Goal: Task Accomplishment & Management: Manage account settings

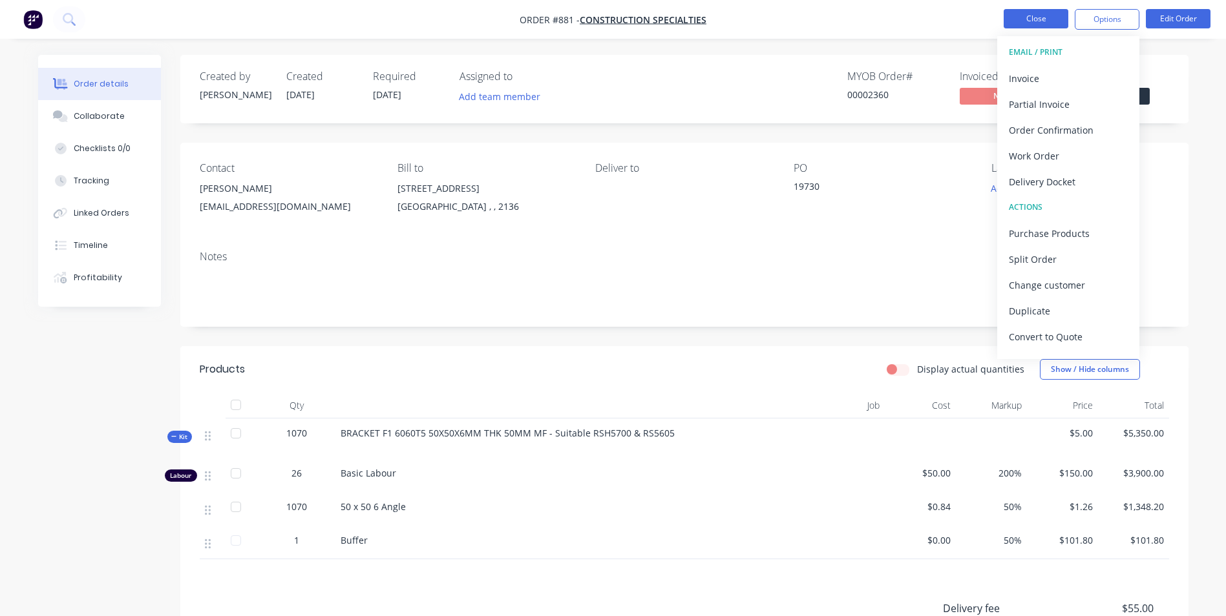
click at [1026, 22] on button "Close" at bounding box center [1035, 18] width 65 height 19
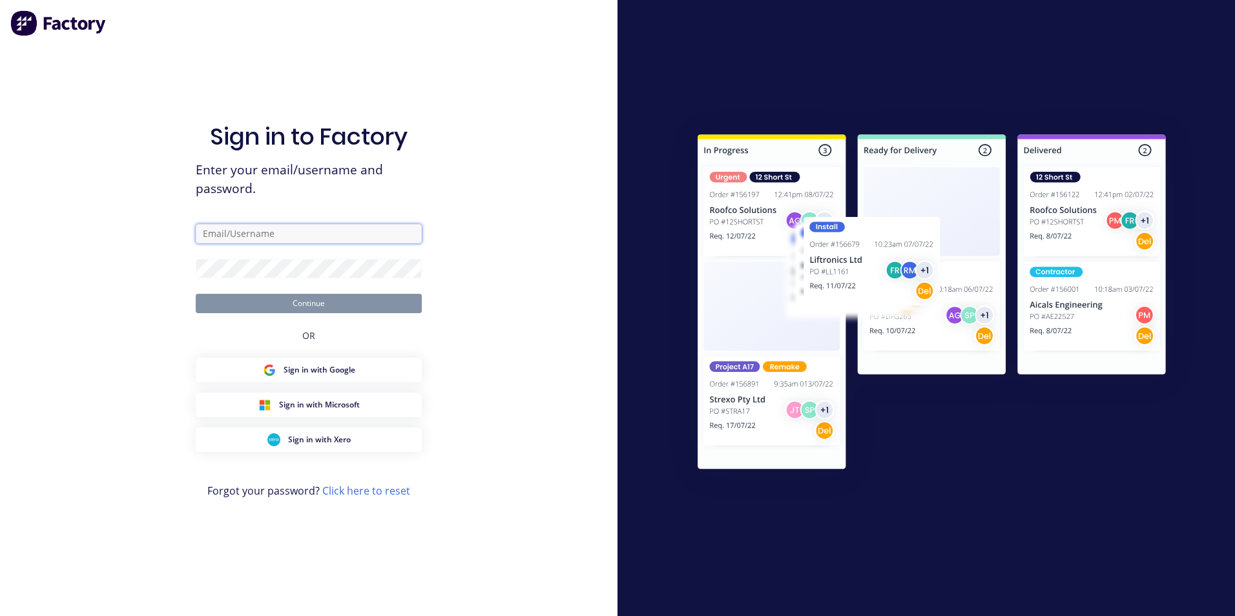
type input "michael@mojosteel.com.au"
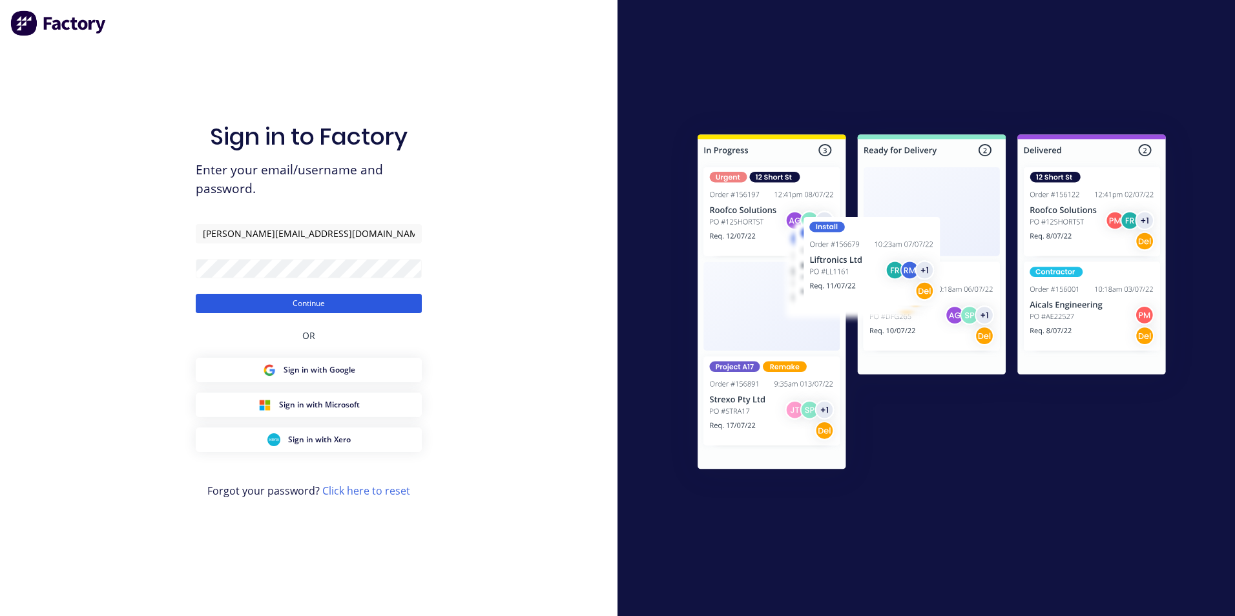
click at [253, 304] on button "Continue" at bounding box center [309, 303] width 226 height 19
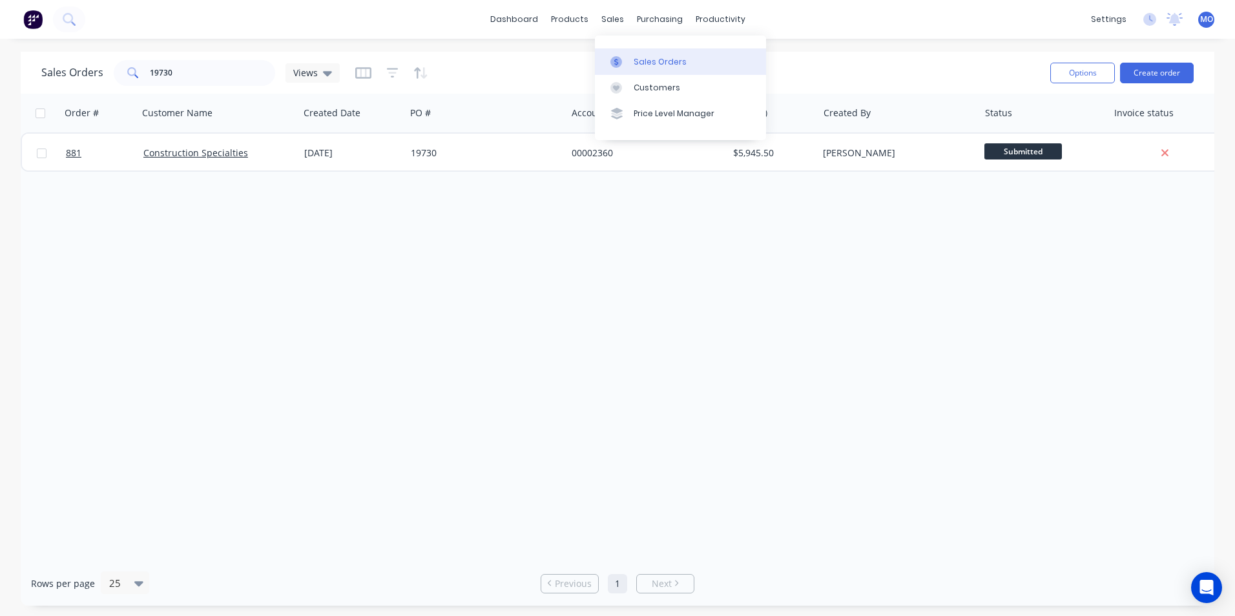
click at [647, 61] on div "Sales Orders" at bounding box center [660, 62] width 53 height 12
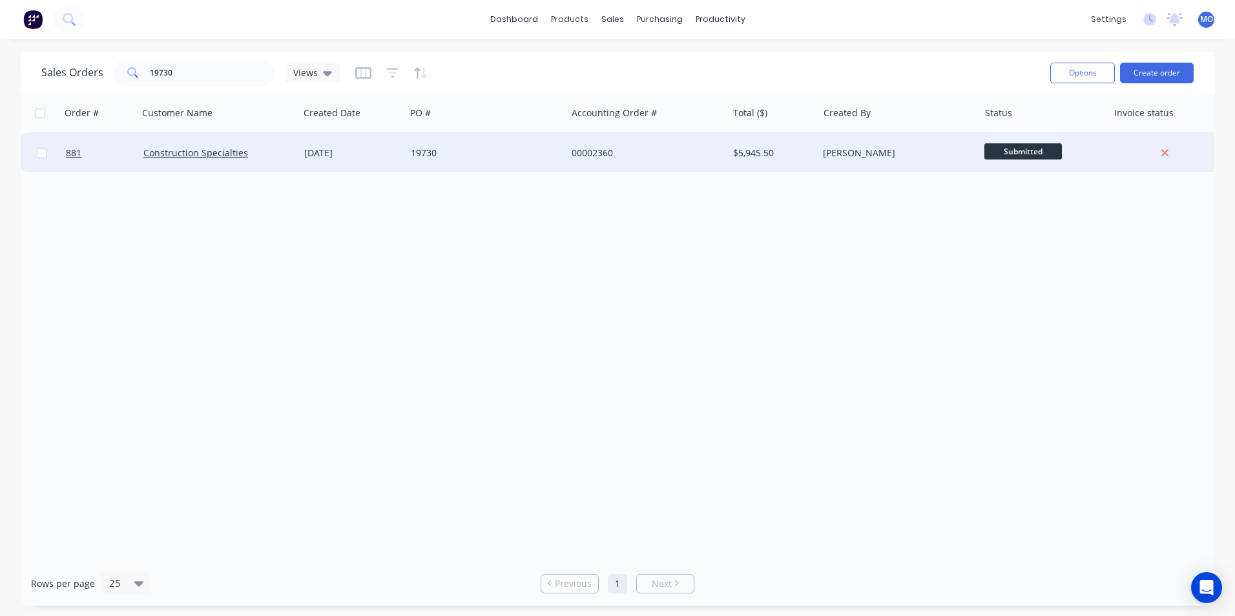
click at [613, 151] on div "00002360" at bounding box center [643, 153] width 143 height 13
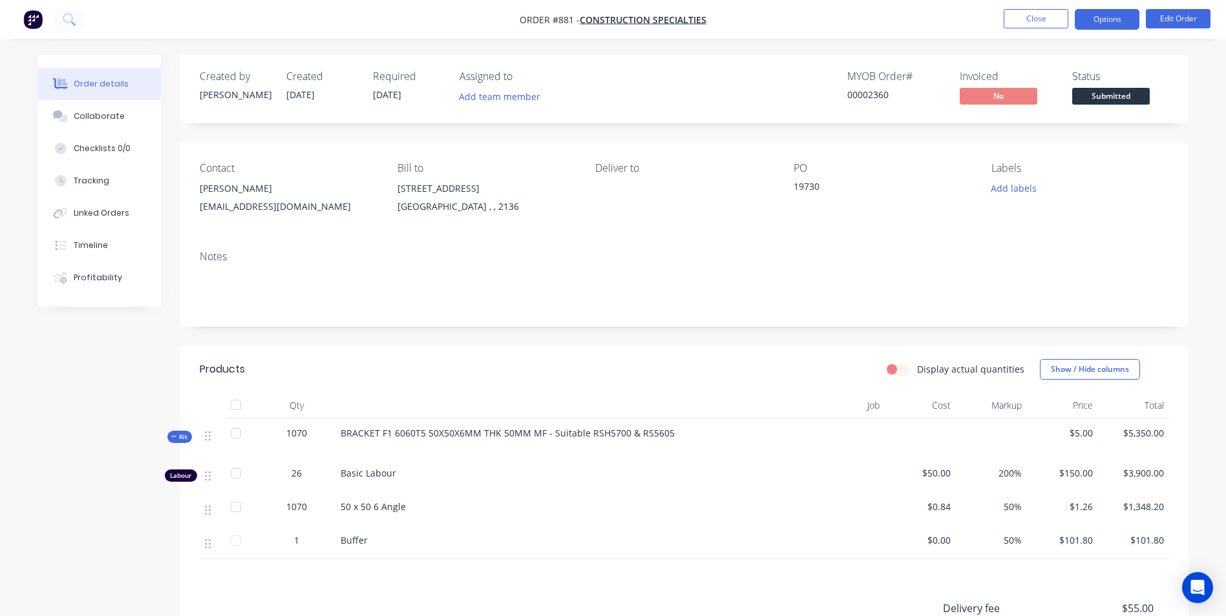
click at [1095, 14] on button "Options" at bounding box center [1107, 19] width 65 height 21
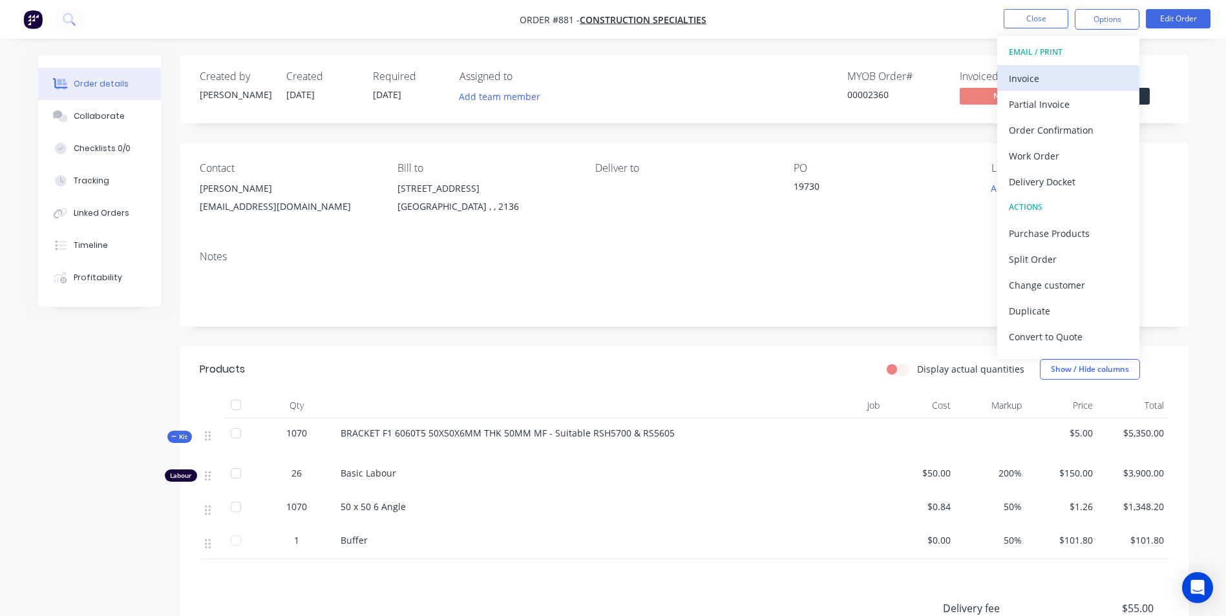
click at [1034, 70] on div "Invoice" at bounding box center [1068, 78] width 119 height 19
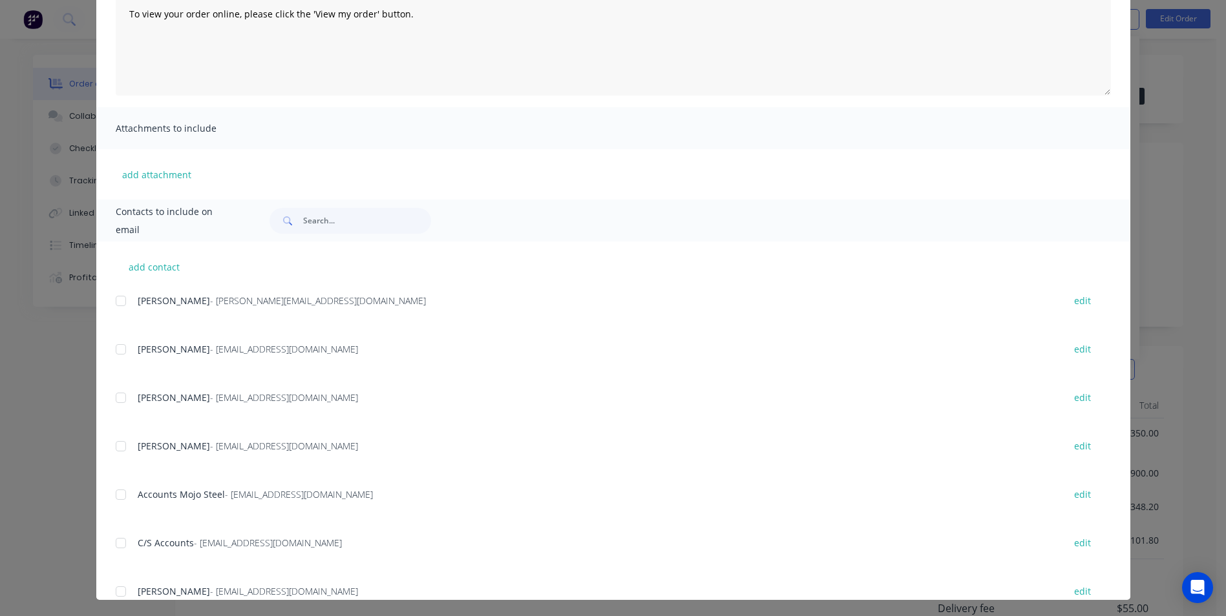
scroll to position [183, 0]
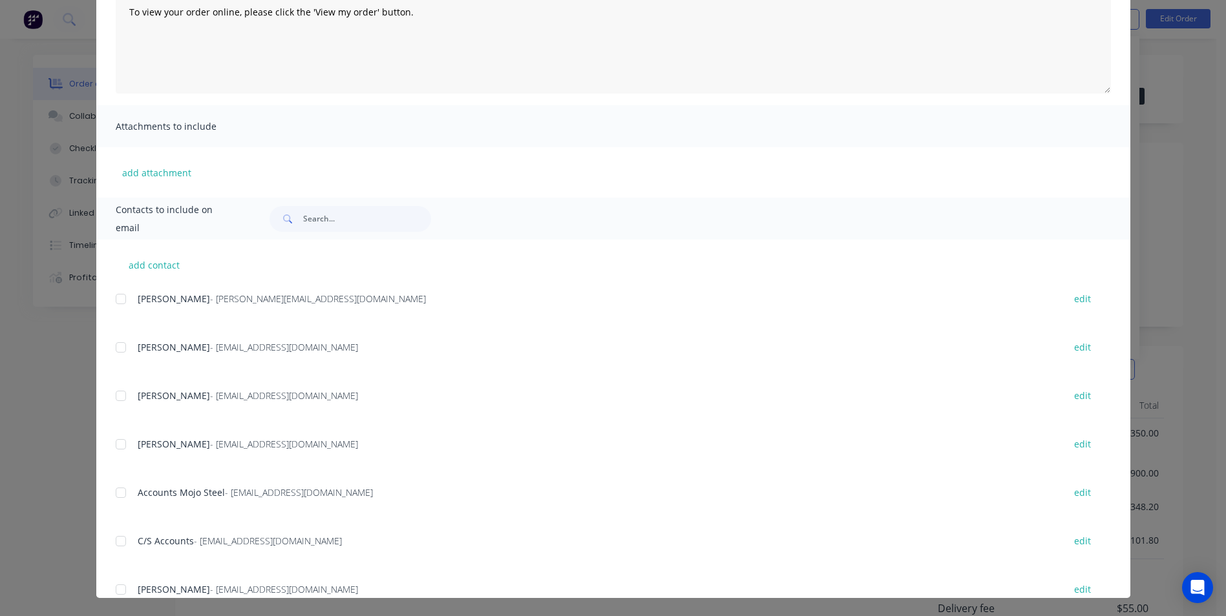
click at [109, 397] on div "add contact Michael Ogston - michael@mojosteel.com.au edit Calvin - chuynh@c-sg…" at bounding box center [613, 419] width 1034 height 359
click at [122, 397] on div at bounding box center [121, 396] width 26 height 26
click at [121, 496] on div at bounding box center [121, 493] width 26 height 26
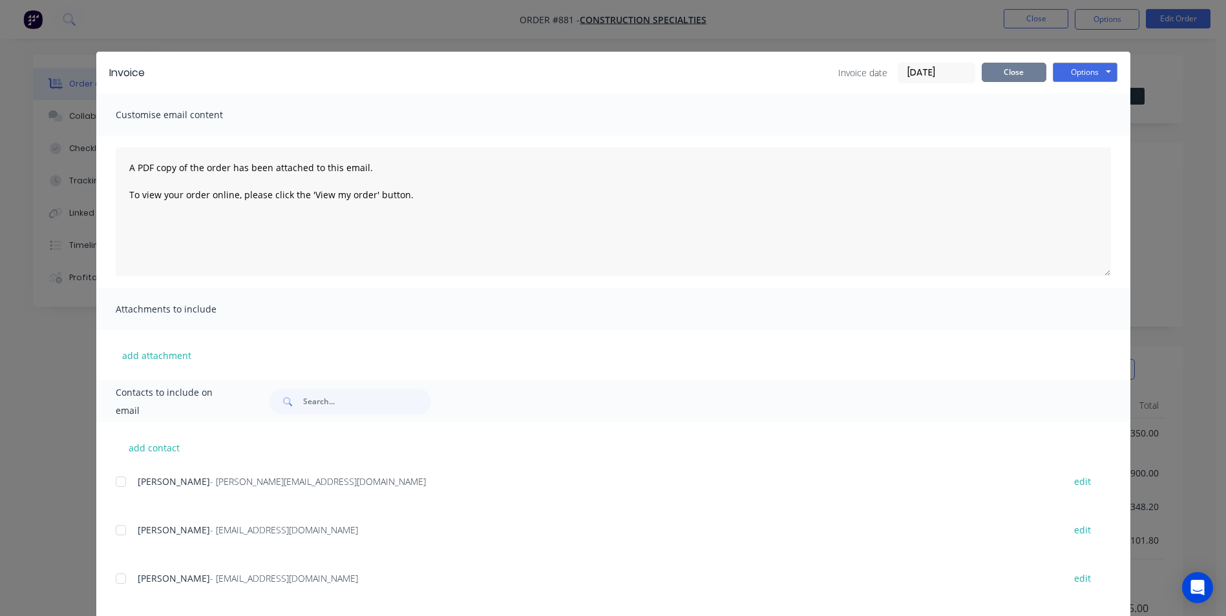
click at [1025, 72] on button "Close" at bounding box center [1013, 72] width 65 height 19
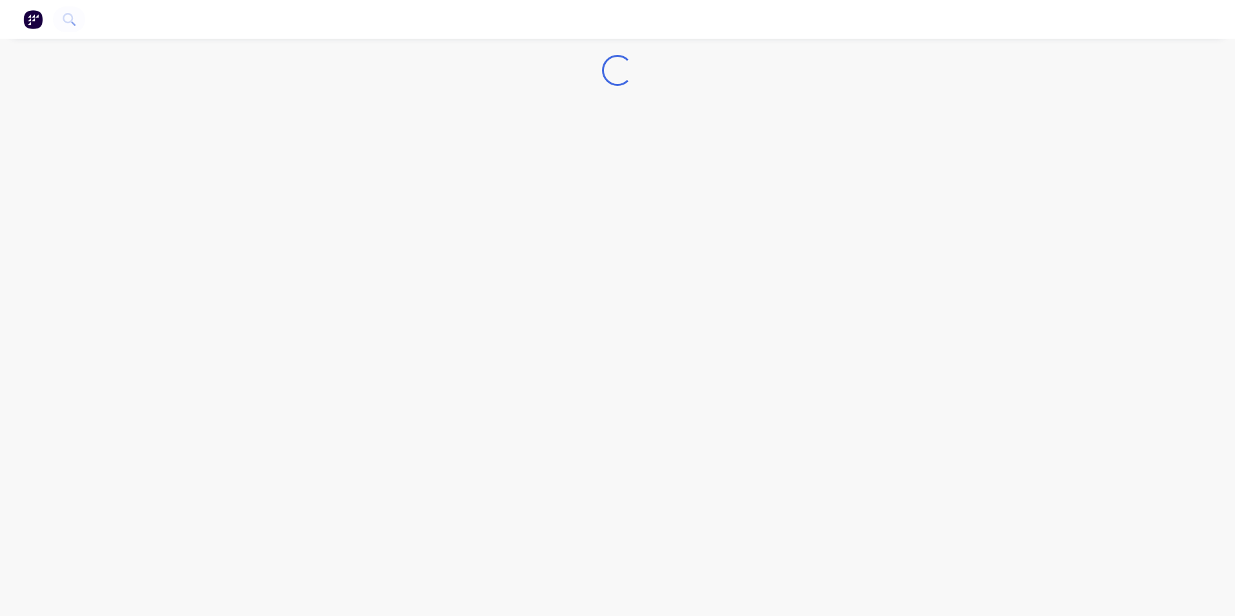
click at [39, 24] on img "button" at bounding box center [32, 19] width 19 height 19
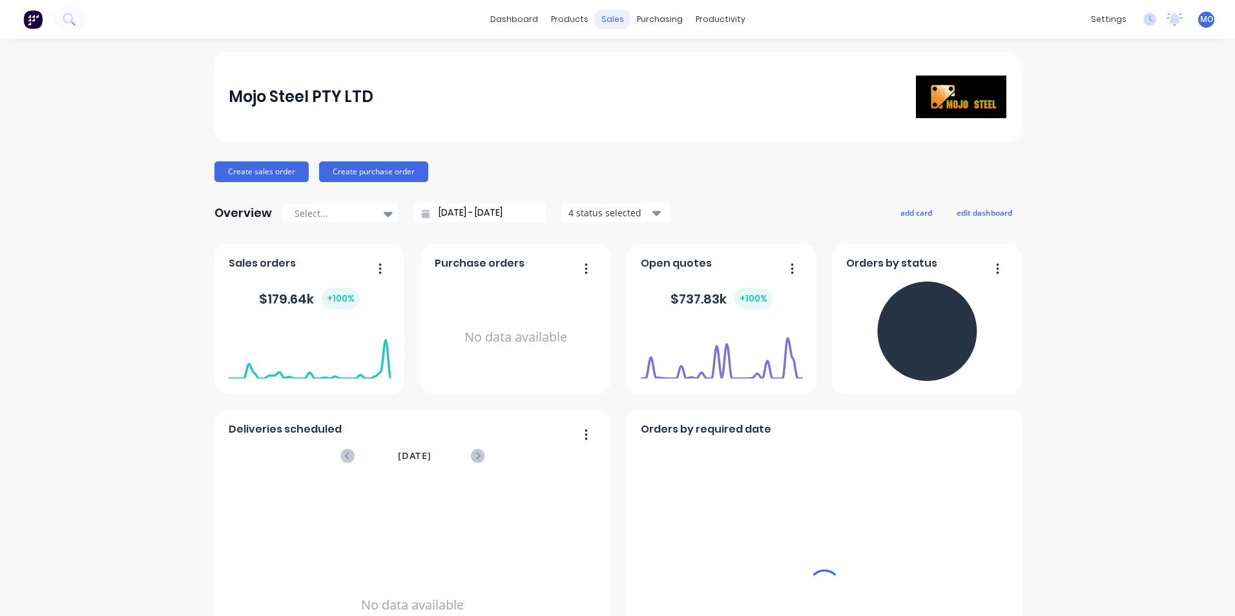
click at [602, 10] on div "sales" at bounding box center [613, 19] width 36 height 19
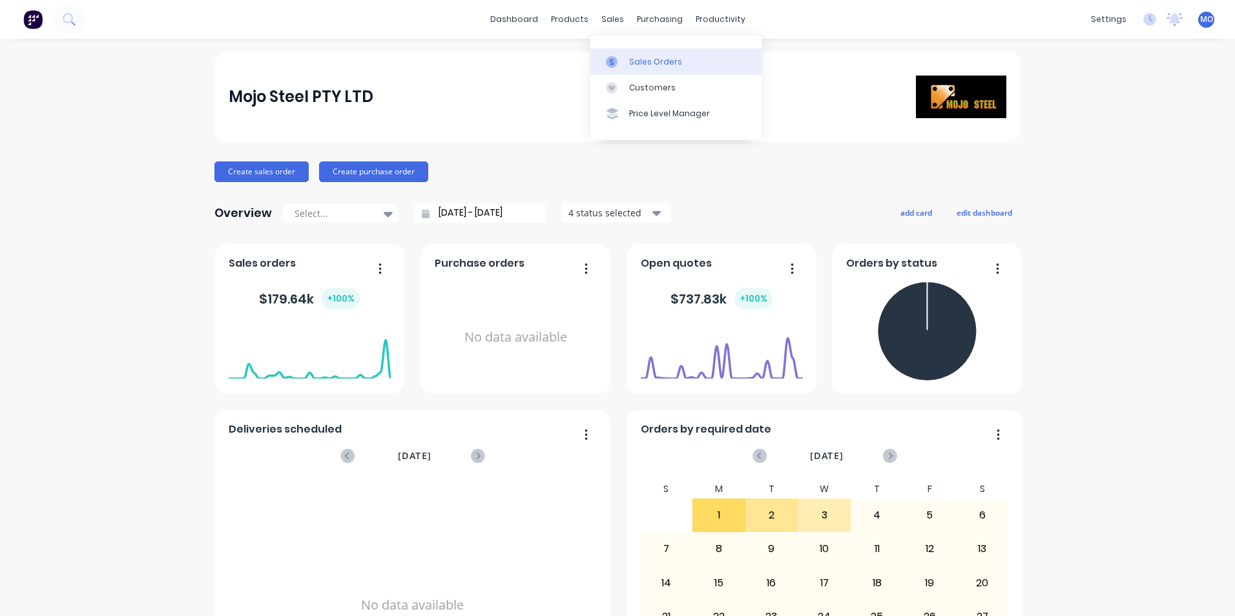
click at [636, 63] on div "Sales Orders" at bounding box center [655, 62] width 53 height 12
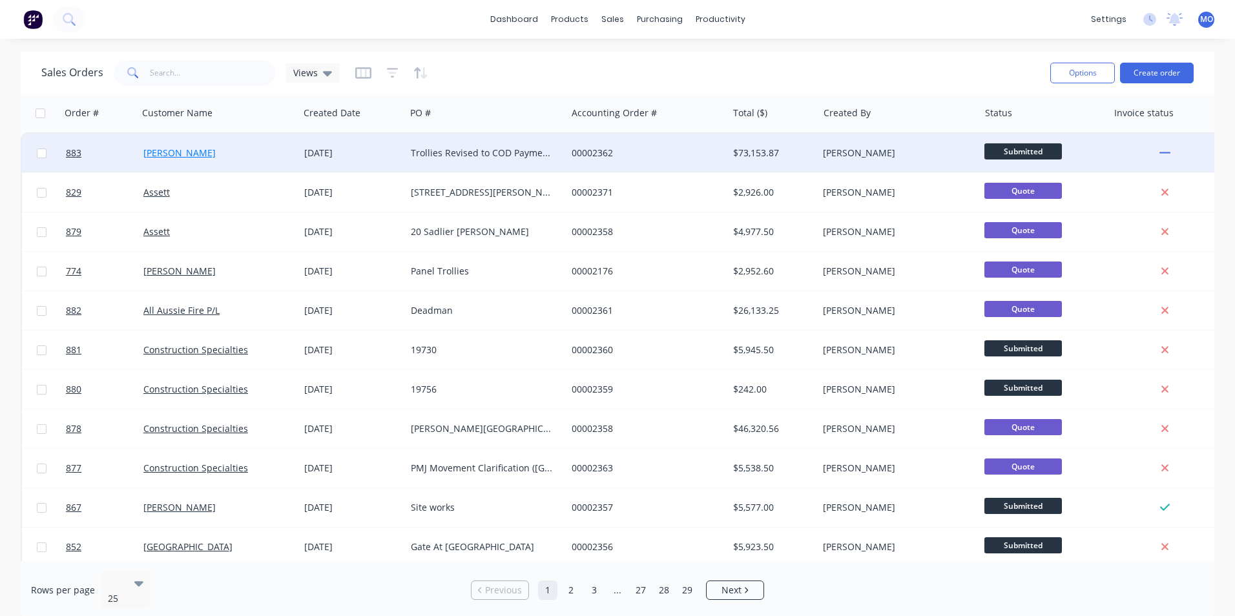
click at [170, 149] on link "[PERSON_NAME]" at bounding box center [179, 153] width 72 height 12
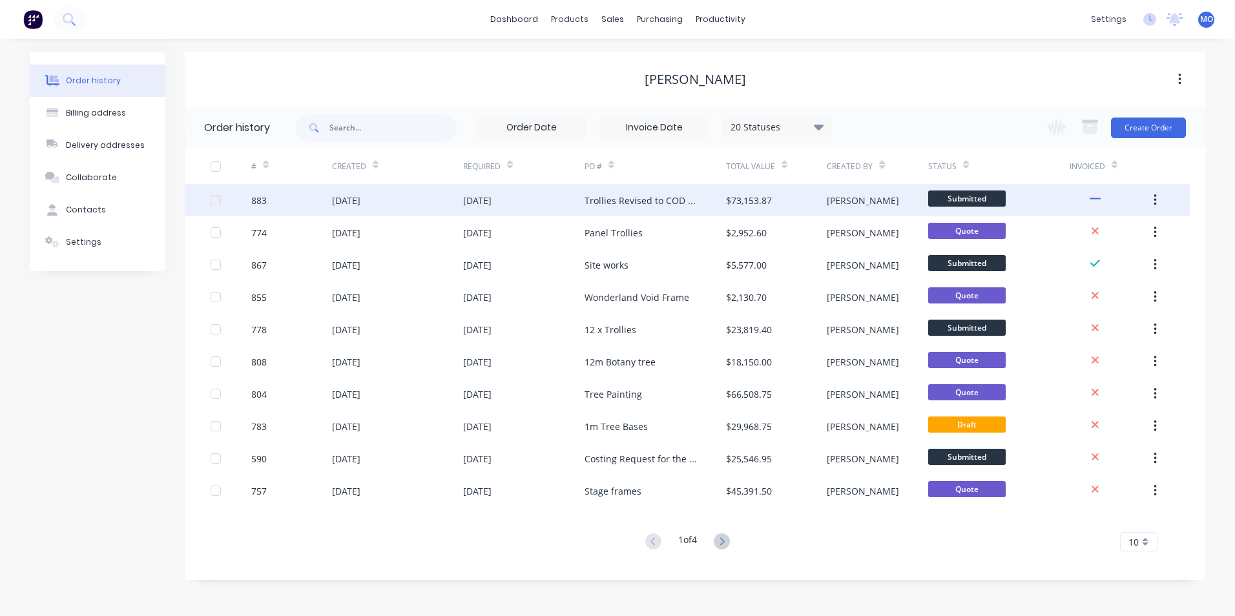
click at [487, 200] on div "[DATE]" at bounding box center [477, 201] width 28 height 14
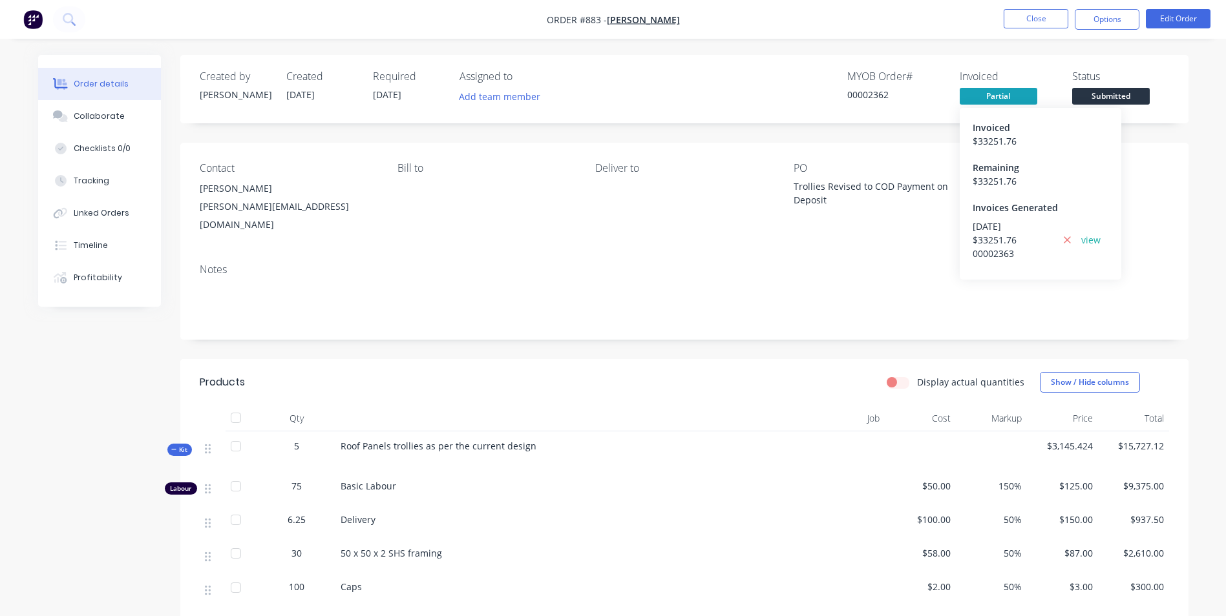
click at [989, 98] on span "Partial" at bounding box center [999, 96] width 78 height 16
click at [1062, 237] on button at bounding box center [1067, 240] width 16 height 15
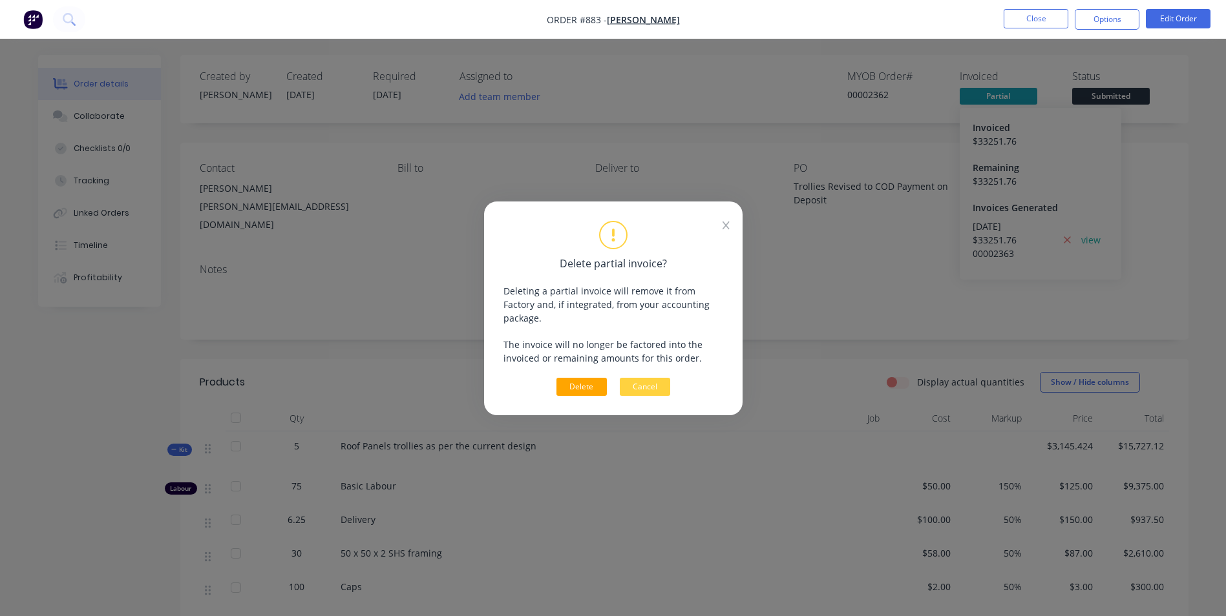
click at [580, 378] on button "Delete" at bounding box center [581, 387] width 50 height 18
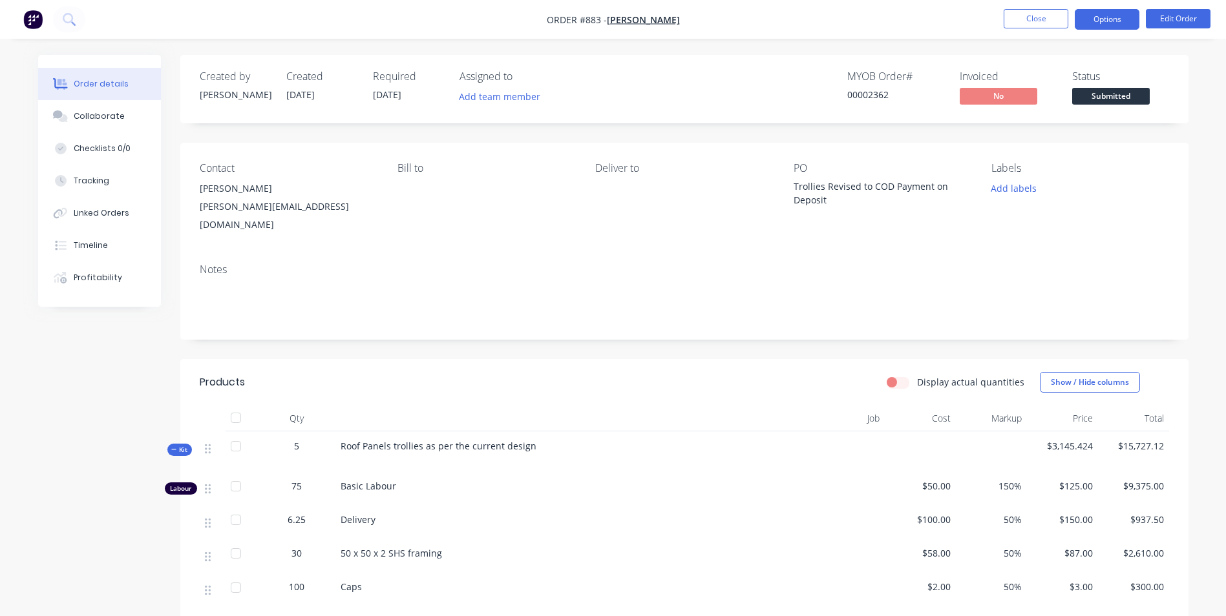
click at [1100, 25] on button "Options" at bounding box center [1107, 19] width 65 height 21
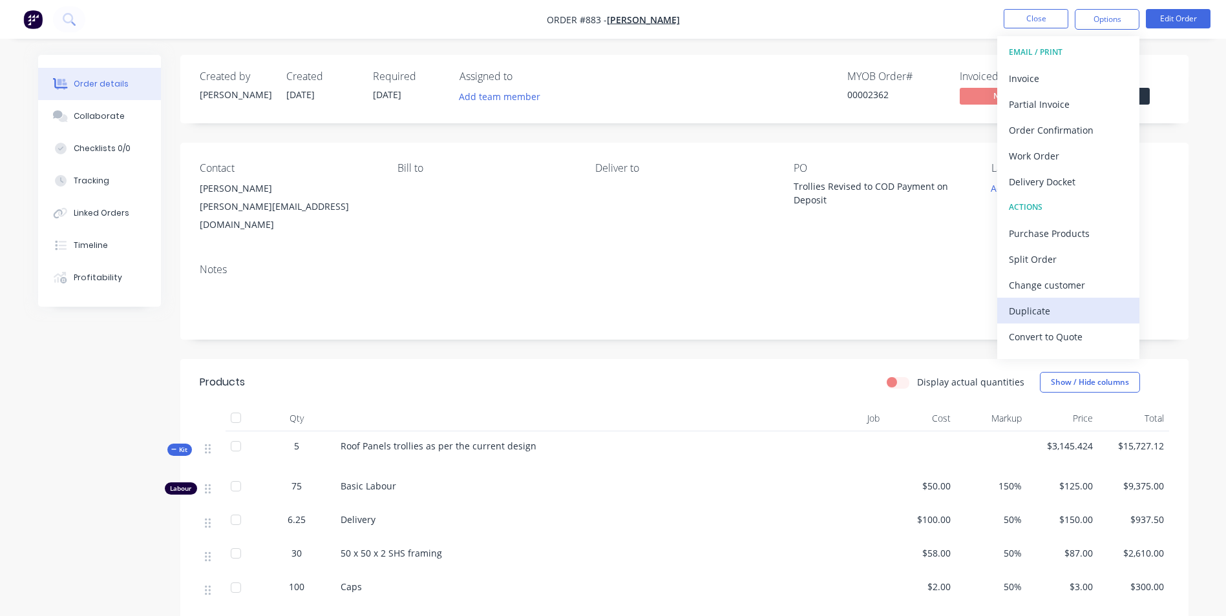
click at [1027, 311] on div "Duplicate" at bounding box center [1068, 311] width 119 height 19
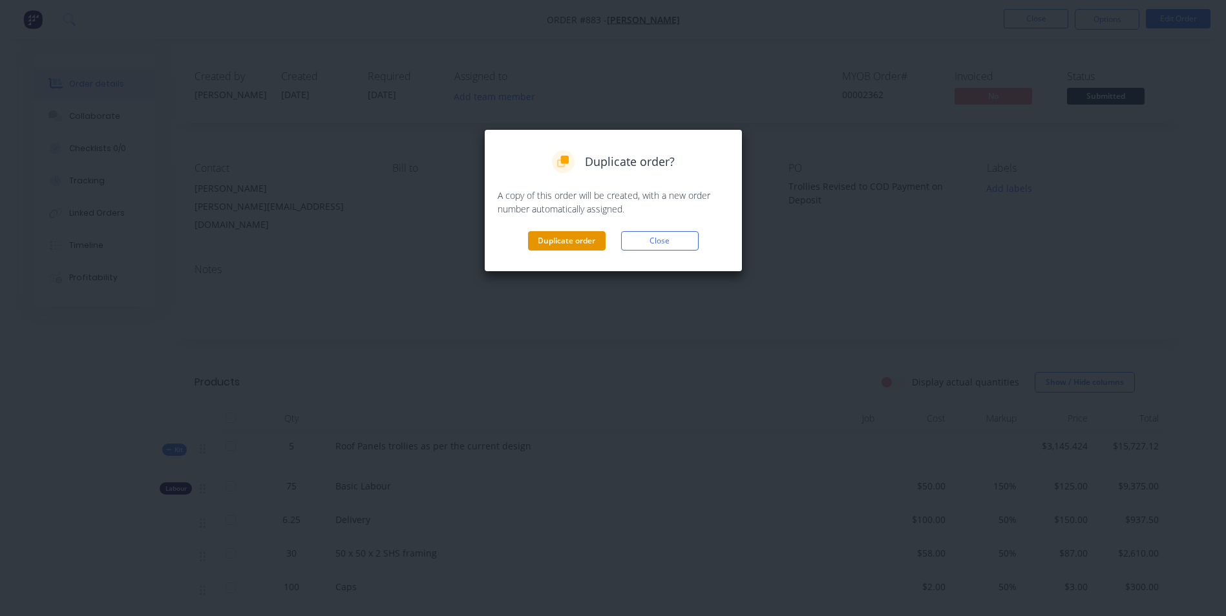
click at [580, 238] on button "Duplicate order" at bounding box center [567, 240] width 78 height 19
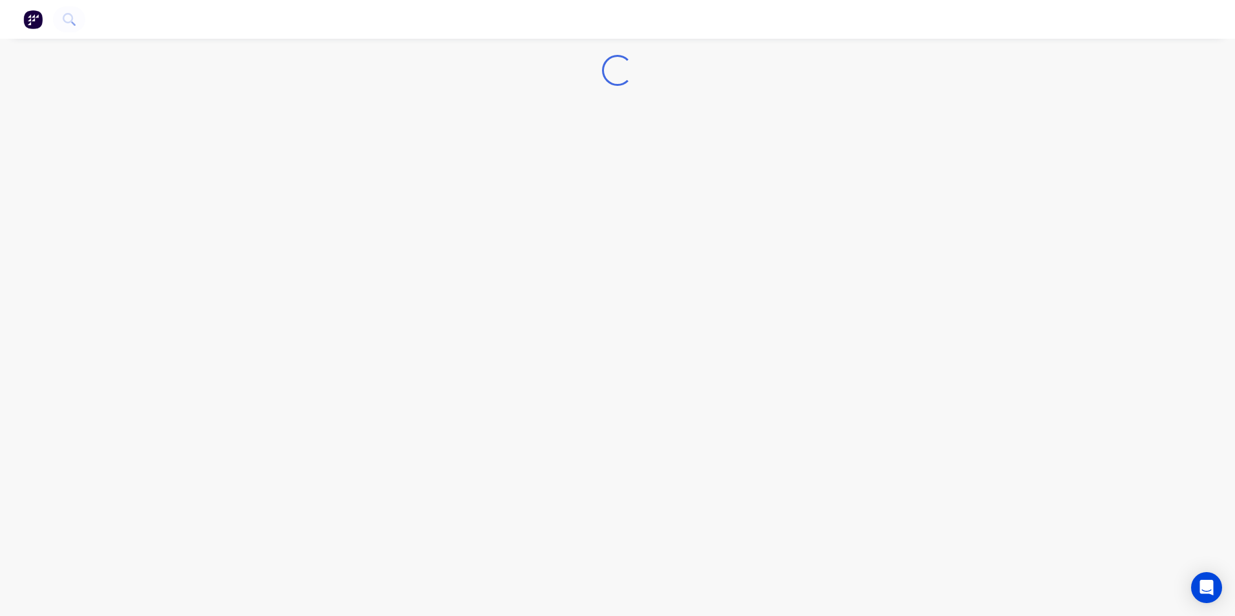
click at [34, 16] on img "button" at bounding box center [32, 19] width 19 height 19
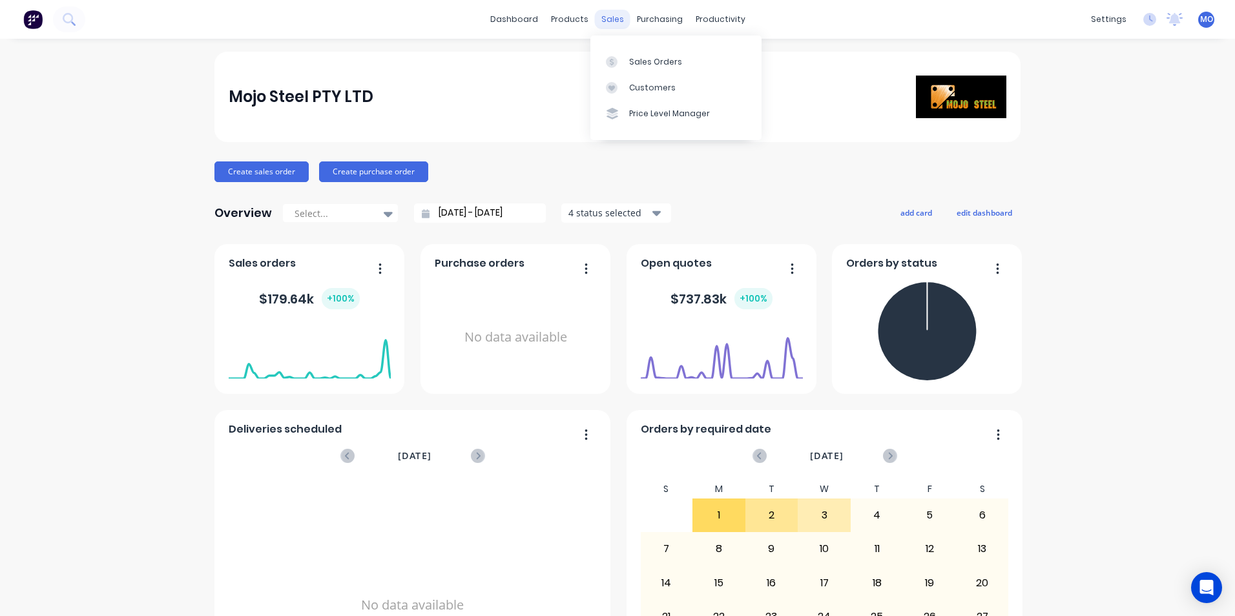
click at [606, 21] on div "sales" at bounding box center [613, 19] width 36 height 19
click at [641, 67] on link "Sales Orders" at bounding box center [676, 61] width 171 height 26
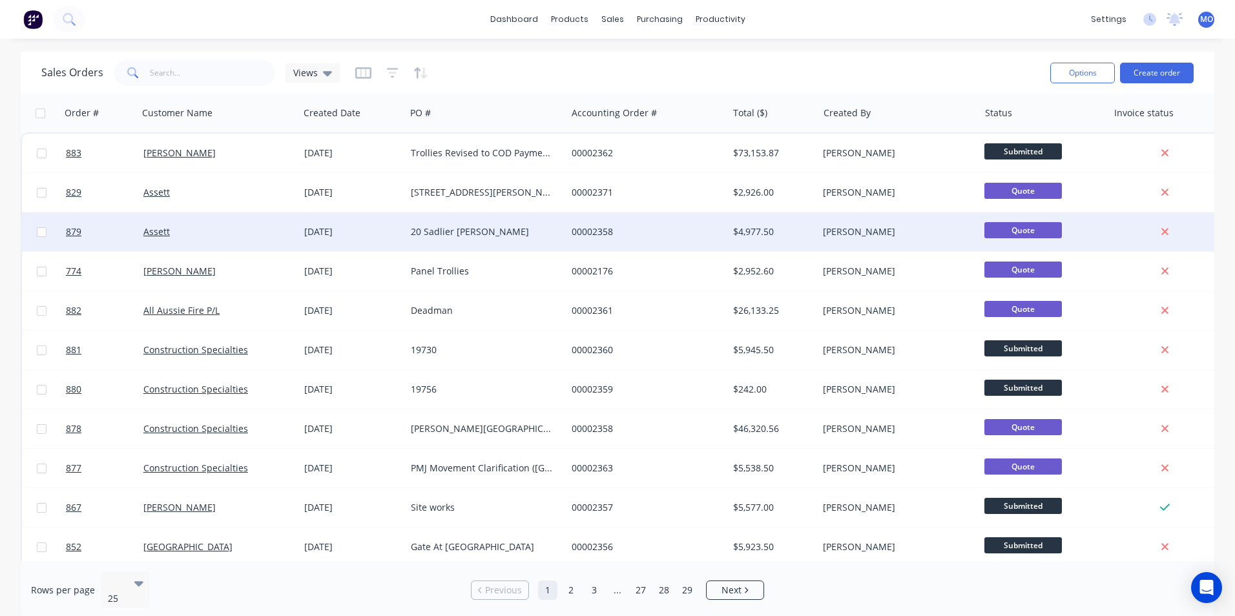
click at [693, 243] on div "00002358" at bounding box center [647, 232] width 161 height 39
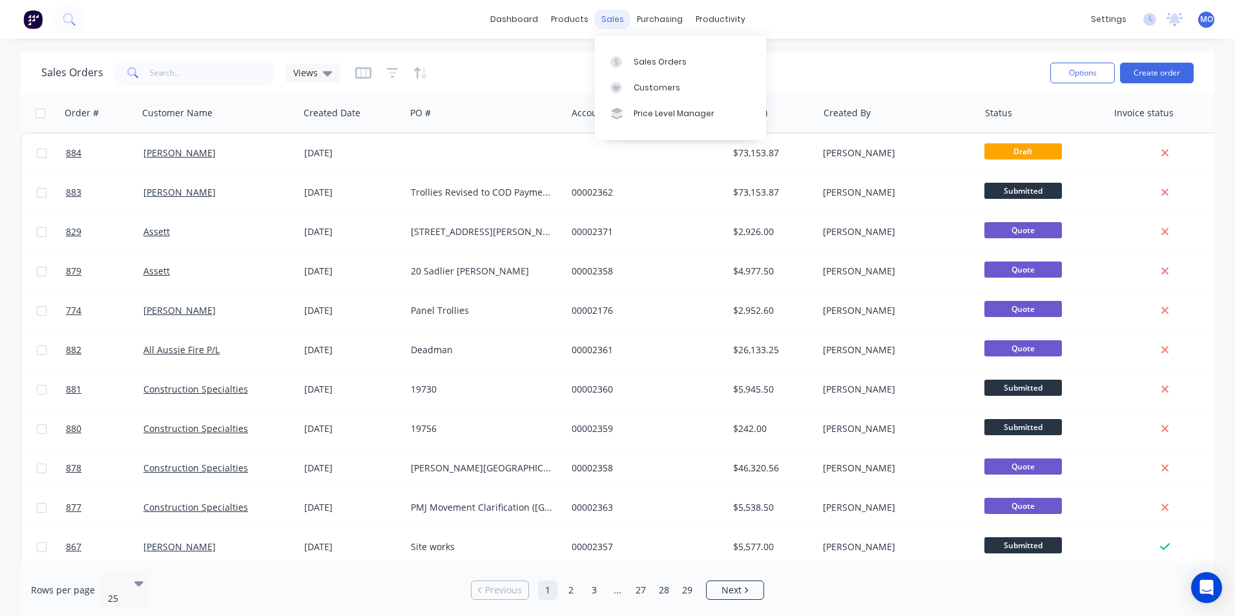
click at [614, 19] on div "sales" at bounding box center [613, 19] width 36 height 19
click at [653, 59] on div "Sales Orders" at bounding box center [660, 62] width 53 height 12
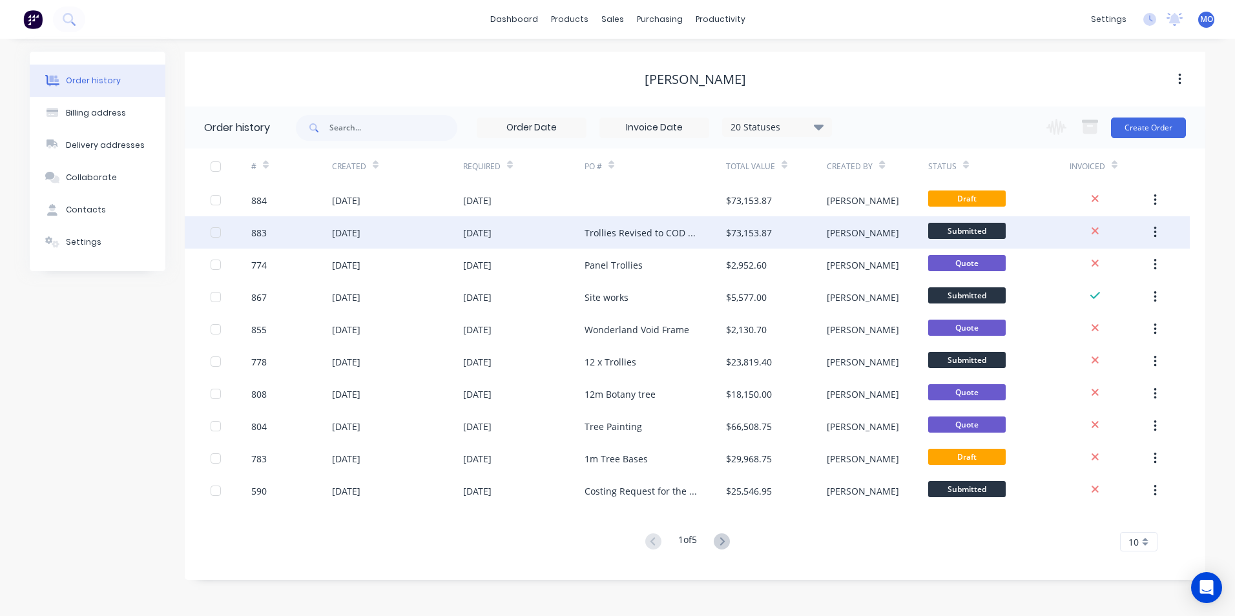
click at [739, 232] on div "$73,153.87" at bounding box center [749, 233] width 46 height 14
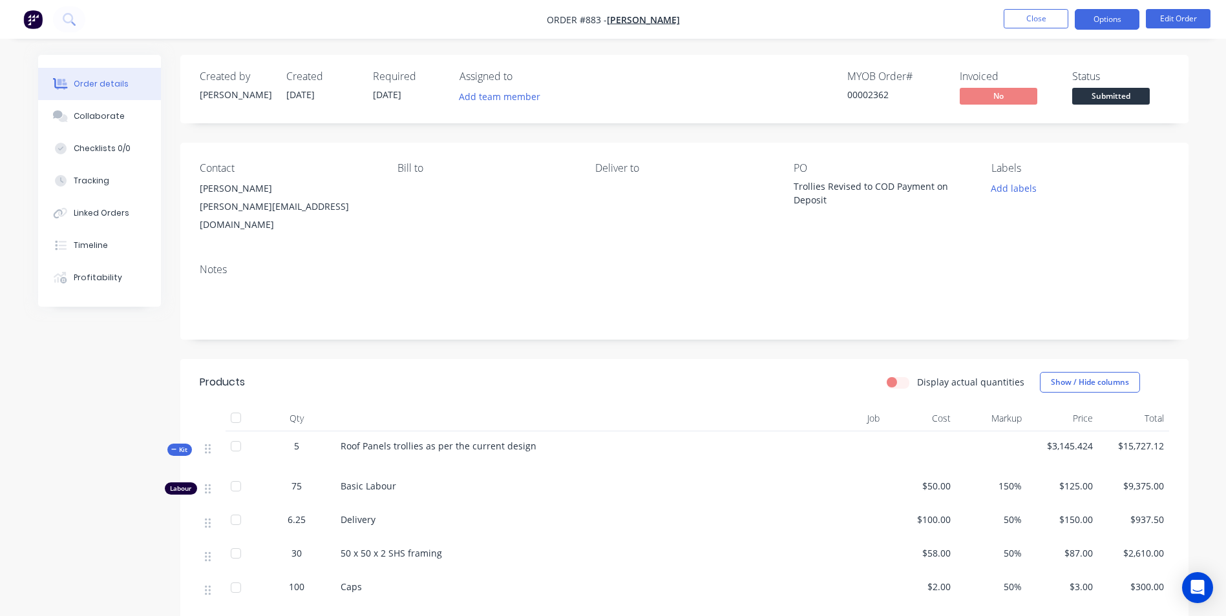
click at [1098, 17] on button "Options" at bounding box center [1107, 19] width 65 height 21
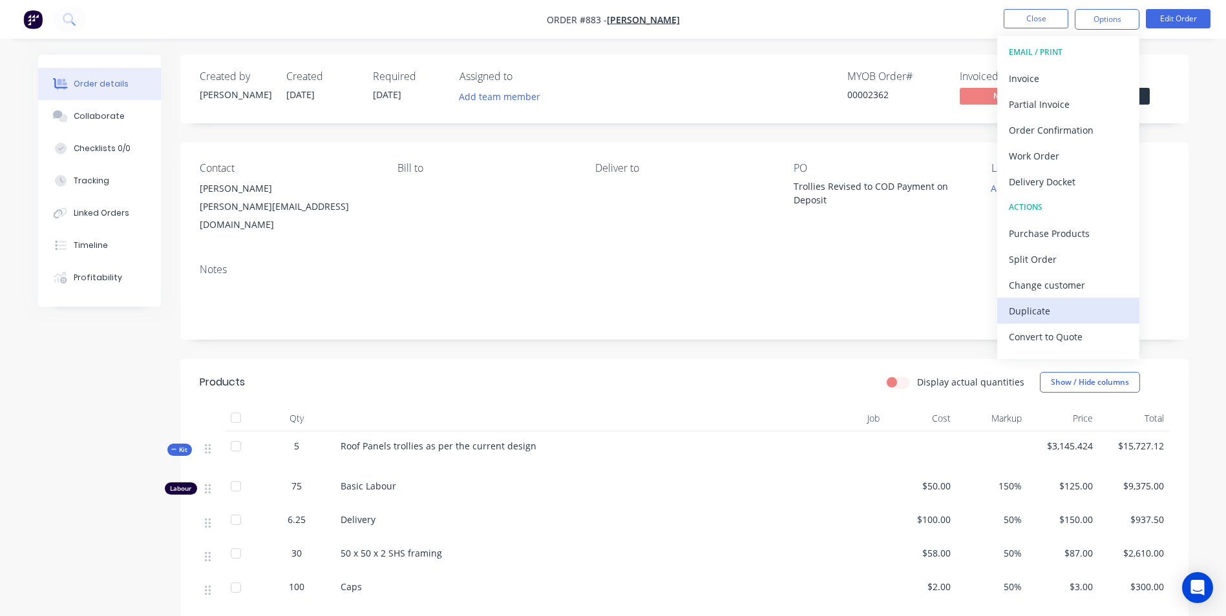
click at [1012, 314] on div "Duplicate" at bounding box center [1068, 311] width 119 height 19
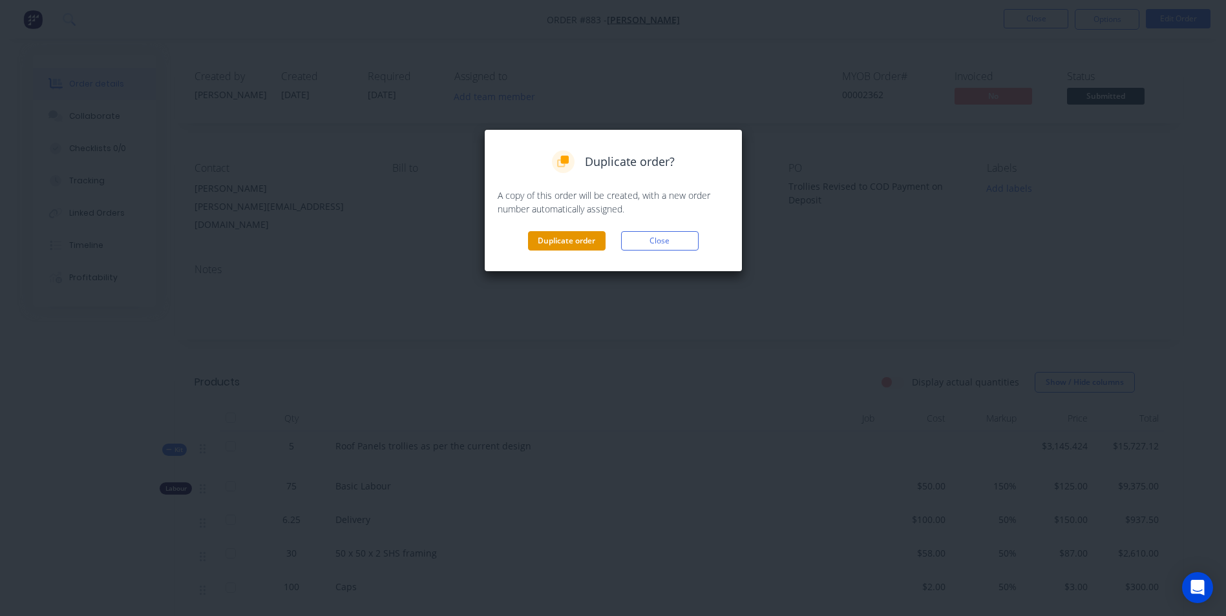
click at [565, 246] on button "Duplicate order" at bounding box center [567, 240] width 78 height 19
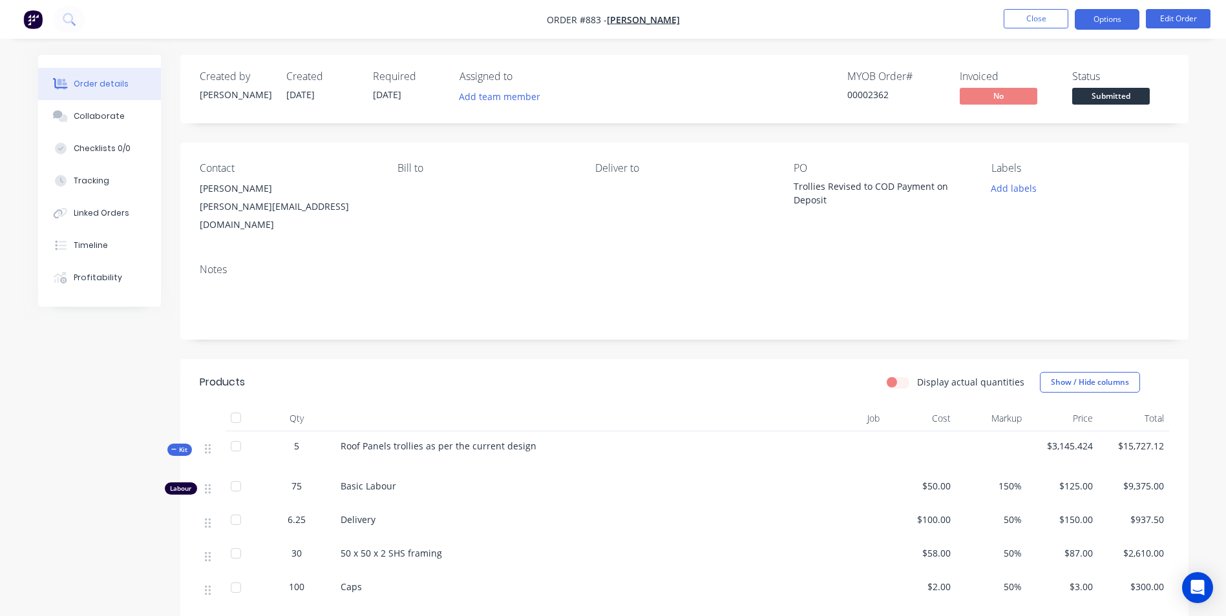
click at [1100, 26] on button "Options" at bounding box center [1107, 19] width 65 height 21
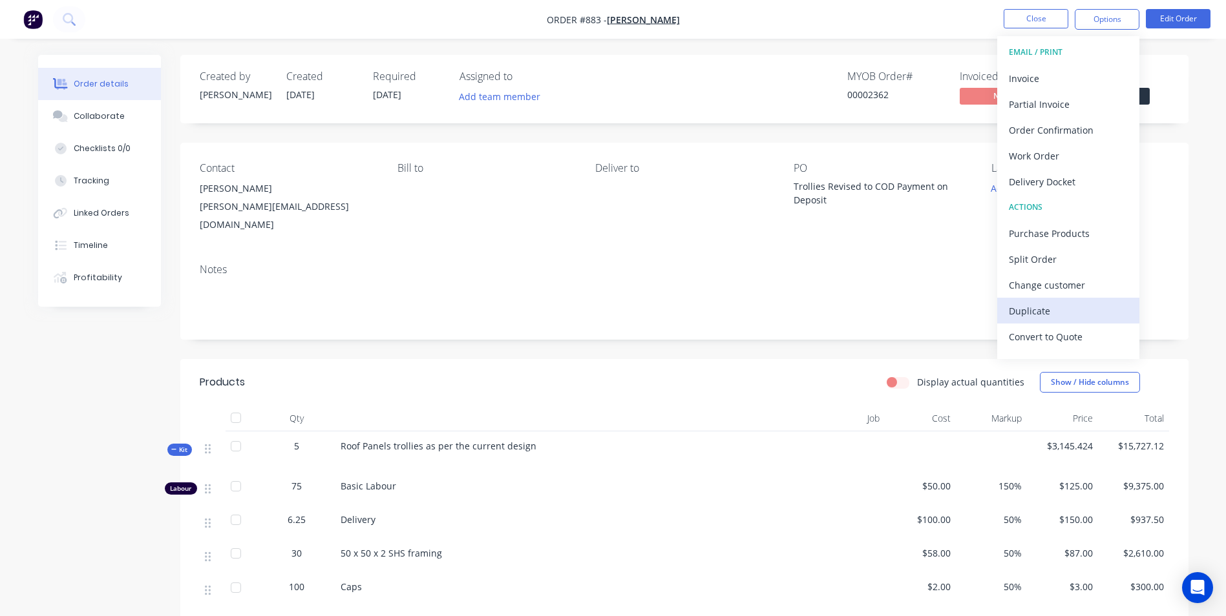
click at [1029, 304] on div "Duplicate" at bounding box center [1068, 311] width 119 height 19
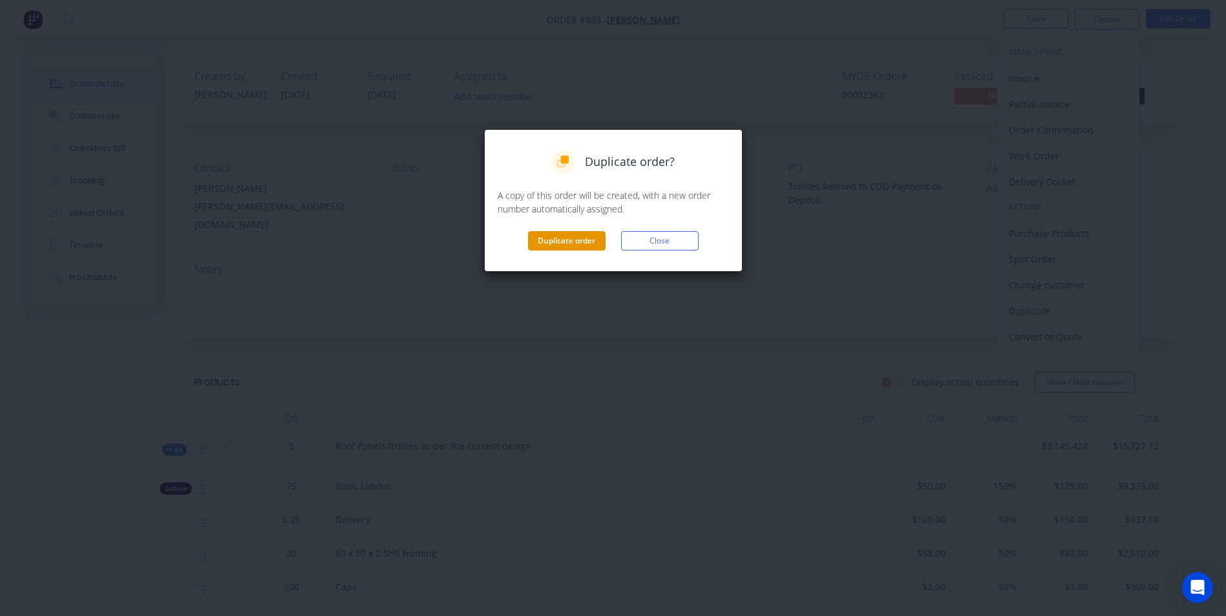
click at [560, 242] on button "Duplicate order" at bounding box center [567, 240] width 78 height 19
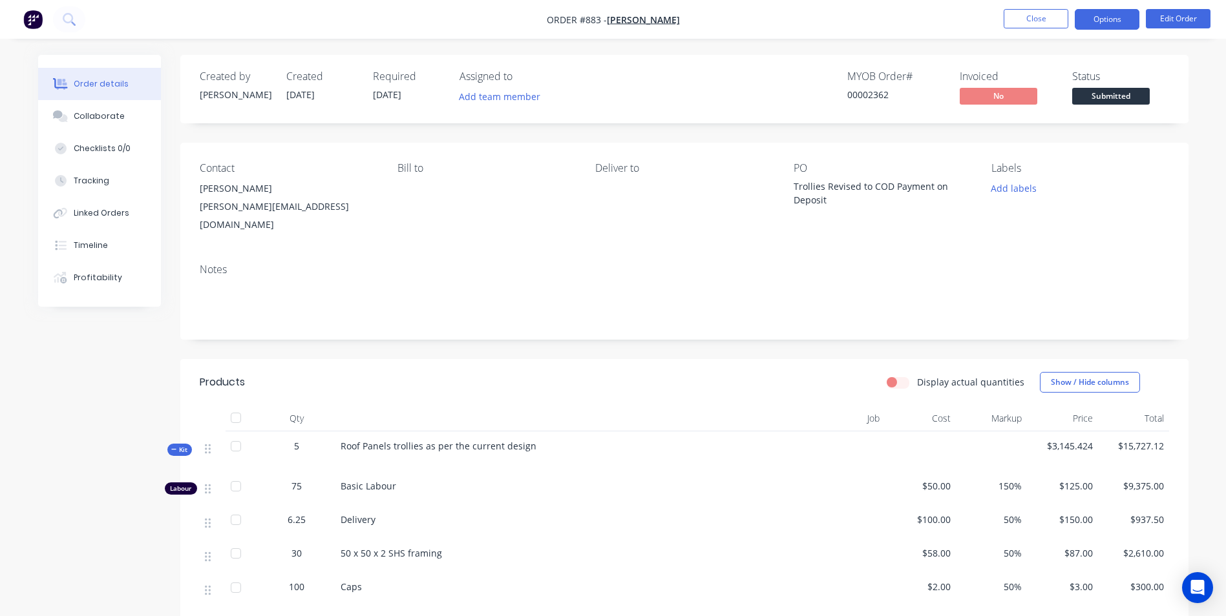
click at [1098, 16] on button "Options" at bounding box center [1107, 19] width 65 height 21
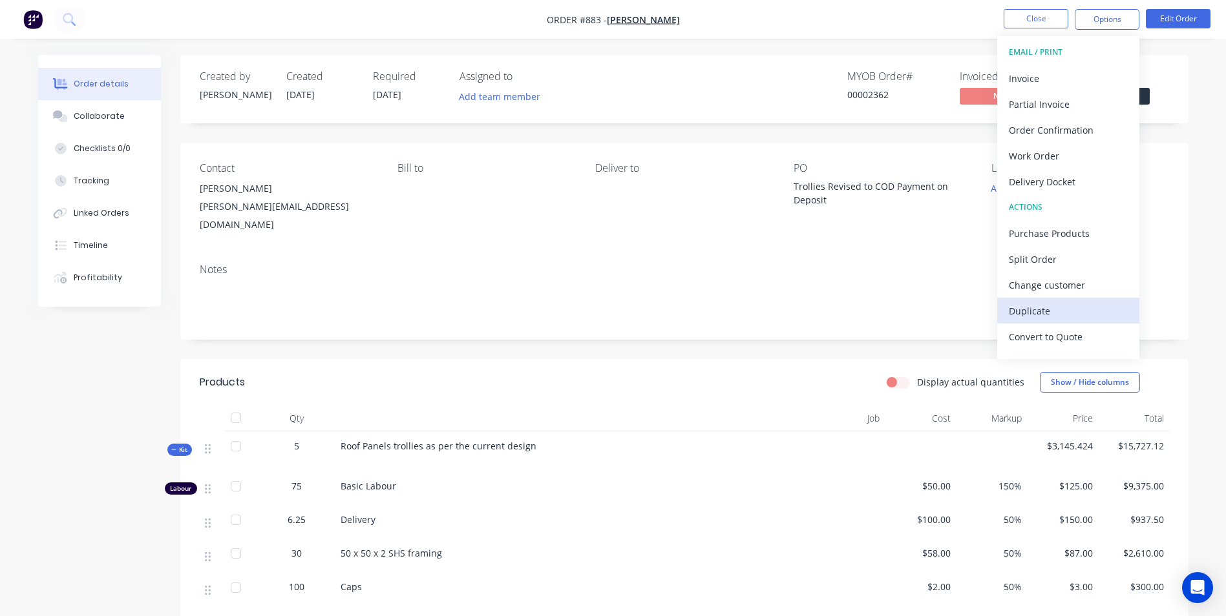
click at [1026, 317] on div "Duplicate" at bounding box center [1068, 311] width 119 height 19
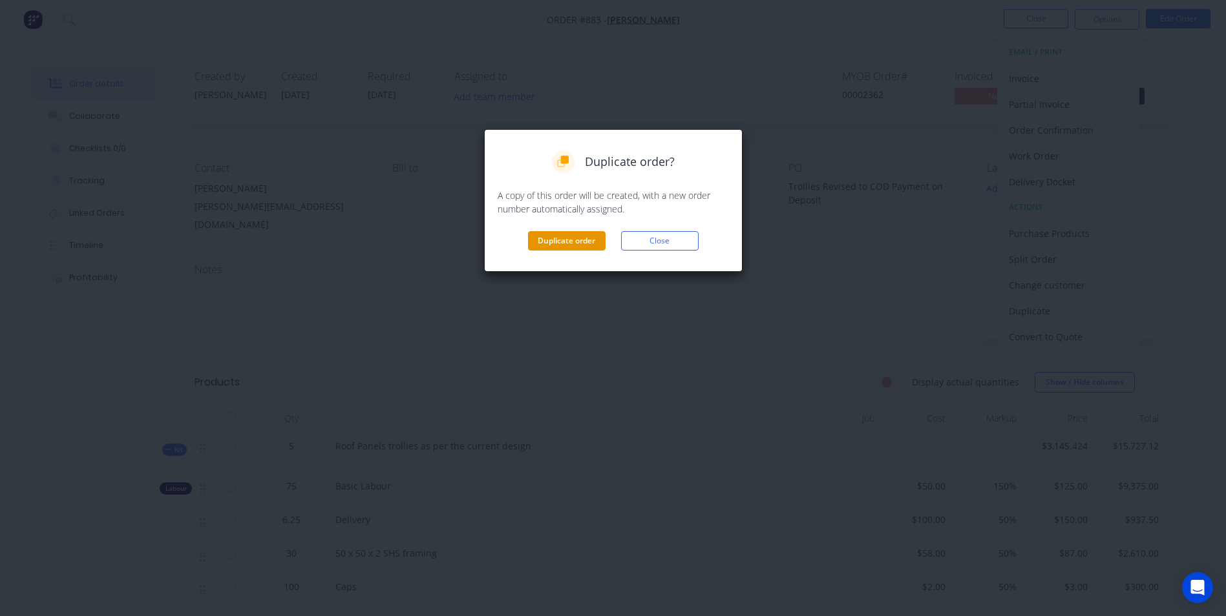
click at [579, 247] on button "Duplicate order" at bounding box center [567, 240] width 78 height 19
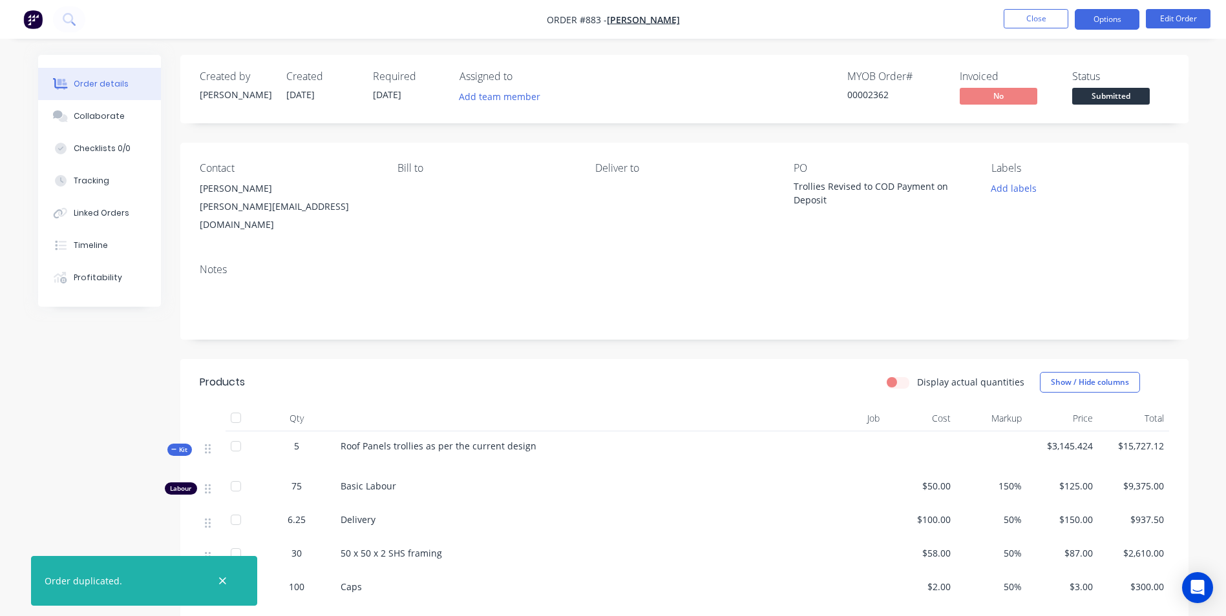
click at [1090, 24] on button "Options" at bounding box center [1107, 19] width 65 height 21
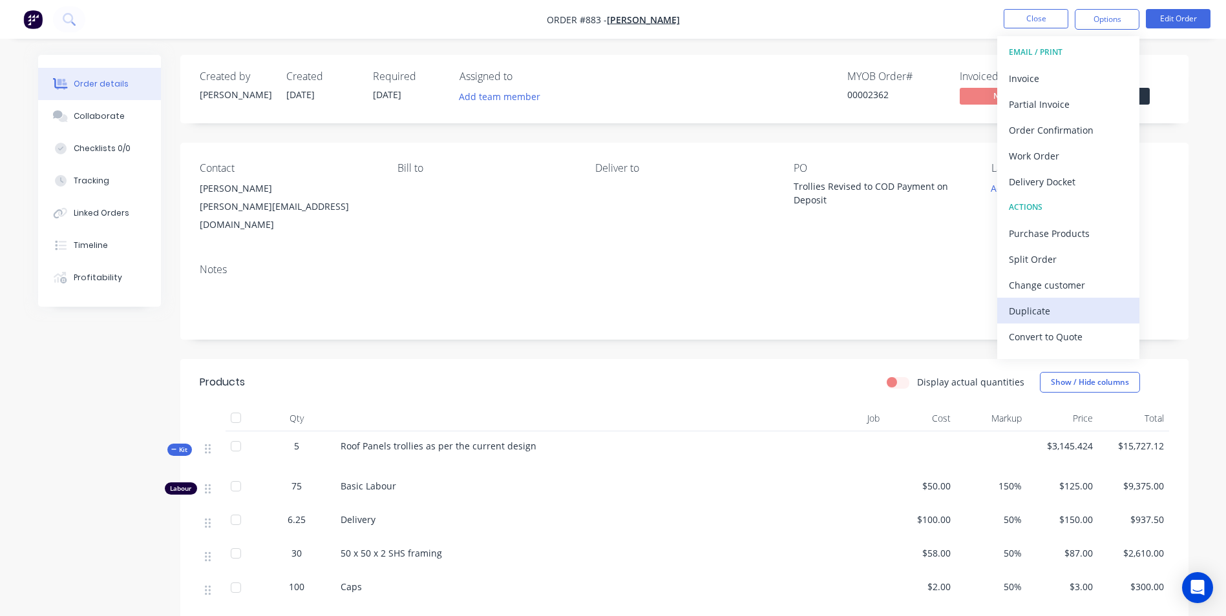
click at [1035, 300] on button "Duplicate" at bounding box center [1068, 311] width 142 height 26
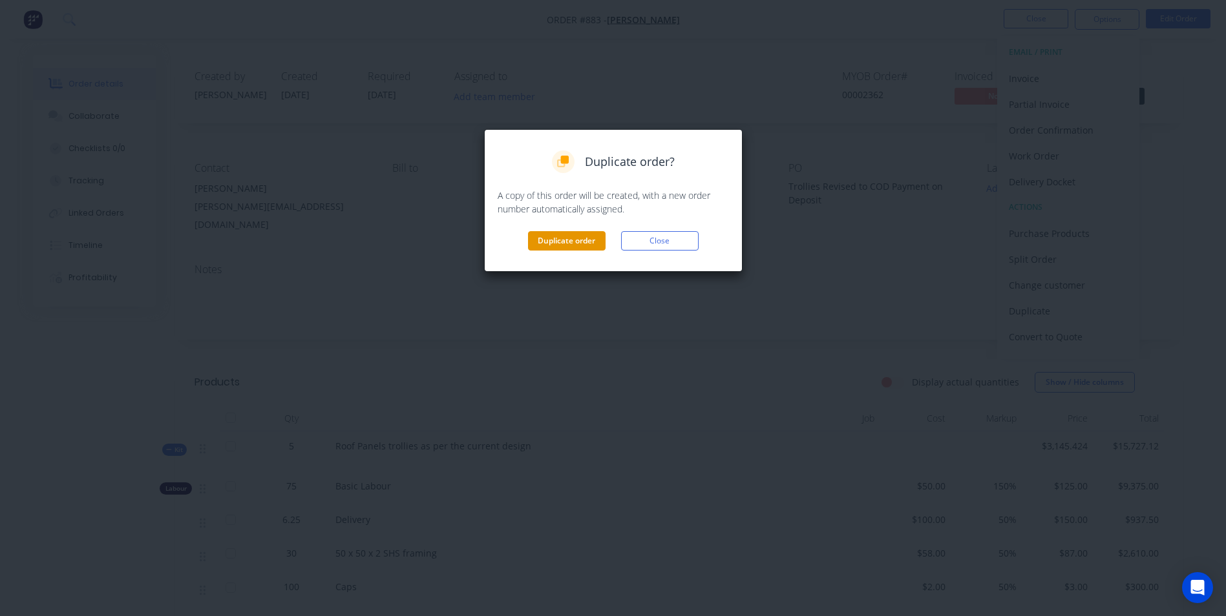
click at [573, 242] on button "Duplicate order" at bounding box center [567, 240] width 78 height 19
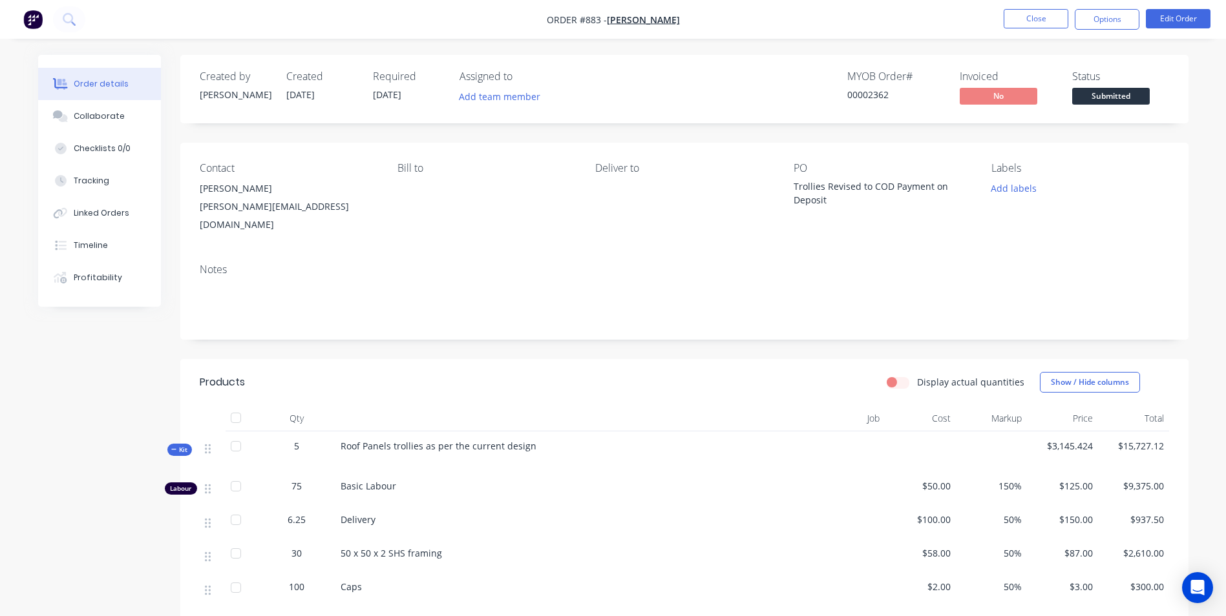
click at [535, 308] on div "Notes" at bounding box center [684, 296] width 1008 height 87
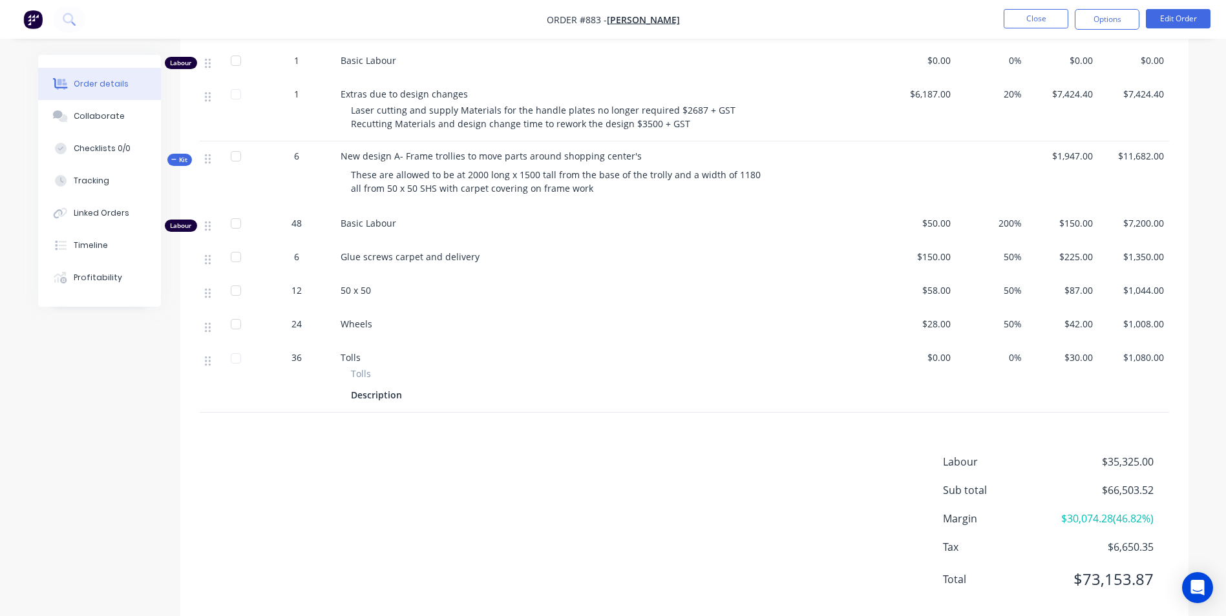
scroll to position [1396, 0]
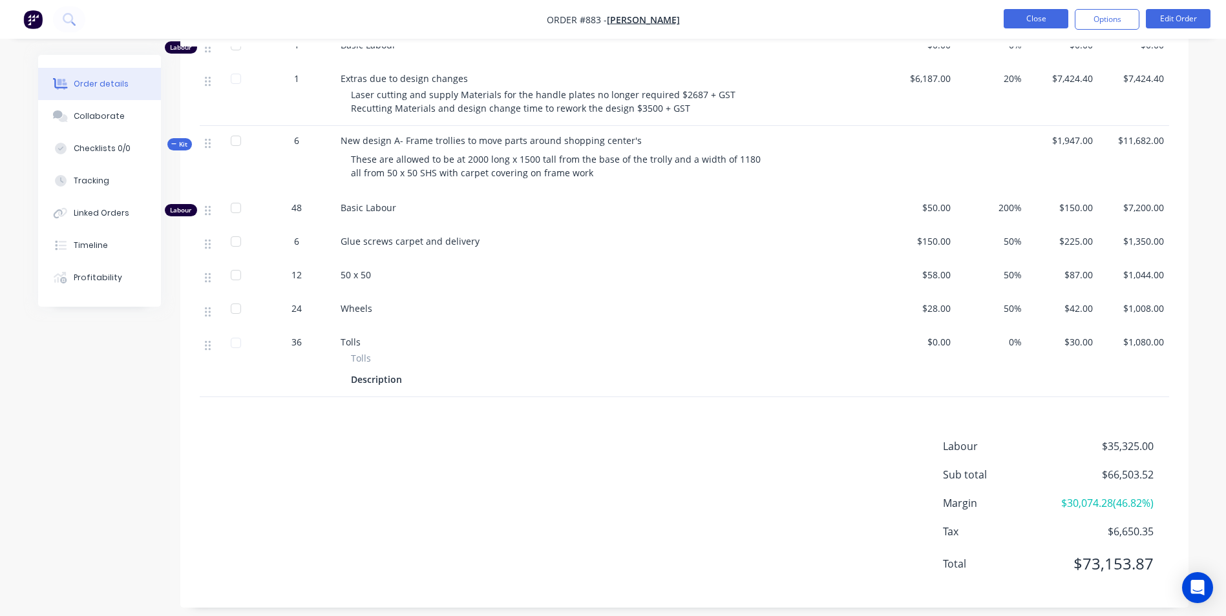
click at [1011, 8] on nav "Order #883 - Chas Clarkson Close Options Edit Order" at bounding box center [613, 19] width 1226 height 39
click at [1011, 10] on button "Close" at bounding box center [1035, 18] width 65 height 19
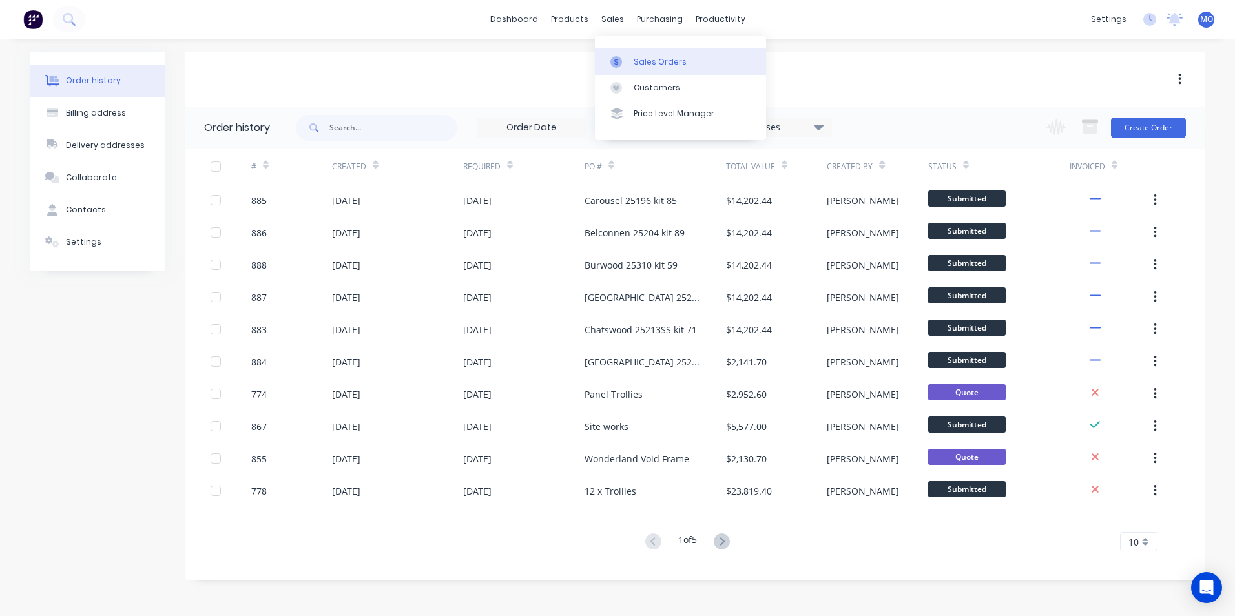
click at [638, 67] on div "Sales Orders" at bounding box center [660, 62] width 53 height 12
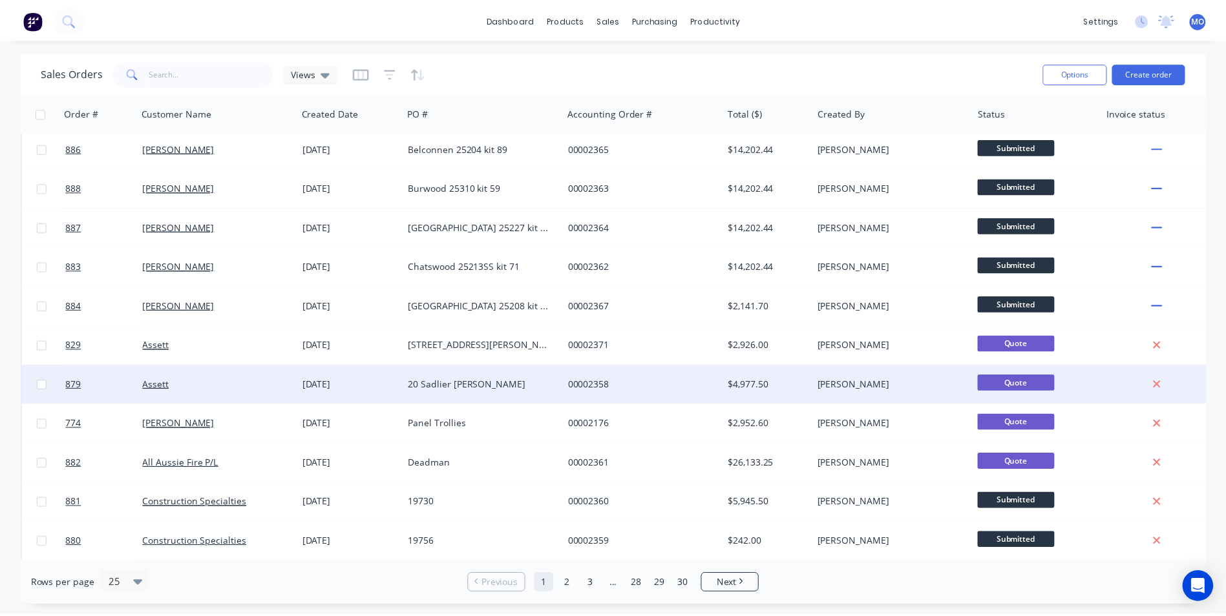
scroll to position [65, 0]
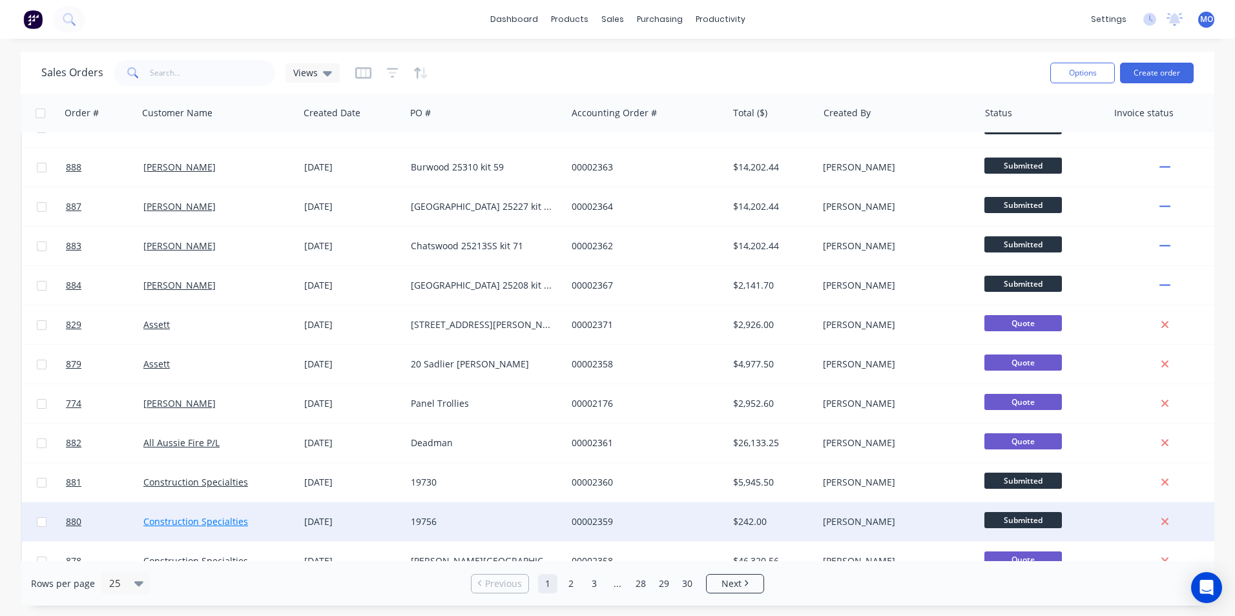
click at [198, 517] on link "Construction Specialties" at bounding box center [195, 522] width 105 height 12
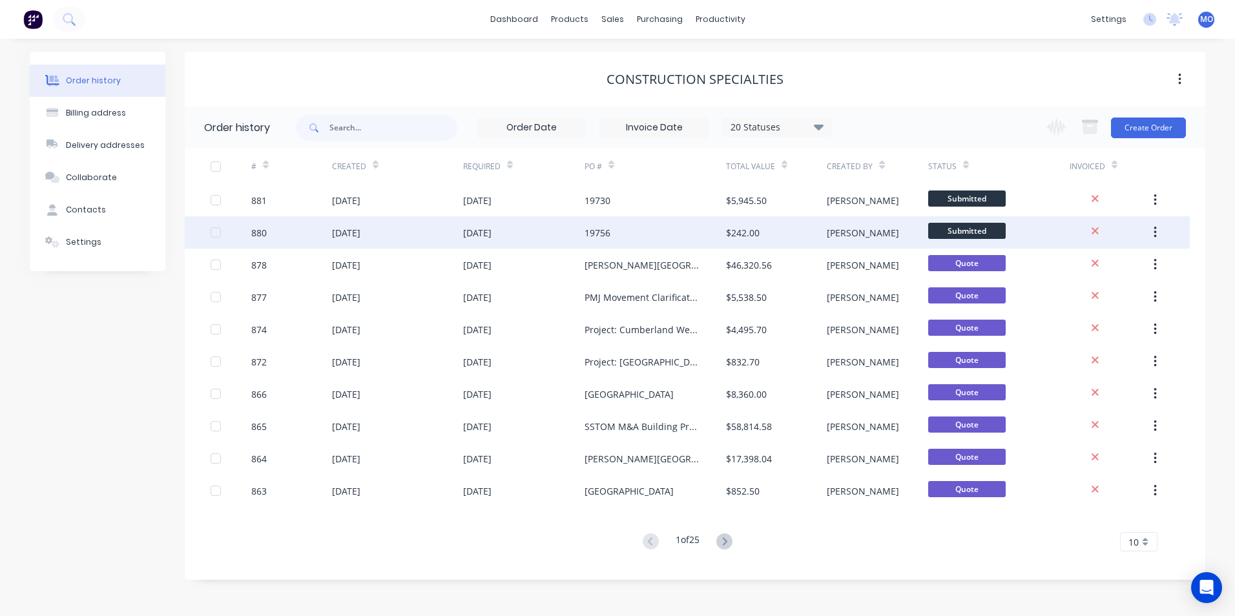
click at [678, 233] on div "19756" at bounding box center [656, 232] width 142 height 32
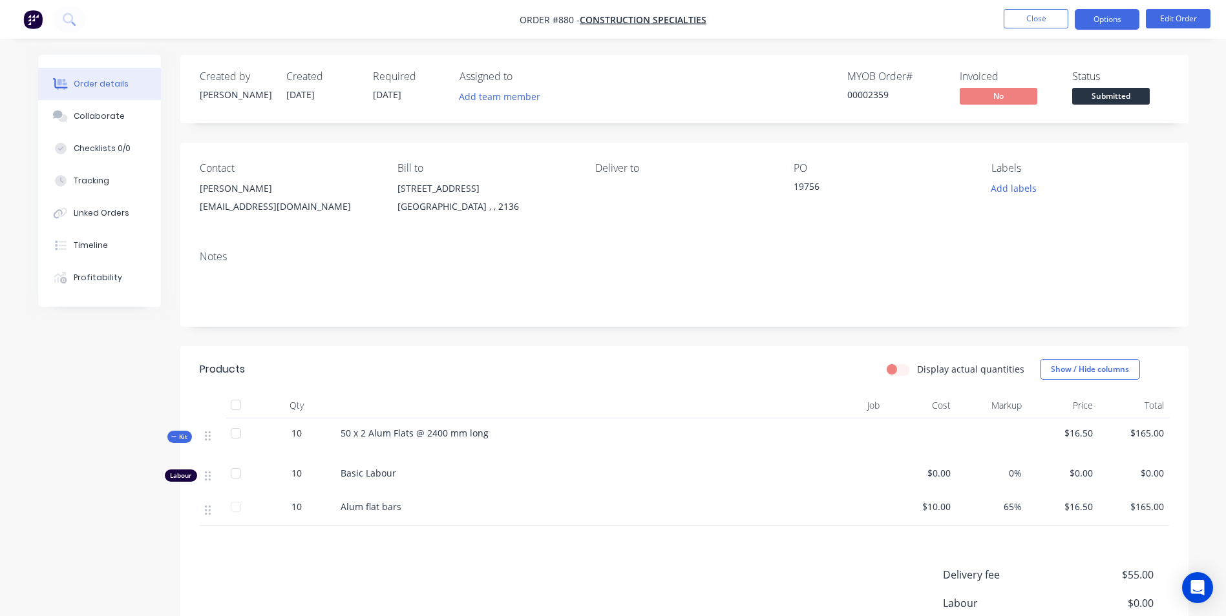
click at [1101, 25] on button "Options" at bounding box center [1107, 19] width 65 height 21
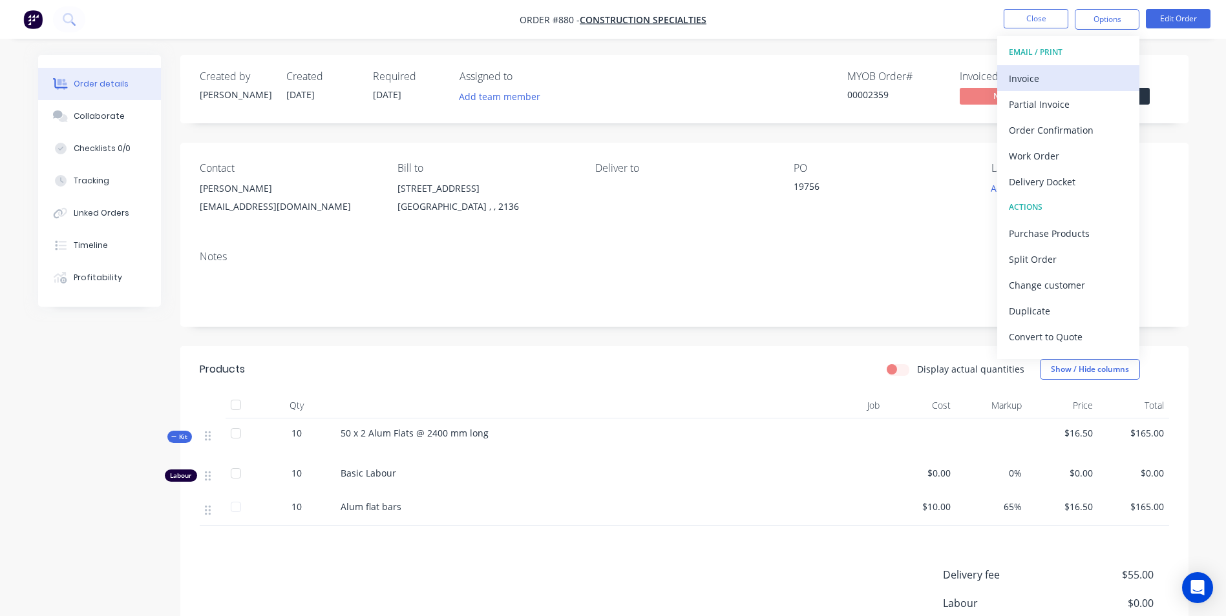
click at [1020, 74] on div "Invoice" at bounding box center [1068, 78] width 119 height 19
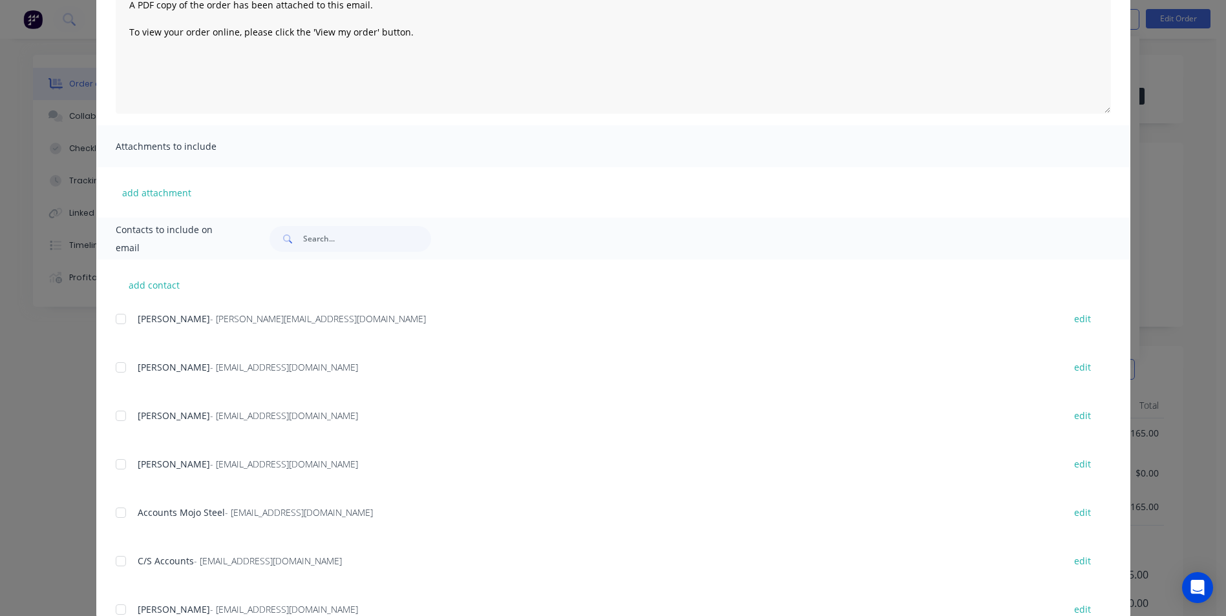
scroll to position [183, 0]
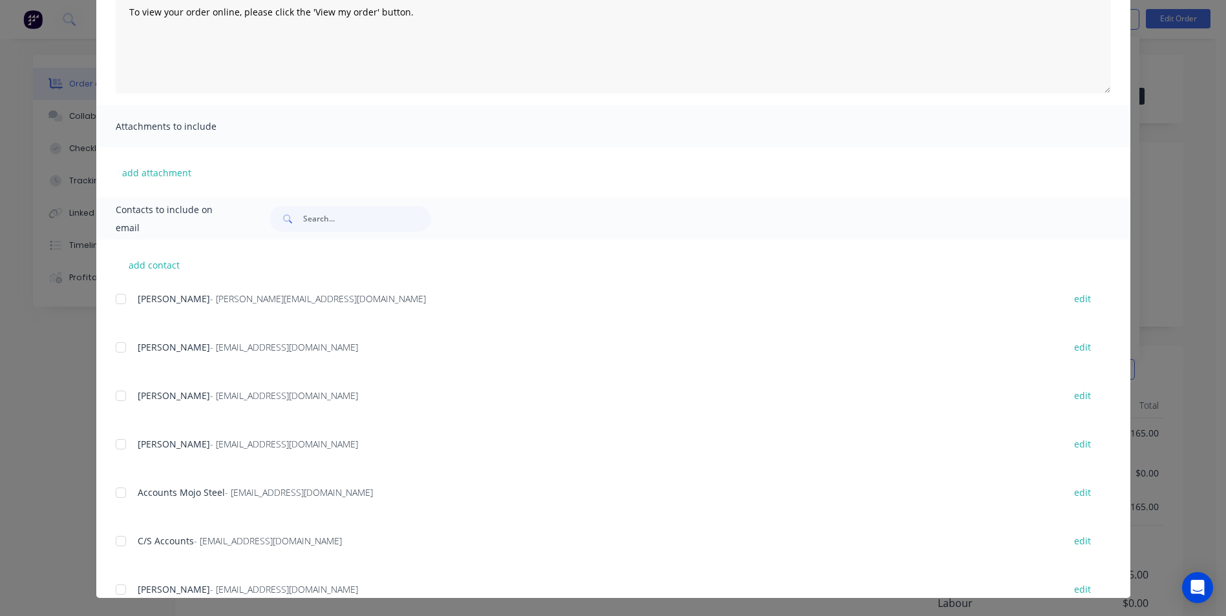
click at [110, 392] on div "add contact Michael Ogston - michael@mojosteel.com.au edit Calvin - chuynh@c-sg…" at bounding box center [613, 419] width 1034 height 359
click at [121, 394] on div at bounding box center [121, 396] width 26 height 26
click at [114, 496] on div at bounding box center [121, 493] width 26 height 26
click at [112, 548] on div at bounding box center [121, 542] width 26 height 26
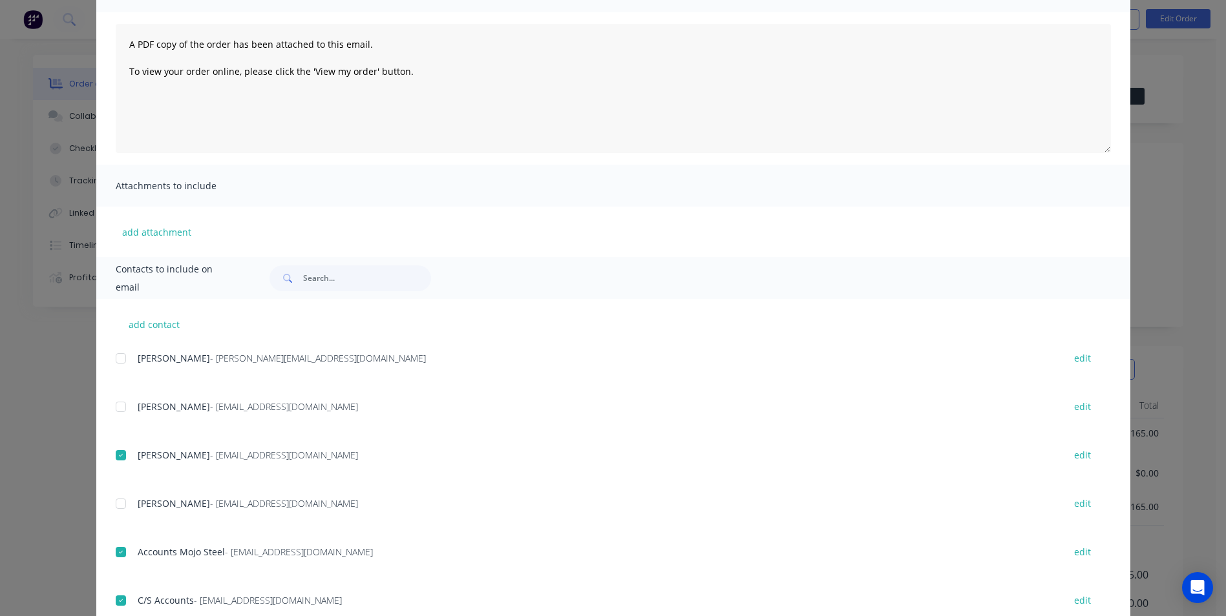
scroll to position [0, 0]
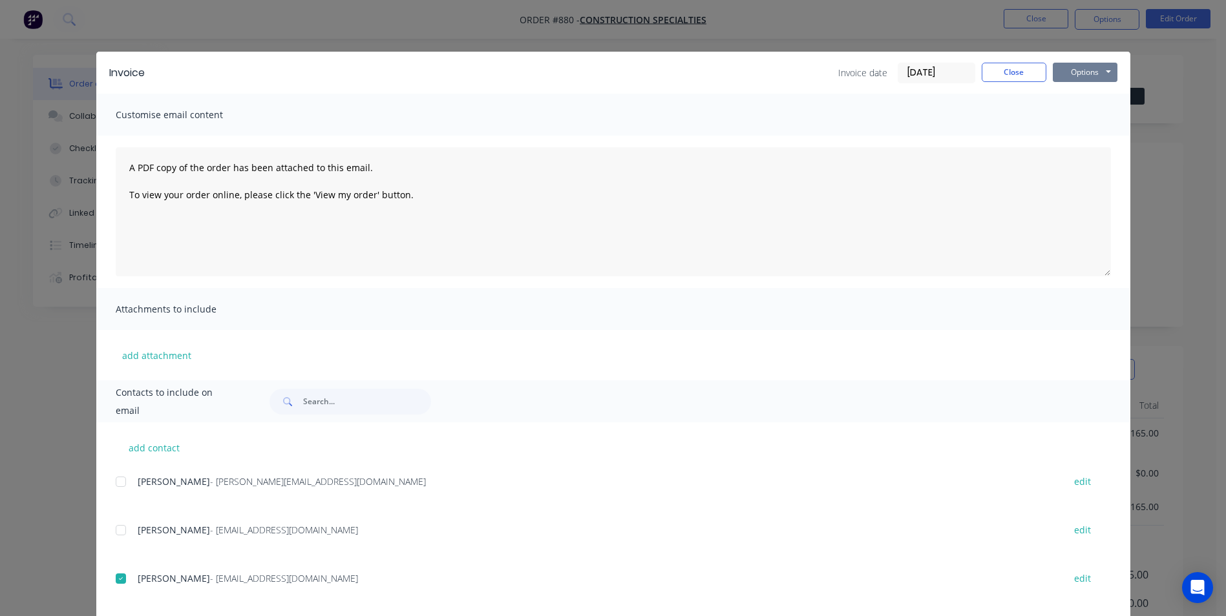
click at [1077, 80] on button "Options" at bounding box center [1085, 72] width 65 height 19
click at [1077, 143] on button "Email" at bounding box center [1094, 137] width 83 height 21
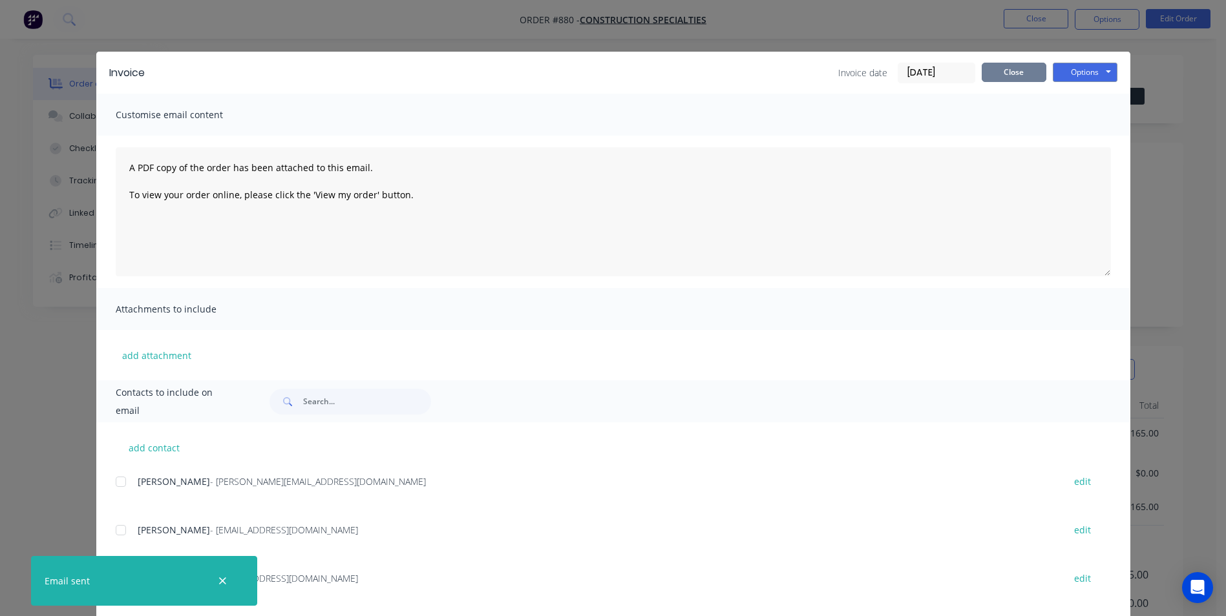
click at [1030, 74] on button "Close" at bounding box center [1013, 72] width 65 height 19
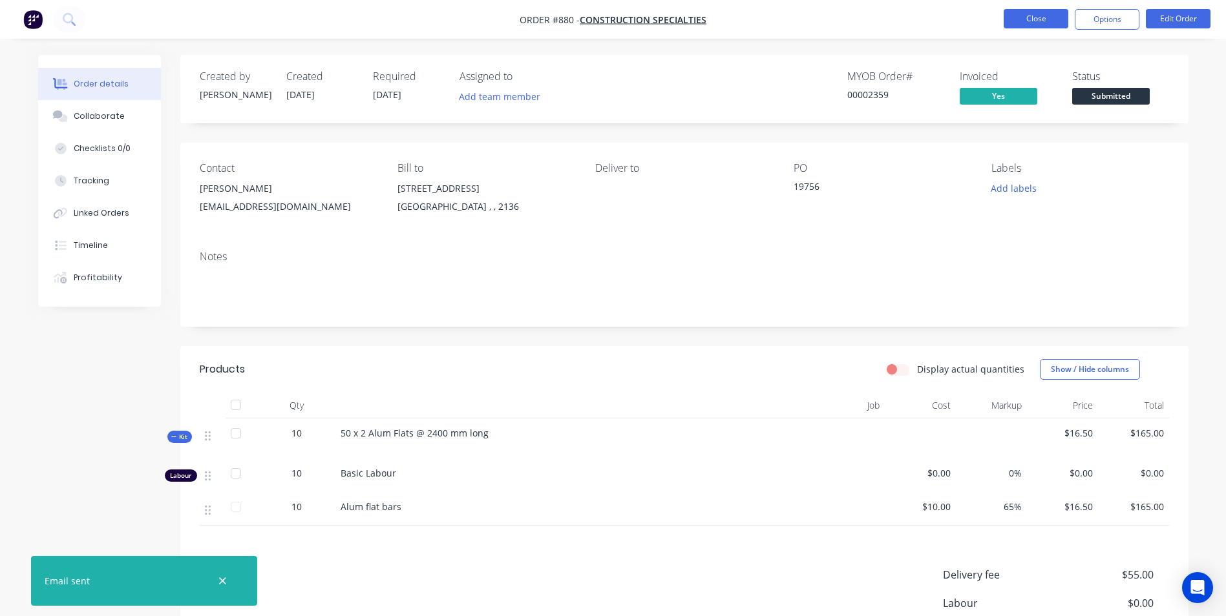
click at [1037, 15] on button "Close" at bounding box center [1035, 18] width 65 height 19
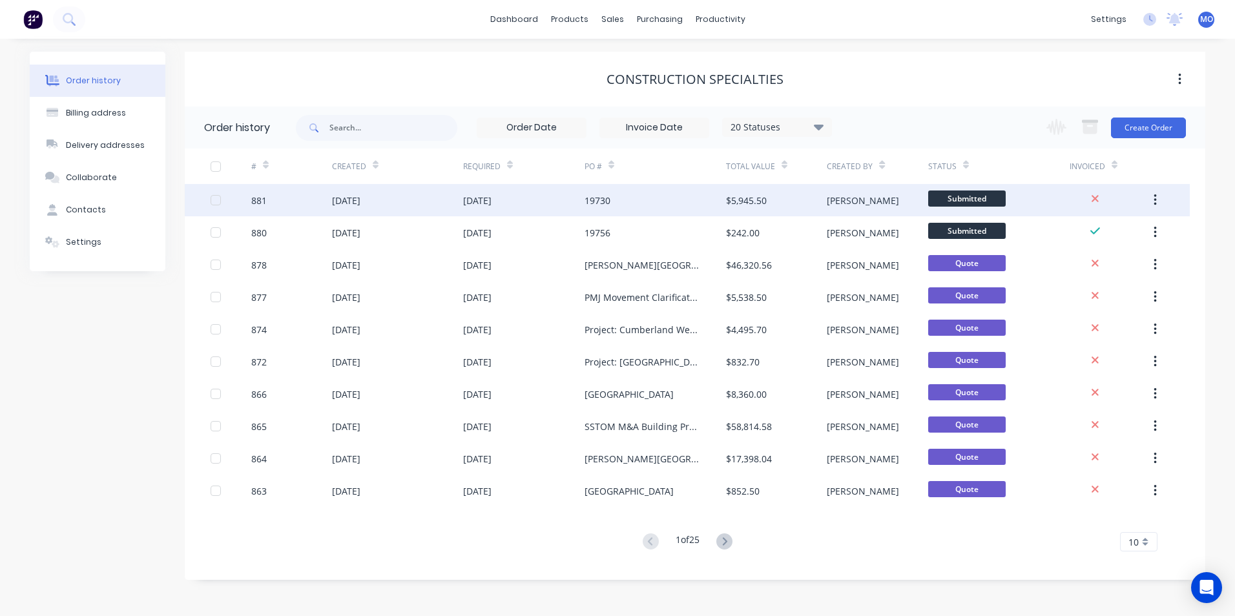
click at [212, 202] on div at bounding box center [216, 200] width 26 height 26
click at [218, 201] on div at bounding box center [216, 200] width 26 height 26
click at [361, 204] on div "02 Sep 2025" at bounding box center [346, 201] width 28 height 14
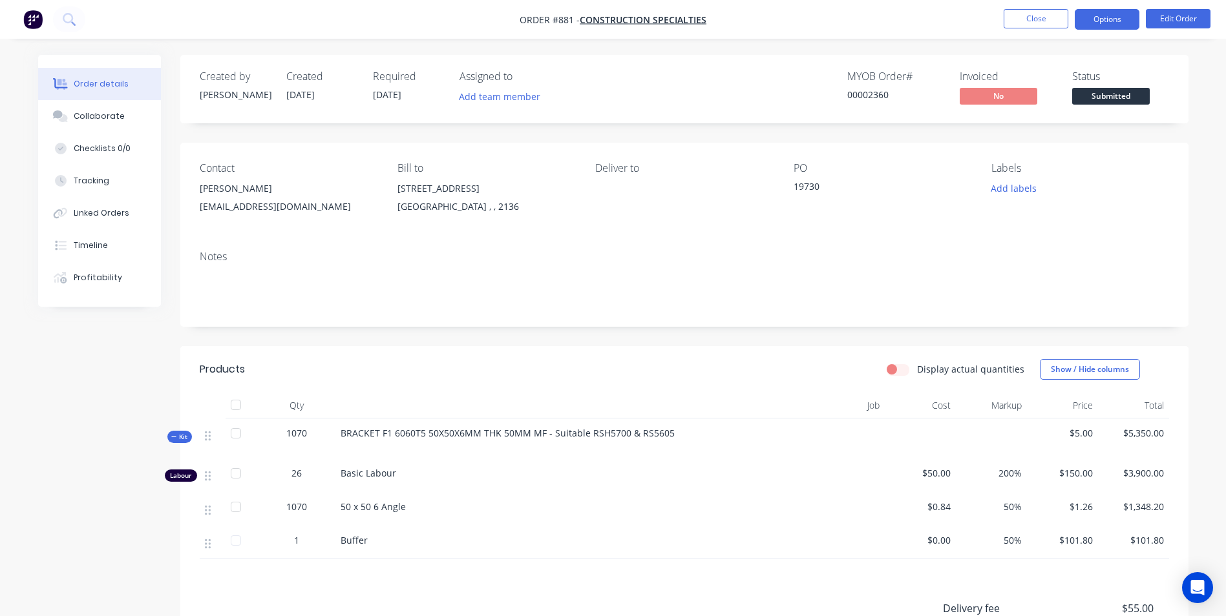
click at [1097, 13] on button "Options" at bounding box center [1107, 19] width 65 height 21
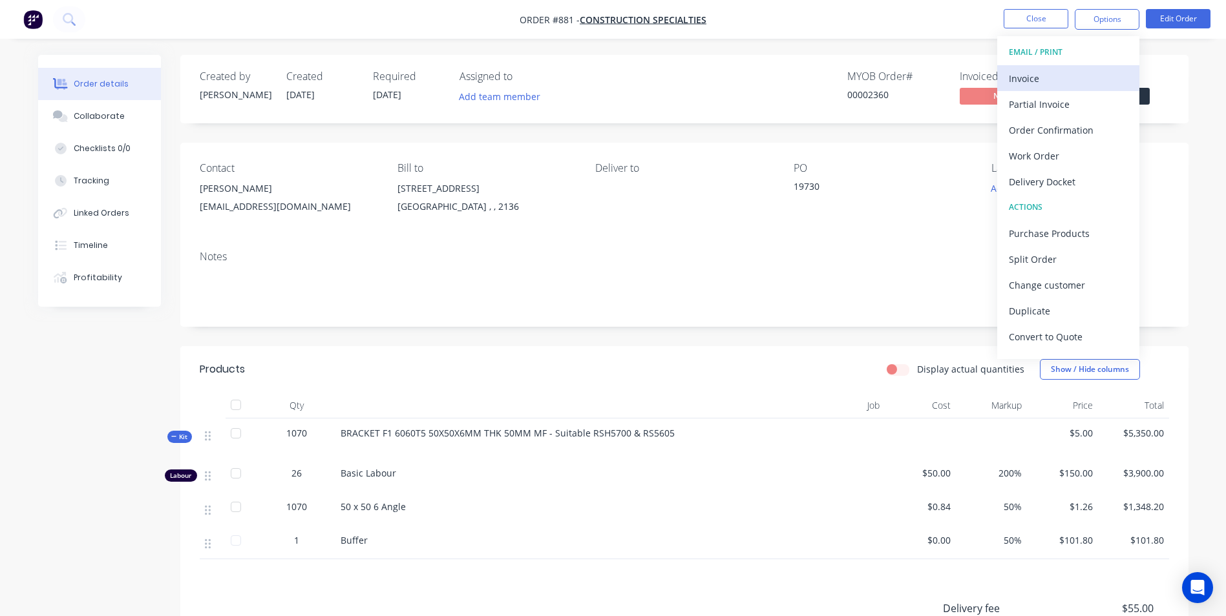
click at [1039, 81] on div "Invoice" at bounding box center [1068, 78] width 119 height 19
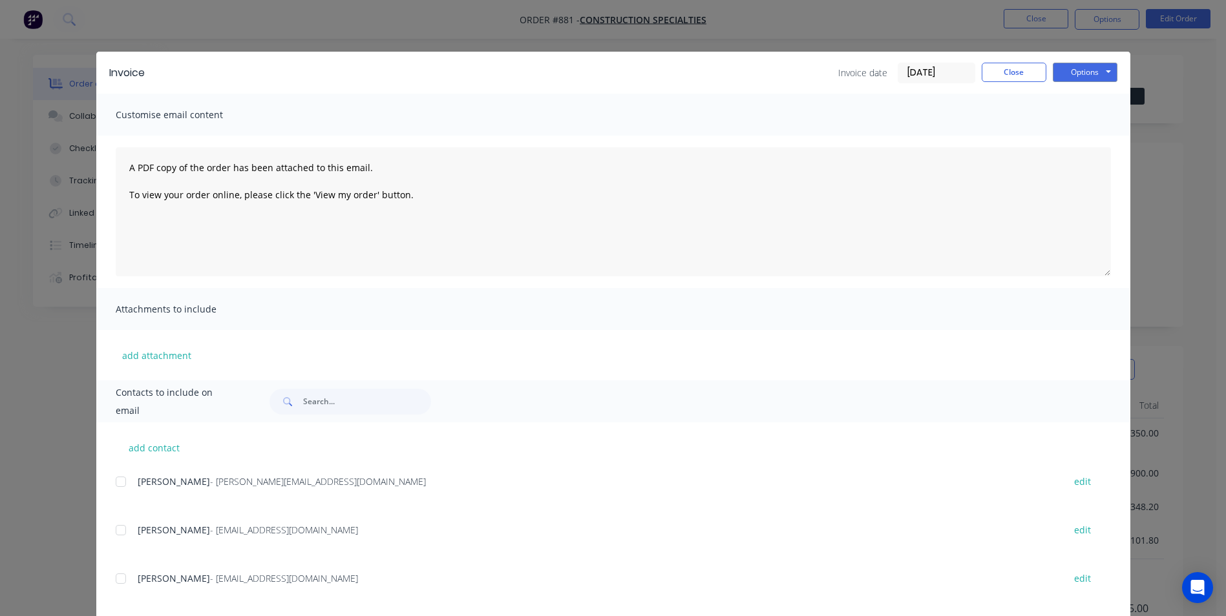
click at [119, 574] on div at bounding box center [121, 579] width 26 height 26
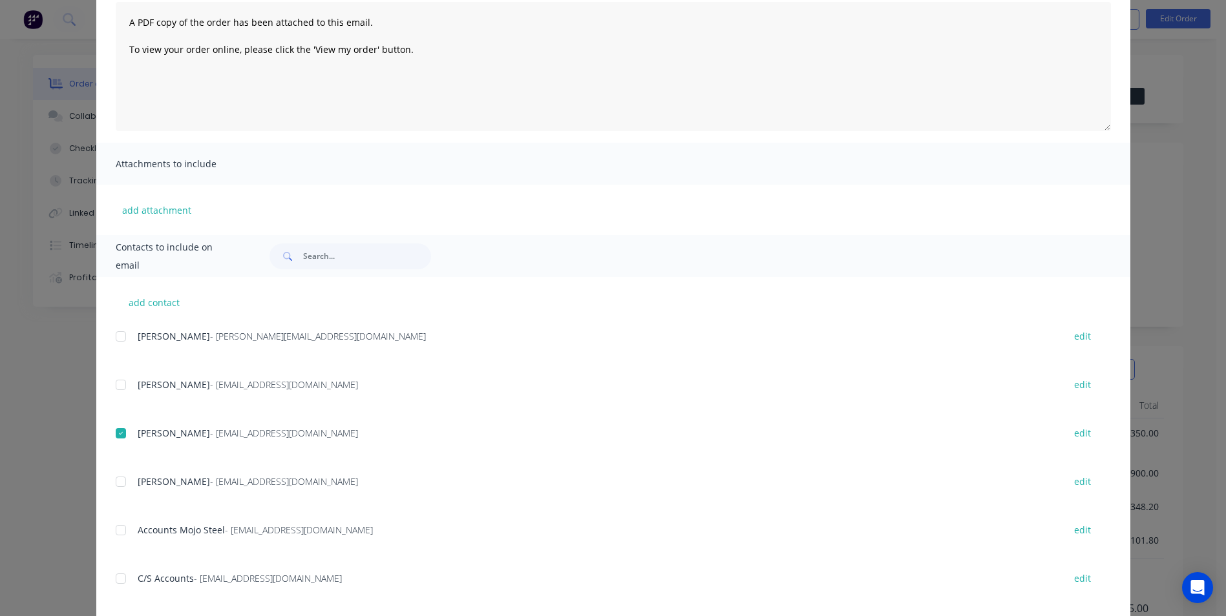
scroll to position [183, 0]
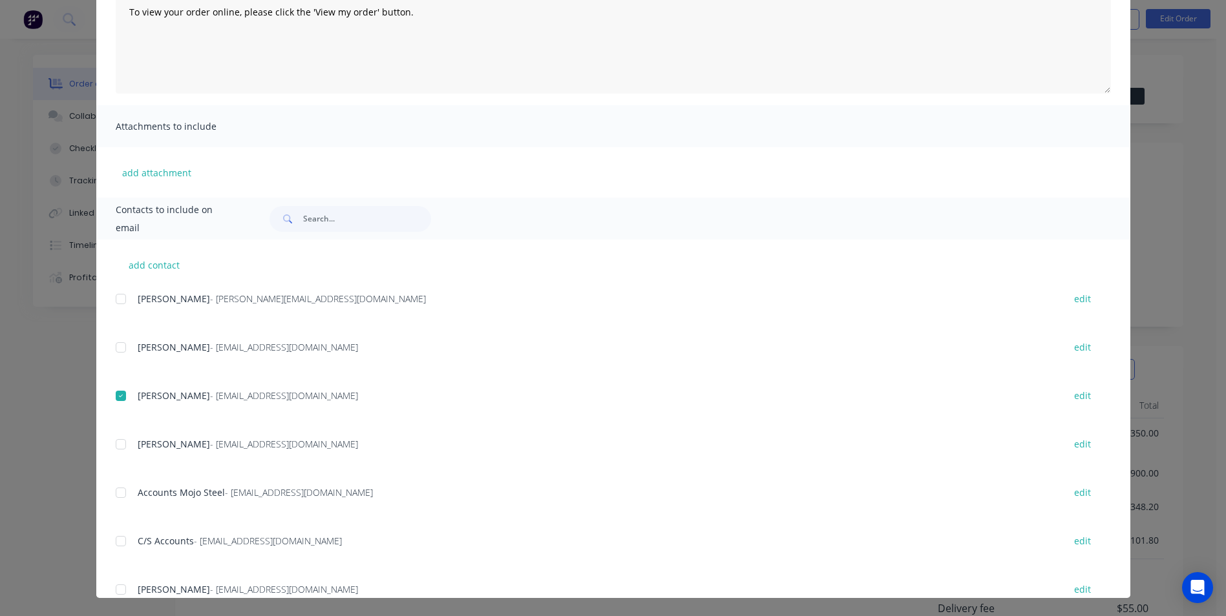
click at [127, 492] on div at bounding box center [121, 493] width 26 height 26
click at [131, 536] on div "C/S Accounts - accounts@c-sgroup.com.au edit" at bounding box center [623, 540] width 1014 height 17
click at [122, 538] on div at bounding box center [121, 542] width 26 height 26
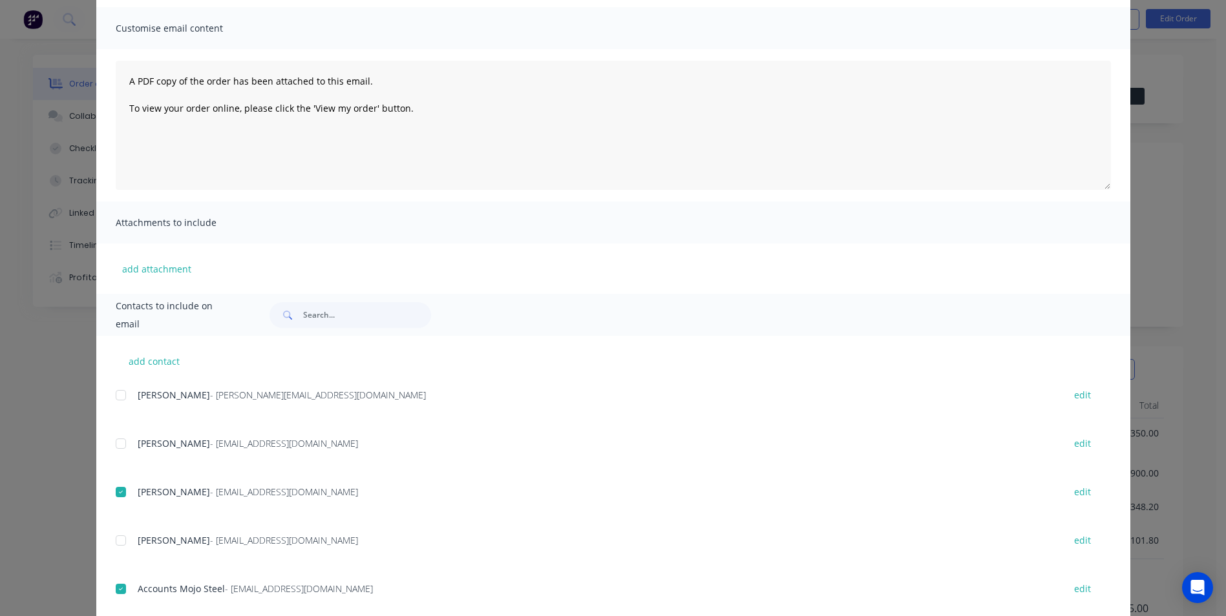
scroll to position [0, 0]
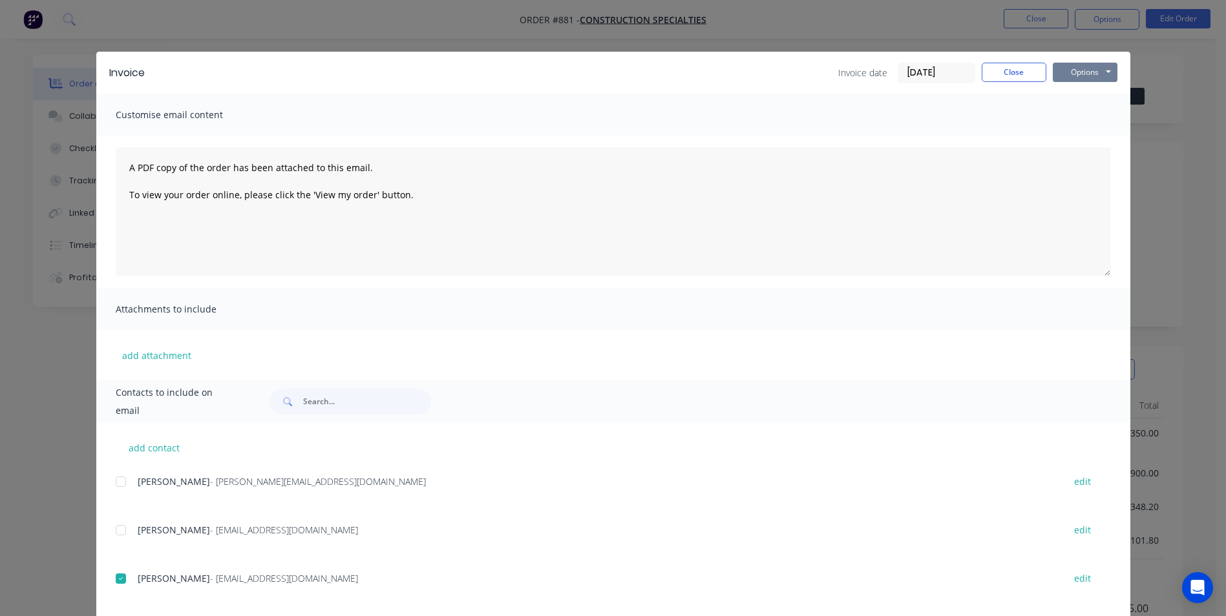
click at [1077, 78] on button "Options" at bounding box center [1085, 72] width 65 height 19
click at [1076, 138] on button "Email" at bounding box center [1094, 137] width 83 height 21
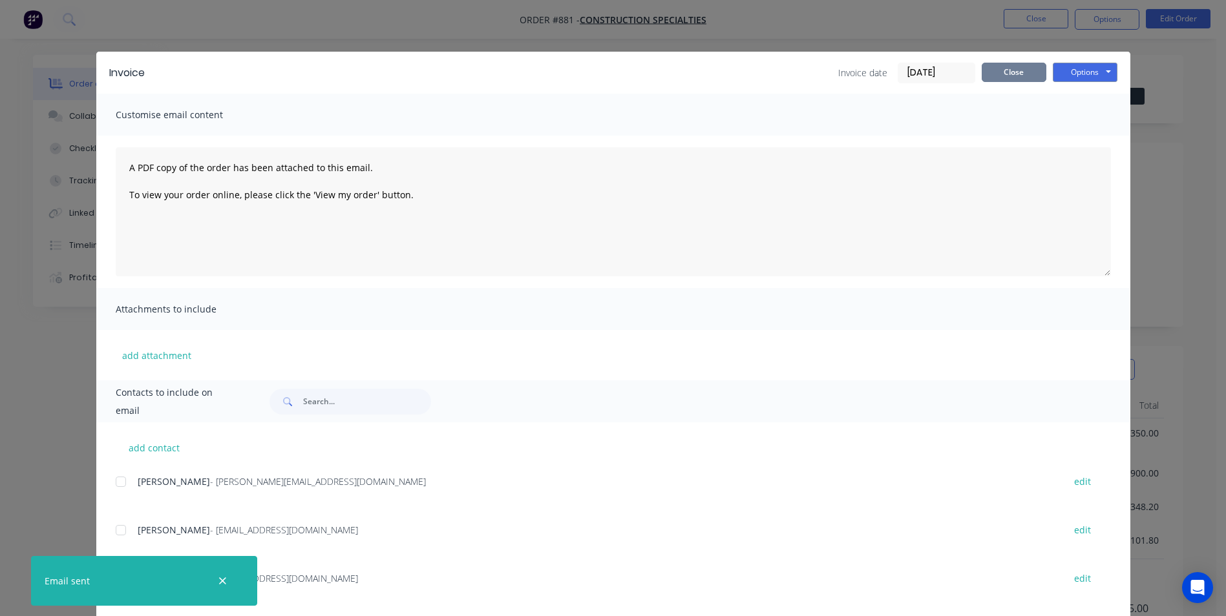
click at [996, 70] on button "Close" at bounding box center [1013, 72] width 65 height 19
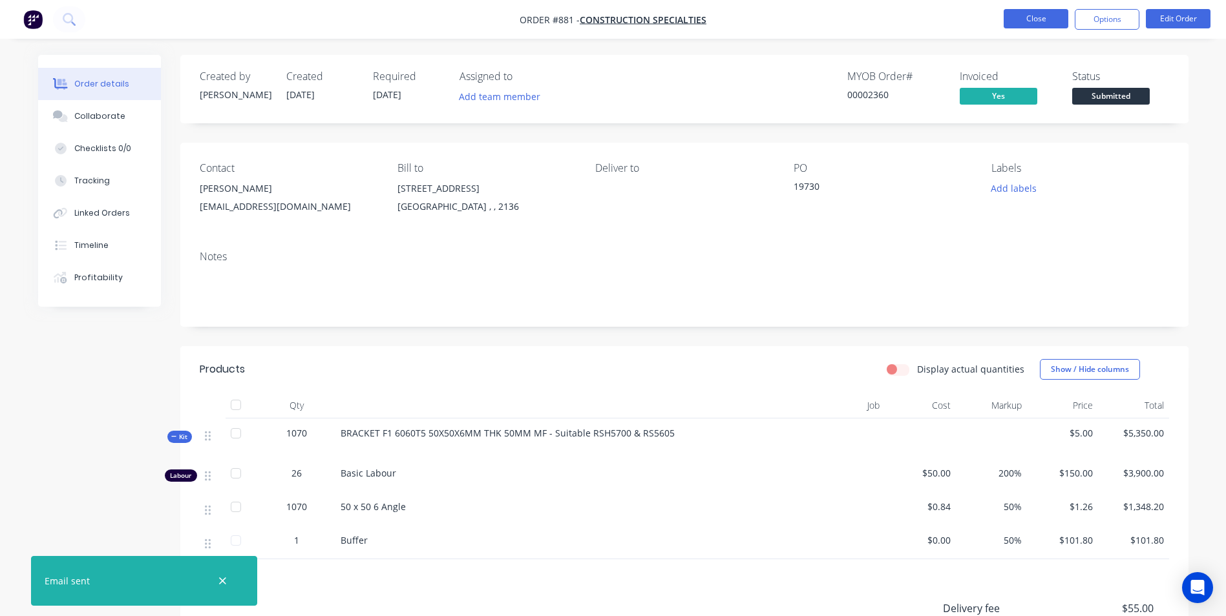
click at [1051, 22] on button "Close" at bounding box center [1035, 18] width 65 height 19
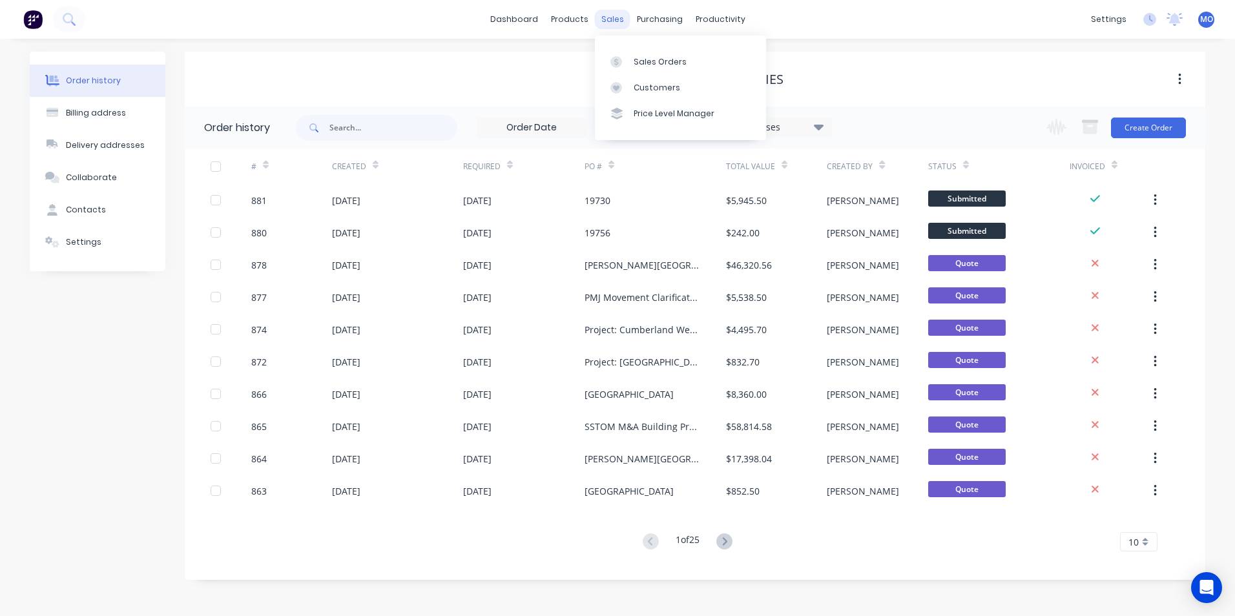
click at [613, 23] on div "sales" at bounding box center [613, 19] width 36 height 19
click at [646, 61] on div "Sales Orders" at bounding box center [660, 62] width 53 height 12
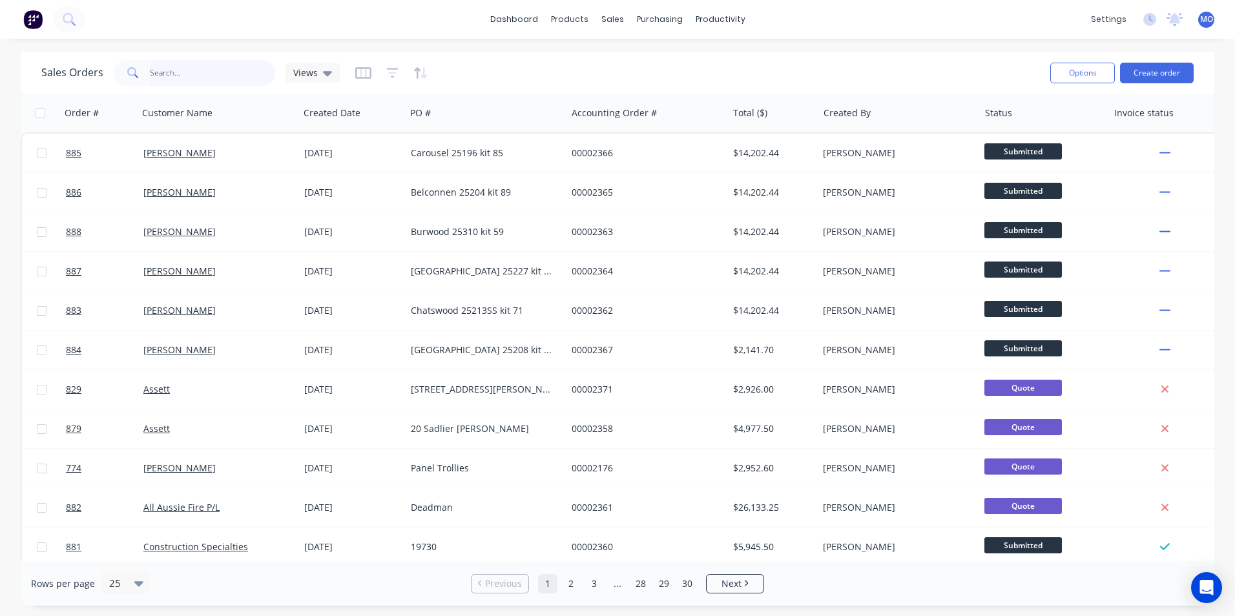
click at [162, 65] on input "text" at bounding box center [213, 73] width 126 height 26
click at [154, 67] on input "text" at bounding box center [213, 73] width 126 height 26
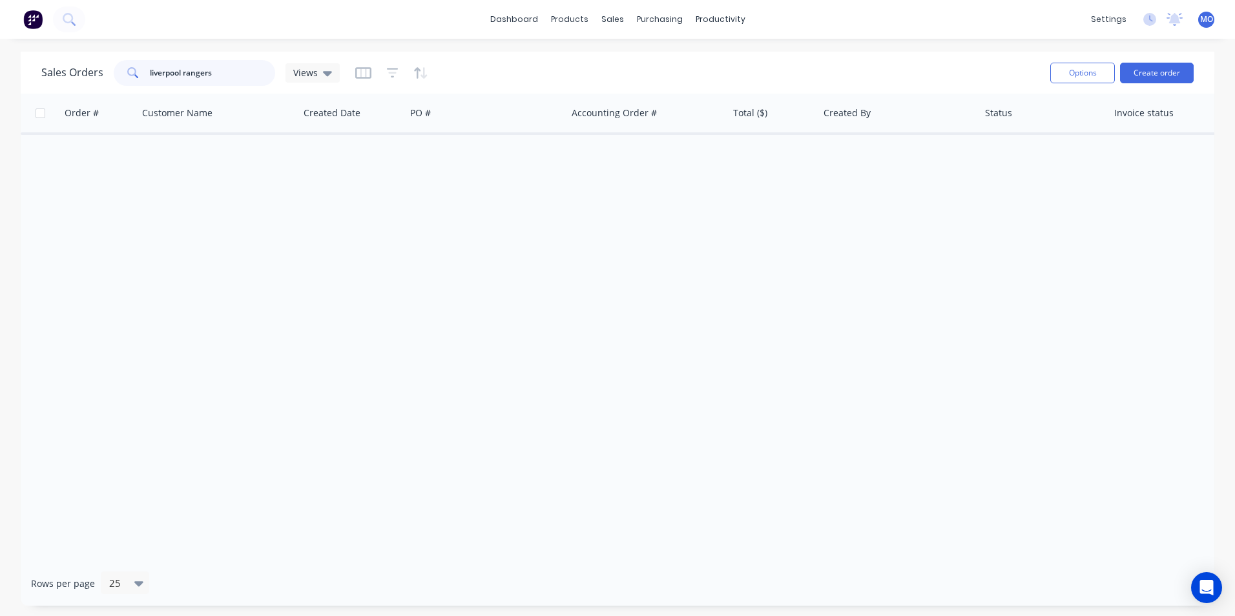
drag, startPoint x: 213, startPoint y: 74, endPoint x: 144, endPoint y: 73, distance: 69.1
click at [144, 73] on div "liverpool rangers" at bounding box center [195, 73] width 162 height 26
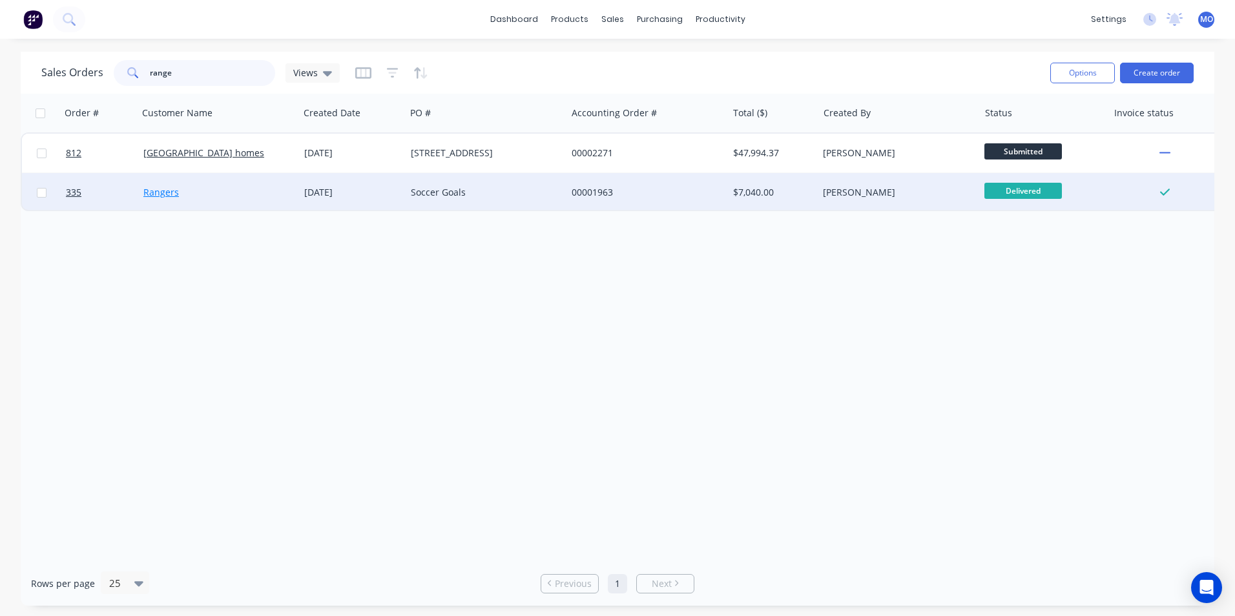
type input "range"
click at [162, 189] on link "Rangers" at bounding box center [161, 192] width 36 height 12
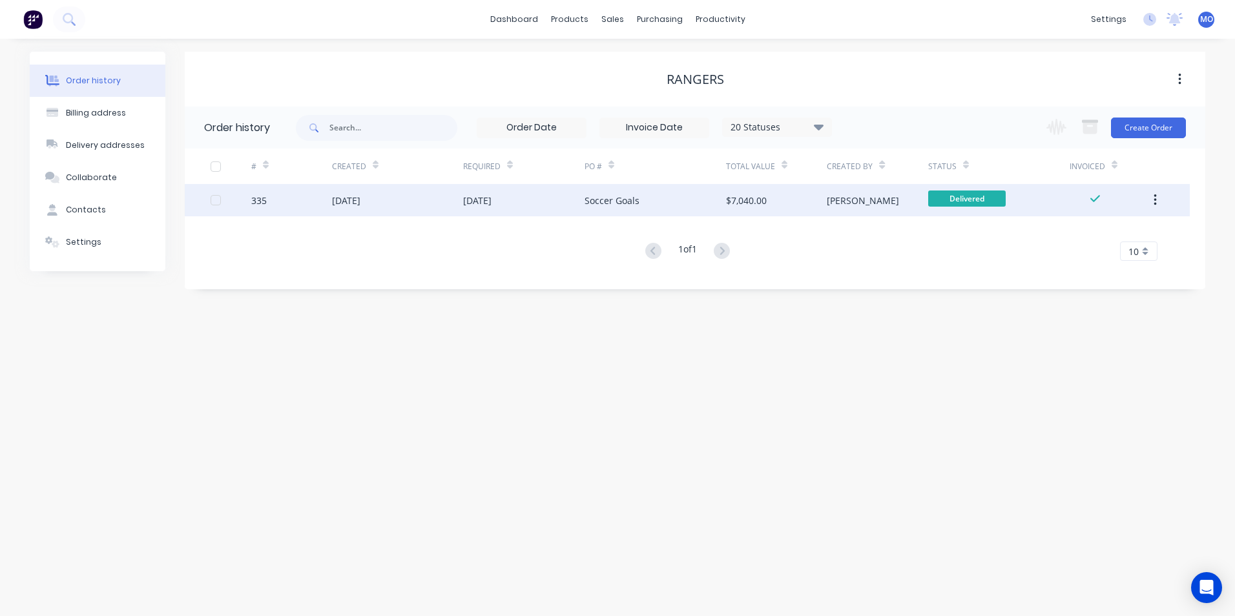
click at [358, 206] on div "20 Jan 2025" at bounding box center [346, 201] width 28 height 14
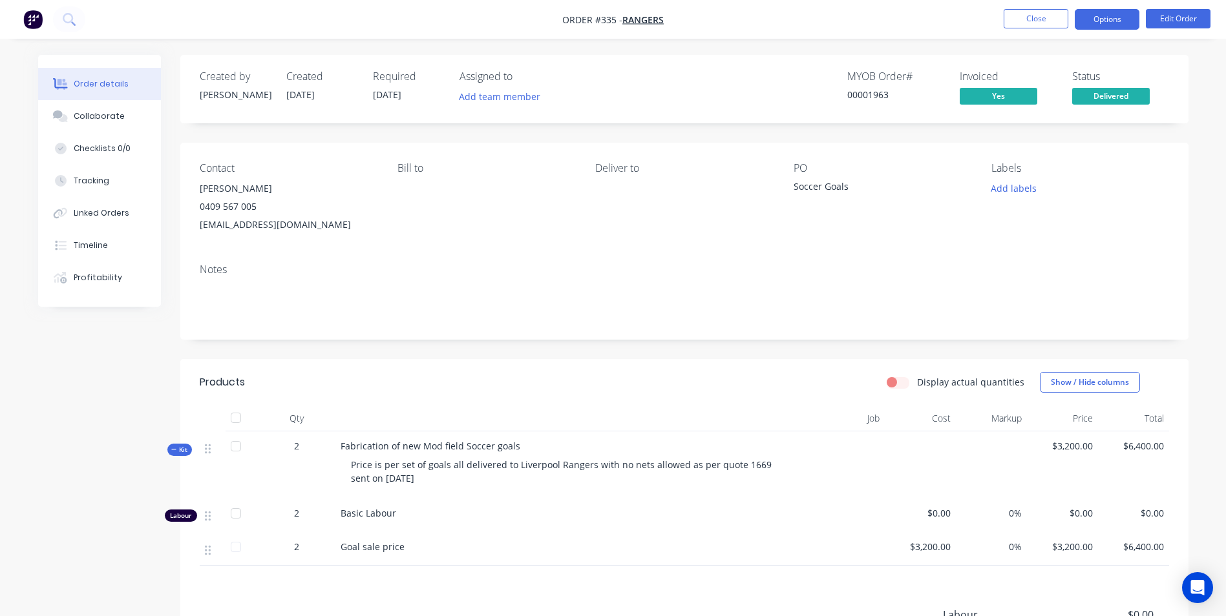
click at [1098, 15] on button "Options" at bounding box center [1107, 19] width 65 height 21
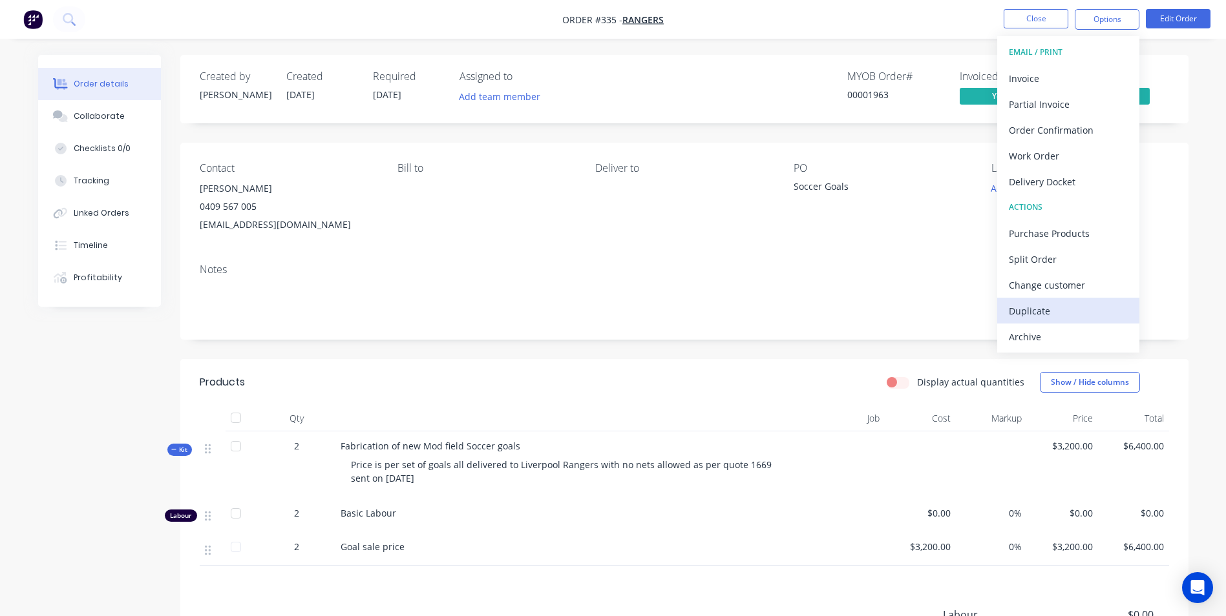
click at [1026, 310] on div "Duplicate" at bounding box center [1068, 311] width 119 height 19
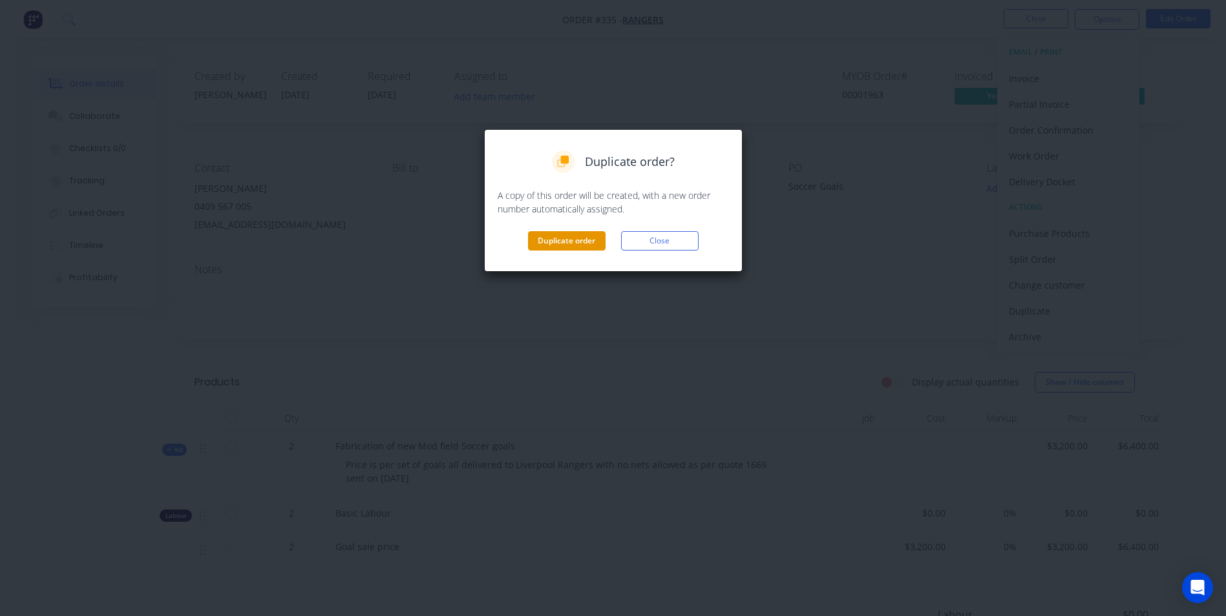
click at [540, 240] on button "Duplicate order" at bounding box center [567, 240] width 78 height 19
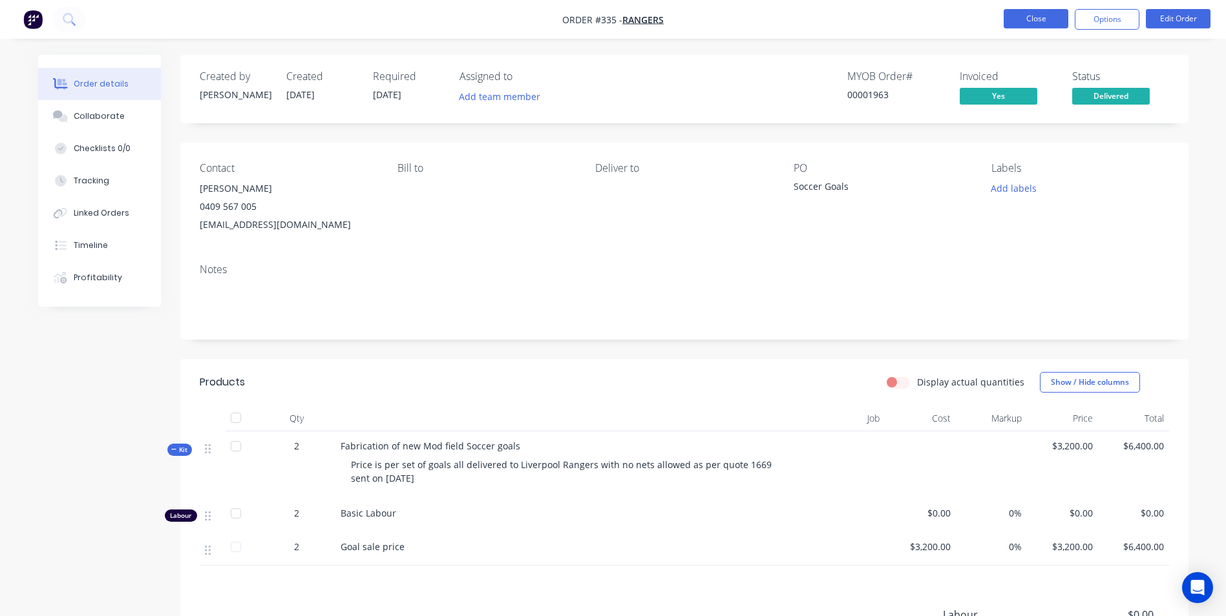
click at [1038, 16] on button "Close" at bounding box center [1035, 18] width 65 height 19
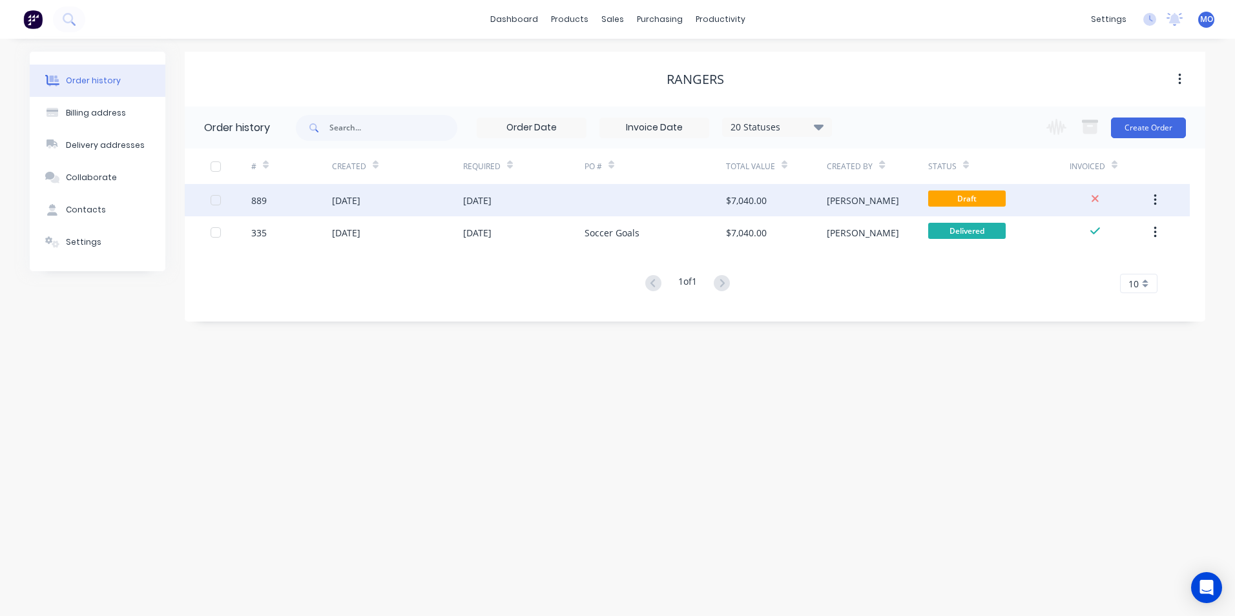
click at [306, 195] on div "889" at bounding box center [291, 200] width 81 height 32
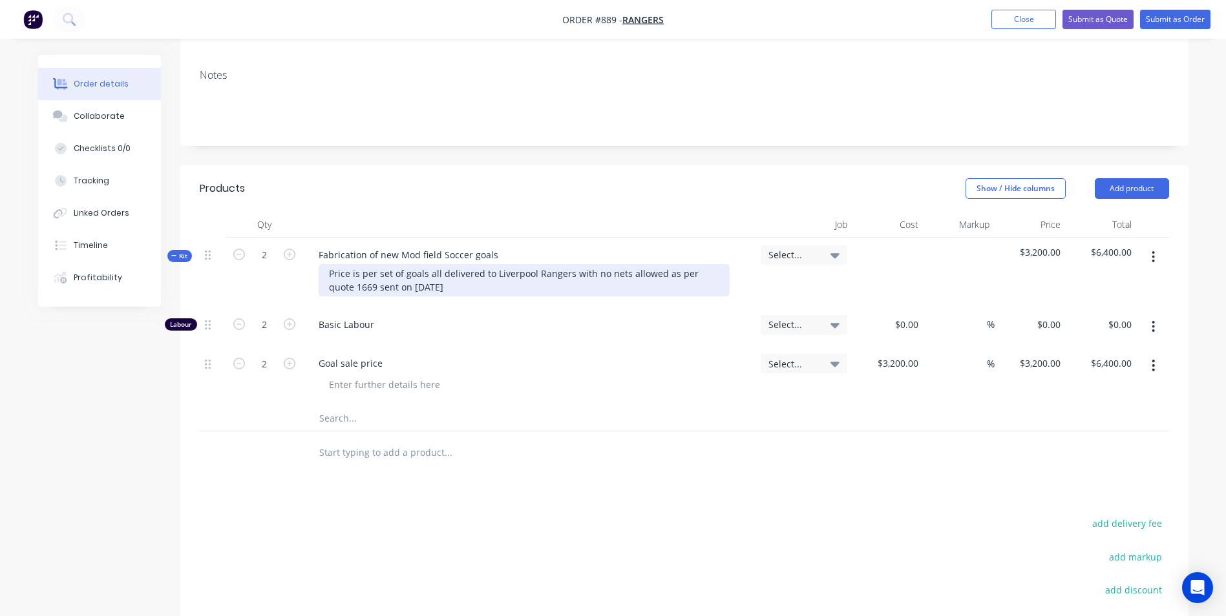
scroll to position [125, 0]
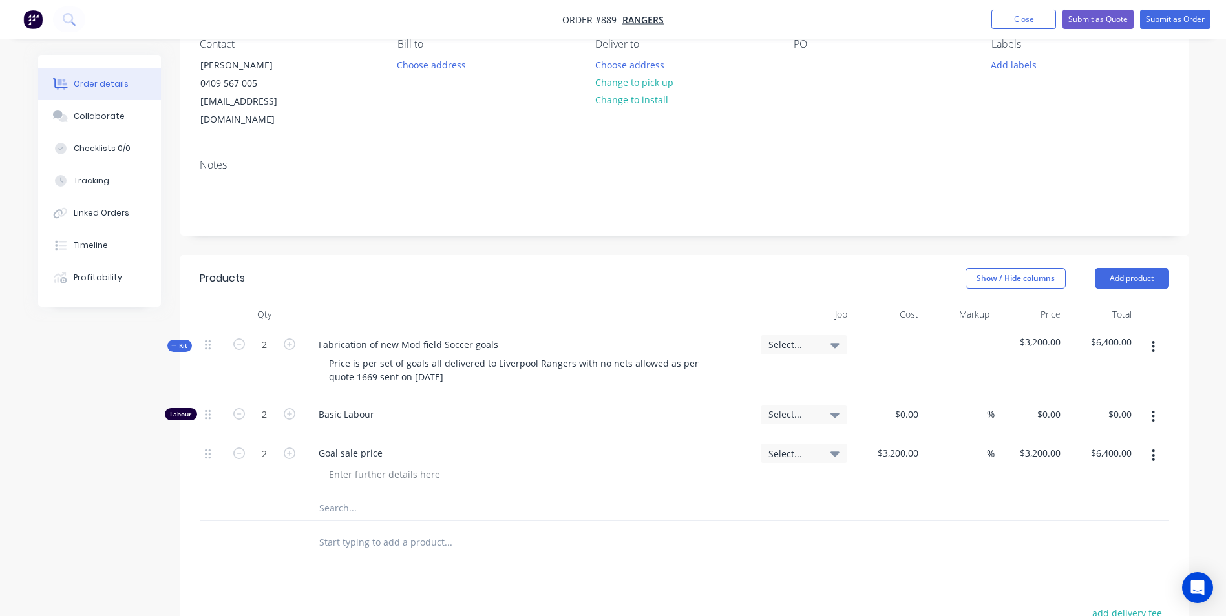
click at [1154, 340] on icon "button" at bounding box center [1152, 347] width 3 height 14
click at [112, 358] on div "Created by Michael Created 04/09/25 Required 04/09/25 Assigned to Add team memb…" at bounding box center [613, 411] width 1150 height 963
click at [209, 341] on icon at bounding box center [208, 346] width 6 height 10
drag, startPoint x: 187, startPoint y: 330, endPoint x: 176, endPoint y: 328, distance: 11.3
click at [176, 345] on icon at bounding box center [173, 345] width 5 height 1
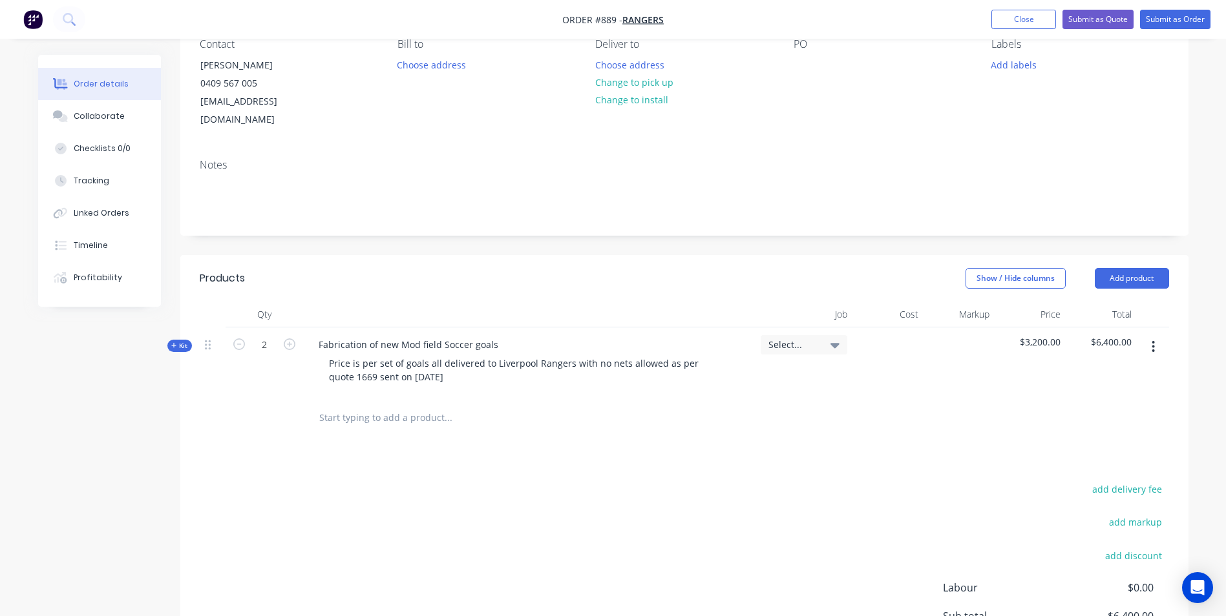
click at [1147, 335] on button "button" at bounding box center [1153, 346] width 30 height 23
click at [1151, 340] on icon "button" at bounding box center [1152, 347] width 3 height 14
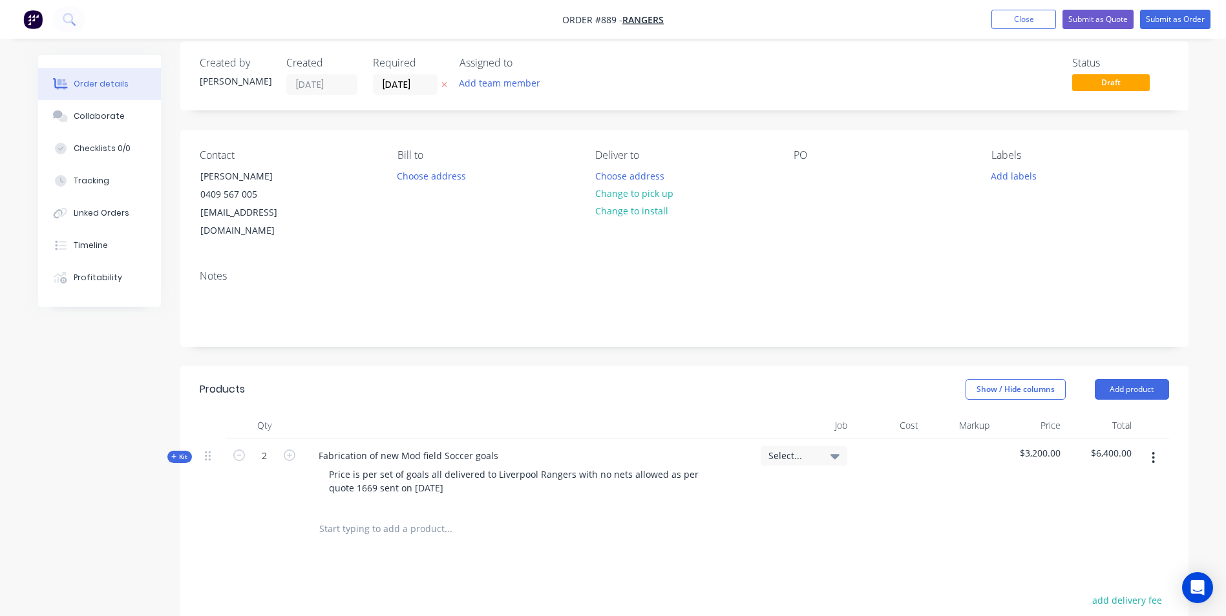
scroll to position [0, 0]
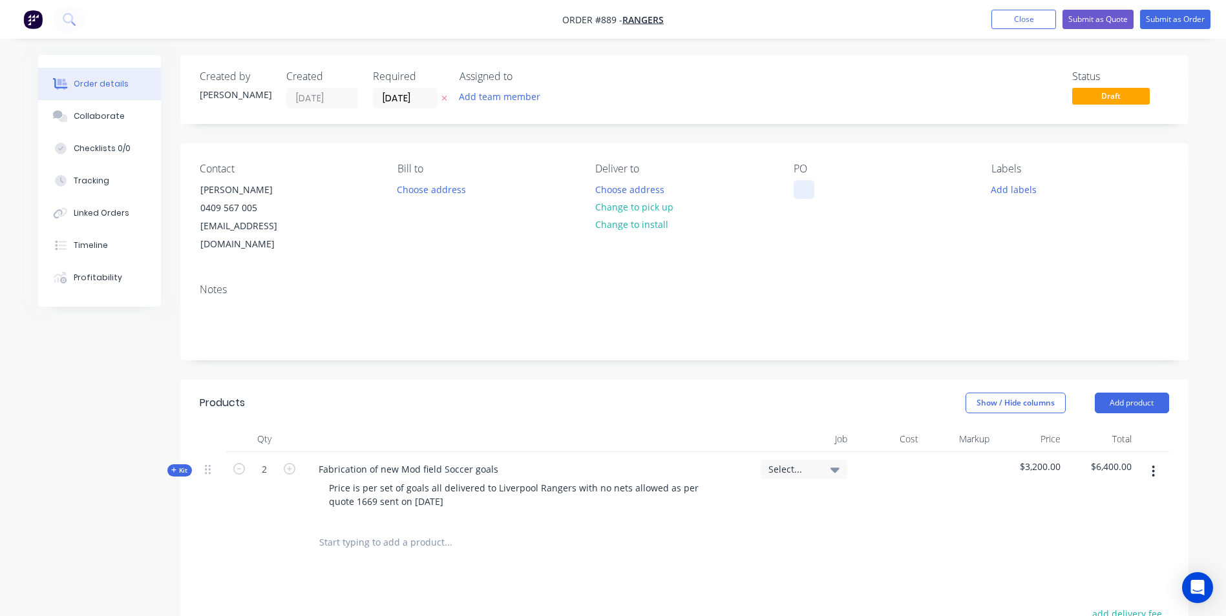
click at [799, 194] on div at bounding box center [803, 189] width 21 height 19
click at [1156, 21] on button "Submit as Order" at bounding box center [1175, 19] width 70 height 19
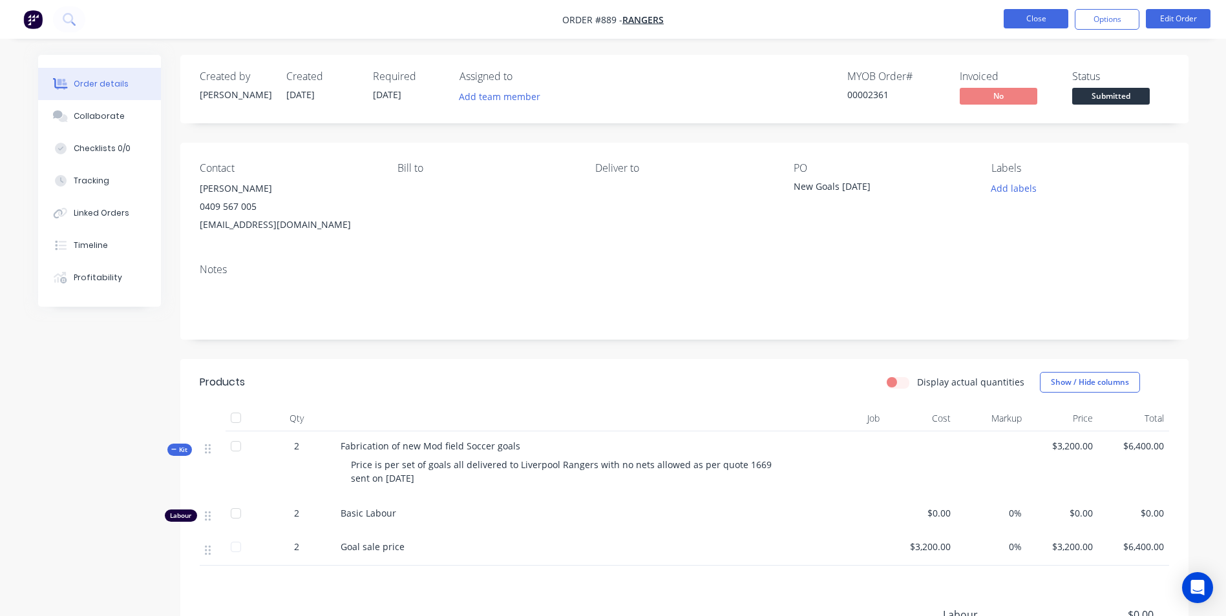
click at [1025, 15] on button "Close" at bounding box center [1035, 18] width 65 height 19
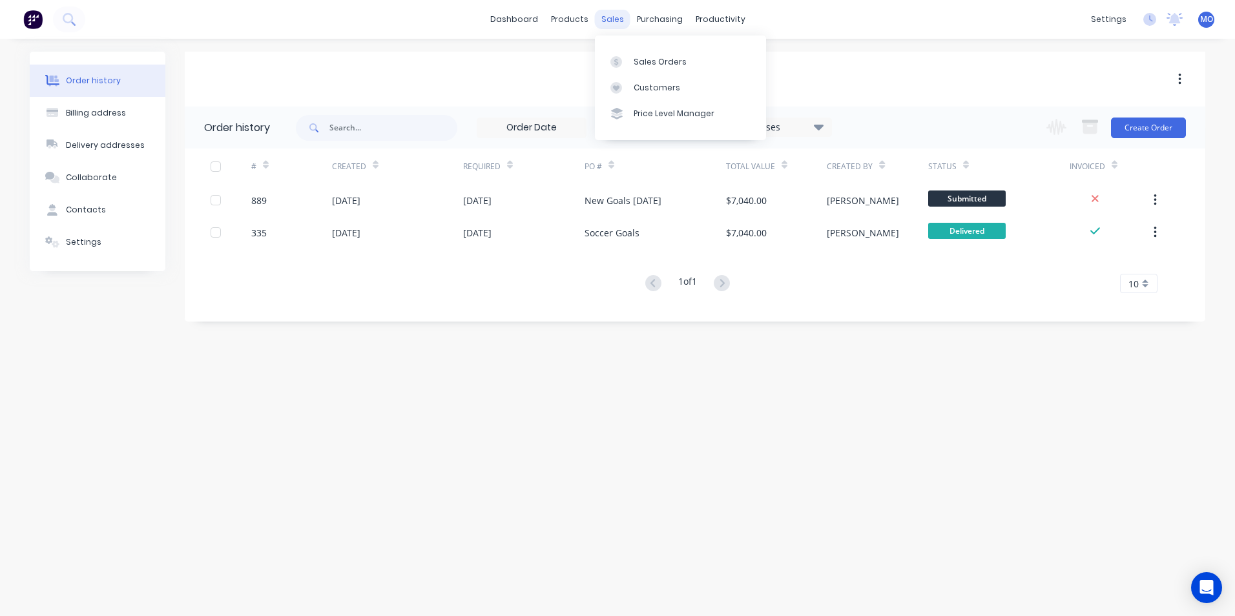
drag, startPoint x: 613, startPoint y: 19, endPoint x: 617, endPoint y: 28, distance: 10.1
click at [613, 18] on div "sales" at bounding box center [613, 19] width 36 height 19
click at [646, 54] on link "Sales Orders" at bounding box center [680, 61] width 171 height 26
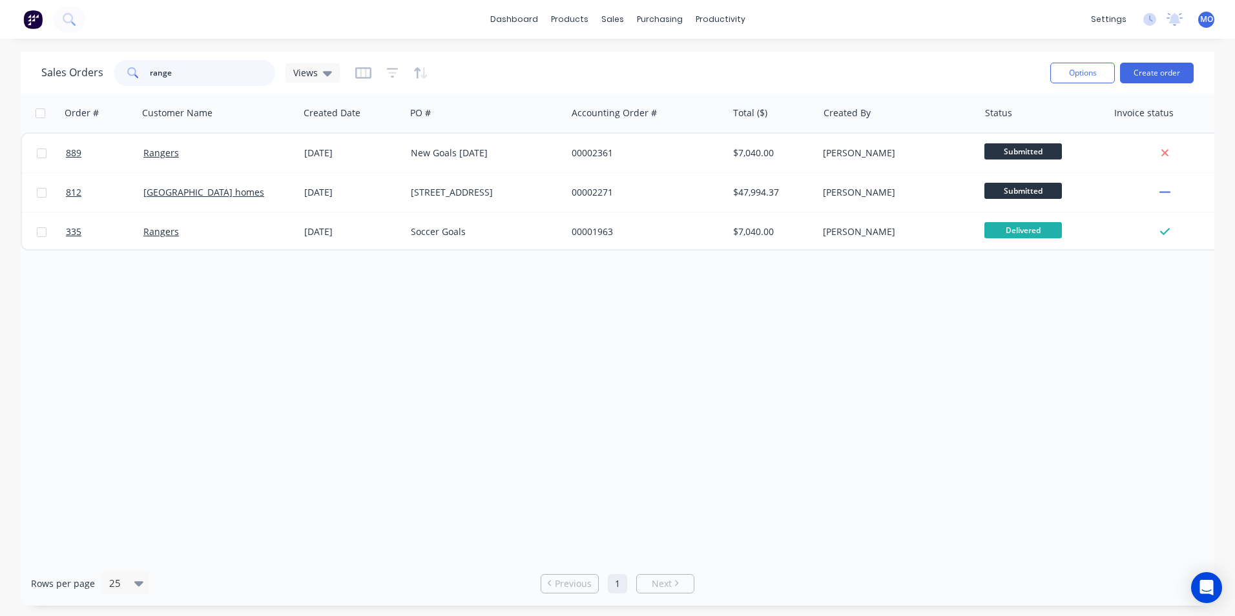
drag, startPoint x: 197, startPoint y: 67, endPoint x: 137, endPoint y: 69, distance: 60.1
click at [137, 69] on div "range" at bounding box center [195, 73] width 162 height 26
click at [188, 72] on input "883" at bounding box center [213, 73] width 126 height 26
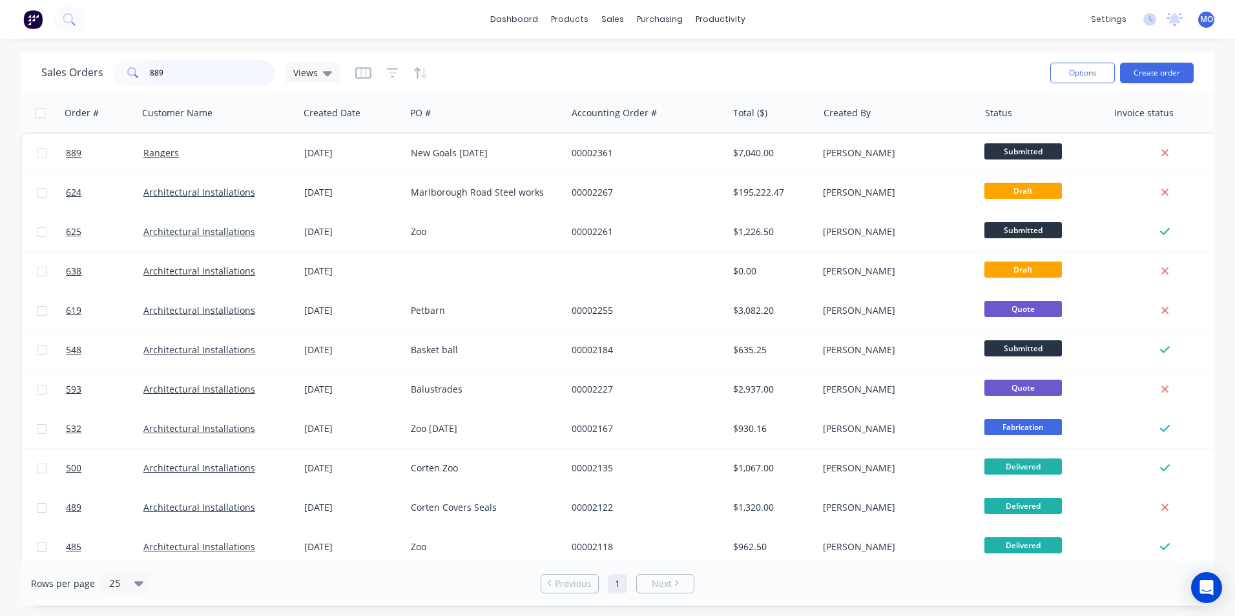
click at [215, 69] on input "889" at bounding box center [213, 73] width 126 height 26
type input "8"
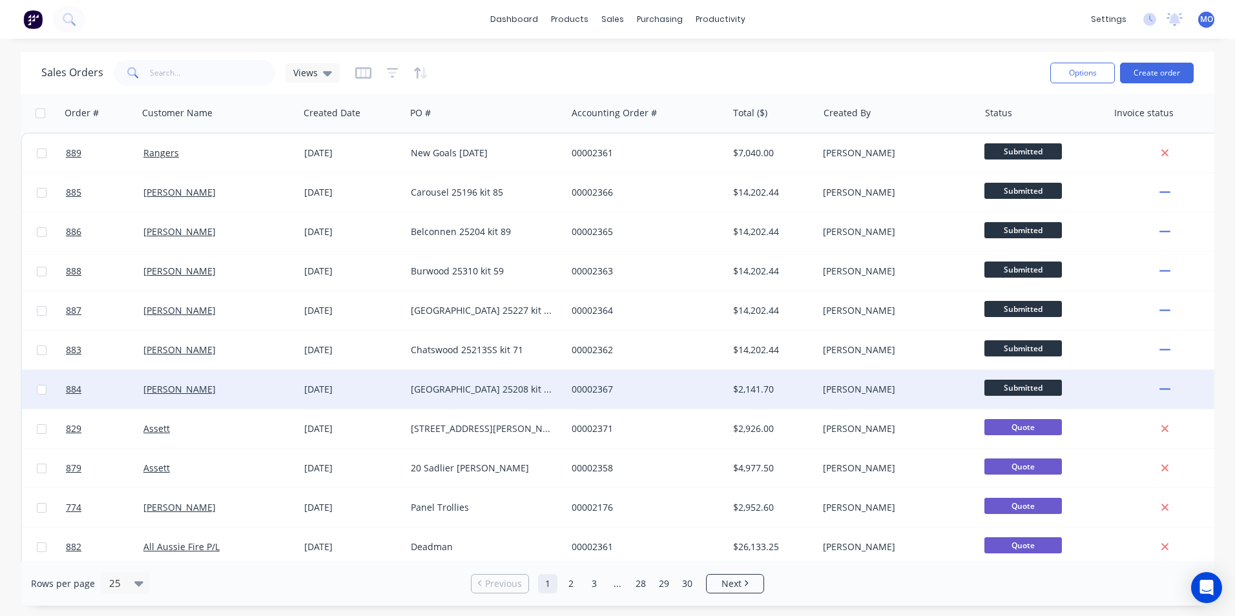
click at [309, 382] on div "[DATE]" at bounding box center [352, 389] width 107 height 39
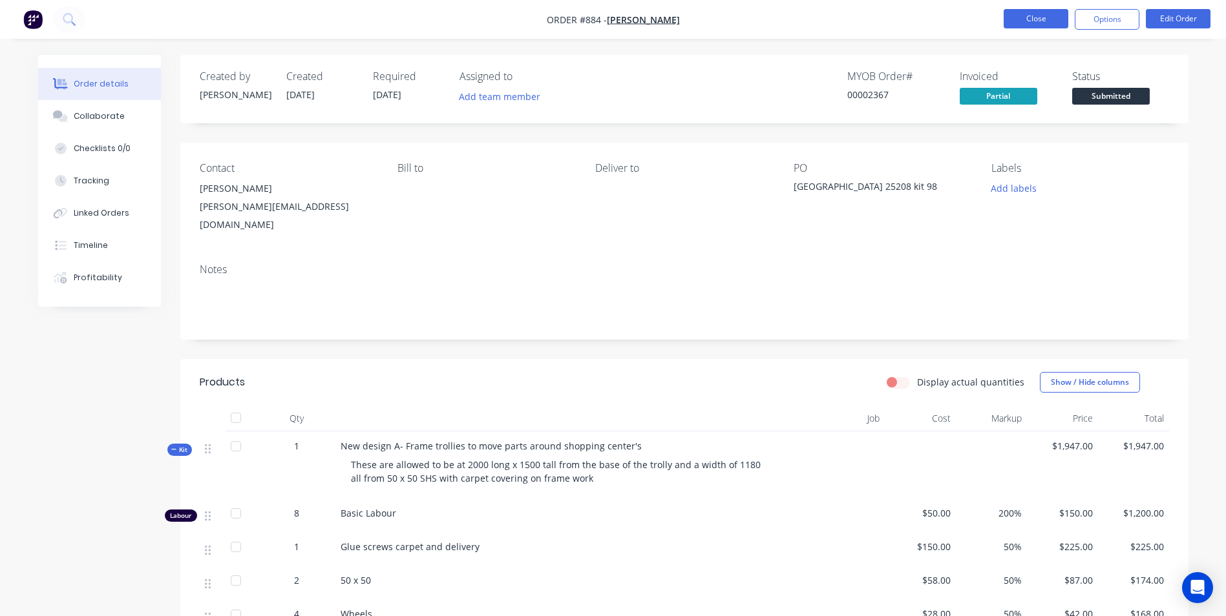
click at [1030, 14] on button "Close" at bounding box center [1035, 18] width 65 height 19
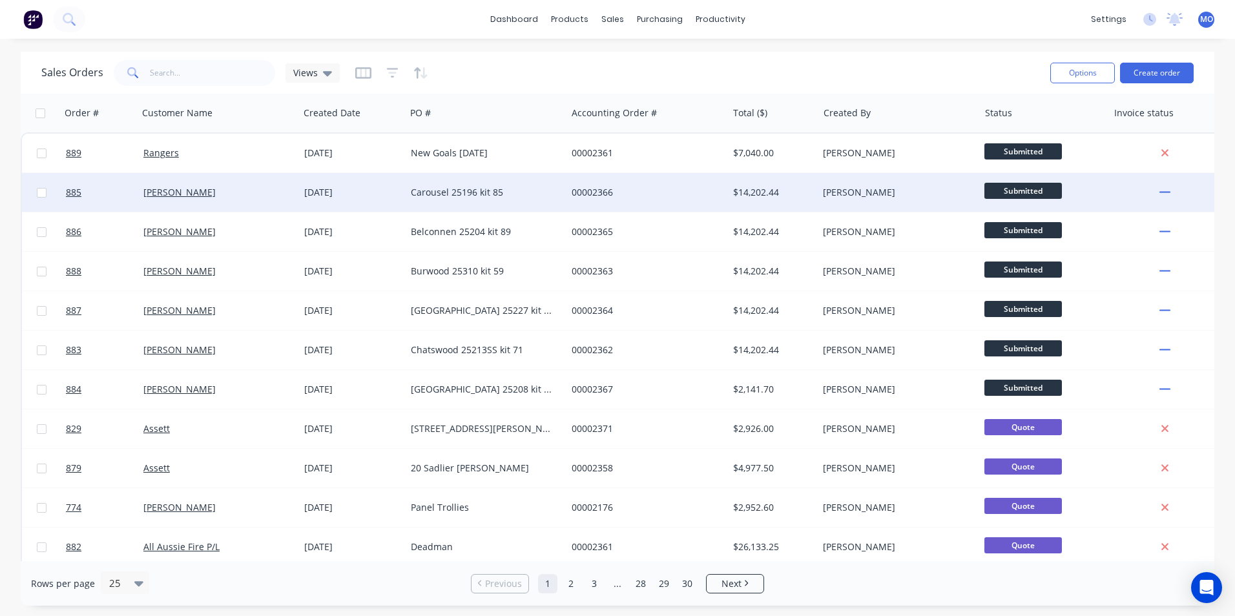
click at [609, 191] on div "00002366" at bounding box center [643, 192] width 143 height 13
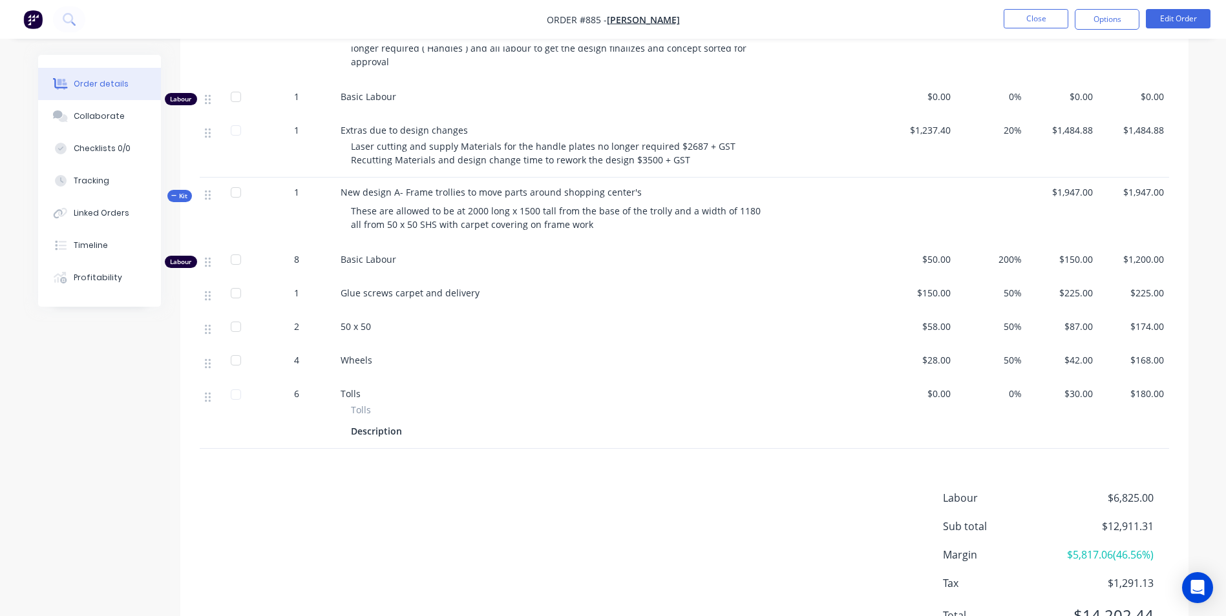
scroll to position [1381, 0]
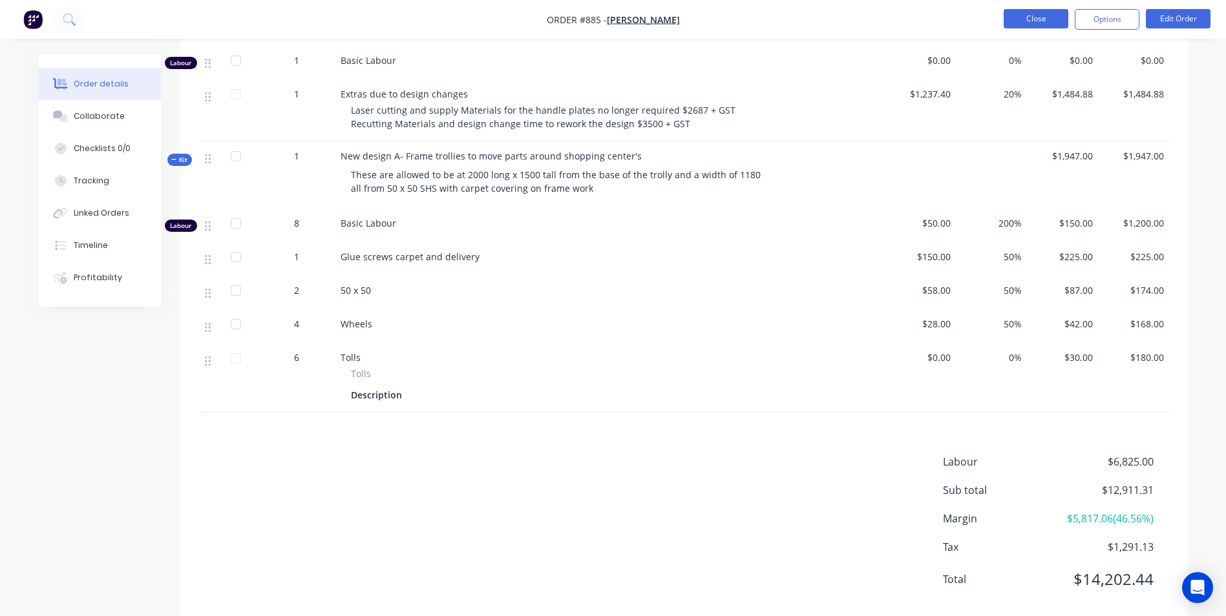
click at [1049, 9] on button "Close" at bounding box center [1035, 18] width 65 height 19
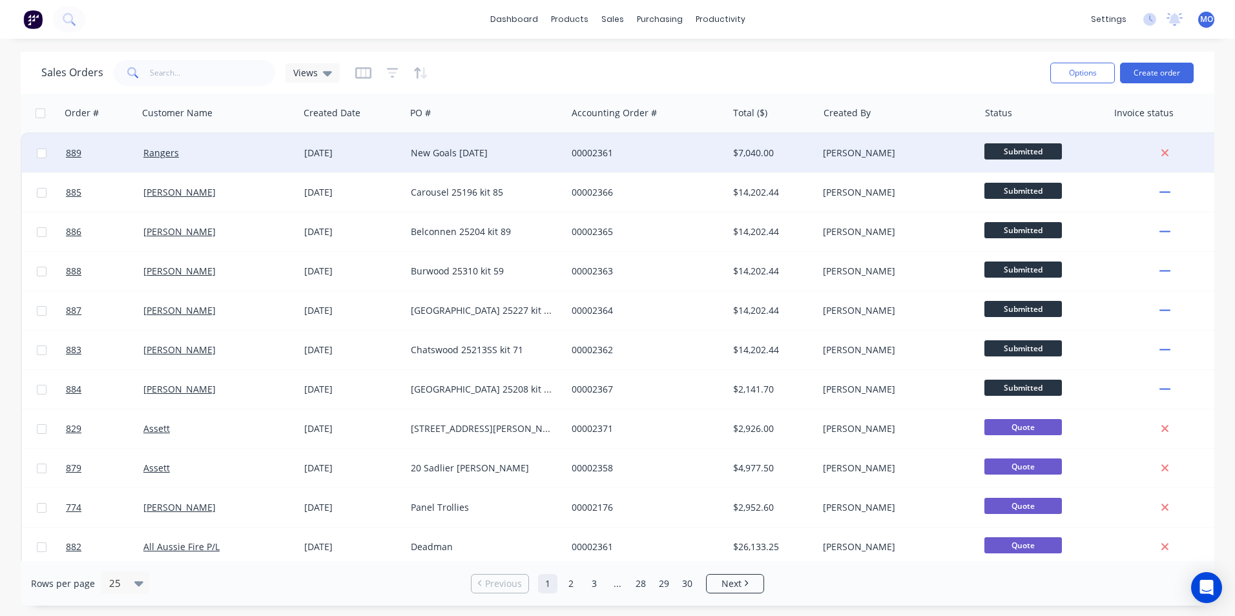
click at [199, 163] on div "Rangers" at bounding box center [218, 153] width 161 height 39
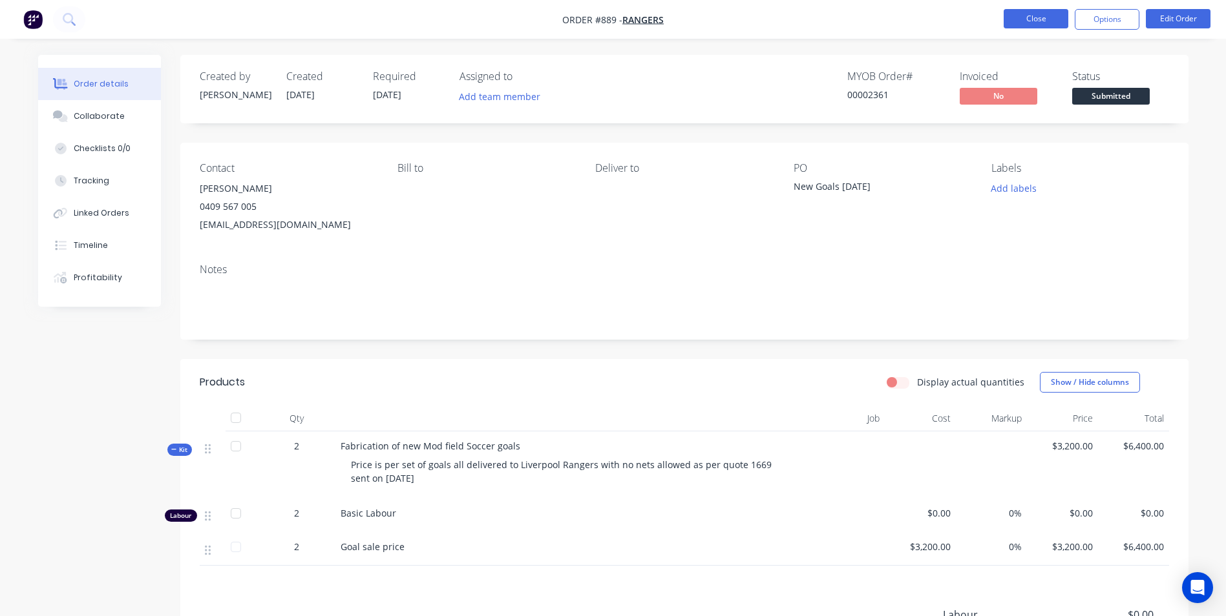
click at [1046, 19] on button "Close" at bounding box center [1035, 18] width 65 height 19
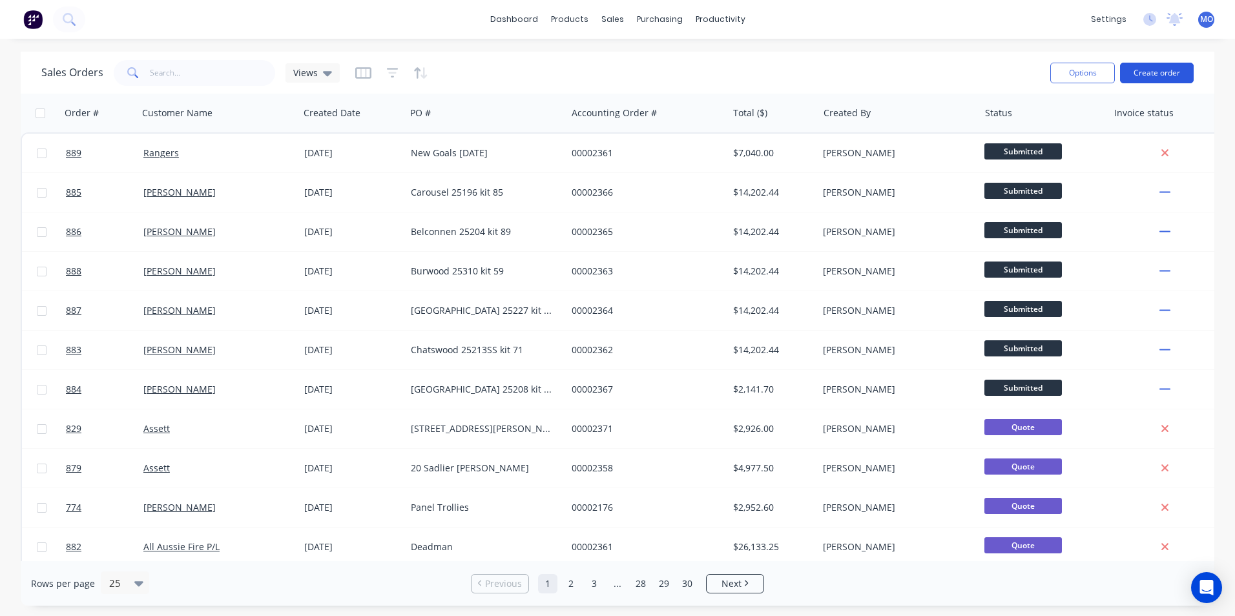
click at [1142, 61] on div "Options Create order" at bounding box center [1119, 73] width 149 height 32
click at [1140, 77] on button "Create order" at bounding box center [1157, 73] width 74 height 21
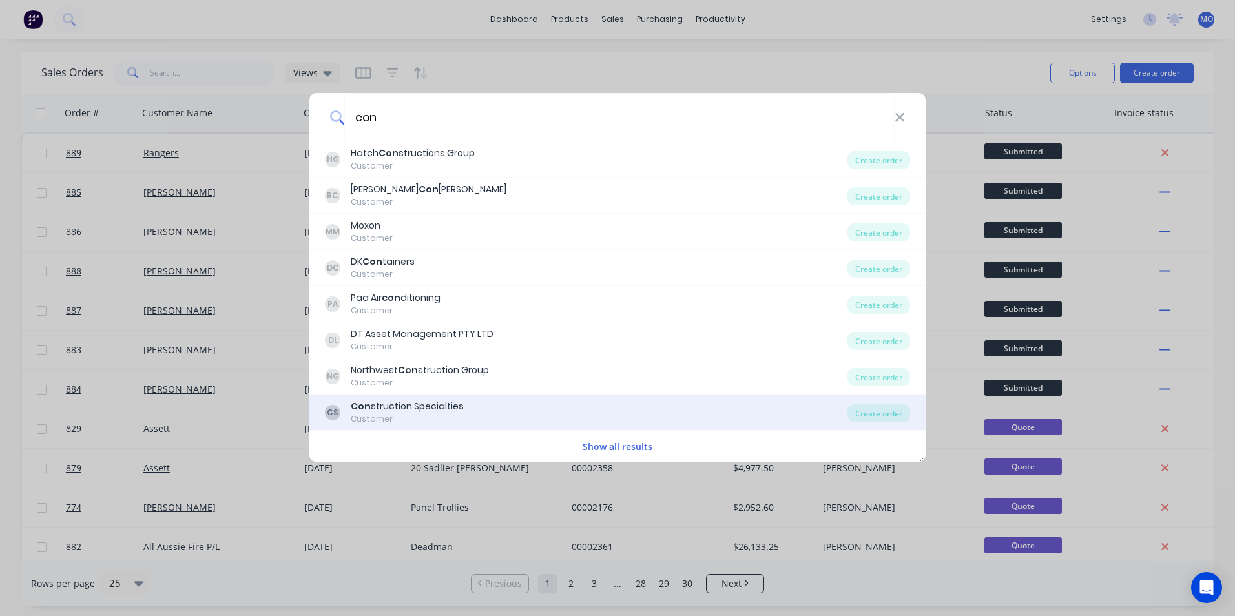
type input "con"
click at [370, 404] on div "Con struction Specialties" at bounding box center [407, 407] width 113 height 14
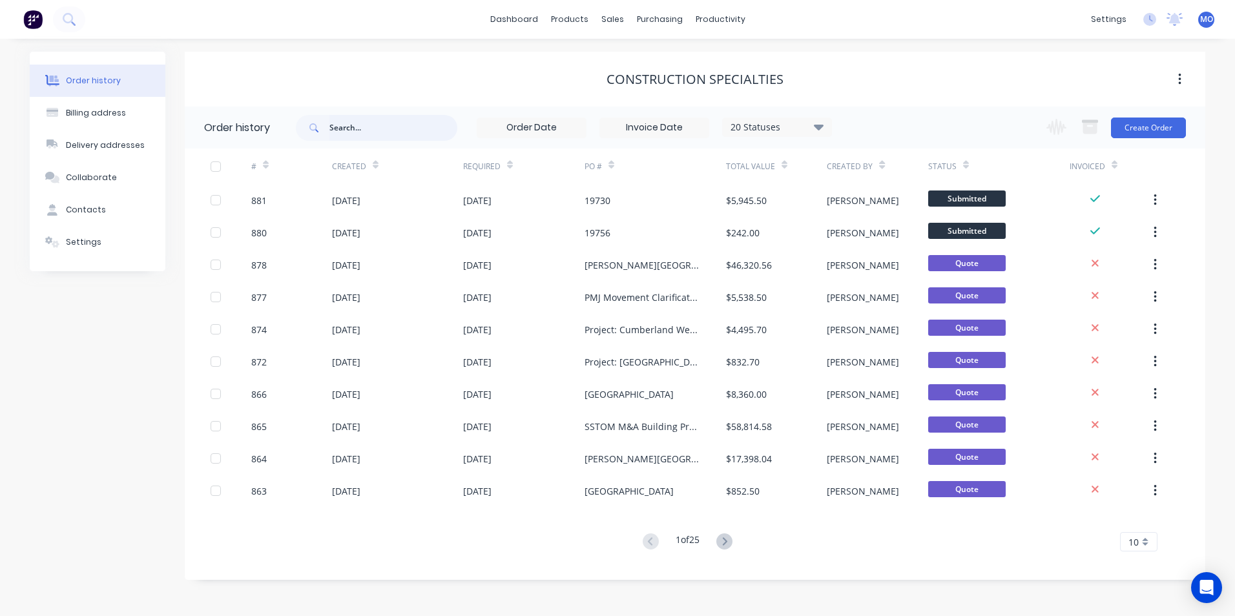
click at [359, 130] on input "text" at bounding box center [394, 128] width 128 height 26
click at [1172, 132] on button "Create Order" at bounding box center [1148, 128] width 75 height 21
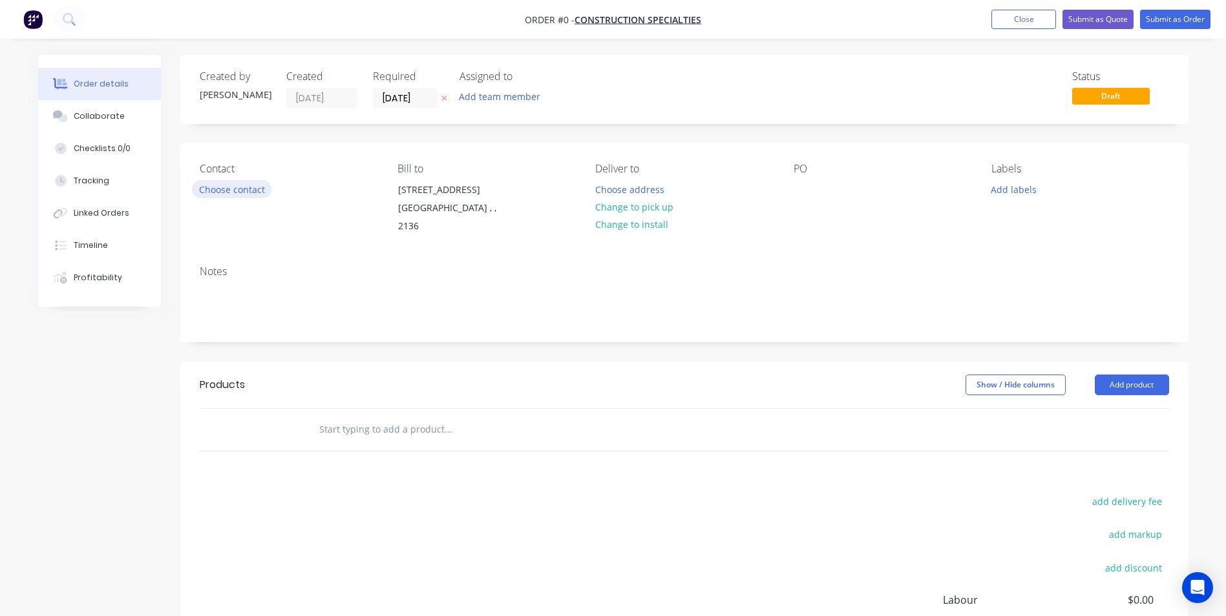
click at [234, 192] on button "Choose contact" at bounding box center [231, 188] width 79 height 17
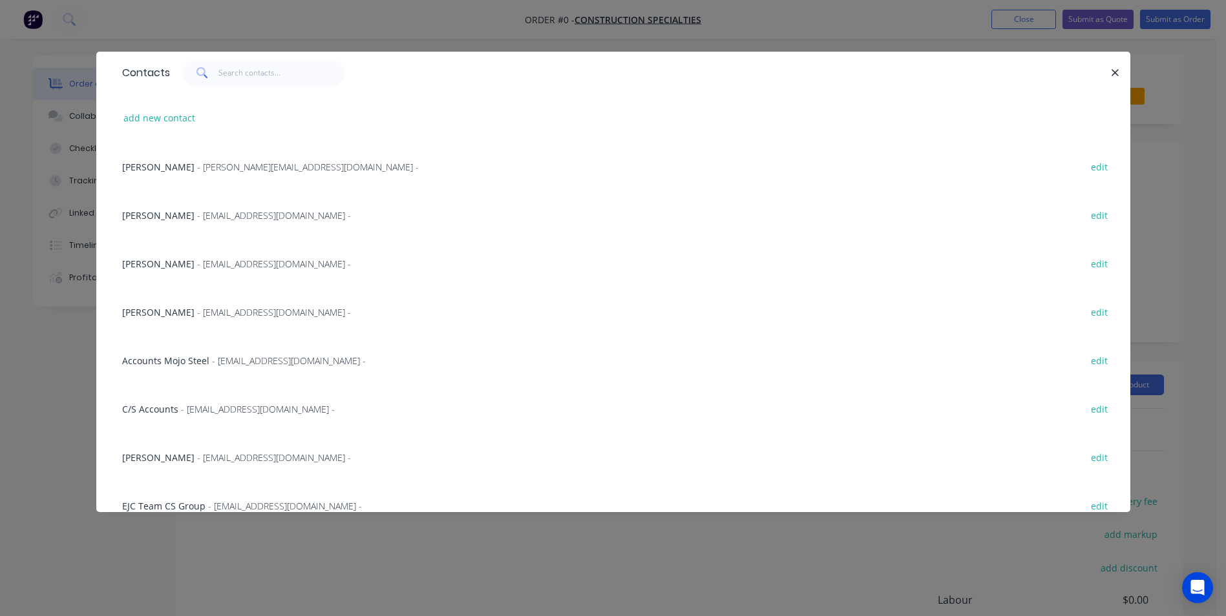
click at [197, 267] on span "- MLee@c-sgroup.com -" at bounding box center [274, 264] width 154 height 12
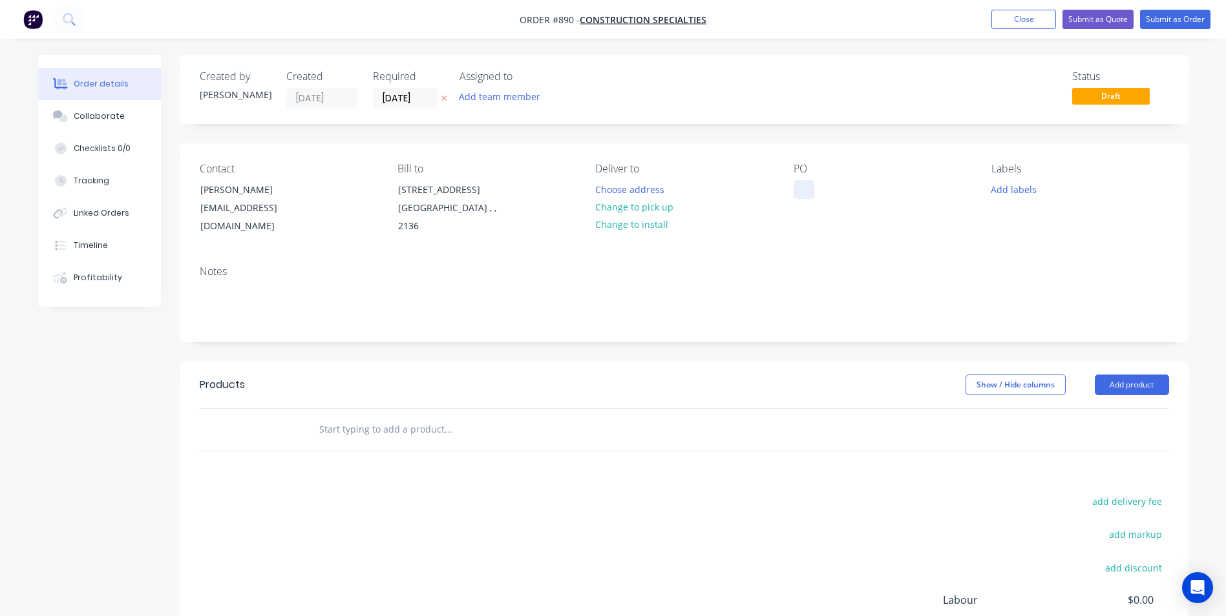
click at [798, 184] on div at bounding box center [803, 189] width 21 height 19
paste div
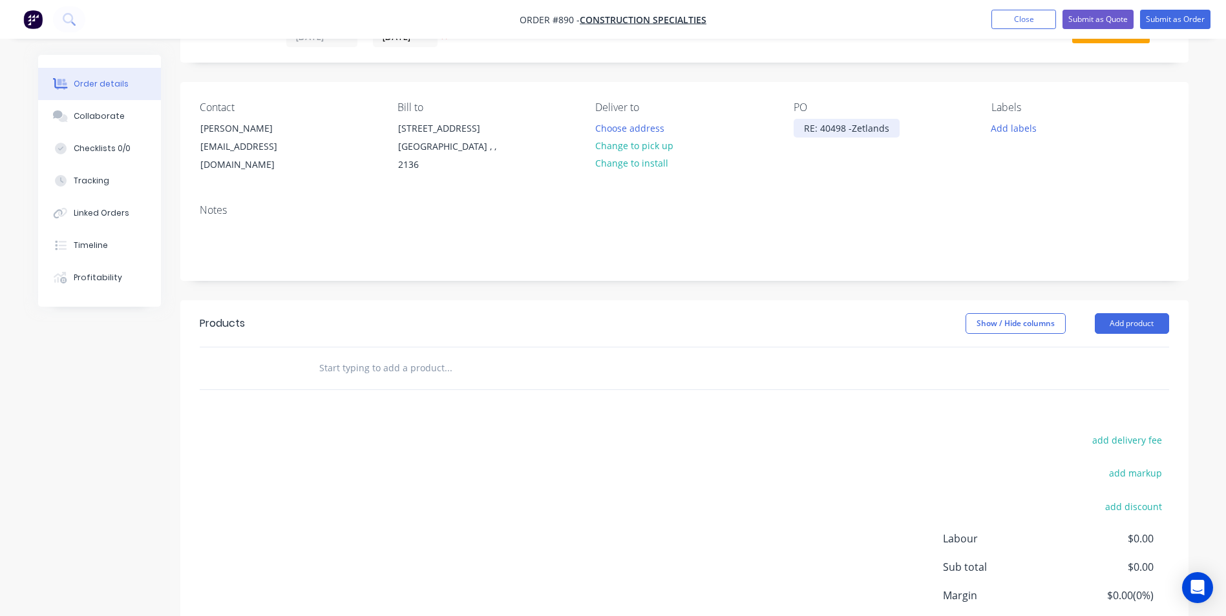
scroll to position [65, 0]
click at [1113, 320] on button "Add product" at bounding box center [1132, 320] width 74 height 21
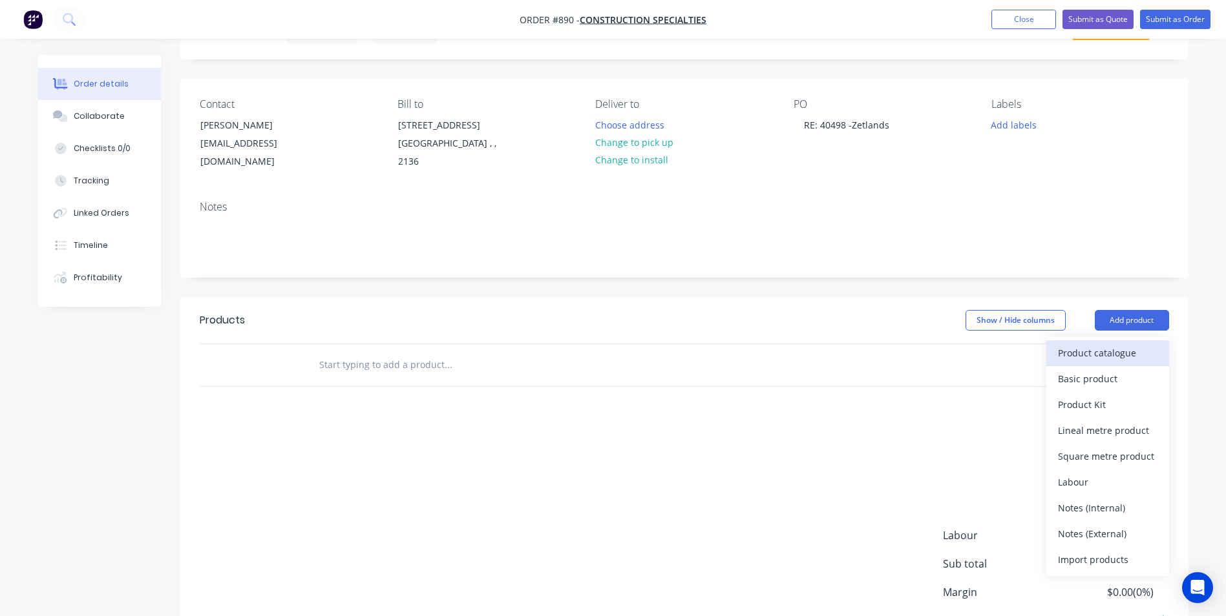
click at [1107, 348] on div "Product catalogue" at bounding box center [1108, 353] width 100 height 19
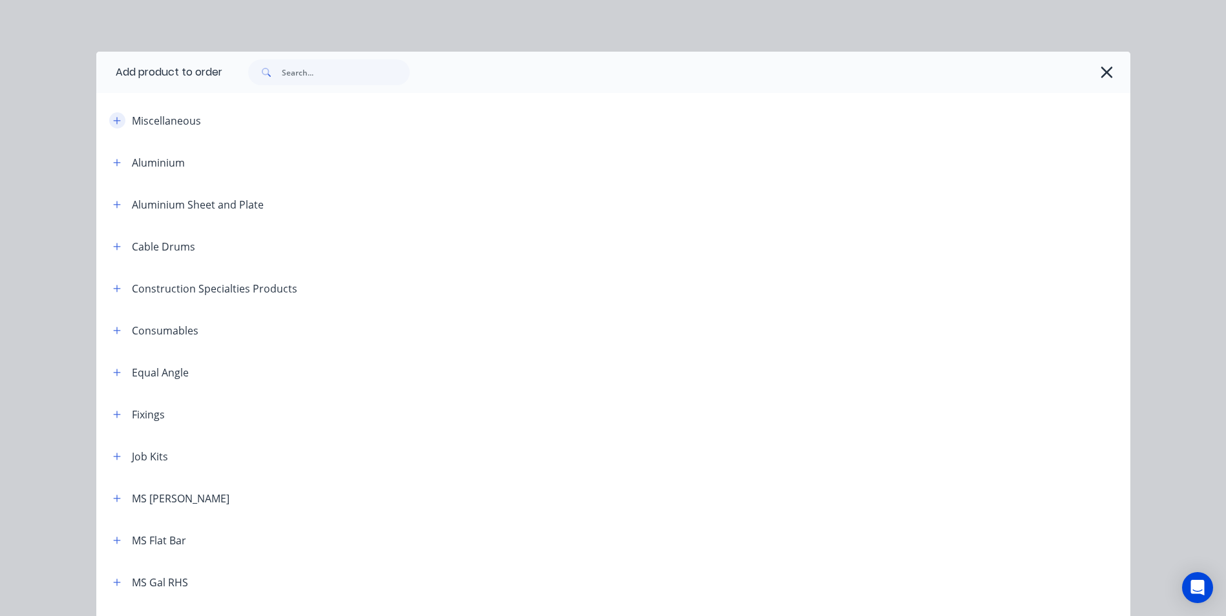
click at [114, 116] on icon "button" at bounding box center [117, 120] width 8 height 9
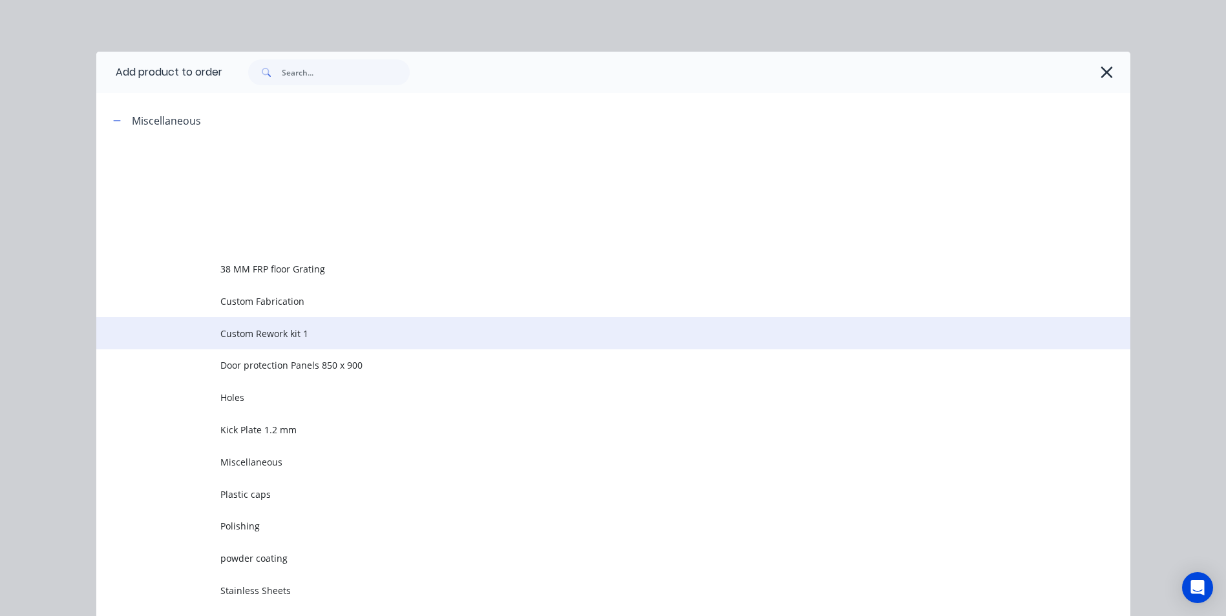
click at [255, 337] on span "Custom Rework kit 1" at bounding box center [584, 334] width 728 height 14
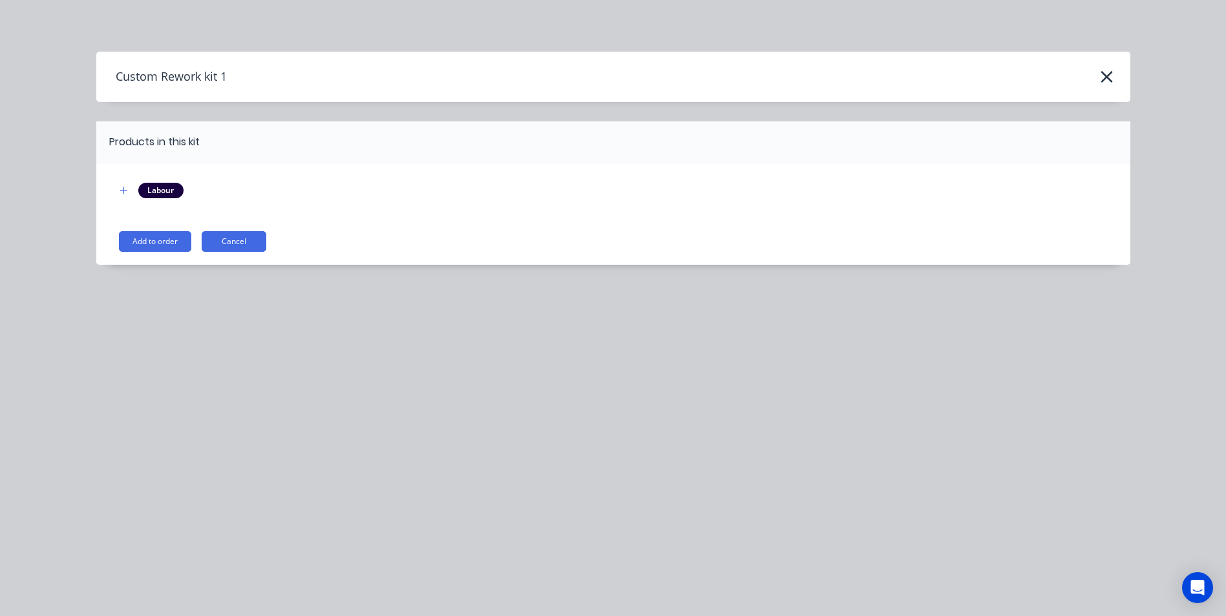
click at [160, 235] on button "Add to order" at bounding box center [155, 241] width 72 height 21
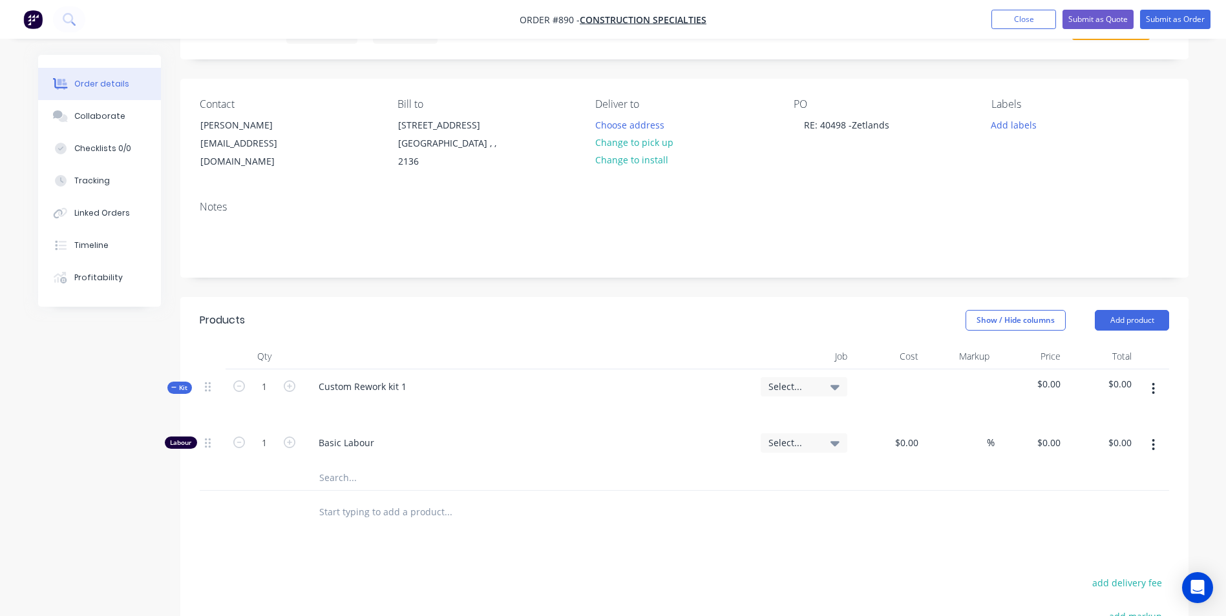
scroll to position [311, 0]
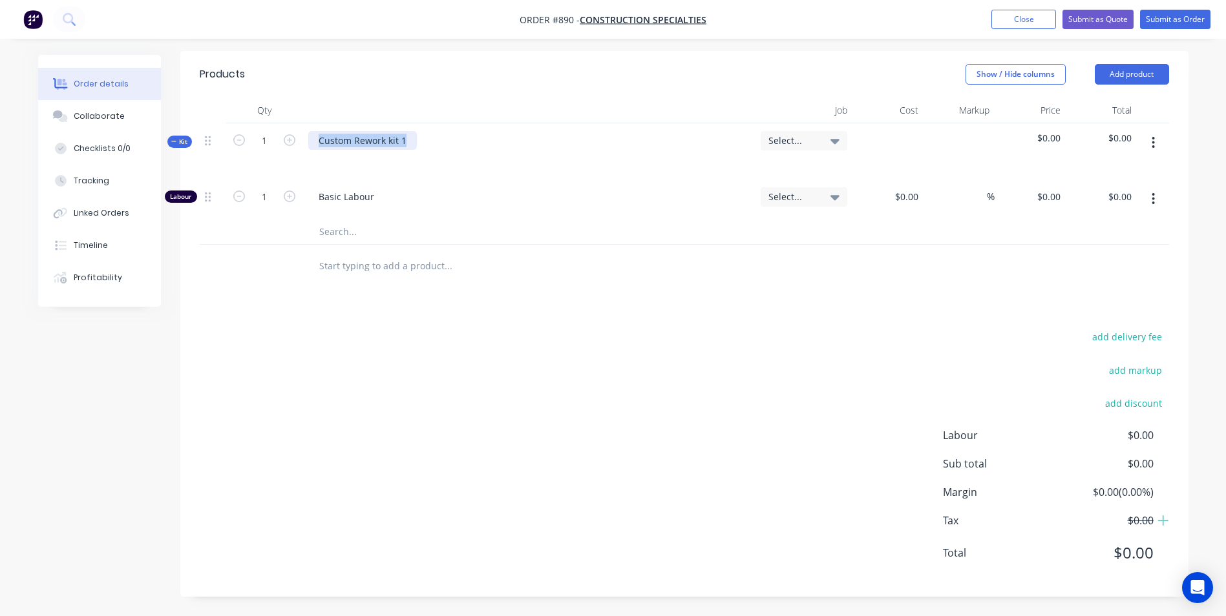
drag, startPoint x: 408, startPoint y: 140, endPoint x: 295, endPoint y: 115, distance: 115.7
click at [295, 115] on div "Qty Job Cost Markup Price Total Kit 1 Custom Rework kit 1 Select... $0.00 $0.00…" at bounding box center [684, 172] width 969 height 148
click at [1155, 134] on button "button" at bounding box center [1153, 142] width 30 height 23
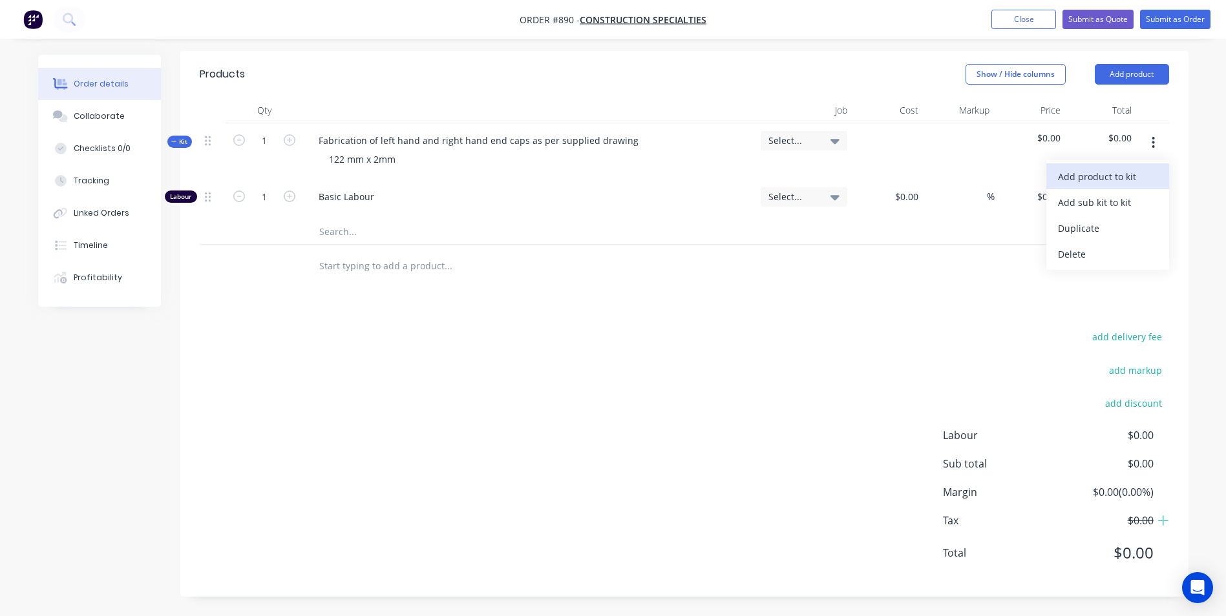
click at [1121, 172] on div "Add product to kit" at bounding box center [1108, 176] width 100 height 19
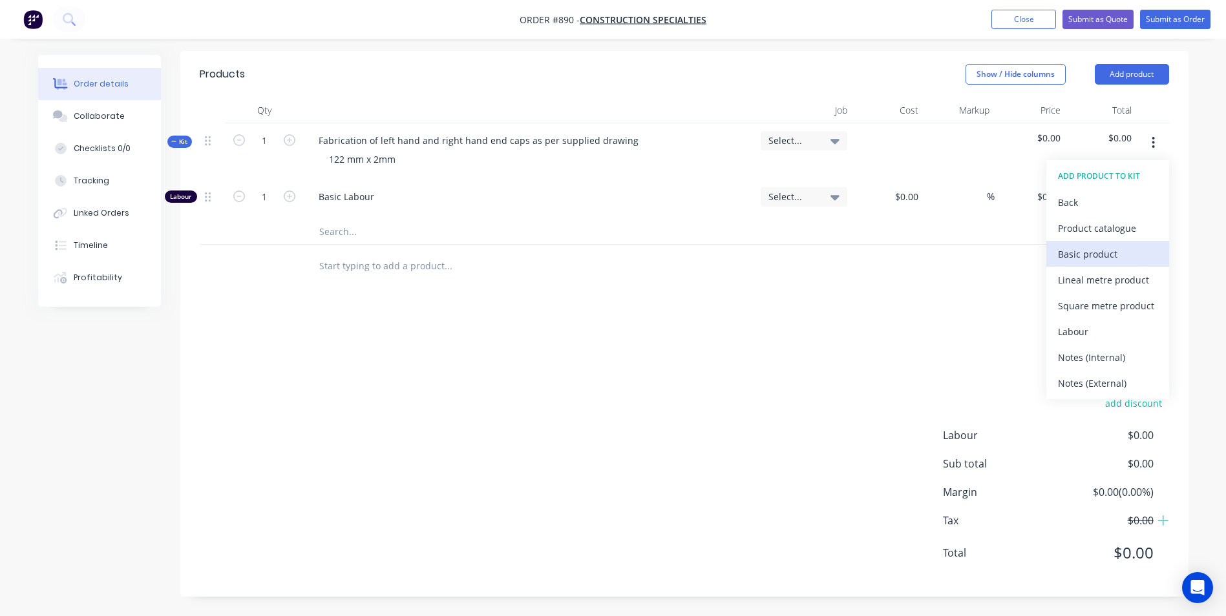
click at [1081, 252] on div "Basic product" at bounding box center [1108, 254] width 100 height 19
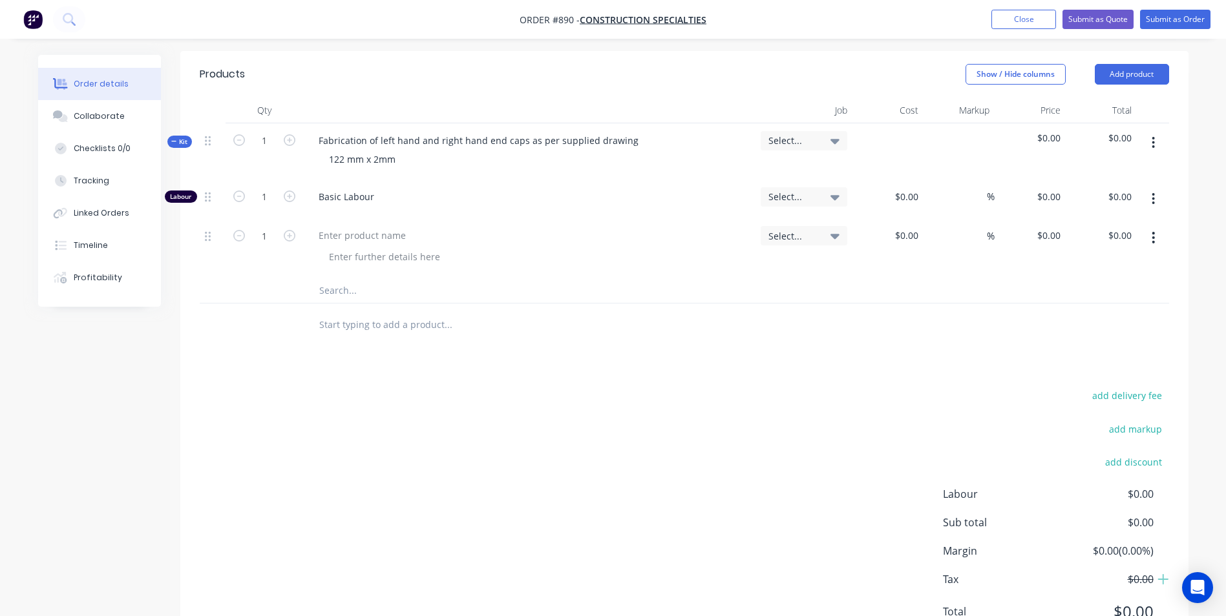
click at [1158, 242] on button "button" at bounding box center [1153, 237] width 30 height 23
click at [1088, 290] on div "Duplicate" at bounding box center [1108, 297] width 100 height 19
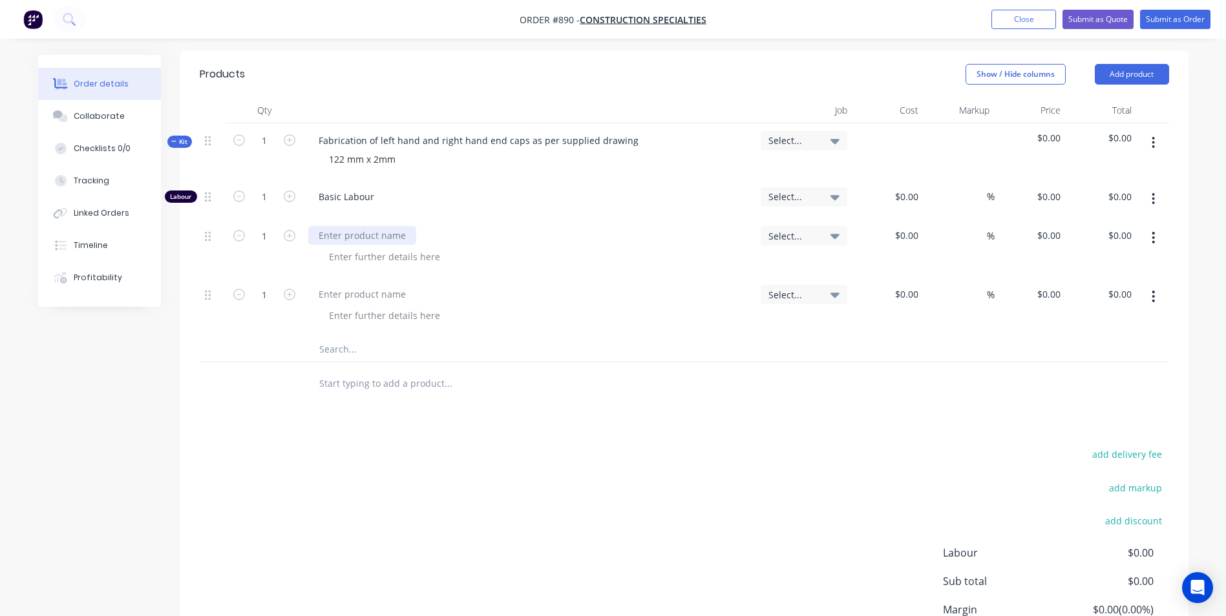
click at [342, 240] on div at bounding box center [362, 235] width 108 height 19
click at [386, 235] on div "2 mm Sheet 2.5" at bounding box center [352, 235] width 88 height 19
click at [908, 233] on input "0" at bounding box center [915, 235] width 15 height 19
type input "$2.50"
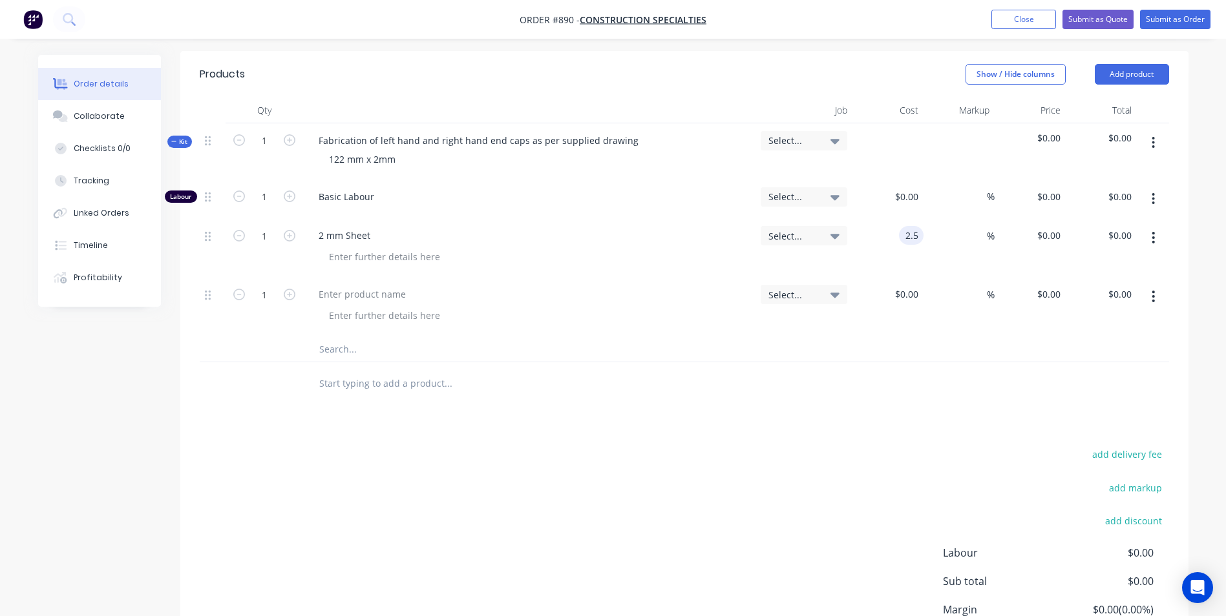
type input "$2.50"
type input "50"
type input "3.75"
type input "$3.75"
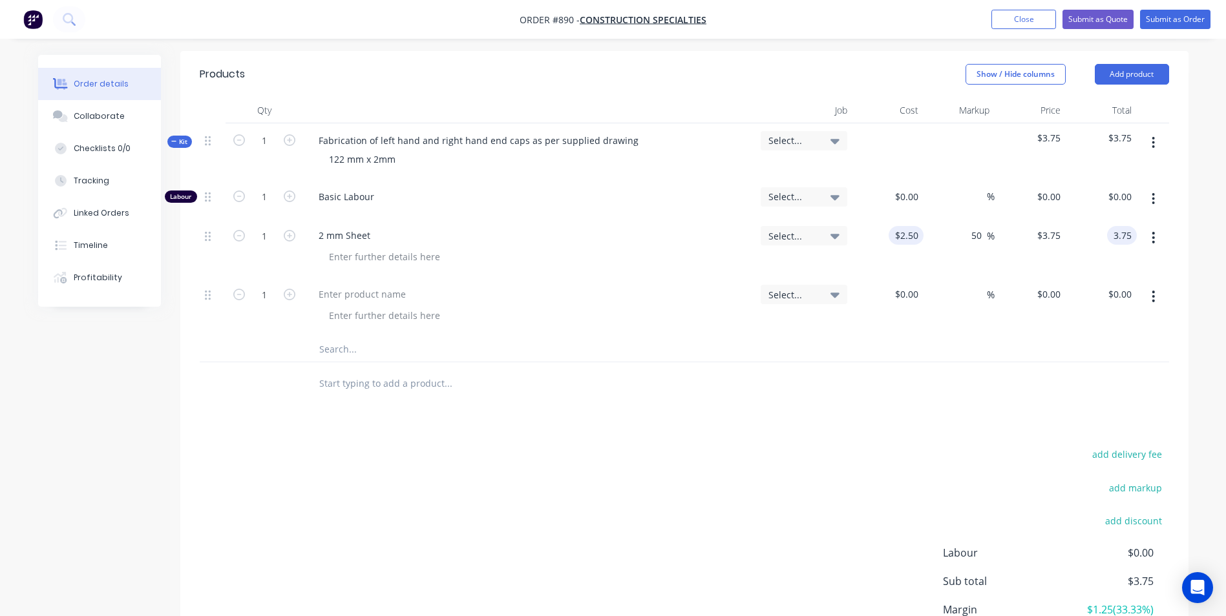
type input "$3.75"
click at [339, 296] on div at bounding box center [362, 294] width 108 height 19
type input "$3.00"
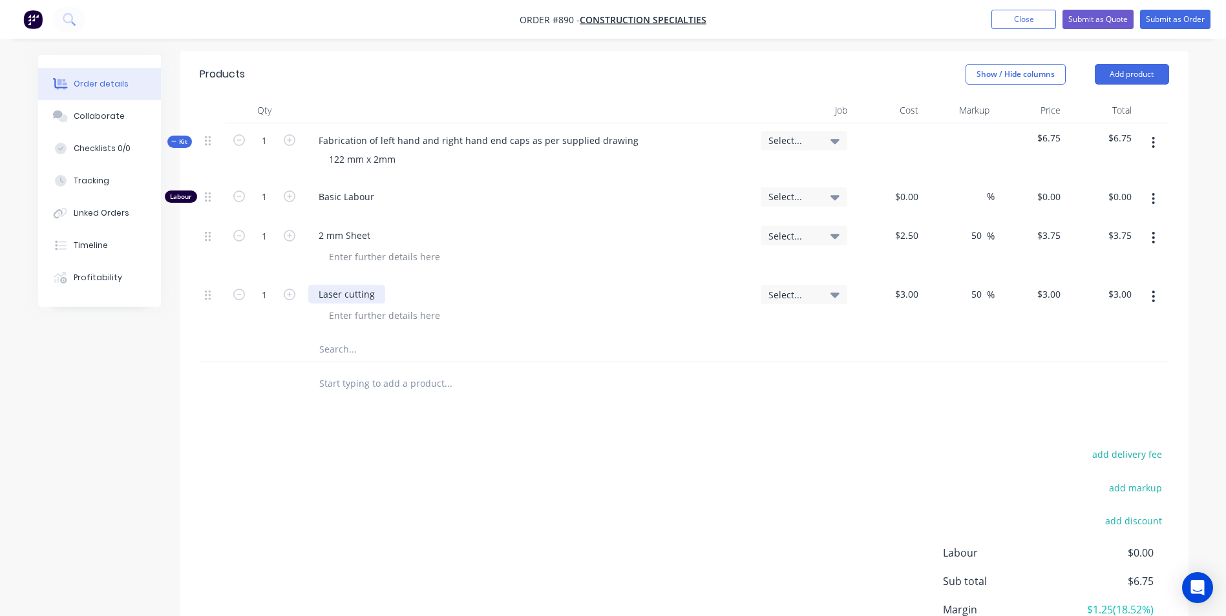
type input "50"
type input "4.5"
type input "$4.50"
click at [1148, 293] on button "button" at bounding box center [1153, 296] width 30 height 23
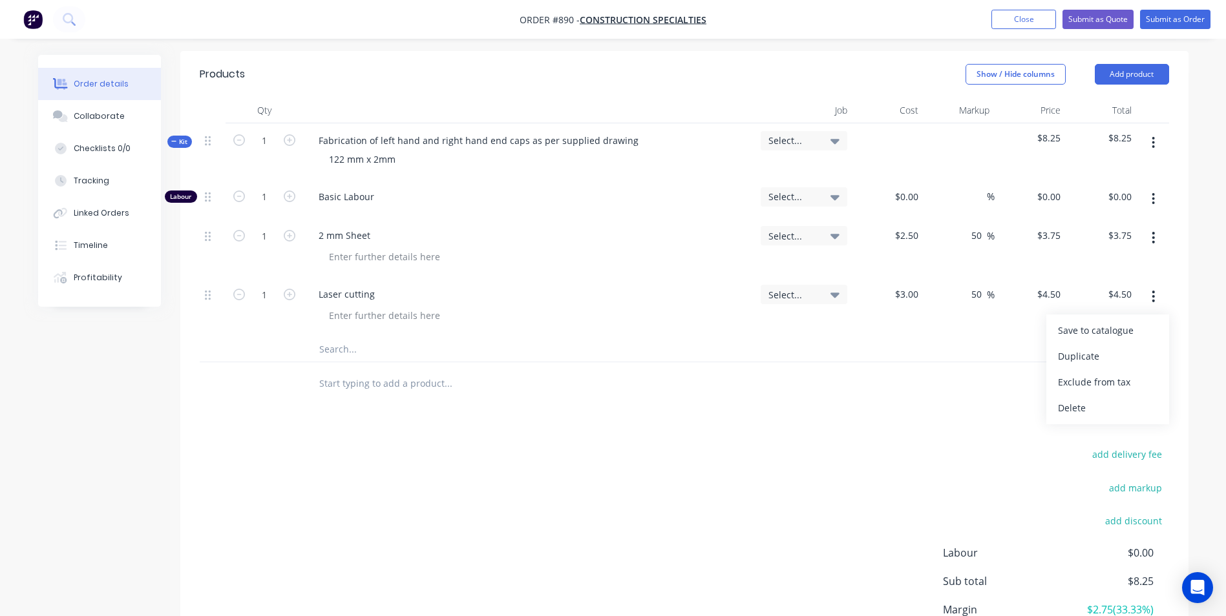
click at [618, 278] on div "Laser cutting" at bounding box center [529, 306] width 452 height 59
click at [273, 200] on input "1" at bounding box center [264, 196] width 34 height 19
type input "0.1"
type input "$50.00"
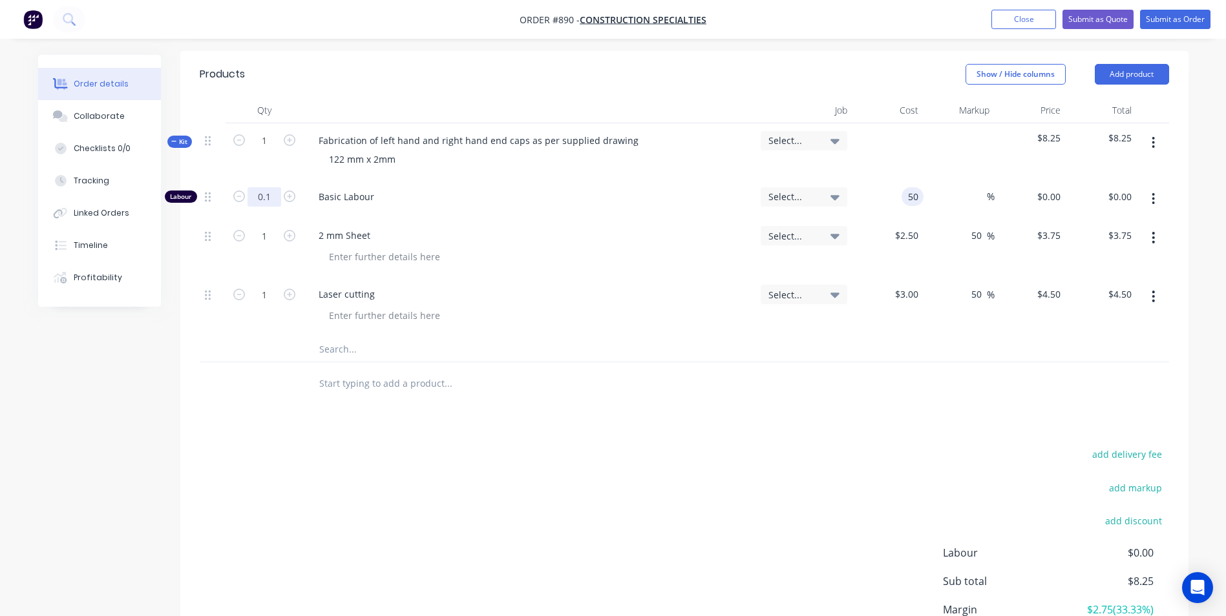
type input "$5.00"
type input "150"
type input "200"
type input "$150.00"
click at [273, 198] on input "0.1" at bounding box center [264, 196] width 34 height 19
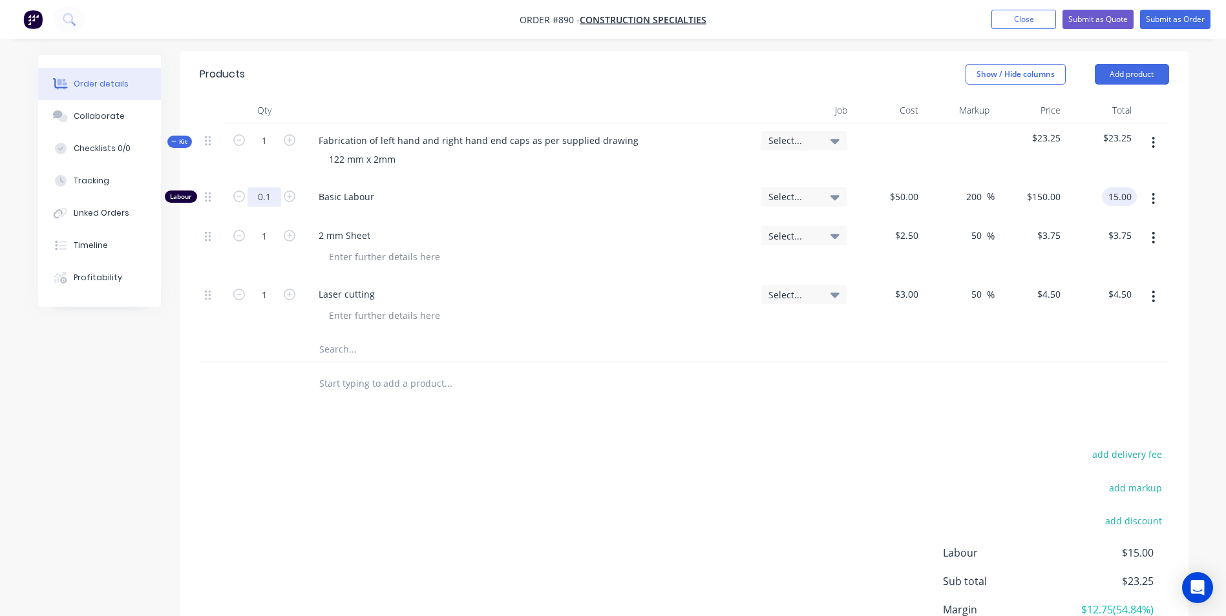
type input "$15.00"
type input "0.05"
type input "$7.50"
type input "48"
type input "2.4"
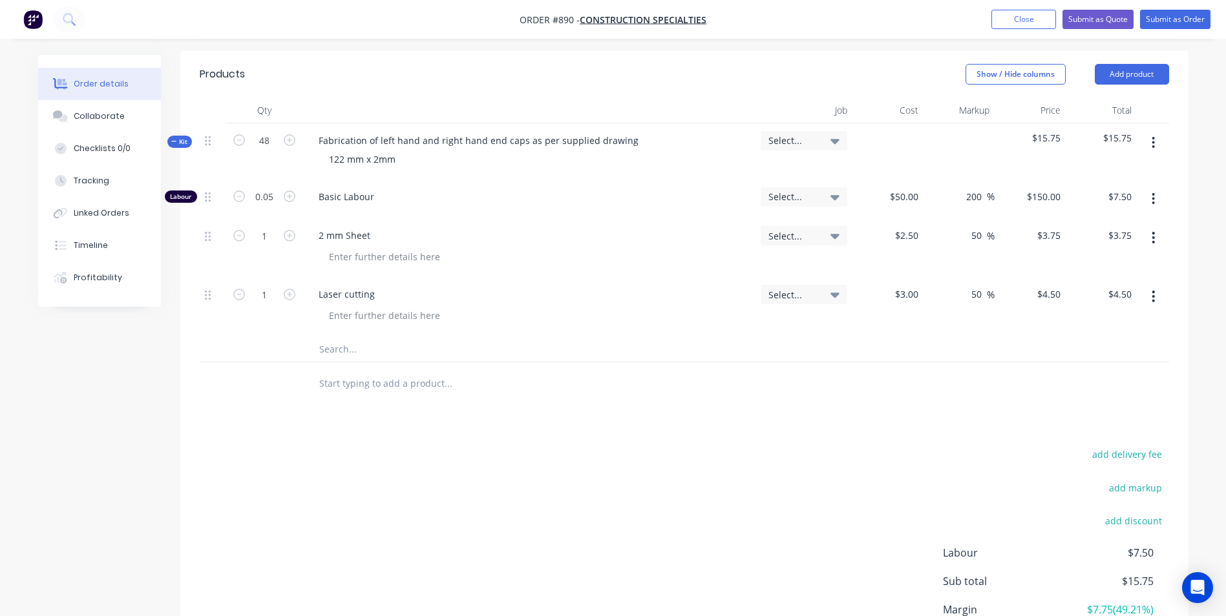
type input "$360.00"
type input "48"
type input "$180.00"
type input "48"
type input "$216.00"
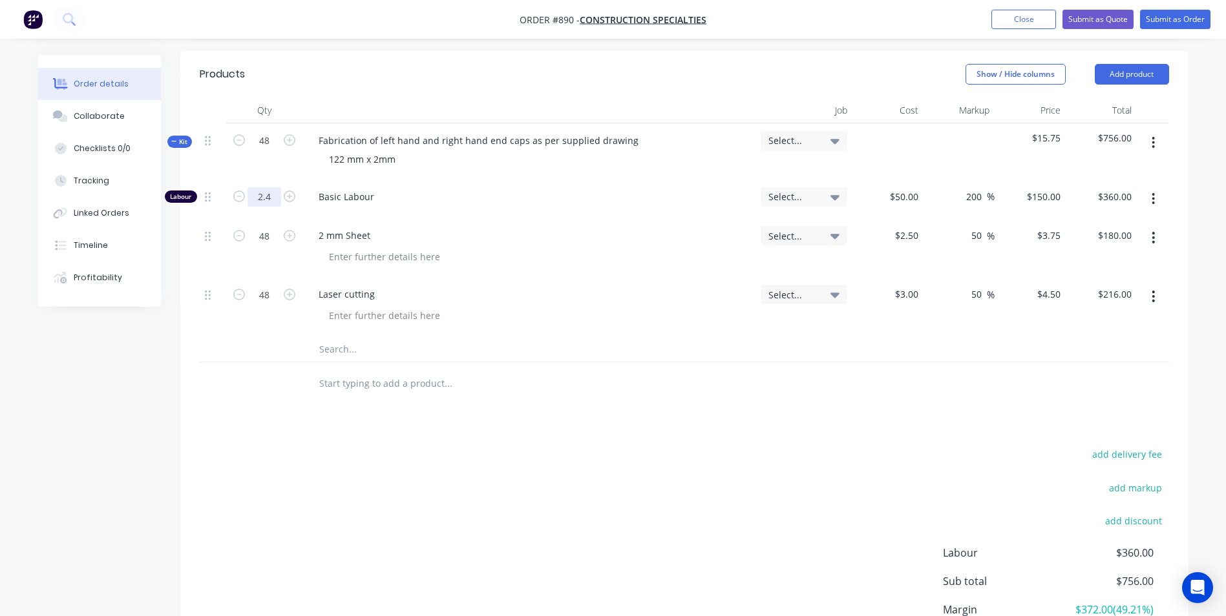
click at [270, 200] on input "2.4" at bounding box center [264, 196] width 34 height 19
type input "2"
type input "$300.00"
click at [271, 199] on input "2" at bounding box center [264, 196] width 34 height 19
type input "."
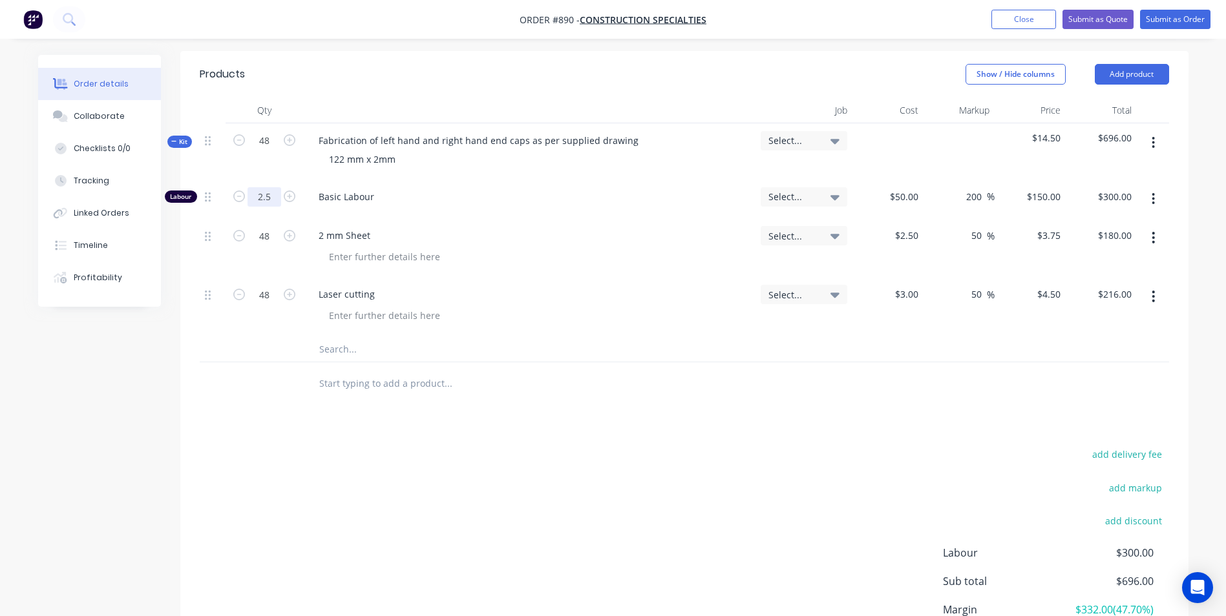
type input "2.5"
type input "$375.00"
click at [270, 202] on input "2.5" at bounding box center [264, 196] width 34 height 19
type input "2.6"
type input "$390.00"
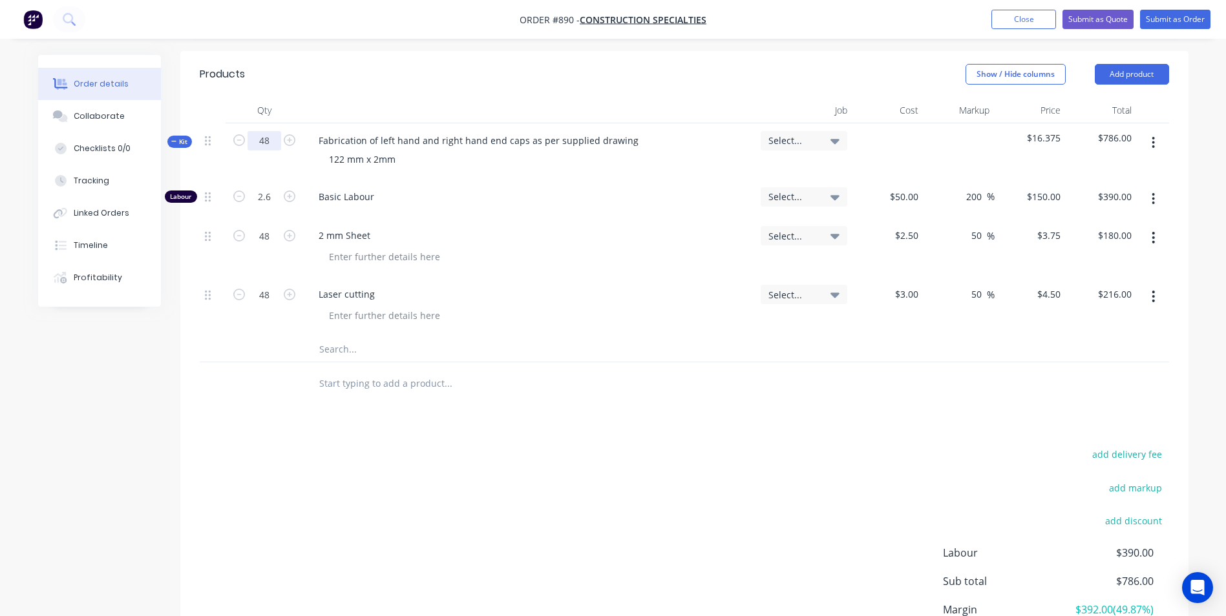
click at [255, 140] on input "48" at bounding box center [264, 140] width 34 height 19
type input "1"
type input "0.0542"
type input "$8.13"
type input "1"
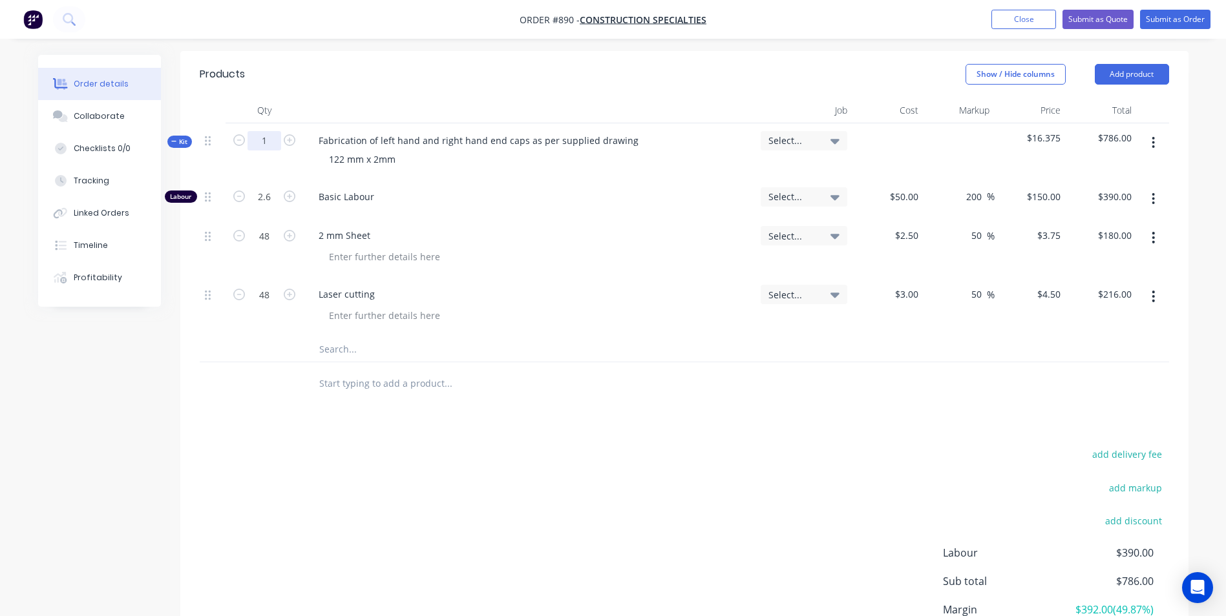
type input "$3.75"
type input "1"
type input "$4.50"
click at [265, 203] on input "0.0542" at bounding box center [264, 196] width 34 height 19
type input "0.05"
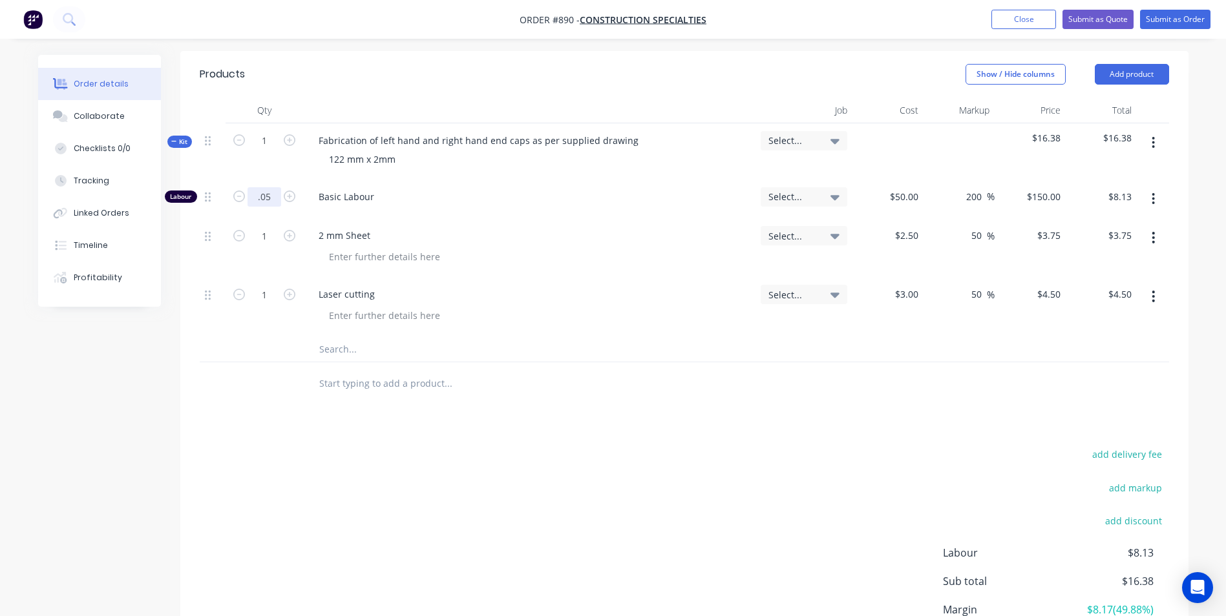
type input "$7.50"
click at [263, 145] on input "1" at bounding box center [264, 140] width 34 height 19
type input "48"
type input "2.4"
type input "$360.00"
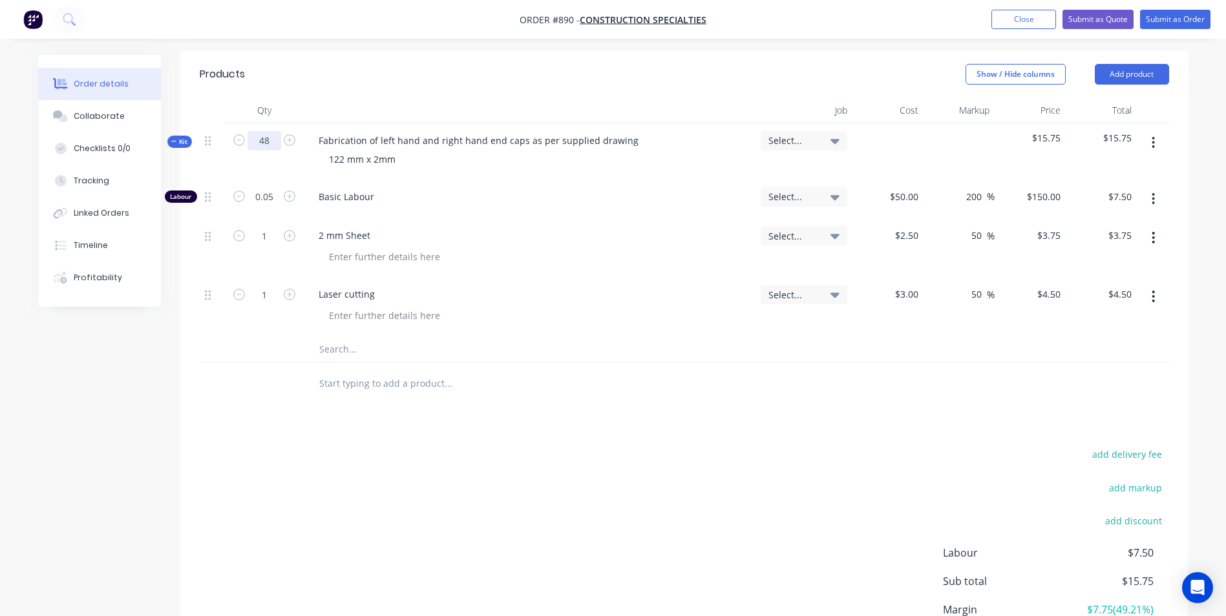
type input "48"
type input "$180.00"
type input "48"
type input "$216.00"
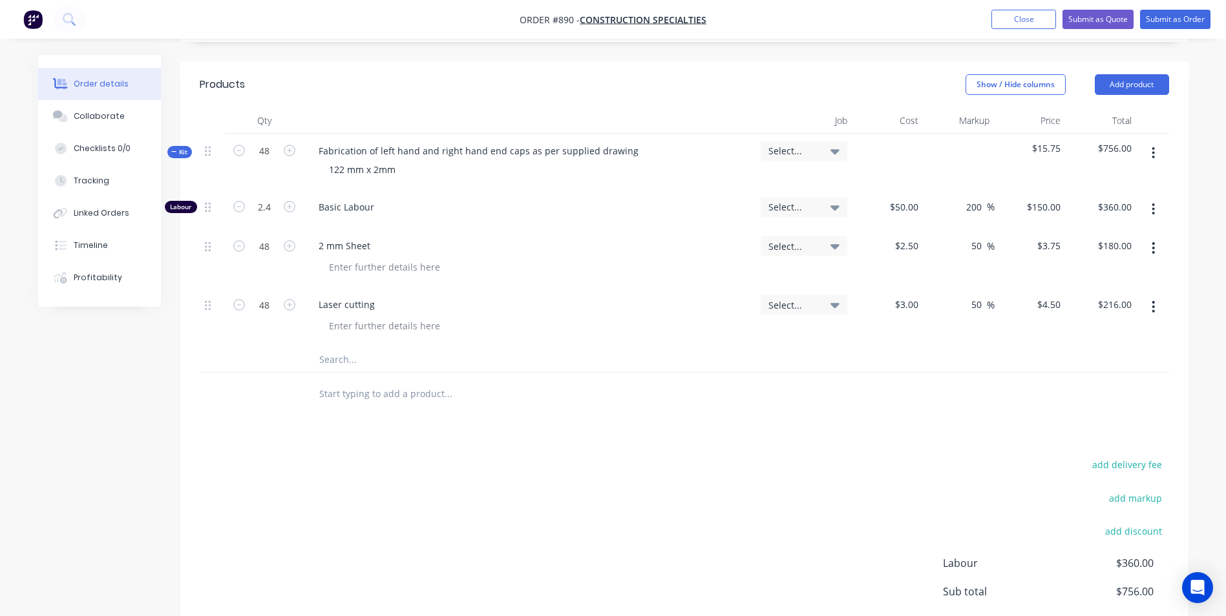
scroll to position [299, 0]
click at [269, 158] on input "48" at bounding box center [264, 152] width 34 height 19
type input "1"
type input "0.05"
type input "$7.50"
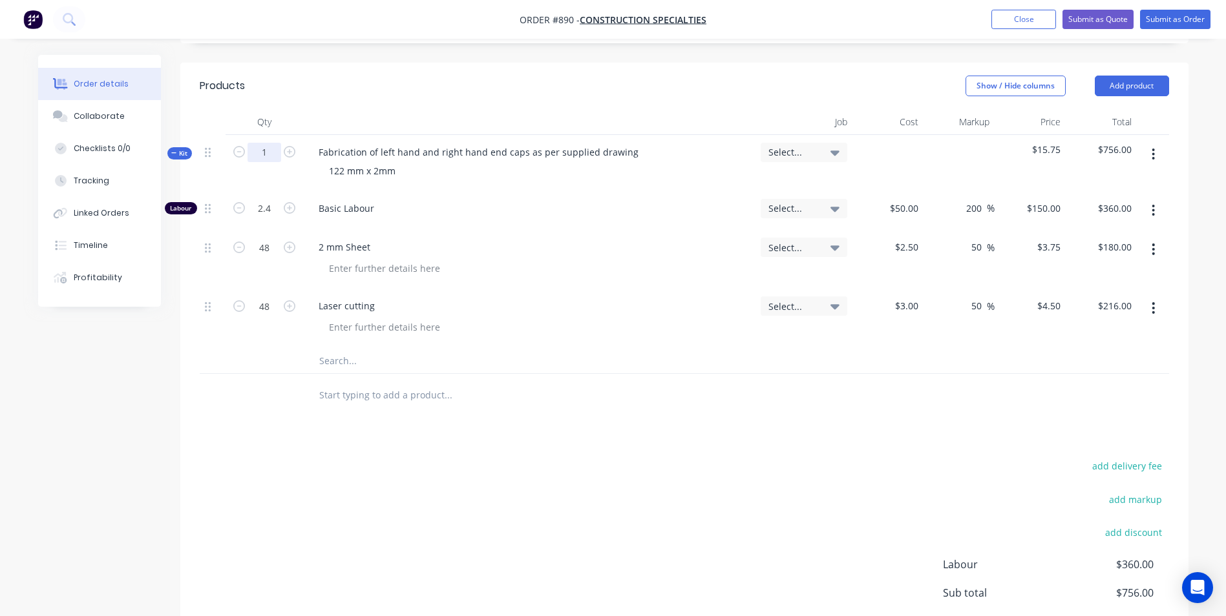
type input "1"
type input "$3.75"
type input "1"
type input "$4.50"
click at [275, 217] on input "0.05" at bounding box center [264, 208] width 34 height 19
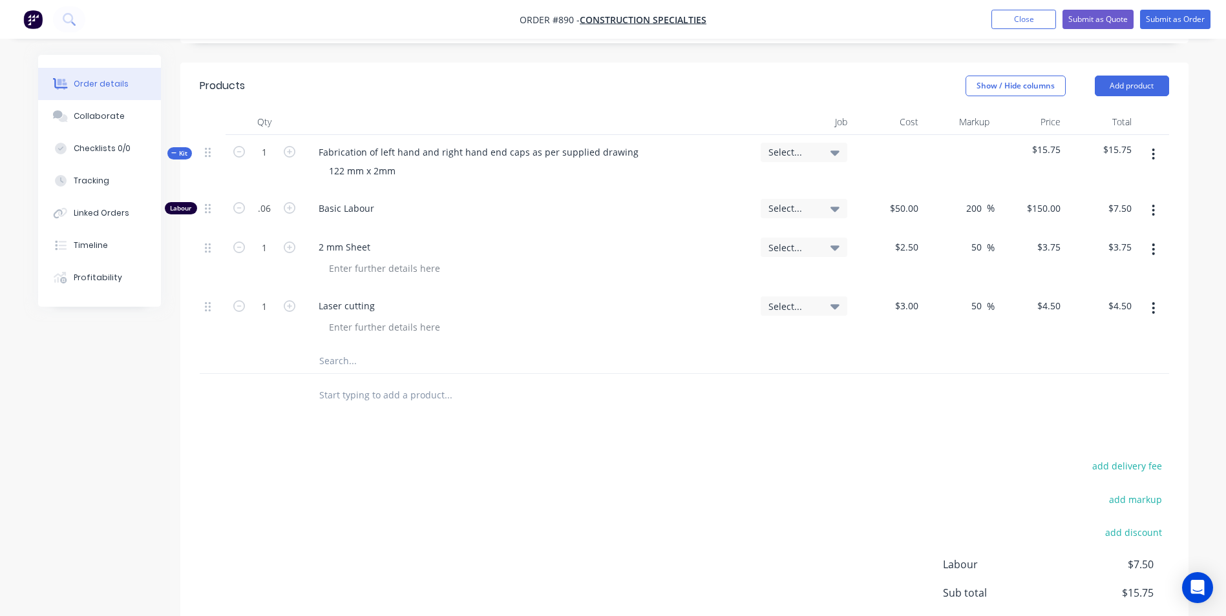
type input "0.06"
type input "$9.00"
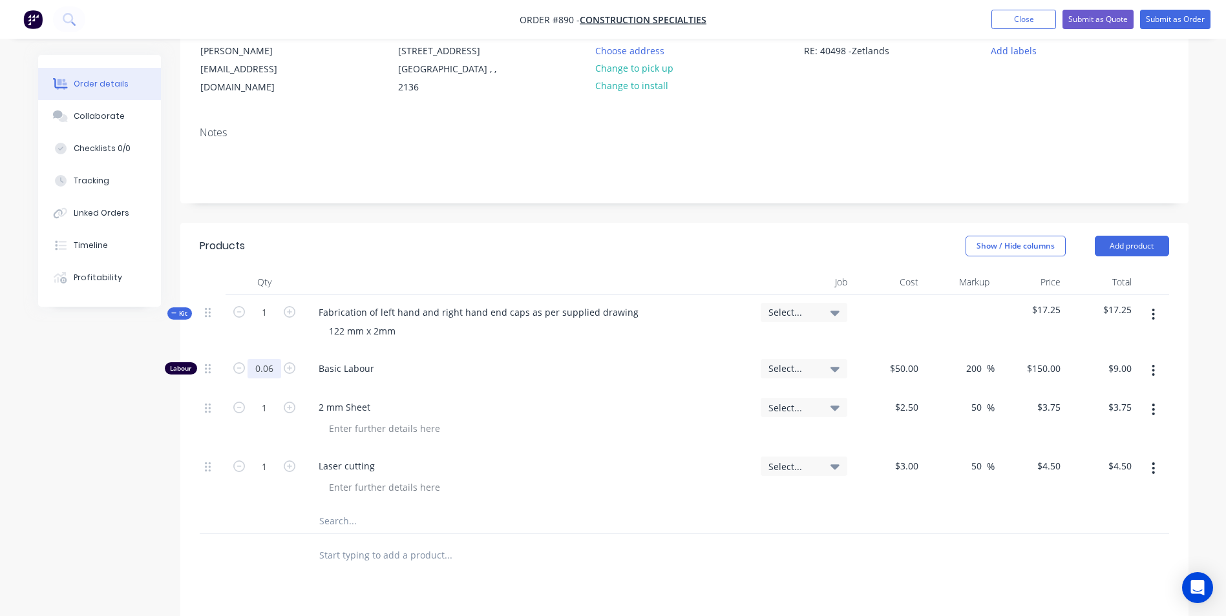
scroll to position [105, 0]
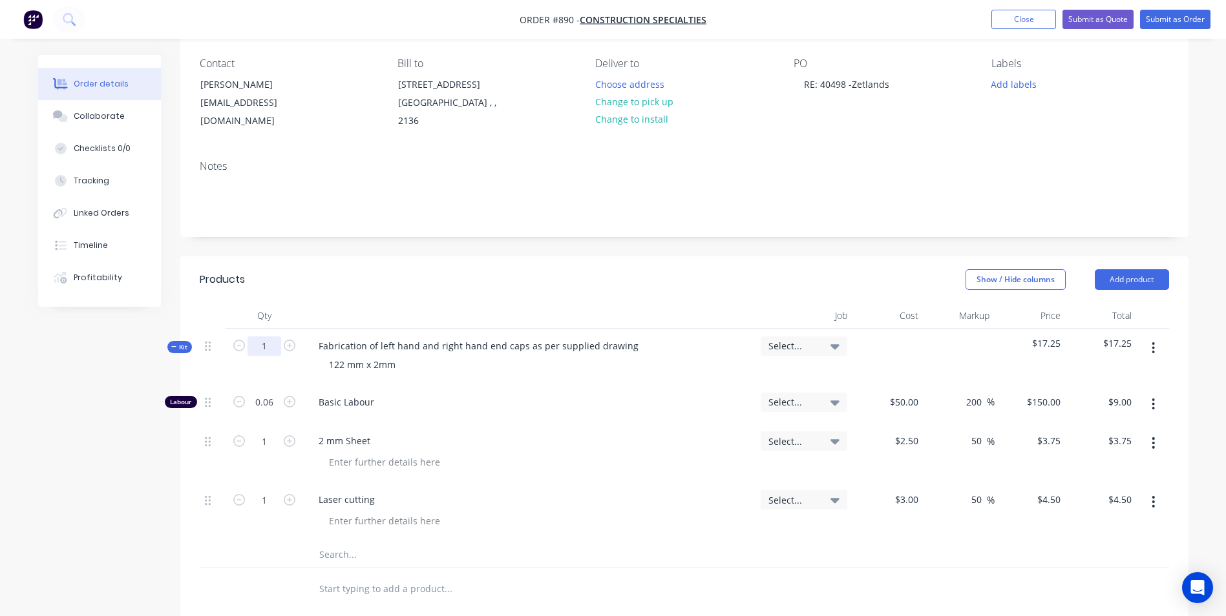
click at [266, 339] on input "1" at bounding box center [264, 346] width 34 height 19
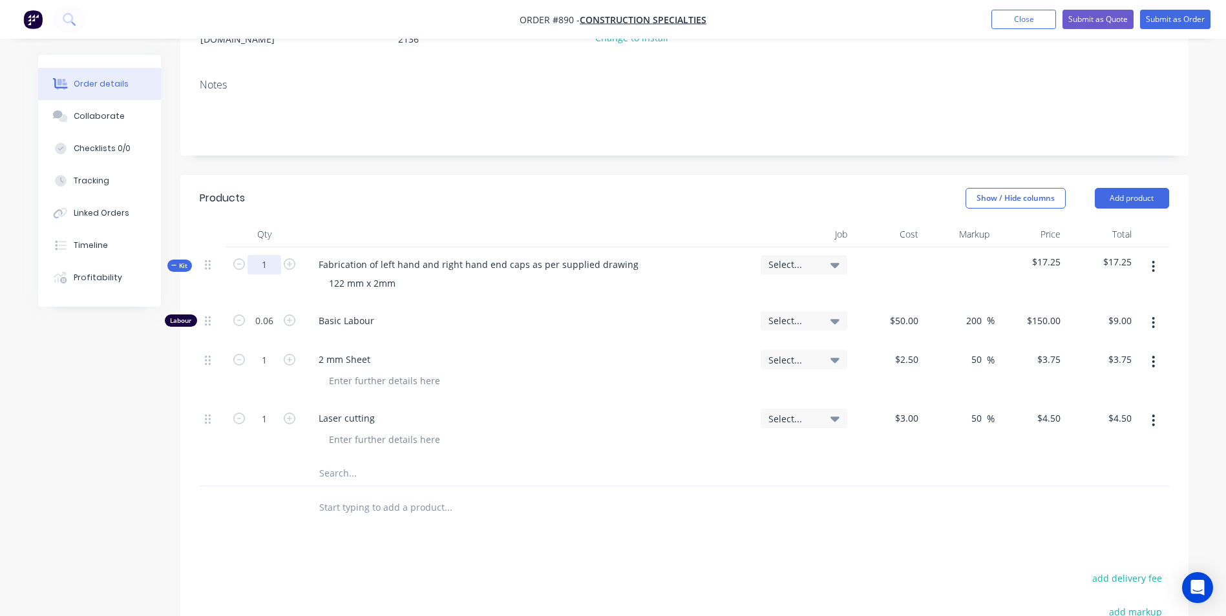
scroll to position [299, 0]
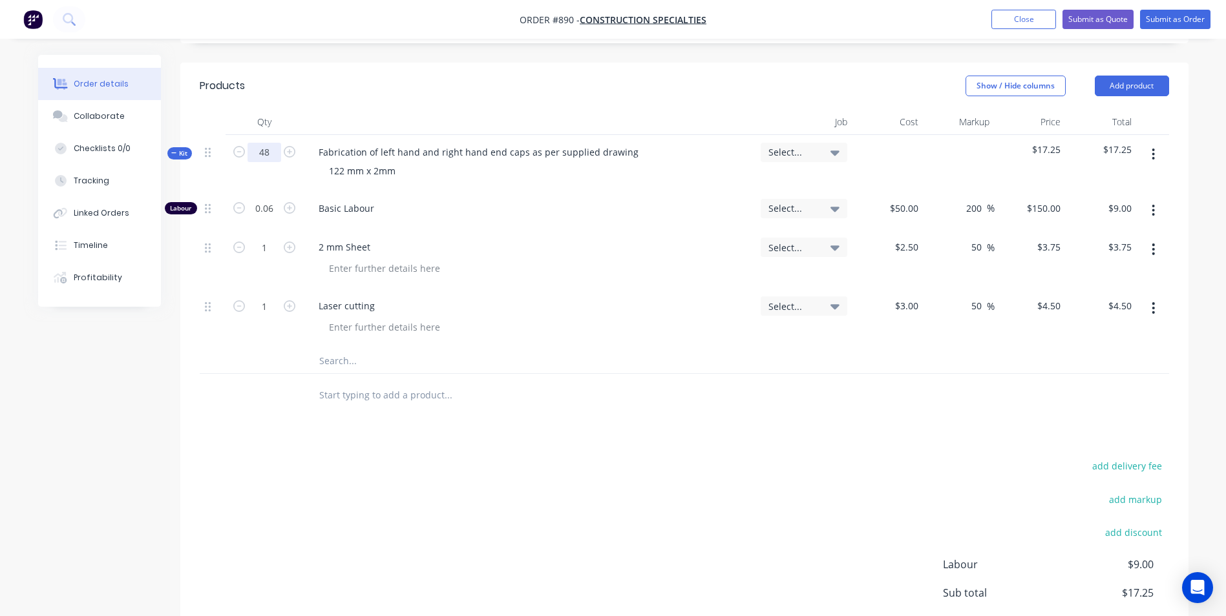
type input "48"
type input "2.88"
type input "$432.00"
type input "48"
type input "$180.00"
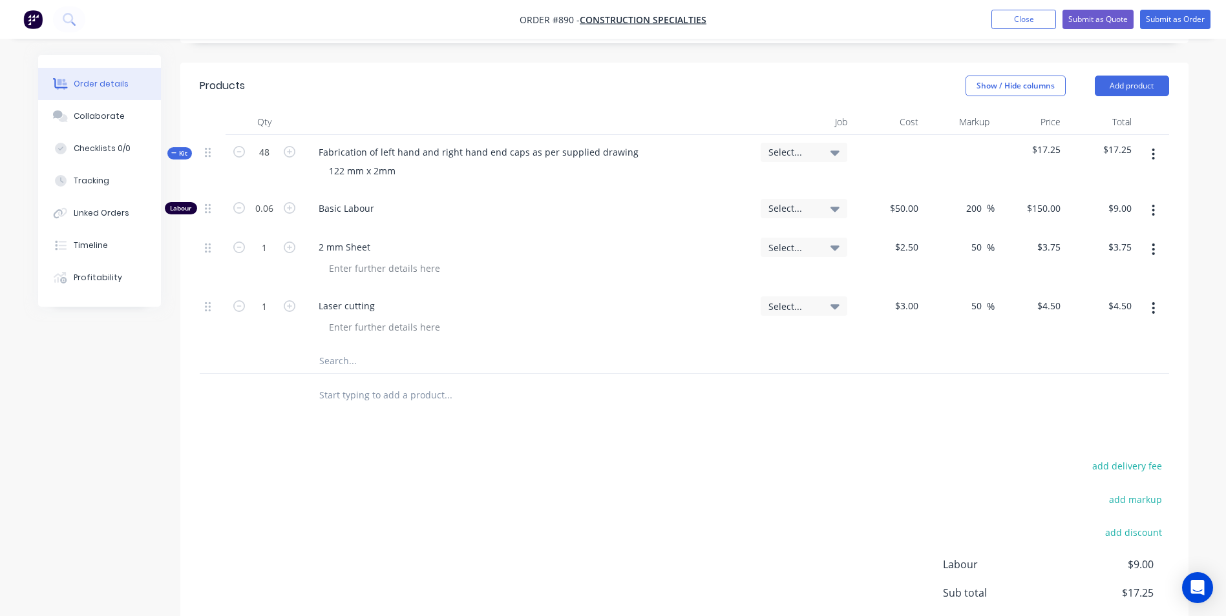
type input "48"
type input "$216.00"
click at [266, 155] on input "48" at bounding box center [264, 152] width 34 height 19
type input "1"
type input "0.06"
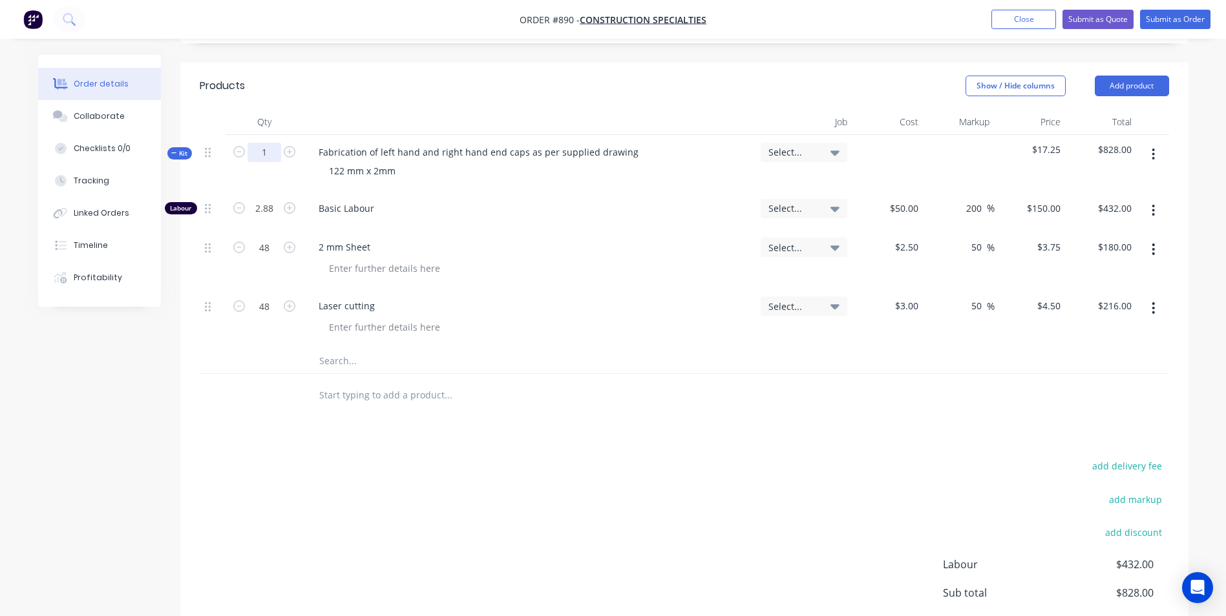
type input "$9.00"
type input "1"
type input "$3.75"
type input "1"
type input "$4.50"
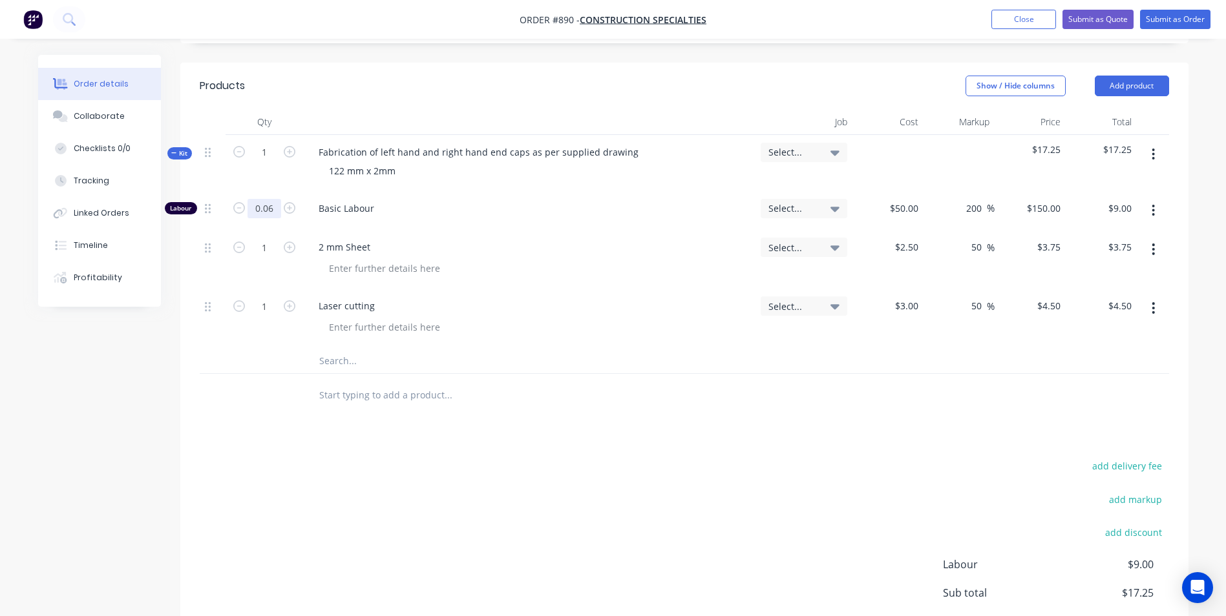
click at [260, 202] on input "0.06" at bounding box center [264, 208] width 34 height 19
type input "0.05"
type input "$7.50"
click at [254, 152] on input "1" at bounding box center [264, 152] width 34 height 19
type input "48"
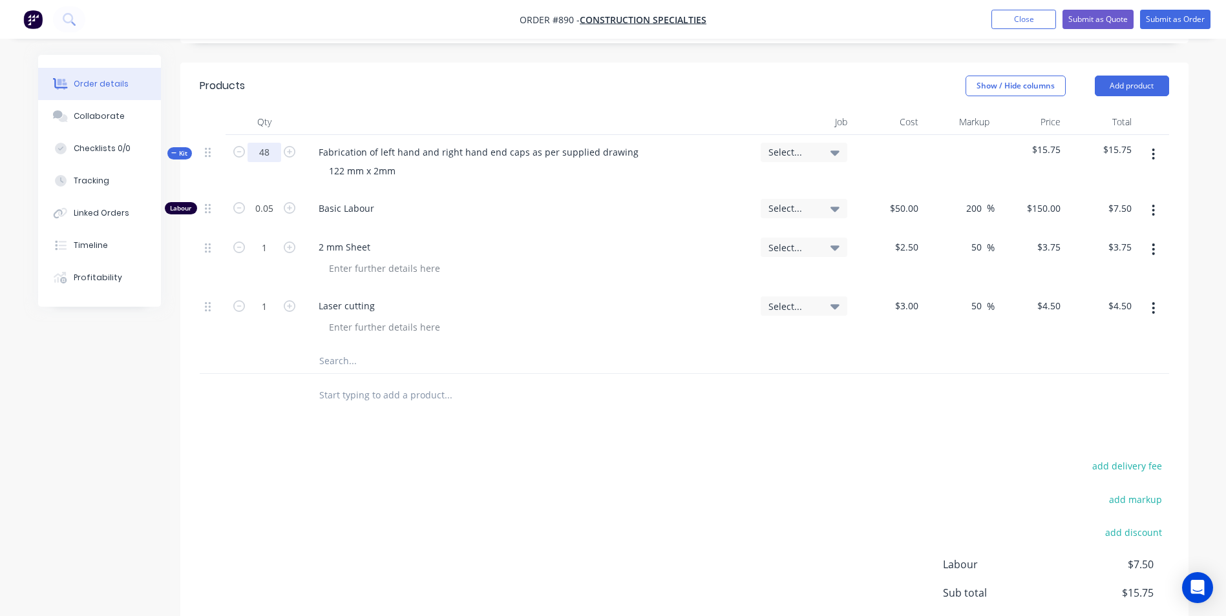
type input "2.4"
type input "$360.00"
type input "48"
type input "$180.00"
type input "48"
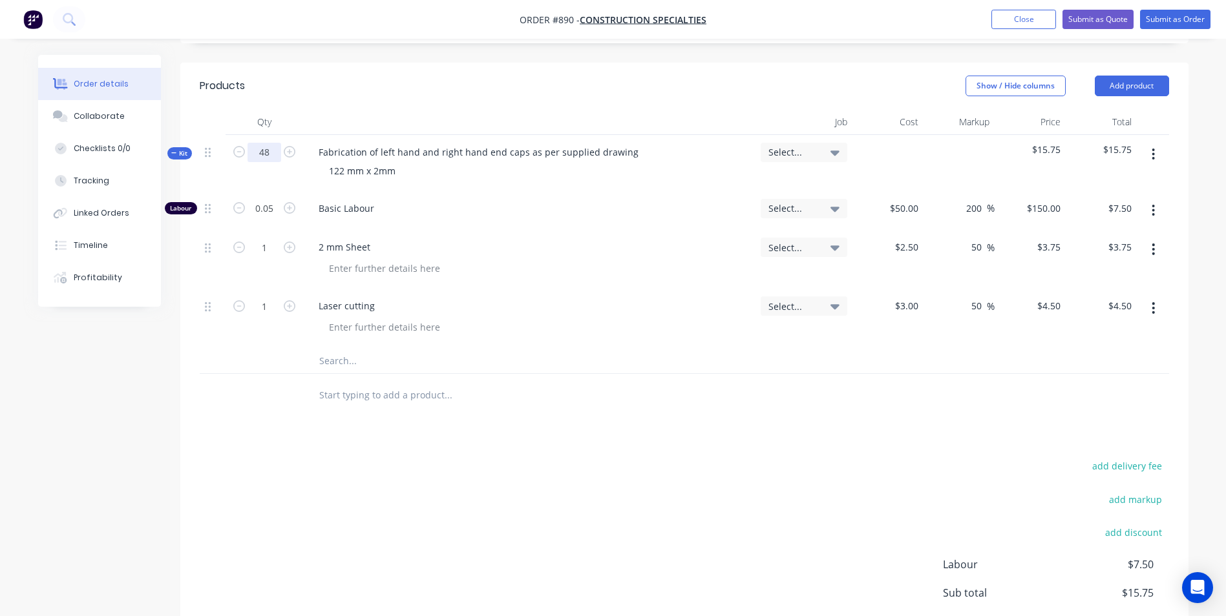
type input "$216.00"
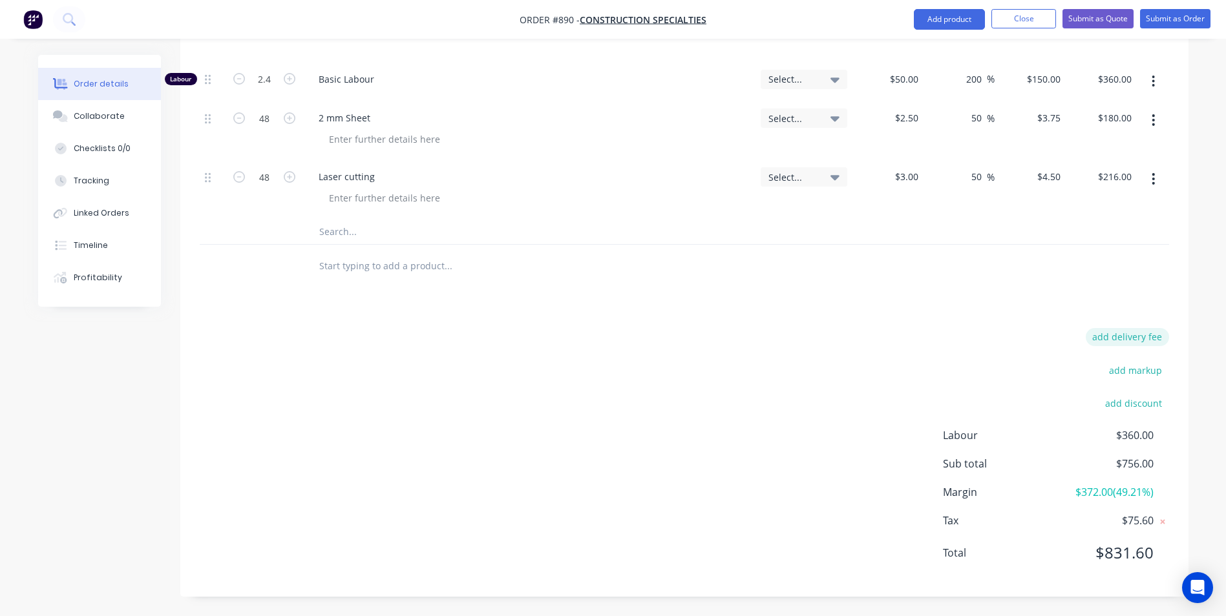
click at [1139, 338] on button "add delivery fee" at bounding box center [1127, 336] width 83 height 17
type input "55"
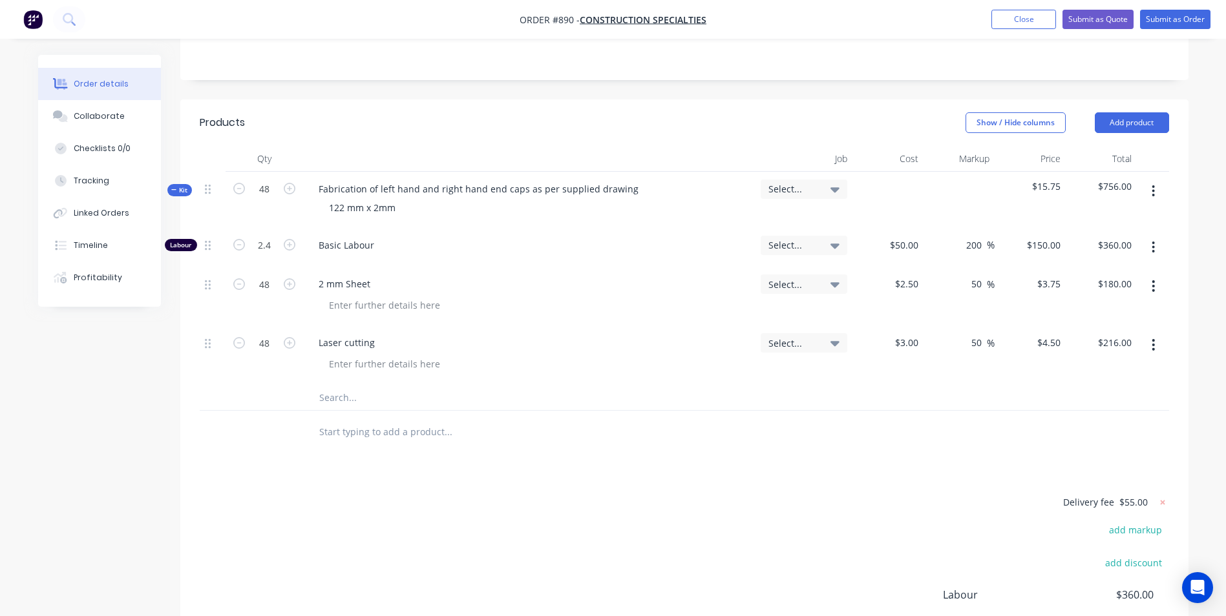
scroll to position [228, 0]
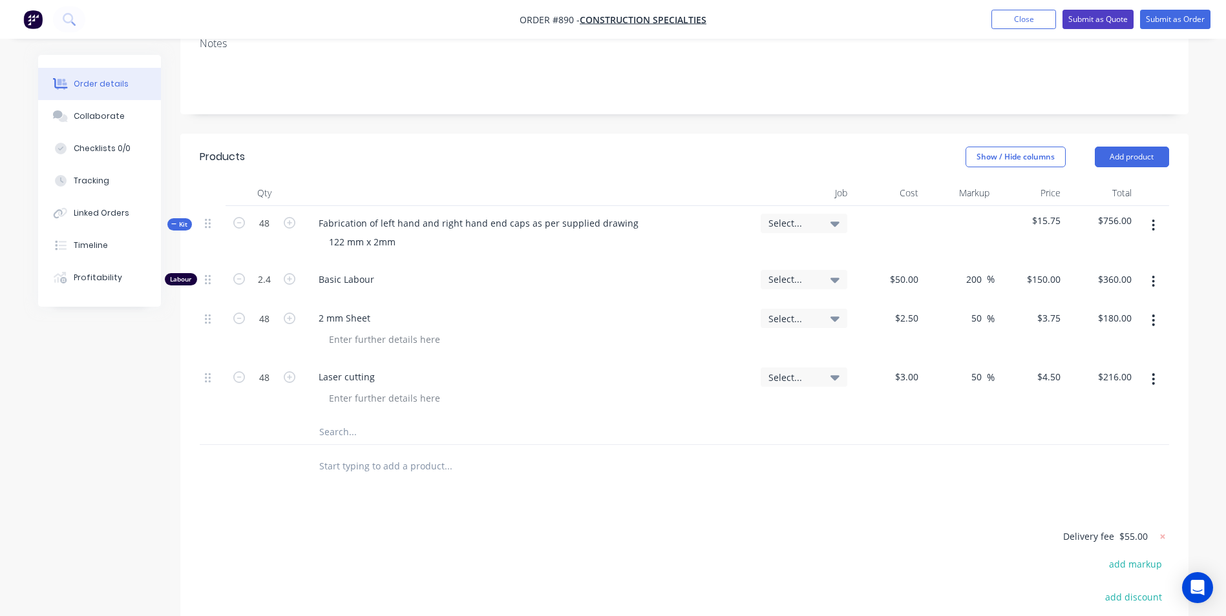
click at [1098, 12] on button "Submit as Quote" at bounding box center [1097, 19] width 71 height 19
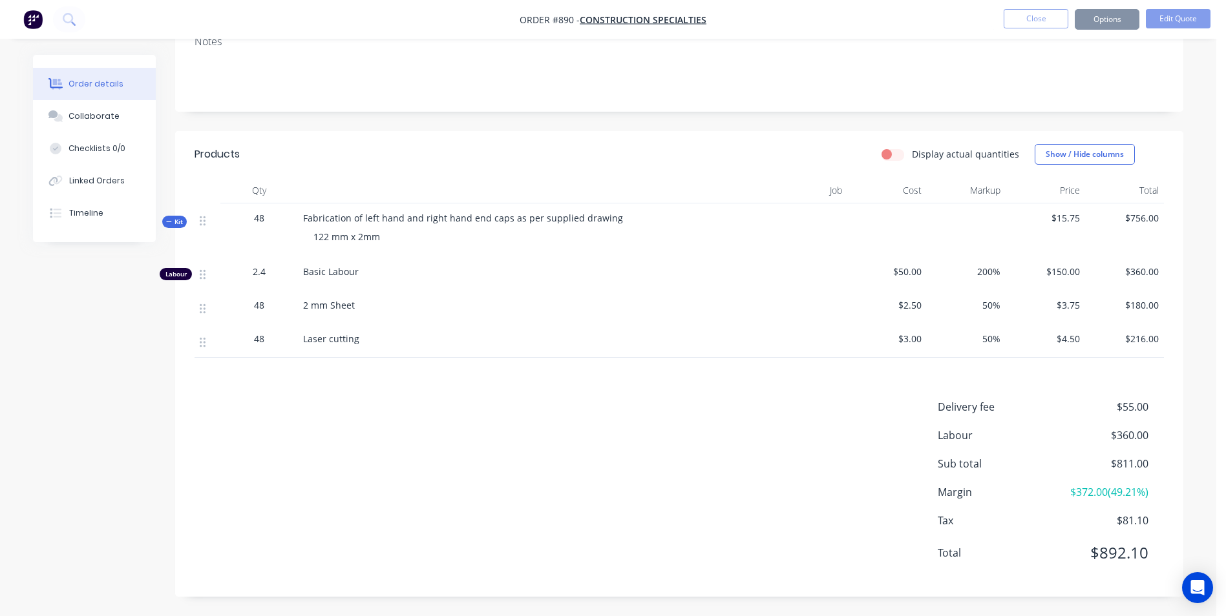
scroll to position [0, 0]
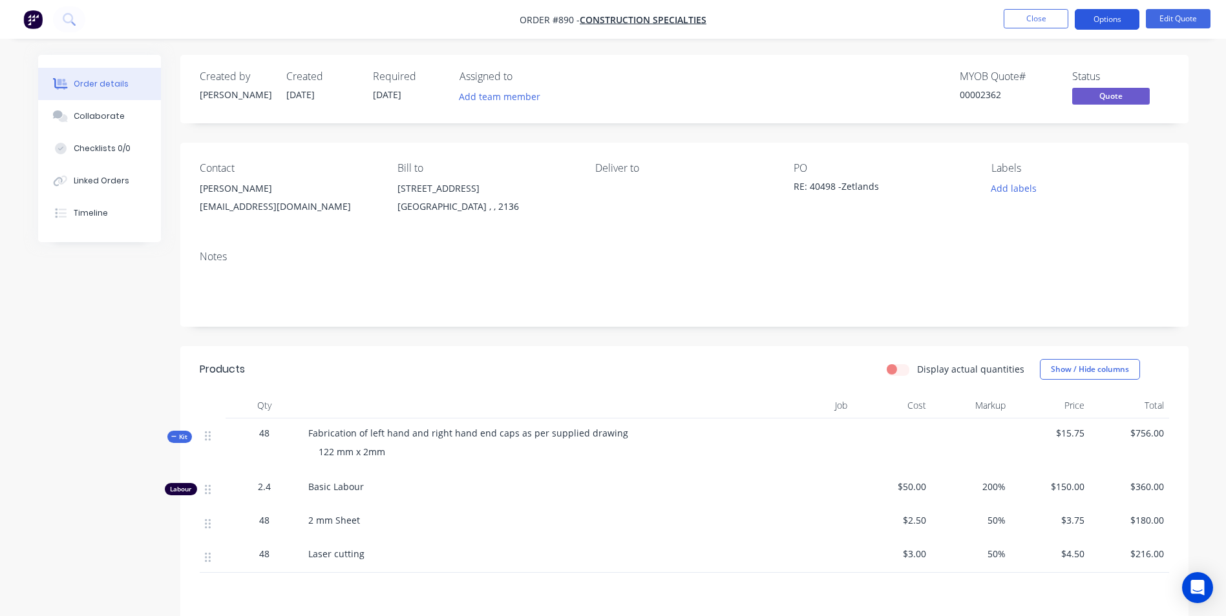
click at [1107, 19] on button "Options" at bounding box center [1107, 19] width 65 height 21
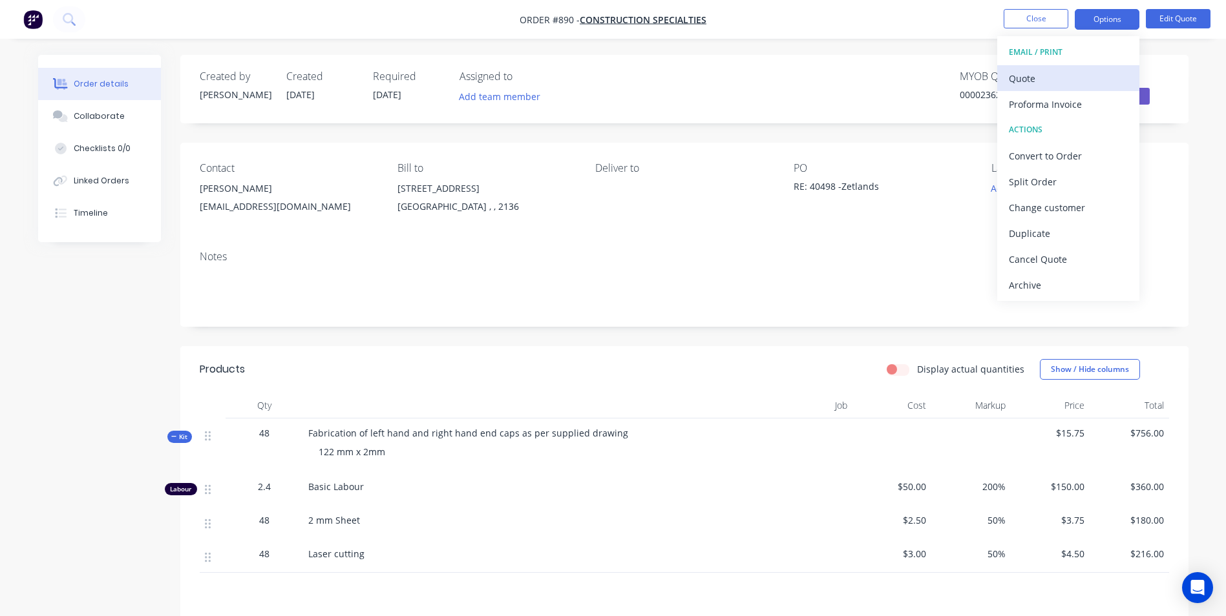
click at [1034, 81] on div "Quote" at bounding box center [1068, 78] width 119 height 19
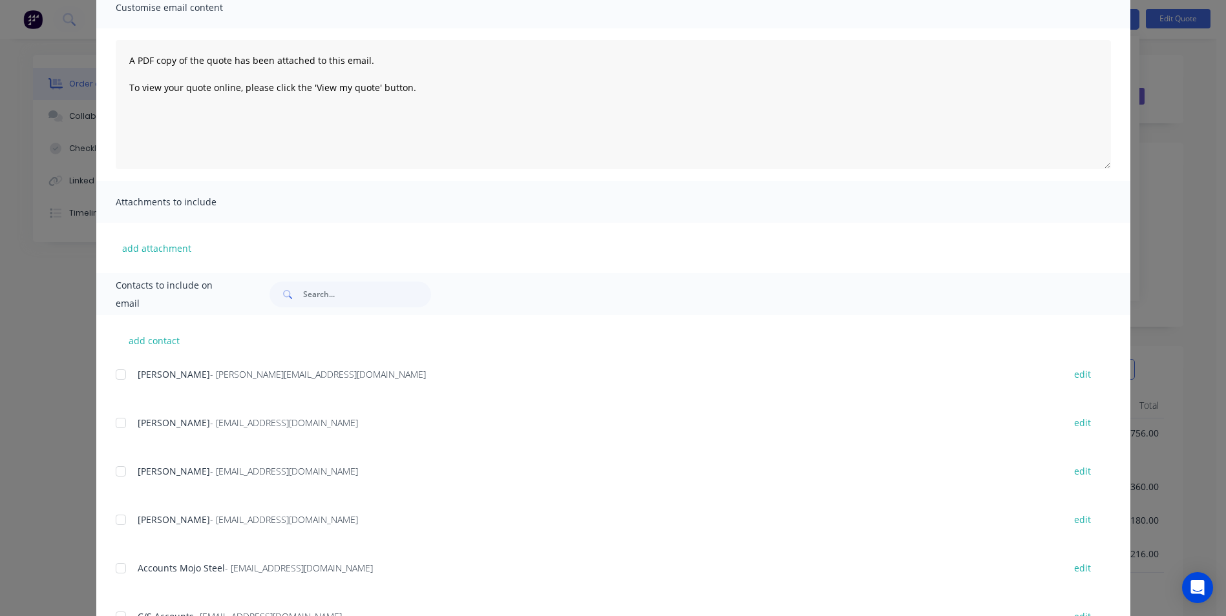
scroll to position [183, 0]
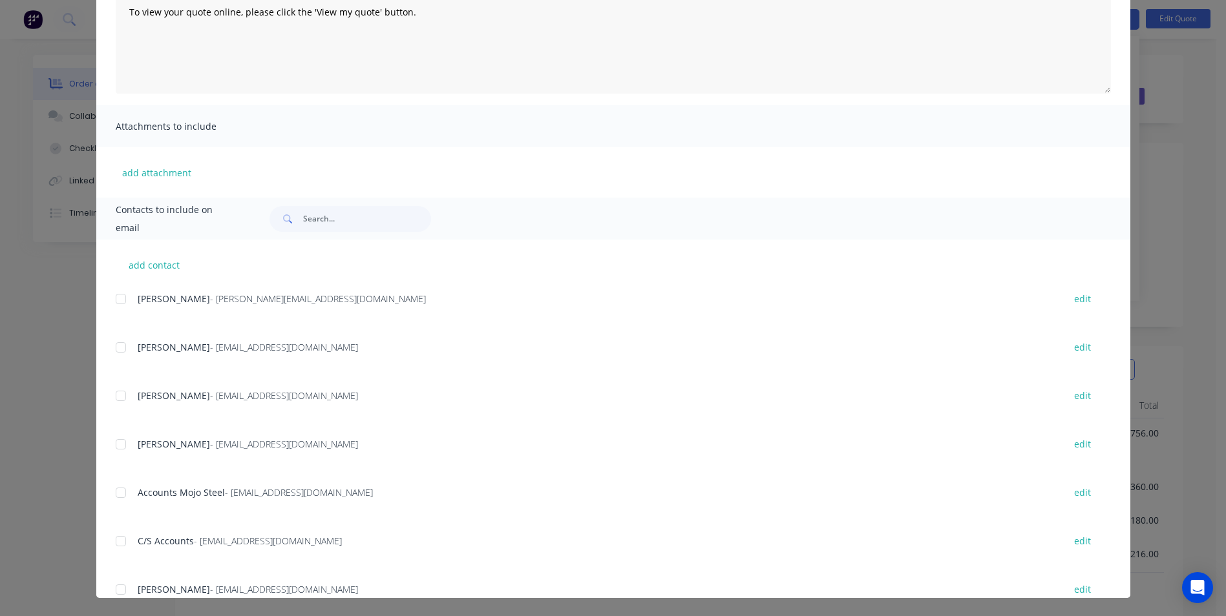
click at [107, 341] on div "add contact Michael Ogston - michael@mojosteel.com.au edit Calvin - chuynh@c-sg…" at bounding box center [613, 419] width 1034 height 359
click at [110, 349] on div at bounding box center [121, 348] width 26 height 26
click at [117, 392] on div at bounding box center [121, 396] width 26 height 26
click at [116, 439] on div at bounding box center [121, 445] width 26 height 26
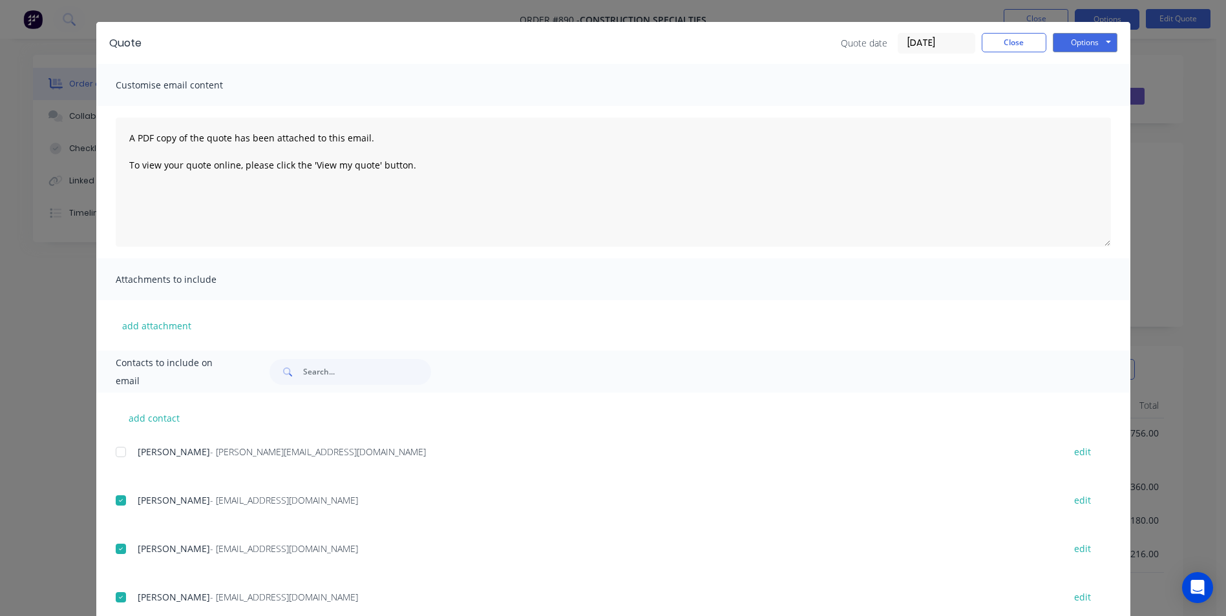
scroll to position [0, 0]
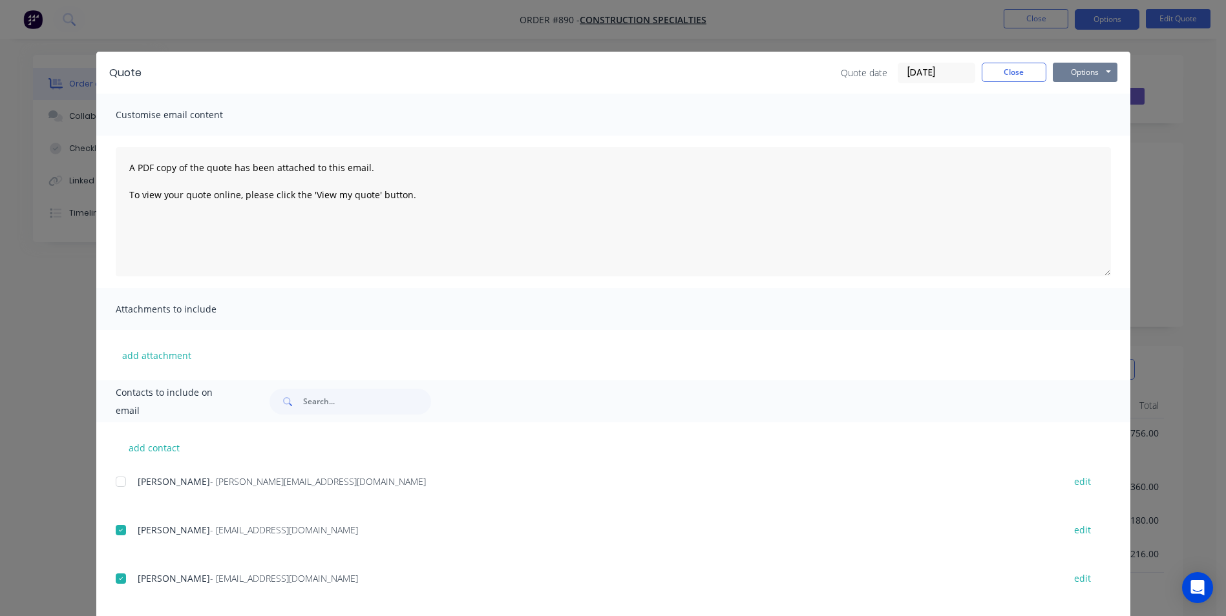
click at [1066, 71] on button "Options" at bounding box center [1085, 72] width 65 height 19
click at [1075, 136] on button "Email" at bounding box center [1094, 137] width 83 height 21
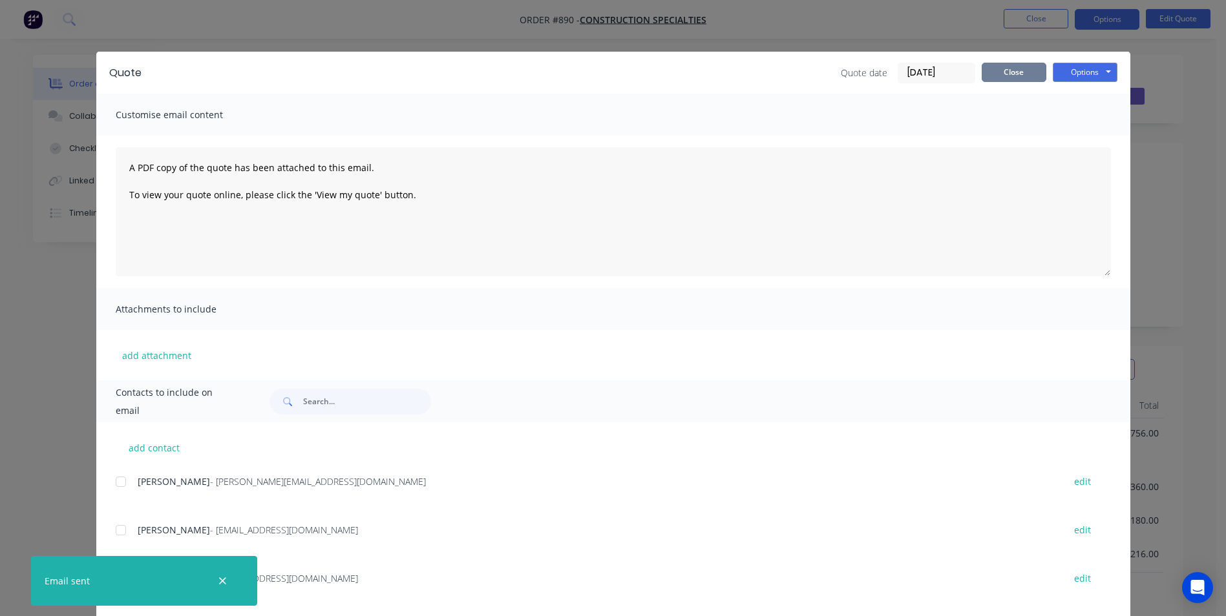
click at [998, 76] on button "Close" at bounding box center [1013, 72] width 65 height 19
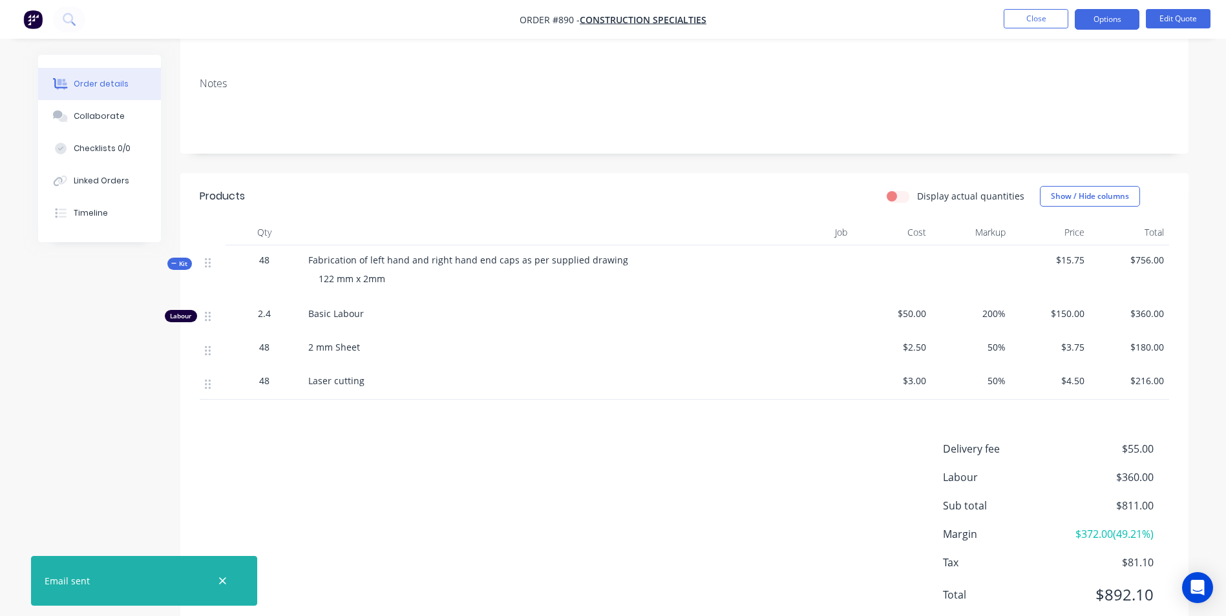
scroll to position [215, 0]
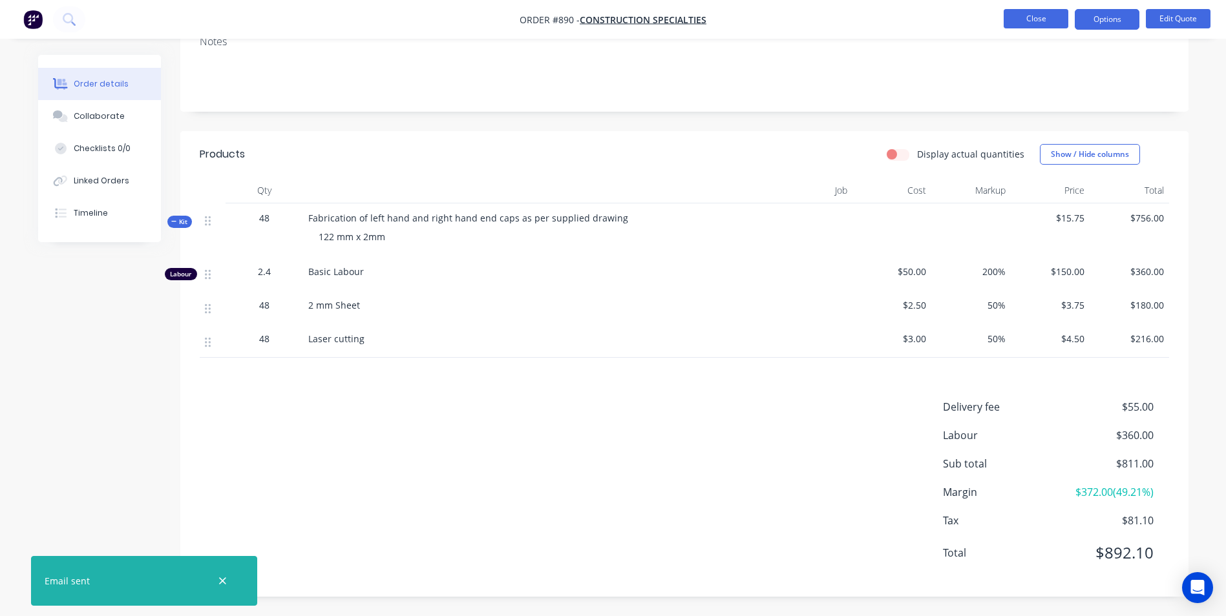
click at [1031, 25] on button "Close" at bounding box center [1035, 18] width 65 height 19
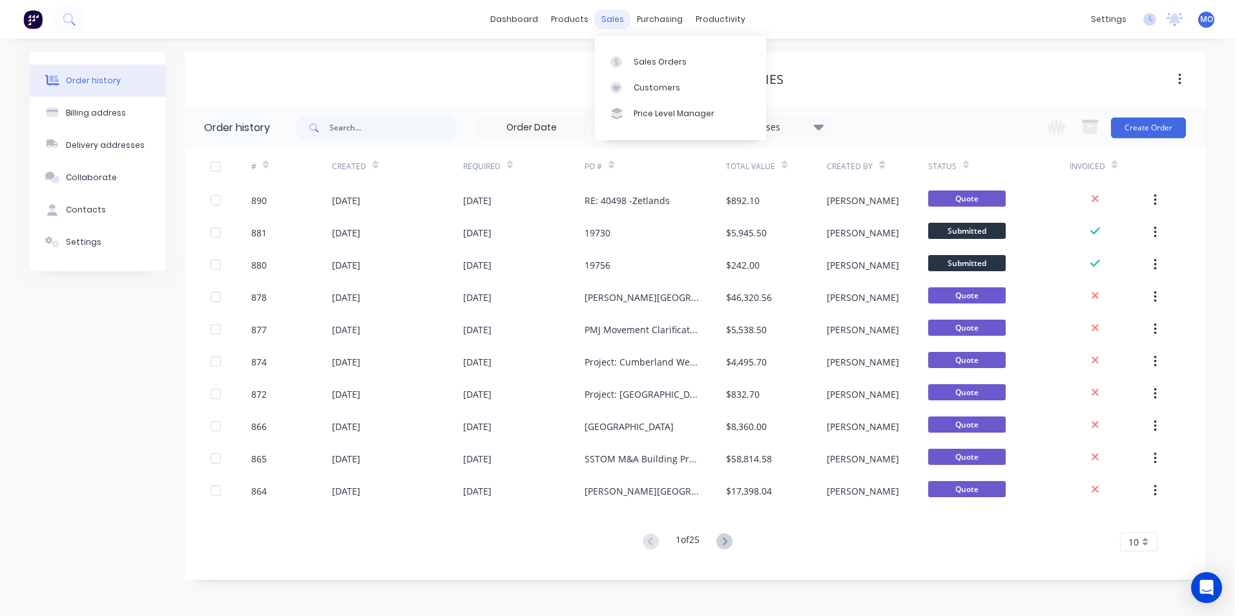
click at [605, 19] on div "sales" at bounding box center [613, 19] width 36 height 19
click at [656, 58] on div "Sales Orders" at bounding box center [660, 62] width 53 height 12
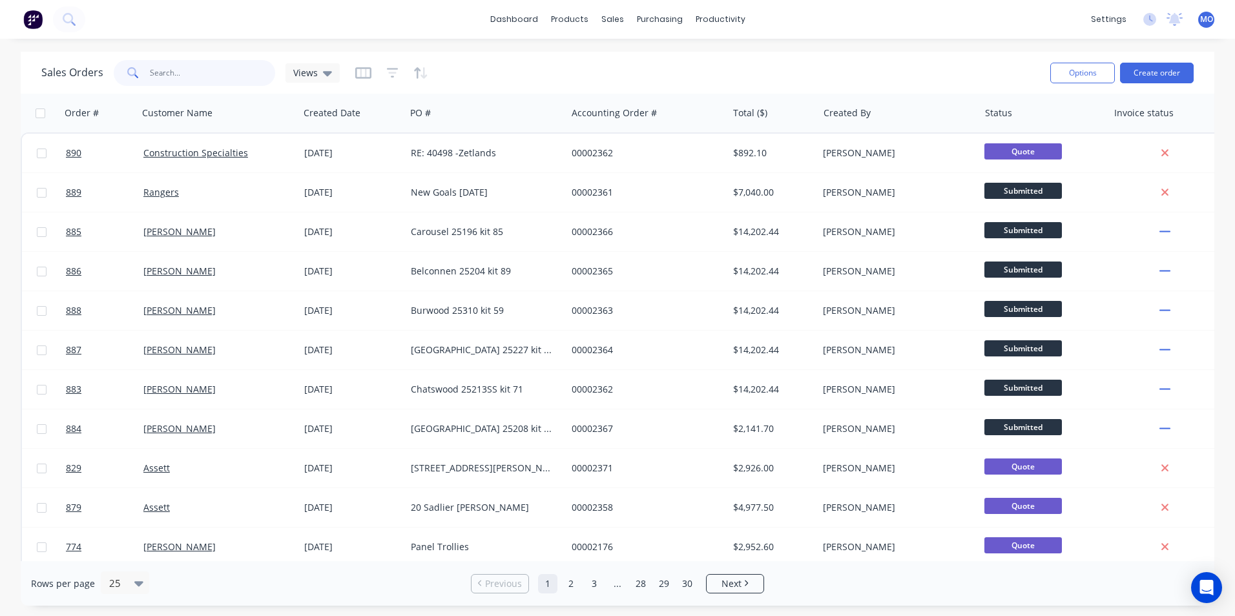
click at [236, 67] on input "text" at bounding box center [213, 73] width 126 height 26
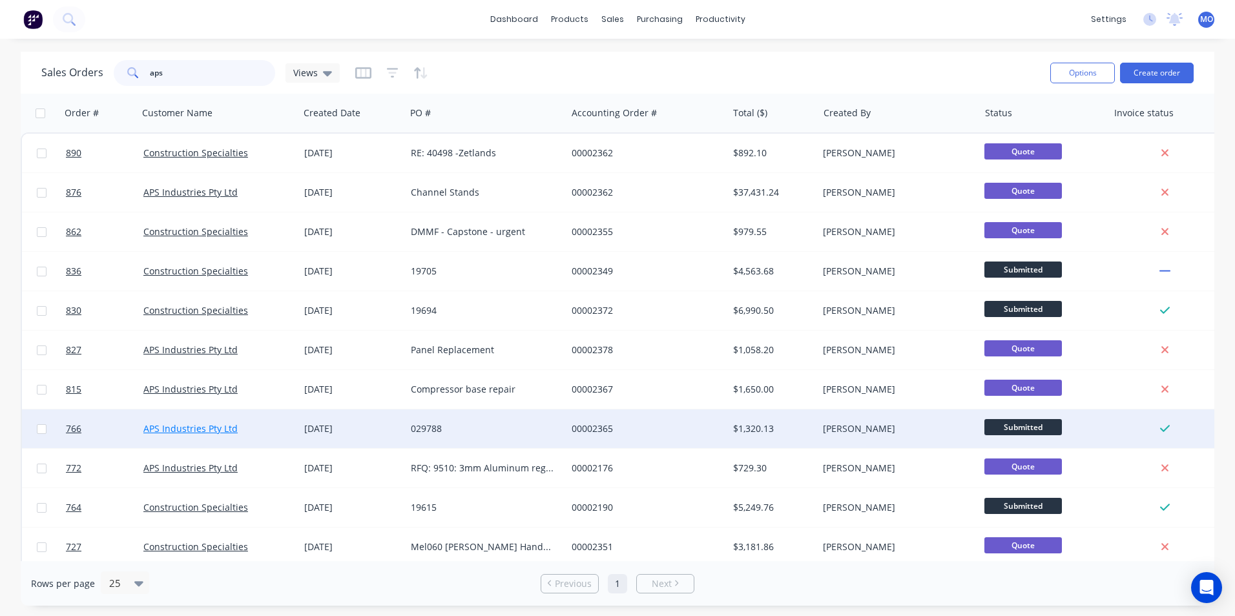
type input "aps"
click at [175, 426] on link "APS Industries Pty Ltd" at bounding box center [190, 429] width 94 height 12
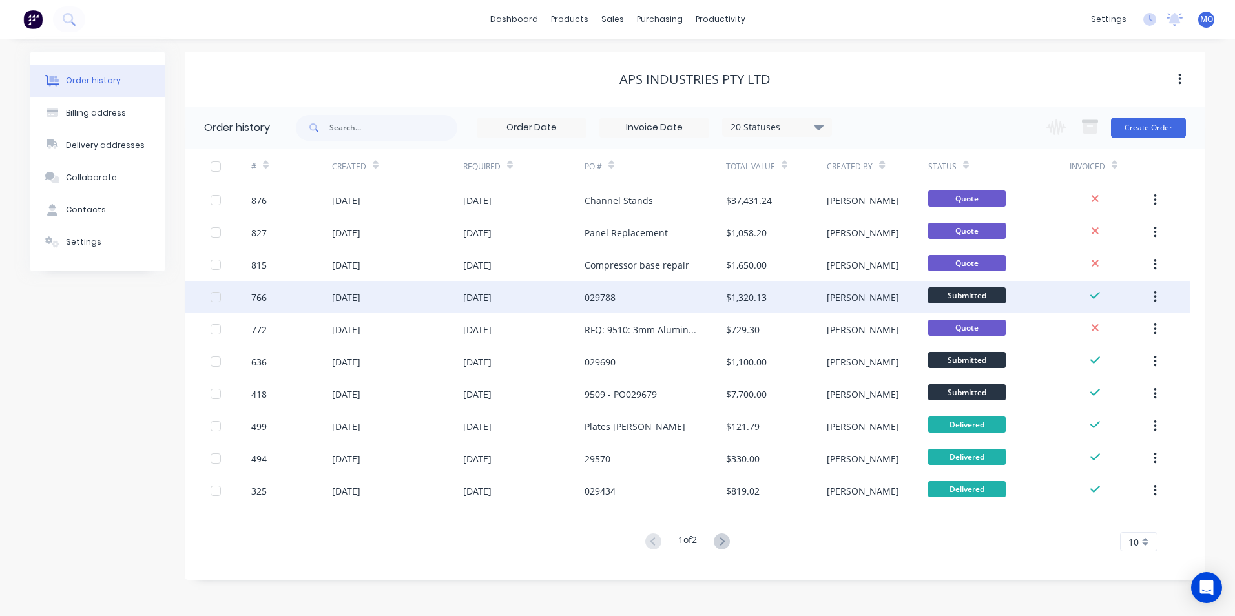
click at [381, 300] on div "[DATE]" at bounding box center [397, 297] width 131 height 32
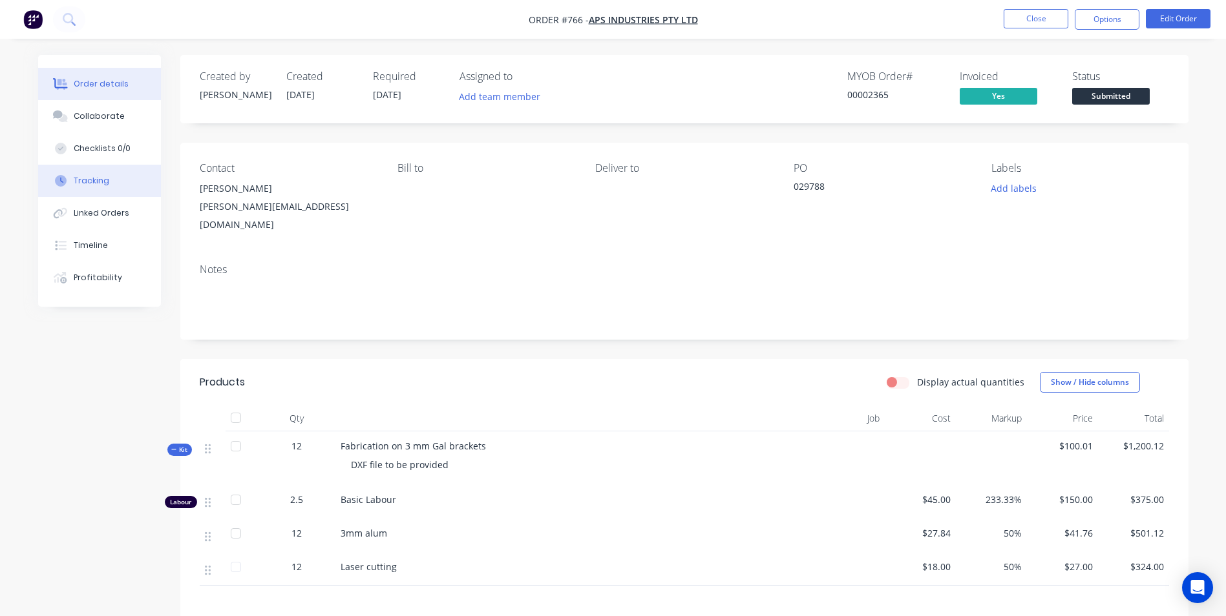
click at [105, 185] on div "Tracking" at bounding box center [92, 181] width 36 height 12
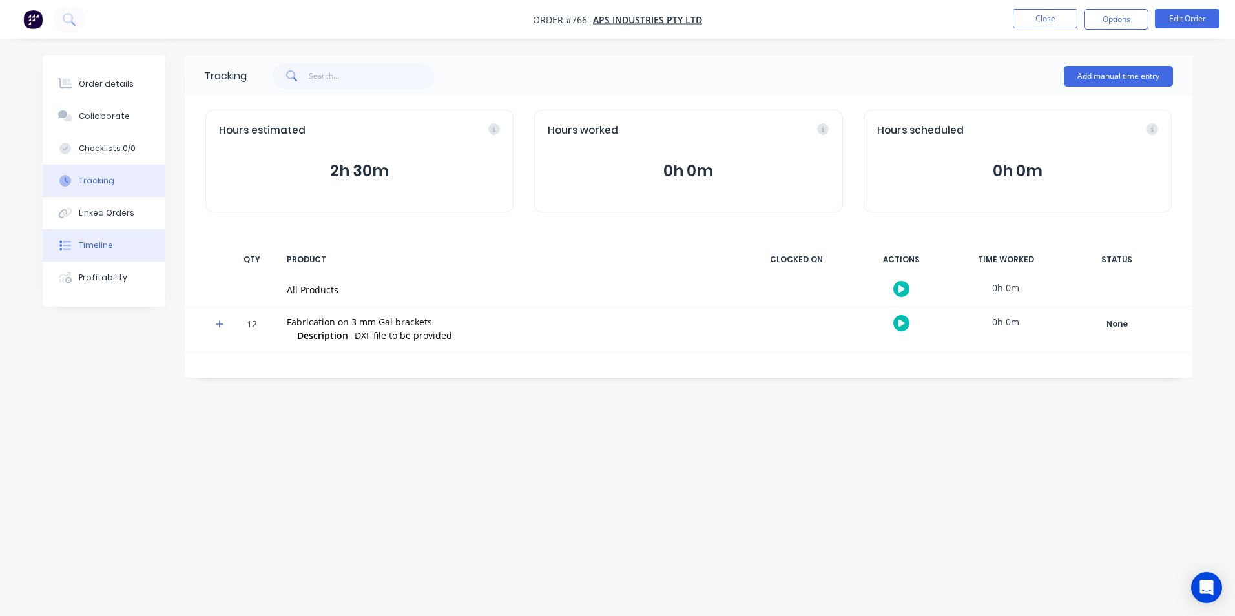
click at [88, 232] on button "Timeline" at bounding box center [104, 245] width 123 height 32
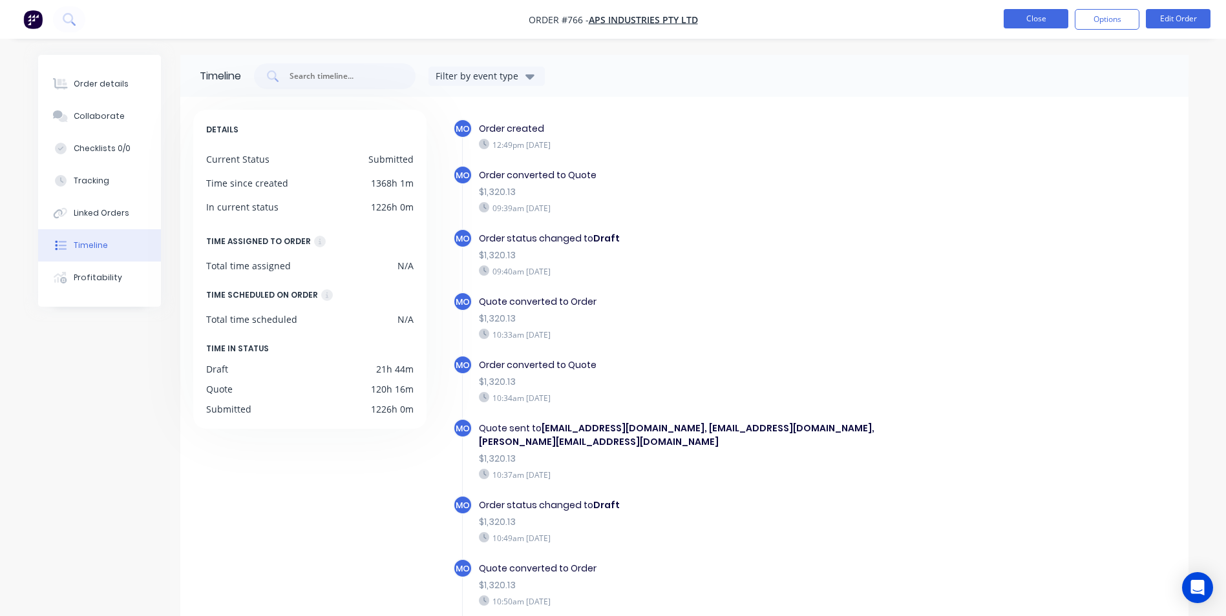
click at [1037, 12] on button "Close" at bounding box center [1035, 18] width 65 height 19
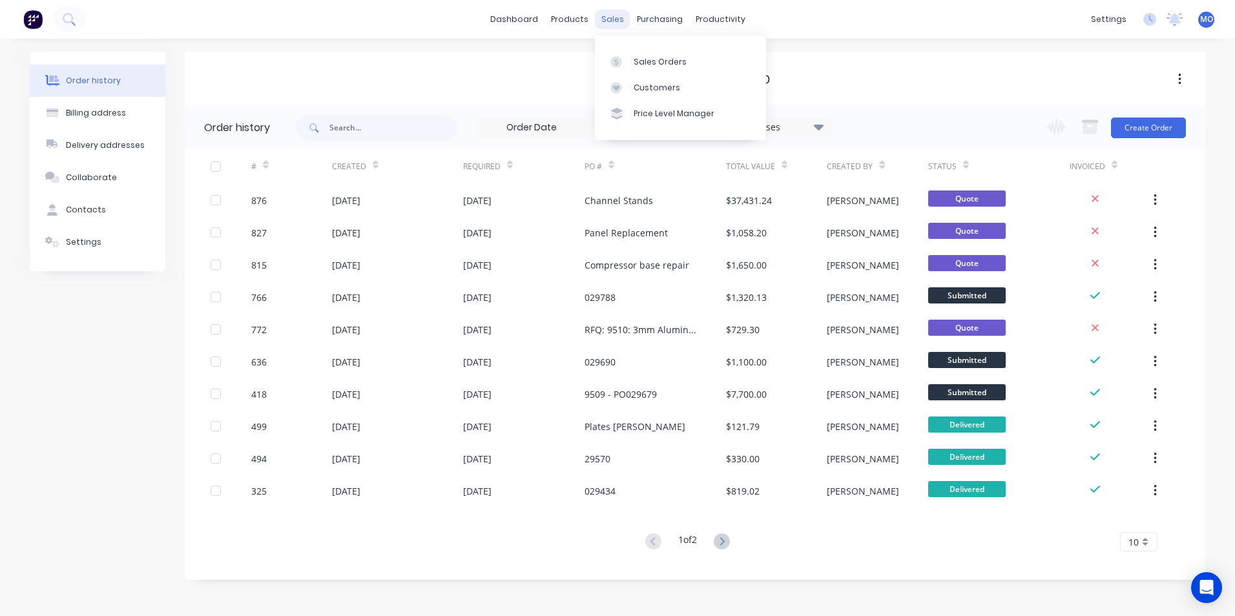
click at [605, 24] on div "sales" at bounding box center [613, 19] width 36 height 19
click at [629, 66] on div at bounding box center [620, 62] width 19 height 12
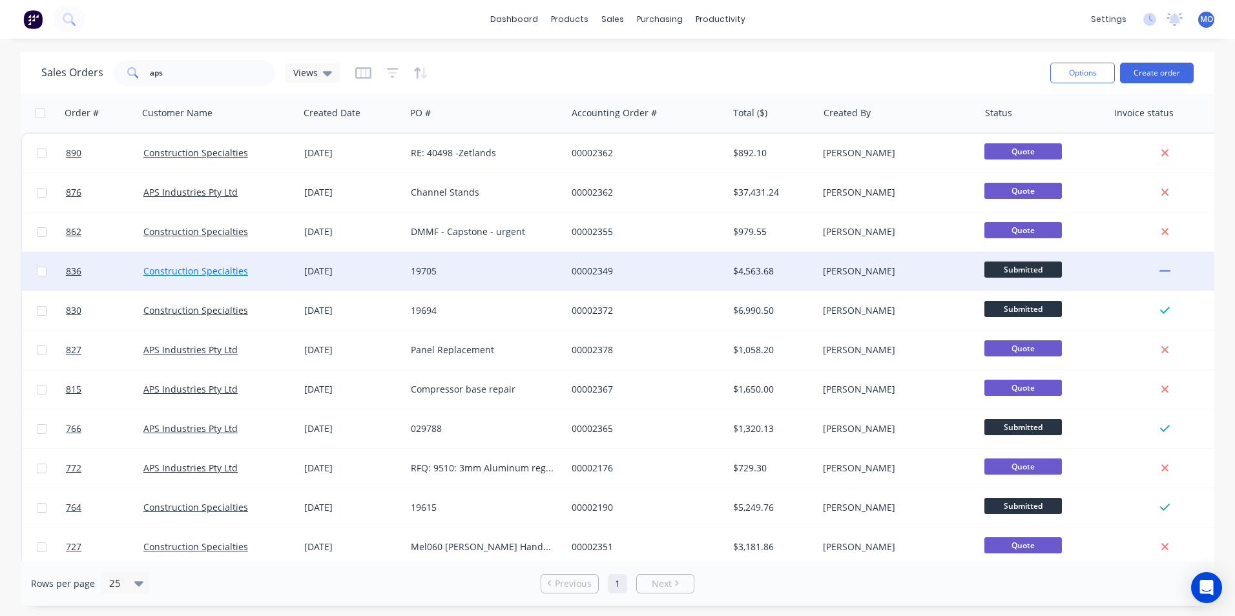
click at [213, 275] on link "Construction Specialties" at bounding box center [195, 271] width 105 height 12
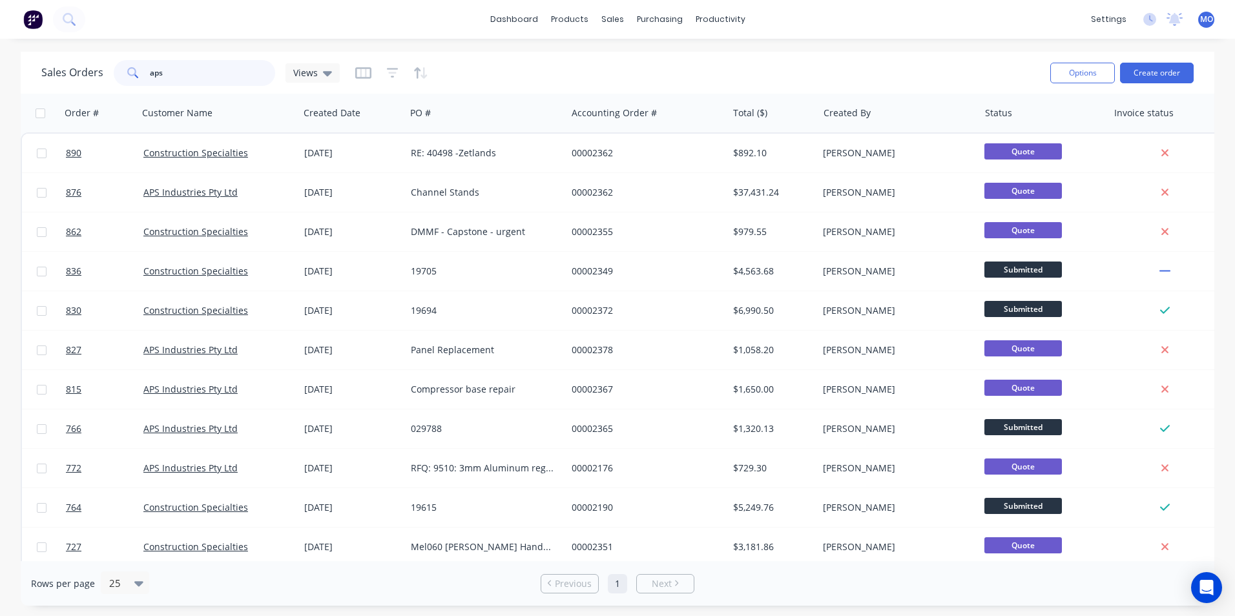
click at [157, 68] on input "aps" at bounding box center [213, 73] width 126 height 26
drag, startPoint x: 171, startPoint y: 74, endPoint x: 100, endPoint y: 76, distance: 71.1
click at [100, 76] on div "Sales Orders aps Views" at bounding box center [190, 73] width 299 height 26
type input "836"
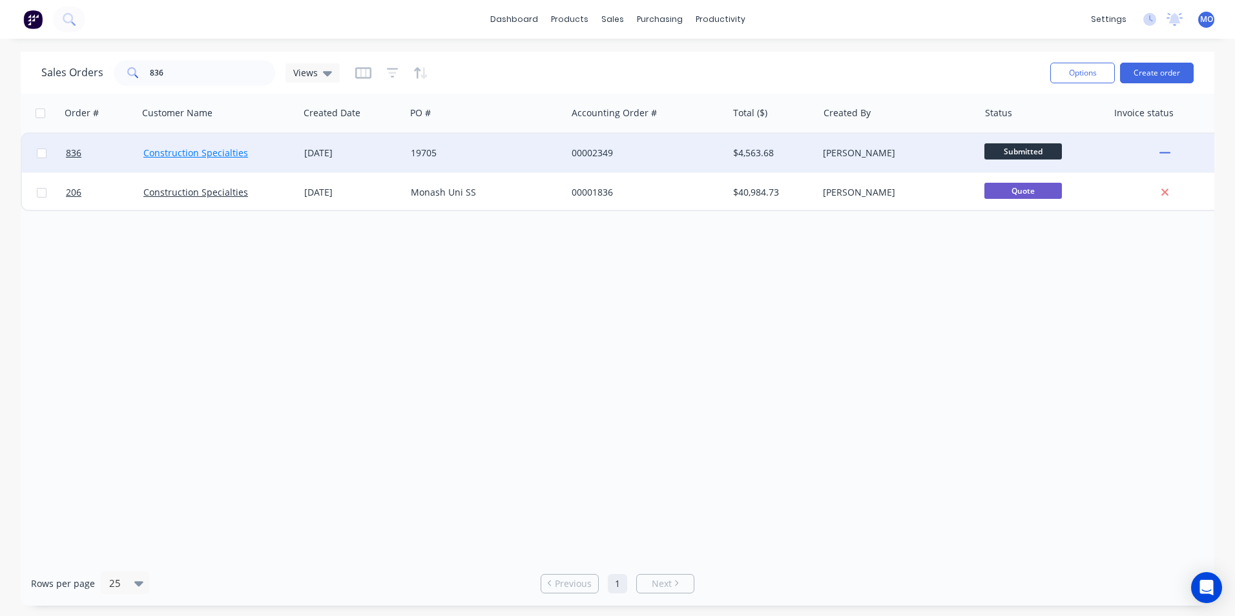
click at [202, 151] on link "Construction Specialties" at bounding box center [195, 153] width 105 height 12
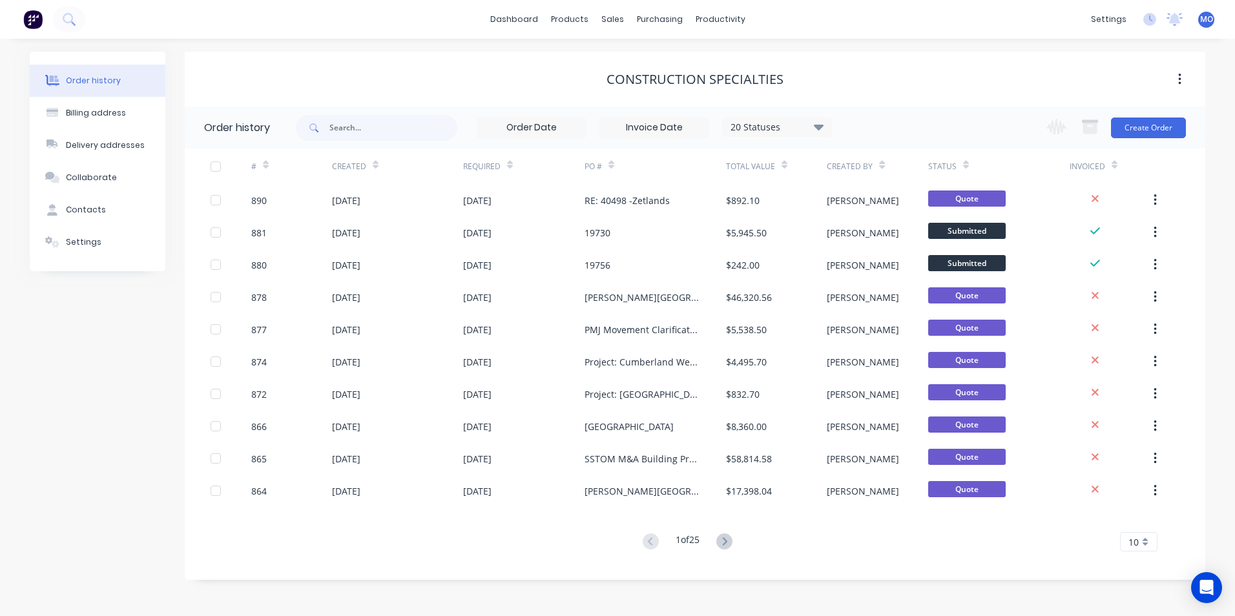
click at [357, 140] on div "20 Statuses Invoice Status Invoiced Not Invoiced Partial Order Status All Archi…" at bounding box center [564, 128] width 536 height 42
click at [357, 136] on input "text" at bounding box center [394, 128] width 128 height 26
type input "836"
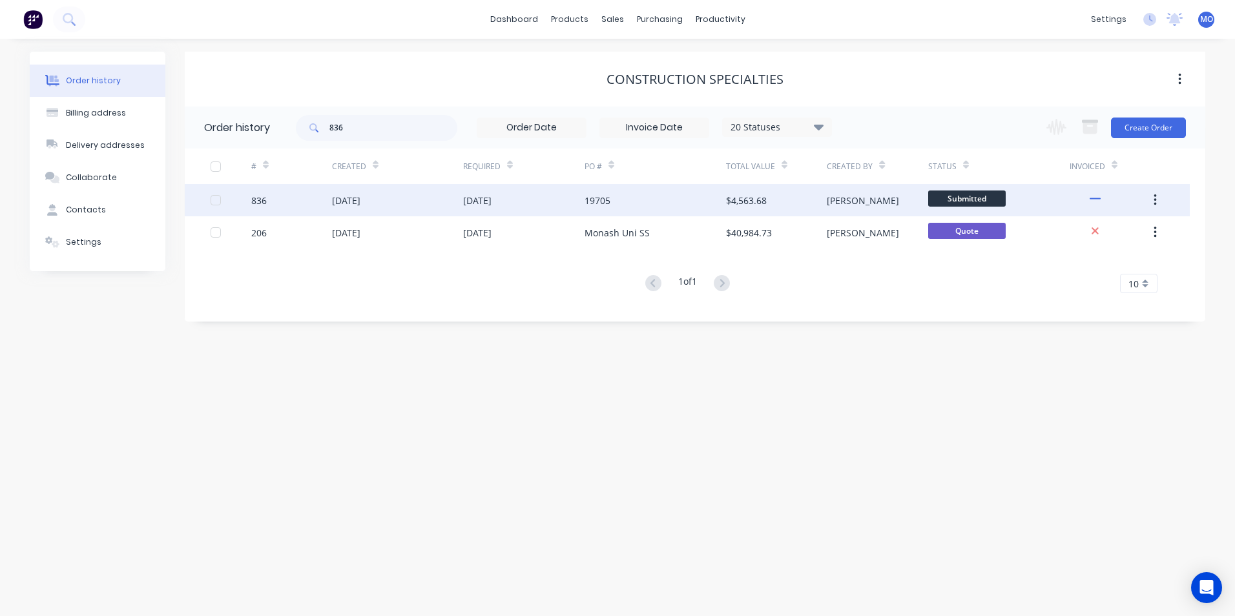
click at [361, 200] on div "09 Aug 2025" at bounding box center [346, 201] width 28 height 14
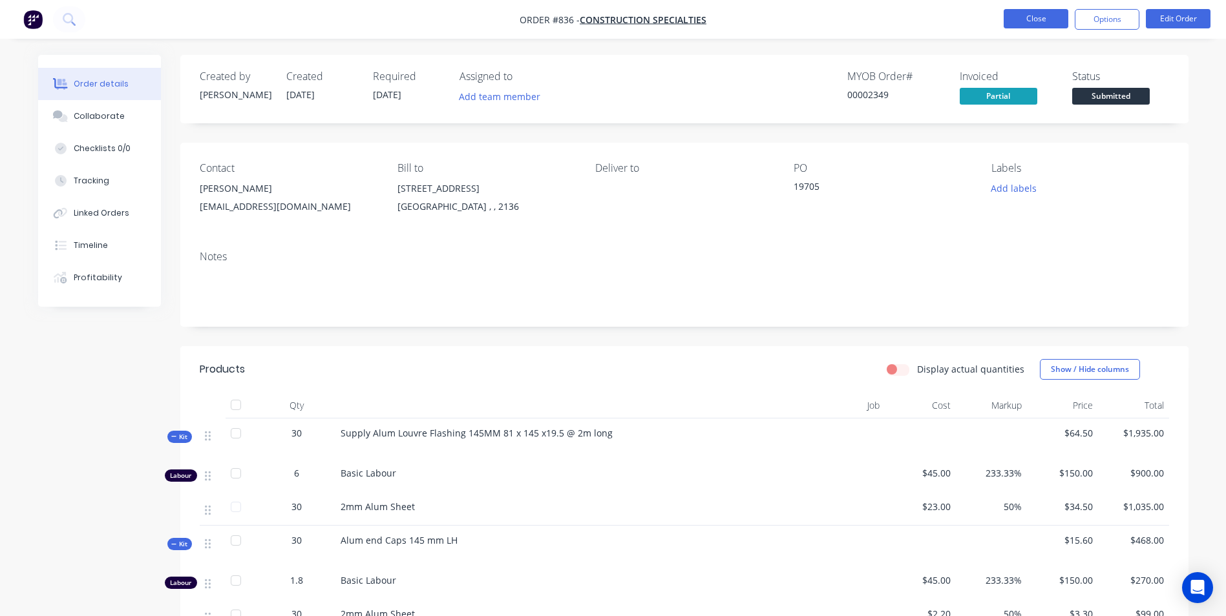
click at [1043, 28] on button "Close" at bounding box center [1035, 18] width 65 height 19
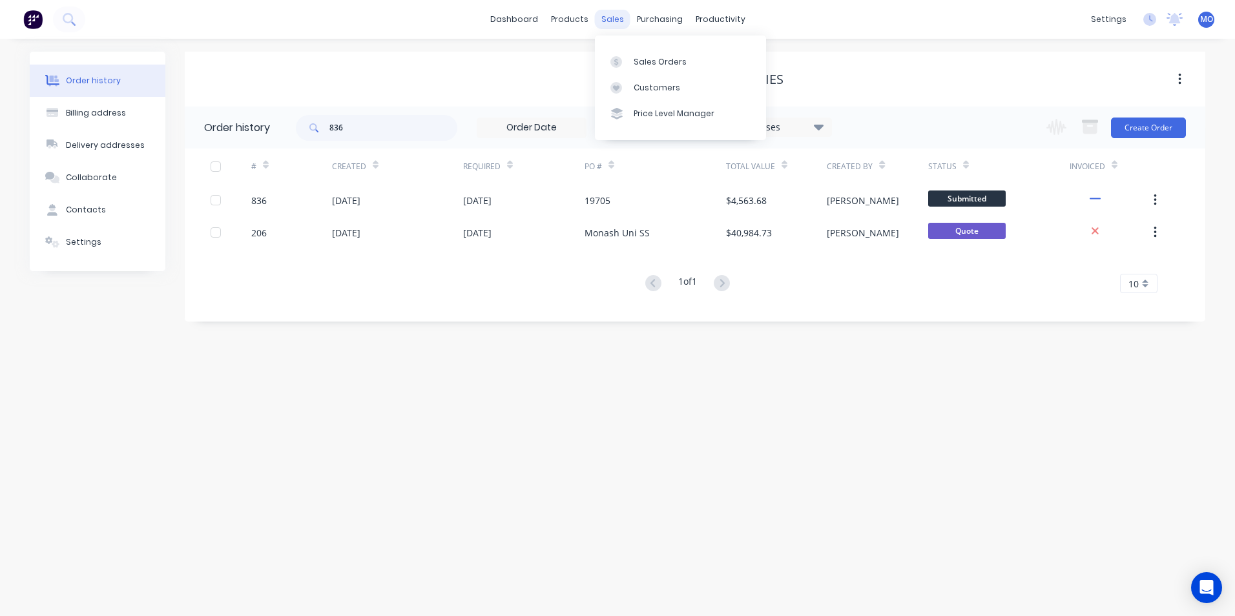
click at [614, 16] on div "sales" at bounding box center [613, 19] width 36 height 19
click at [655, 75] on link "Customers" at bounding box center [680, 88] width 171 height 26
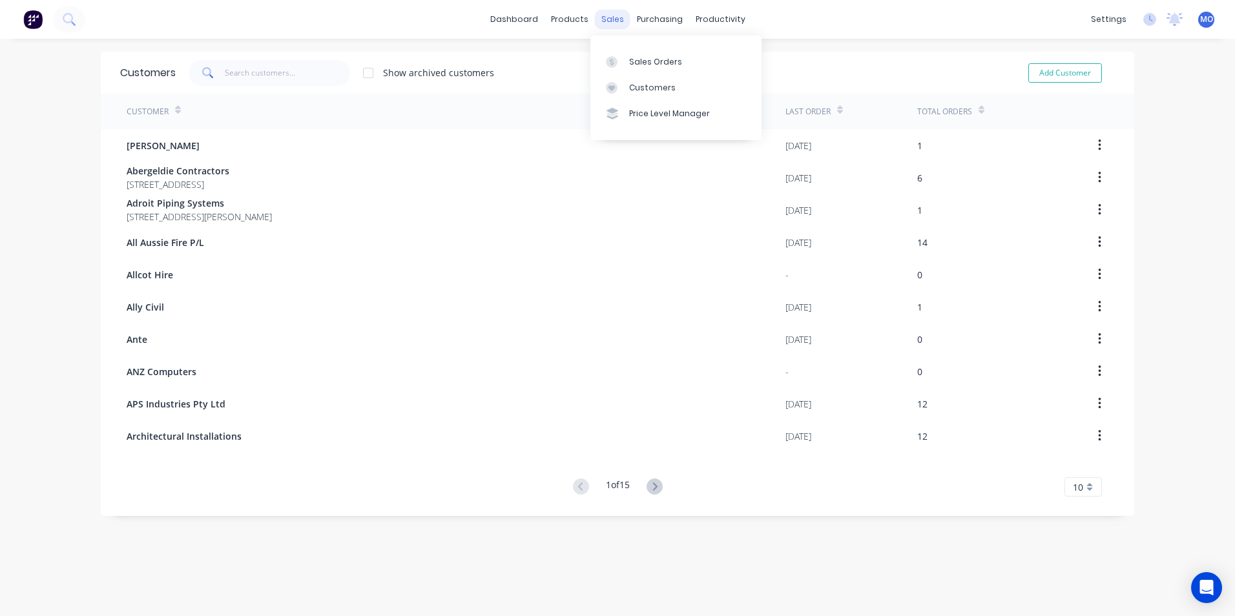
click at [596, 17] on div "sales" at bounding box center [613, 19] width 36 height 19
click at [632, 62] on div "Sales Orders" at bounding box center [655, 62] width 53 height 12
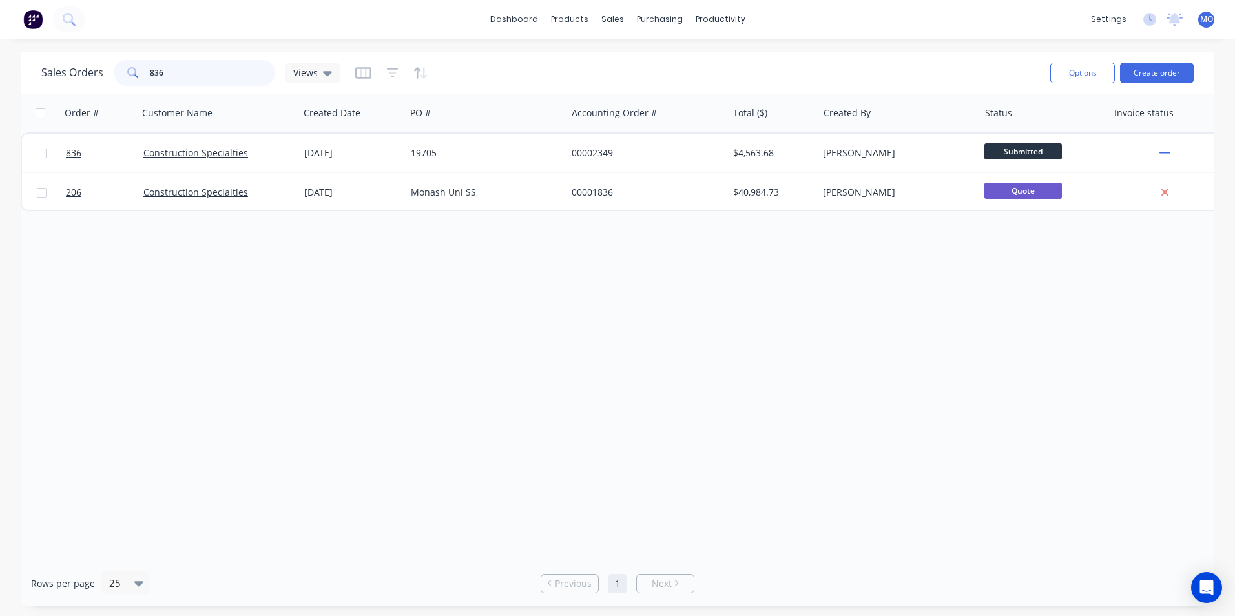
drag, startPoint x: 160, startPoint y: 76, endPoint x: 90, endPoint y: 81, distance: 70.6
click at [90, 81] on div "Sales Orders 836 Views" at bounding box center [190, 73] width 299 height 26
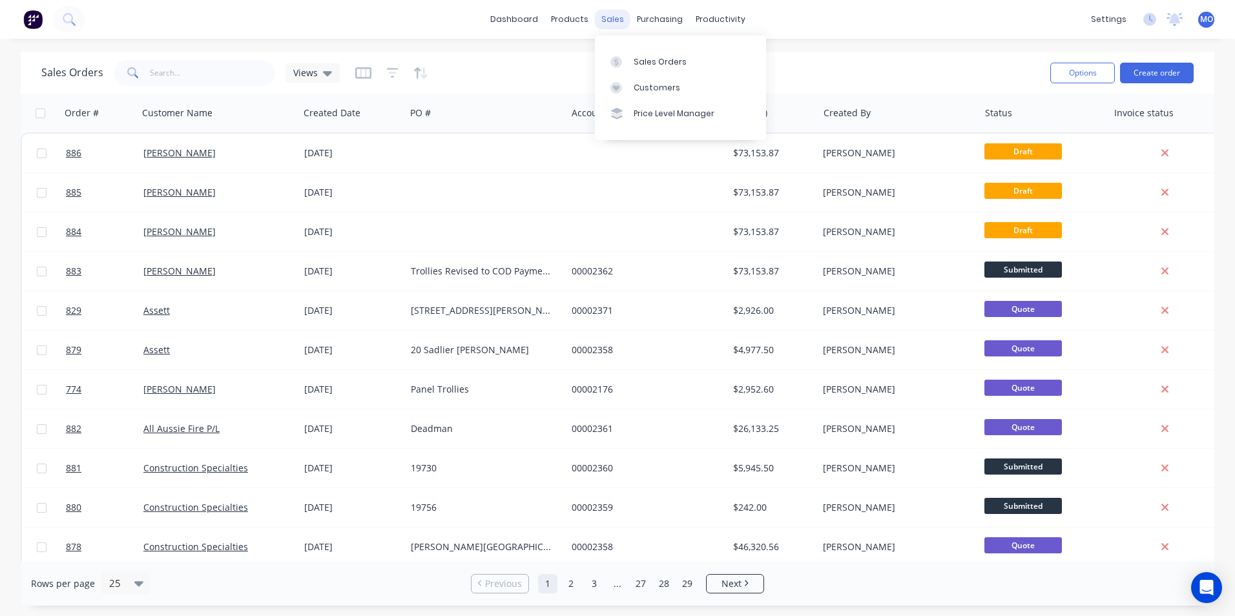
click at [613, 11] on div "sales" at bounding box center [613, 19] width 36 height 19
click at [634, 52] on link "Sales Orders" at bounding box center [680, 61] width 171 height 26
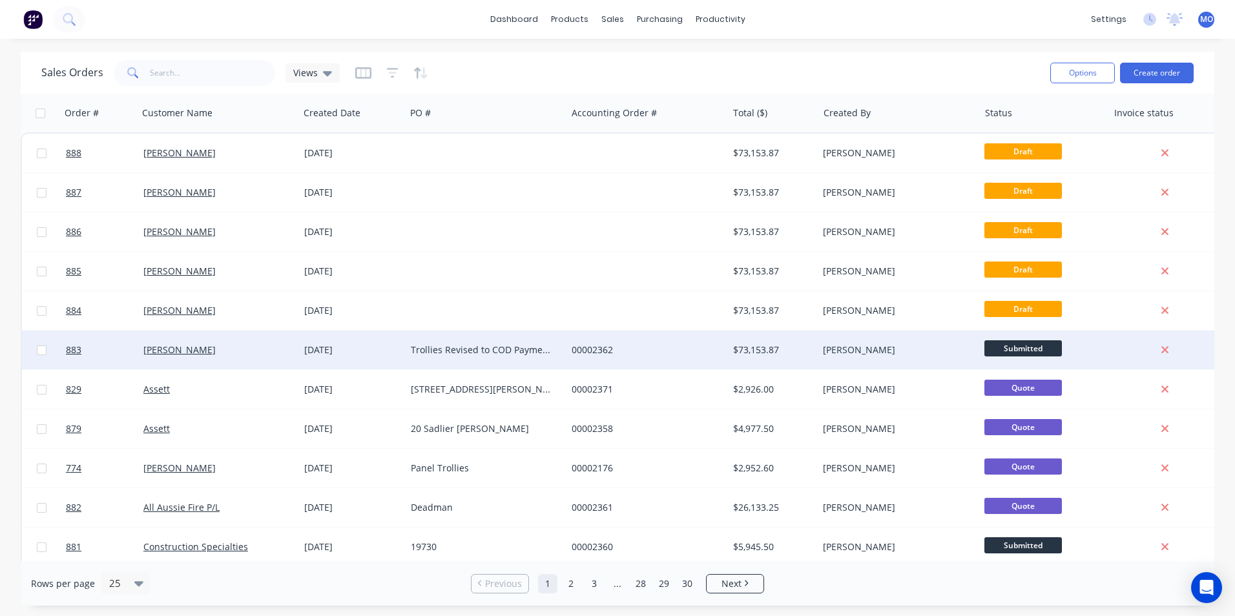
click at [474, 350] on div "Trollies Revised to COD Payment on Deposit" at bounding box center [482, 350] width 143 height 13
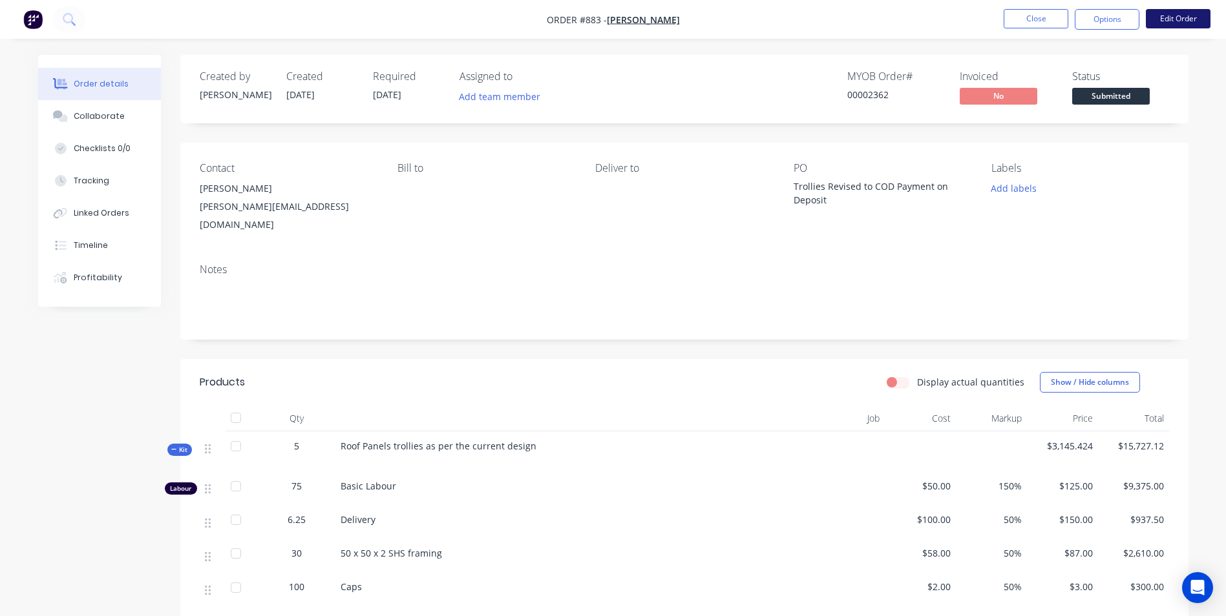
click at [1168, 15] on button "Edit Order" at bounding box center [1178, 18] width 65 height 19
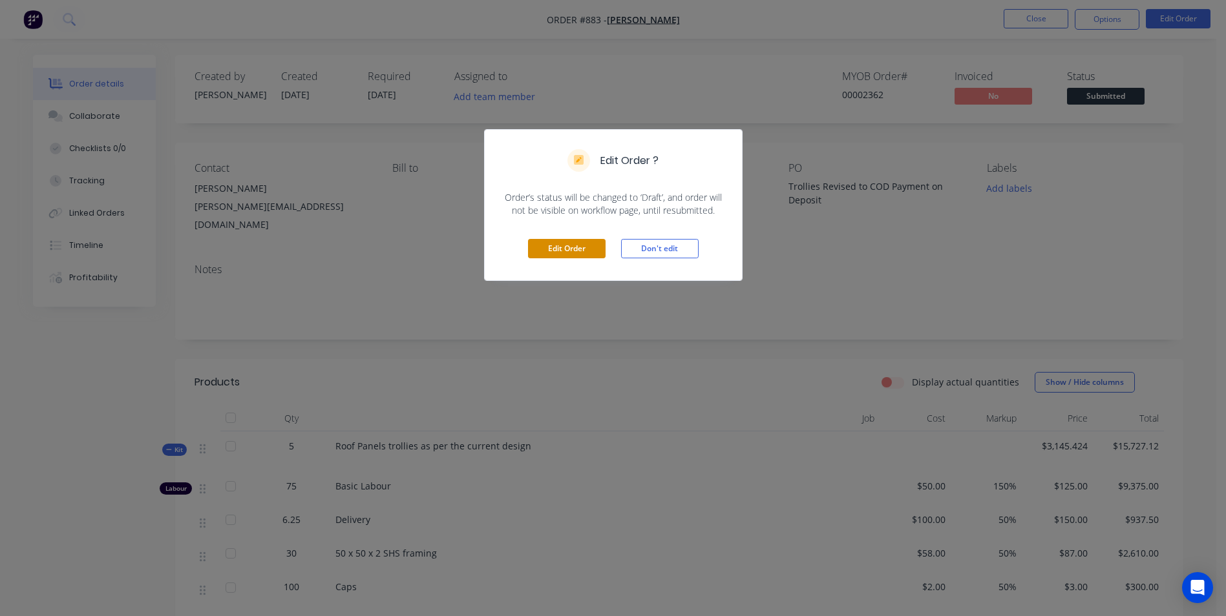
click at [567, 242] on button "Edit Order" at bounding box center [567, 248] width 78 height 19
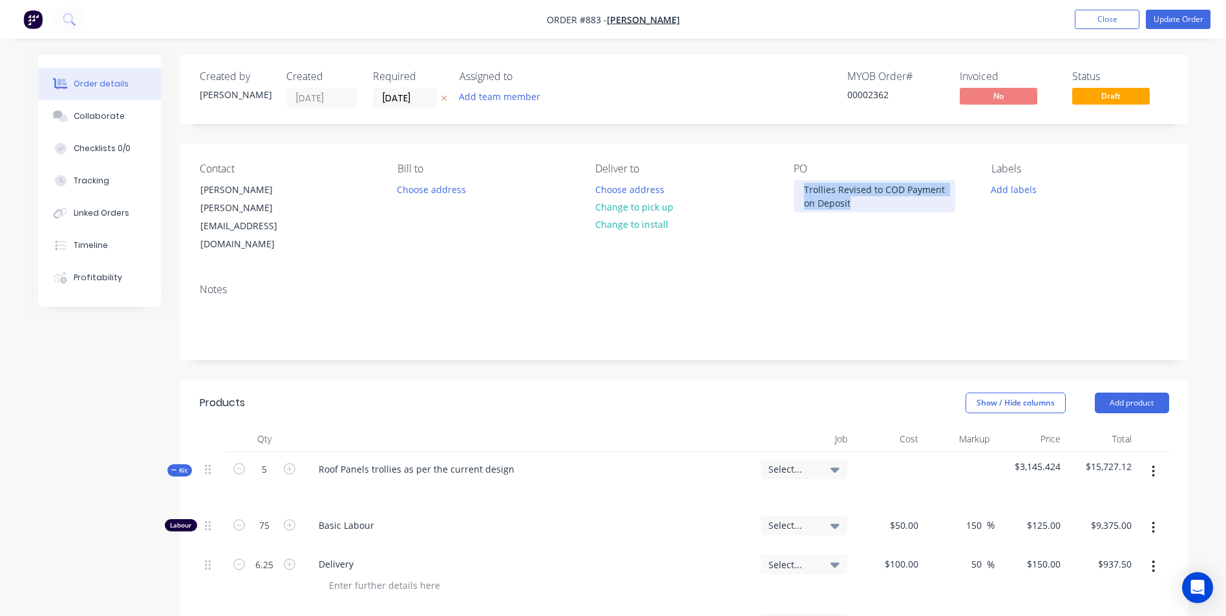
drag, startPoint x: 855, startPoint y: 200, endPoint x: 804, endPoint y: 193, distance: 50.8
click at [804, 193] on div "Trollies Revised to COD Payment on Deposit" at bounding box center [874, 196] width 162 height 32
paste div
click at [819, 187] on div "1. WF Chatswood 25213SS kit 71" at bounding box center [874, 196] width 162 height 32
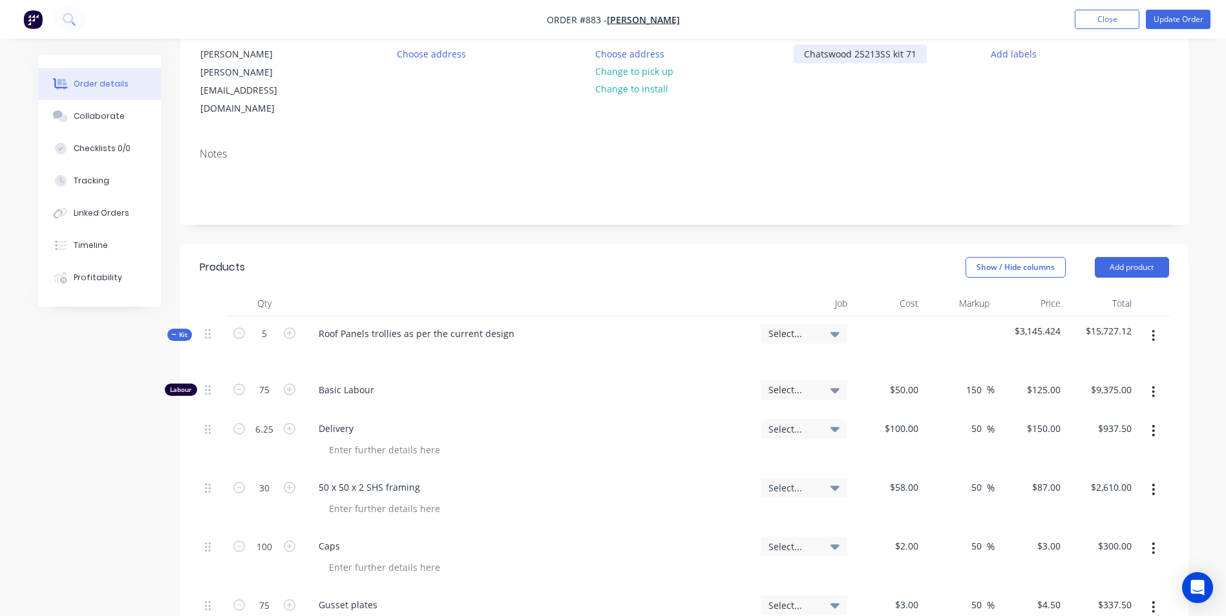
scroll to position [194, 0]
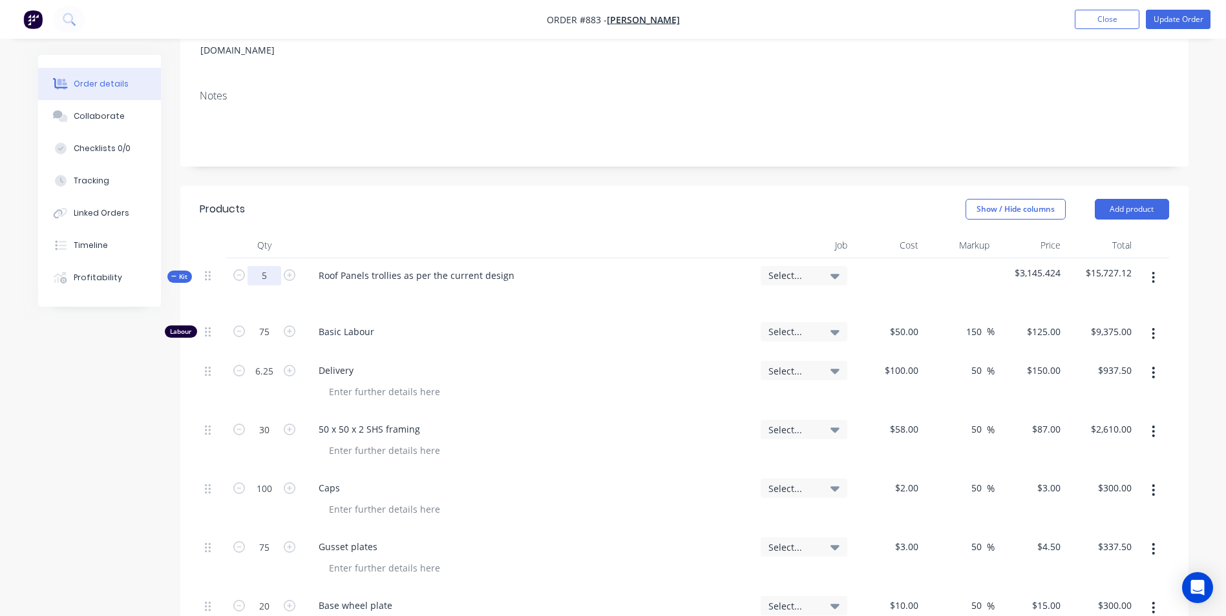
click at [269, 266] on input "5" at bounding box center [264, 275] width 34 height 19
type input "1"
click at [656, 361] on div "Delivery" at bounding box center [529, 370] width 442 height 19
type input "15"
type input "$1,875.00"
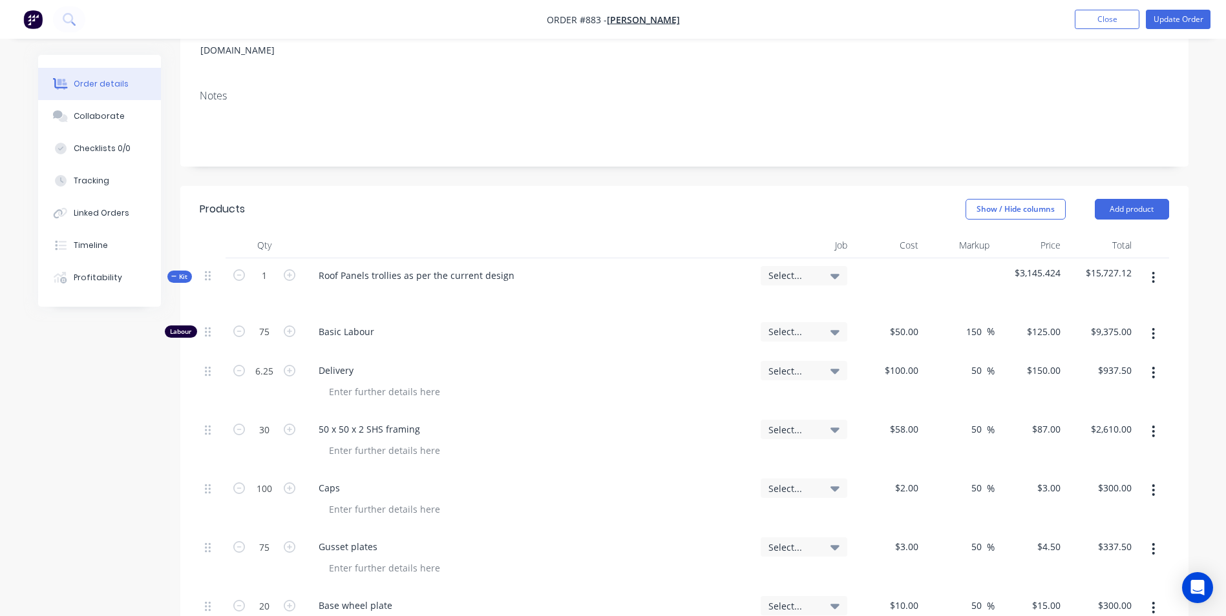
type input "1.25"
type input "$187.50"
type input "6"
type input "$522.00"
type input "20"
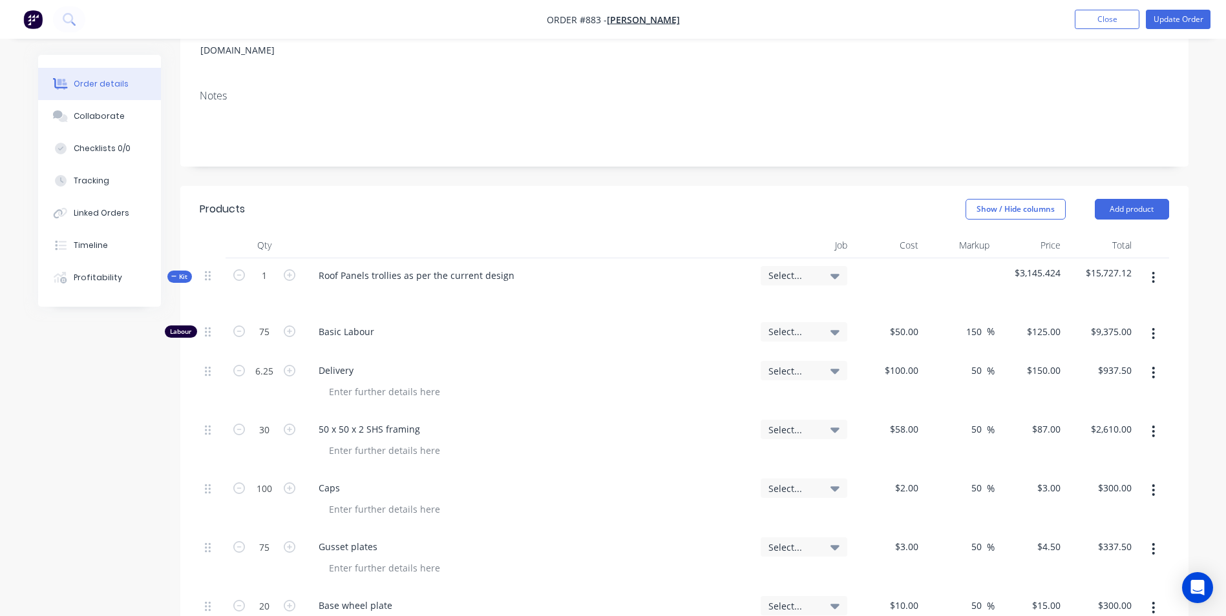
type input "$60.00"
type input "15"
type input "$67.50"
type input "4"
type input "$60.00"
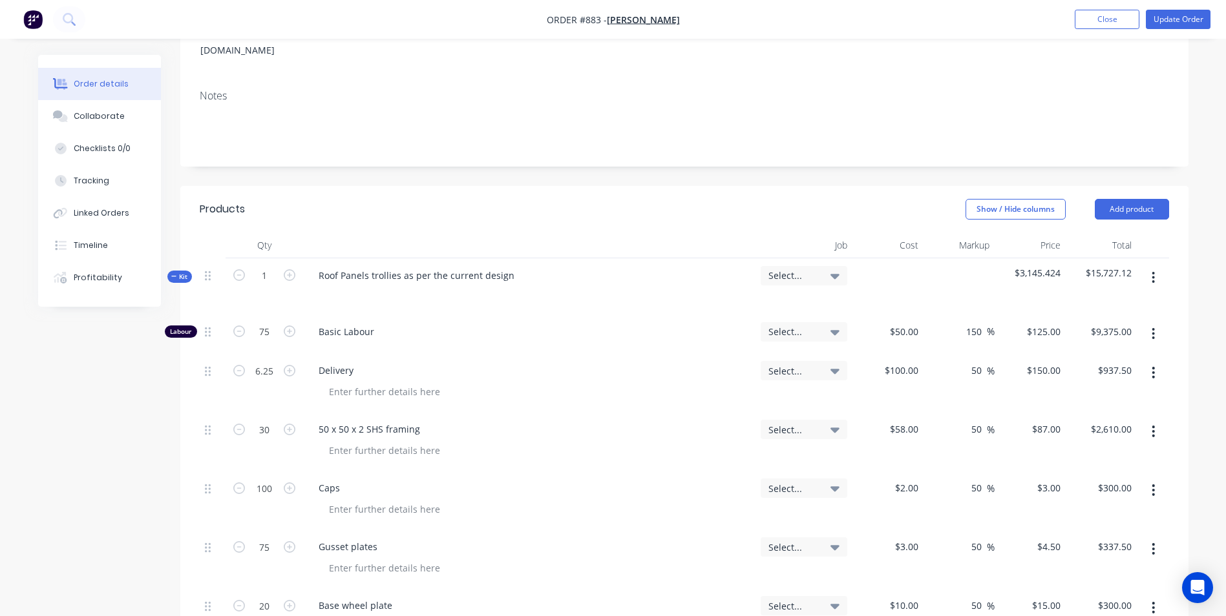
type input "4"
type input "$168.00"
type input "0.2"
type input "$-37.50"
type input "1.25"
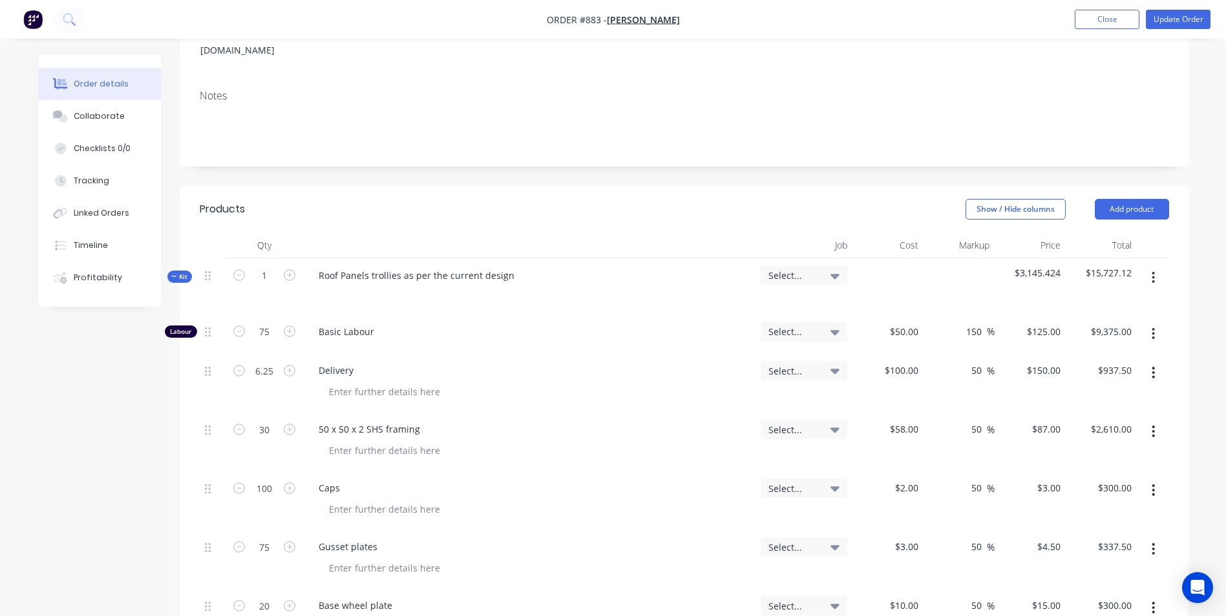
type input "$182.93"
type input "2"
type input "$60.00"
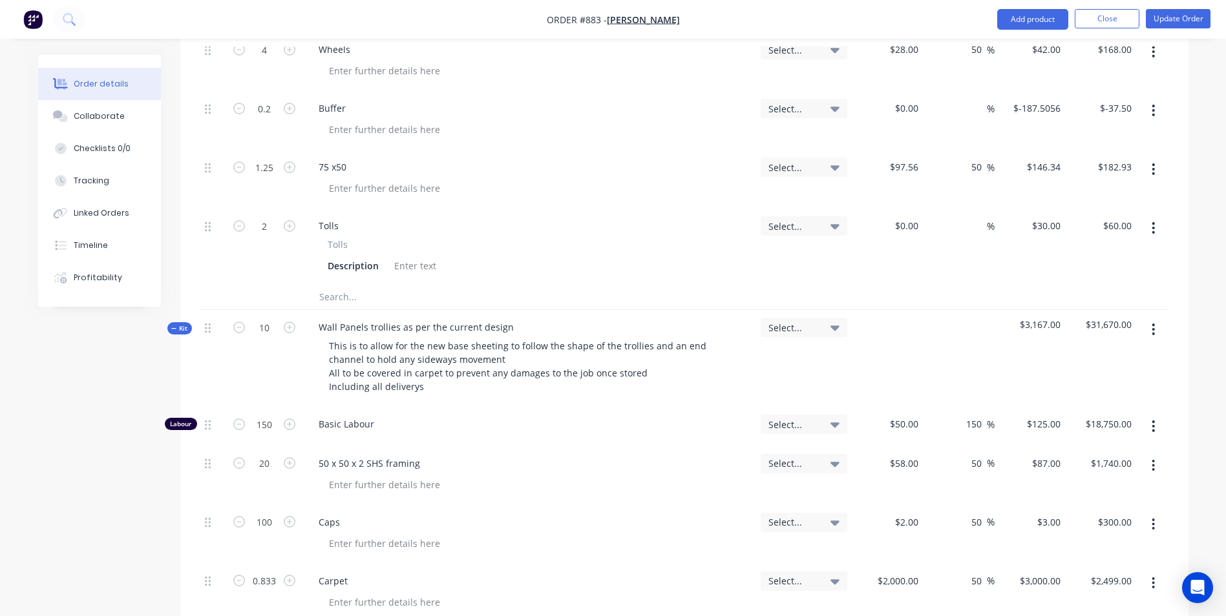
scroll to position [840, 0]
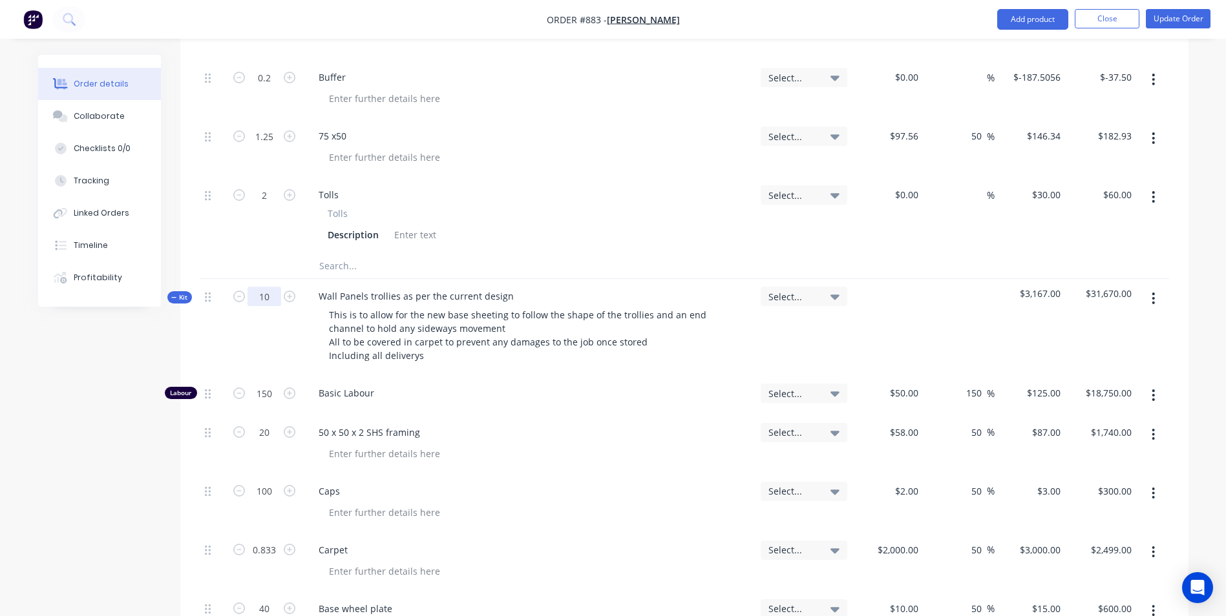
click at [266, 287] on input "10" at bounding box center [264, 296] width 34 height 19
type input "2"
click at [632, 376] on div "Basic Labour" at bounding box center [529, 395] width 452 height 39
type input "30"
type input "$3,750.00"
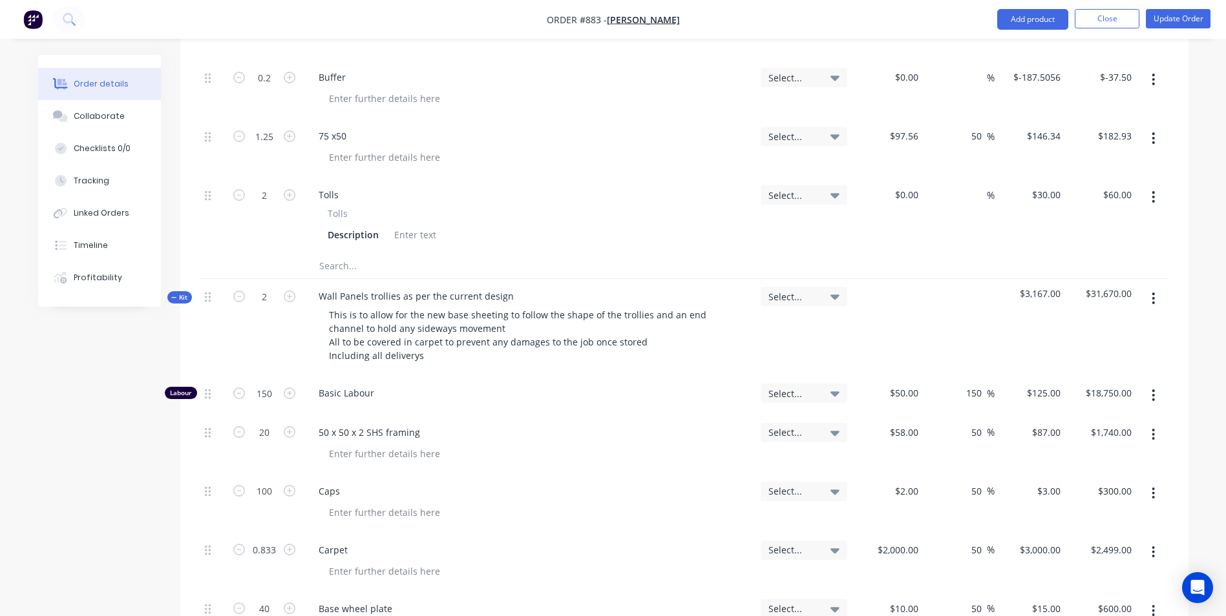
type input "4"
type input "$348.00"
type input "20"
type input "$60.00"
type input "0.1666"
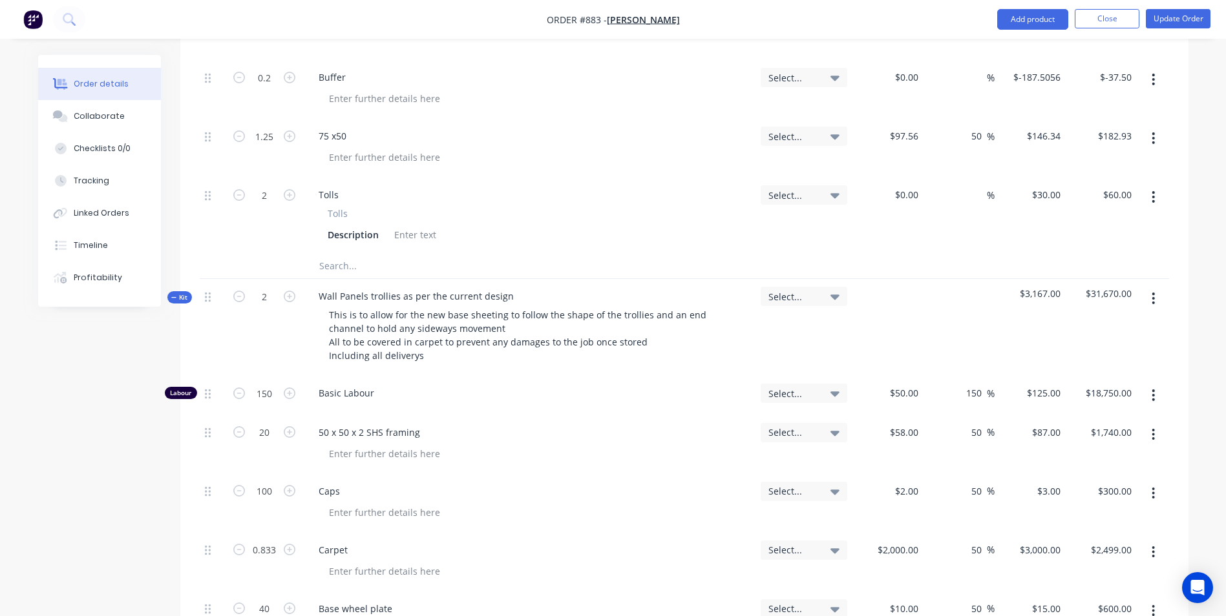
type input "$499.80"
type input "8"
type input "$120.00"
type input "8"
type input "$336.00"
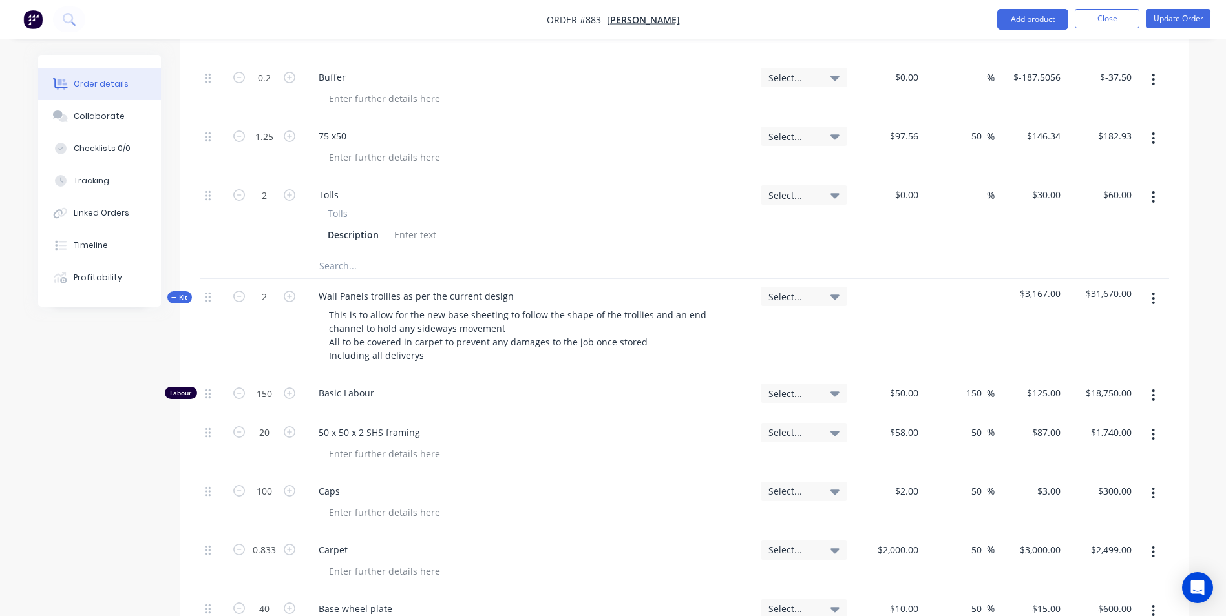
type input "0.5"
type input "$150.00"
type input "0.2"
type input "$780.00"
type input "0.5"
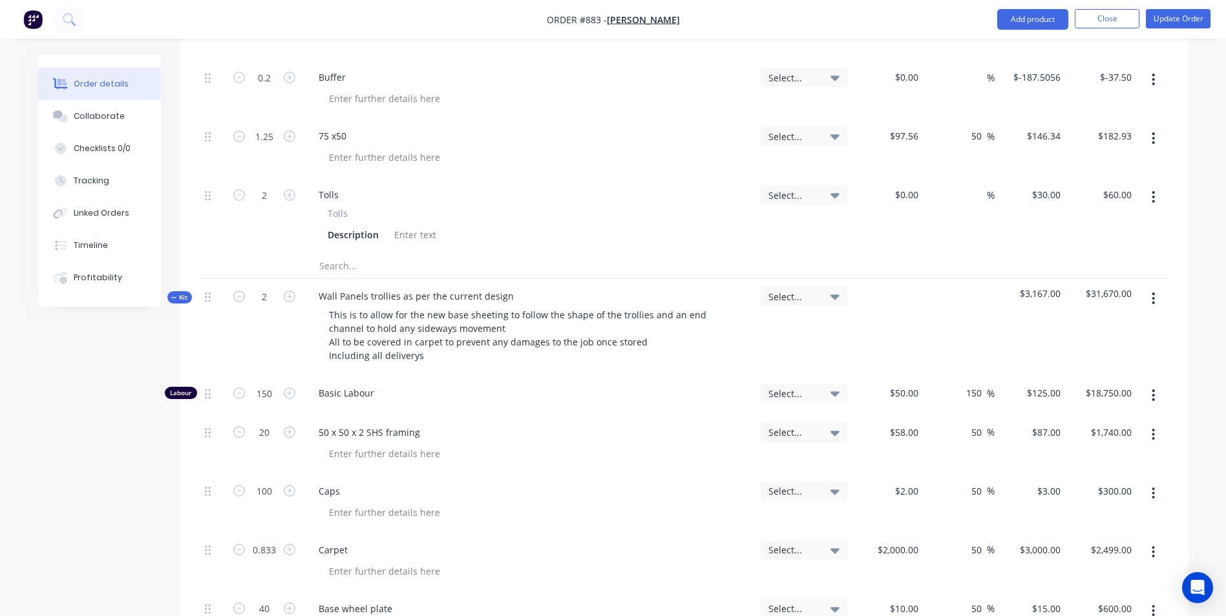
type input "$238.00"
type input "0.5"
type input "$75.00"
type input "4"
type input "$120.00"
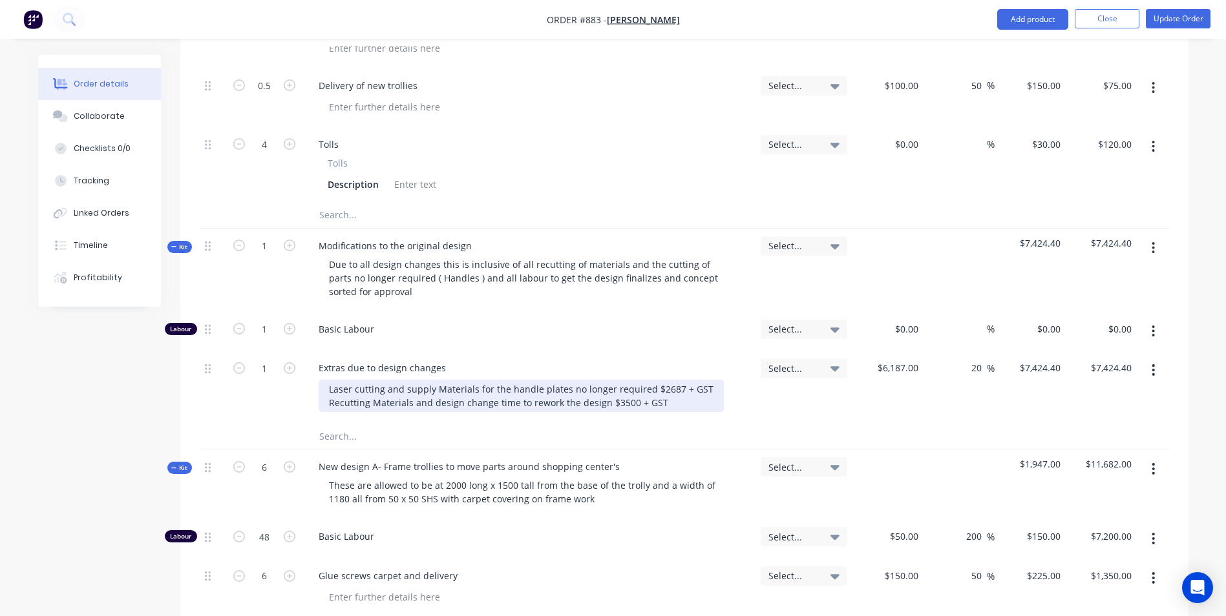
scroll to position [1680, 0]
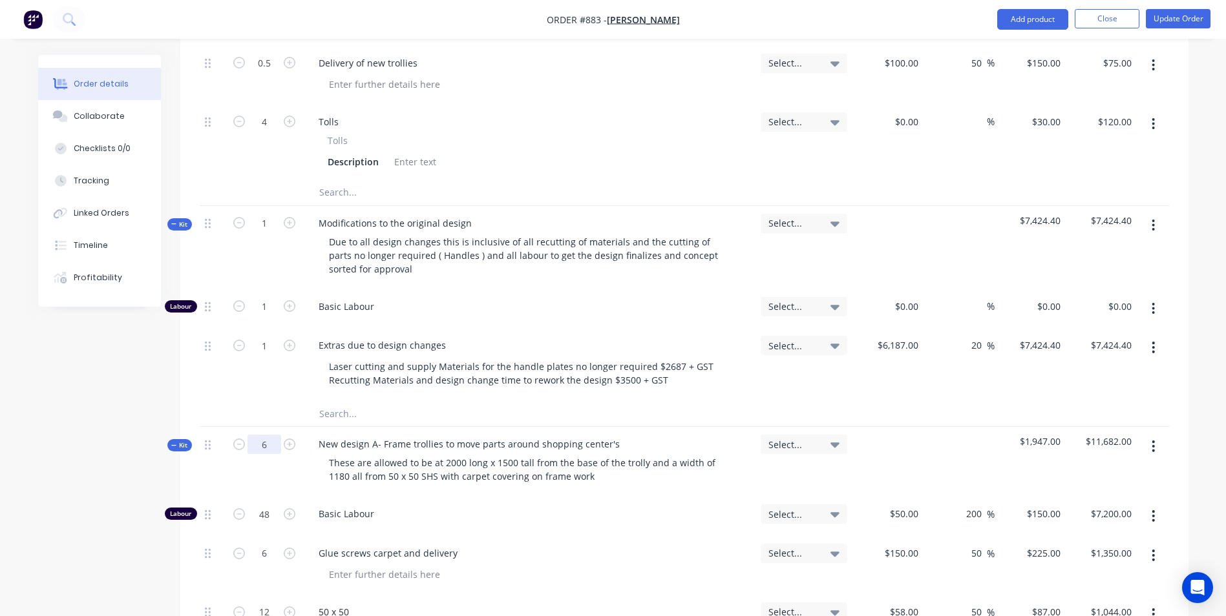
click at [269, 435] on input "6" at bounding box center [264, 444] width 34 height 19
type input "1"
click at [536, 497] on div "Basic Labour" at bounding box center [529, 516] width 452 height 39
type input "8"
type input "$1,200.00"
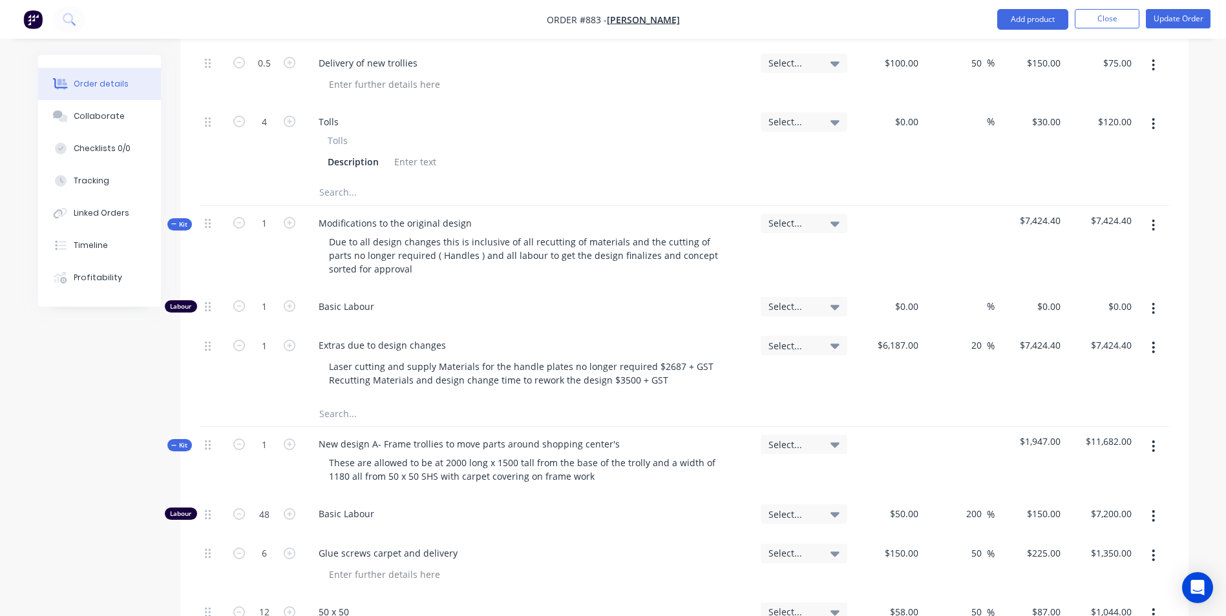
type input "1"
type input "$225.00"
type input "2"
type input "$174.00"
type input "4"
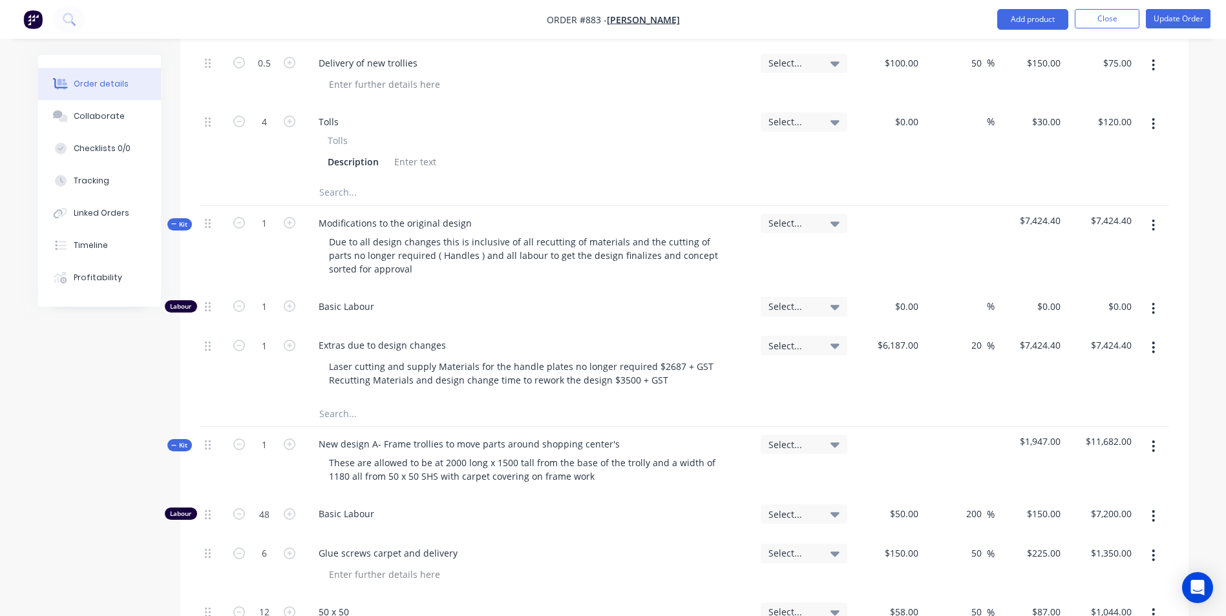
type input "$168.00"
type input "6"
type input "$180.00"
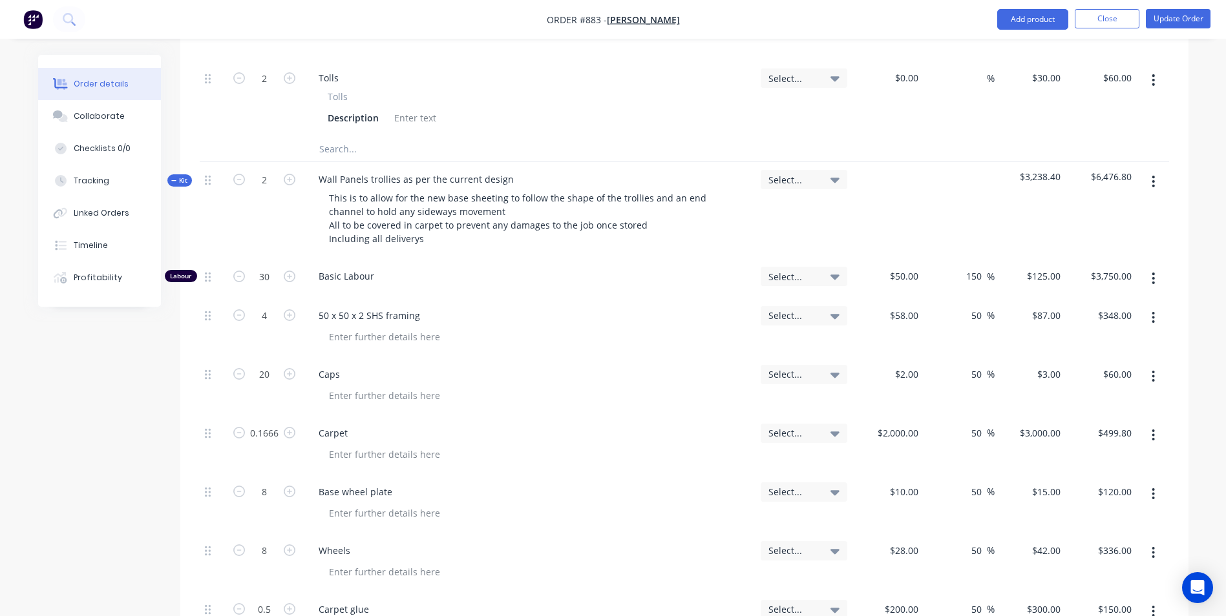
scroll to position [905, 0]
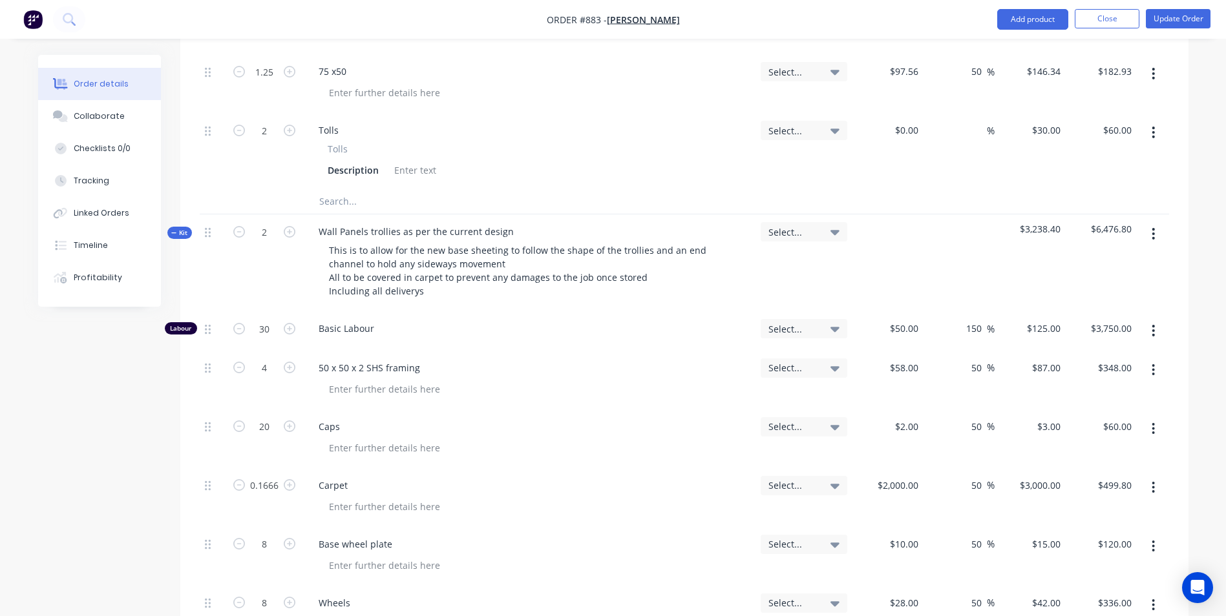
click at [185, 228] on span "Kit" at bounding box center [179, 233] width 17 height 10
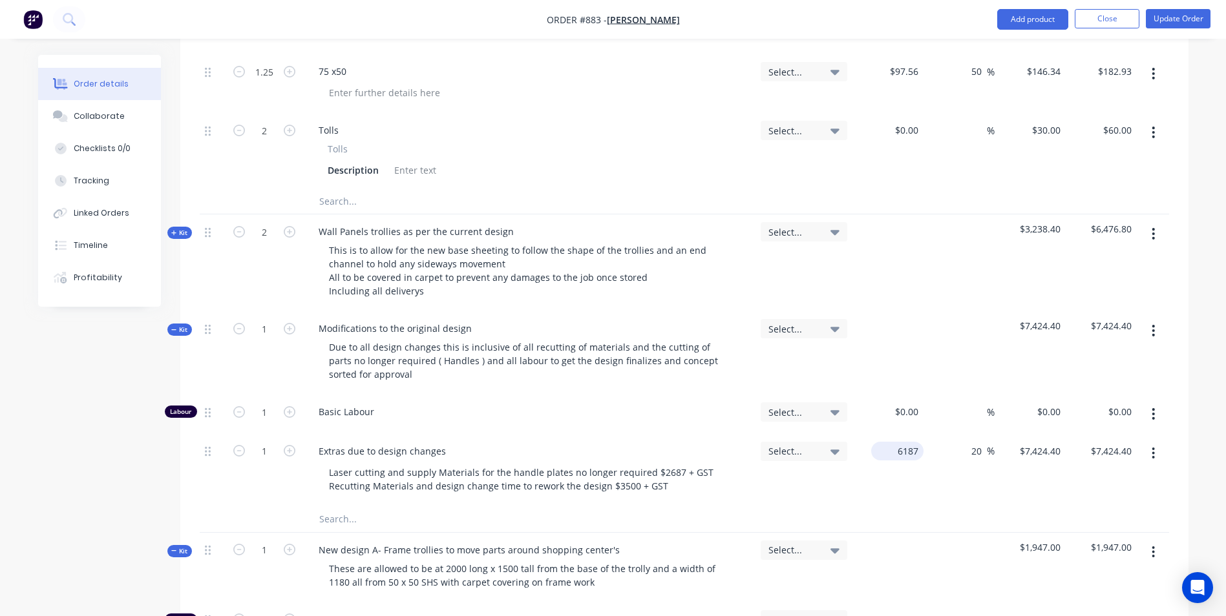
click at [912, 442] on input "6187" at bounding box center [899, 451] width 47 height 19
type input "$1,237.40"
type input "$1,484.88"
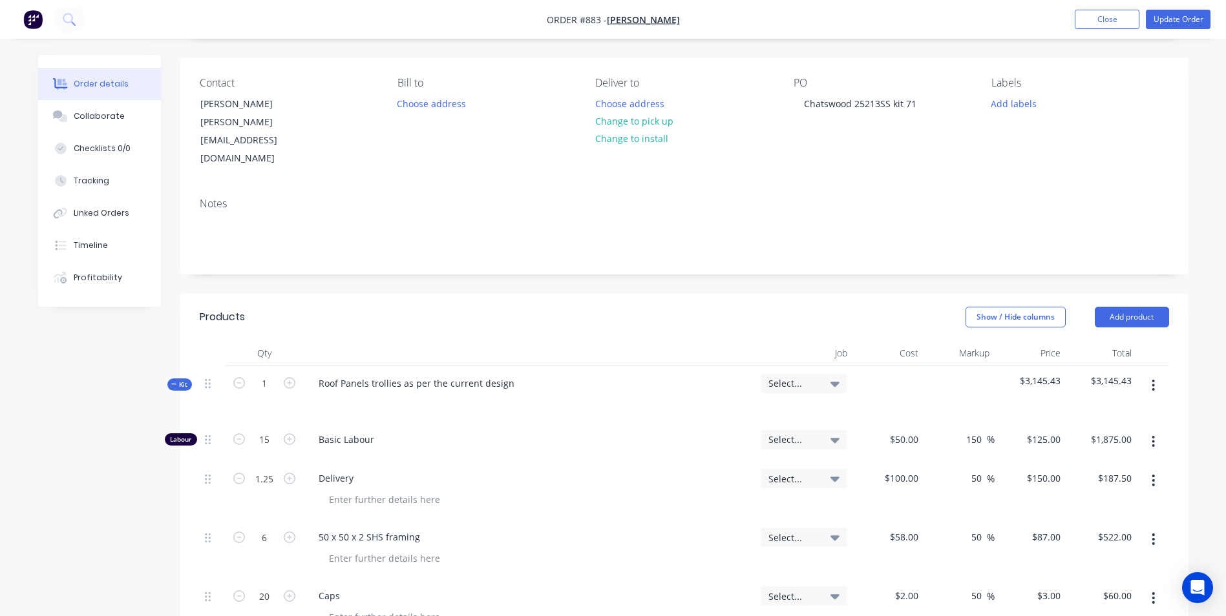
scroll to position [61, 0]
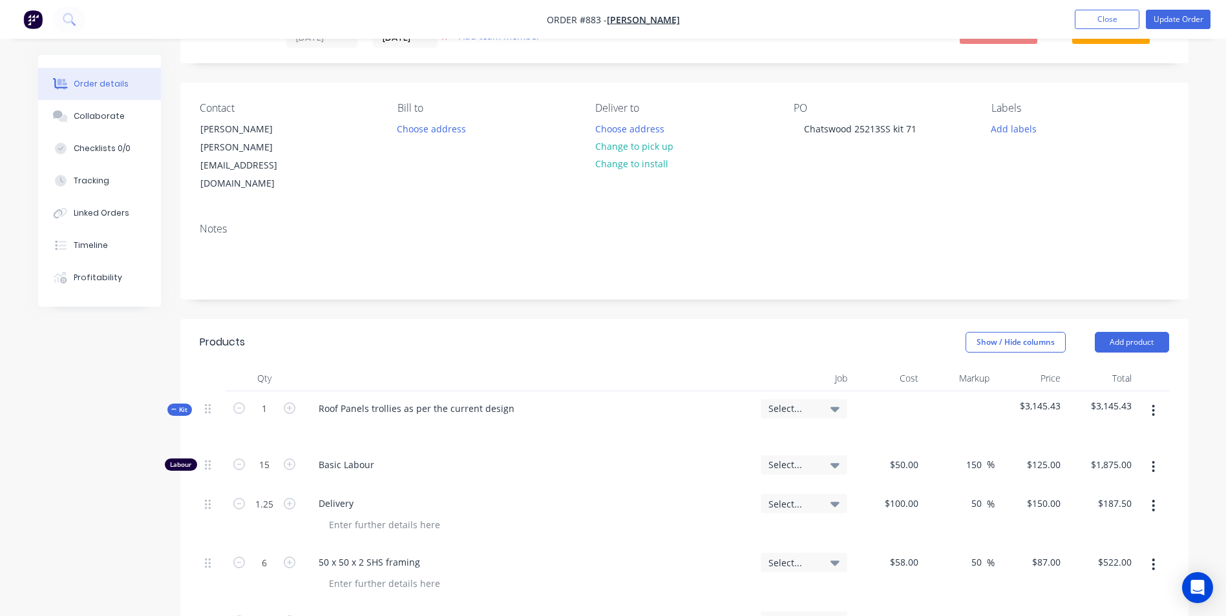
click at [184, 405] on span "Kit" at bounding box center [179, 410] width 17 height 10
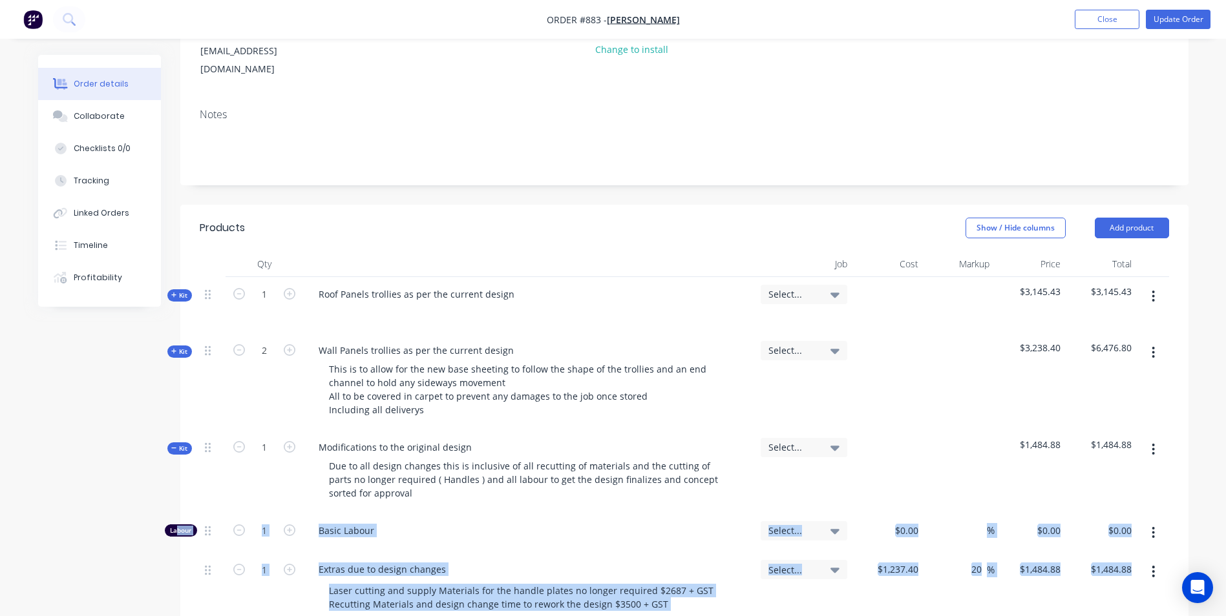
drag, startPoint x: 179, startPoint y: 614, endPoint x: 189, endPoint y: 499, distance: 115.4
click at [189, 525] on div "Labour" at bounding box center [181, 531] width 32 height 12
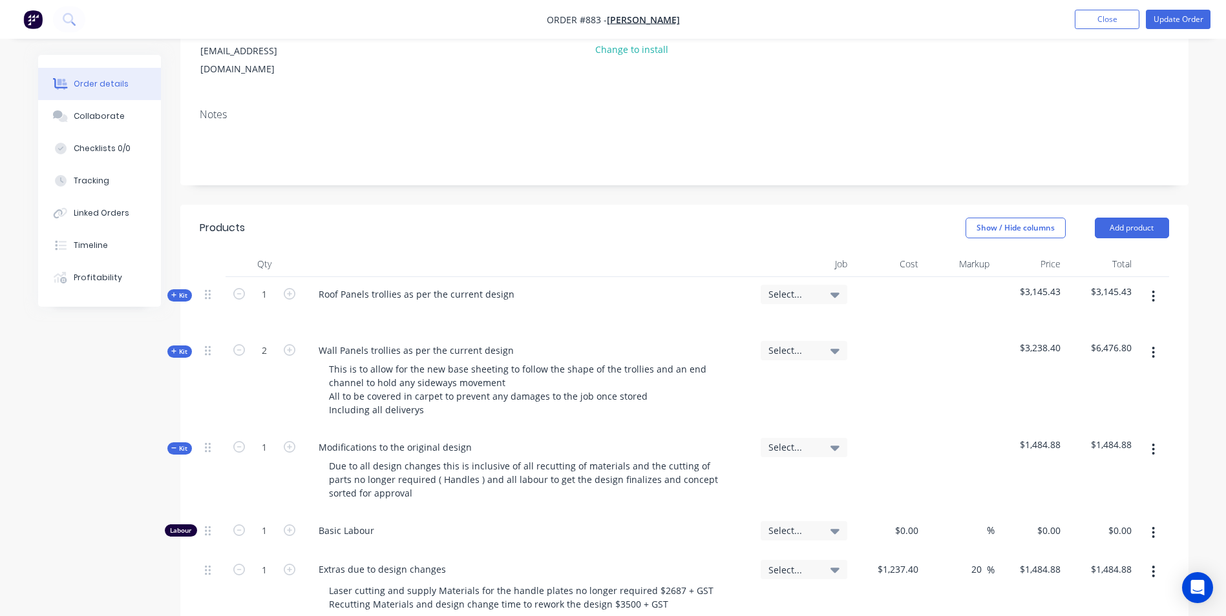
click at [169, 525] on div "Labour" at bounding box center [181, 531] width 32 height 12
click at [178, 444] on span "Kit" at bounding box center [179, 449] width 17 height 10
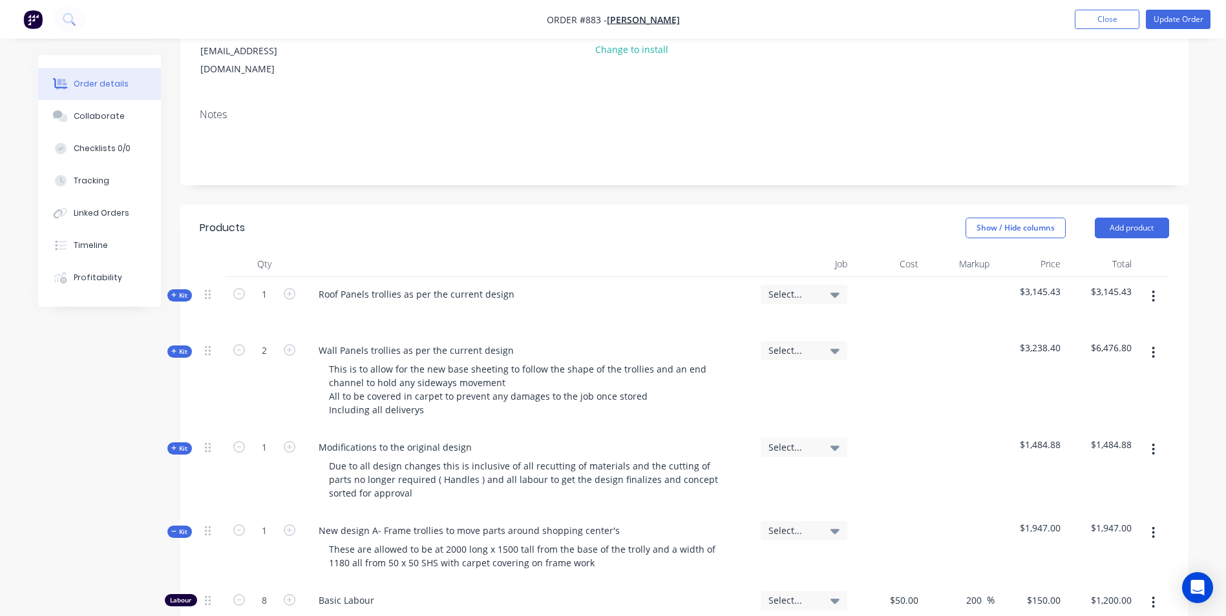
click at [180, 526] on div "Kit" at bounding box center [179, 532] width 25 height 12
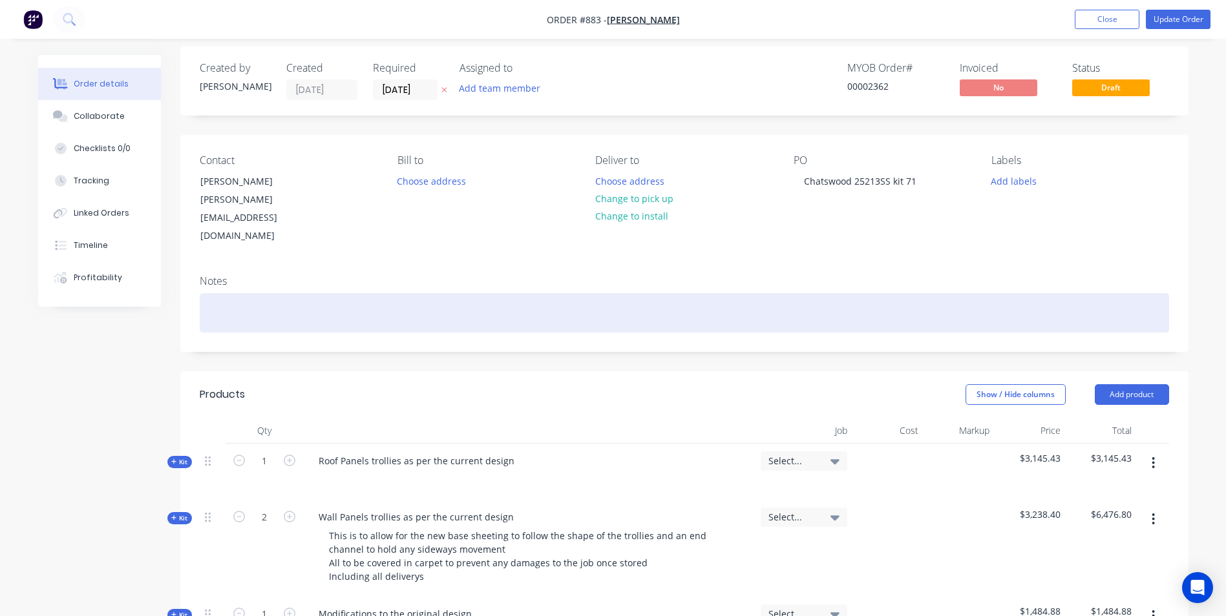
scroll to position [0, 0]
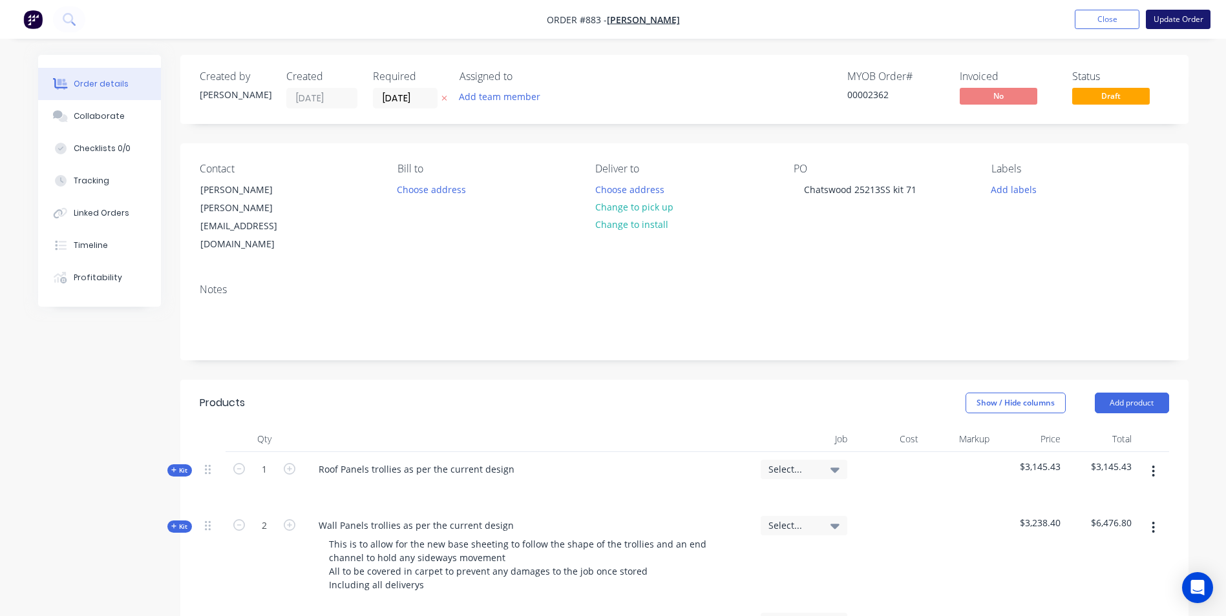
click at [1161, 14] on button "Update Order" at bounding box center [1178, 19] width 65 height 19
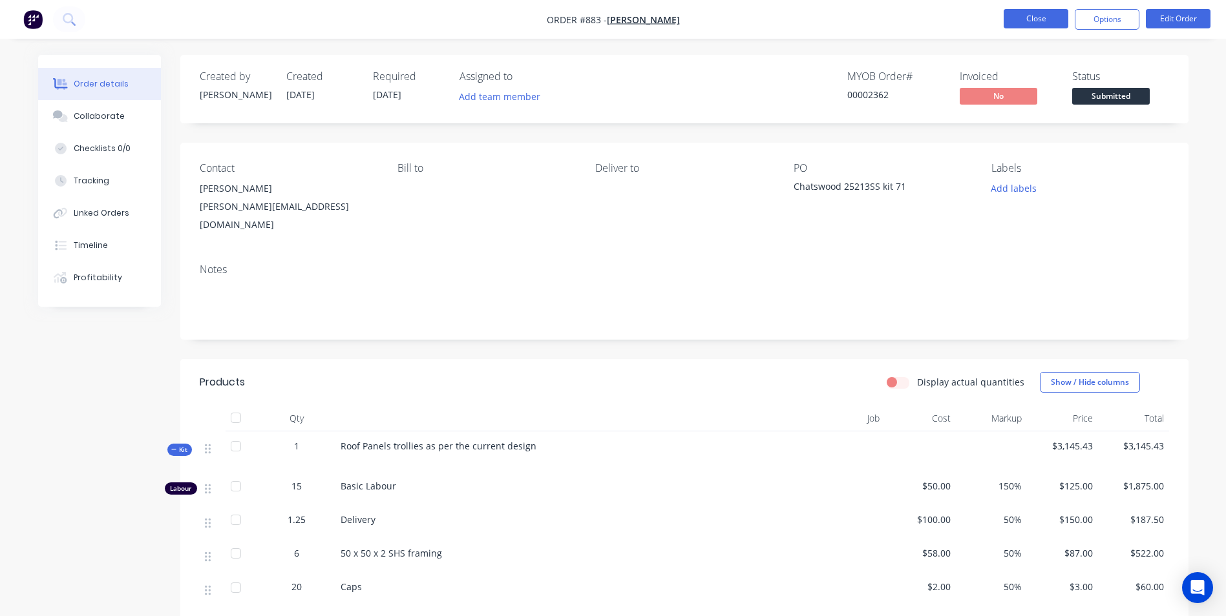
click at [1040, 25] on button "Close" at bounding box center [1035, 18] width 65 height 19
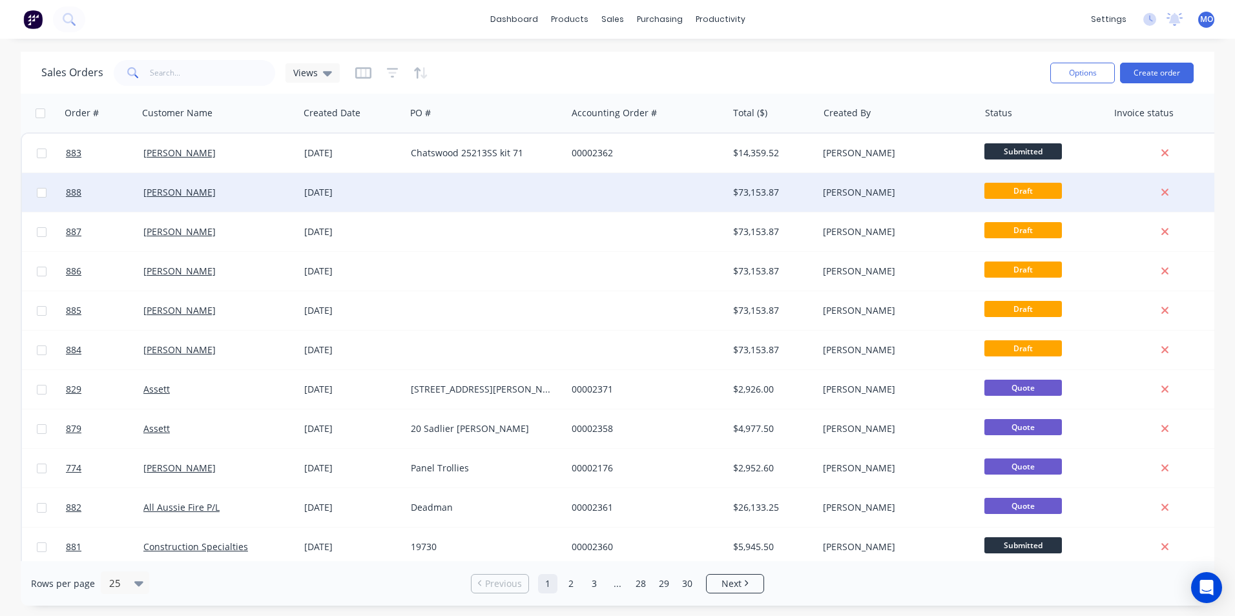
click at [843, 188] on div "[PERSON_NAME]" at bounding box center [894, 192] width 143 height 13
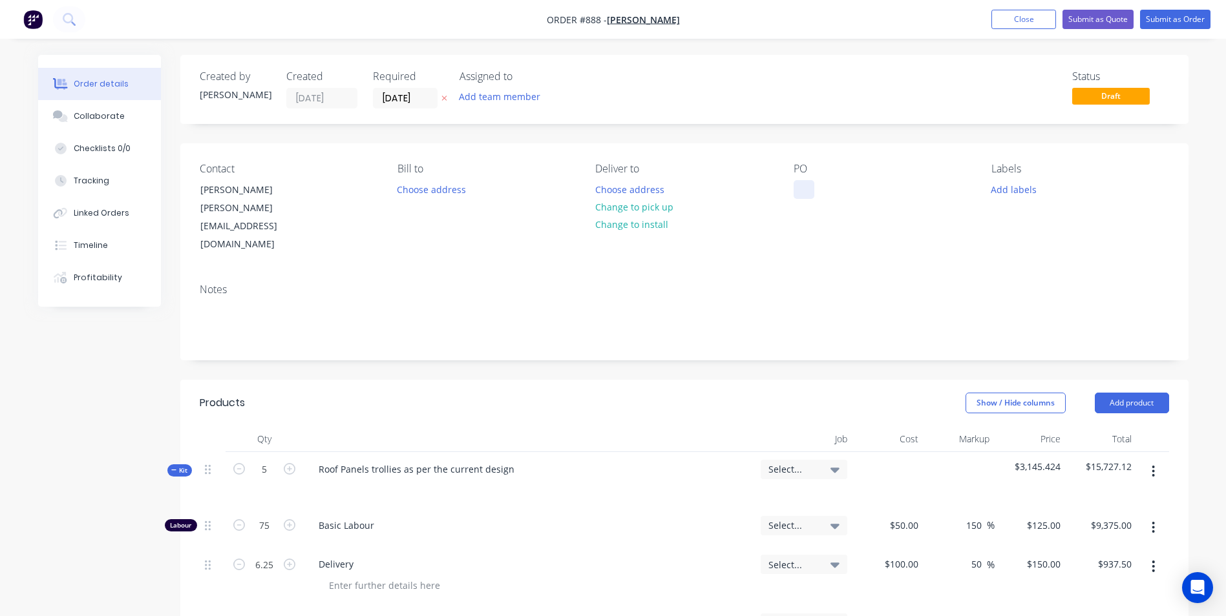
drag, startPoint x: 803, startPoint y: 184, endPoint x: 803, endPoint y: 194, distance: 10.3
click at [803, 192] on div at bounding box center [803, 189] width 21 height 19
paste div
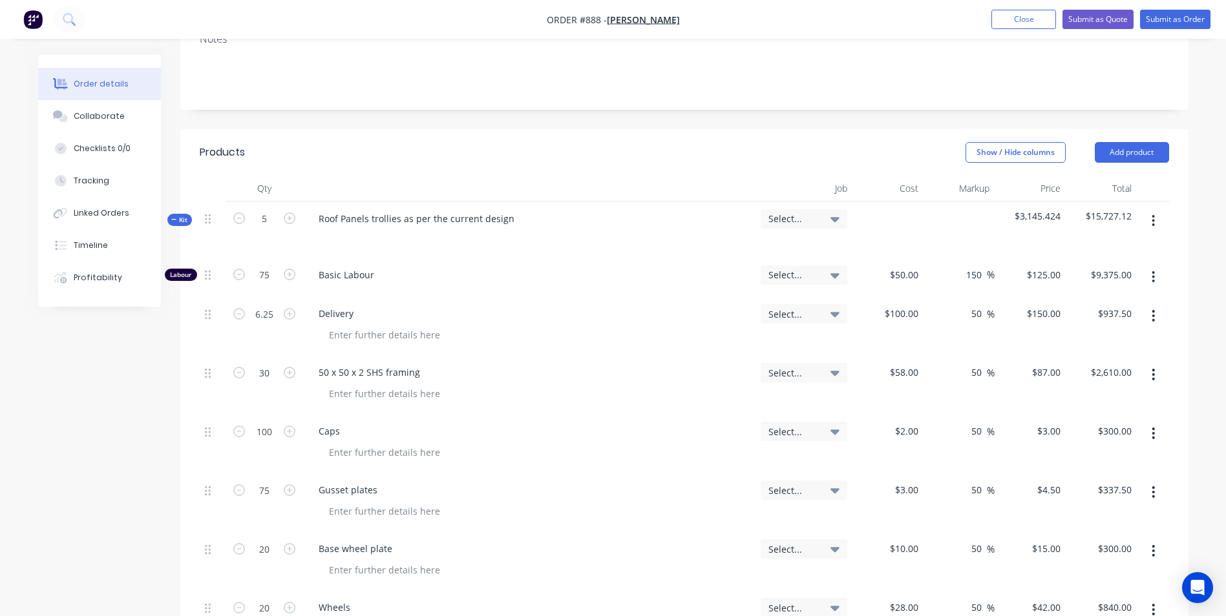
scroll to position [258, 0]
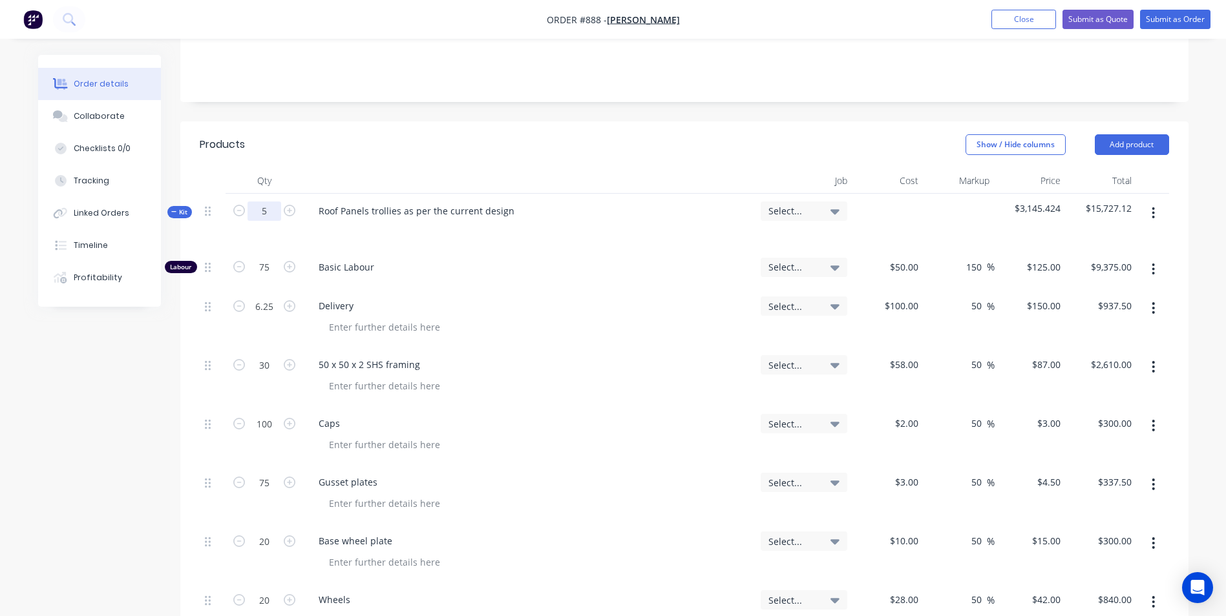
click at [260, 202] on input "5" at bounding box center [264, 211] width 34 height 19
type input "1"
click at [572, 260] on span "Basic Labour" at bounding box center [535, 267] width 432 height 14
type input "15"
type input "$1,875.00"
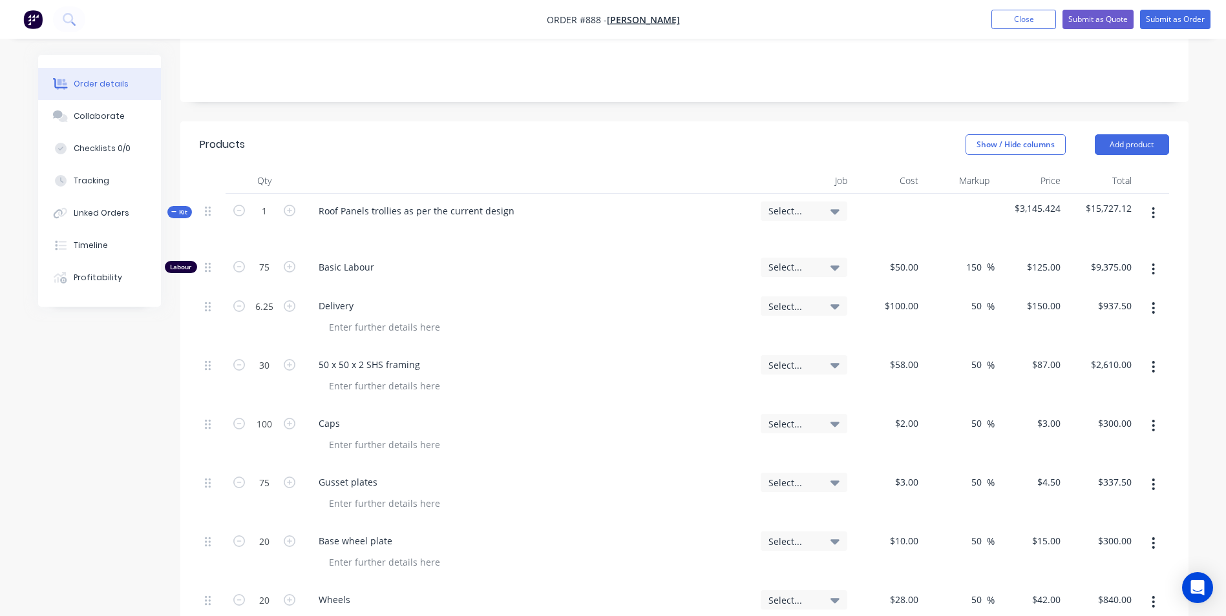
type input "1.25"
type input "$187.50"
type input "6"
type input "$522.00"
type input "20"
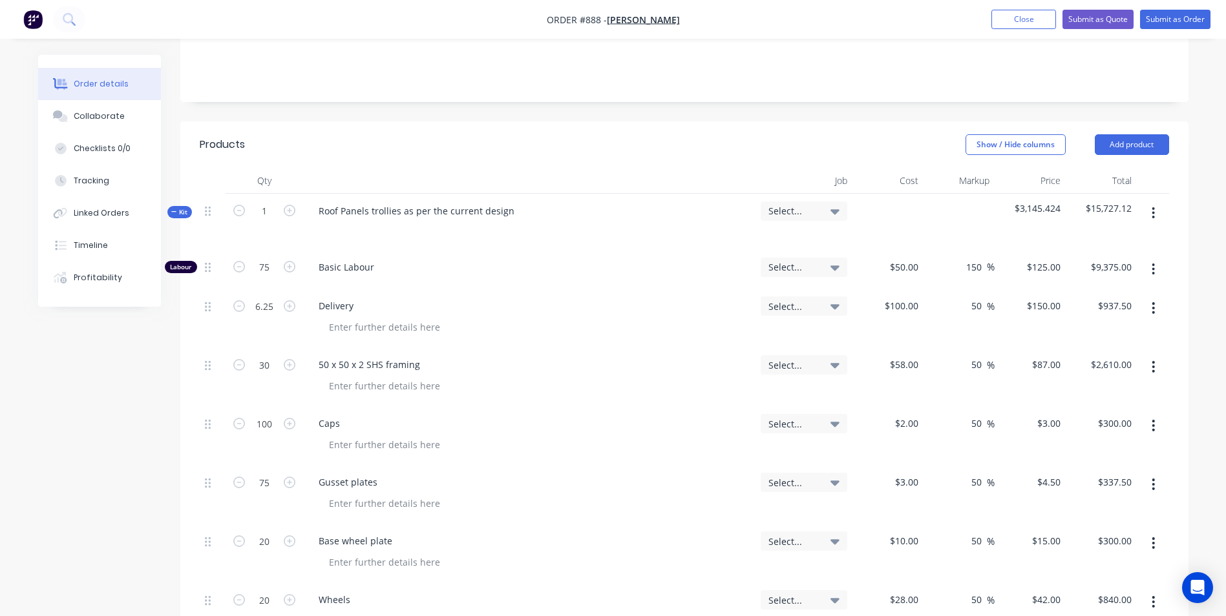
type input "$60.00"
type input "15"
type input "$67.50"
type input "4"
type input "$60.00"
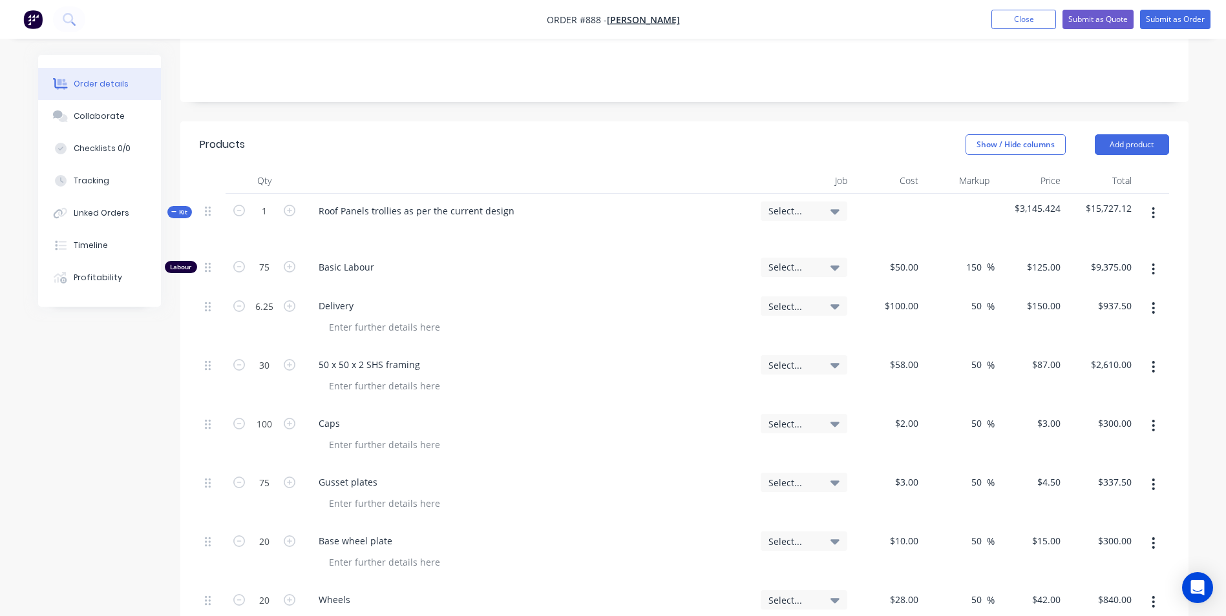
type input "4"
type input "$168.00"
type input "0.2"
type input "$-37.50"
type input "1.25"
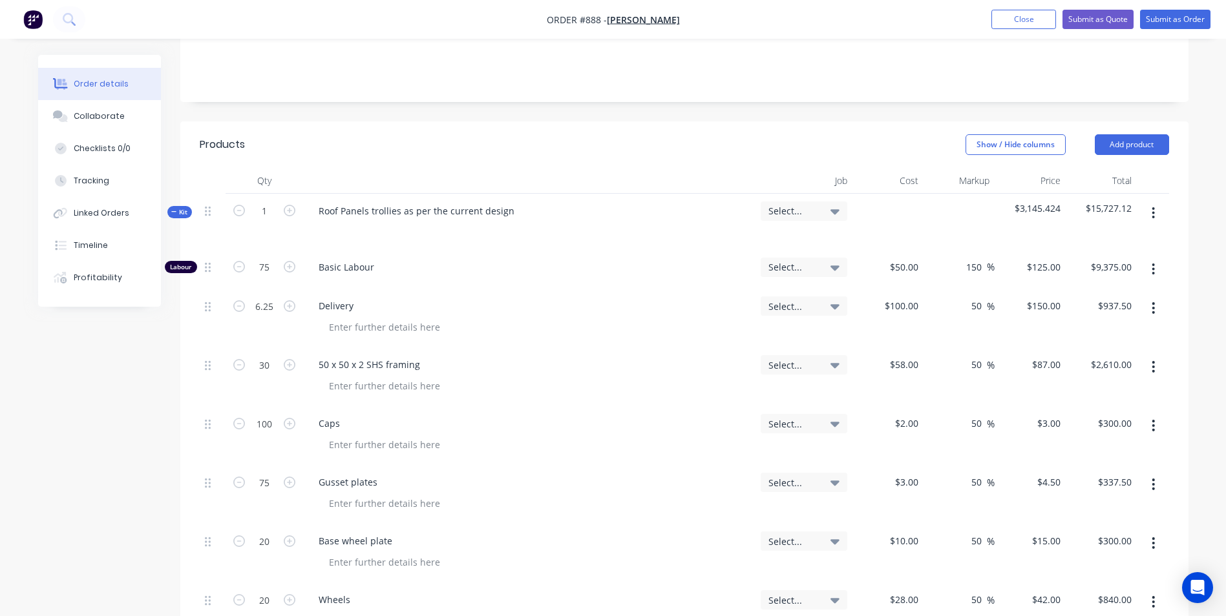
type input "$182.93"
type input "2"
type input "$60.00"
click at [187, 207] on span "Kit" at bounding box center [179, 212] width 17 height 10
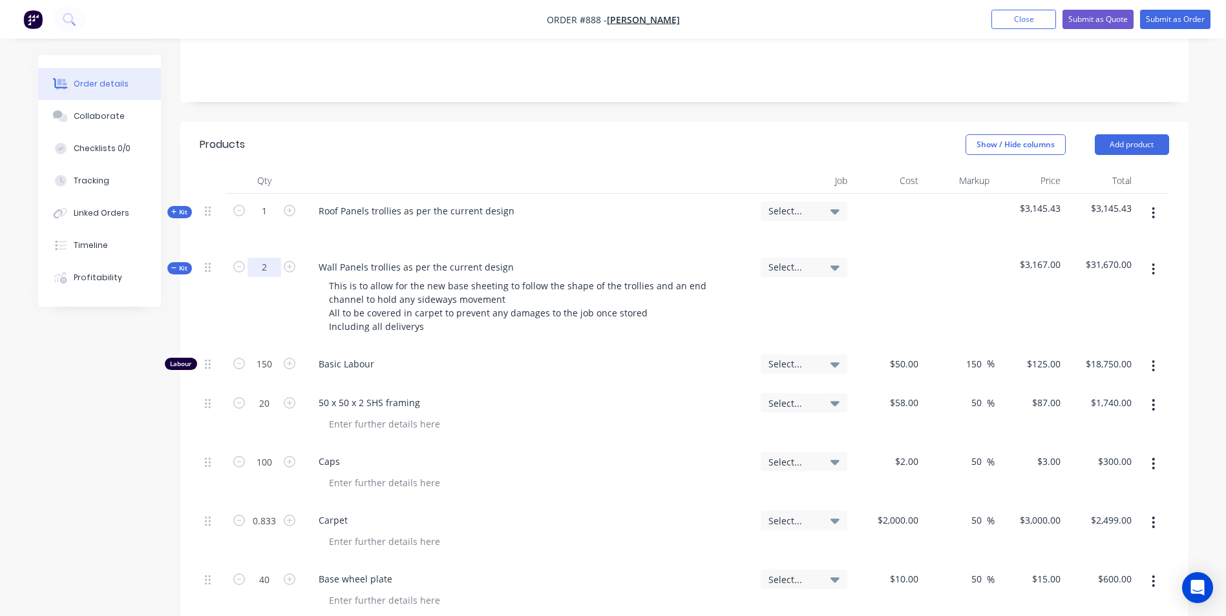
type input "2"
click at [185, 264] on span "Kit" at bounding box center [179, 269] width 17 height 10
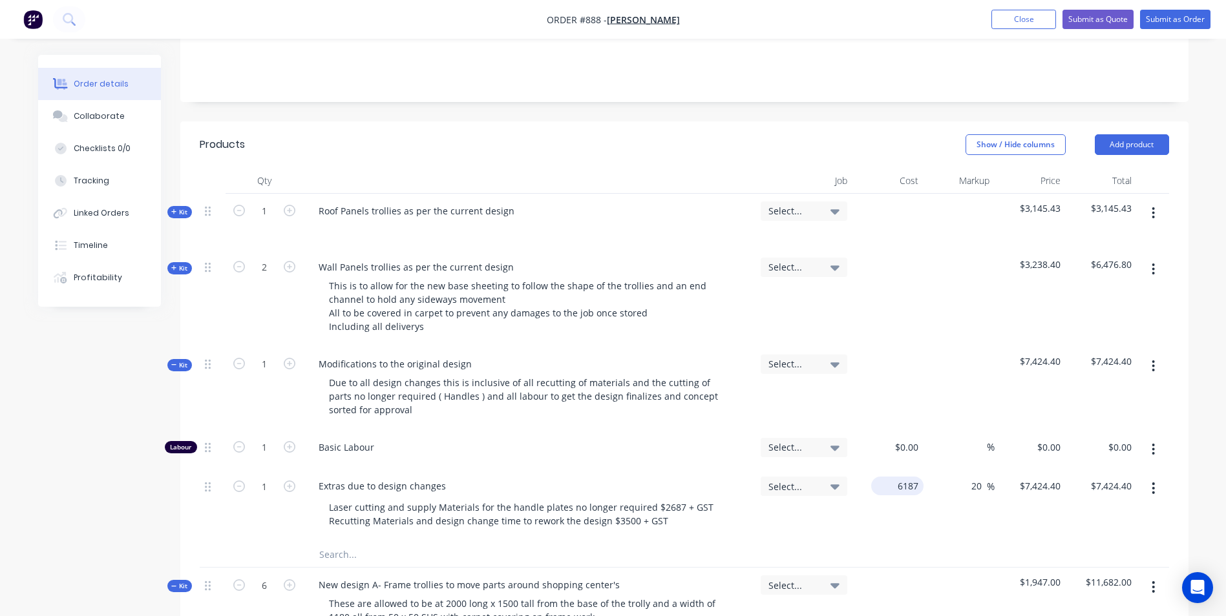
click at [910, 477] on input "6187" at bounding box center [899, 486] width 47 height 19
type input "$1,237.40"
type input "$1,484.88"
click at [856, 469] on div "$1,237.40 $1,237.40" at bounding box center [887, 505] width 71 height 72
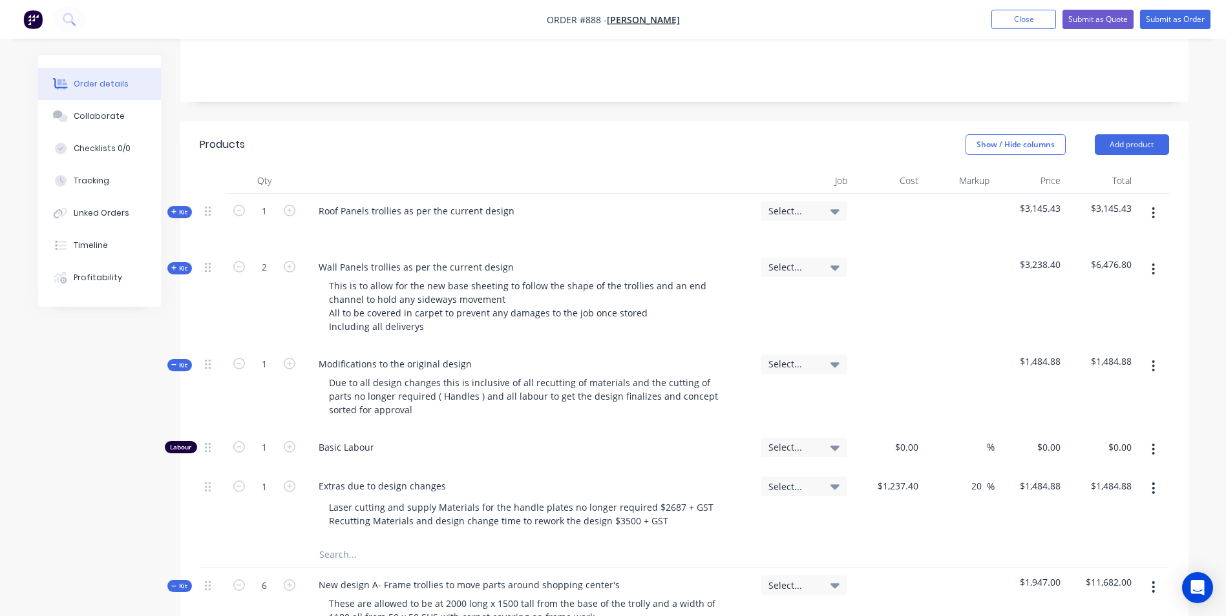
click at [182, 361] on span "Kit" at bounding box center [179, 366] width 17 height 10
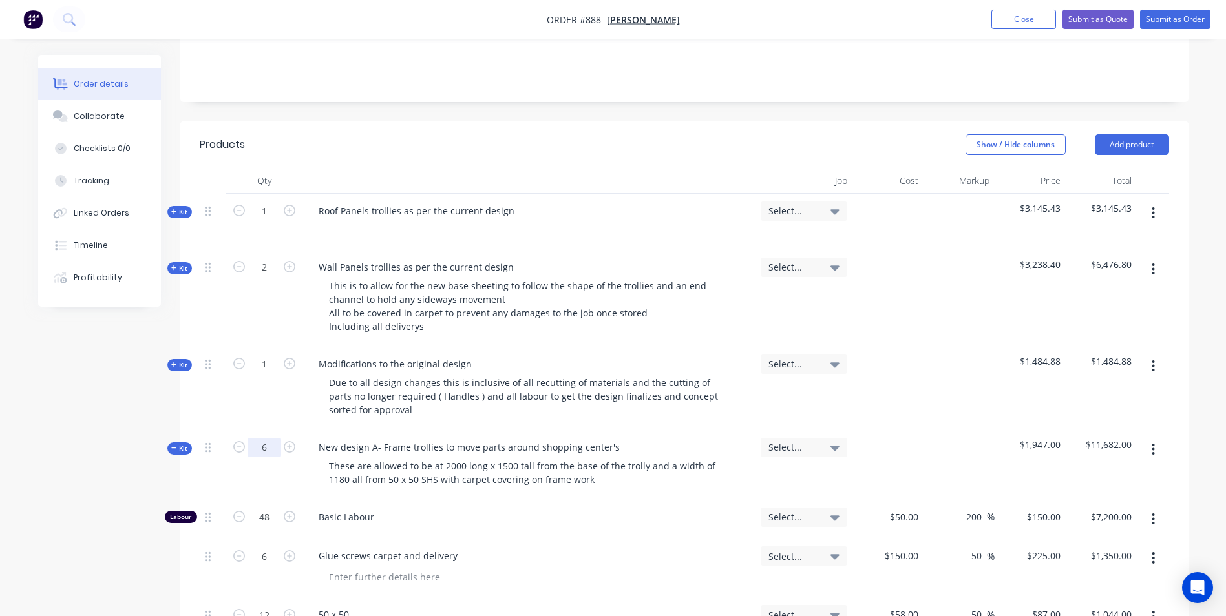
click at [268, 438] on input "6" at bounding box center [264, 447] width 34 height 19
type input "1"
type input "8"
type input "$1,200.00"
type input "1"
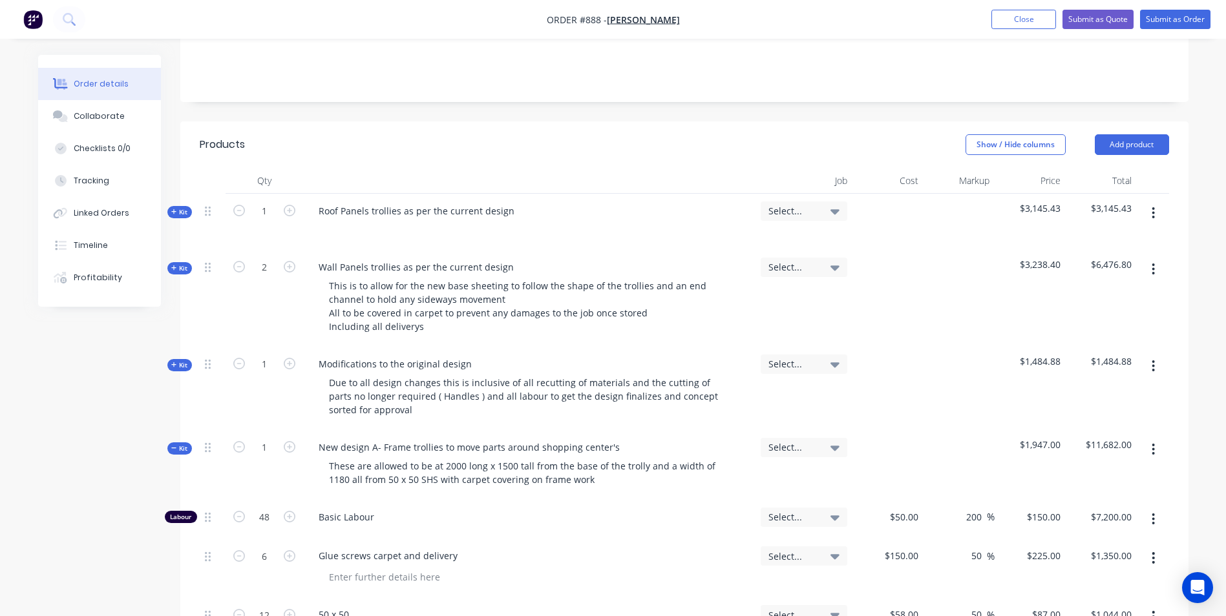
type input "$225.00"
type input "2"
type input "$174.00"
type input "4"
type input "$168.00"
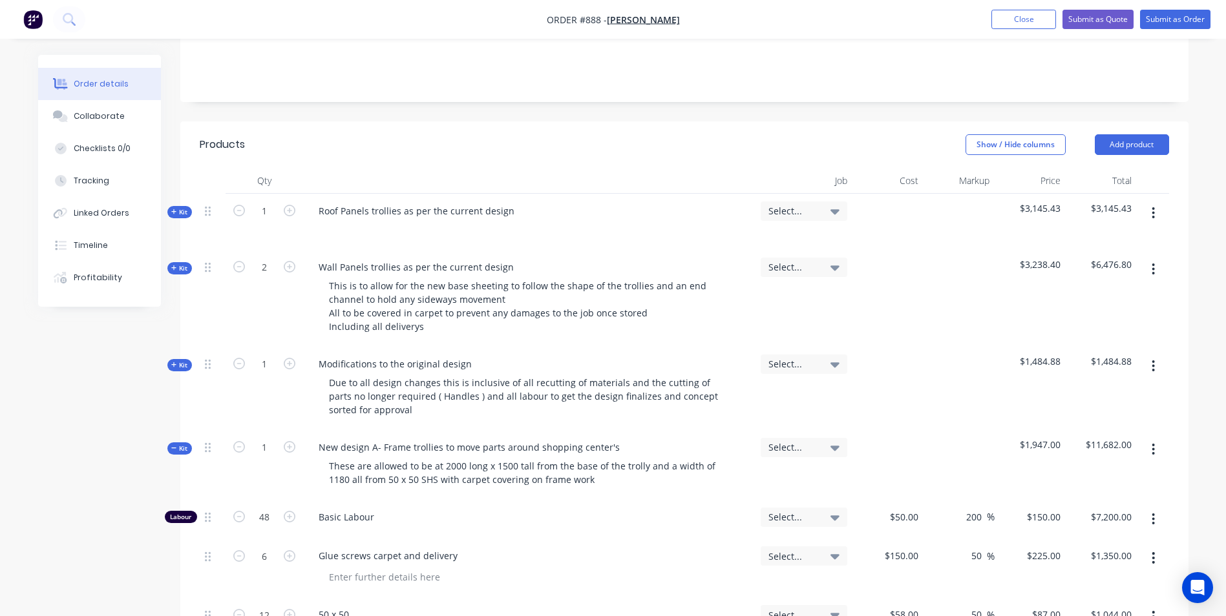
type input "6"
type input "$180.00"
click at [716, 500] on div "Basic Labour" at bounding box center [529, 519] width 452 height 39
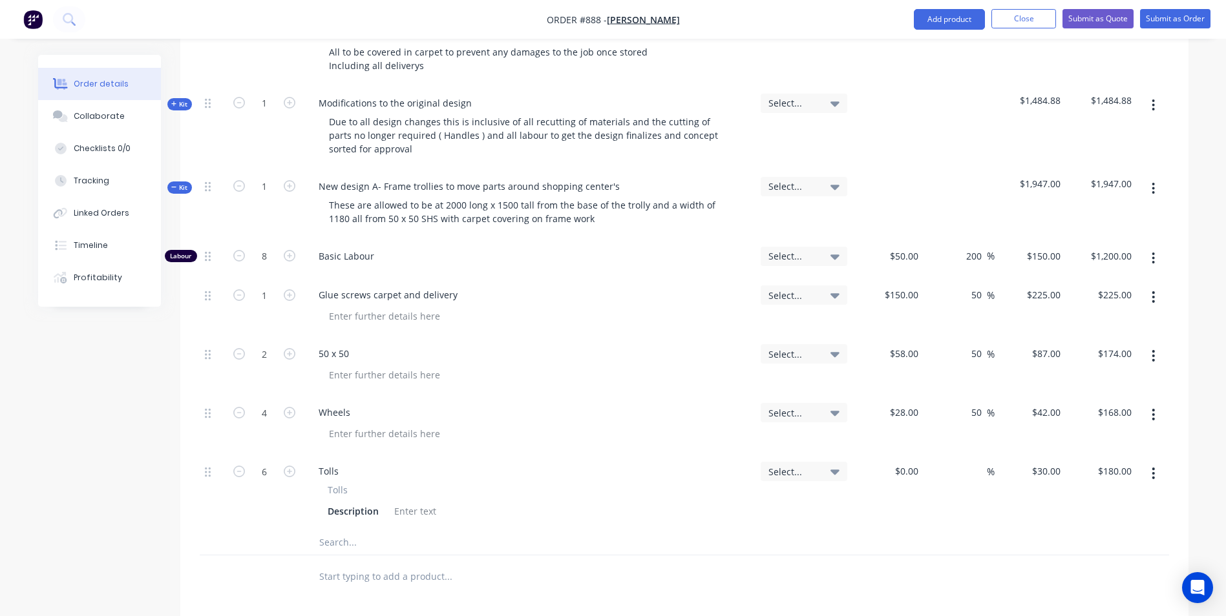
scroll to position [452, 0]
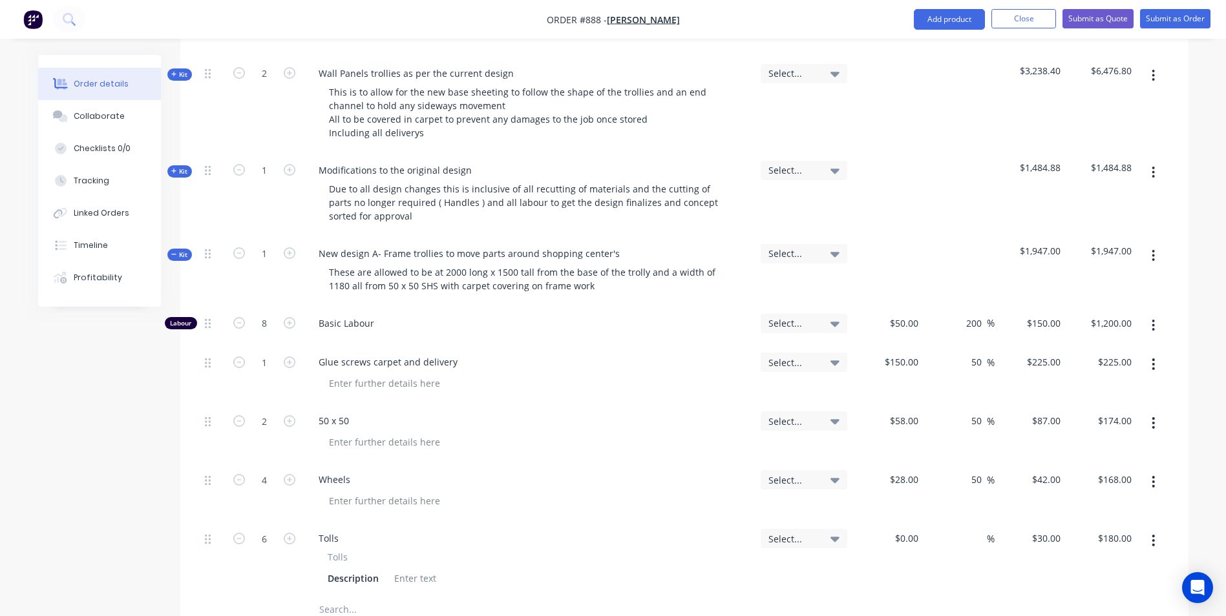
click at [179, 250] on span "Kit" at bounding box center [179, 255] width 17 height 10
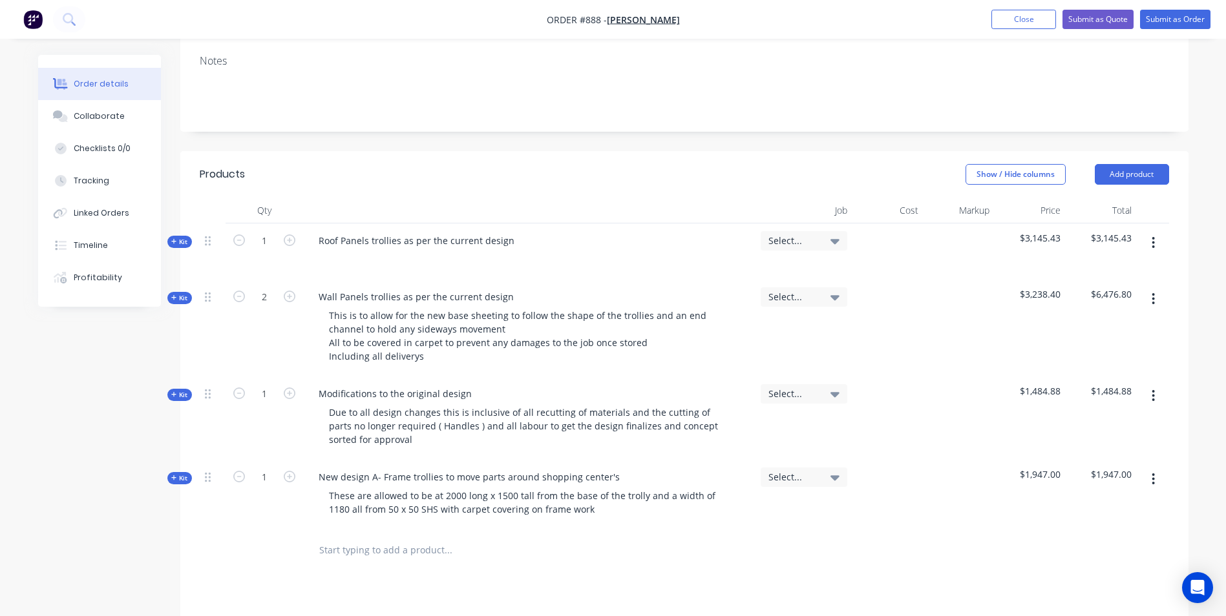
scroll to position [223, 0]
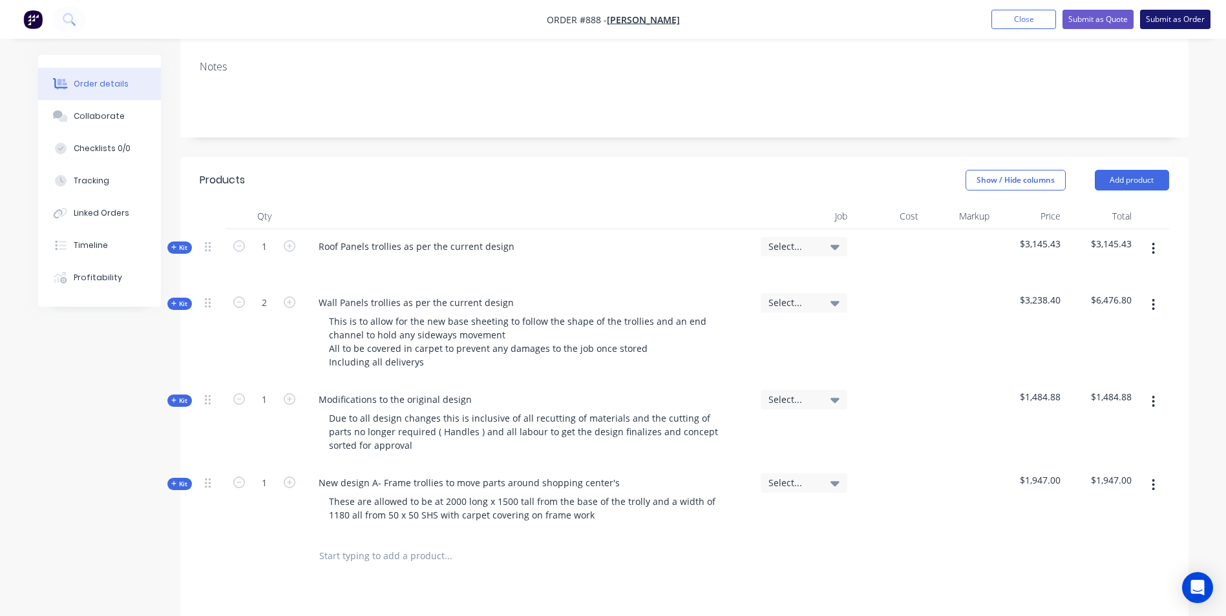
click at [1155, 19] on button "Submit as Order" at bounding box center [1175, 19] width 70 height 19
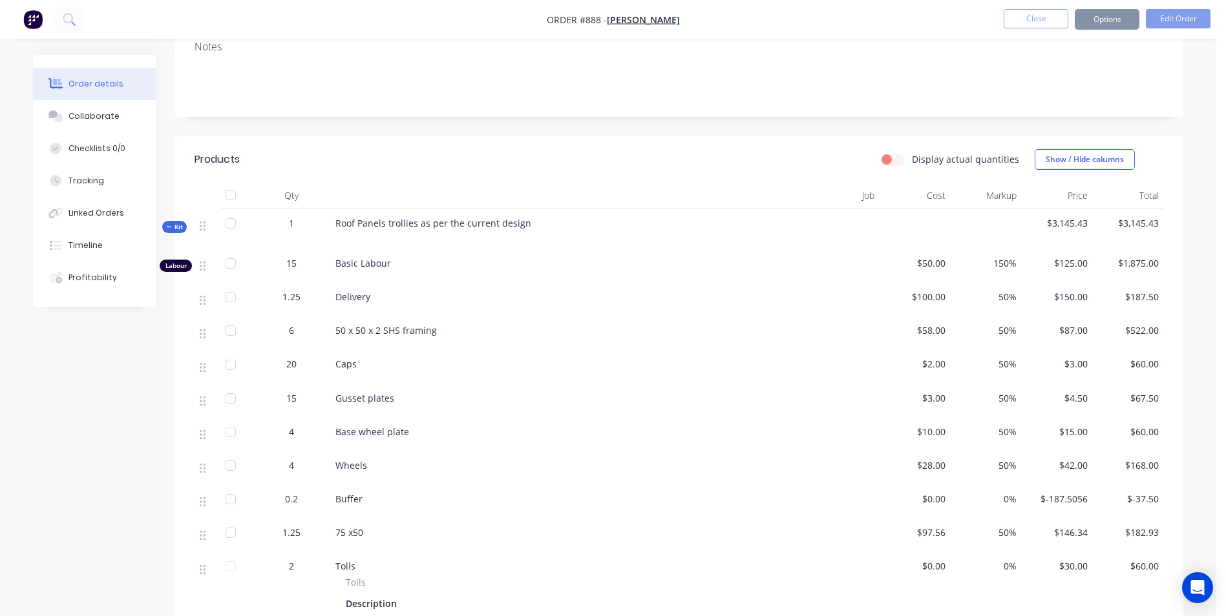
scroll to position [0, 0]
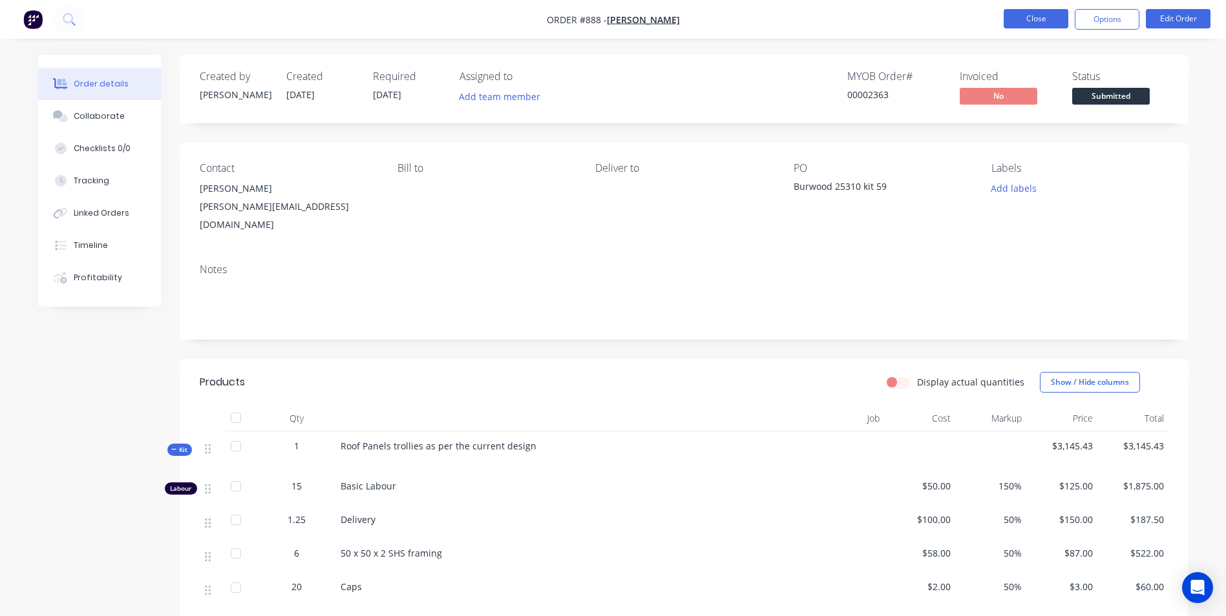
click at [1033, 21] on button "Close" at bounding box center [1035, 18] width 65 height 19
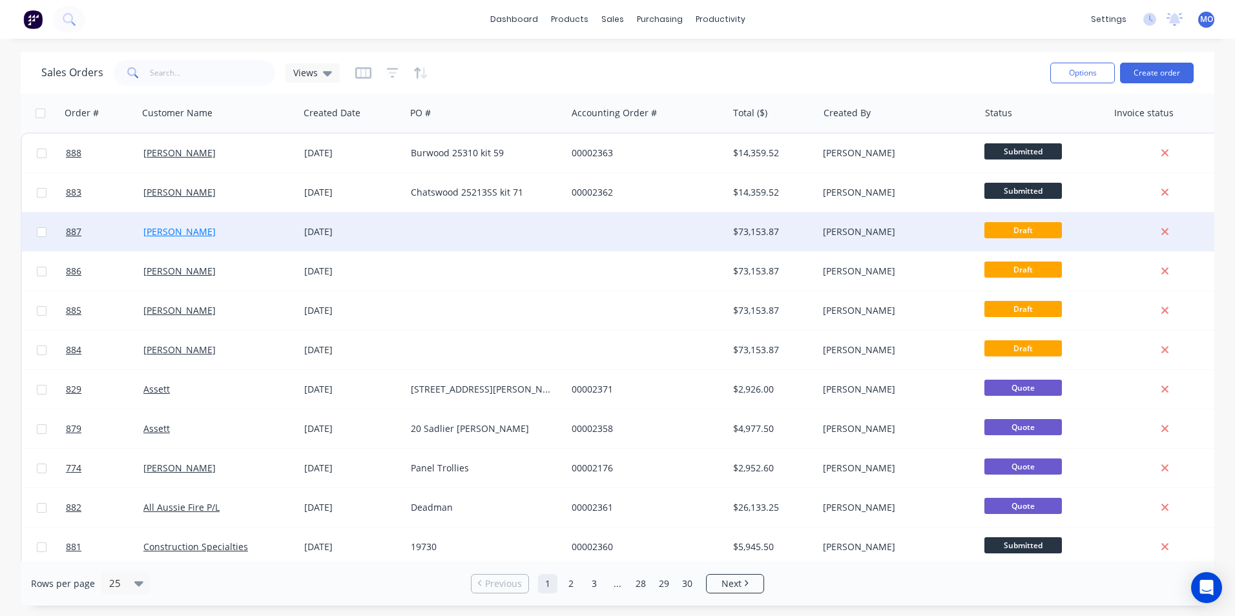
click at [170, 233] on link "[PERSON_NAME]" at bounding box center [179, 232] width 72 height 12
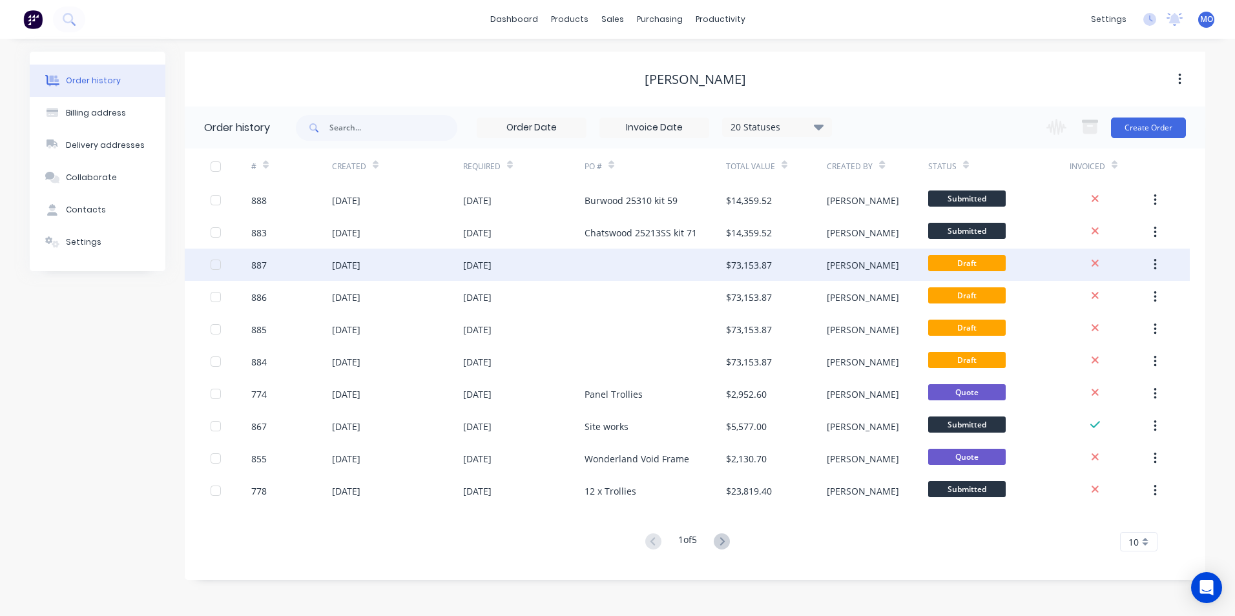
click at [710, 259] on div at bounding box center [656, 265] width 142 height 32
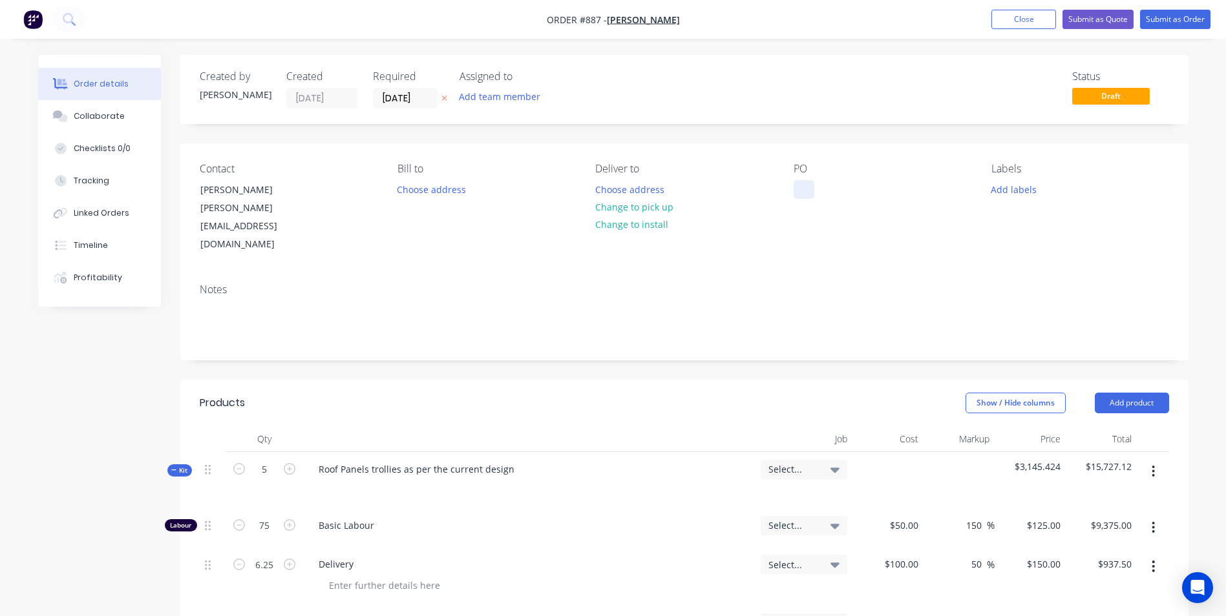
click at [802, 187] on div at bounding box center [803, 189] width 21 height 19
paste div
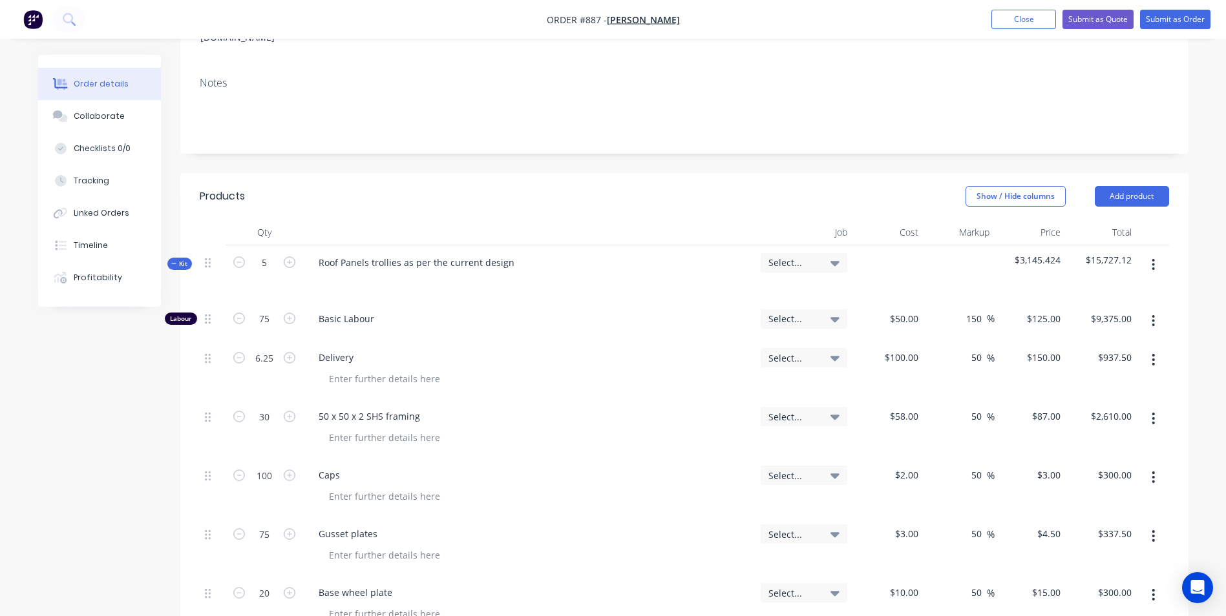
scroll to position [258, 0]
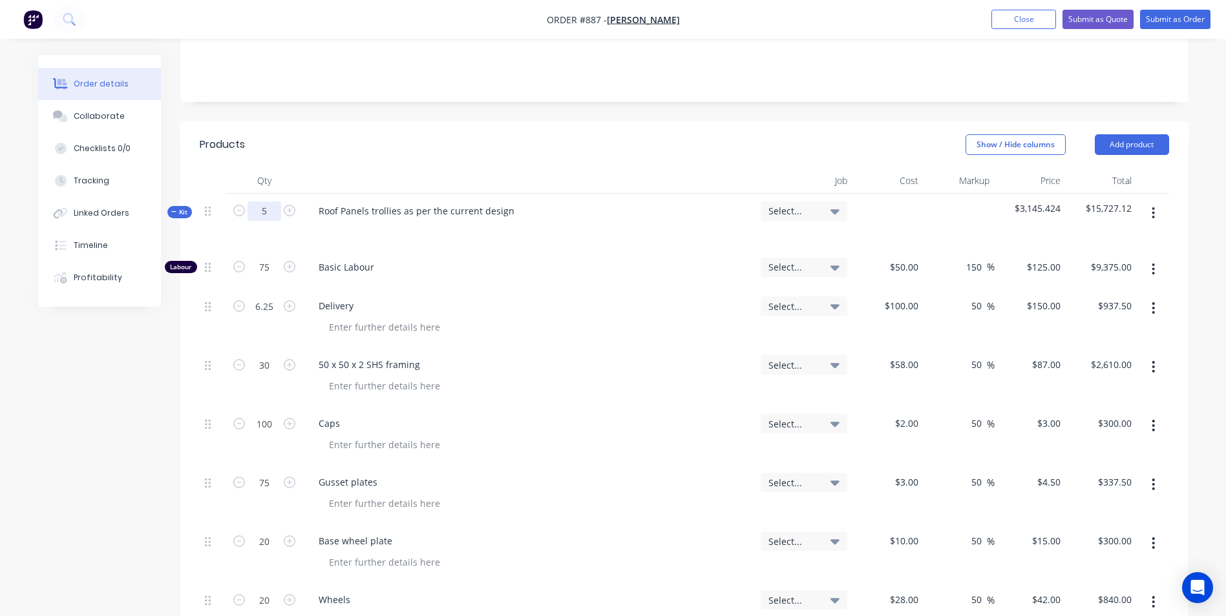
click at [264, 202] on input "5" at bounding box center [264, 211] width 34 height 19
type input "1"
click at [532, 250] on div "Basic Labour" at bounding box center [529, 269] width 452 height 39
type input "15"
type input "$1,875.00"
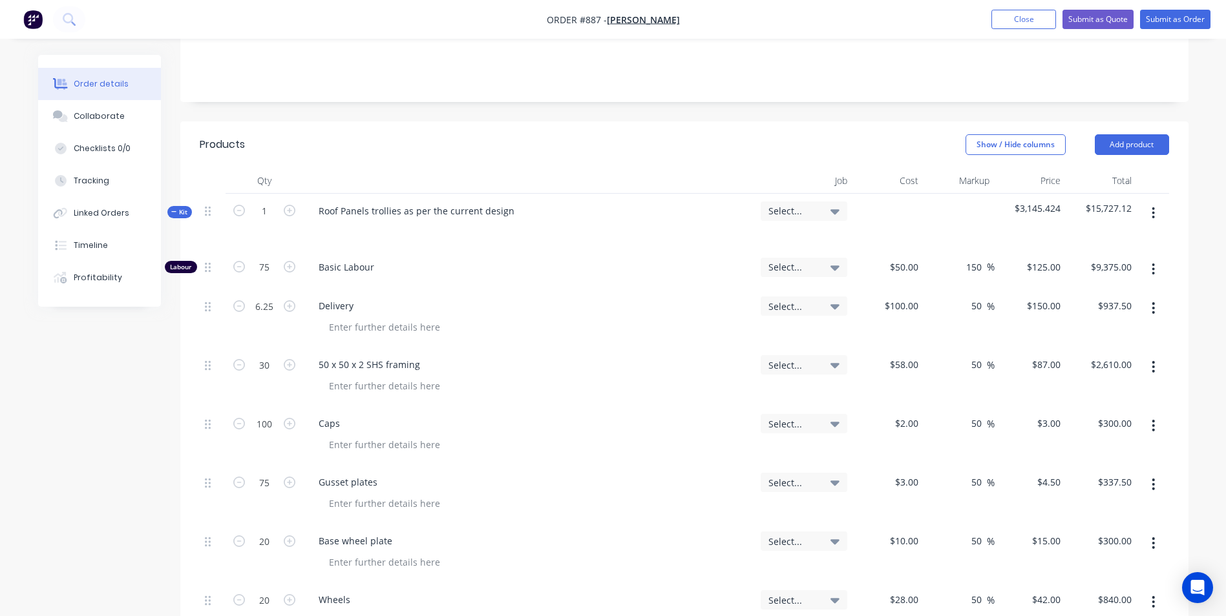
type input "1.25"
type input "$187.50"
type input "6"
type input "$522.00"
type input "20"
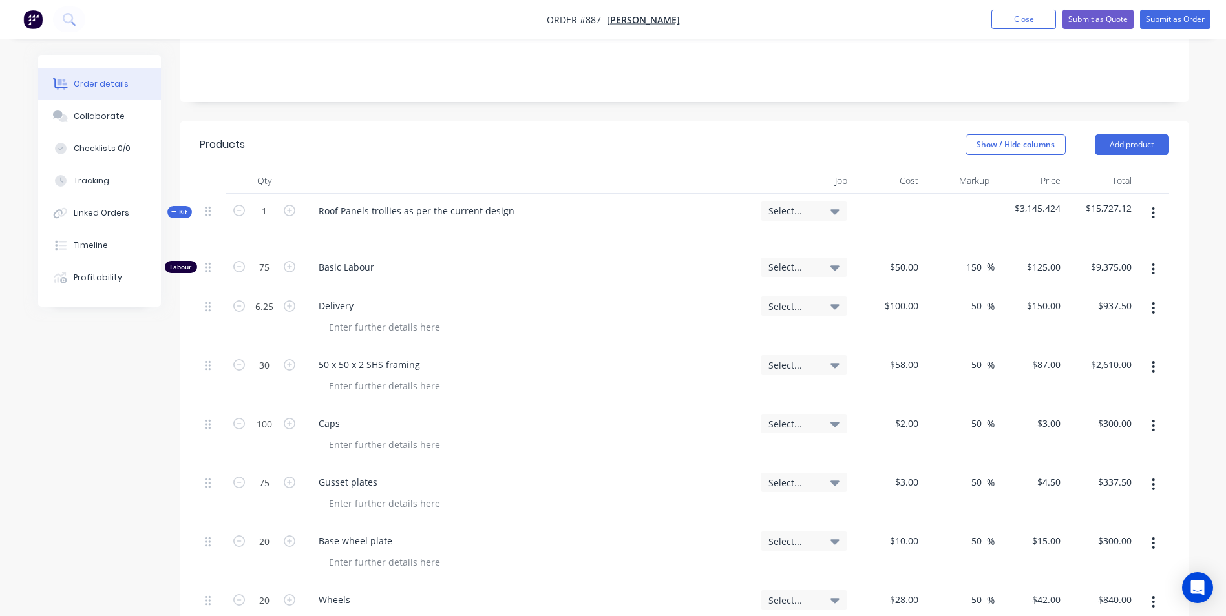
type input "$60.00"
type input "15"
type input "$67.50"
type input "4"
type input "$60.00"
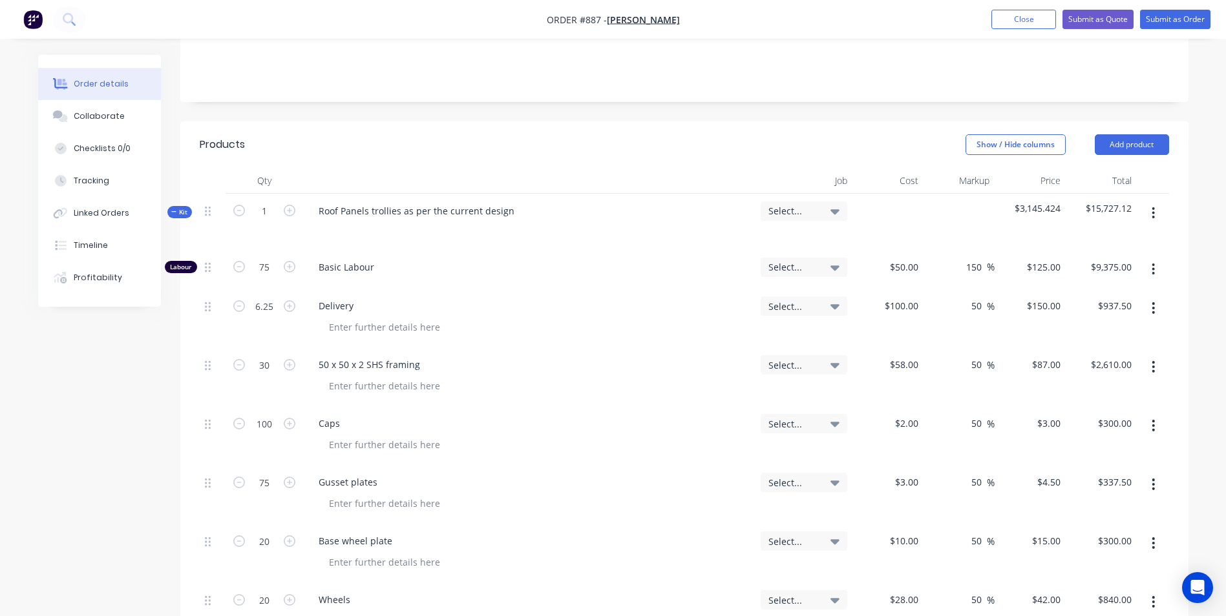
type input "4"
type input "$168.00"
type input "0.2"
type input "$-37.50"
type input "1.25"
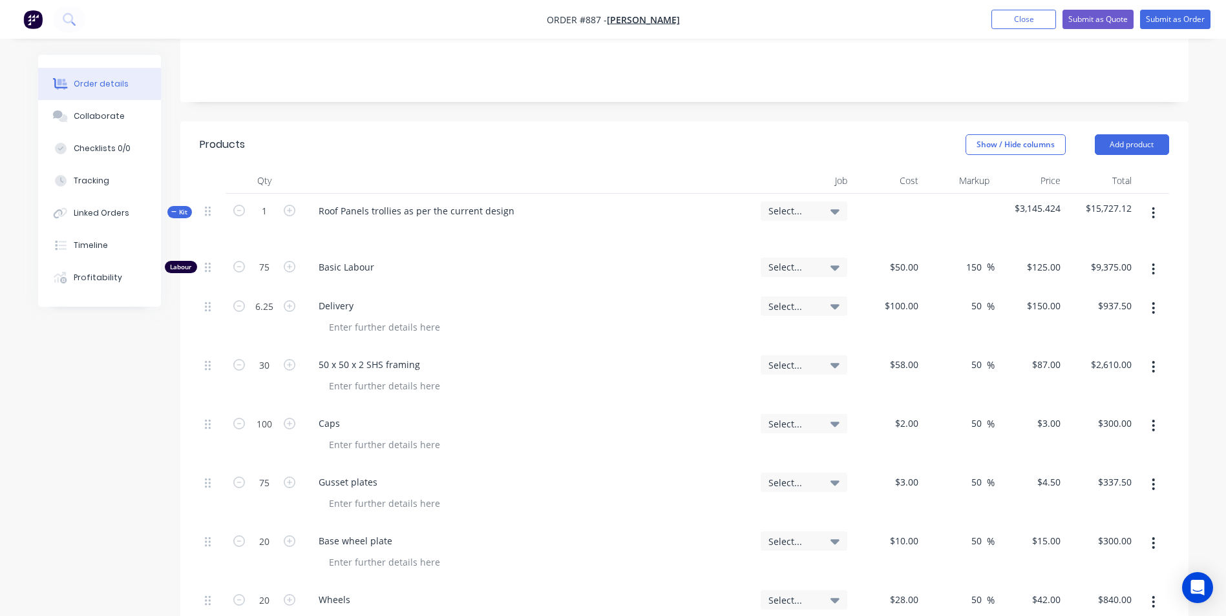
type input "$182.93"
type input "2"
type input "$60.00"
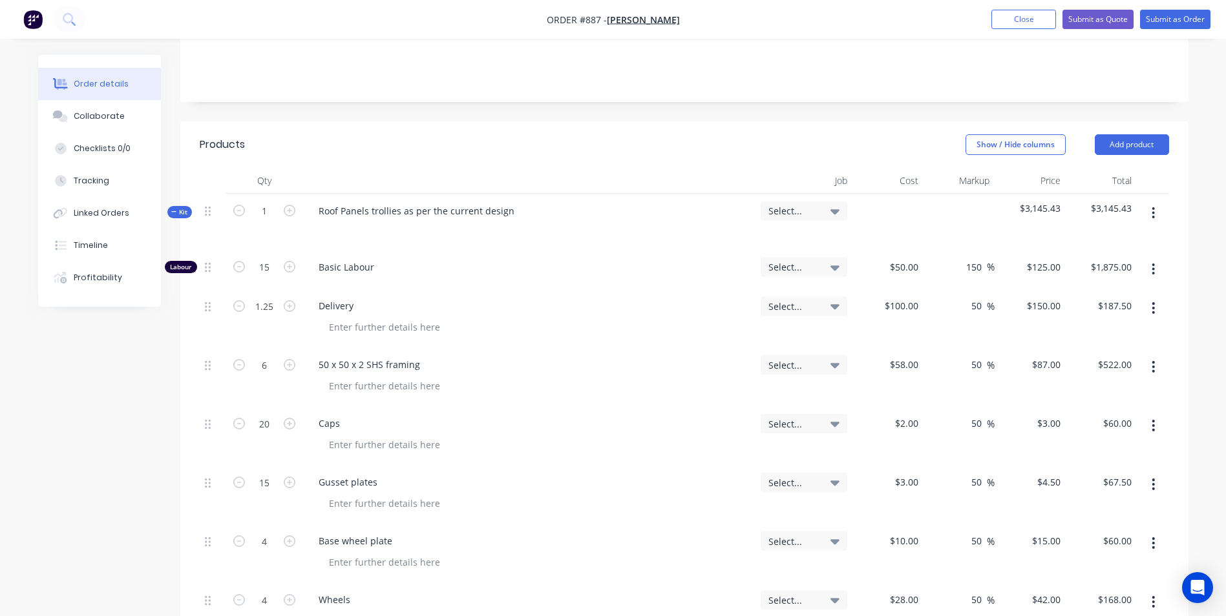
drag, startPoint x: 174, startPoint y: 173, endPoint x: 184, endPoint y: 178, distance: 10.4
click at [184, 207] on span "Kit" at bounding box center [179, 212] width 17 height 10
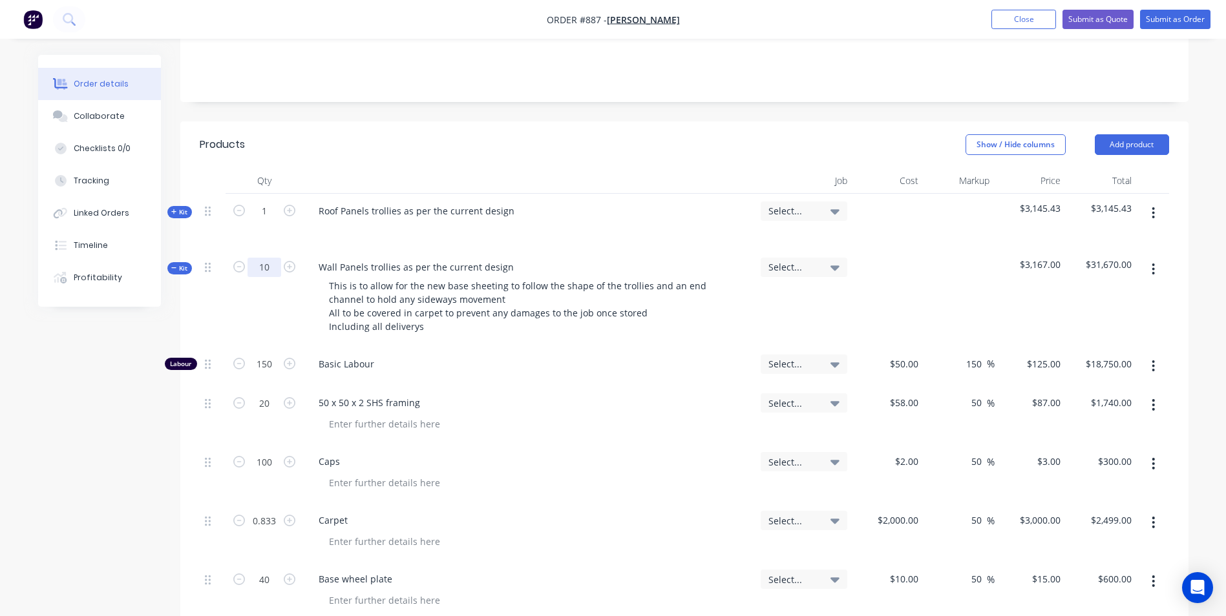
click at [266, 258] on input "10" at bounding box center [264, 267] width 34 height 19
type input "2"
click at [187, 264] on span "Kit" at bounding box center [179, 269] width 17 height 10
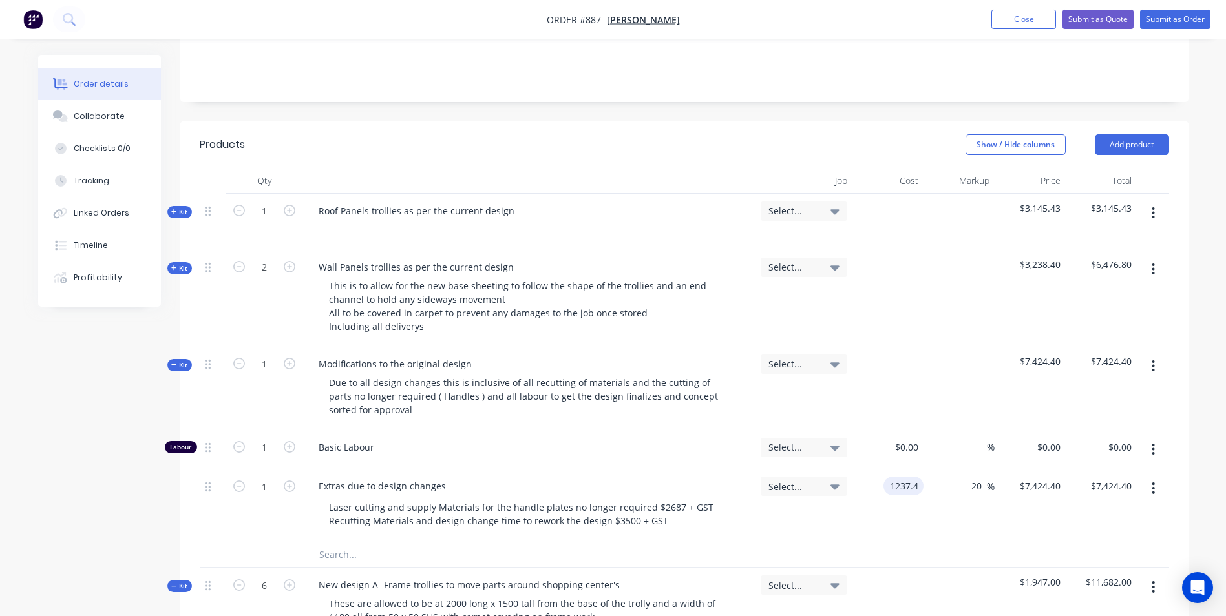
type input "$1,237.40"
type input "$1,484.88"
click at [184, 361] on span "Kit" at bounding box center [179, 366] width 17 height 10
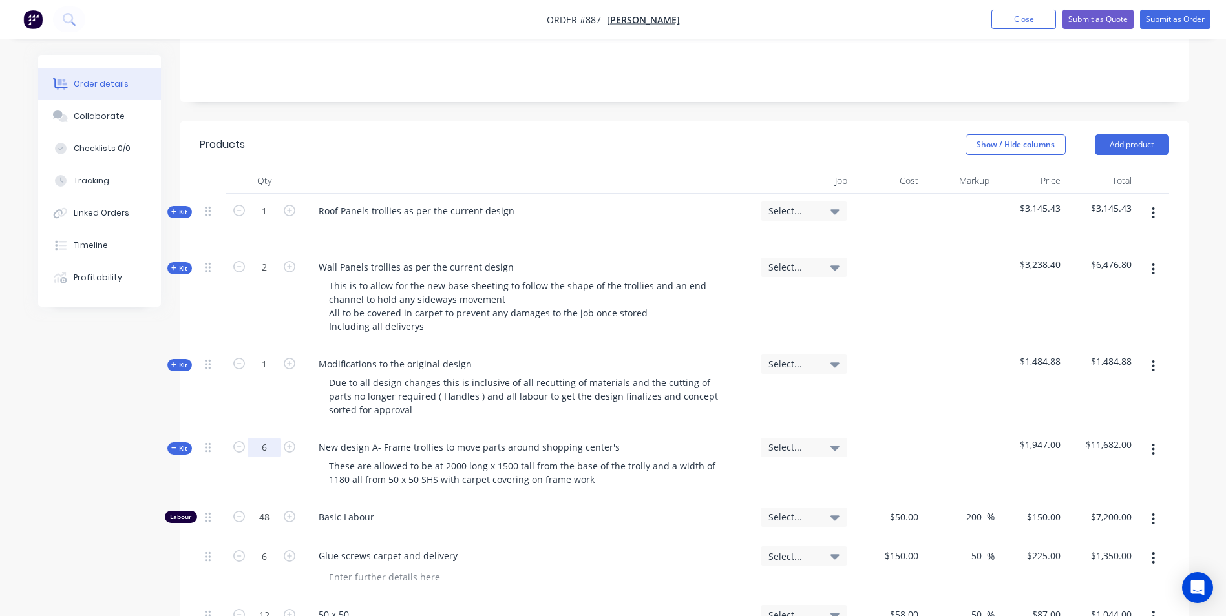
click at [269, 438] on input "6" at bounding box center [264, 447] width 34 height 19
type input "1"
type input "8"
type input "$1,200.00"
type input "1"
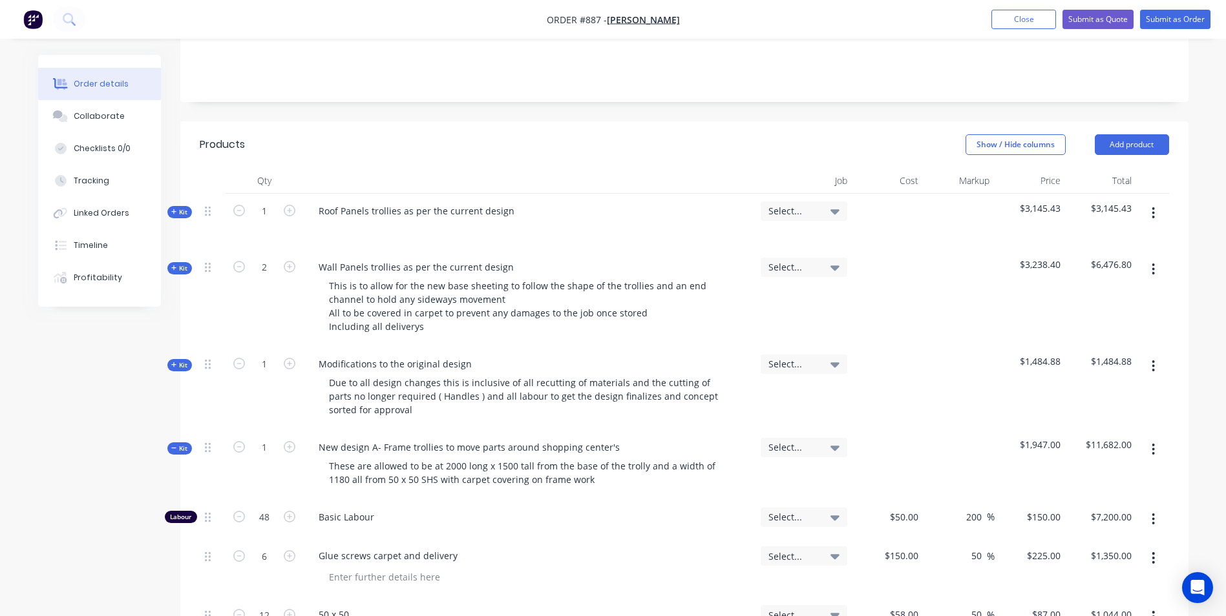
type input "$225.00"
type input "2"
type input "$174.00"
type input "4"
type input "$168.00"
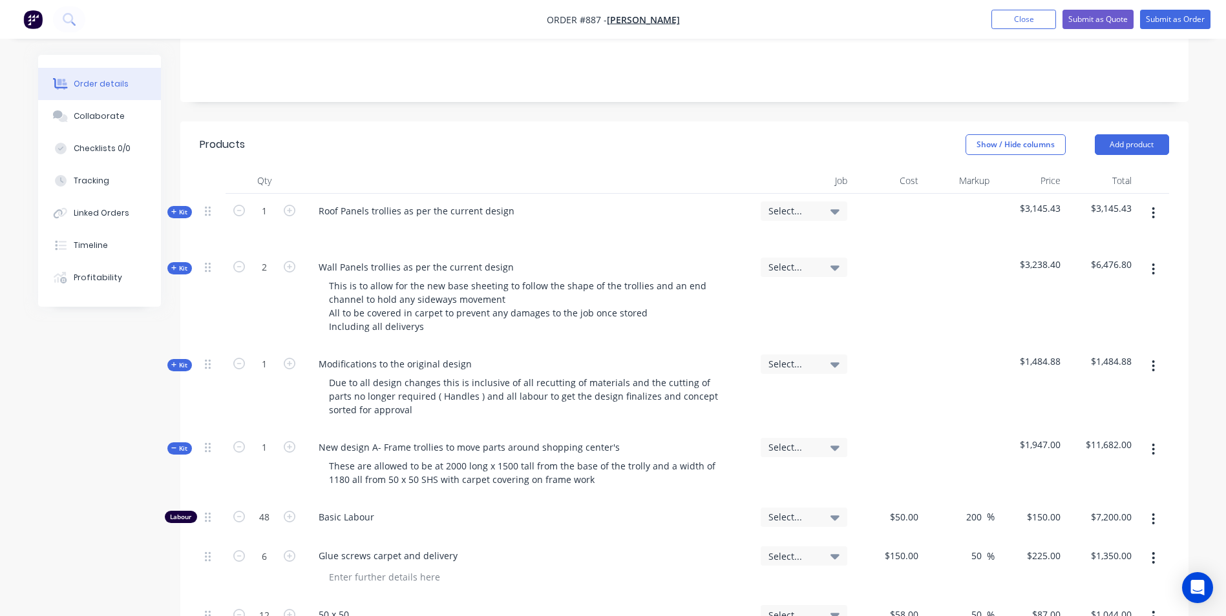
type input "6"
type input "$180.00"
click at [625, 568] on div at bounding box center [535, 577] width 432 height 19
click at [173, 425] on div "Created by Michael Created 04/09/25 Required 04/09/25 Assigned to Add team memb…" at bounding box center [613, 492] width 1150 height 1392
click at [182, 444] on span "Kit" at bounding box center [179, 449] width 17 height 10
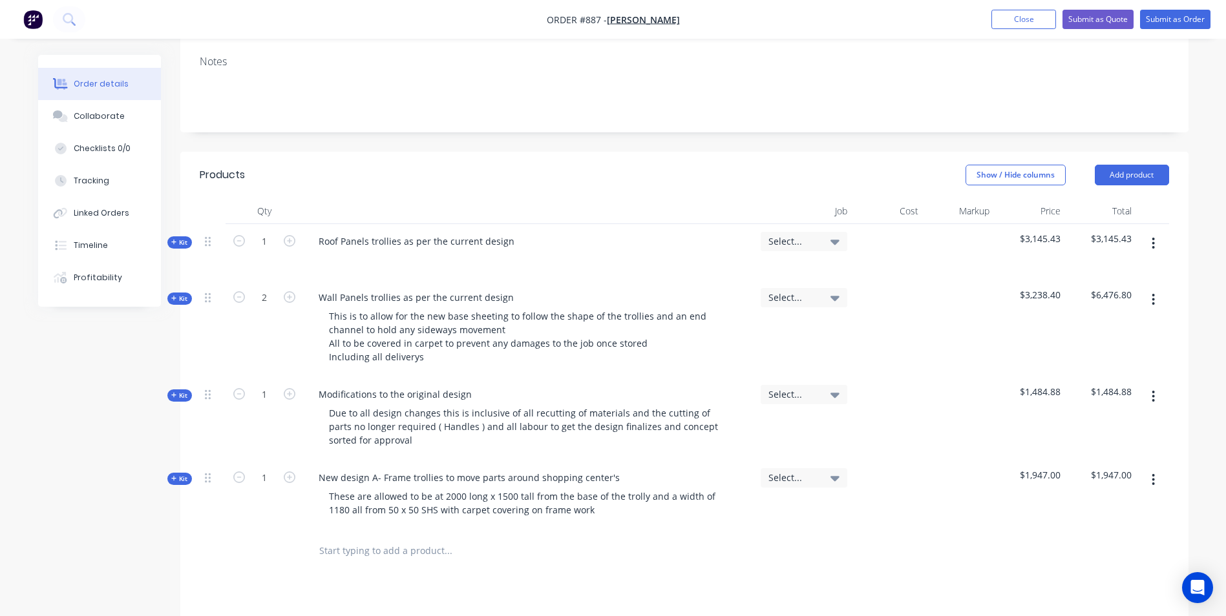
scroll to position [223, 0]
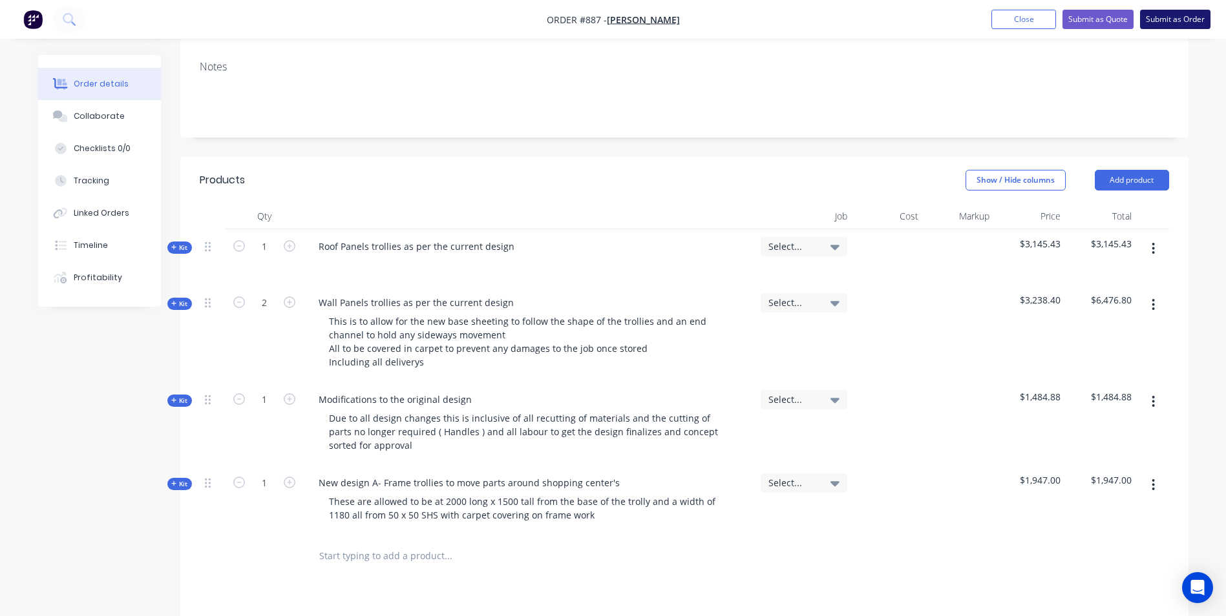
click at [1172, 21] on button "Submit as Order" at bounding box center [1175, 19] width 70 height 19
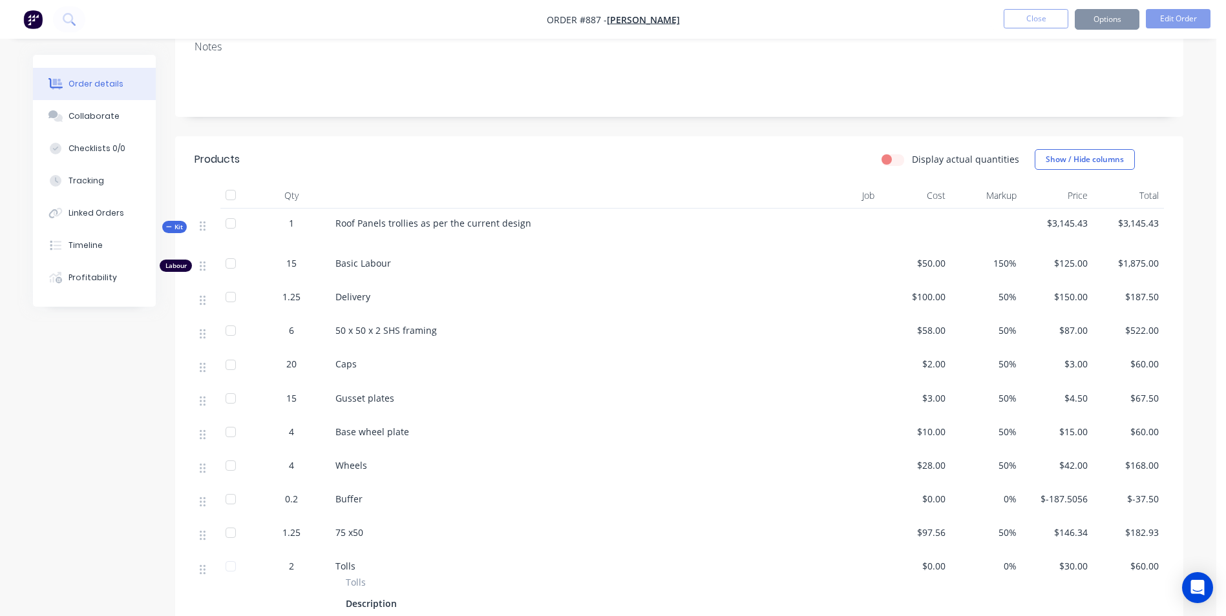
scroll to position [0, 0]
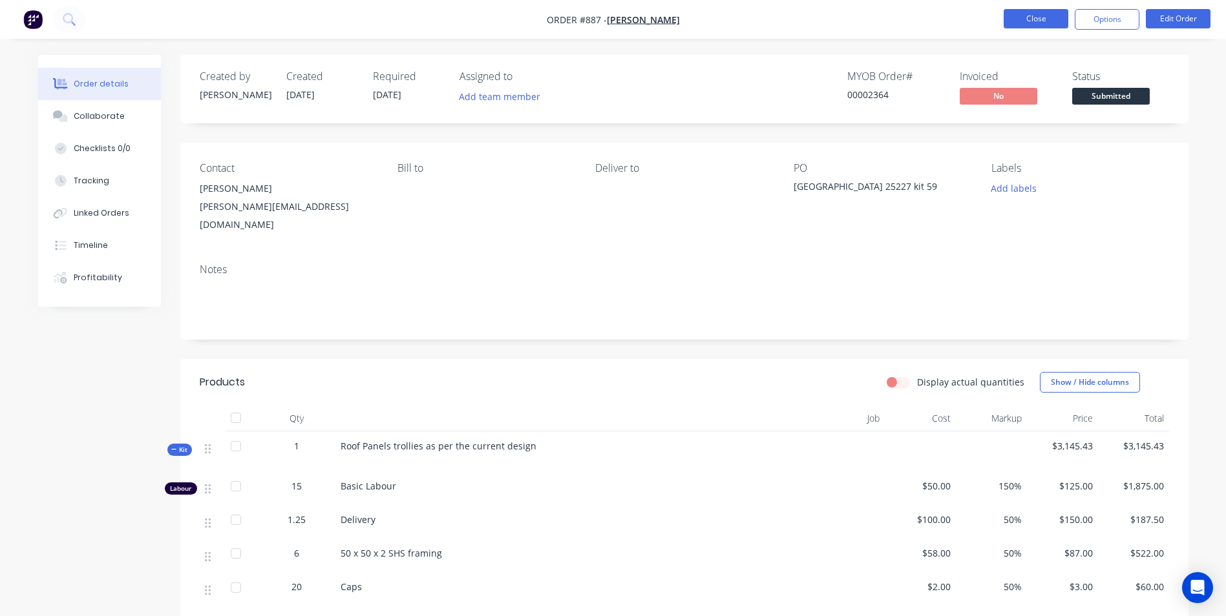
click at [1042, 10] on button "Close" at bounding box center [1035, 18] width 65 height 19
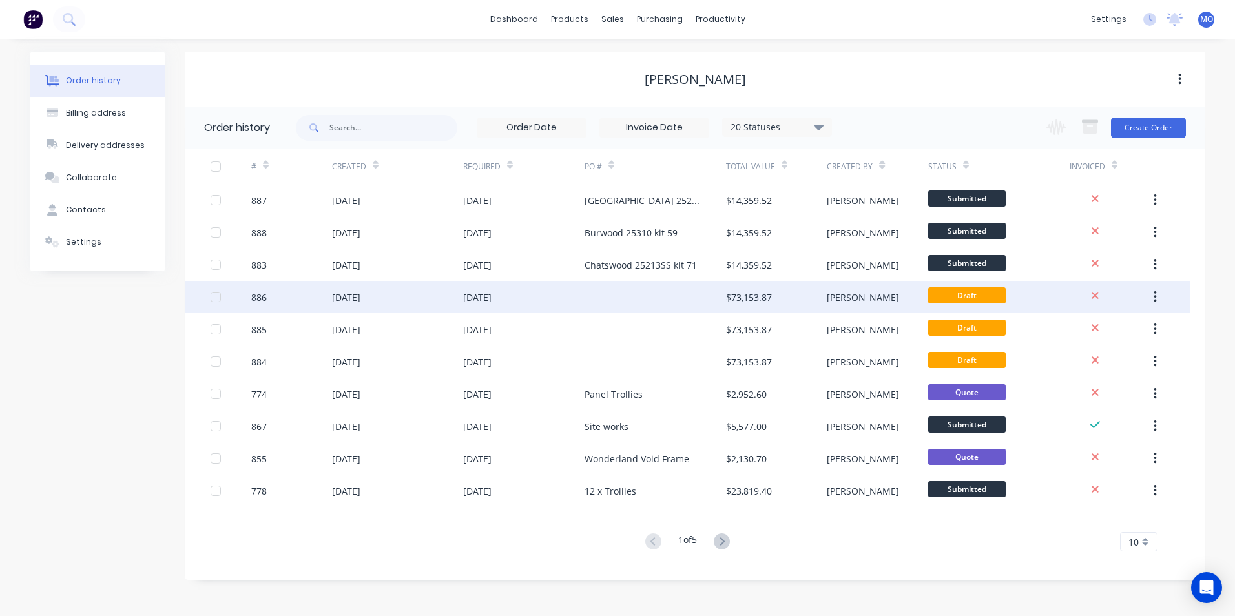
click at [359, 297] on div "[DATE]" at bounding box center [346, 298] width 28 height 14
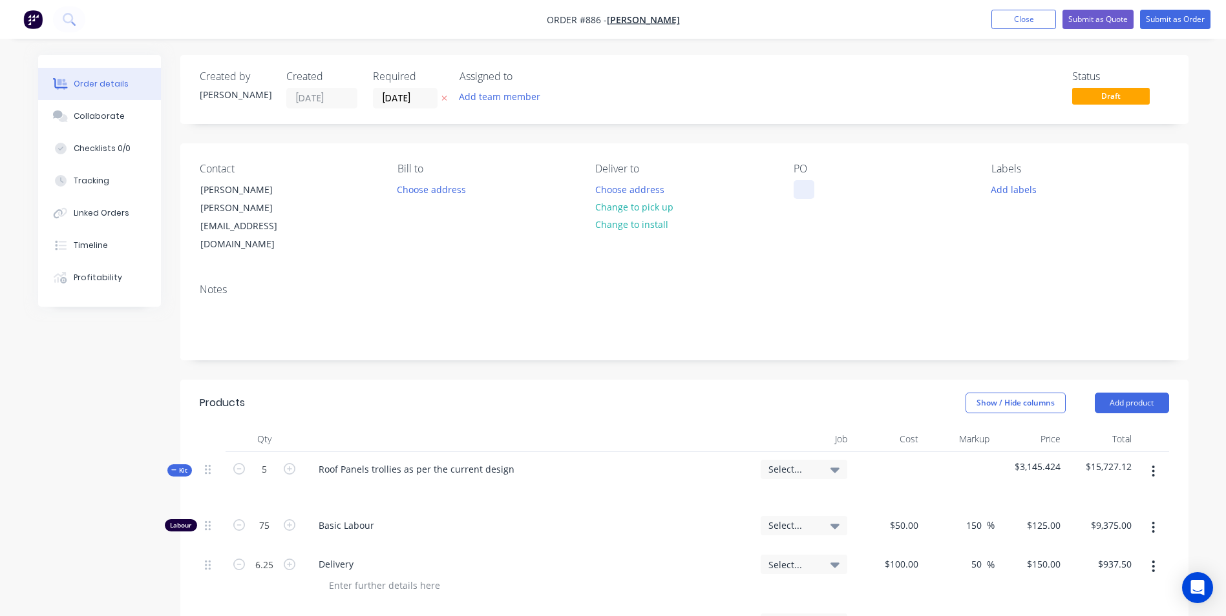
click at [801, 191] on div at bounding box center [803, 189] width 21 height 19
paste div
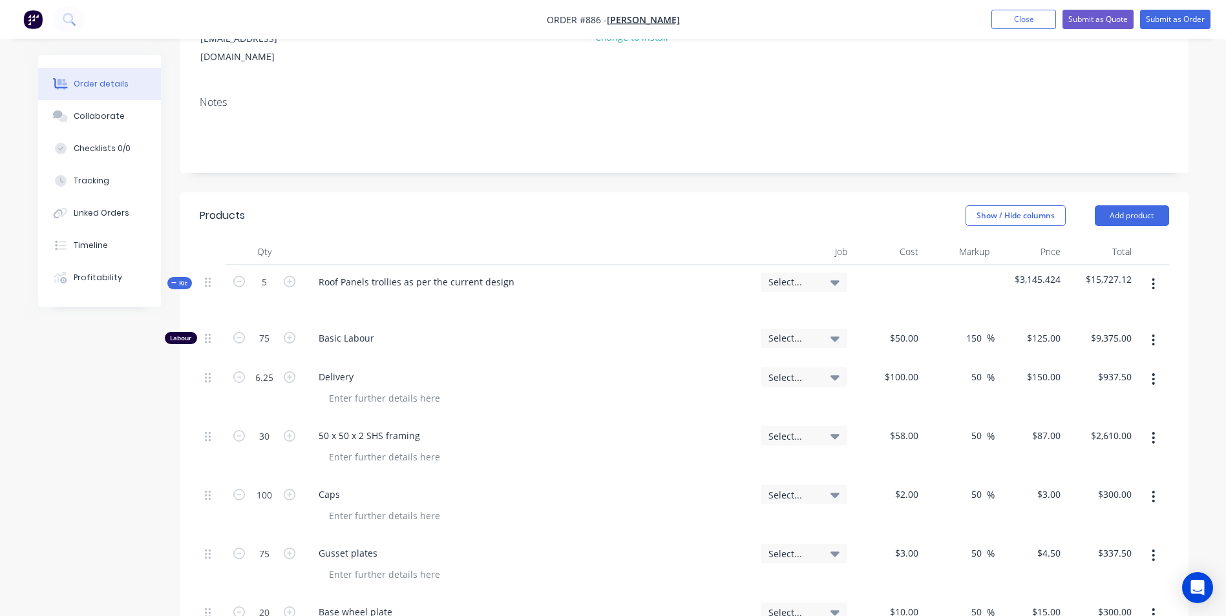
scroll to position [194, 0]
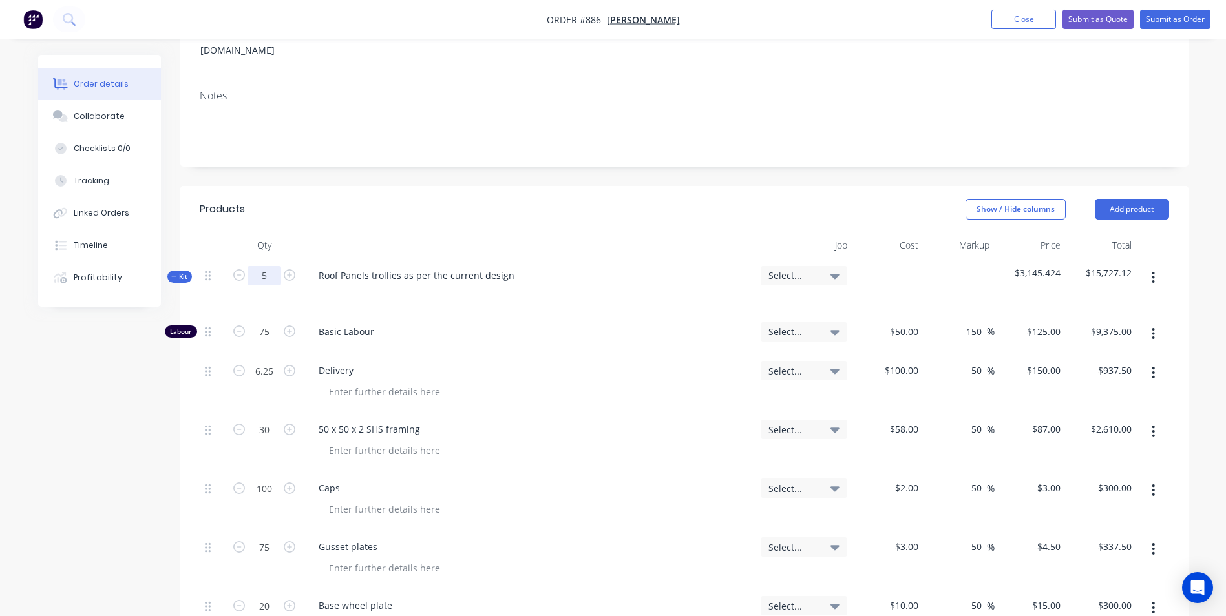
click at [275, 266] on input "5" at bounding box center [264, 275] width 34 height 19
type input "1"
click at [520, 353] on div "Delivery" at bounding box center [529, 382] width 452 height 59
type input "15"
type input "$1,875.00"
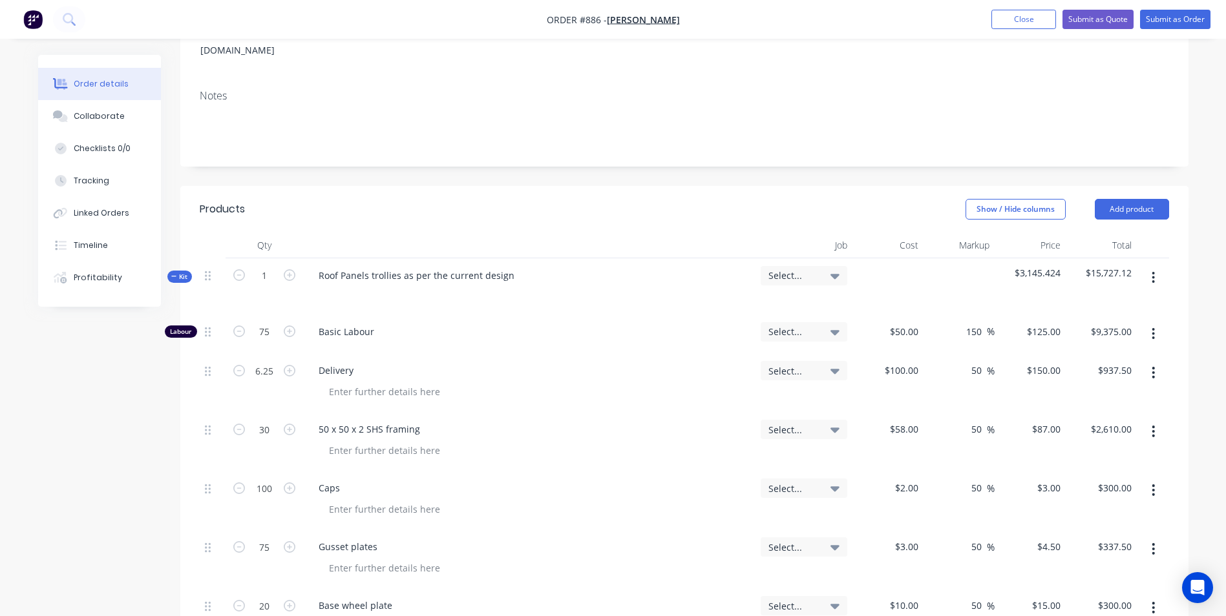
type input "1.25"
type input "$187.50"
type input "6"
type input "$522.00"
type input "20"
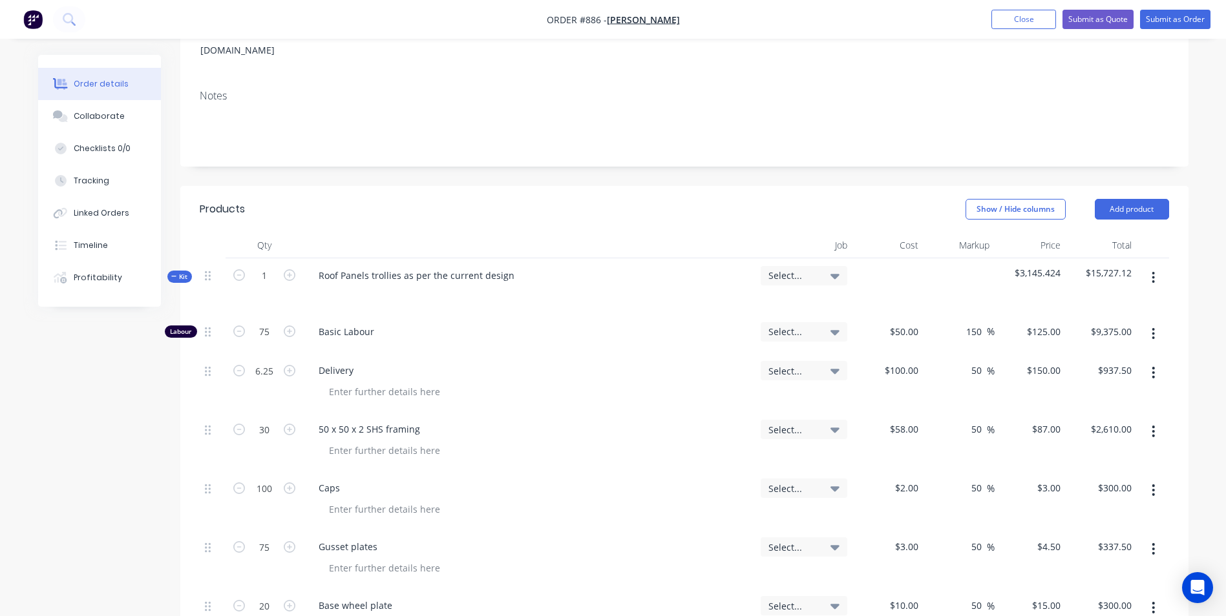
type input "$60.00"
type input "15"
type input "$67.50"
type input "4"
type input "$60.00"
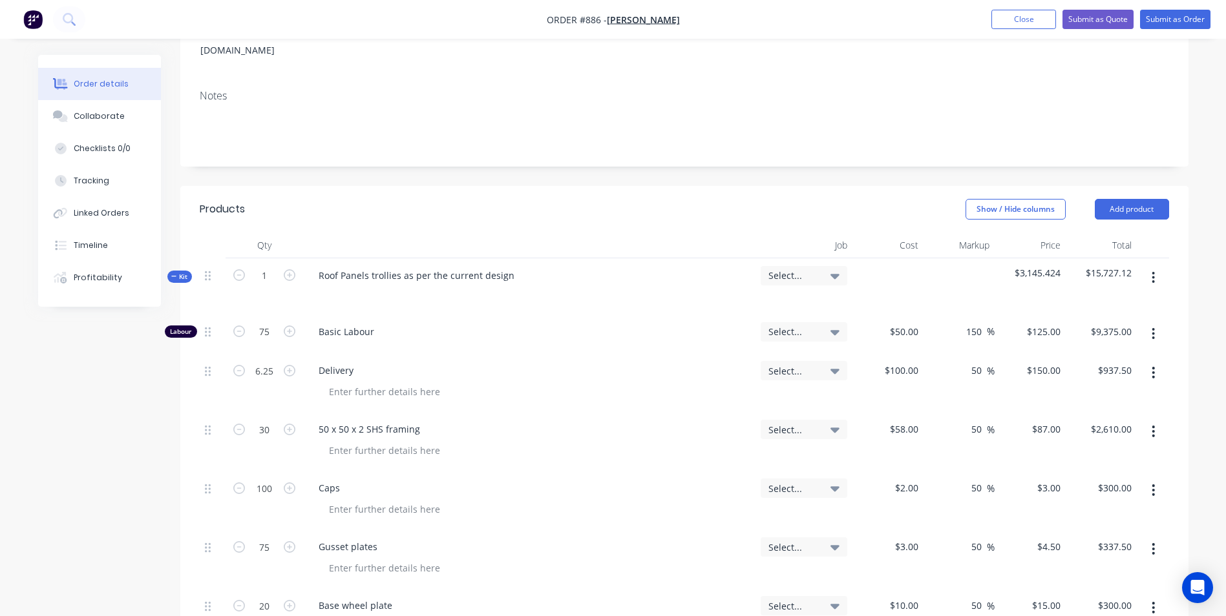
type input "4"
type input "$168.00"
type input "0.2"
type input "$-37.50"
type input "1.25"
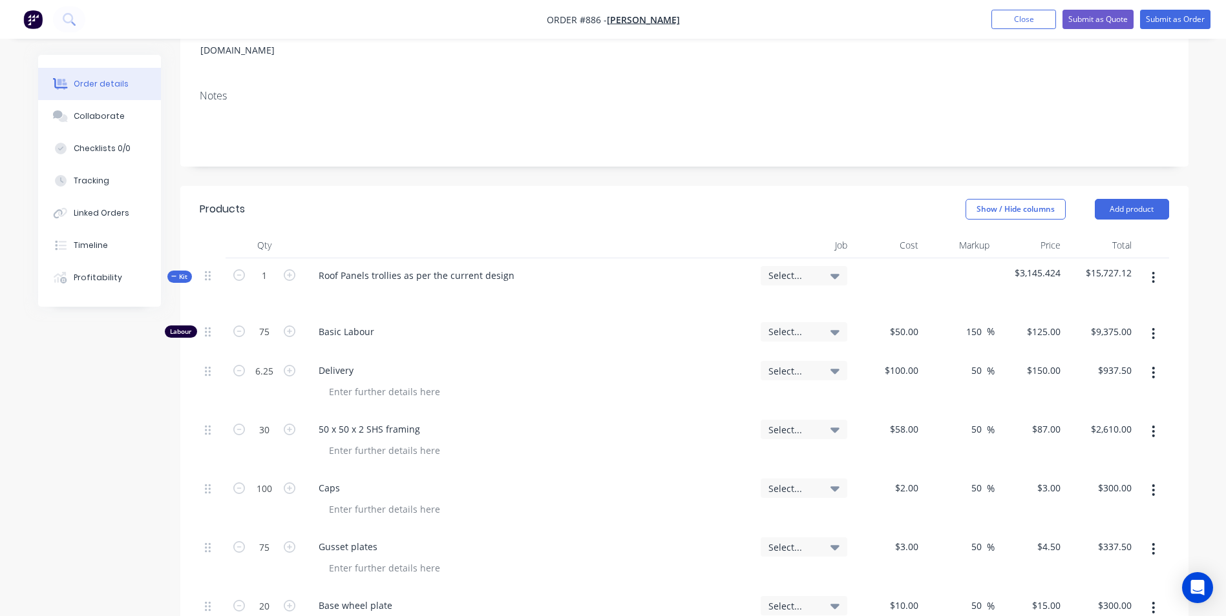
type input "$182.93"
type input "2"
type input "$60.00"
click at [183, 271] on div "Kit" at bounding box center [179, 277] width 25 height 12
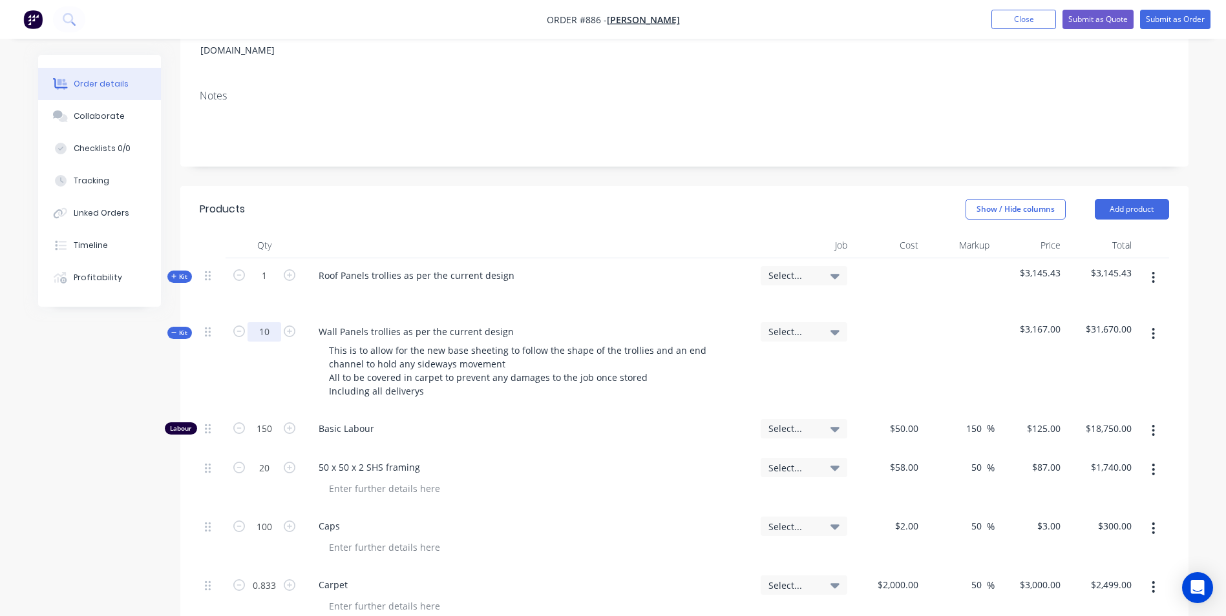
click at [263, 322] on input "10" at bounding box center [264, 331] width 34 height 19
type input "2"
click at [185, 328] on span "Kit" at bounding box center [179, 333] width 17 height 10
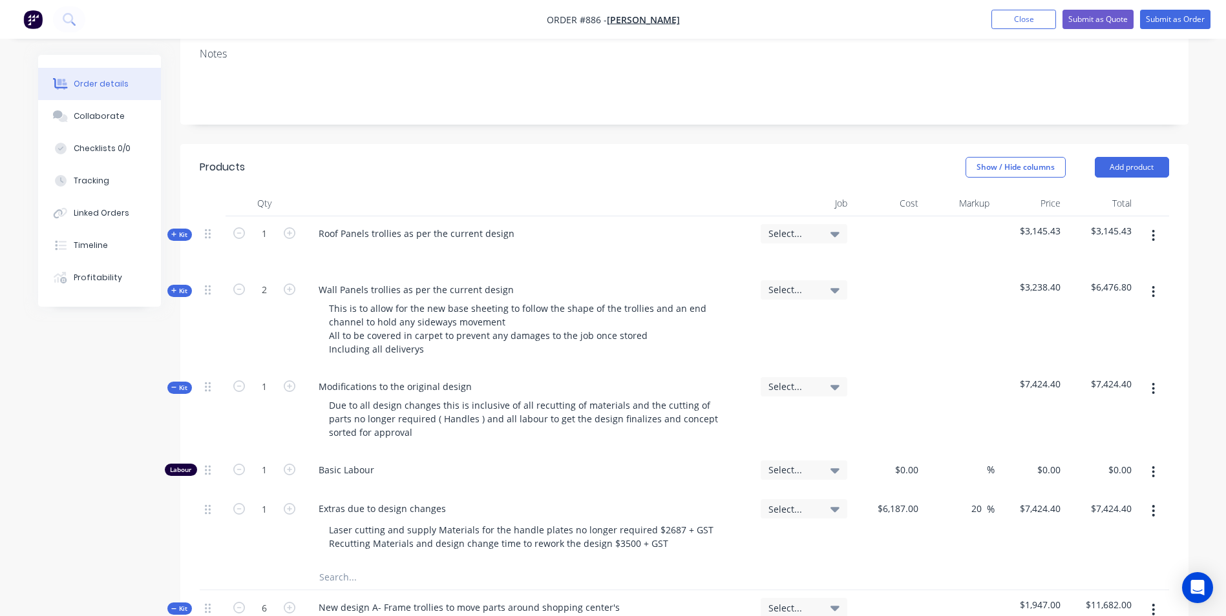
scroll to position [258, 0]
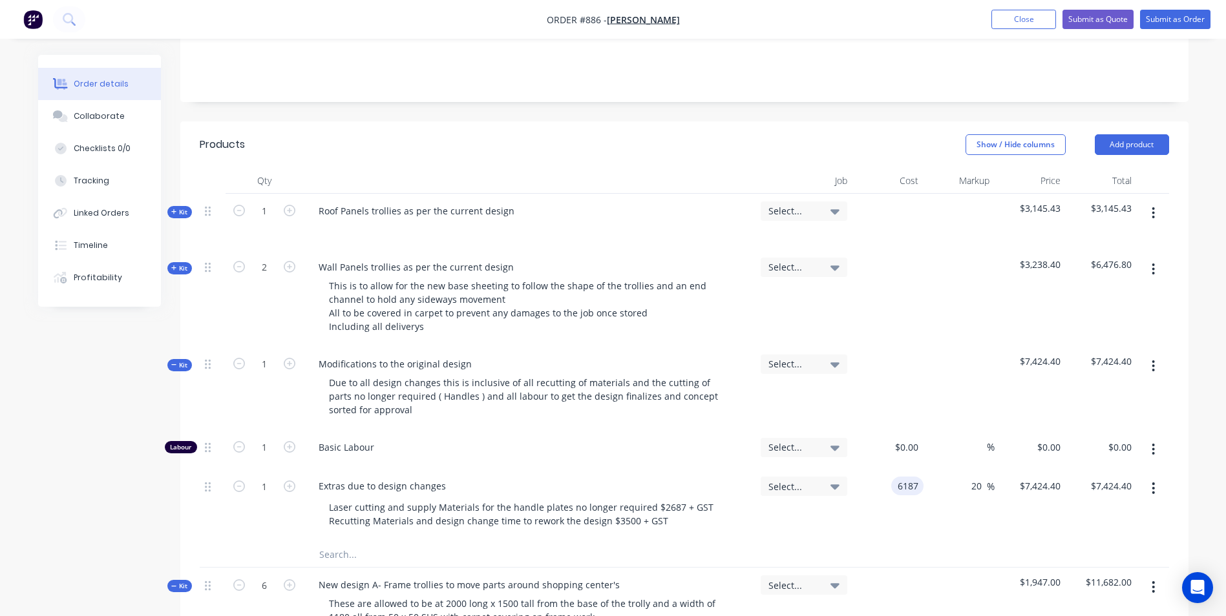
click at [916, 469] on div "6187 6187" at bounding box center [887, 505] width 71 height 72
type input "1237.4"
click at [183, 361] on span "Kit" at bounding box center [179, 366] width 17 height 10
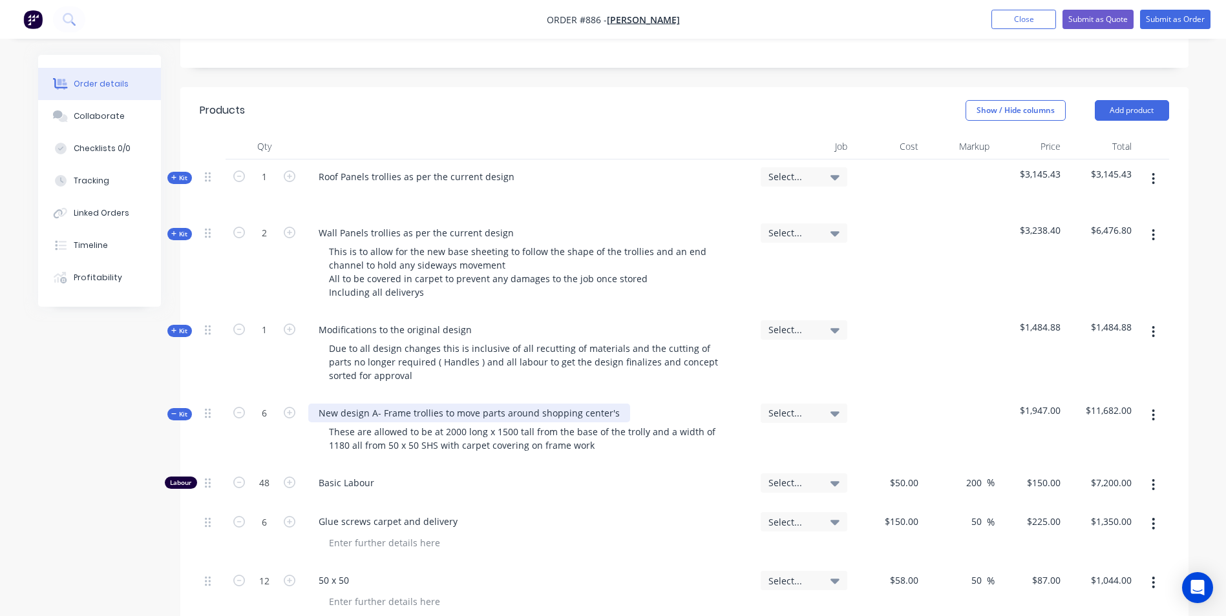
scroll to position [323, 0]
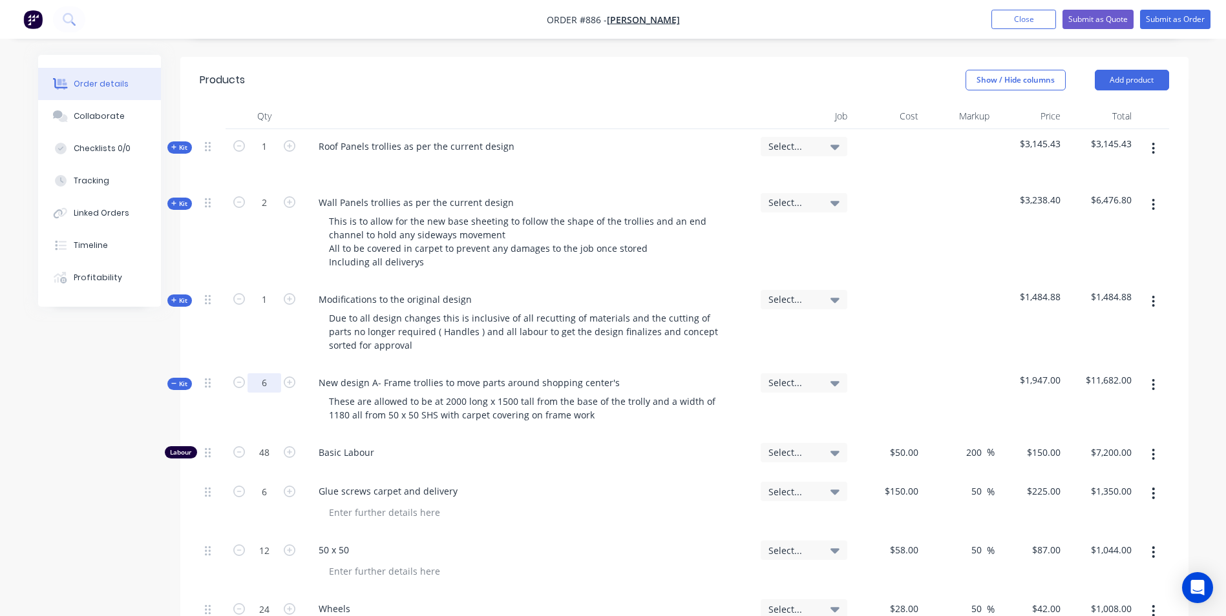
click at [269, 373] on input "6" at bounding box center [264, 382] width 34 height 19
type input "1"
click at [180, 379] on span "Kit" at bounding box center [179, 384] width 17 height 10
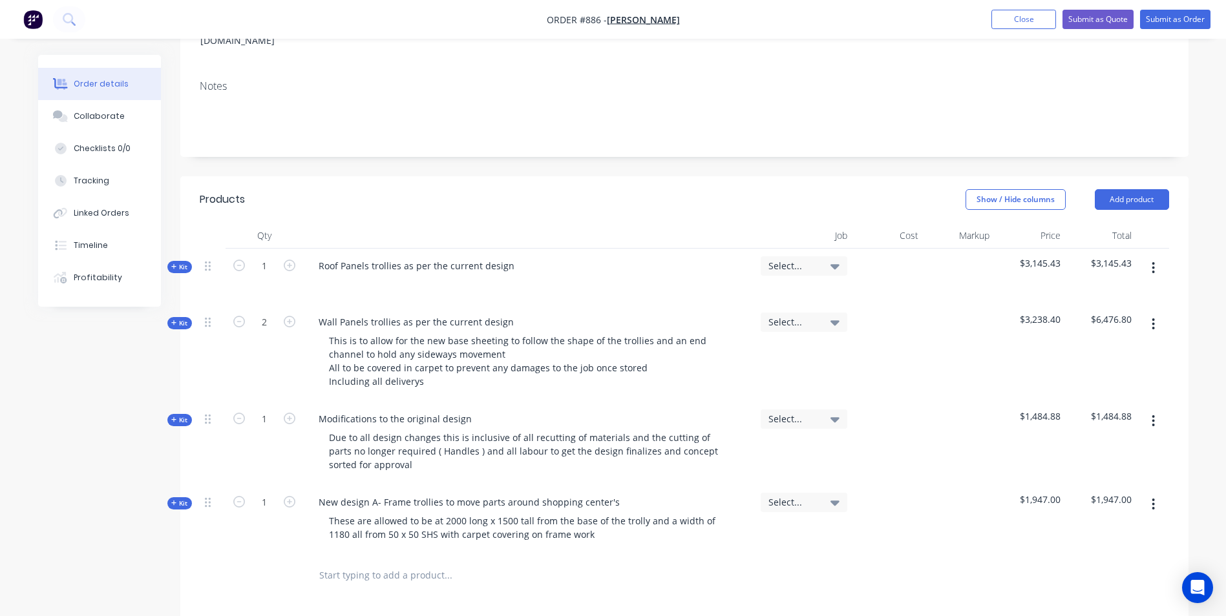
scroll to position [158, 0]
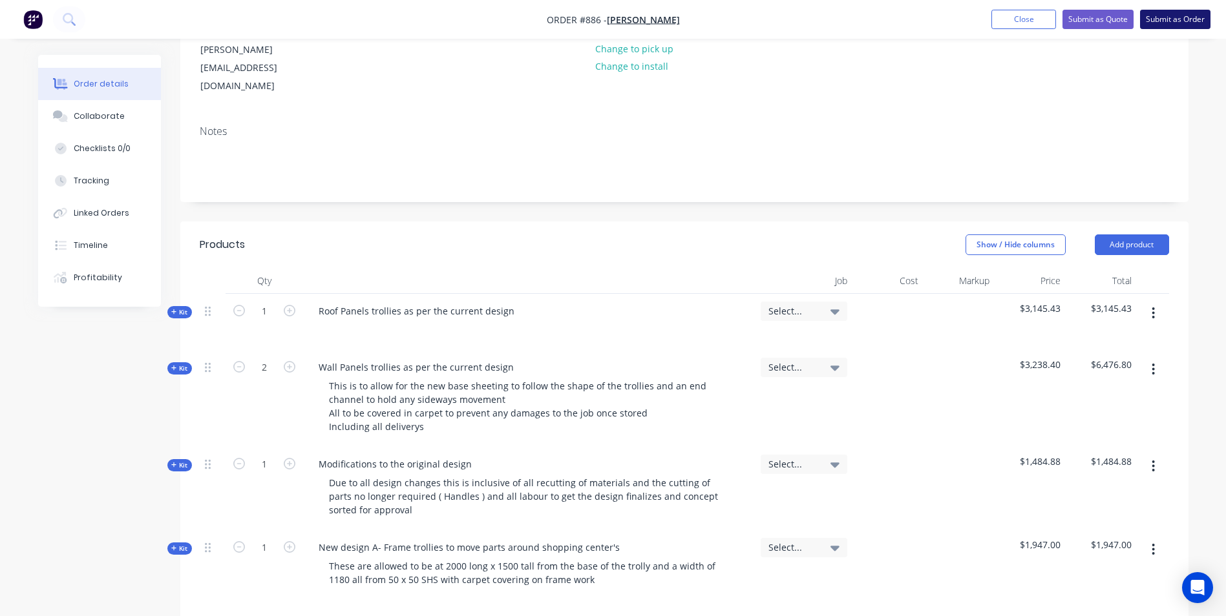
click at [1159, 22] on button "Submit as Order" at bounding box center [1175, 19] width 70 height 19
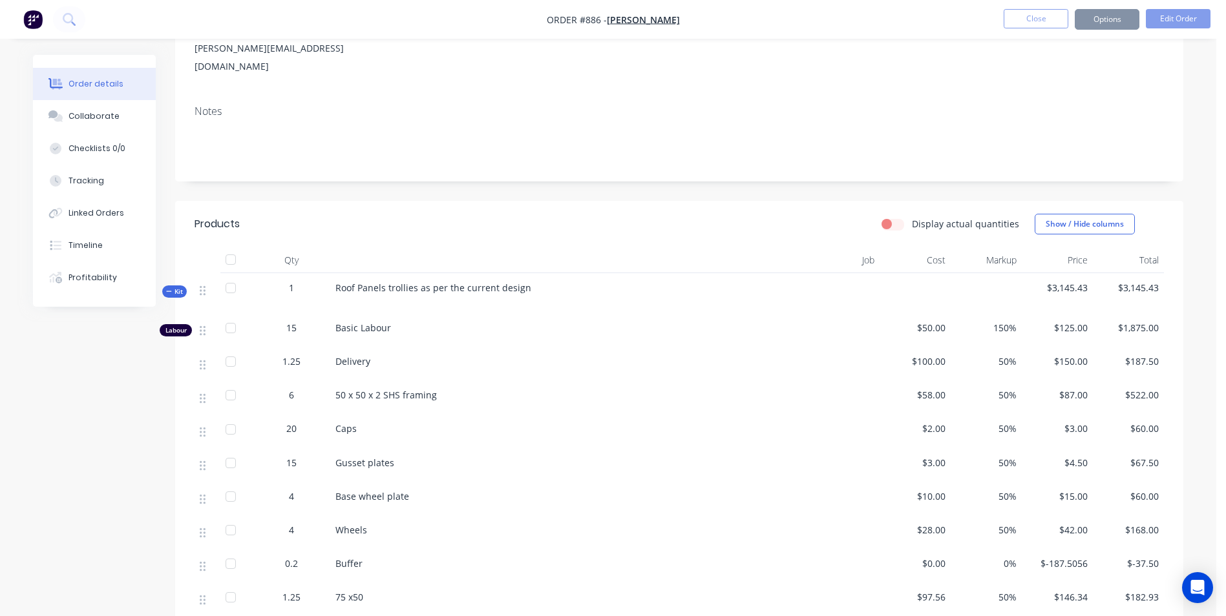
scroll to position [0, 0]
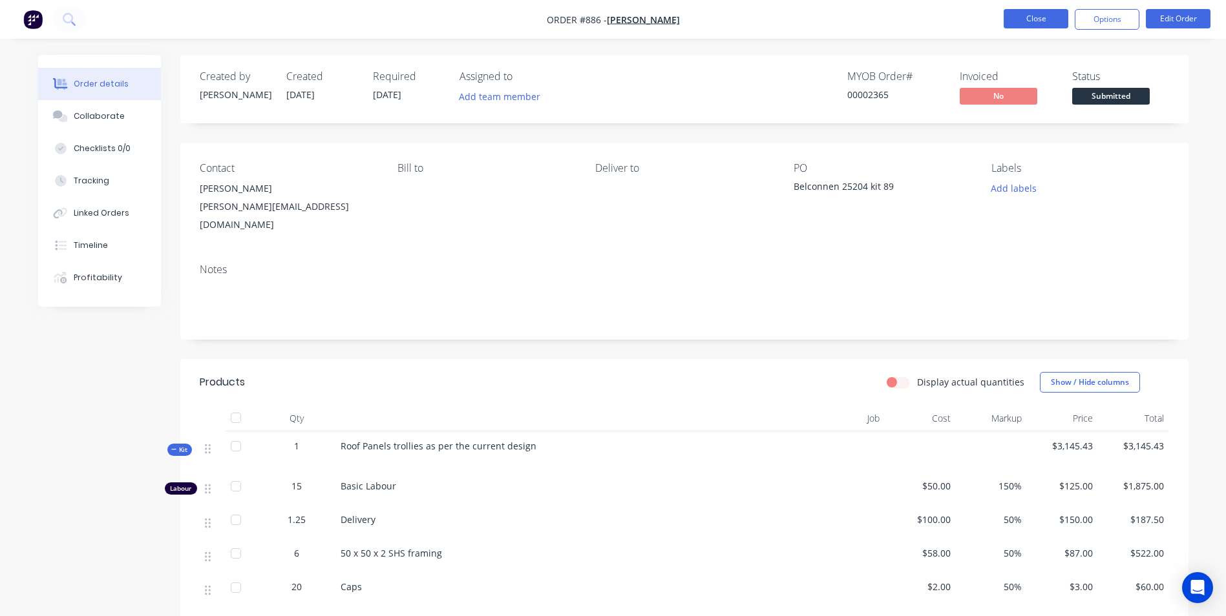
click at [1032, 12] on button "Close" at bounding box center [1035, 18] width 65 height 19
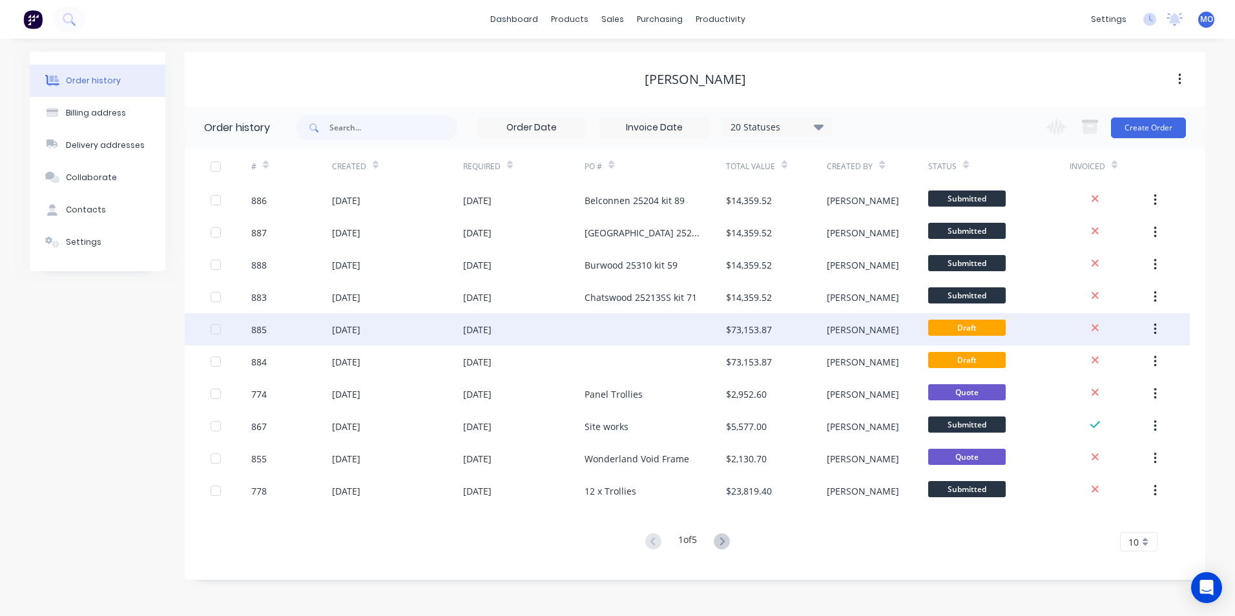
click at [491, 329] on div "[DATE]" at bounding box center [477, 330] width 28 height 14
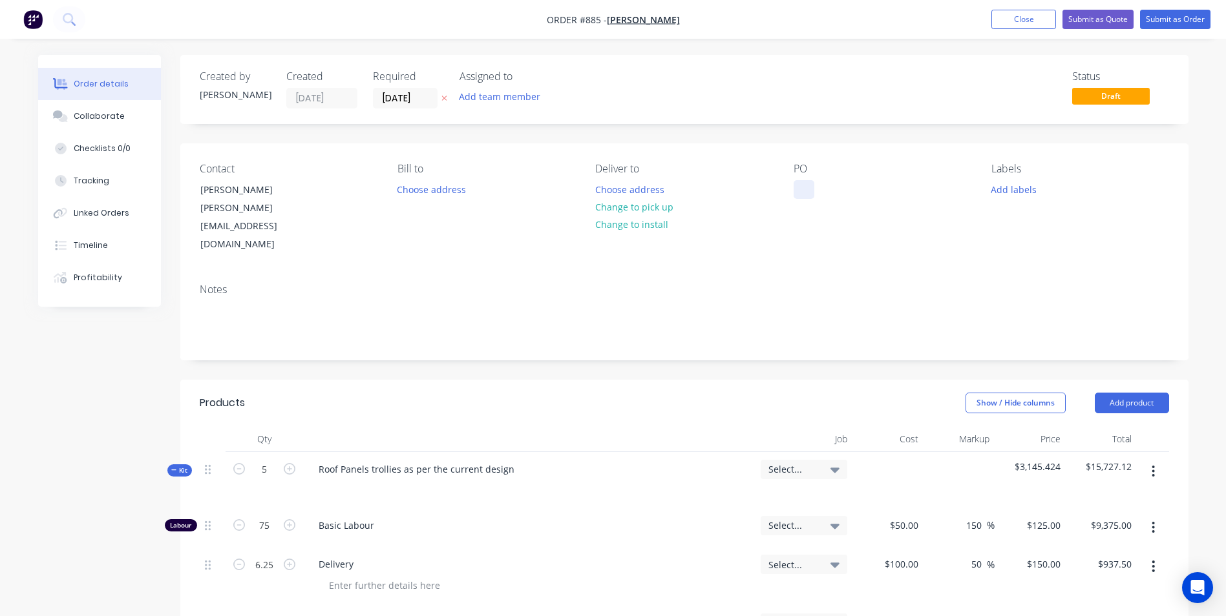
click at [797, 182] on div at bounding box center [803, 189] width 21 height 19
drag, startPoint x: 798, startPoint y: 178, endPoint x: 790, endPoint y: 208, distance: 31.3
click at [779, 204] on div "Contact Jon Zinsli jon@chasclarkson.com.au Bill to Choose address Deliver to Ch…" at bounding box center [684, 208] width 1008 height 130
click at [803, 194] on div at bounding box center [803, 189] width 21 height 19
paste div
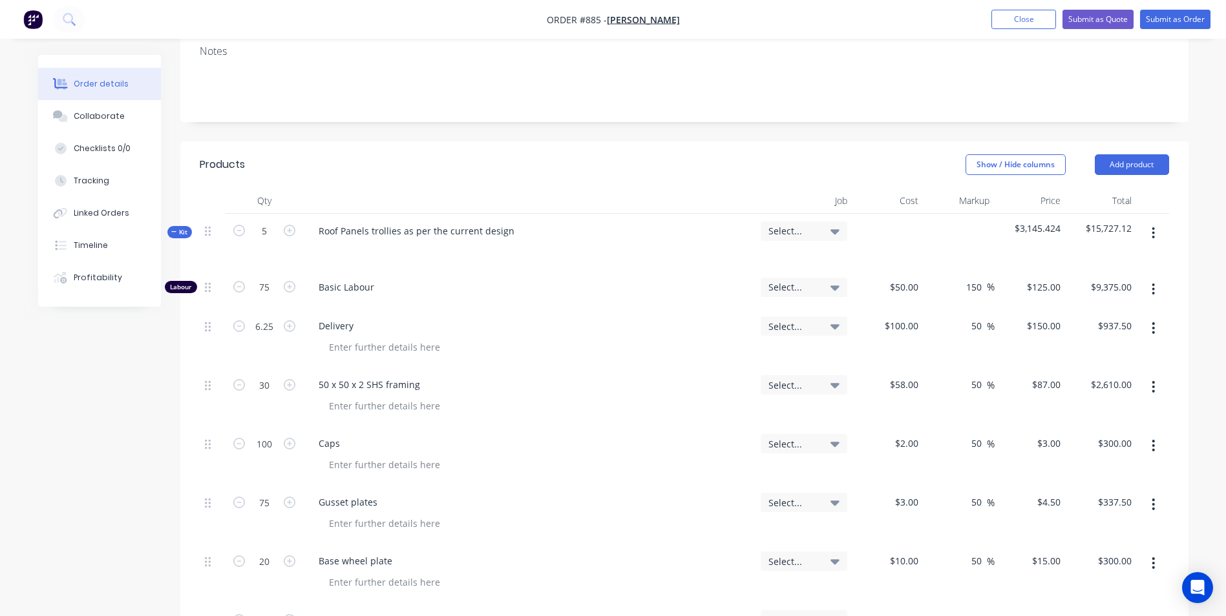
scroll to position [323, 0]
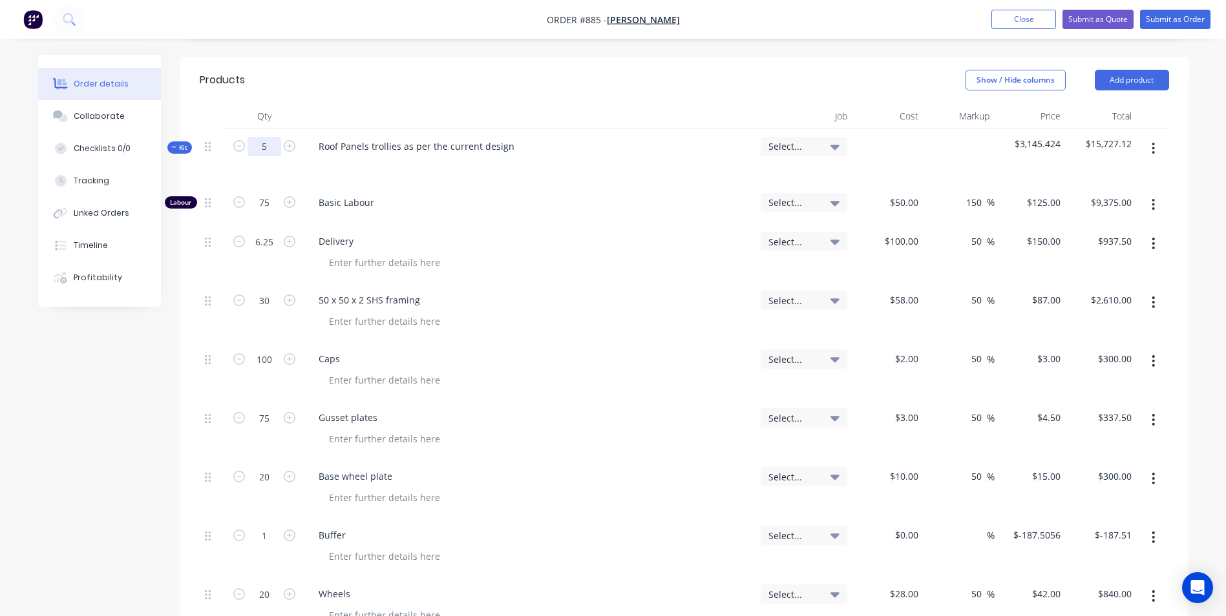
click at [267, 137] on input "5" at bounding box center [264, 146] width 34 height 19
type input "1"
click at [520, 185] on div "Basic Labour" at bounding box center [529, 204] width 452 height 39
type input "15"
type input "$1,875.00"
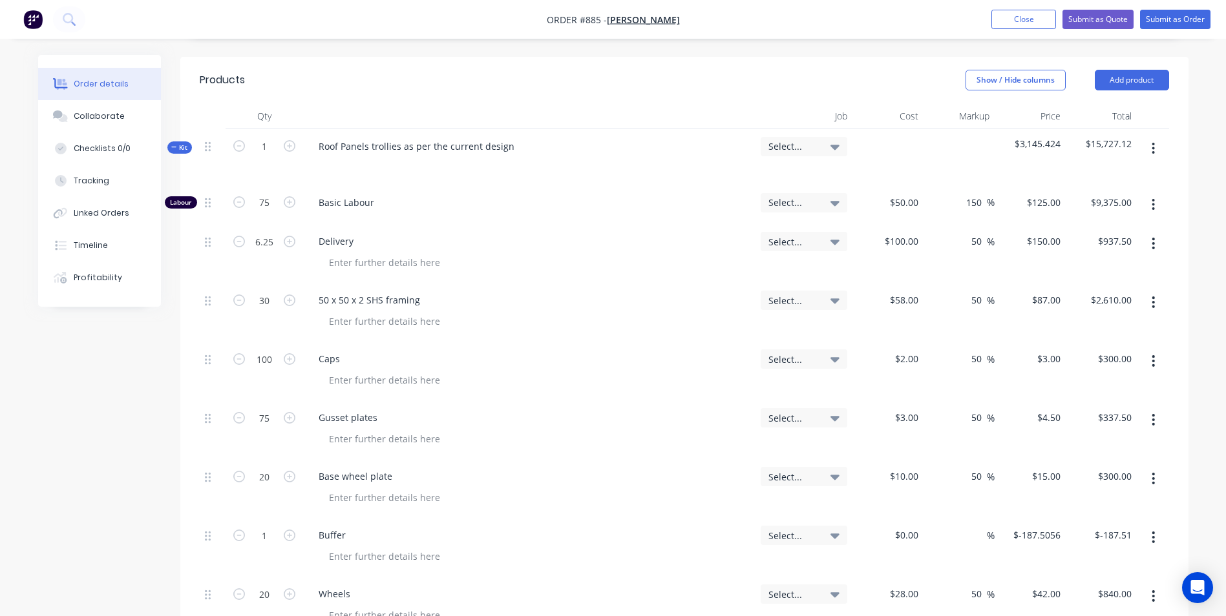
type input "1.25"
type input "$187.50"
type input "6"
type input "$522.00"
type input "20"
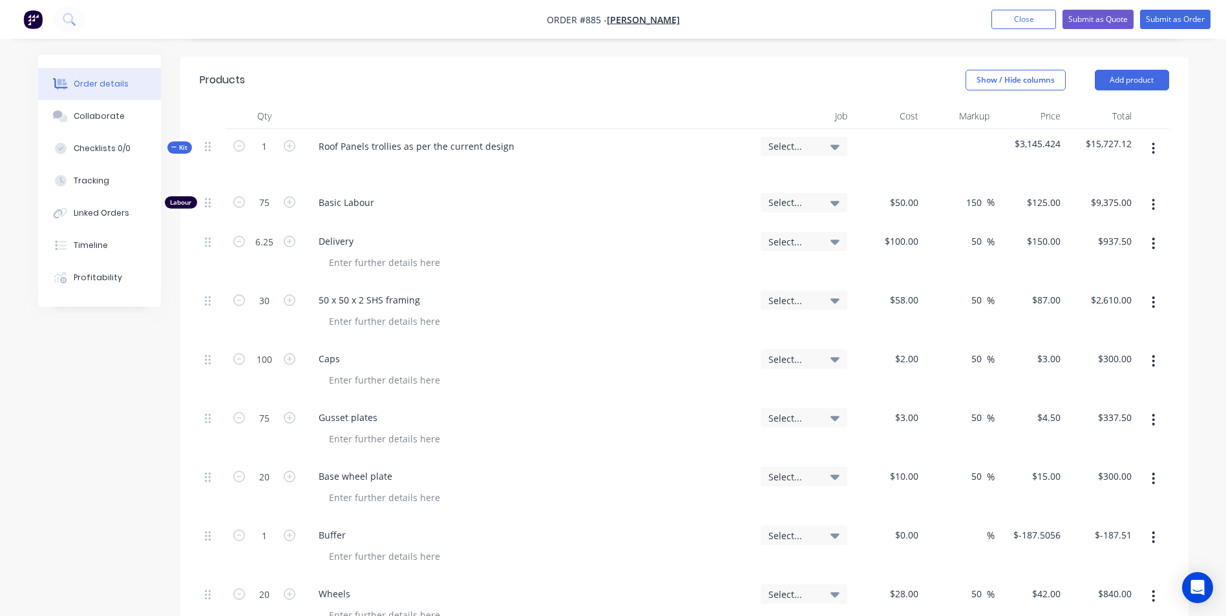
type input "$60.00"
type input "15"
type input "$67.50"
type input "4"
type input "$60.00"
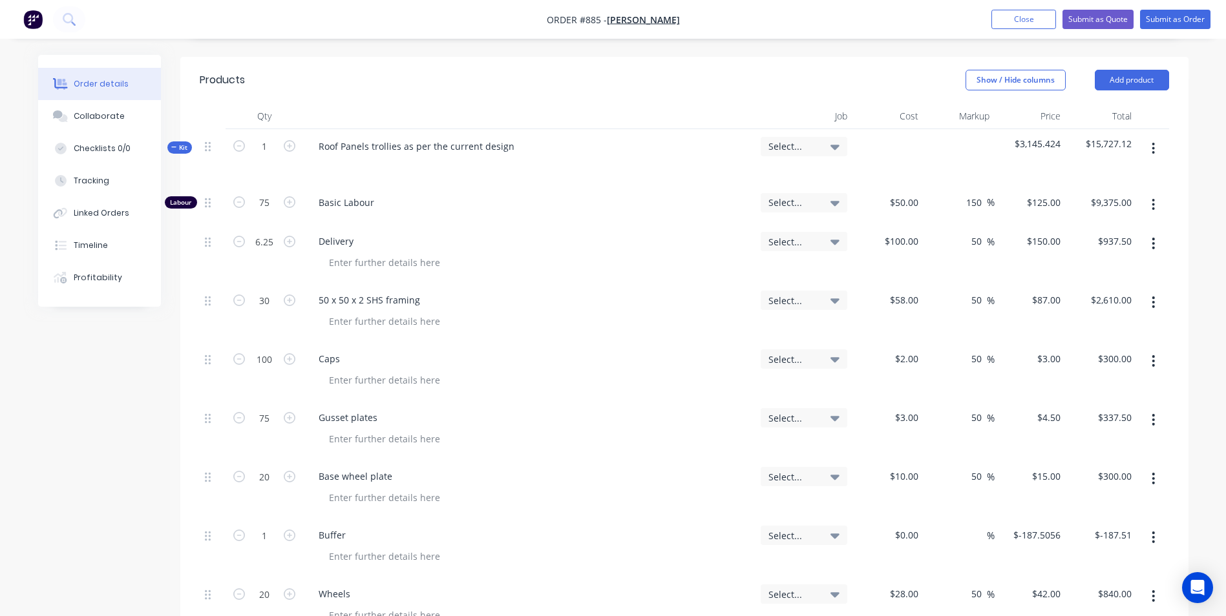
type input "0.2"
type input "$-37.50"
type input "4"
type input "$168.00"
type input "1.25"
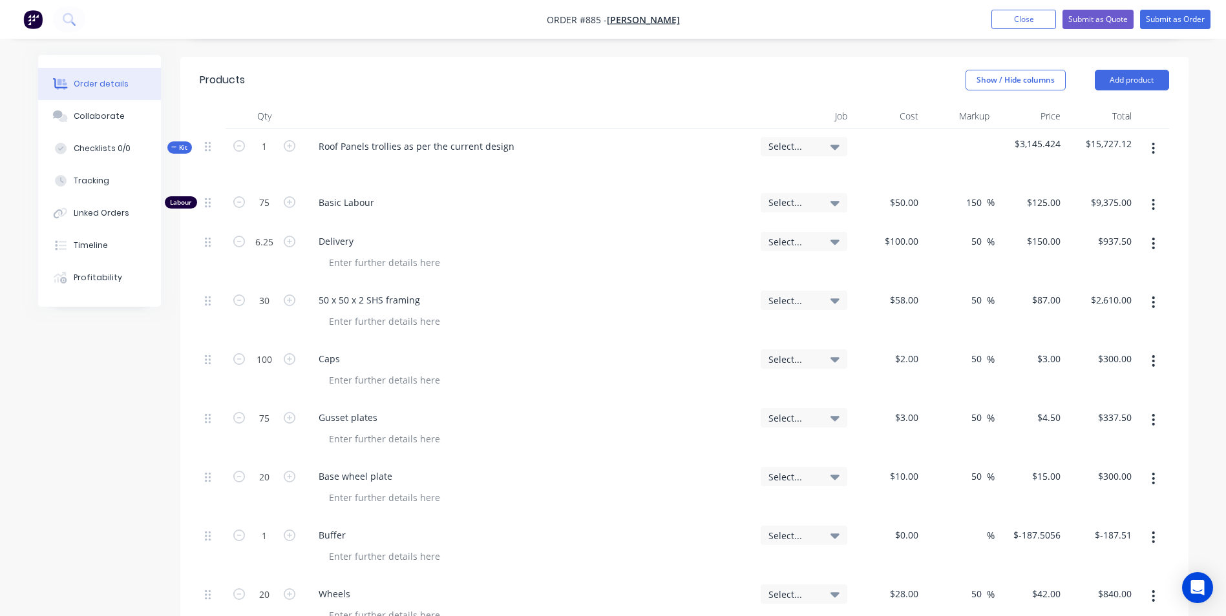
type input "$182.93"
type input "2"
type input "$60.00"
click at [180, 143] on span "Kit" at bounding box center [179, 148] width 17 height 10
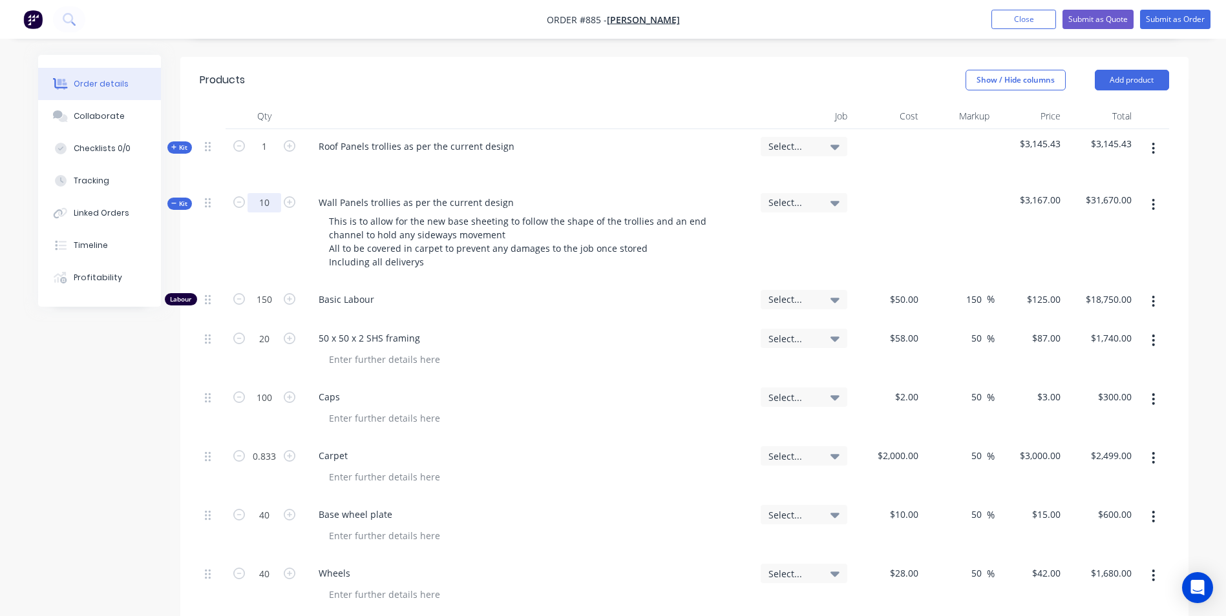
click at [266, 193] on input "10" at bounding box center [264, 202] width 34 height 19
type input "2"
click at [184, 199] on span "Kit" at bounding box center [179, 204] width 17 height 10
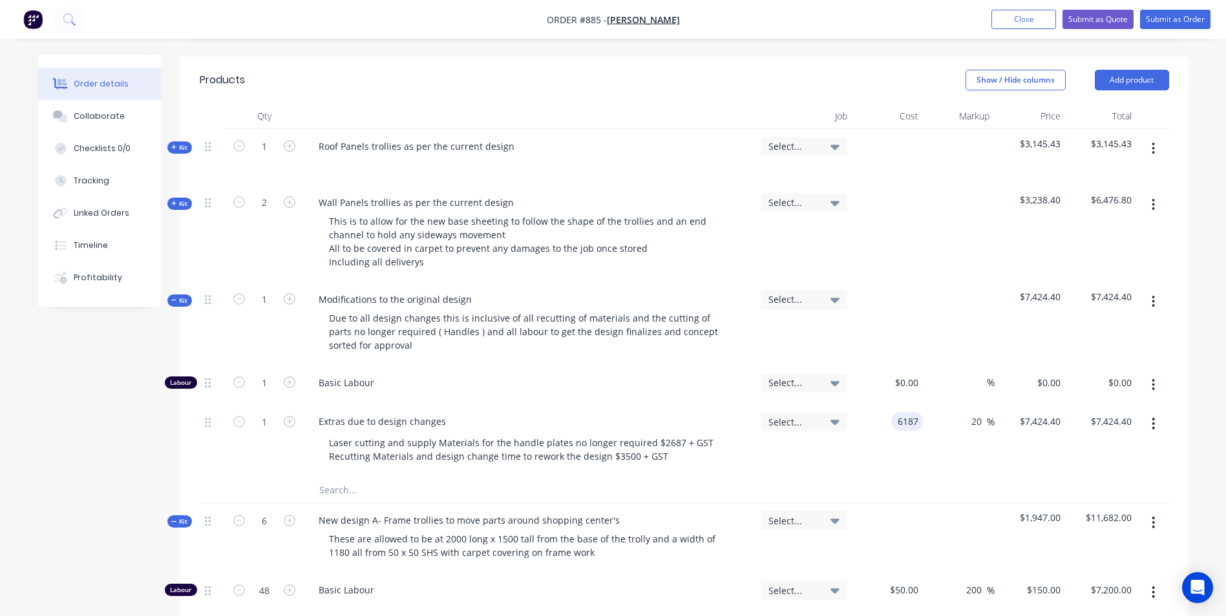
drag, startPoint x: 916, startPoint y: 386, endPoint x: 915, endPoint y: 397, distance: 11.7
click at [915, 412] on input "6187" at bounding box center [909, 421] width 27 height 19
type input "$1,237.40"
type input "$1,484.88"
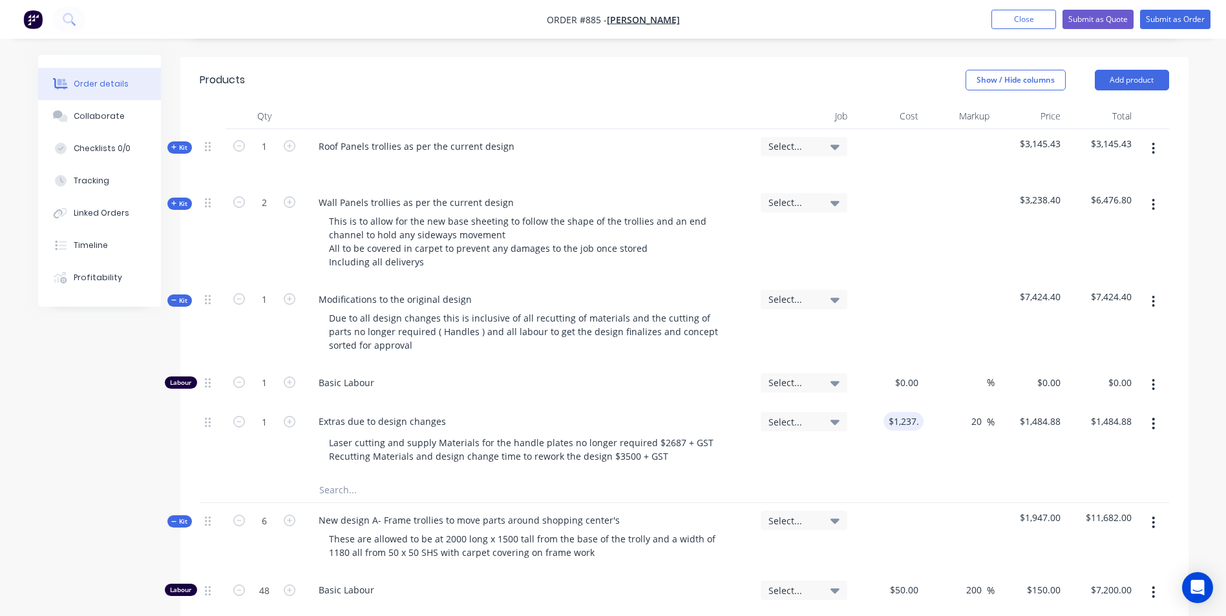
click at [677, 412] on div "Extras due to design changes" at bounding box center [529, 421] width 442 height 19
click at [184, 296] on span "Kit" at bounding box center [179, 301] width 17 height 10
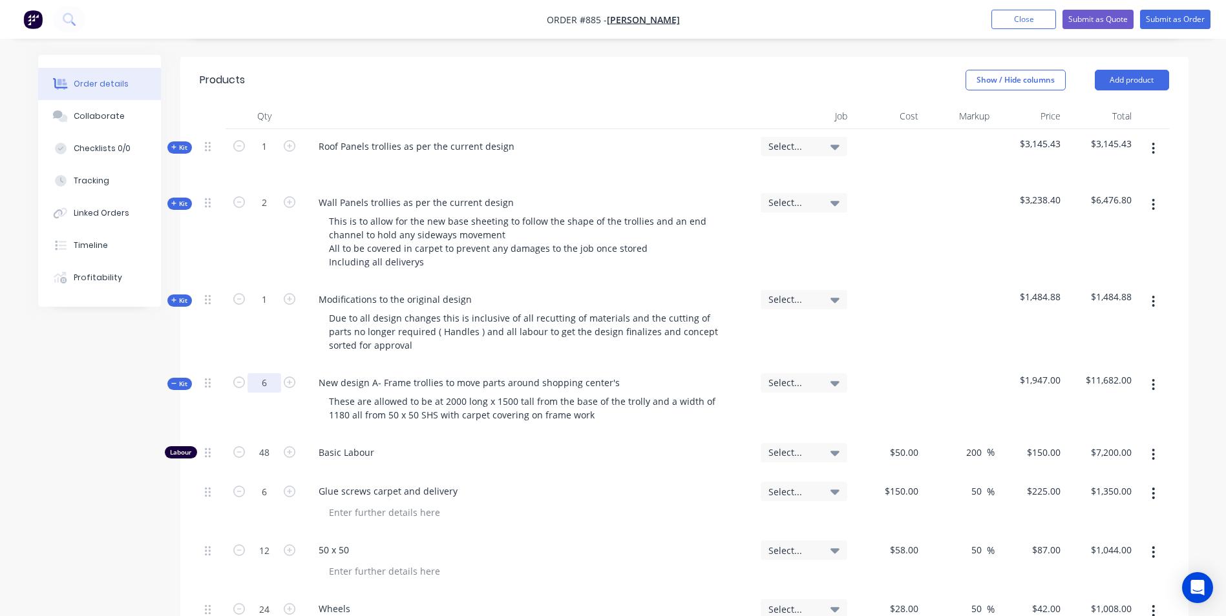
click at [268, 373] on input "6" at bounding box center [264, 382] width 34 height 19
type input "1"
click at [600, 482] on div "Glue screws carpet and delivery" at bounding box center [529, 491] width 442 height 19
type input "8"
type input "$1,200.00"
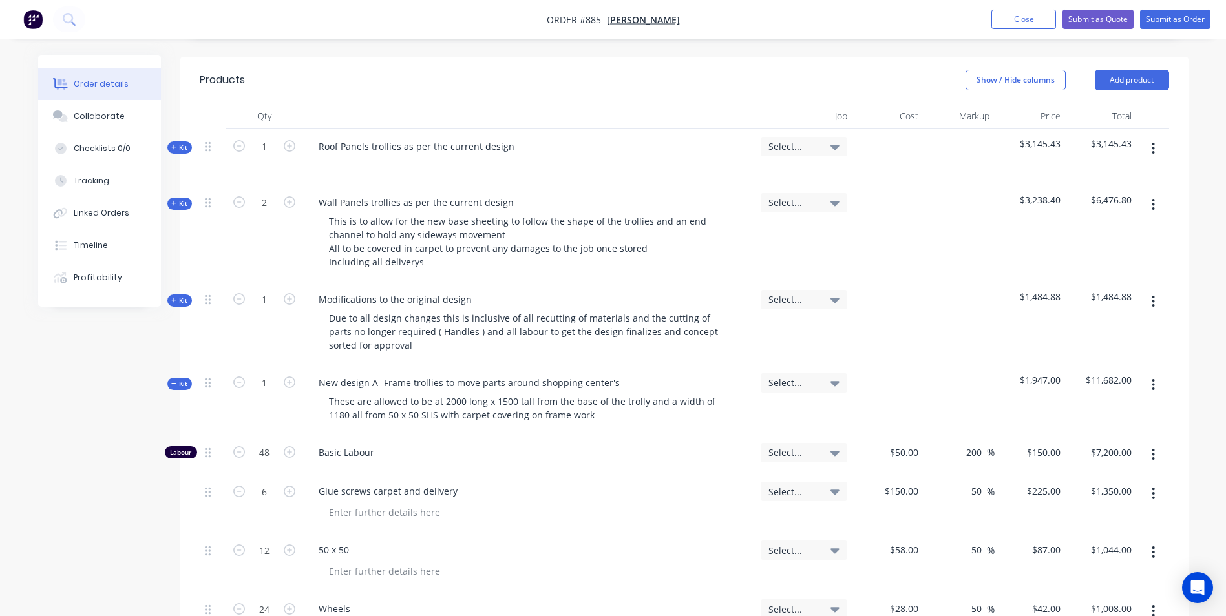
type input "1"
type input "$225.00"
type input "2"
type input "$174.00"
type input "4"
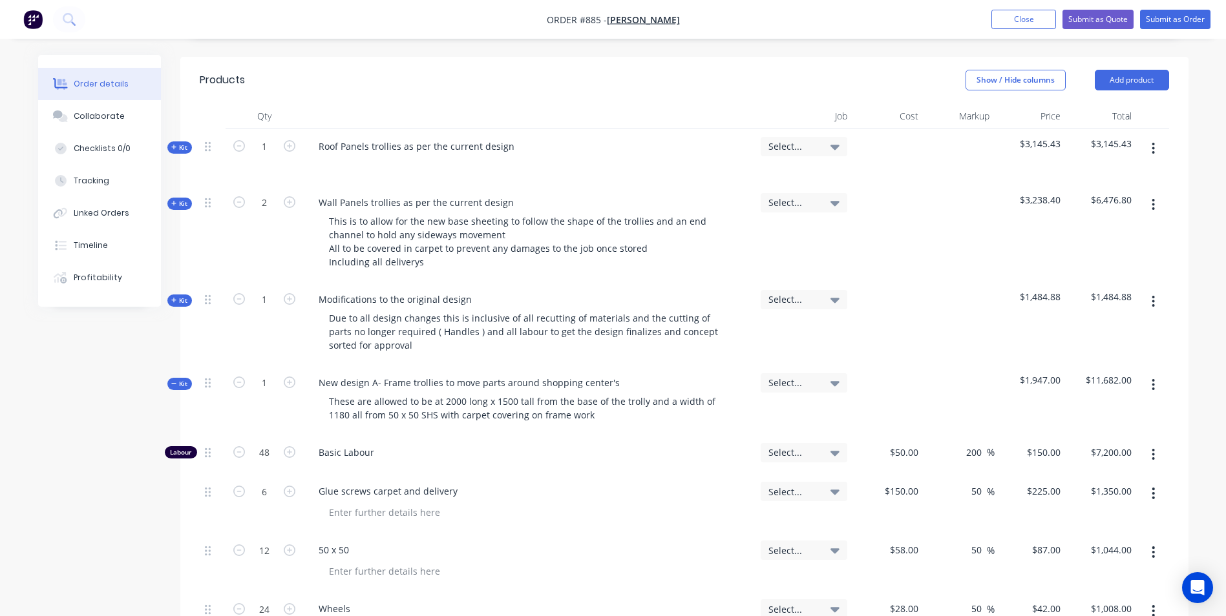
type input "$168.00"
type input "6"
type input "$180.00"
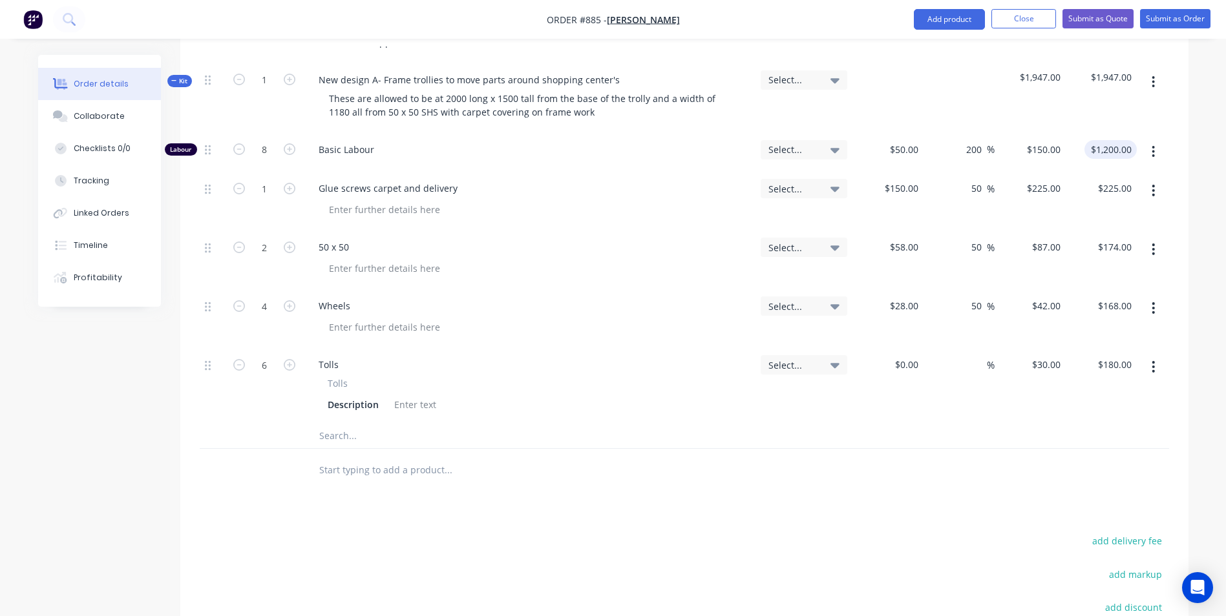
scroll to position [711, 0]
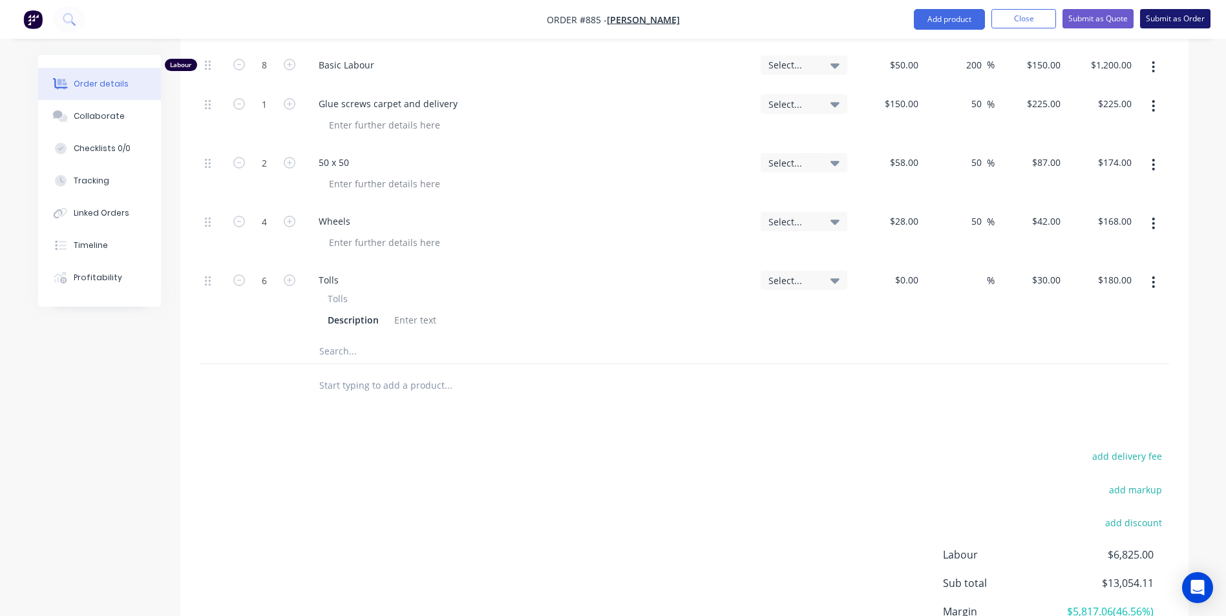
click at [1166, 17] on button "Submit as Order" at bounding box center [1175, 18] width 70 height 19
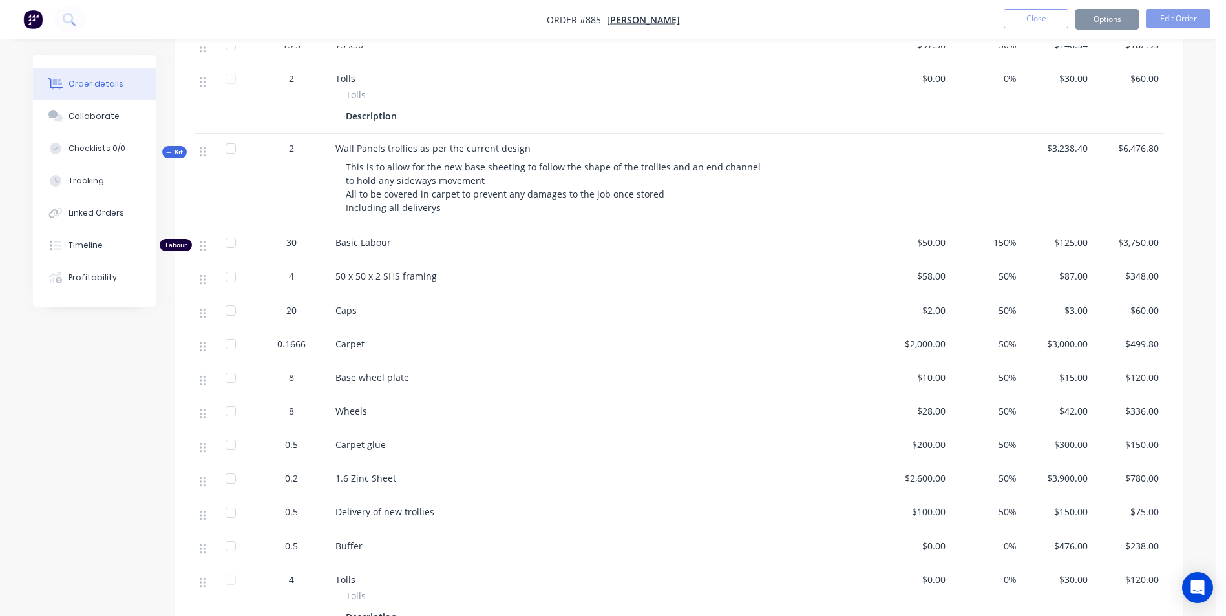
scroll to position [0, 0]
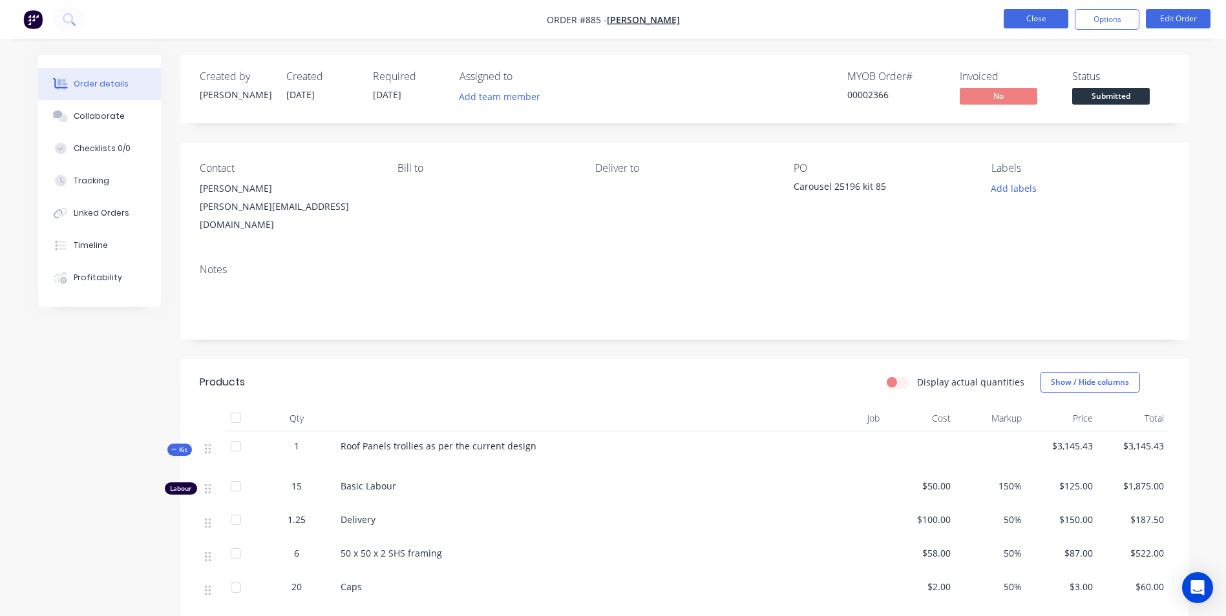
click at [1043, 14] on button "Close" at bounding box center [1035, 18] width 65 height 19
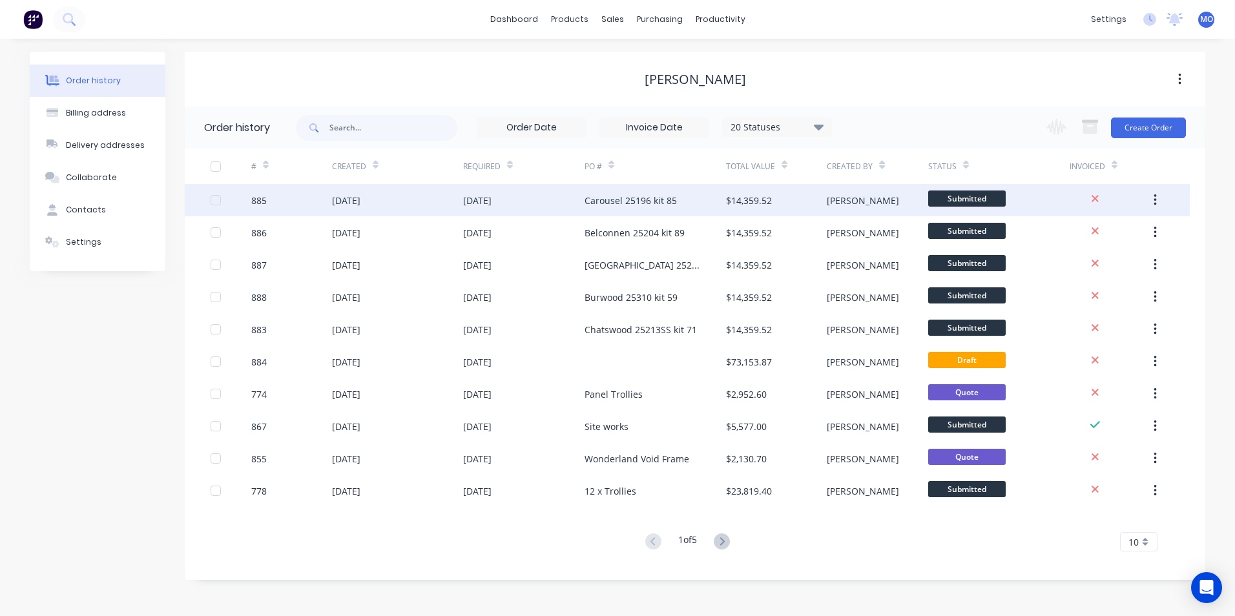
click at [731, 194] on div "$14,359.52" at bounding box center [749, 201] width 46 height 14
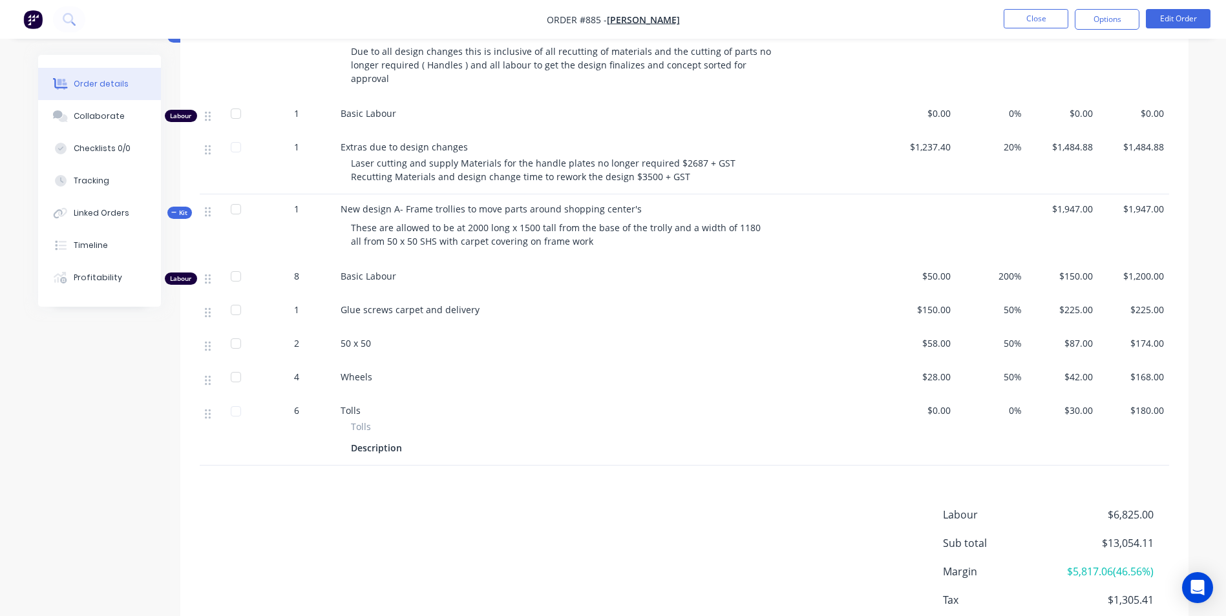
scroll to position [1357, 0]
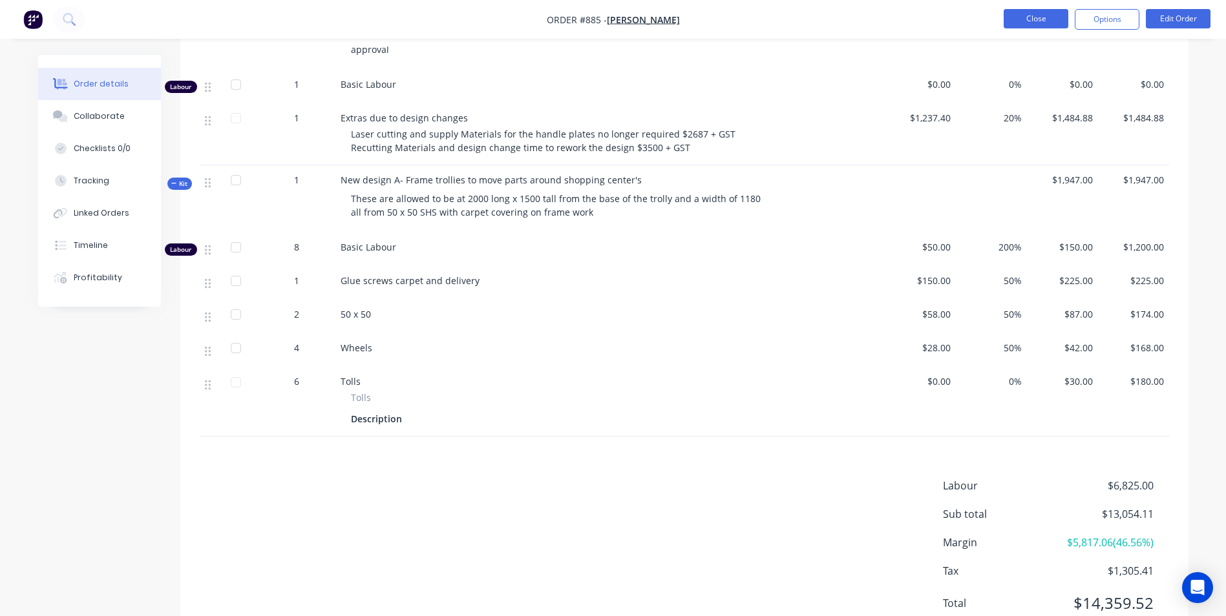
click at [1048, 19] on button "Close" at bounding box center [1035, 18] width 65 height 19
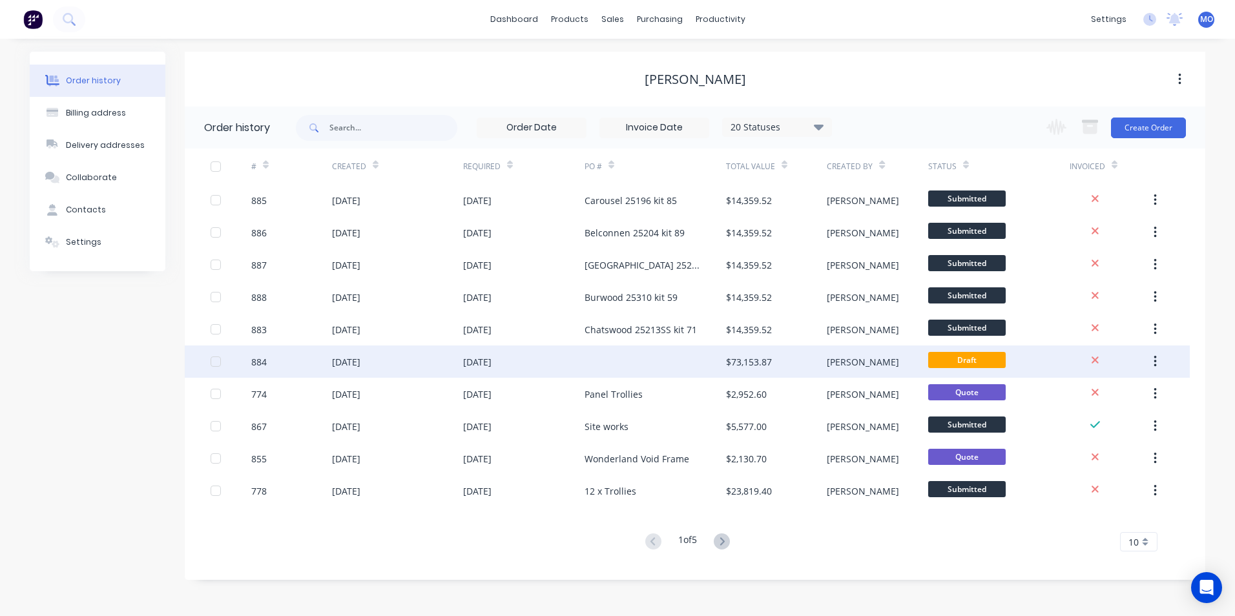
click at [733, 368] on div "$73,153.87" at bounding box center [776, 362] width 101 height 32
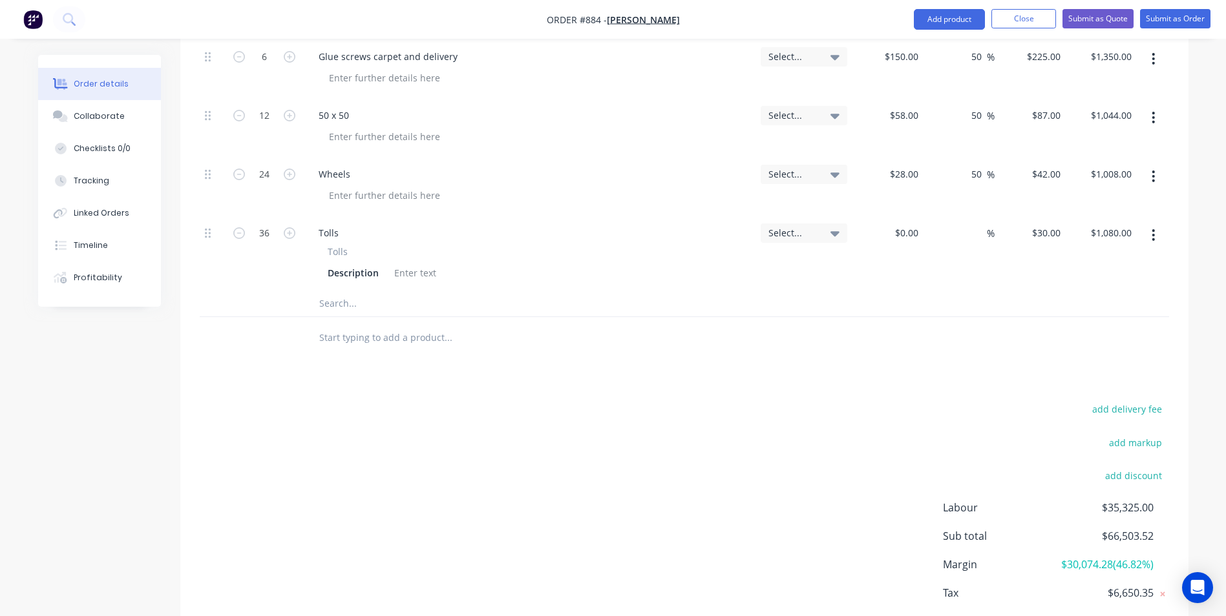
scroll to position [2232, 0]
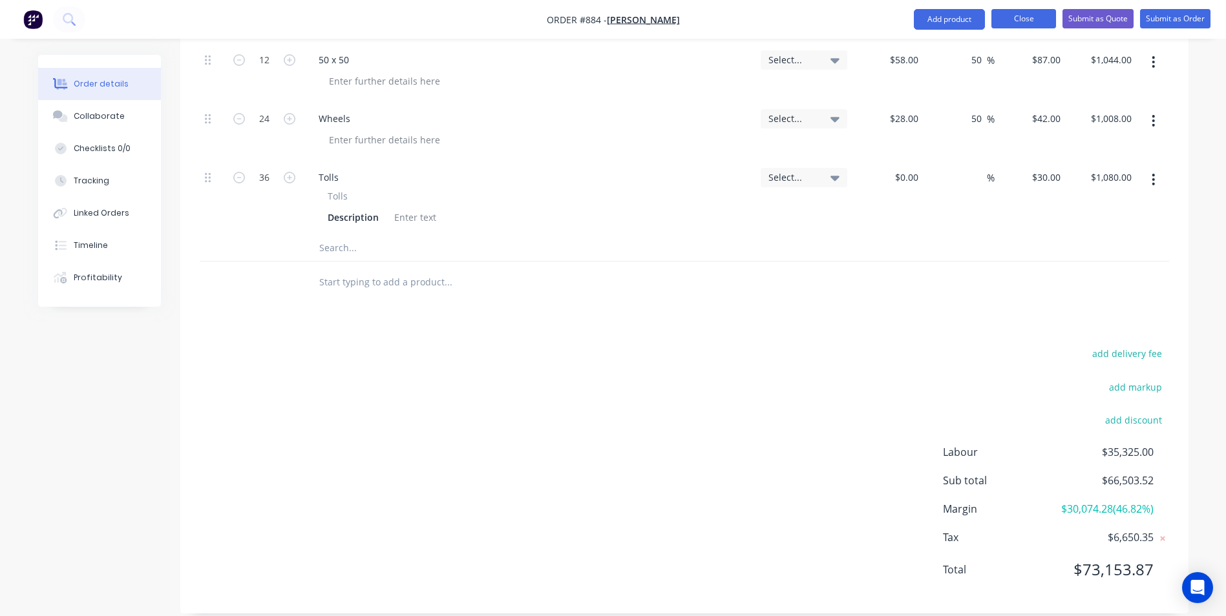
click at [1018, 13] on button "Close" at bounding box center [1023, 18] width 65 height 19
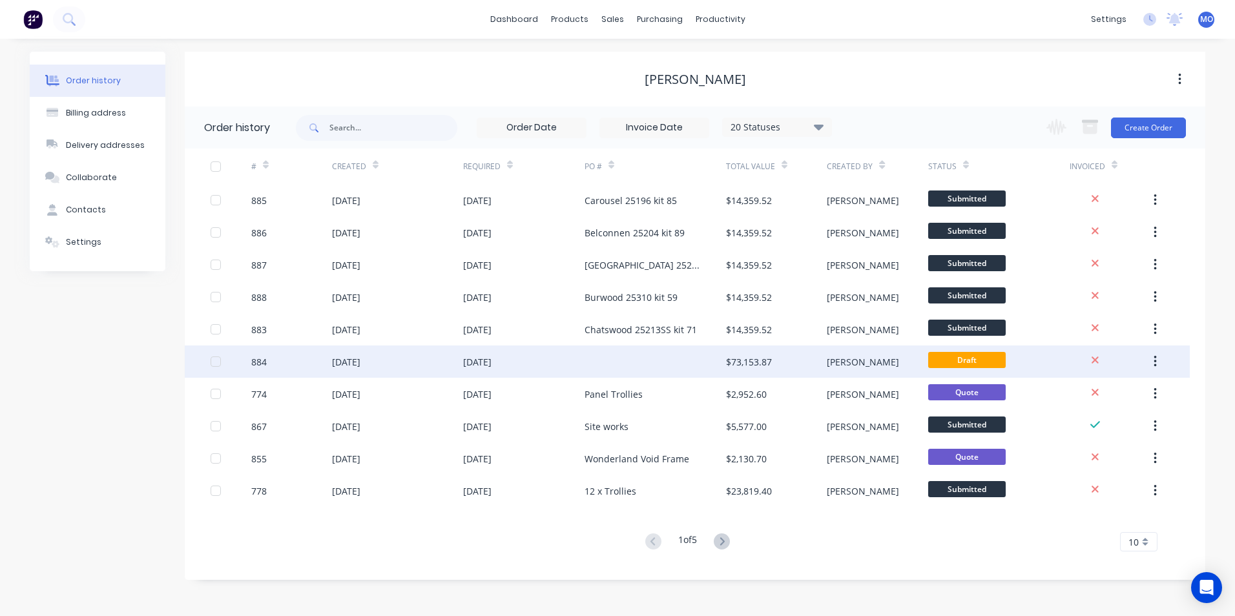
click at [616, 360] on div at bounding box center [656, 362] width 142 height 32
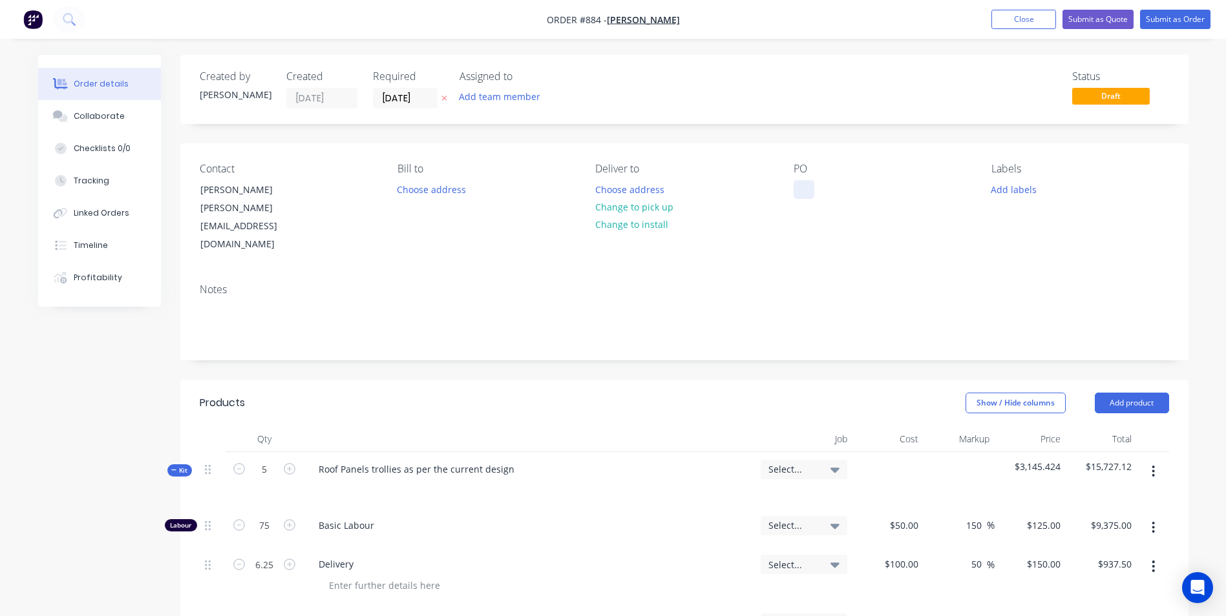
click at [808, 185] on div at bounding box center [803, 189] width 21 height 19
paste div
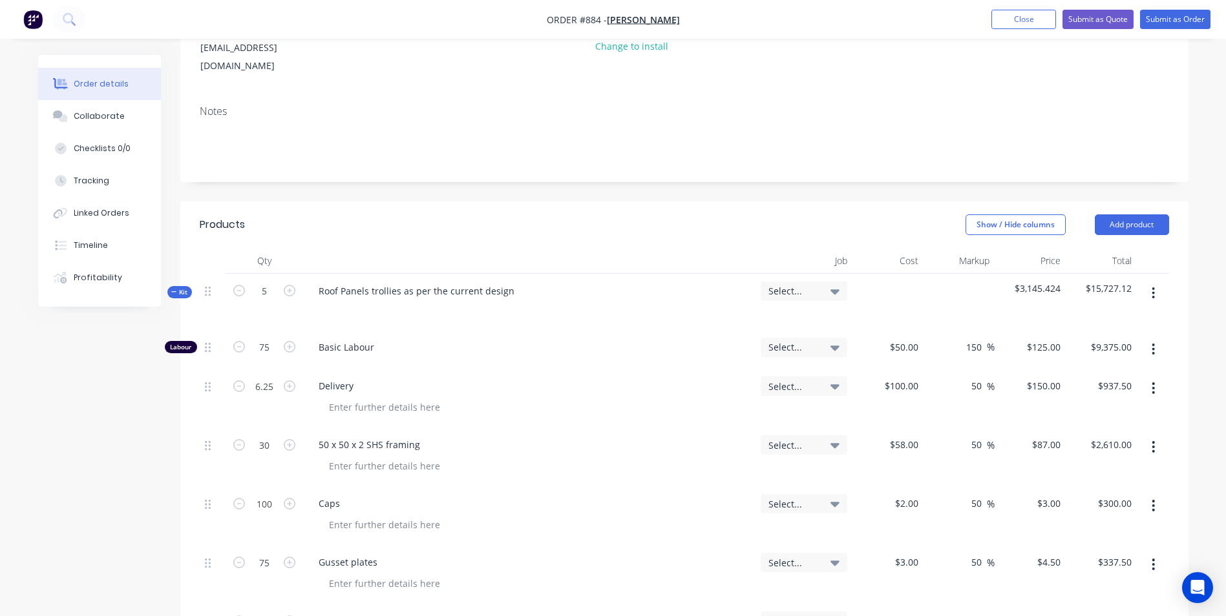
scroll to position [194, 0]
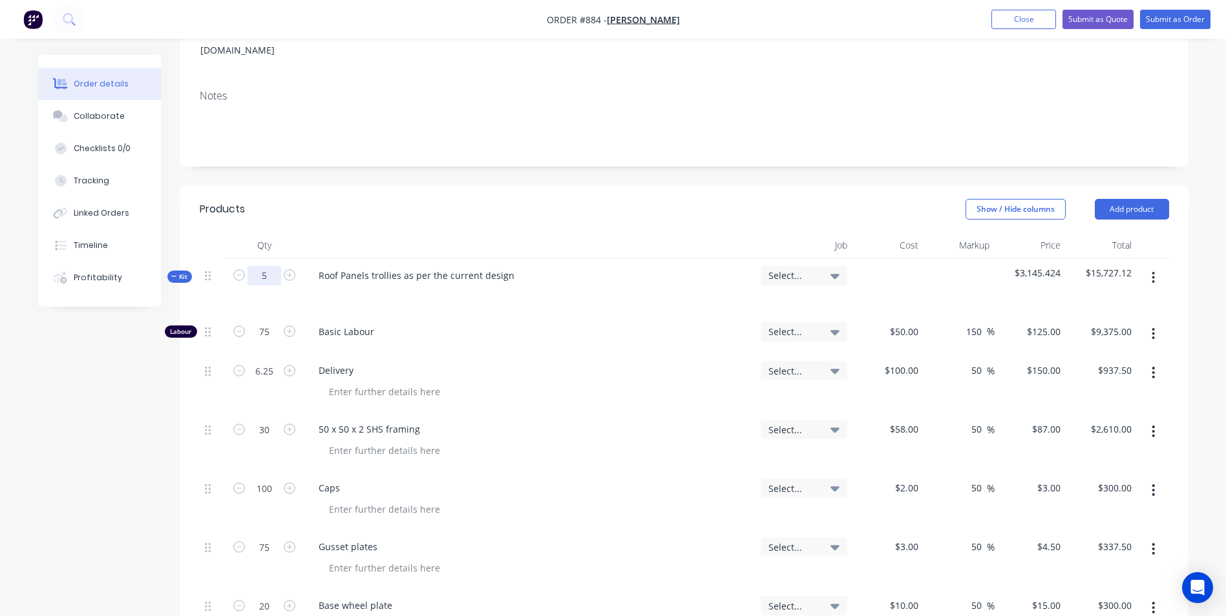
click at [267, 266] on input "5" at bounding box center [264, 275] width 34 height 19
type input "0"
click at [527, 315] on div "Basic Labour" at bounding box center [529, 334] width 452 height 39
click at [1157, 266] on button "button" at bounding box center [1153, 277] width 30 height 23
click at [1095, 380] on div "Delete" at bounding box center [1108, 389] width 100 height 19
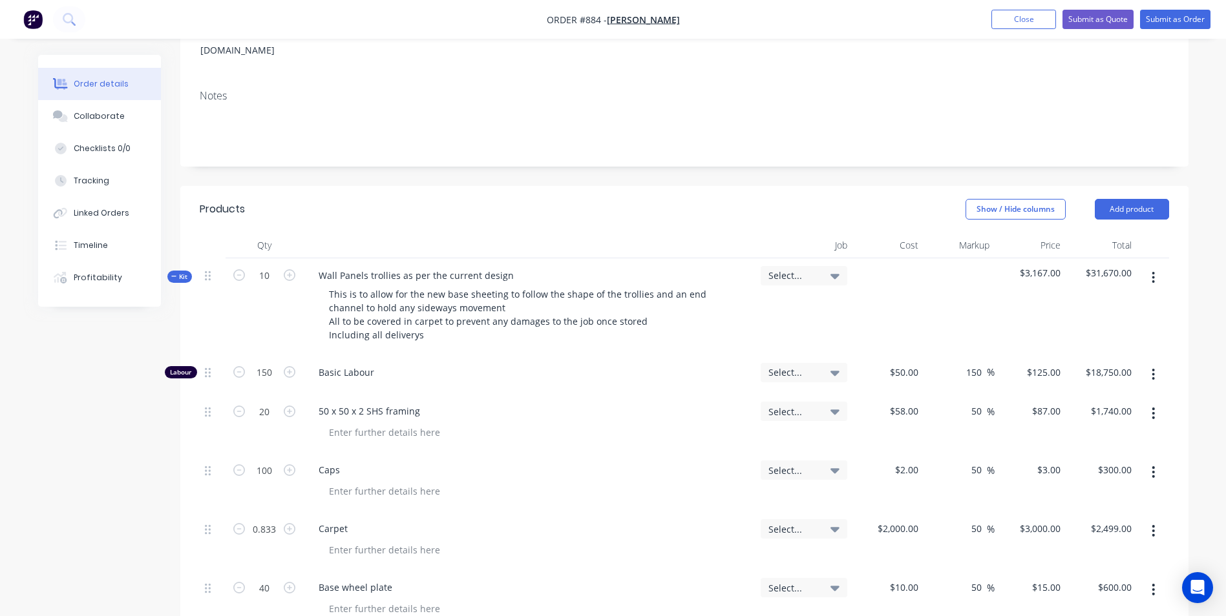
click at [1149, 266] on button "button" at bounding box center [1153, 277] width 30 height 23
click at [1080, 380] on div "Delete" at bounding box center [1108, 389] width 100 height 19
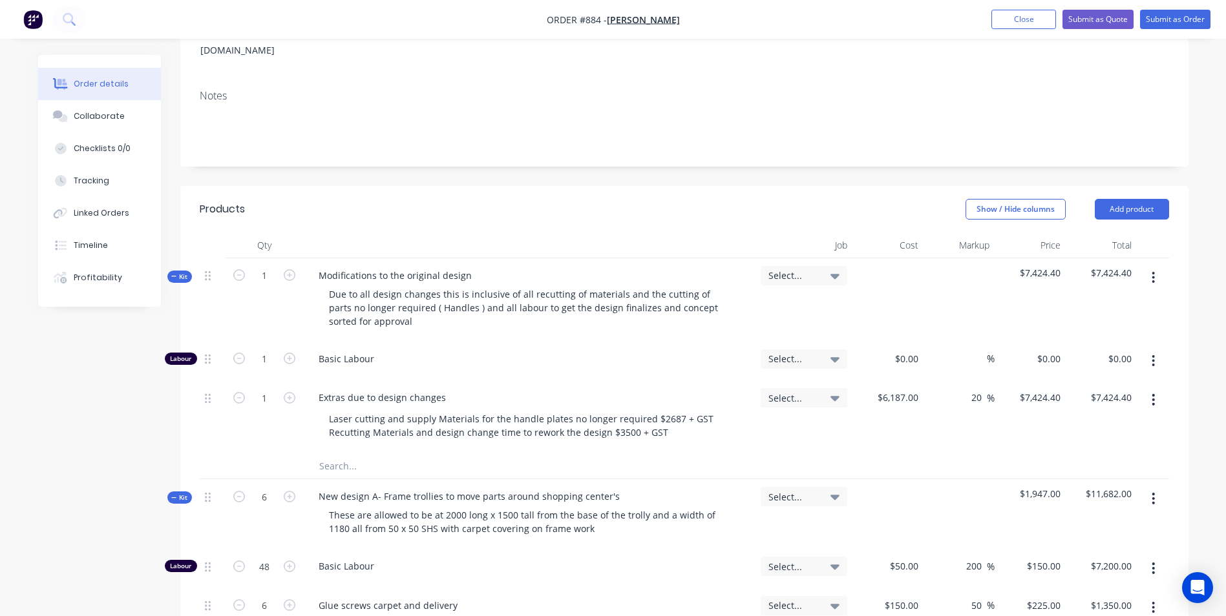
click at [1144, 266] on button "button" at bounding box center [1153, 277] width 30 height 23
click at [1082, 380] on div "Delete" at bounding box center [1108, 389] width 100 height 19
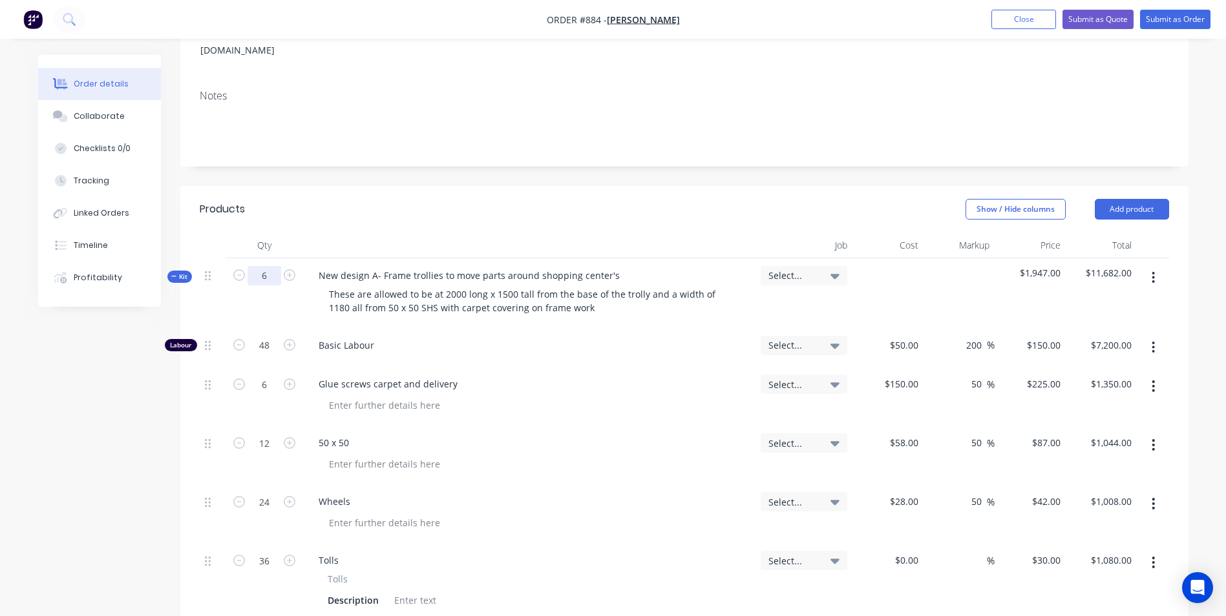
click at [270, 266] on input "6" at bounding box center [264, 275] width 34 height 19
type input "1"
type input "8"
type input "$1,200.00"
click at [532, 396] on div at bounding box center [535, 405] width 432 height 19
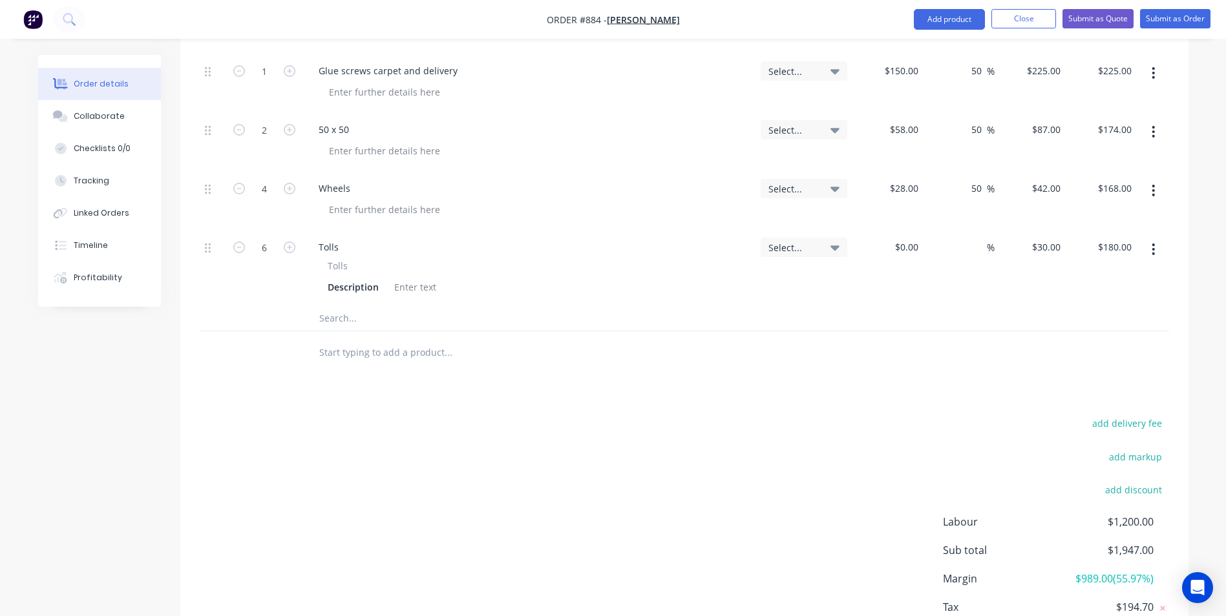
scroll to position [562, 0]
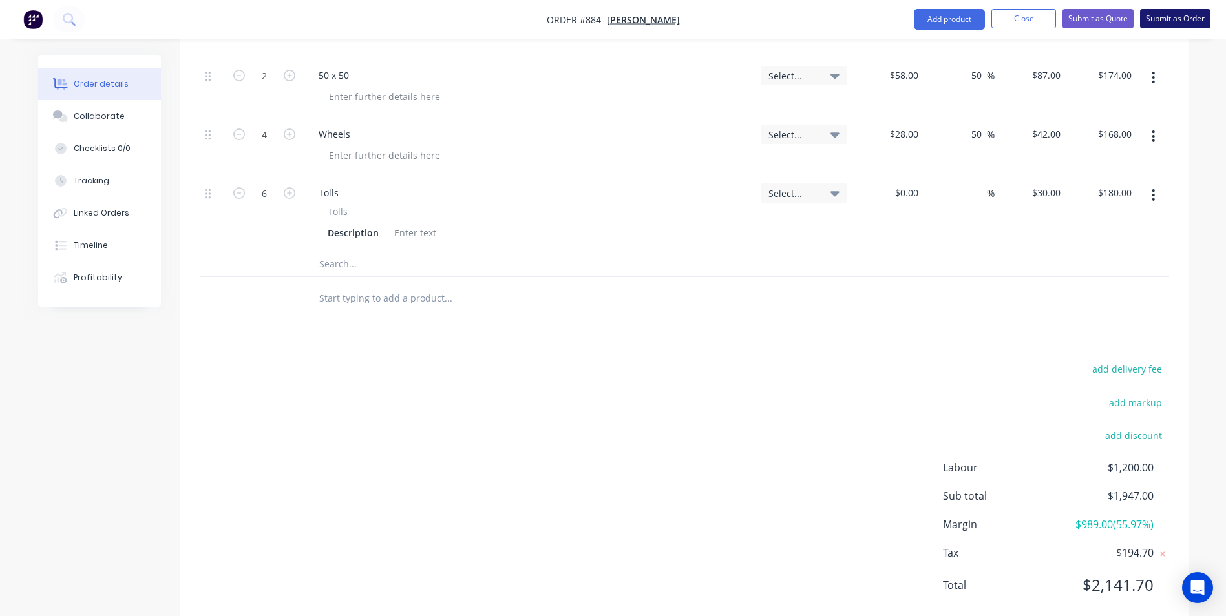
click at [1153, 16] on button "Submit as Order" at bounding box center [1175, 18] width 70 height 19
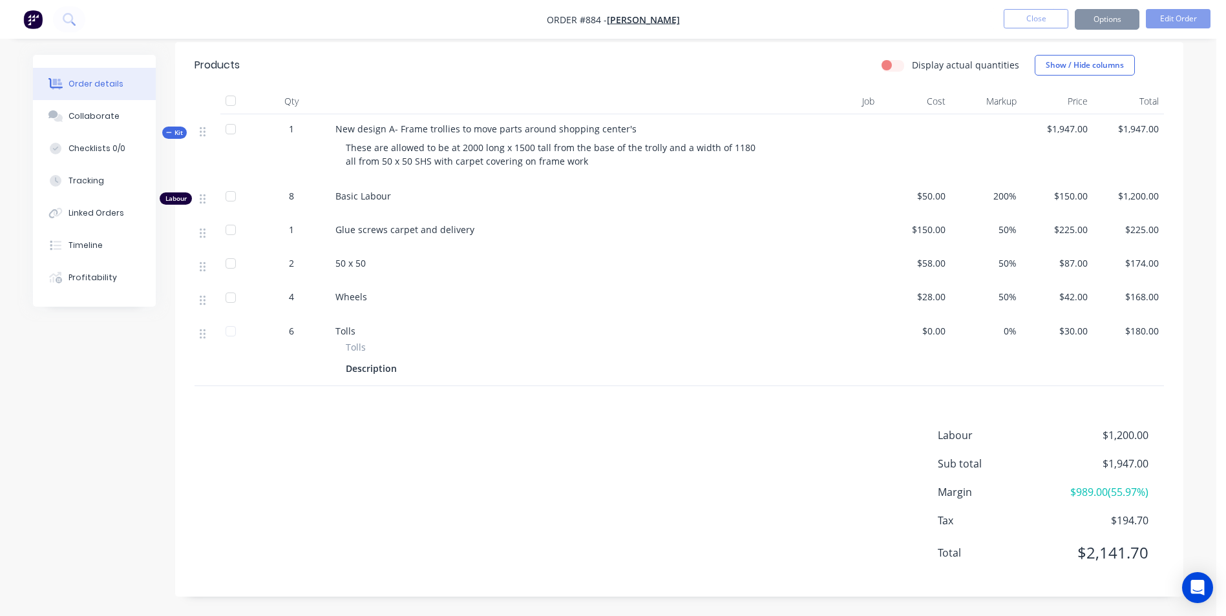
scroll to position [0, 0]
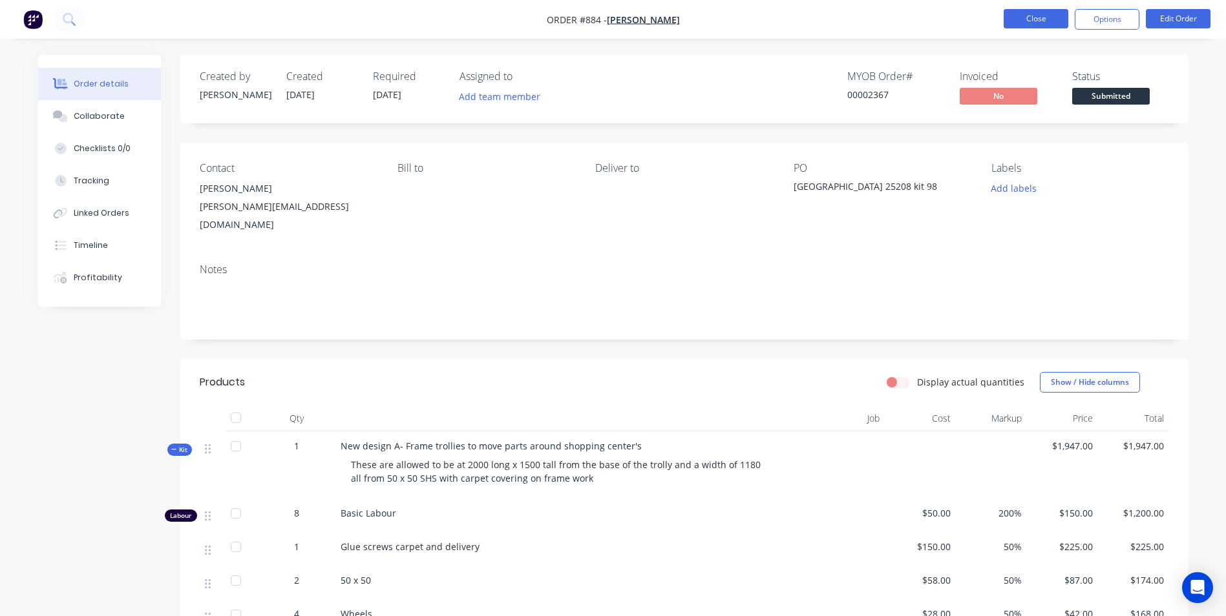
click at [1049, 19] on button "Close" at bounding box center [1035, 18] width 65 height 19
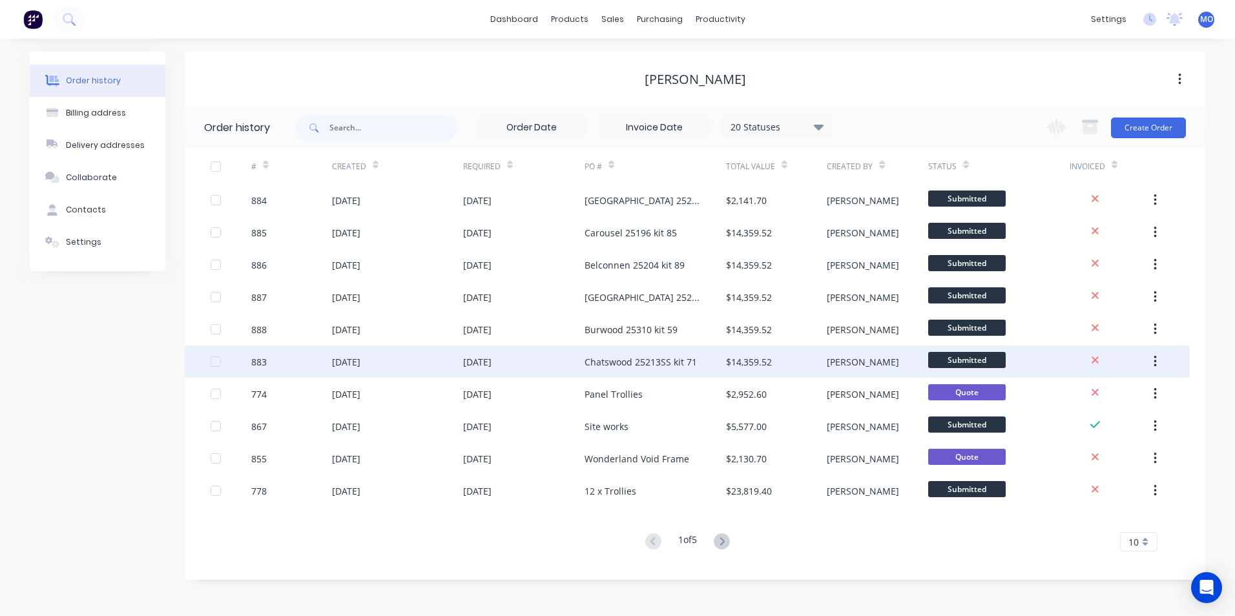
click at [736, 363] on div "$14,359.52" at bounding box center [749, 362] width 46 height 14
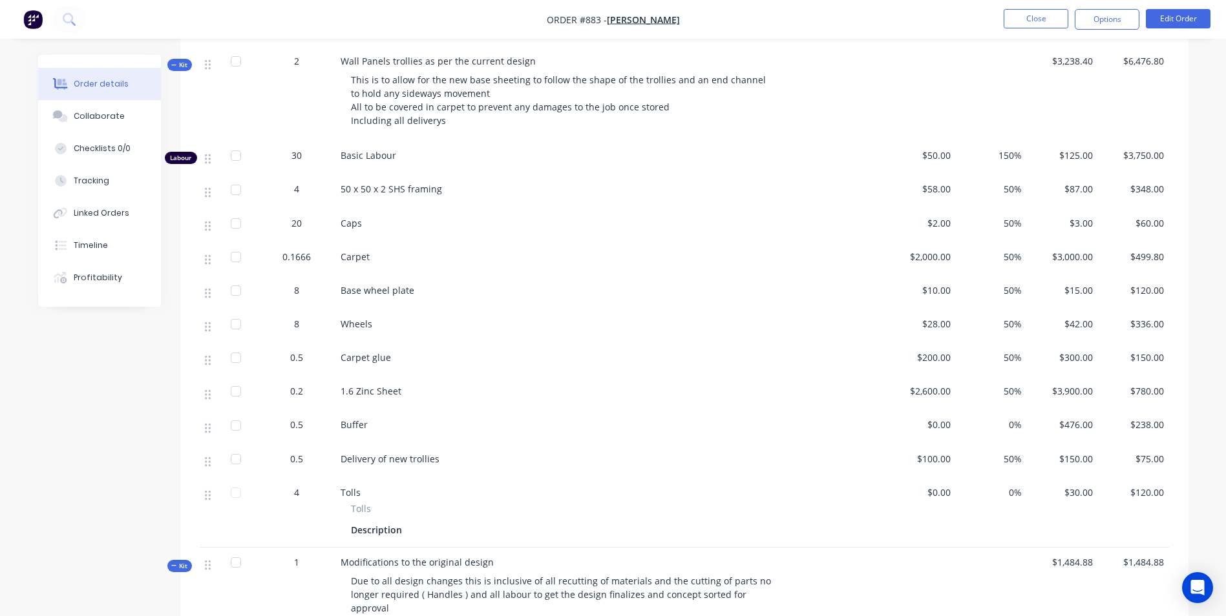
scroll to position [775, 0]
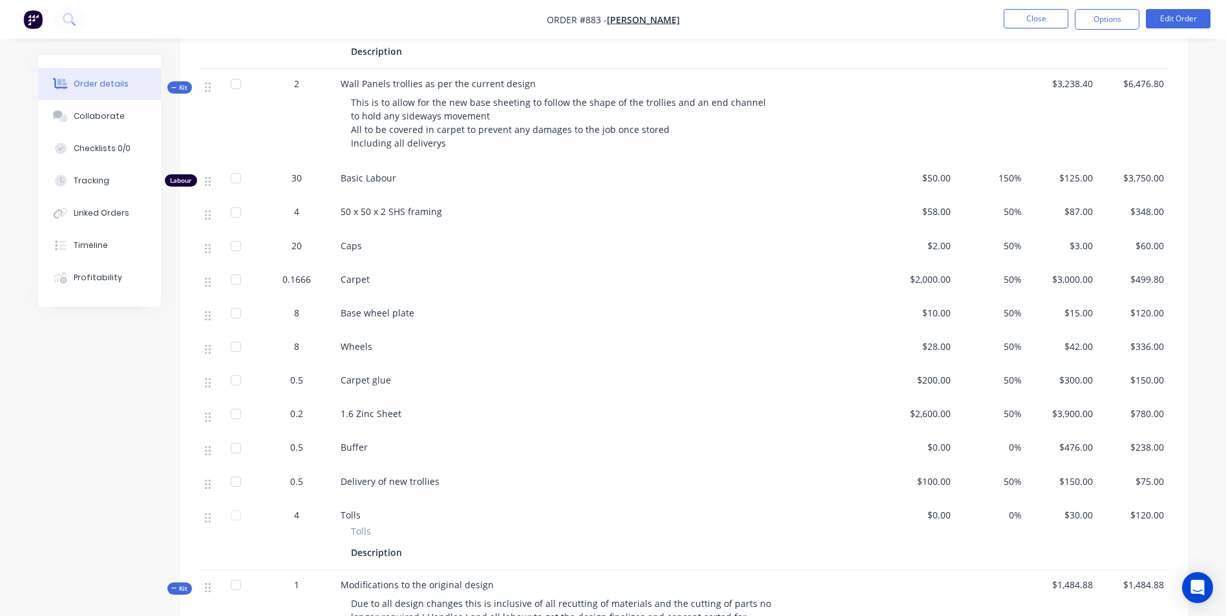
click at [295, 441] on span "0.5" at bounding box center [296, 448] width 13 height 14
click at [1189, 14] on button "Edit Order" at bounding box center [1178, 18] width 65 height 19
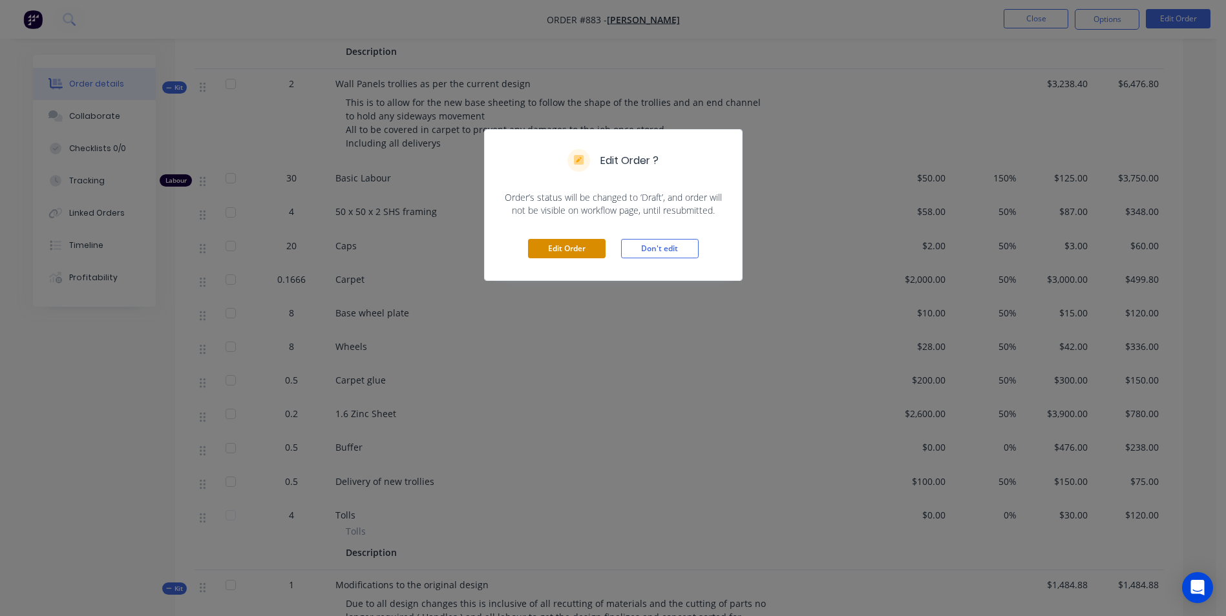
click at [576, 244] on button "Edit Order" at bounding box center [567, 248] width 78 height 19
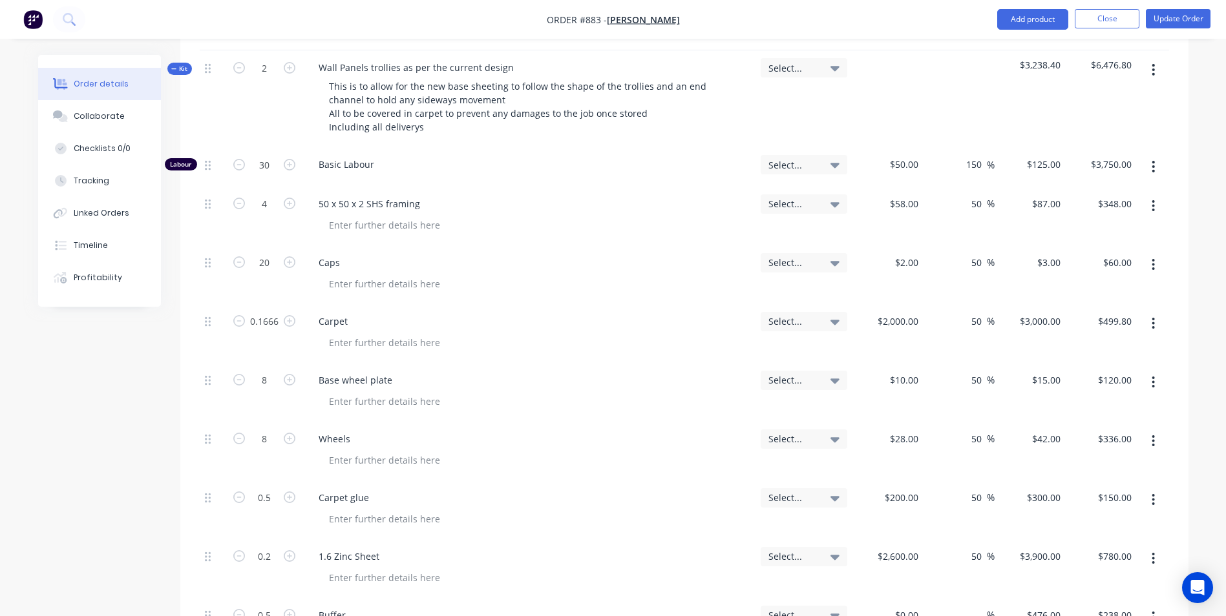
scroll to position [1098, 0]
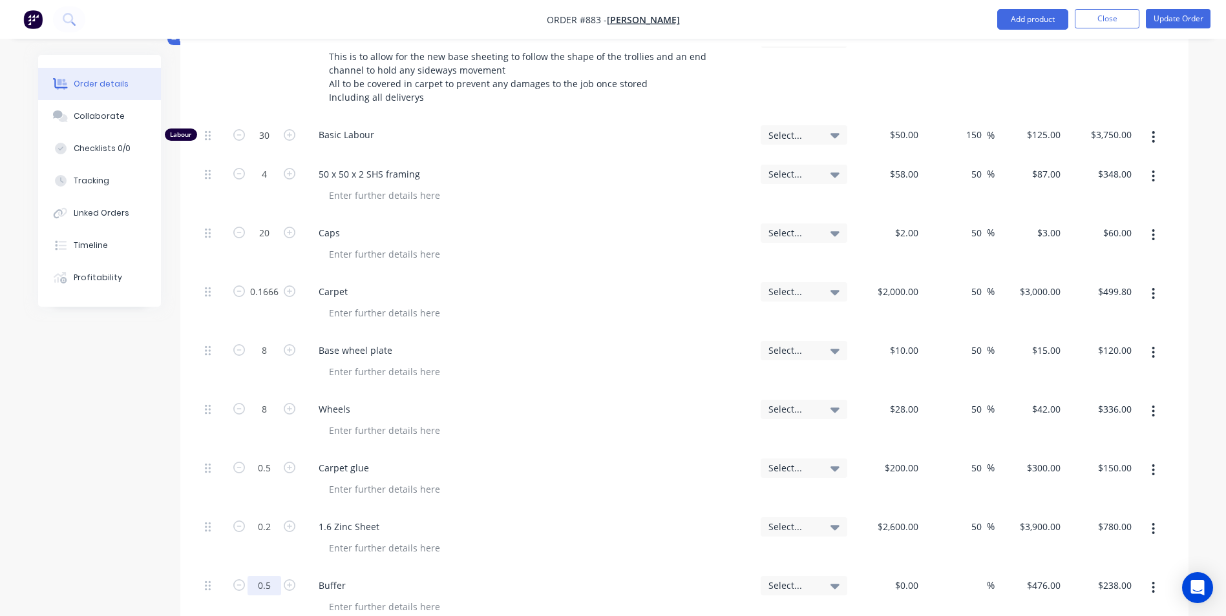
click at [265, 576] on input "0.5" at bounding box center [264, 585] width 34 height 19
click at [1055, 576] on input "476" at bounding box center [1055, 585] width 22 height 19
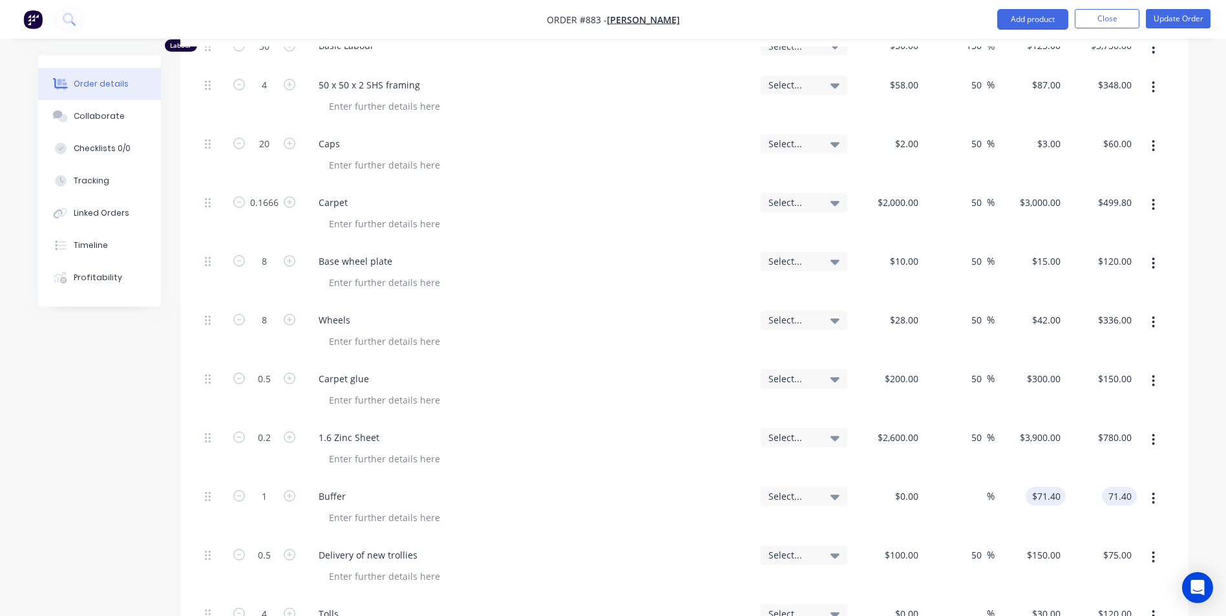
scroll to position [1163, 0]
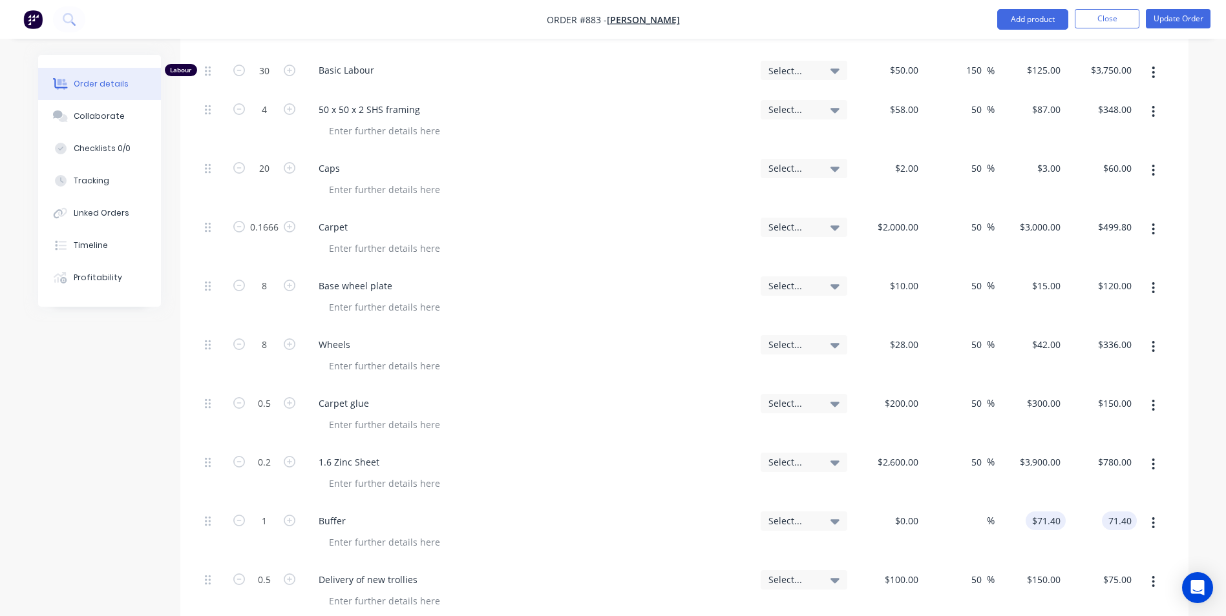
click at [1050, 512] on input "$71.40" at bounding box center [1048, 521] width 35 height 19
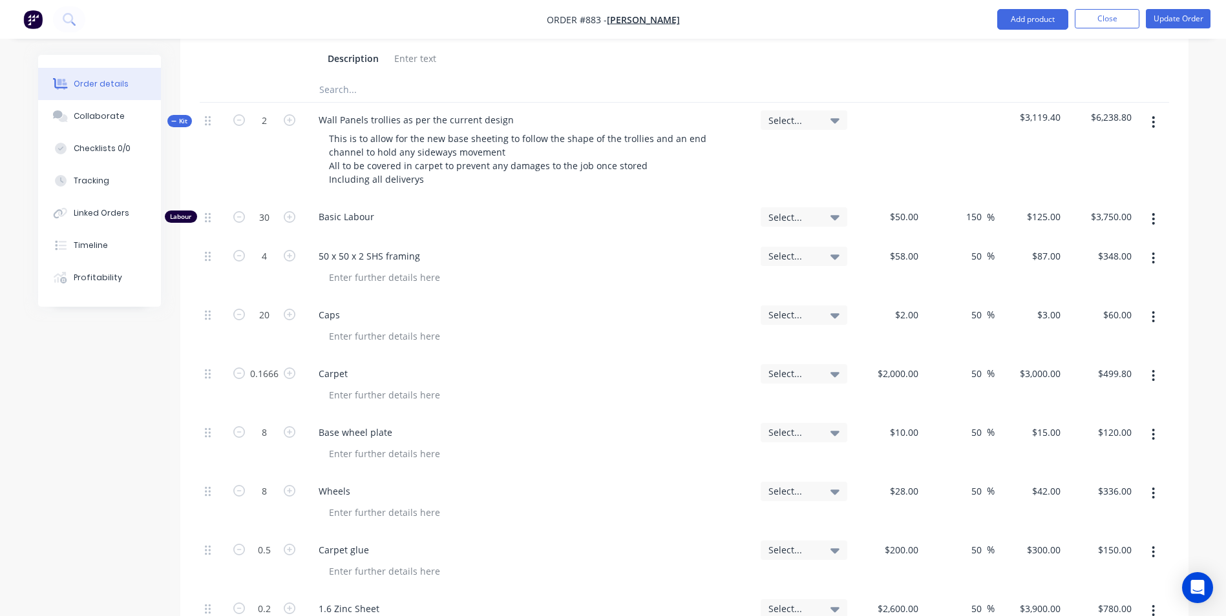
scroll to position [1098, 0]
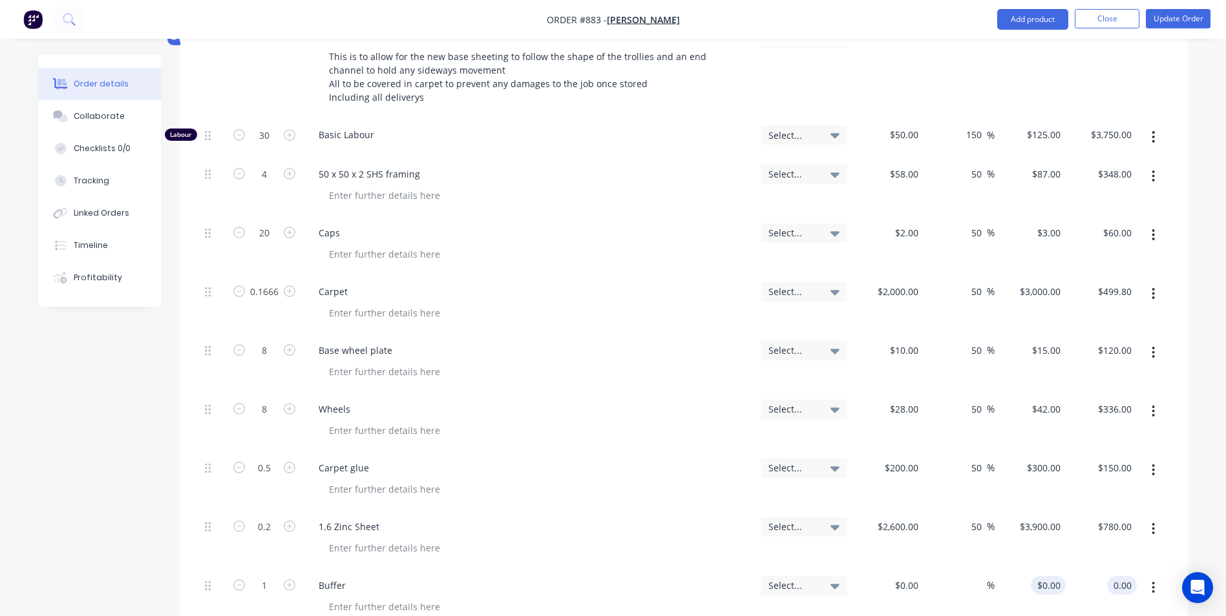
click at [1059, 576] on input "$0.00" at bounding box center [1051, 585] width 30 height 19
click at [1062, 532] on div "$3,900.00 $3,900.00" at bounding box center [1029, 539] width 71 height 59
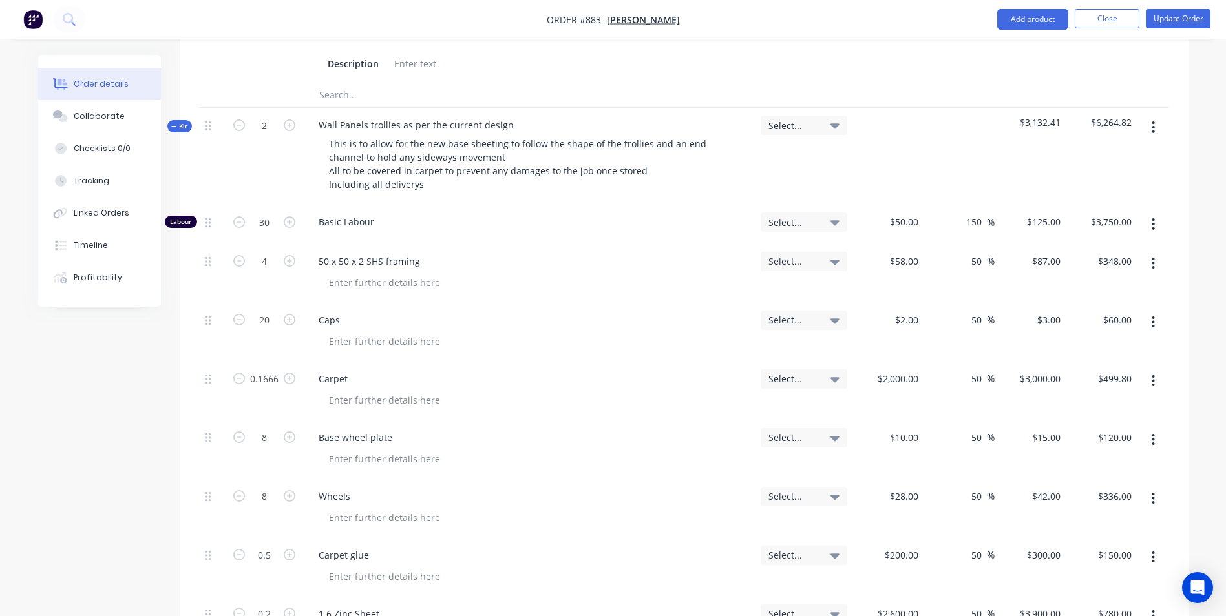
scroll to position [1163, 0]
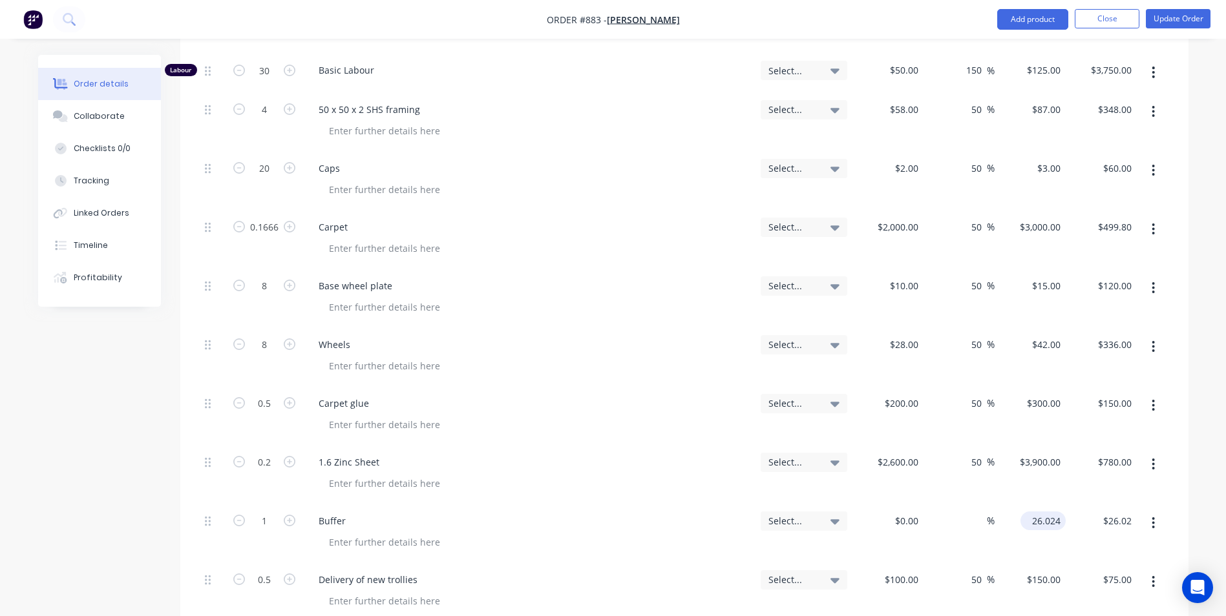
click at [1031, 512] on div "26.024 $26.024" at bounding box center [1045, 521] width 40 height 19
click at [1052, 512] on input "$46.024" at bounding box center [1045, 521] width 40 height 19
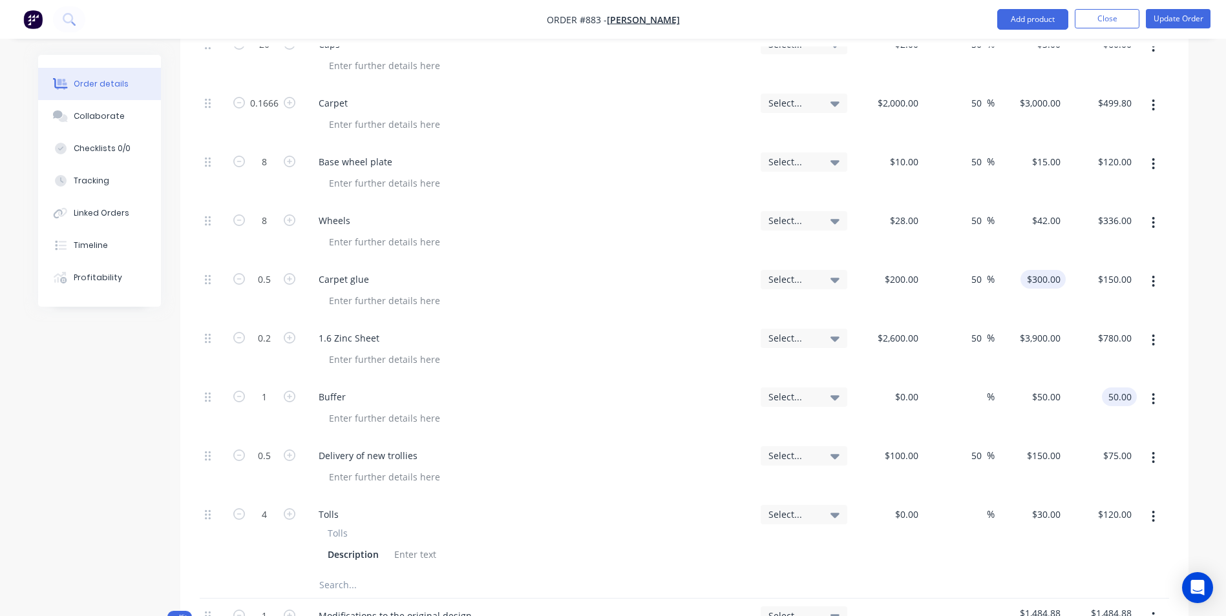
scroll to position [1292, 0]
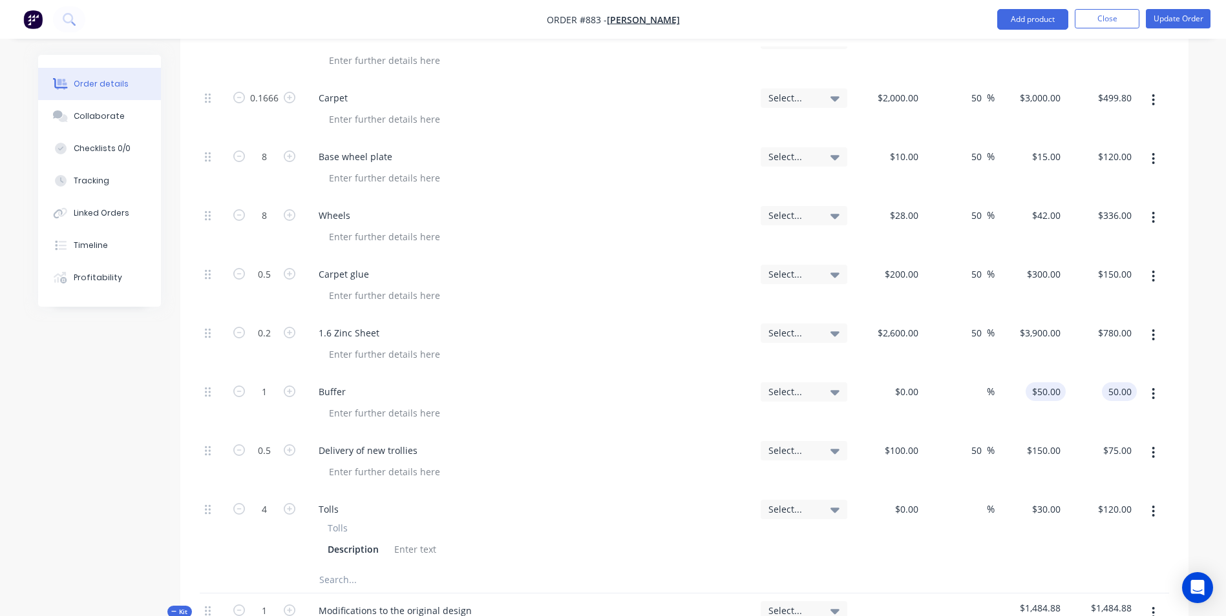
click at [1054, 383] on input "$50.00" at bounding box center [1048, 392] width 35 height 19
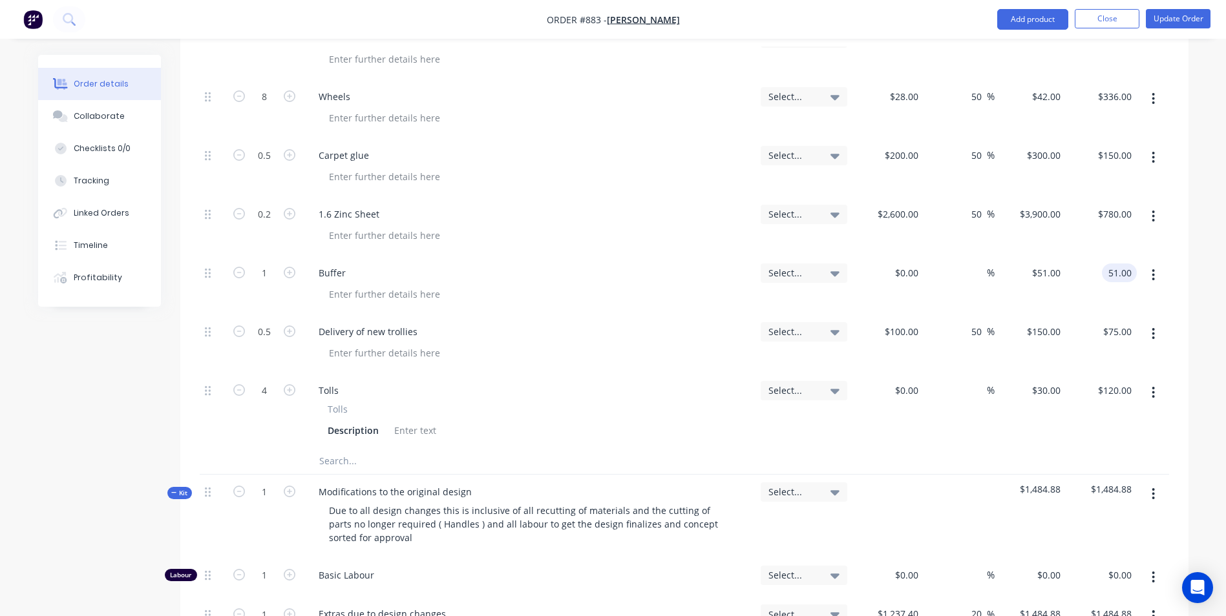
scroll to position [1486, 0]
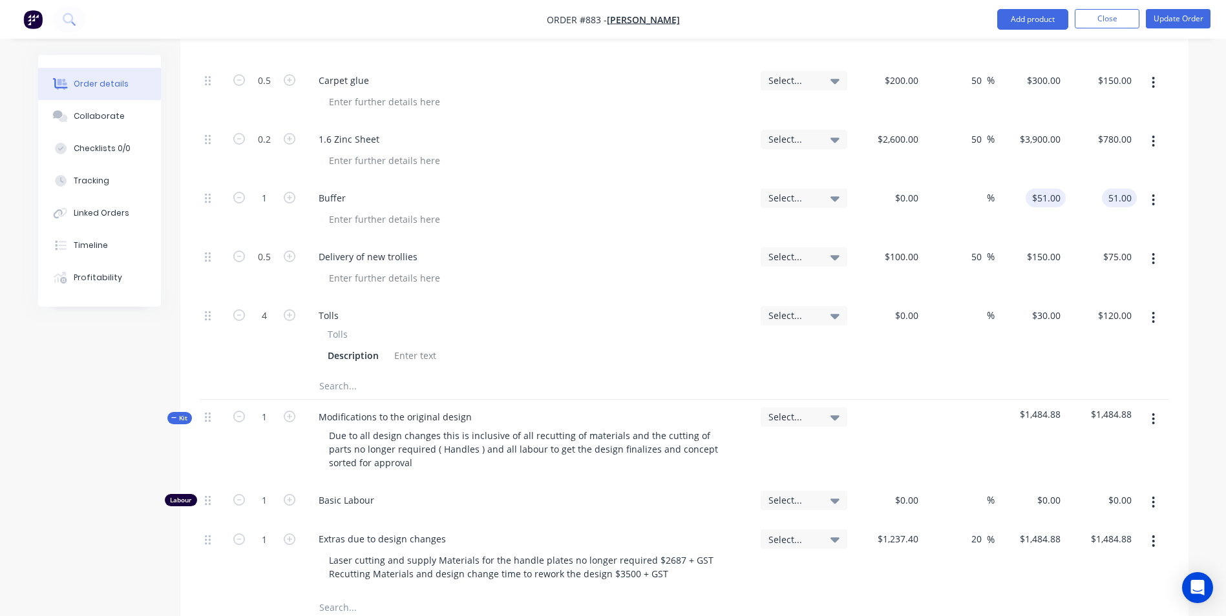
click at [1040, 181] on div "$51.00 $51.00" at bounding box center [1029, 210] width 71 height 59
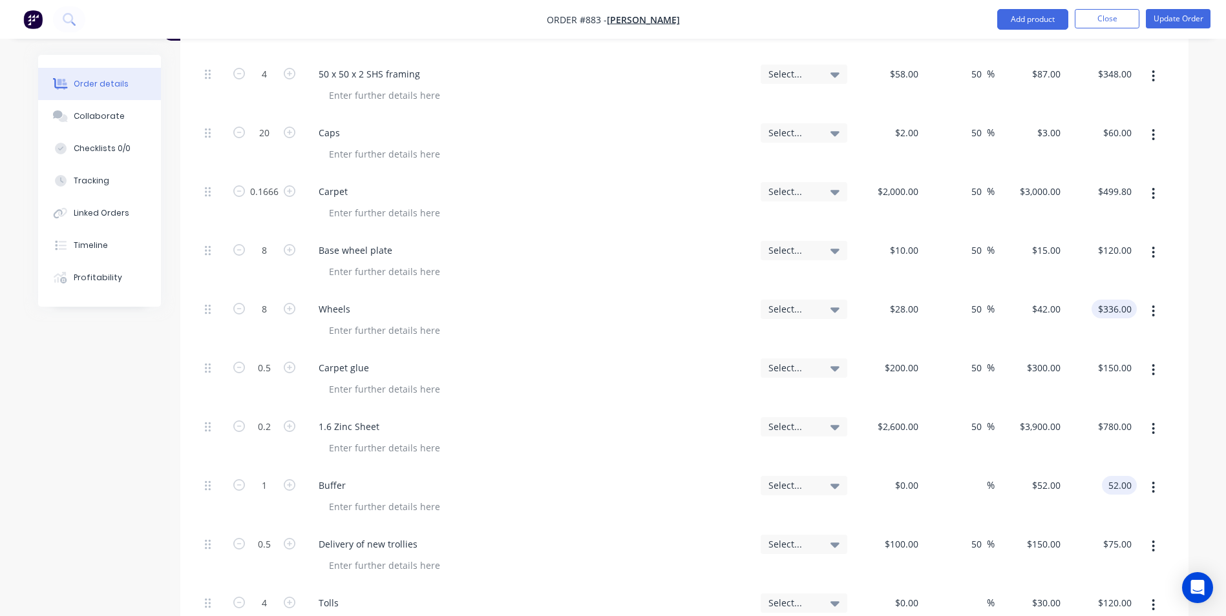
scroll to position [1034, 0]
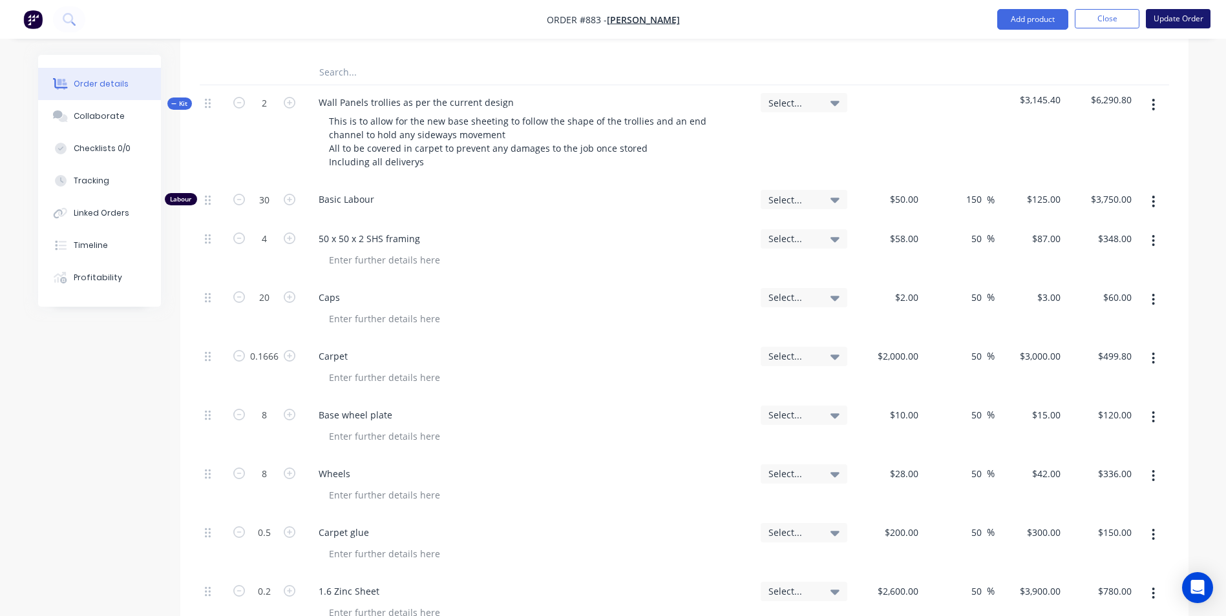
click at [1171, 17] on button "Update Order" at bounding box center [1178, 18] width 65 height 19
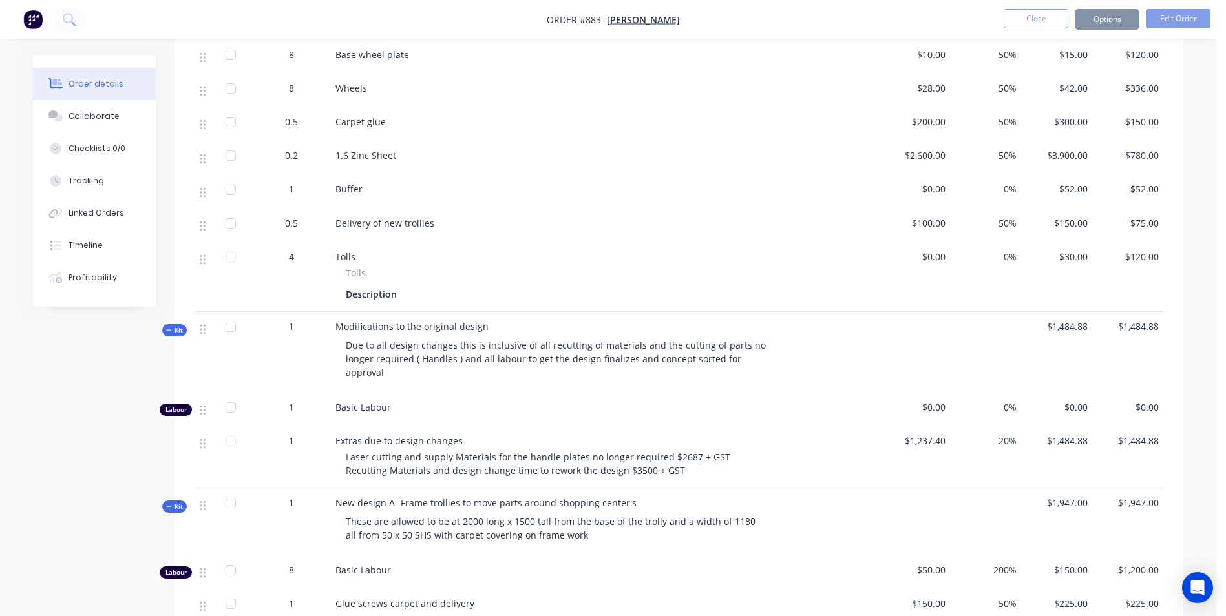
scroll to position [0, 0]
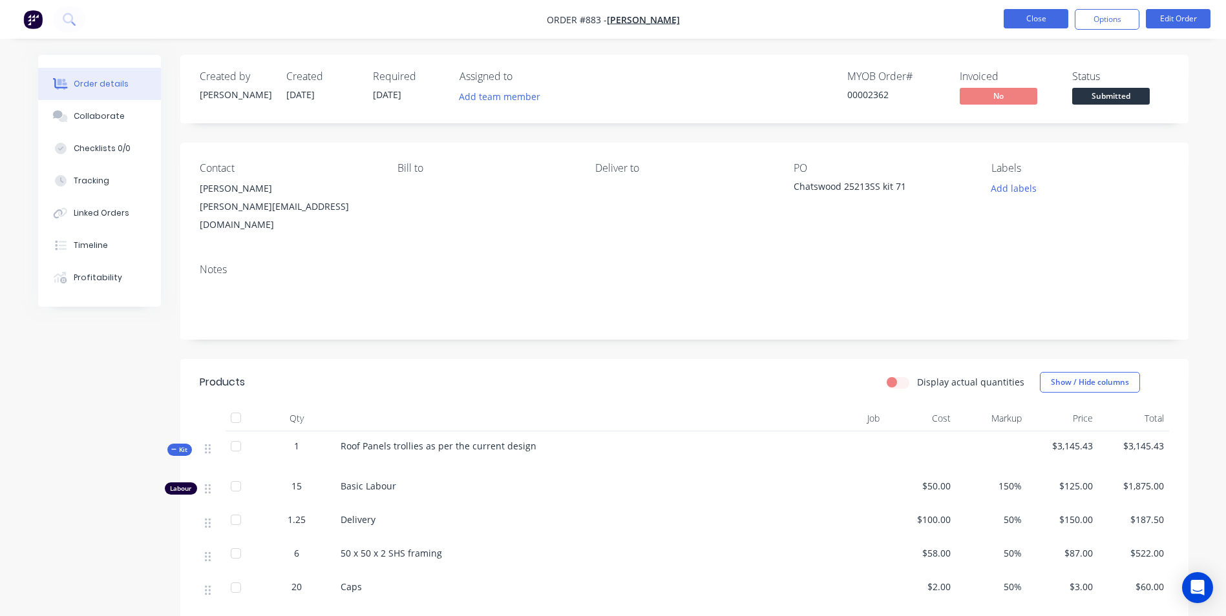
click at [1045, 19] on button "Close" at bounding box center [1035, 18] width 65 height 19
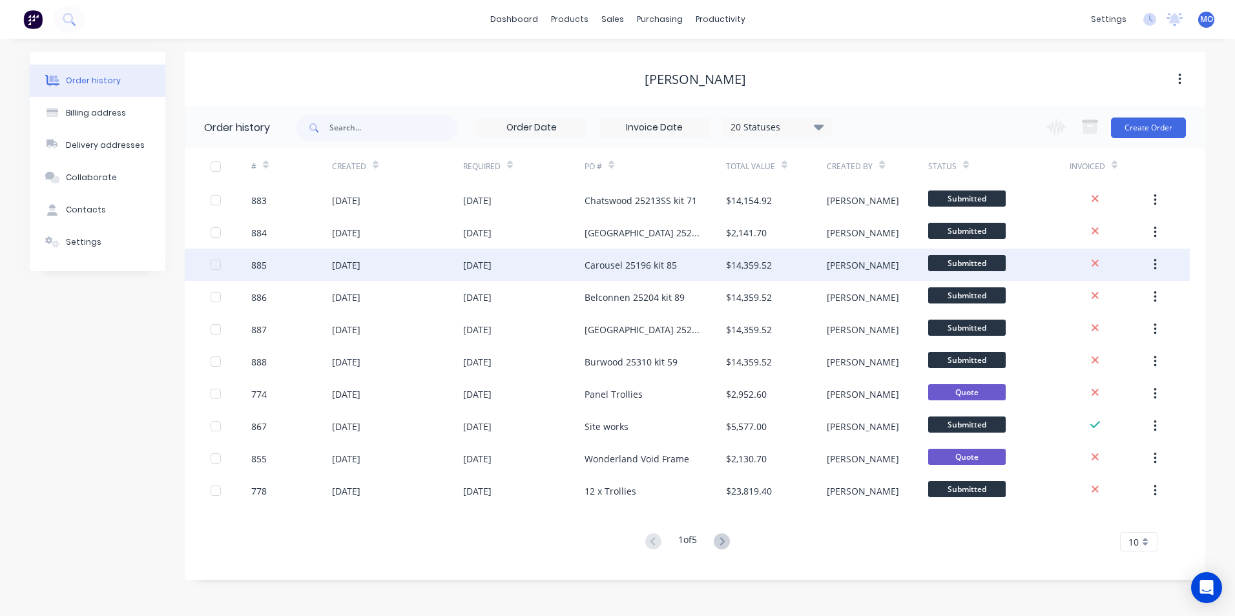
click at [751, 264] on div "$14,359.52" at bounding box center [749, 265] width 46 height 14
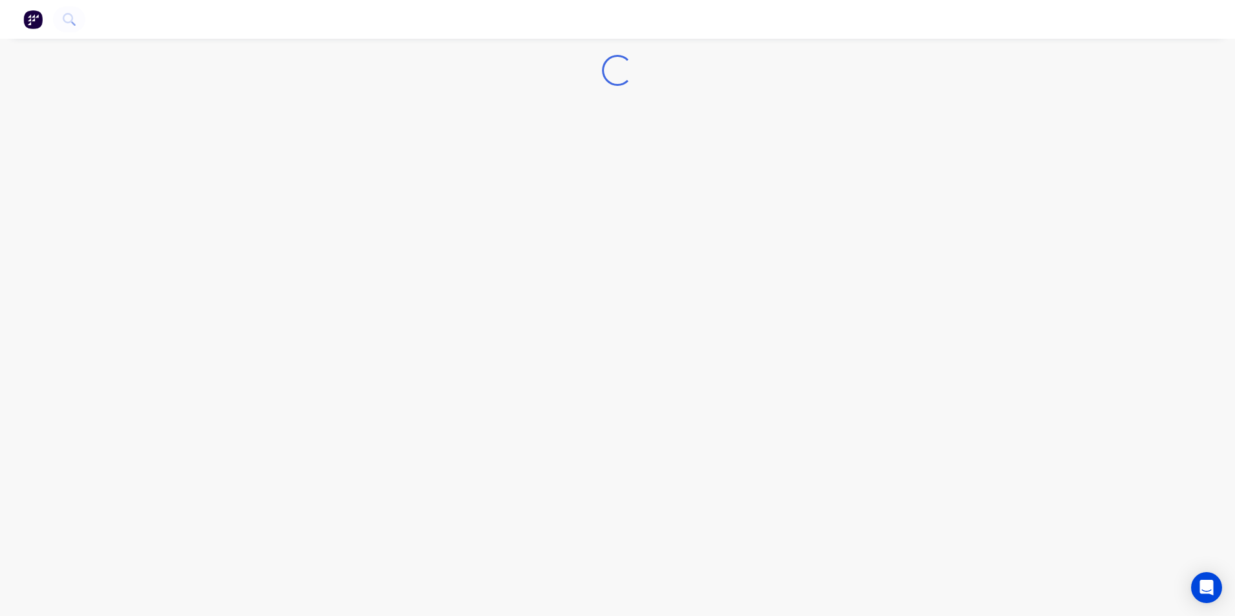
click at [751, 264] on div "Loading..." at bounding box center [617, 308] width 1235 height 616
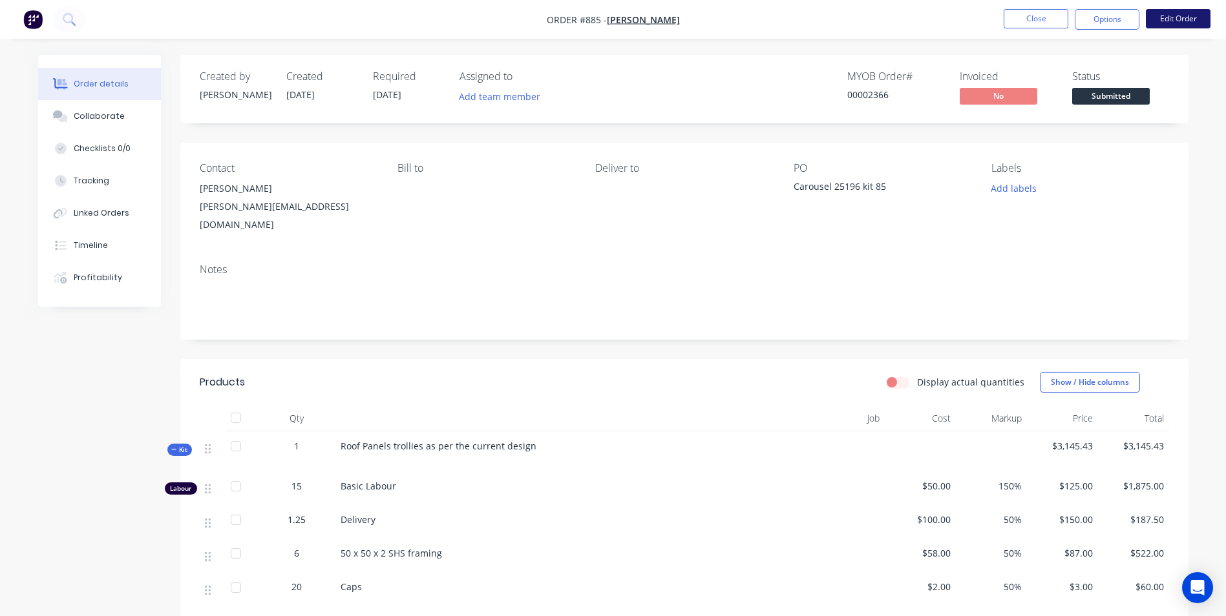
click at [1181, 16] on button "Edit Order" at bounding box center [1178, 18] width 65 height 19
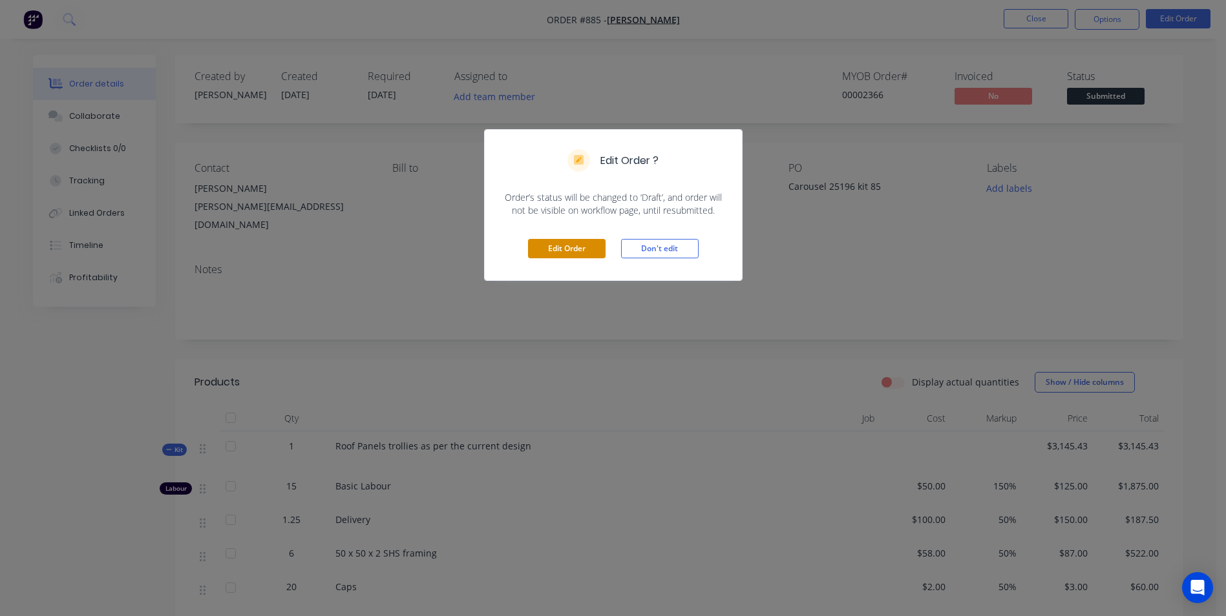
click at [572, 246] on button "Edit Order" at bounding box center [567, 248] width 78 height 19
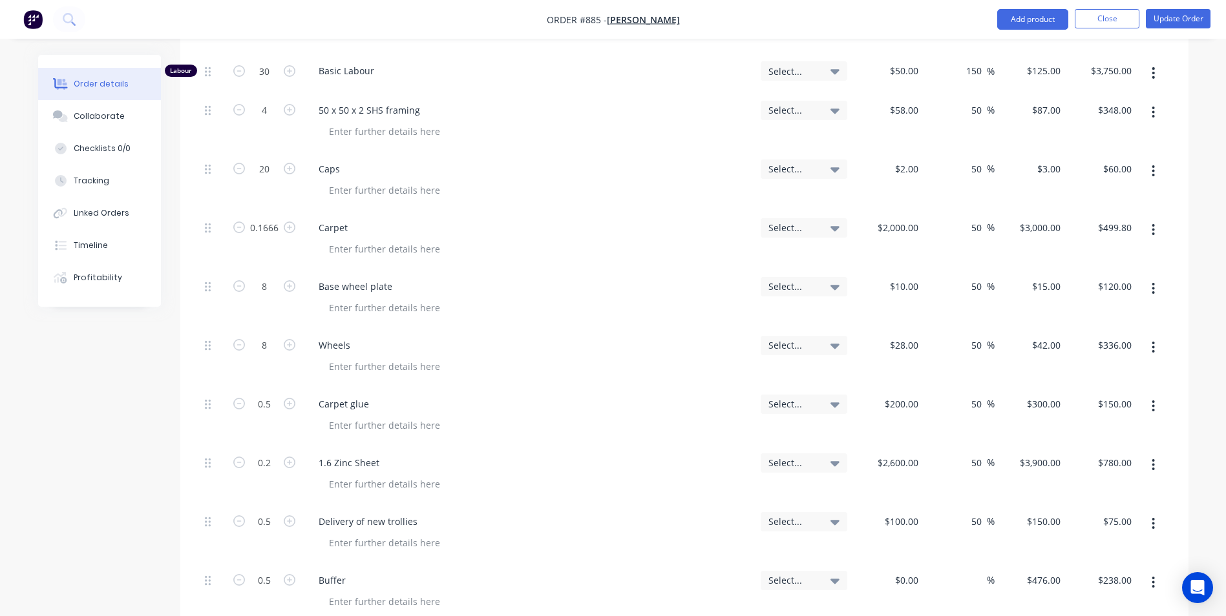
scroll to position [1163, 0]
click at [266, 571] on input "0.5" at bounding box center [264, 580] width 34 height 19
click at [1188, 12] on button "Update Order" at bounding box center [1178, 18] width 65 height 19
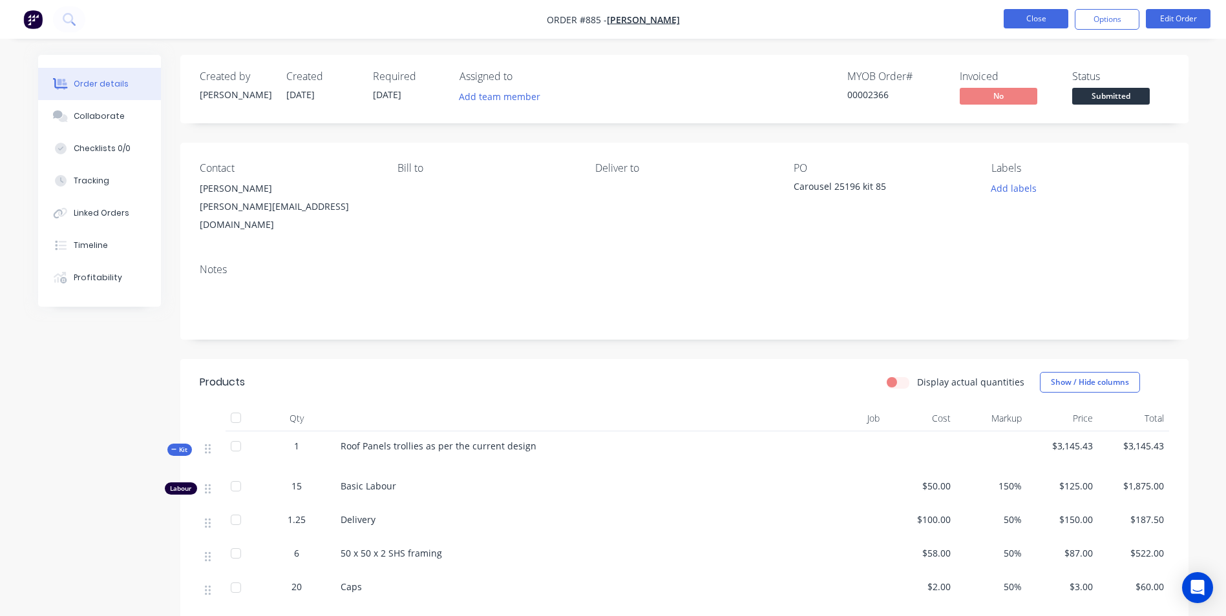
click at [1047, 23] on button "Close" at bounding box center [1035, 18] width 65 height 19
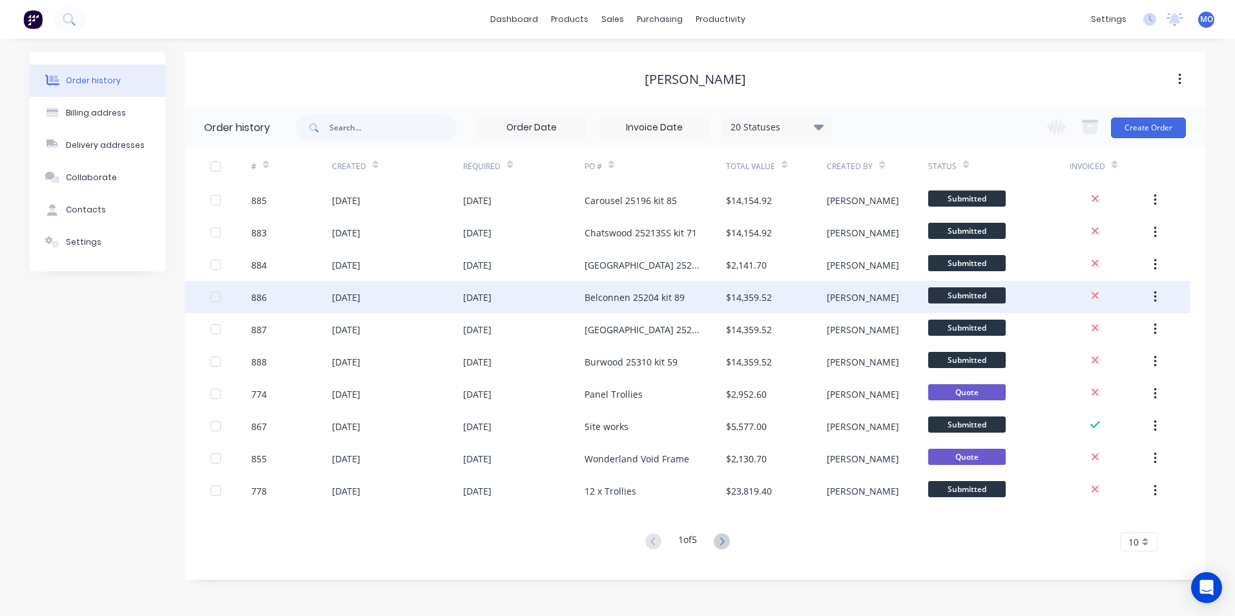
click at [747, 298] on div "$14,359.52" at bounding box center [749, 298] width 46 height 14
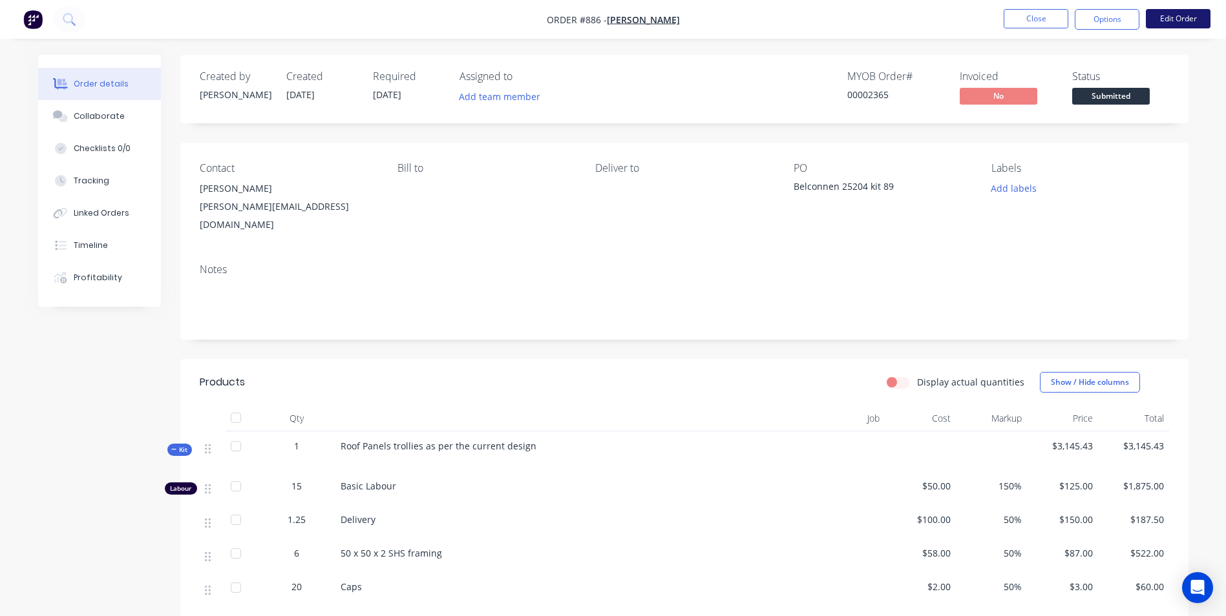
click at [1164, 24] on button "Edit Order" at bounding box center [1178, 18] width 65 height 19
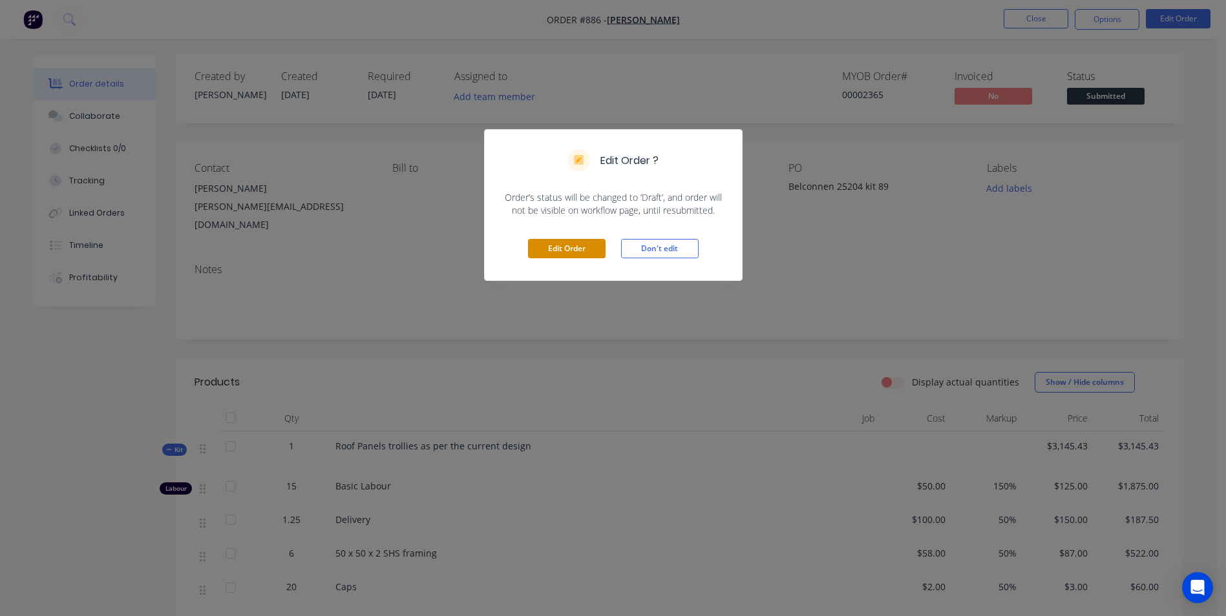
click at [584, 246] on button "Edit Order" at bounding box center [567, 248] width 78 height 19
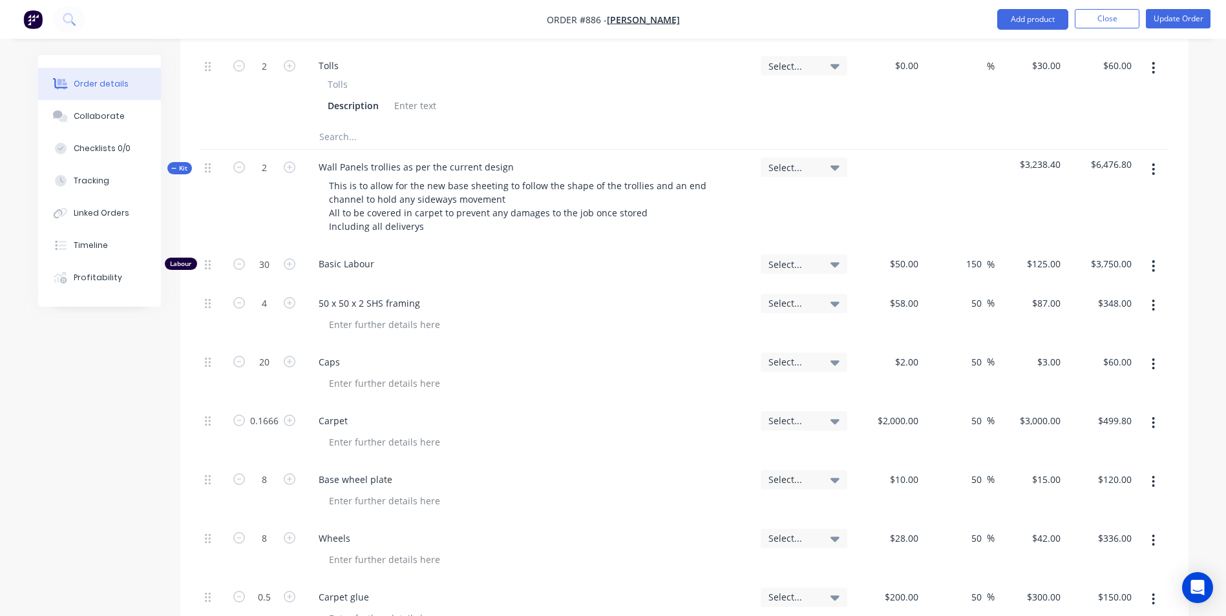
scroll to position [1486, 0]
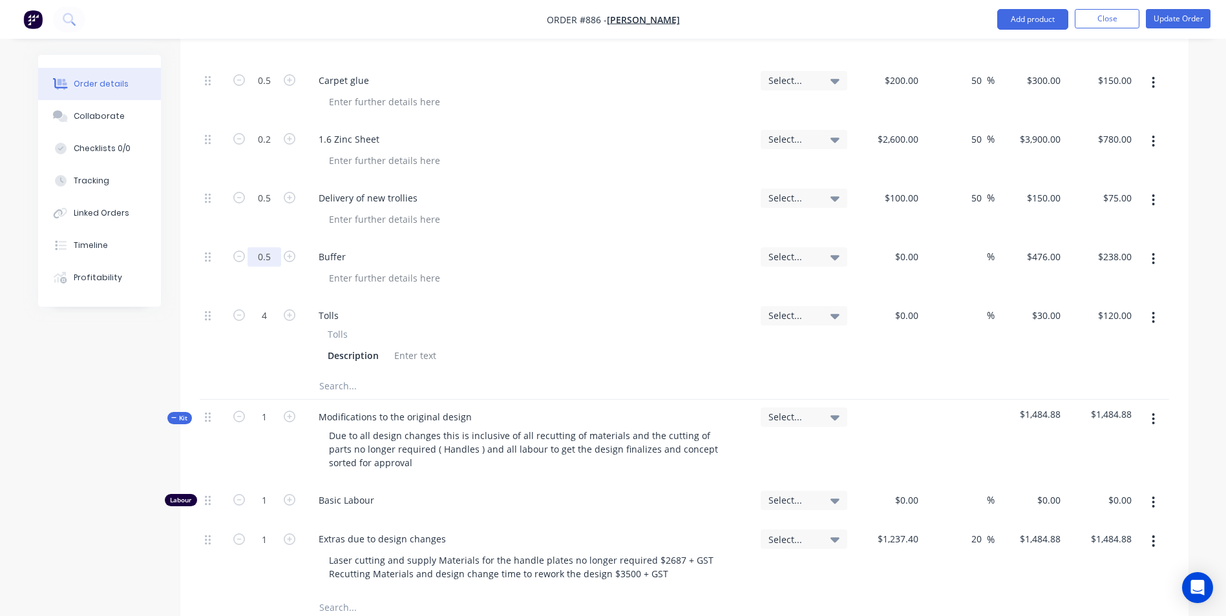
click at [268, 247] on input "0.5" at bounding box center [264, 256] width 34 height 19
click at [1157, 25] on button "Update Order" at bounding box center [1178, 18] width 65 height 19
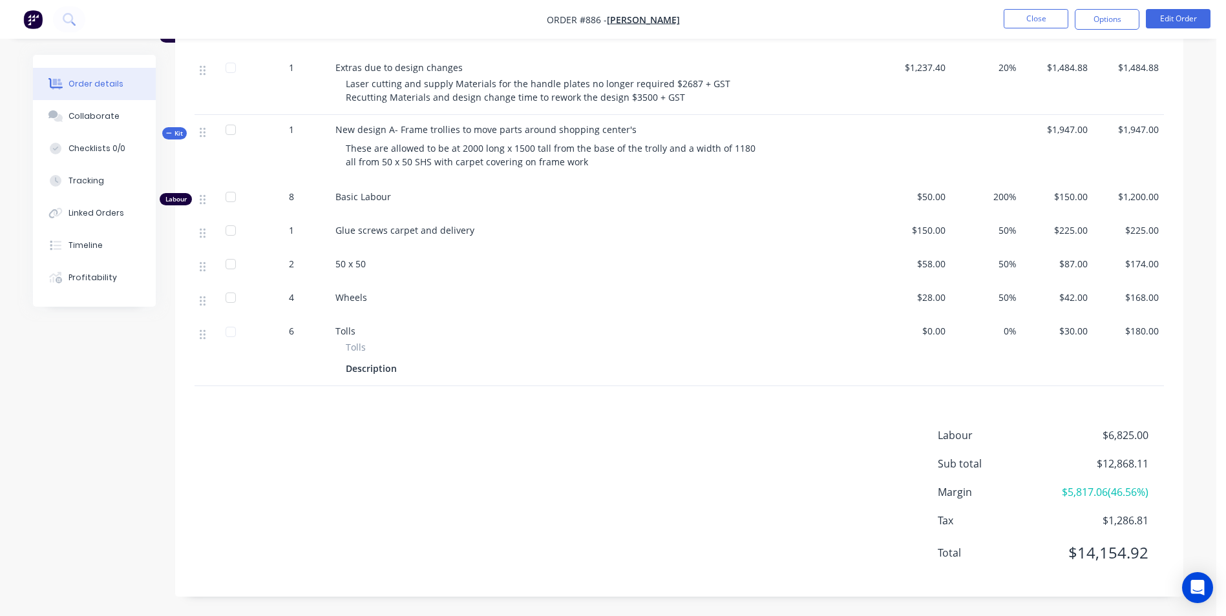
scroll to position [0, 0]
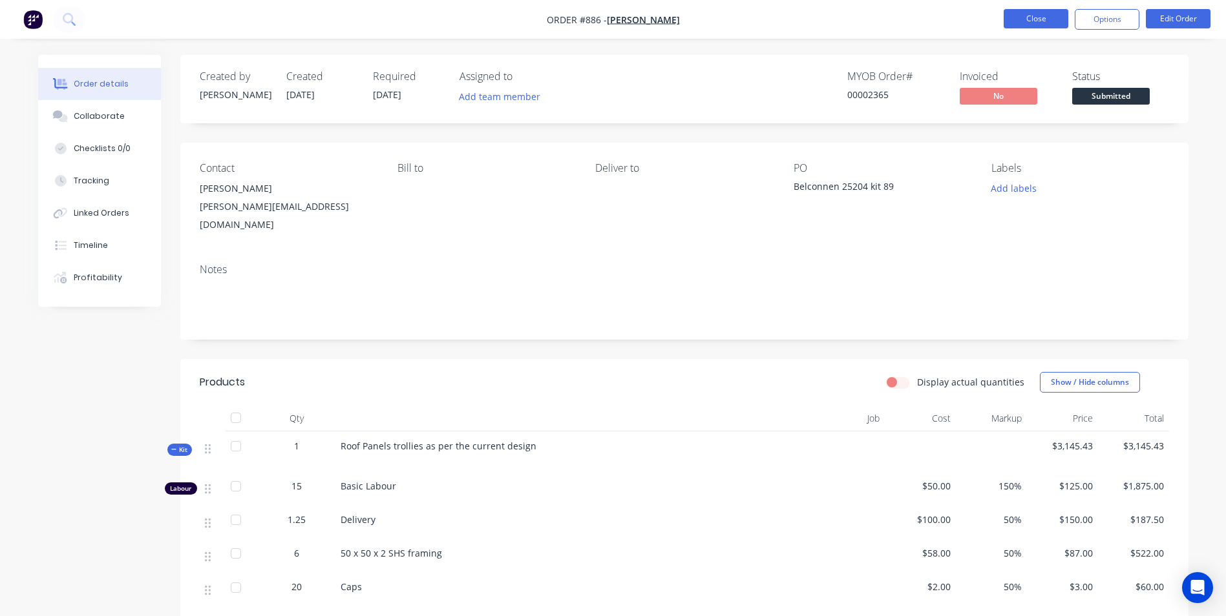
click at [1038, 25] on button "Close" at bounding box center [1035, 18] width 65 height 19
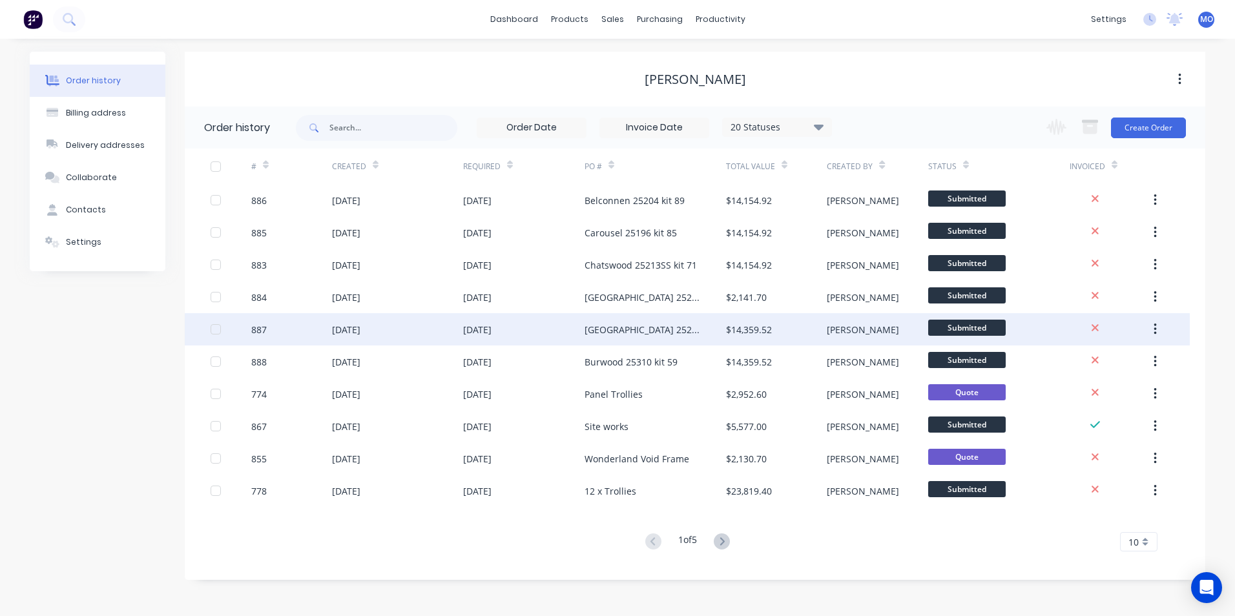
click at [741, 331] on div "$14,359.52" at bounding box center [749, 330] width 46 height 14
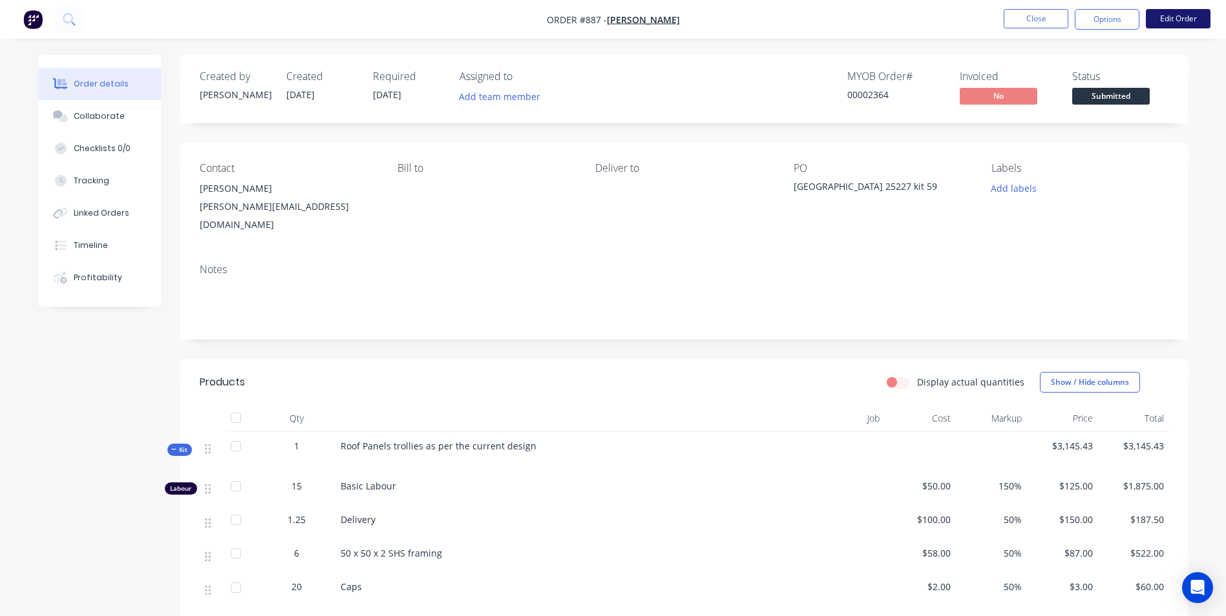
click at [1171, 23] on button "Edit Order" at bounding box center [1178, 18] width 65 height 19
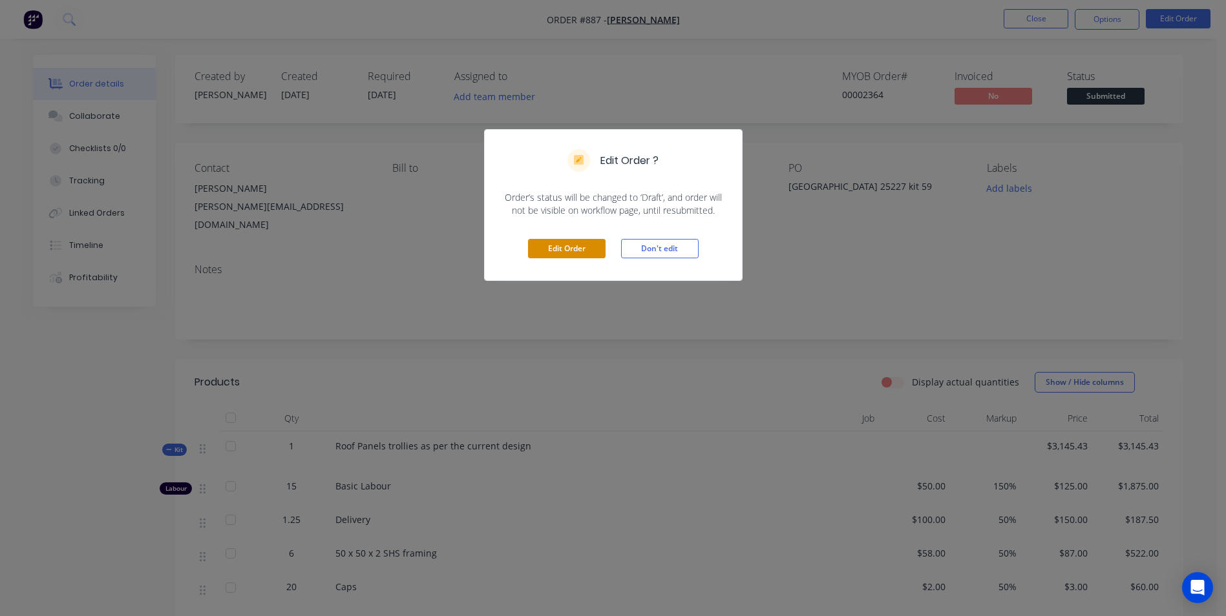
click at [583, 243] on button "Edit Order" at bounding box center [567, 248] width 78 height 19
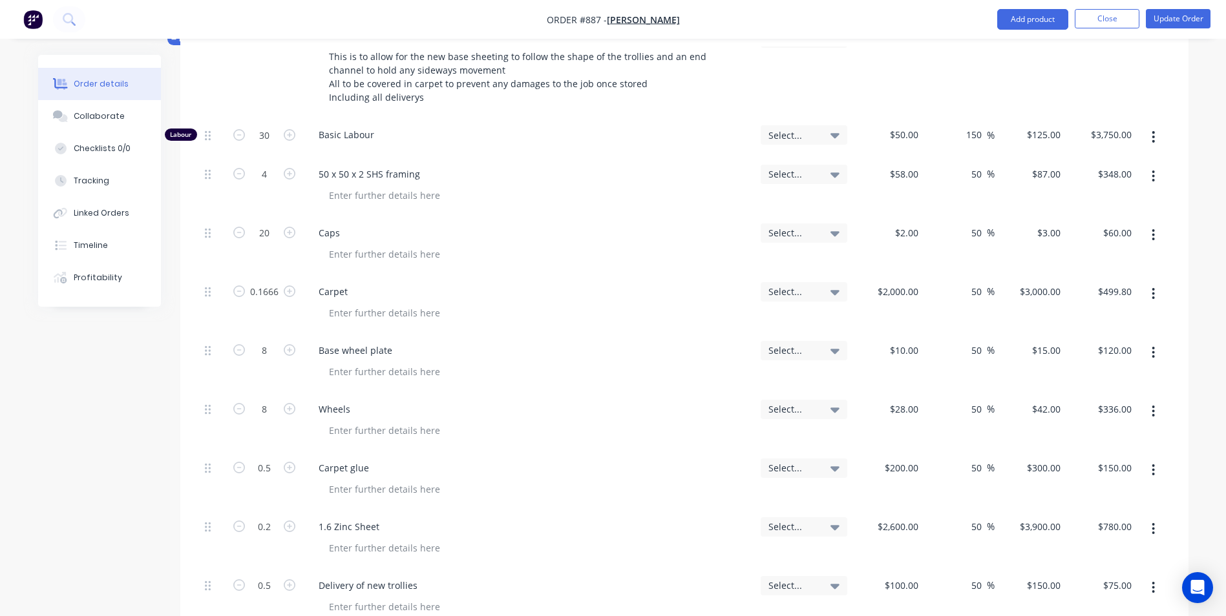
scroll to position [1163, 0]
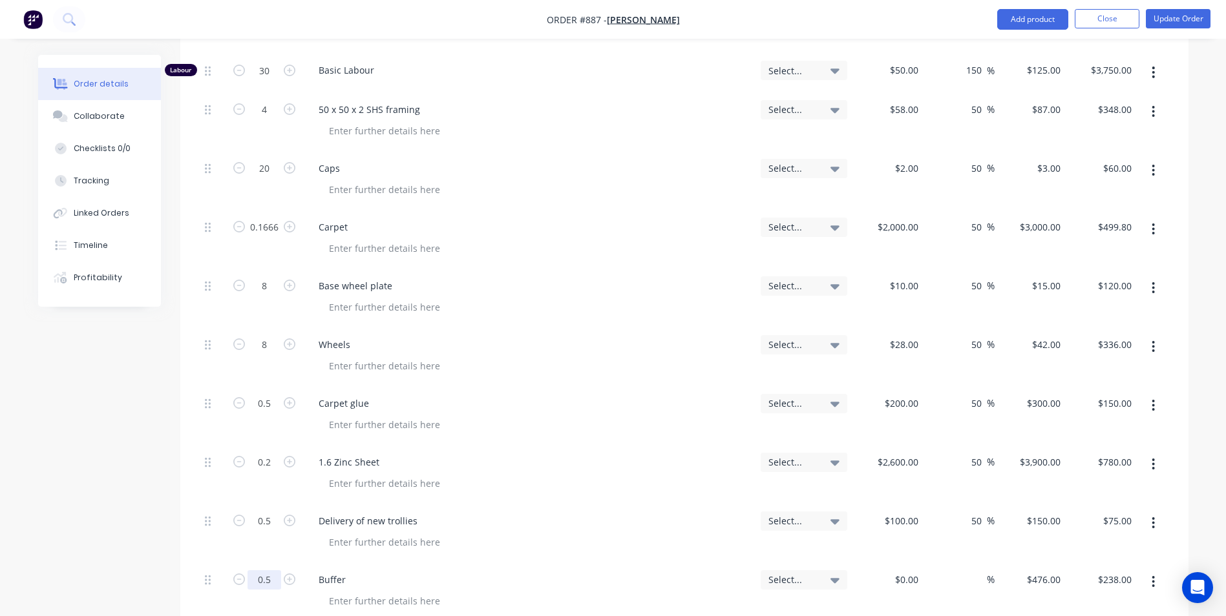
click at [267, 571] on input "0.5" at bounding box center [264, 580] width 34 height 19
click at [1170, 17] on button "Update Order" at bounding box center [1178, 18] width 65 height 19
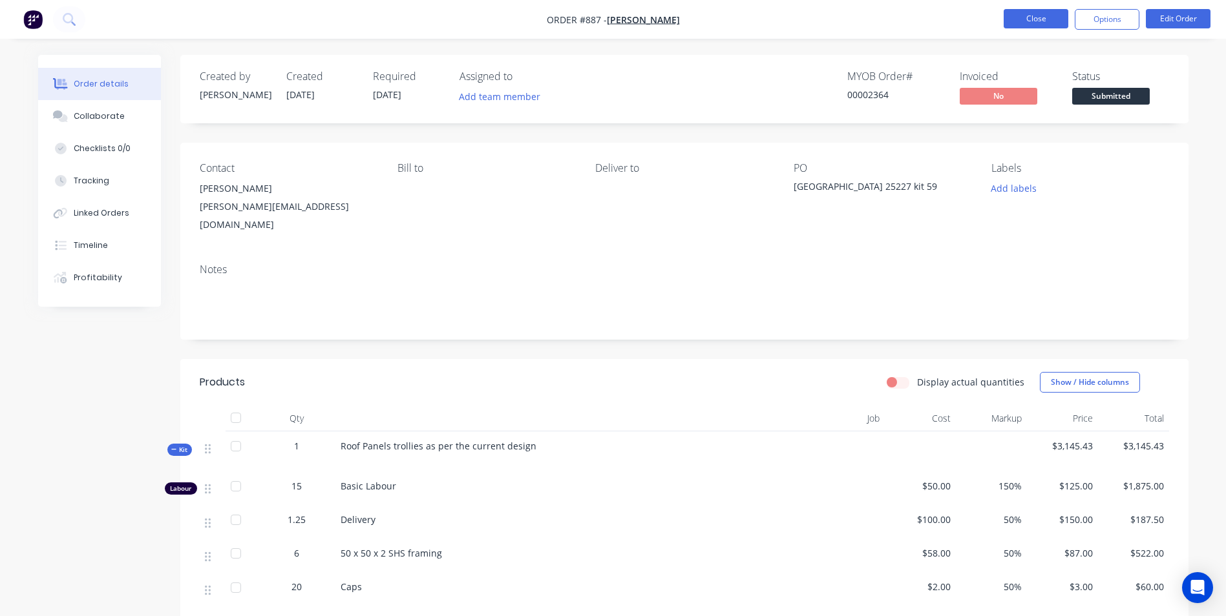
click at [1042, 21] on button "Close" at bounding box center [1035, 18] width 65 height 19
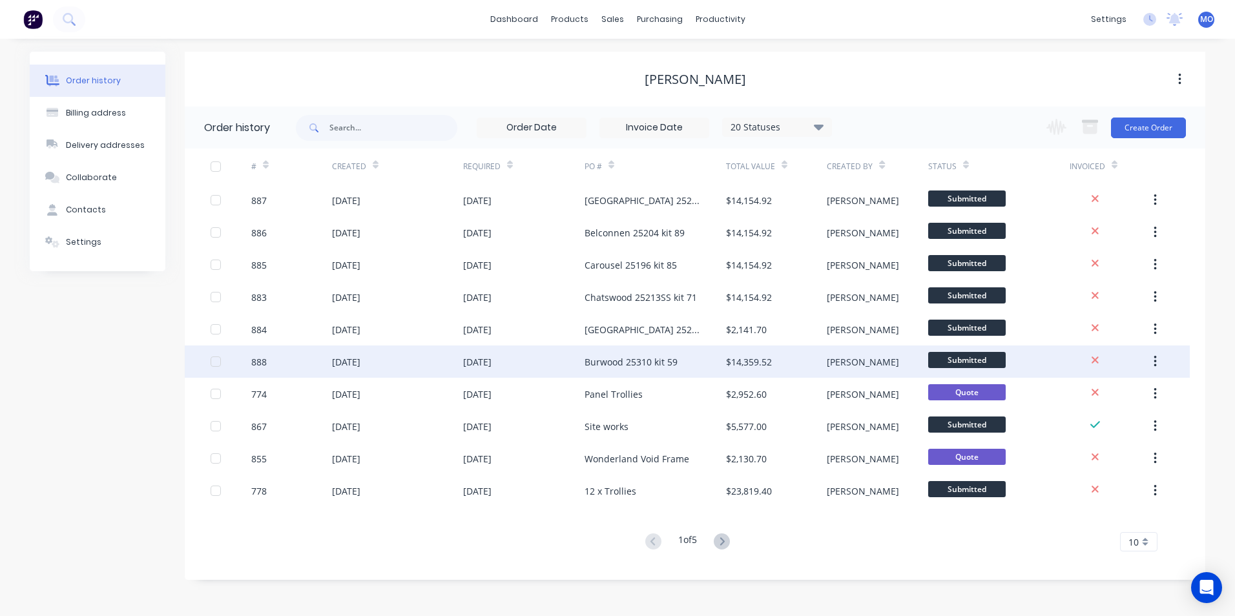
click at [742, 365] on div "$14,359.52" at bounding box center [749, 362] width 46 height 14
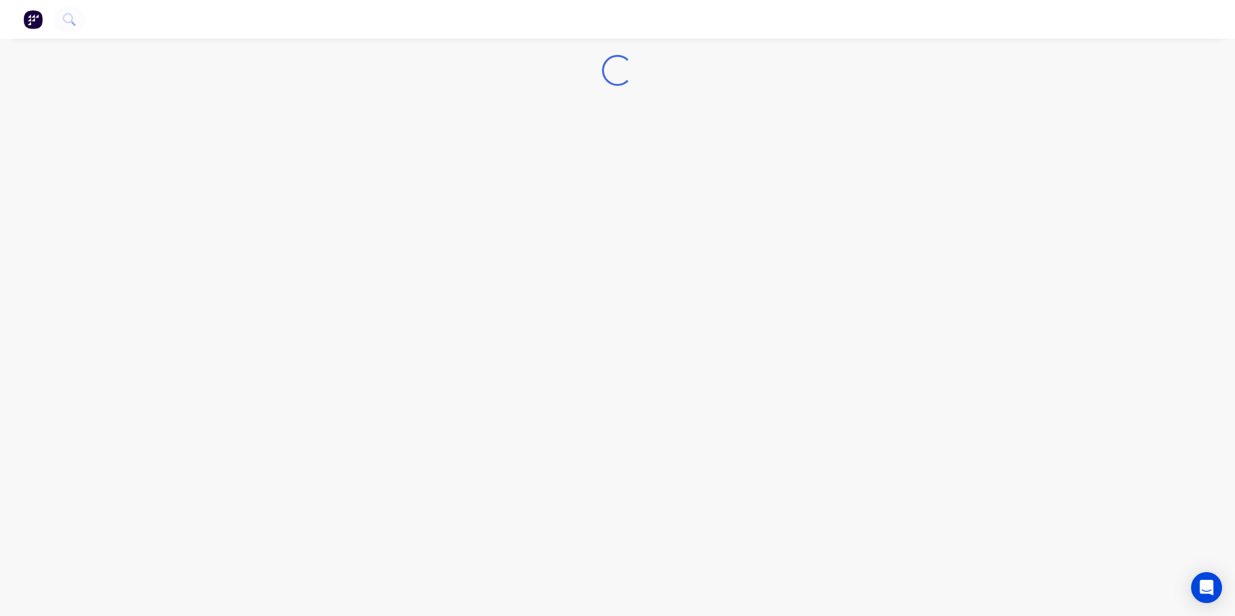
click at [742, 365] on div "Loading..." at bounding box center [617, 308] width 1235 height 616
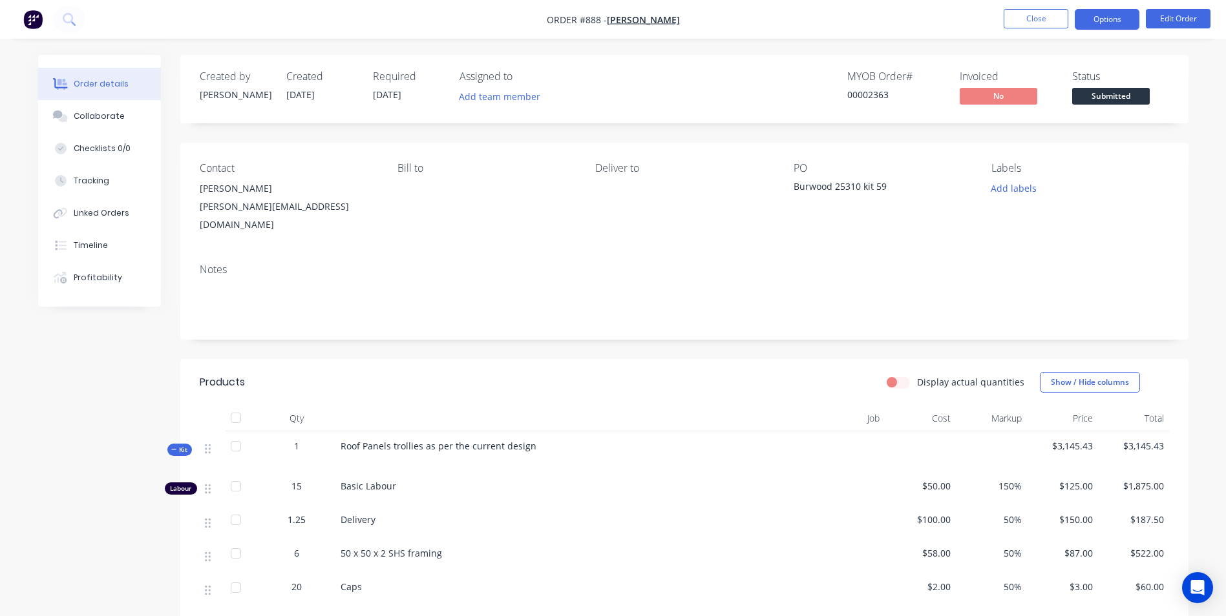
click at [1106, 14] on button "Options" at bounding box center [1107, 19] width 65 height 21
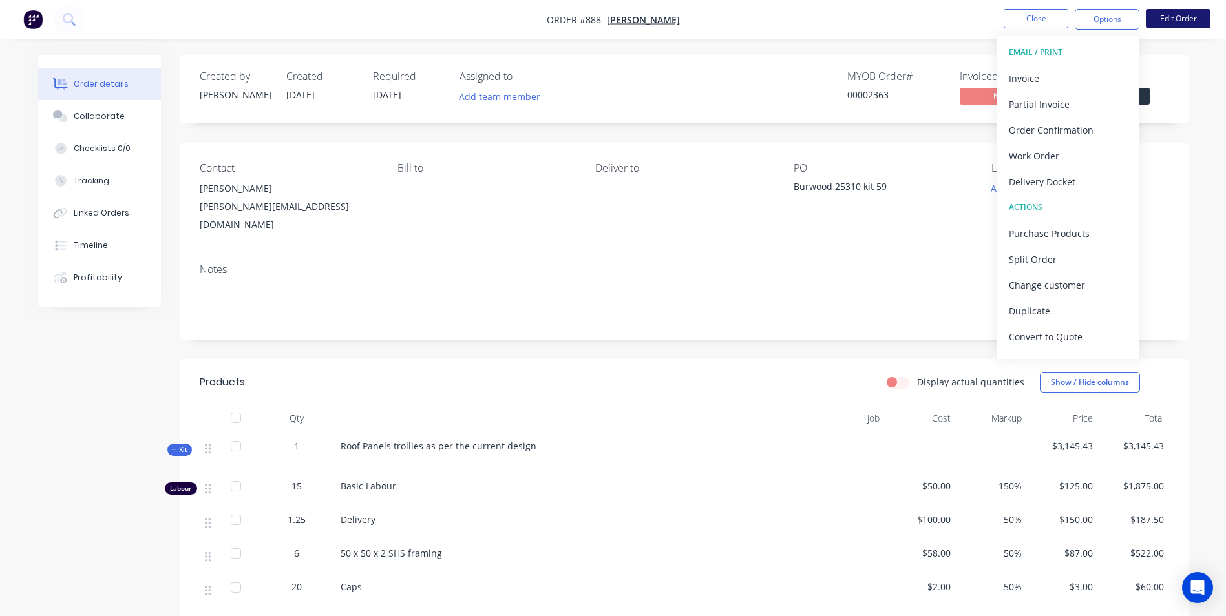
click at [1179, 16] on button "Edit Order" at bounding box center [1178, 18] width 65 height 19
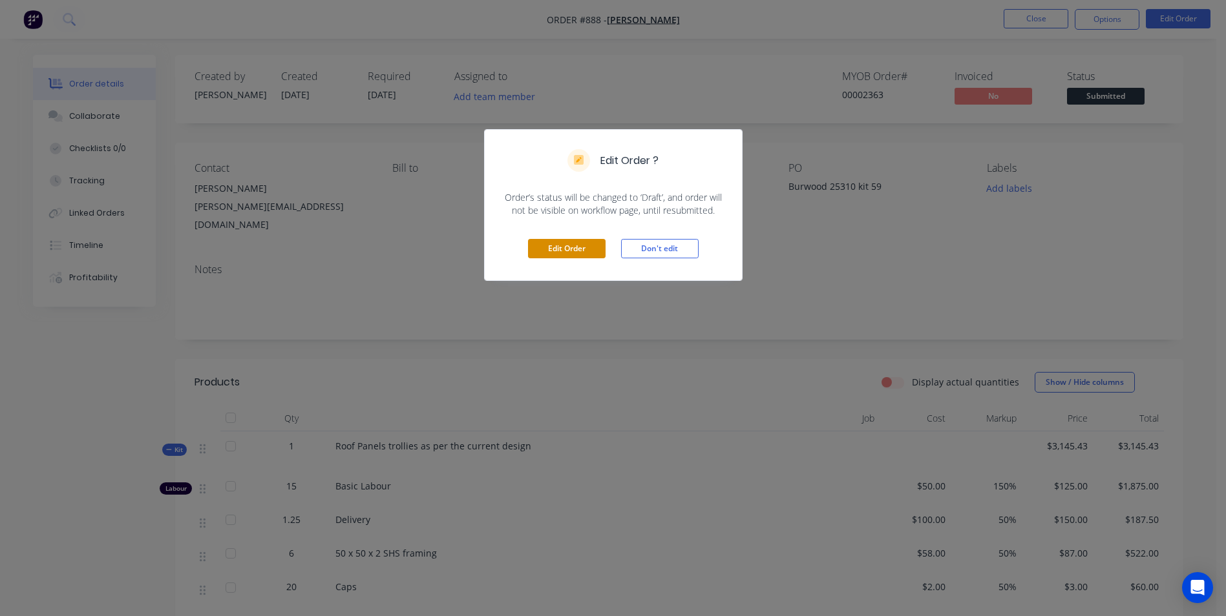
click at [572, 255] on button "Edit Order" at bounding box center [567, 248] width 78 height 19
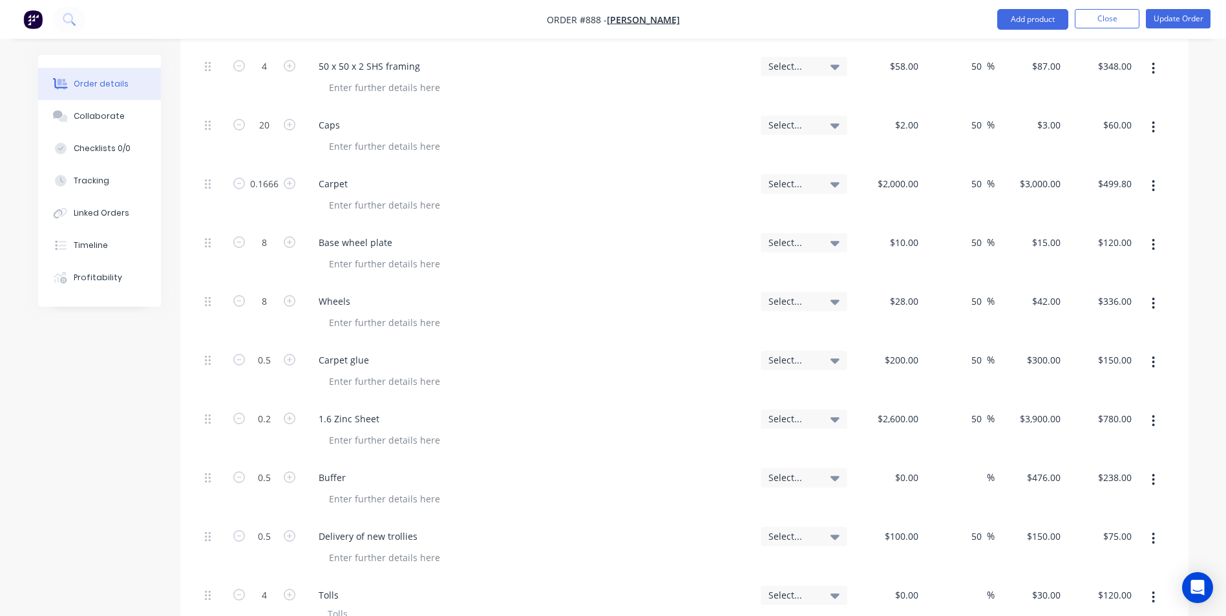
scroll to position [1228, 0]
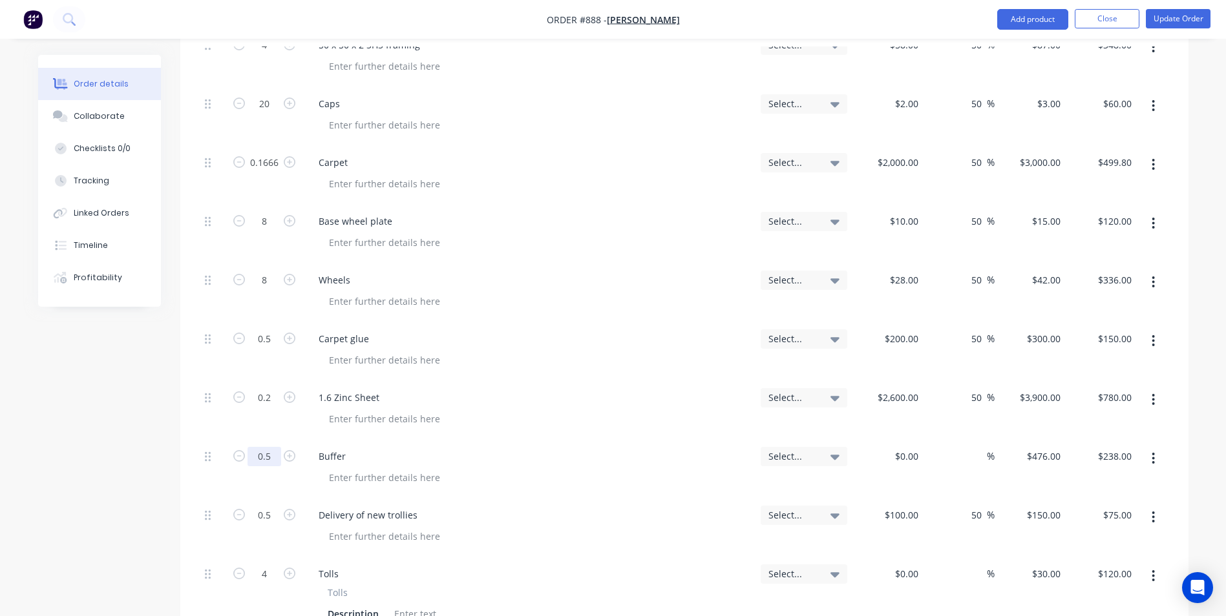
click at [259, 447] on input "0.5" at bounding box center [264, 456] width 34 height 19
click at [1182, 19] on button "Update Order" at bounding box center [1178, 18] width 65 height 19
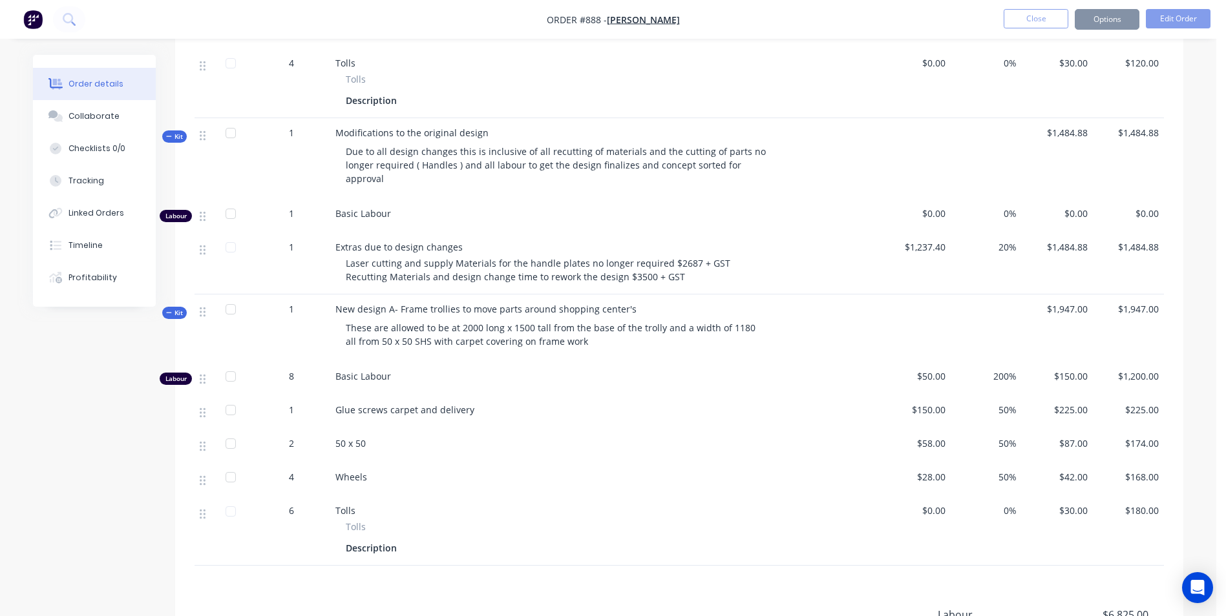
scroll to position [0, 0]
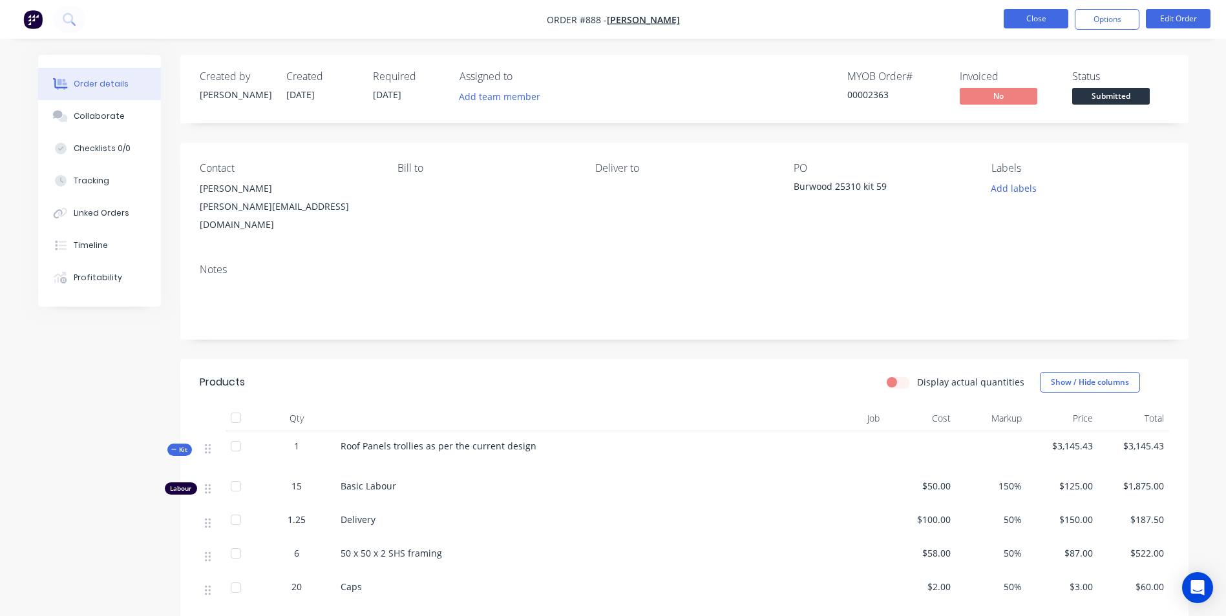
click at [1031, 13] on button "Close" at bounding box center [1035, 18] width 65 height 19
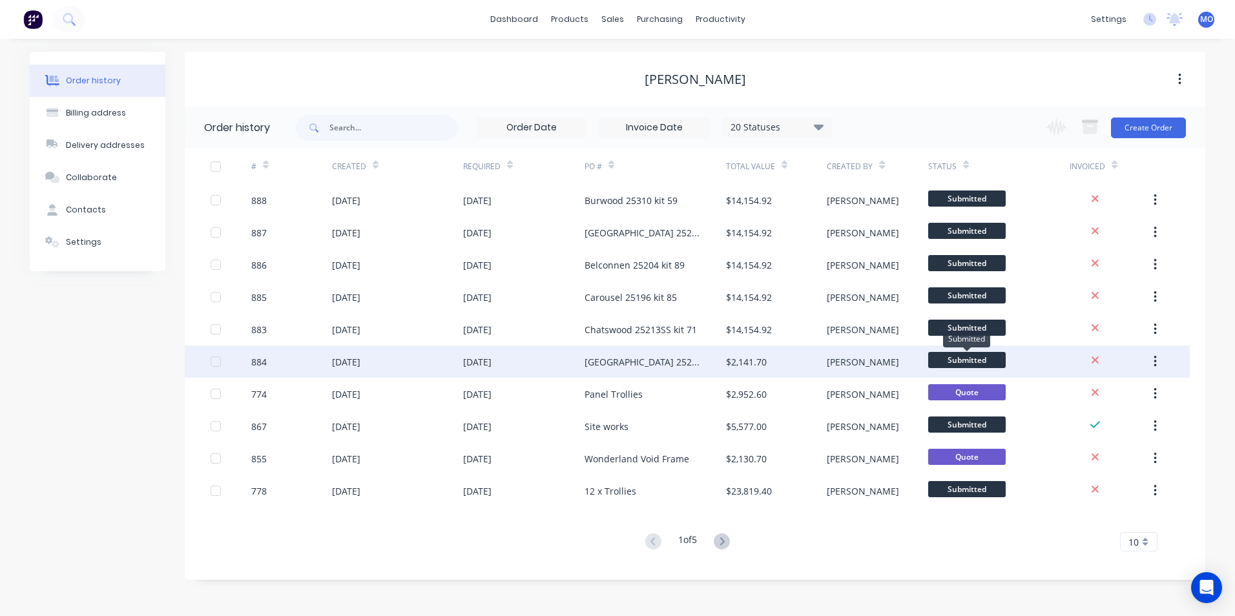
click at [967, 364] on span "Submitted" at bounding box center [968, 360] width 78 height 16
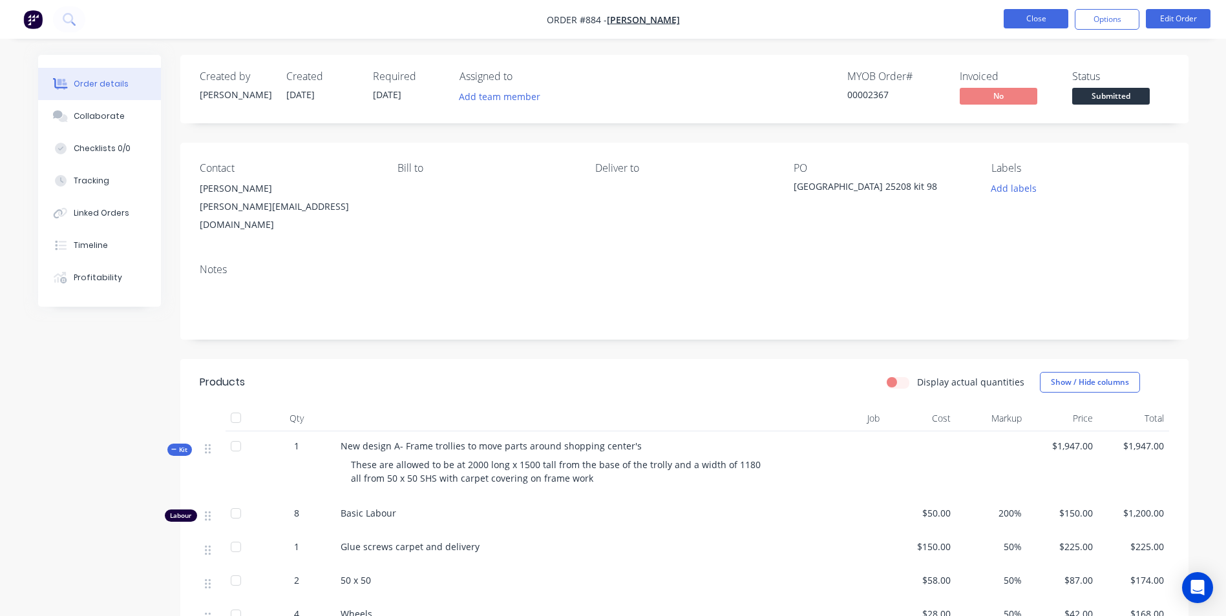
click at [1062, 21] on button "Close" at bounding box center [1035, 18] width 65 height 19
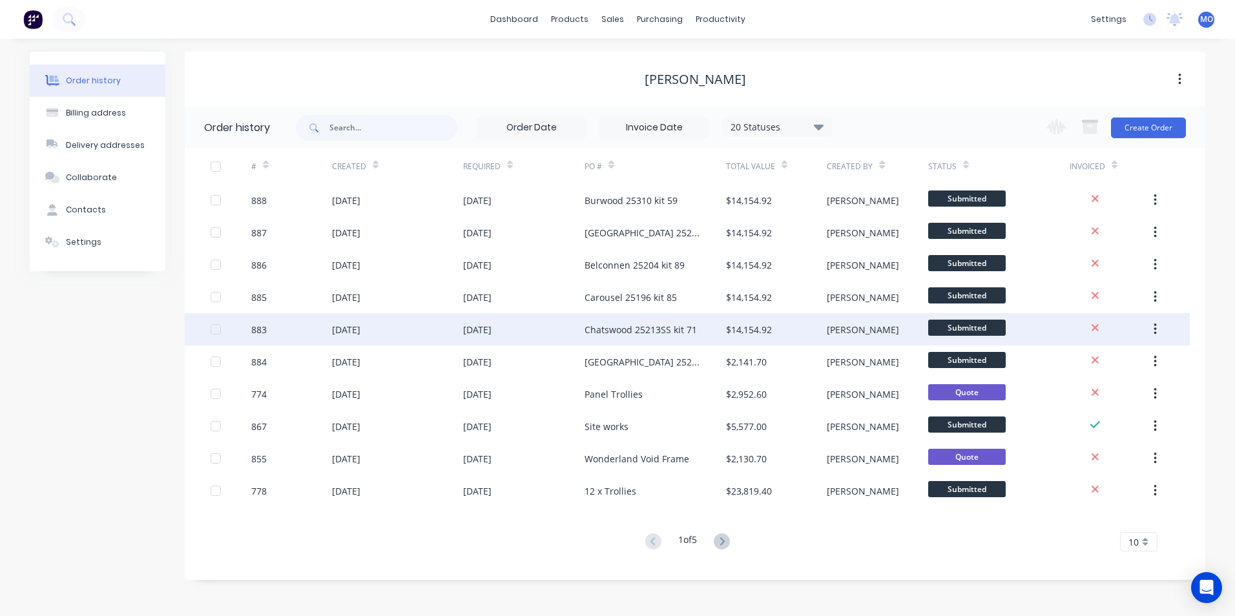
click at [775, 339] on div "$14,154.92" at bounding box center [776, 329] width 101 height 32
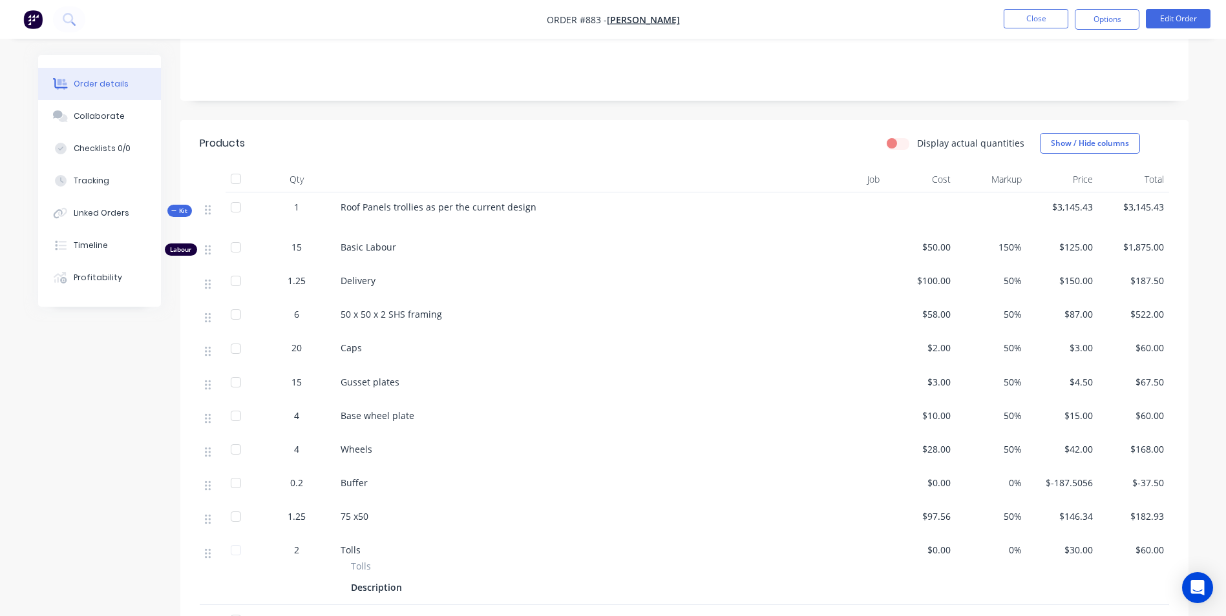
scroll to position [258, 0]
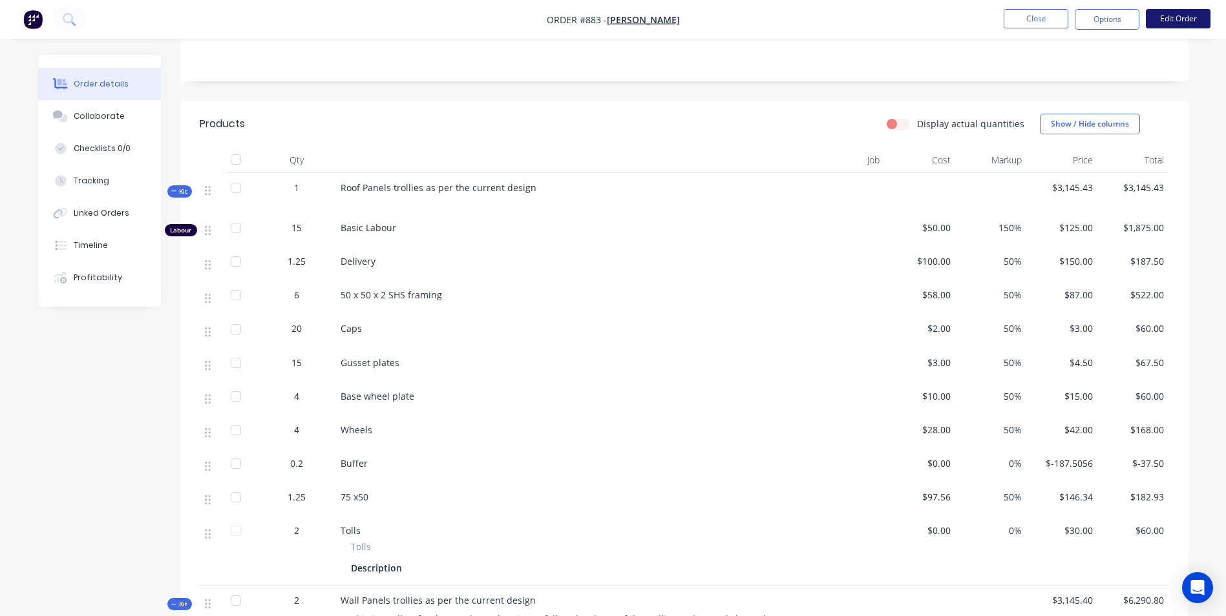
click at [1159, 23] on button "Edit Order" at bounding box center [1178, 18] width 65 height 19
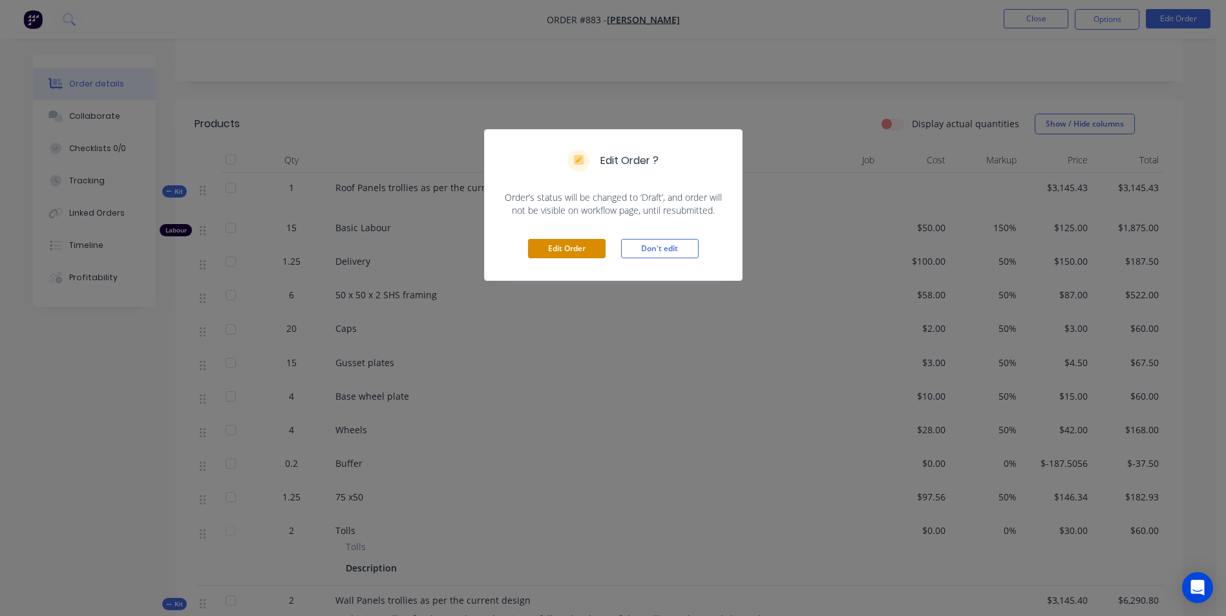
click at [582, 244] on button "Edit Order" at bounding box center [567, 248] width 78 height 19
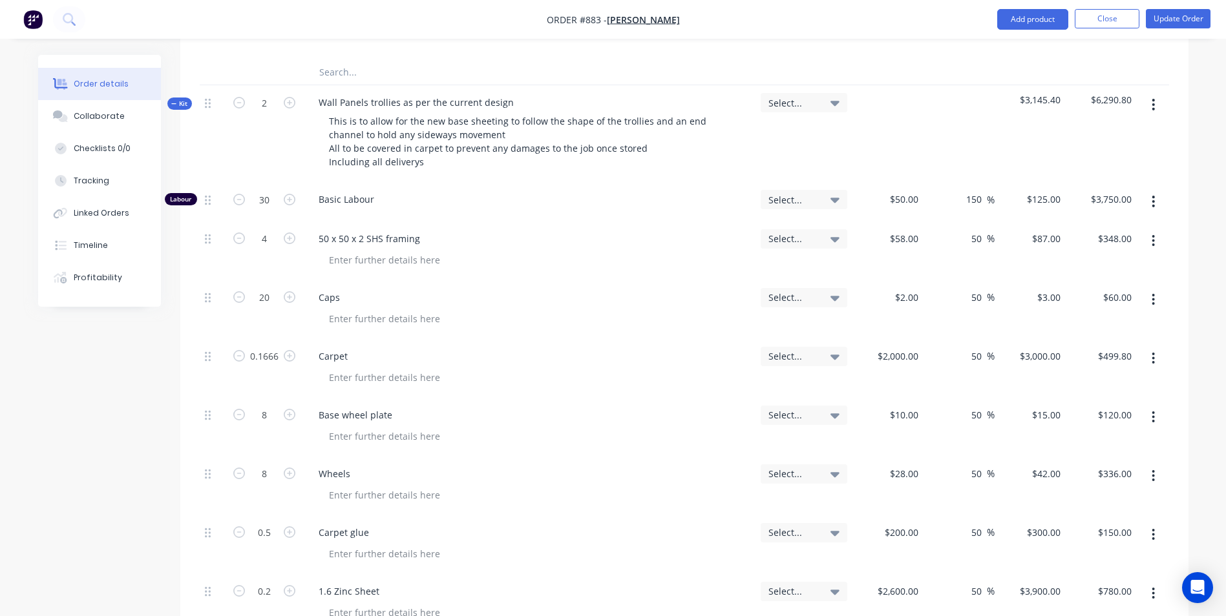
scroll to position [1098, 0]
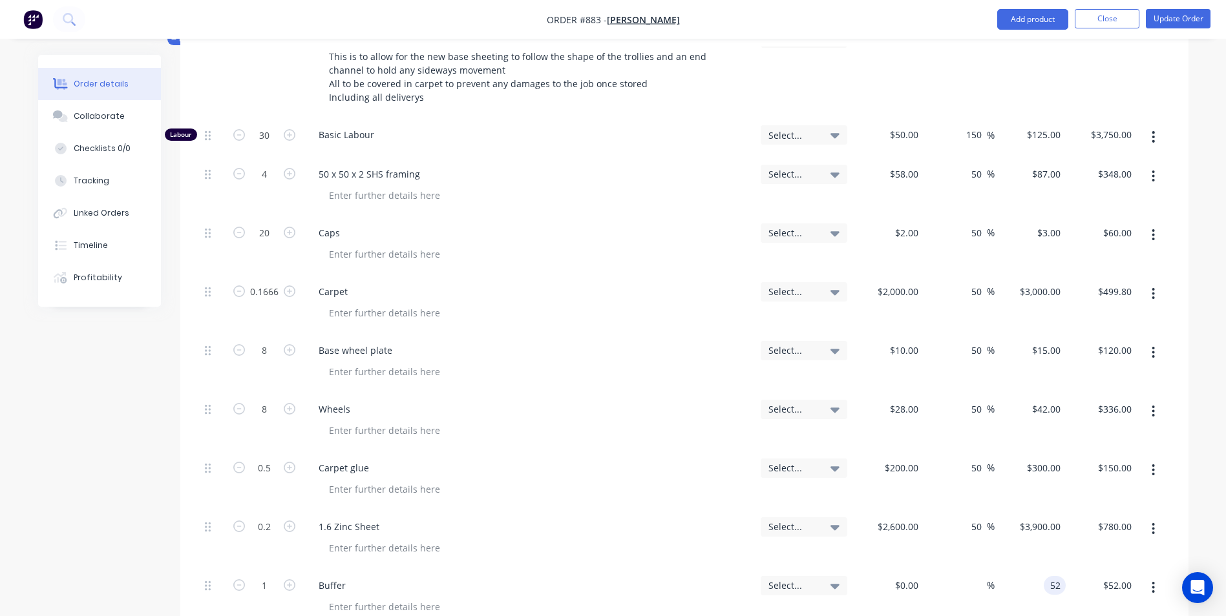
click at [1045, 576] on div "52 52" at bounding box center [1055, 585] width 22 height 19
click at [863, 392] on div "$28.00 $28.00" at bounding box center [887, 421] width 71 height 59
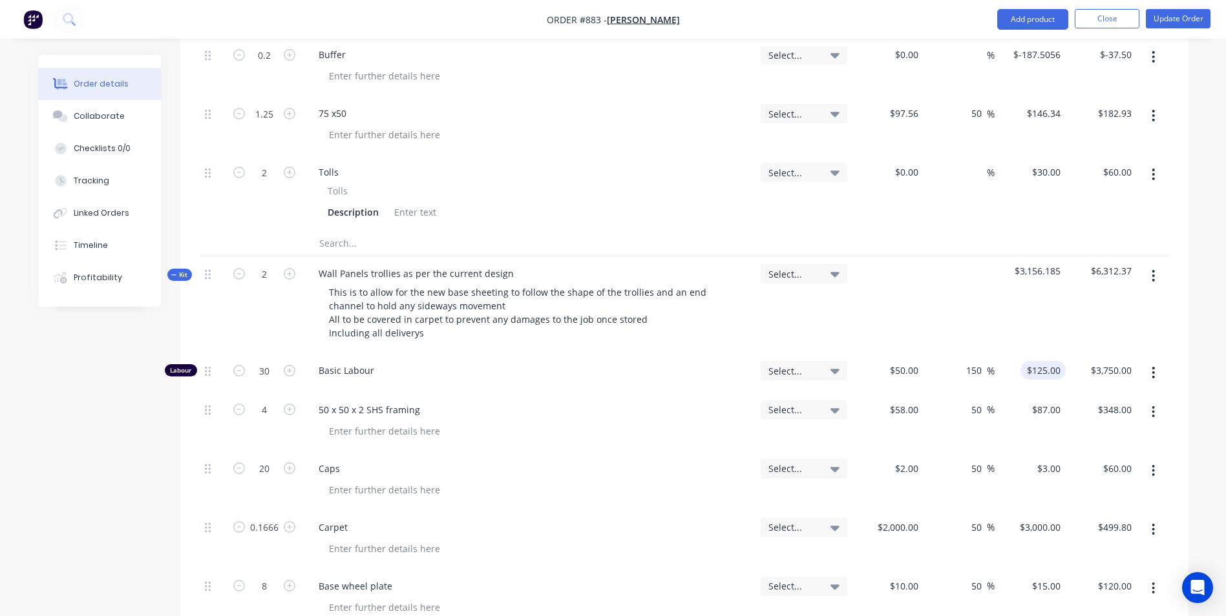
scroll to position [840, 0]
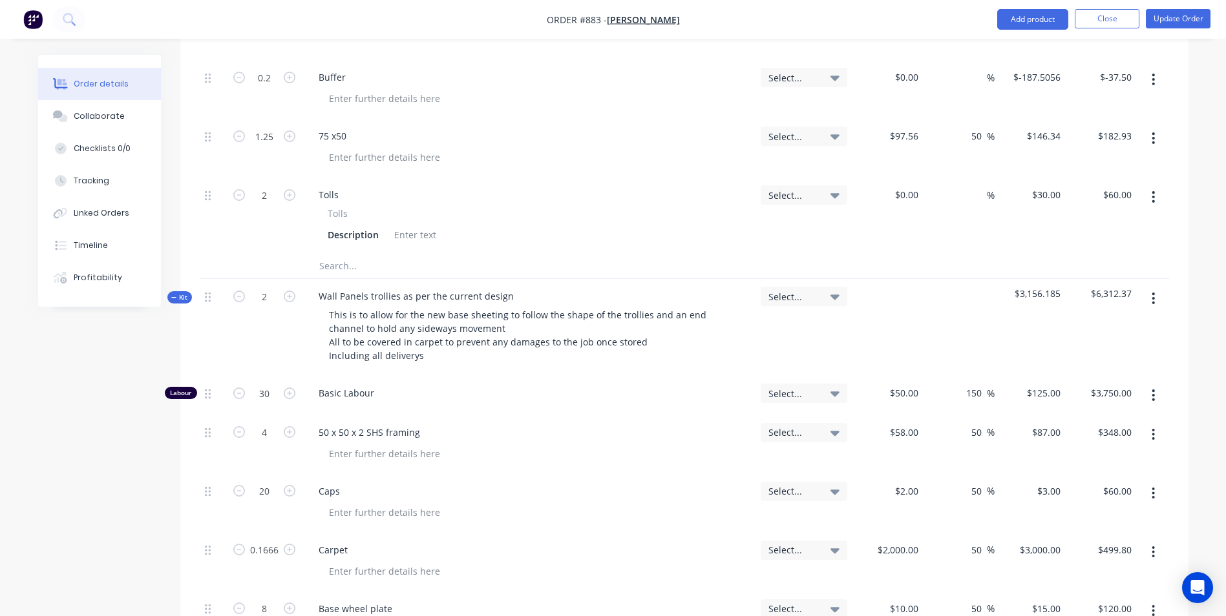
click at [386, 415] on div "50 x 50 x 2 SHS framing" at bounding box center [529, 444] width 452 height 59
click at [238, 291] on icon "button" at bounding box center [239, 297] width 12 height 12
click at [291, 291] on icon "button" at bounding box center [290, 297] width 12 height 12
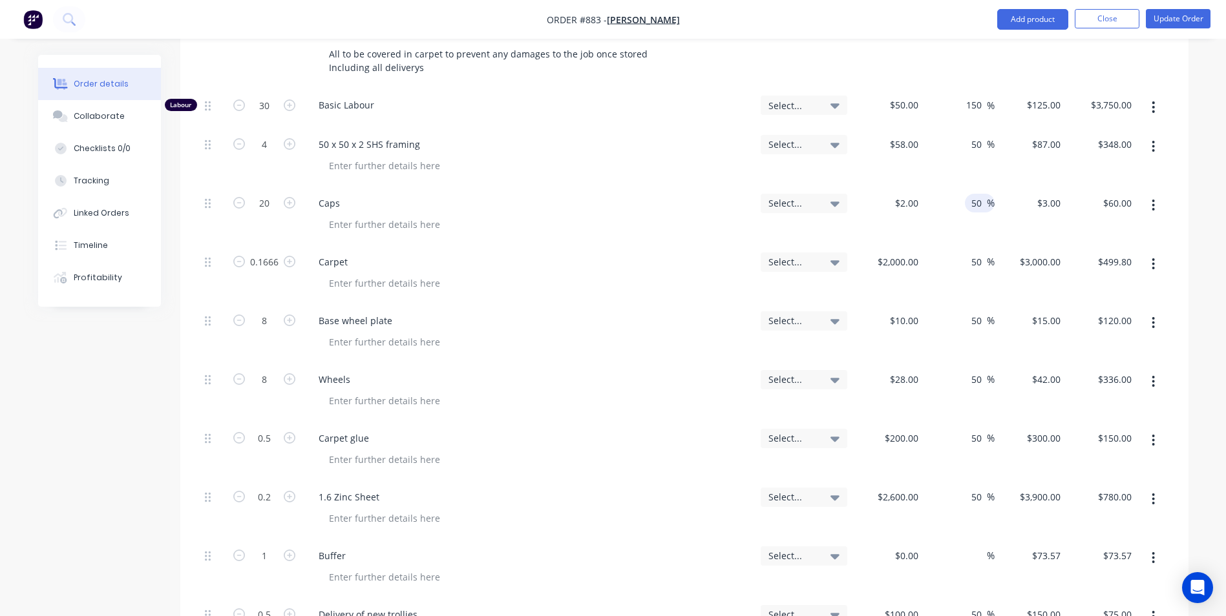
scroll to position [1163, 0]
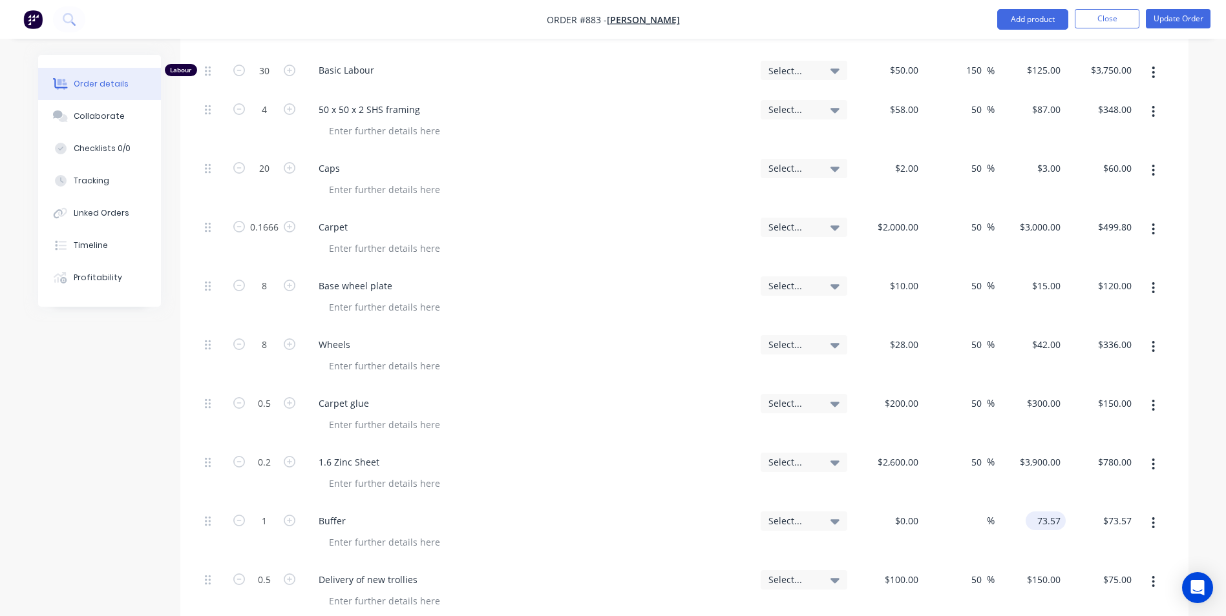
click at [1049, 512] on input "73.57" at bounding box center [1048, 521] width 35 height 19
click at [269, 512] on input "1" at bounding box center [264, 521] width 34 height 19
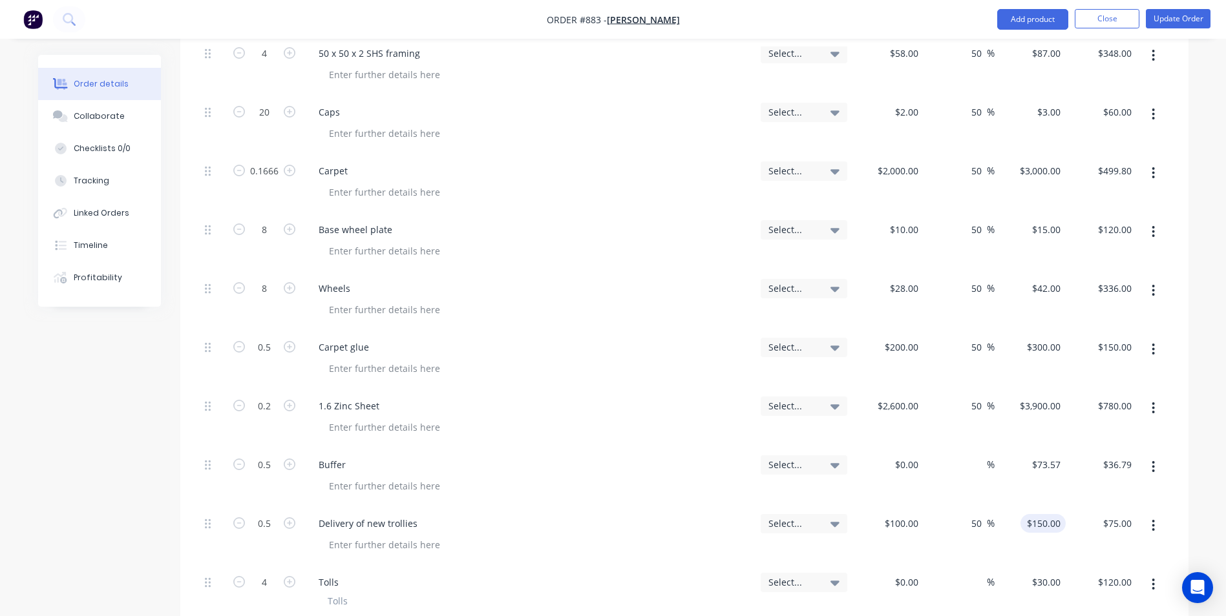
scroll to position [1228, 0]
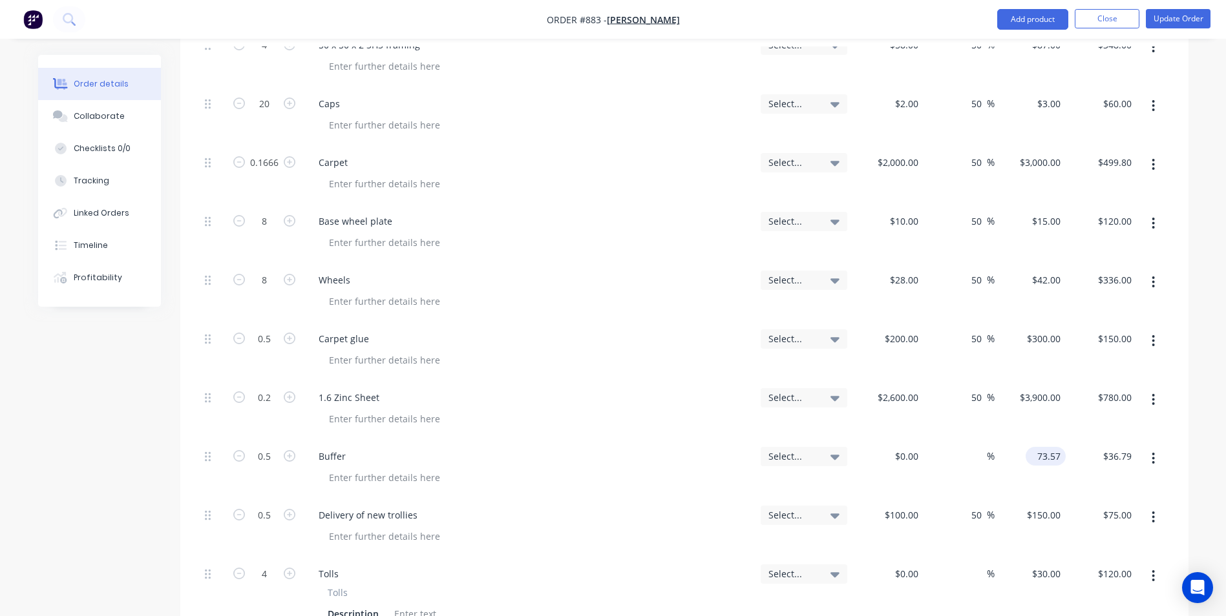
click at [1058, 447] on input "73.57" at bounding box center [1048, 456] width 35 height 19
click at [276, 447] on input "0.5" at bounding box center [264, 456] width 34 height 19
click at [1061, 447] on input "73.57" at bounding box center [1048, 456] width 35 height 19
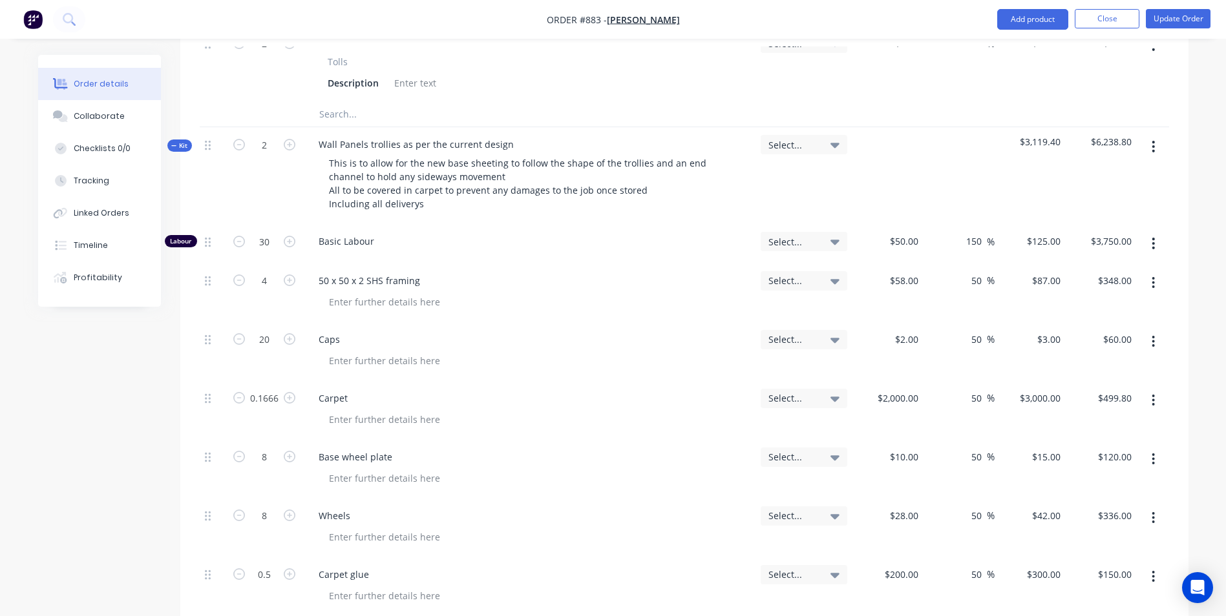
scroll to position [969, 0]
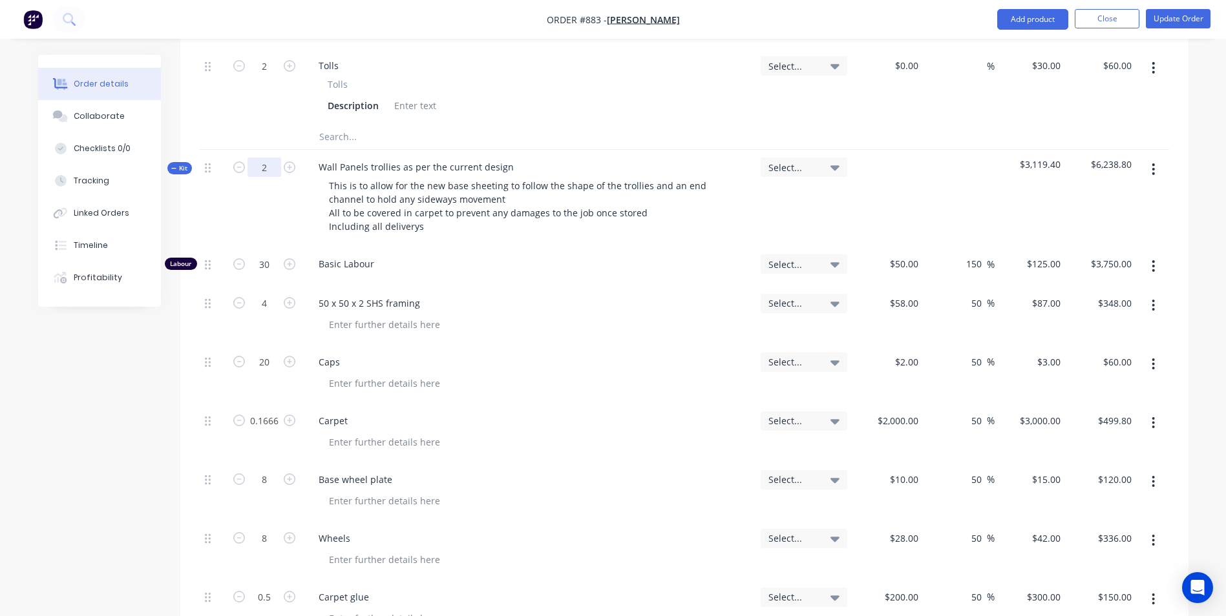
click at [264, 158] on input "2" at bounding box center [264, 167] width 34 height 19
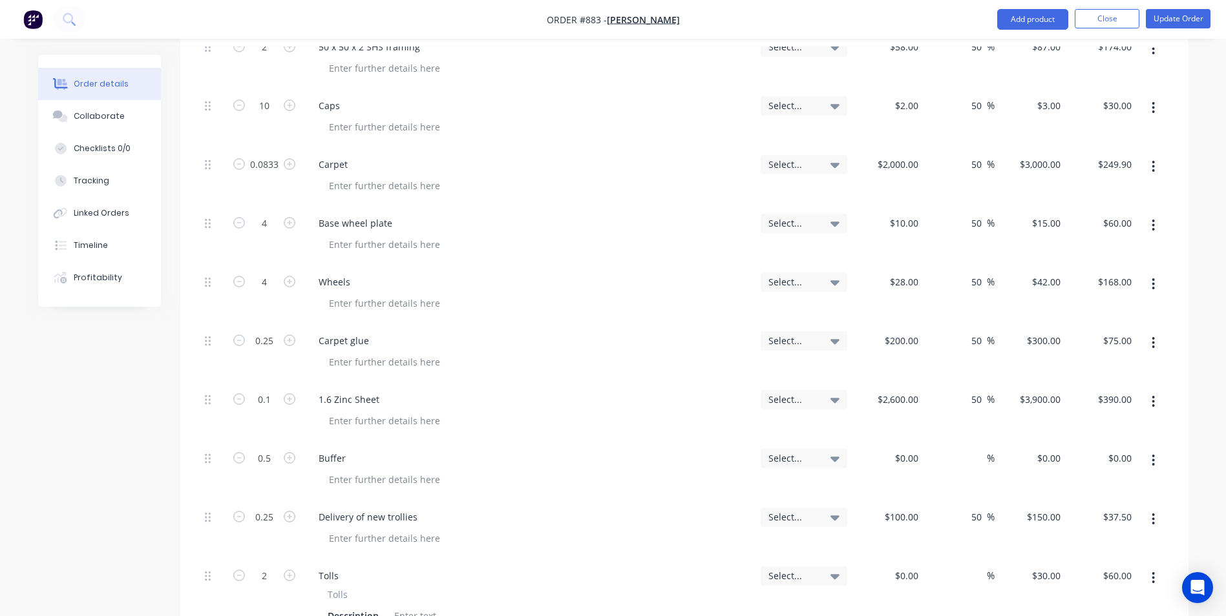
scroll to position [1292, 0]
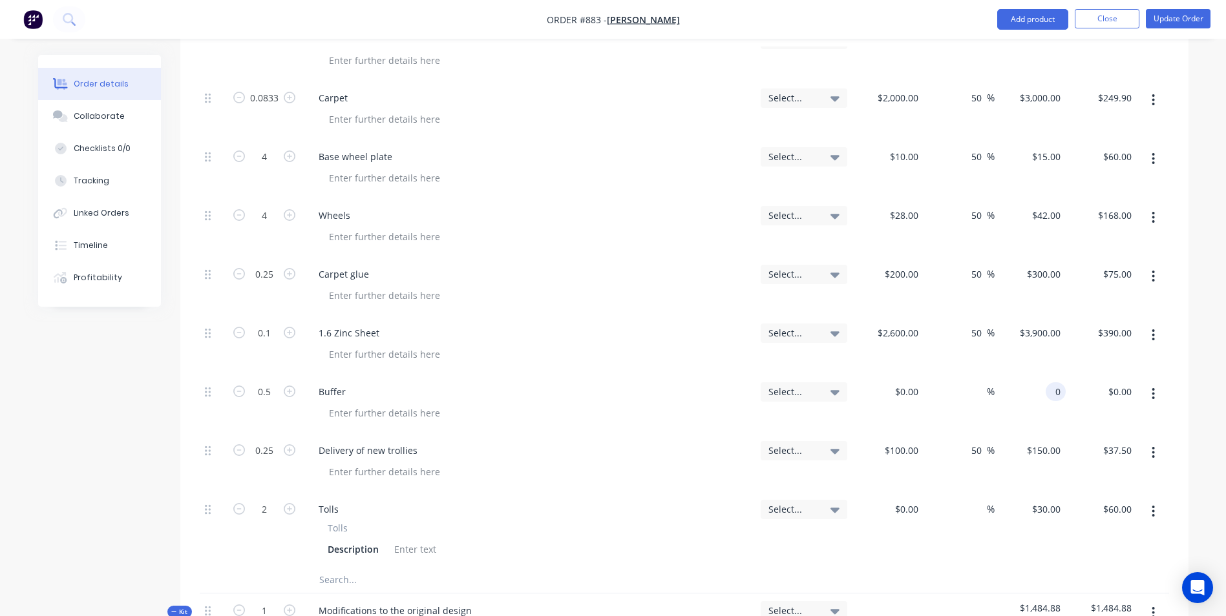
click at [1047, 375] on div "0 0" at bounding box center [1029, 404] width 71 height 59
click at [258, 383] on input "0.5" at bounding box center [264, 392] width 34 height 19
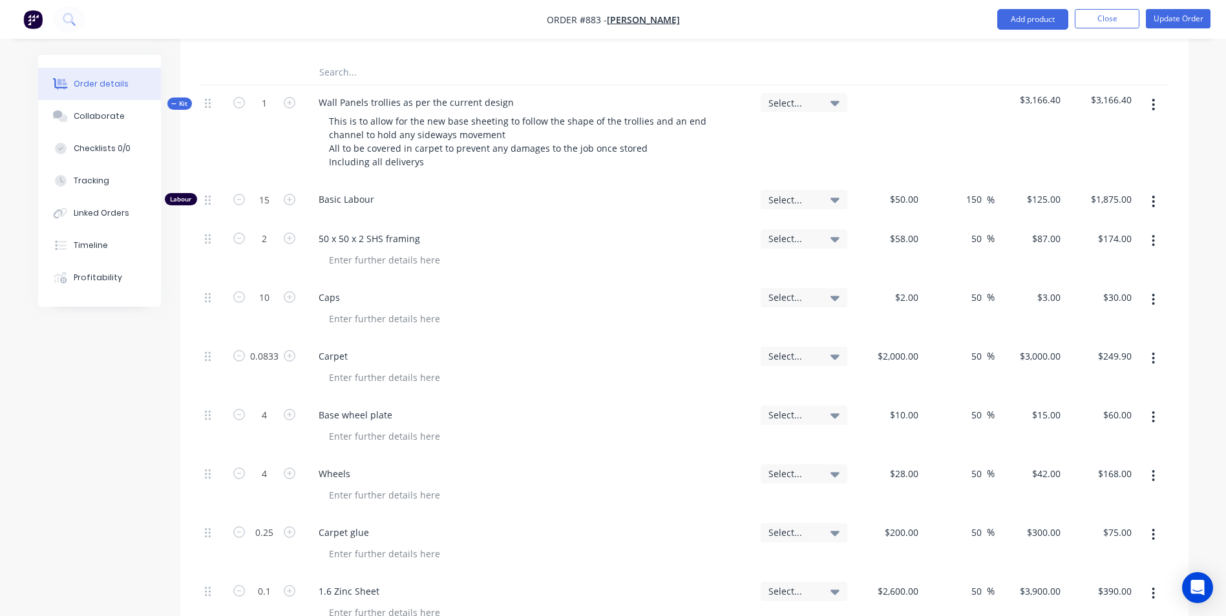
scroll to position [1098, 0]
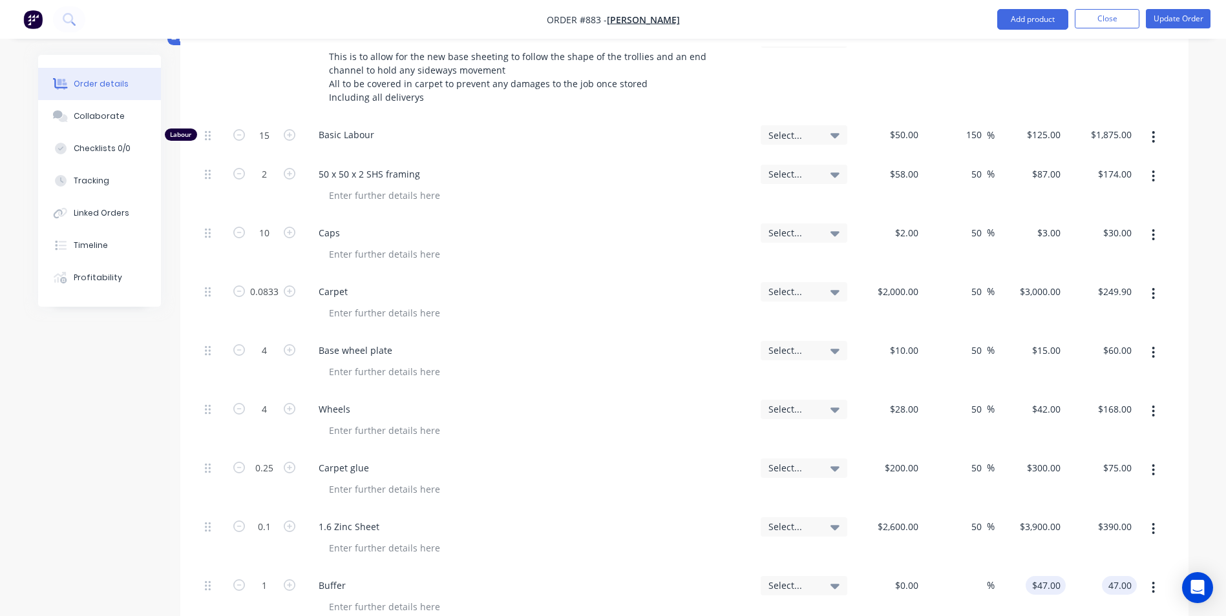
click at [1051, 576] on input "$47.00" at bounding box center [1048, 585] width 35 height 19
click at [1062, 576] on input "47" at bounding box center [1057, 585] width 17 height 19
click at [1041, 576] on input "$47.70" at bounding box center [1048, 585] width 35 height 19
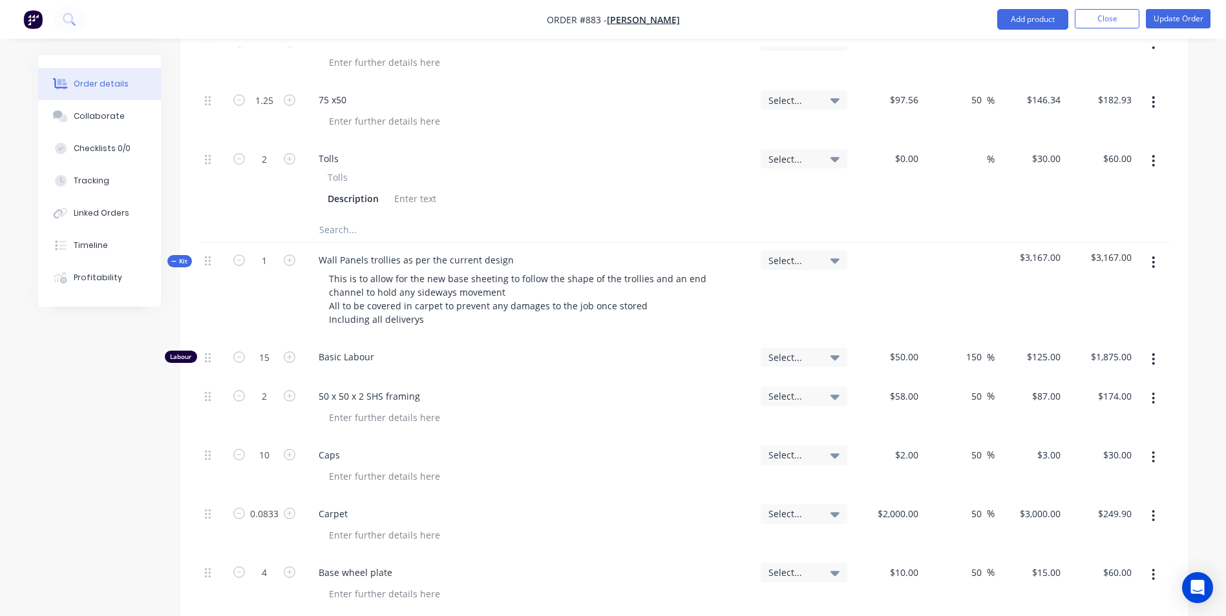
scroll to position [711, 0]
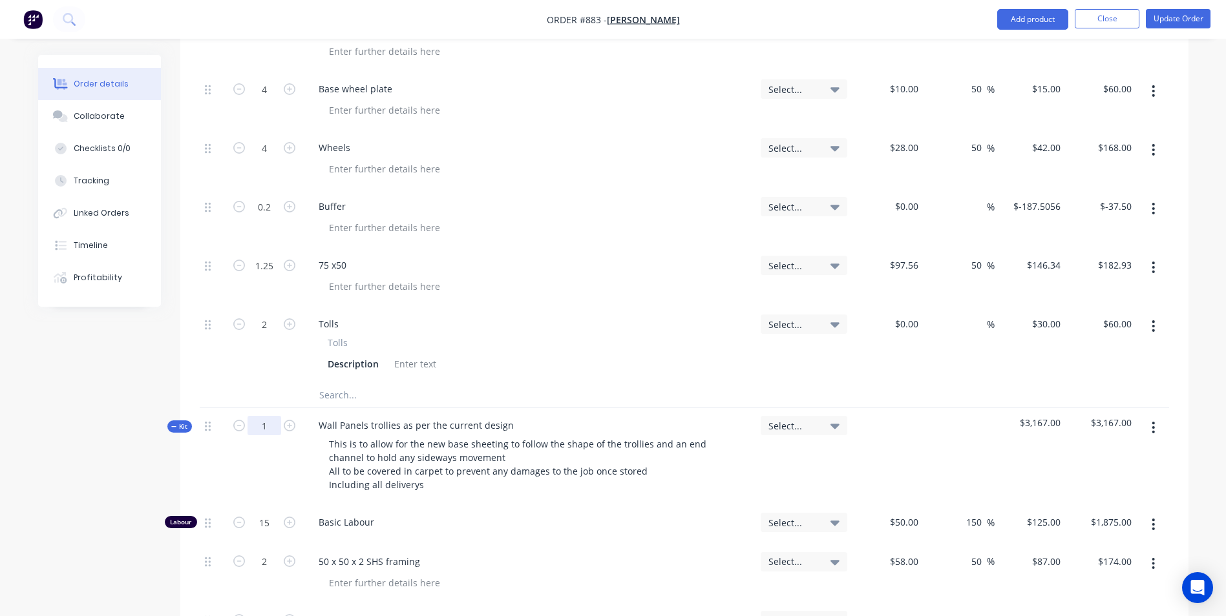
click at [270, 416] on input "1" at bounding box center [264, 425] width 34 height 19
click at [1169, 20] on button "Update Order" at bounding box center [1178, 18] width 65 height 19
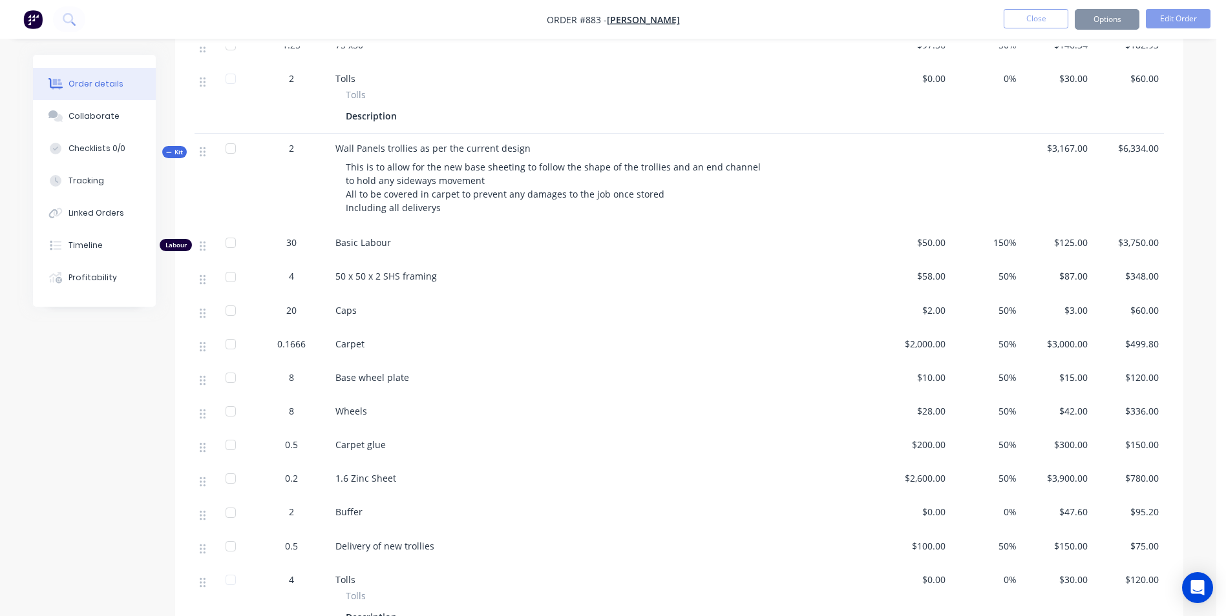
scroll to position [0, 0]
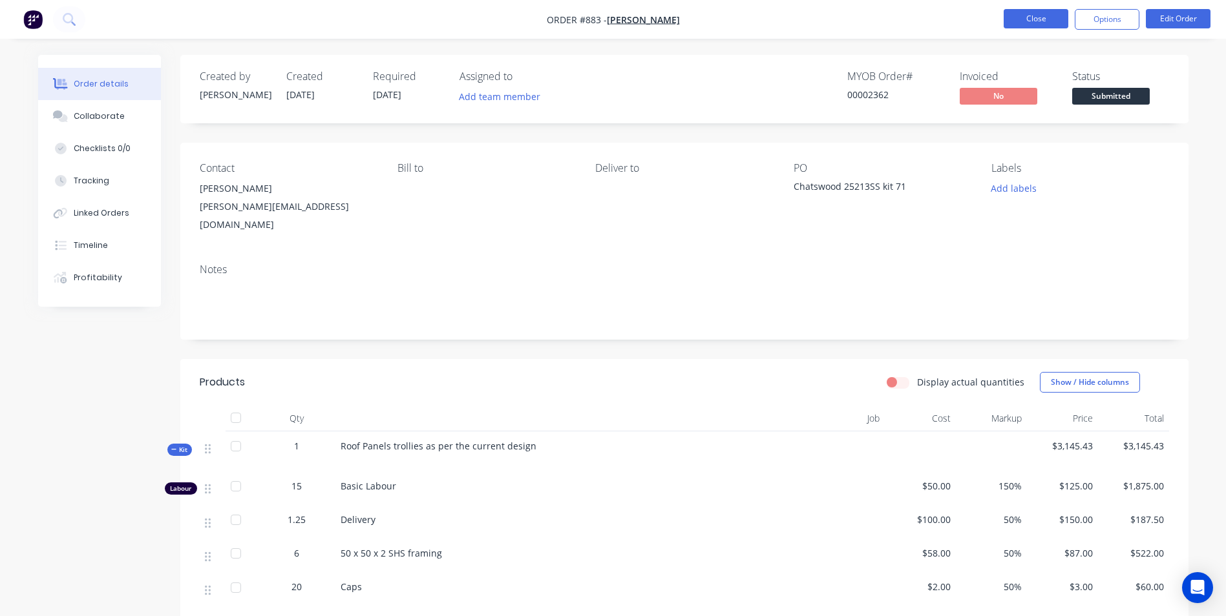
click at [1047, 25] on button "Close" at bounding box center [1035, 18] width 65 height 19
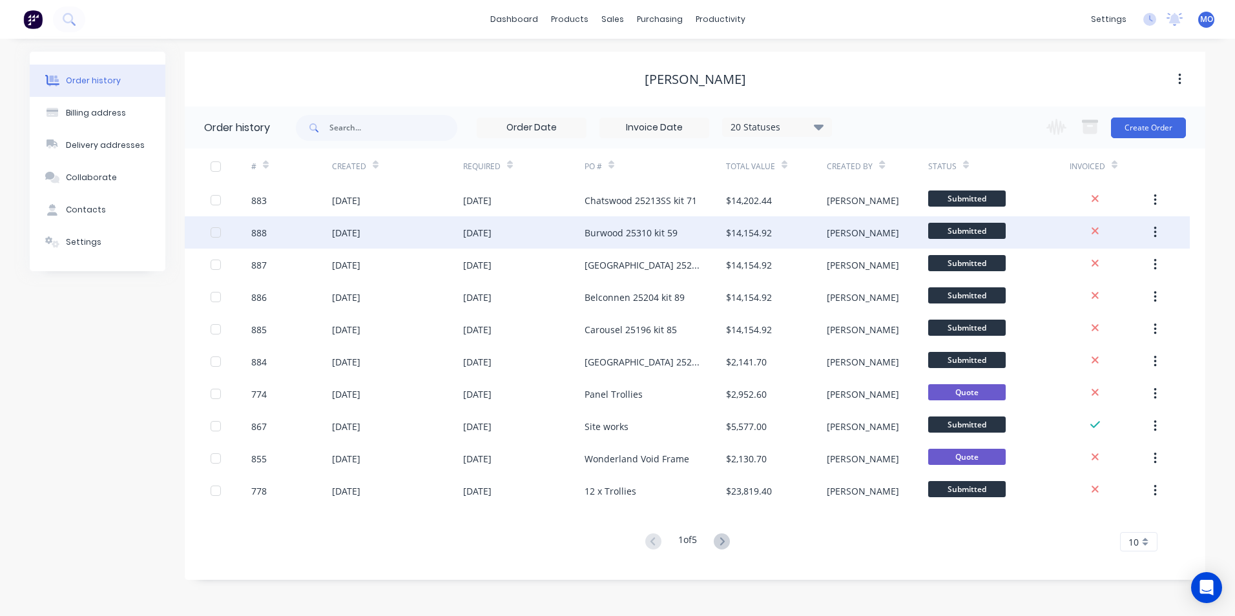
click at [742, 235] on div "$14,154.92" at bounding box center [749, 233] width 46 height 14
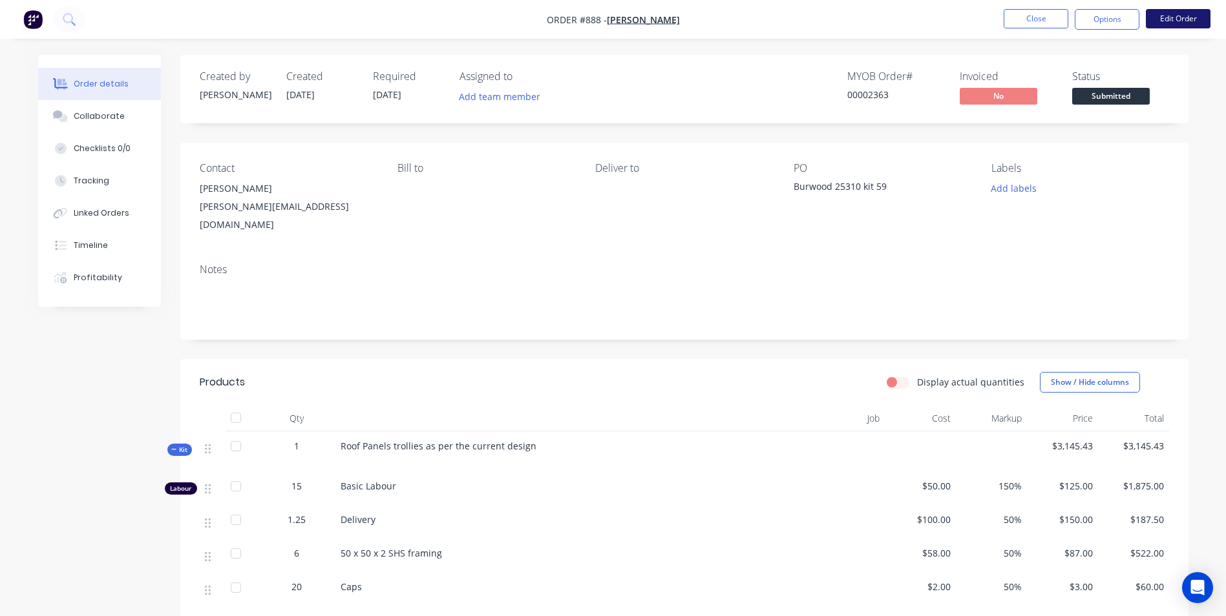
click at [1171, 21] on button "Edit Order" at bounding box center [1178, 18] width 65 height 19
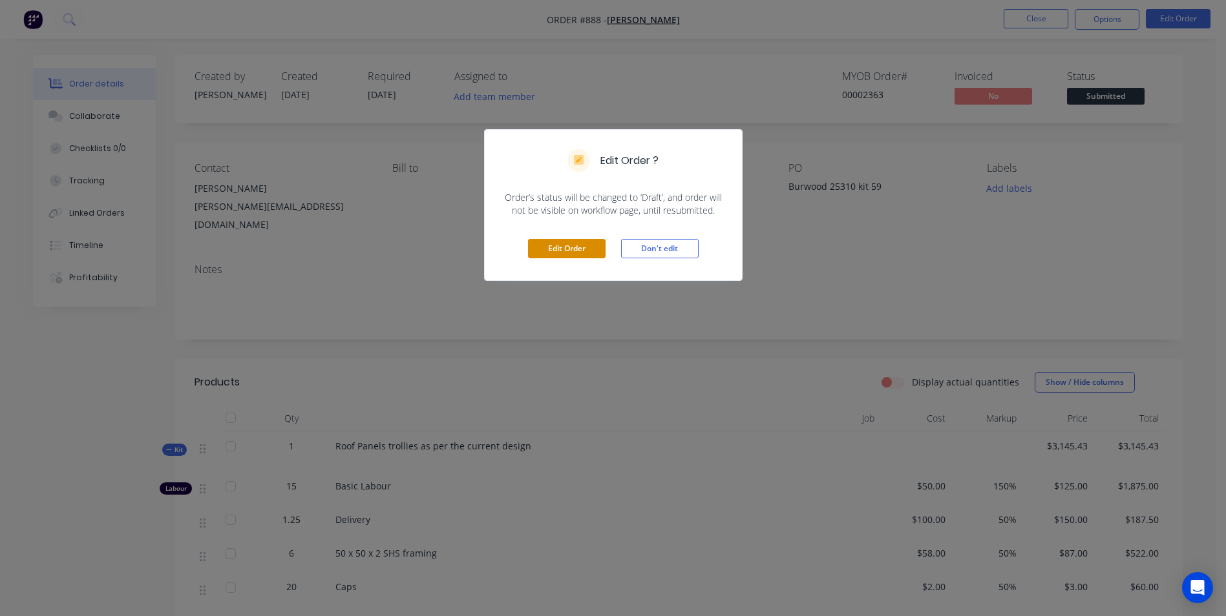
click at [578, 246] on button "Edit Order" at bounding box center [567, 248] width 78 height 19
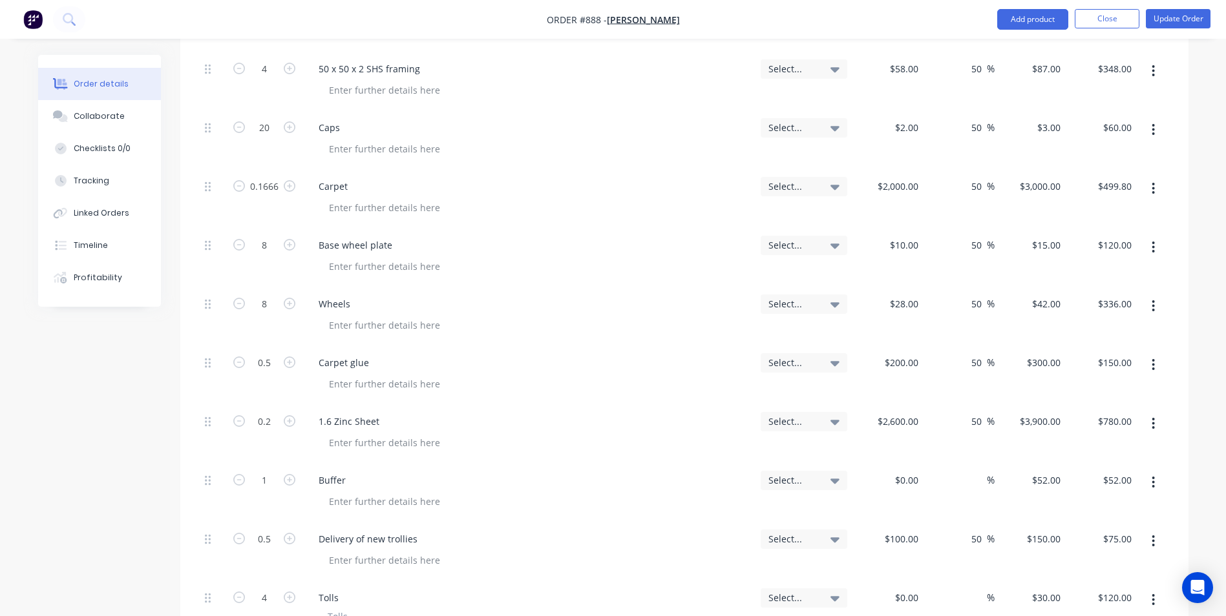
scroll to position [1228, 0]
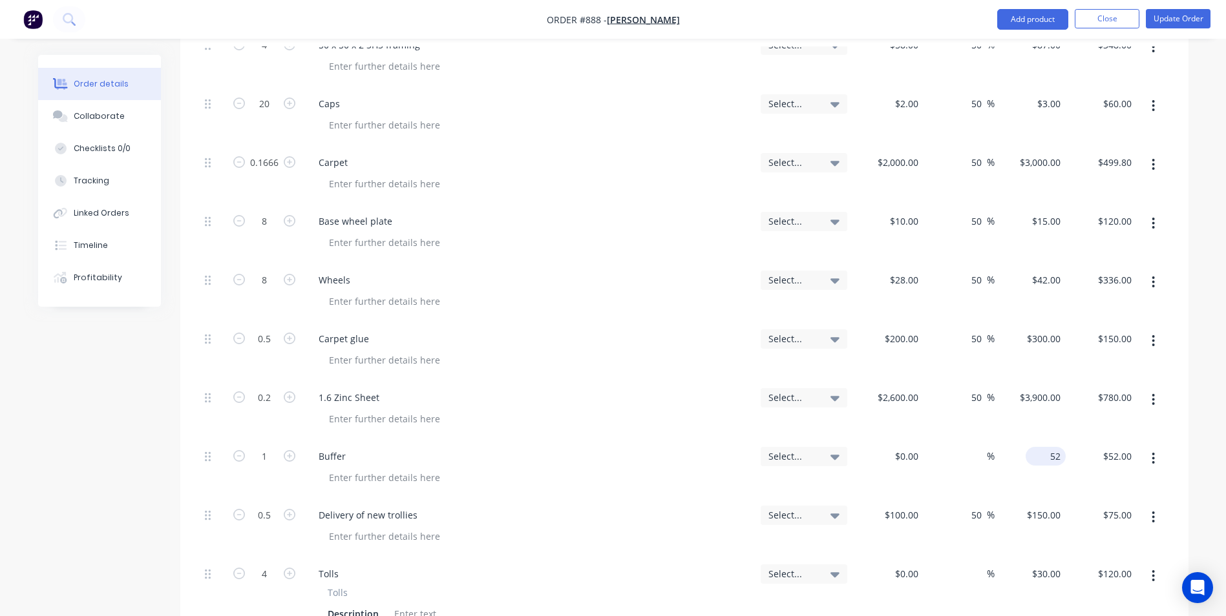
click at [1038, 439] on div "52 $52.00" at bounding box center [1029, 468] width 71 height 59
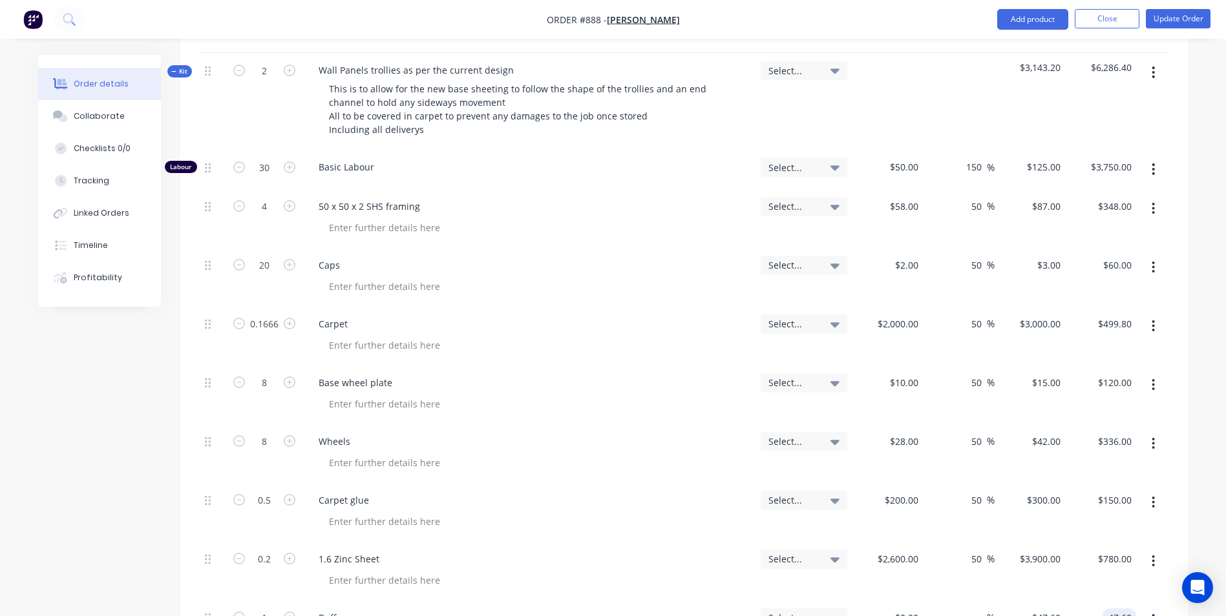
scroll to position [1034, 0]
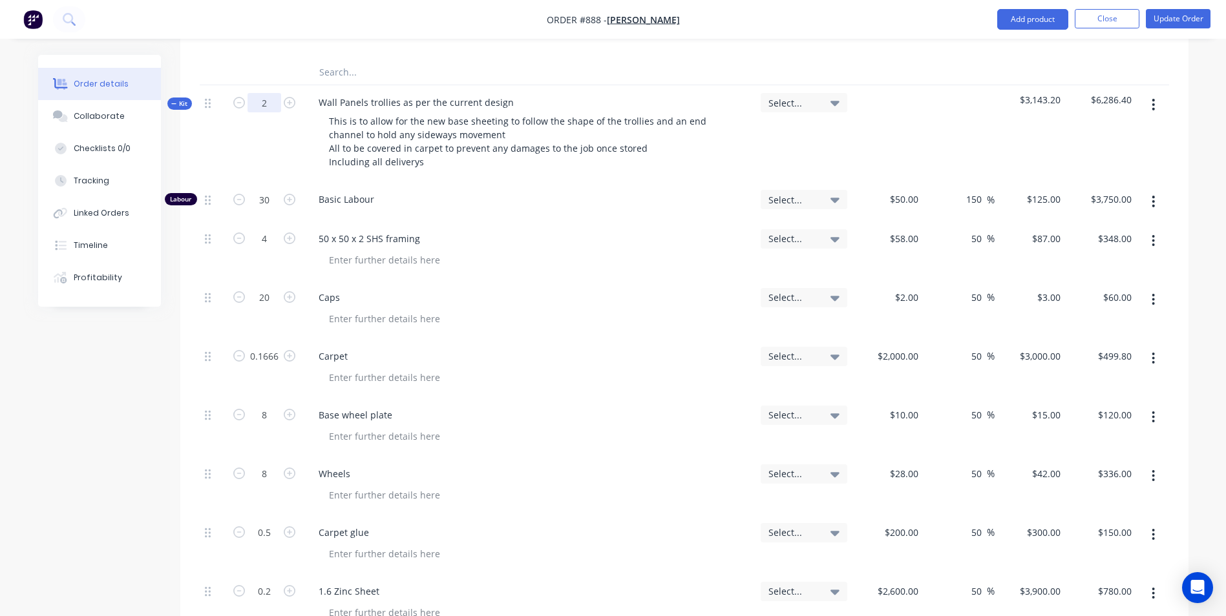
click at [269, 93] on input "2" at bounding box center [264, 102] width 34 height 19
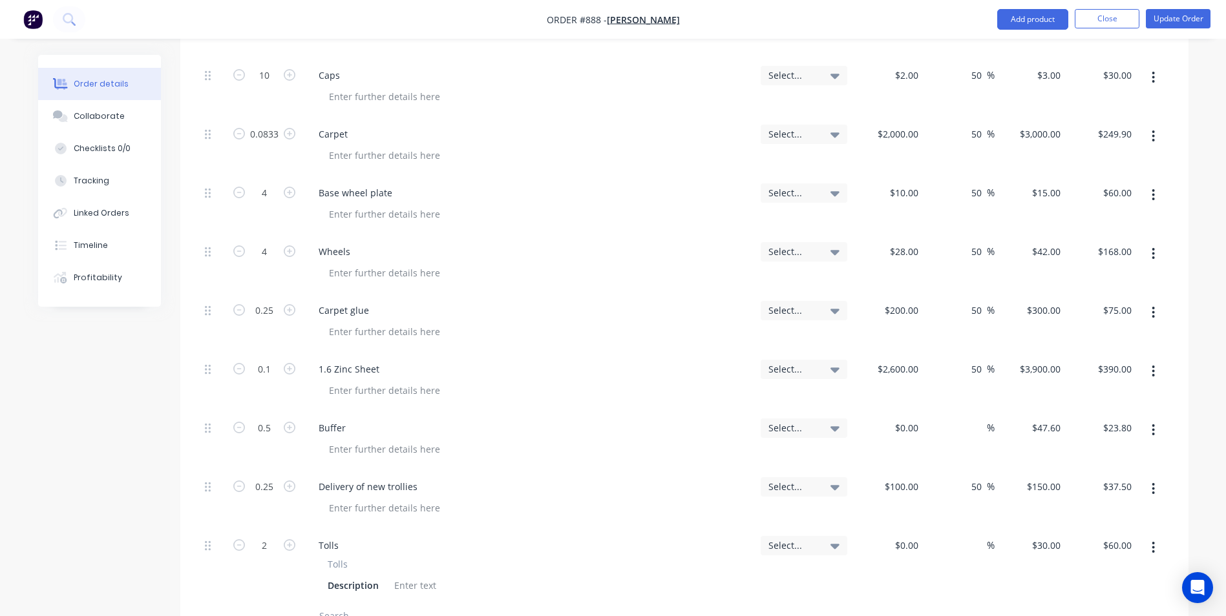
scroll to position [1292, 0]
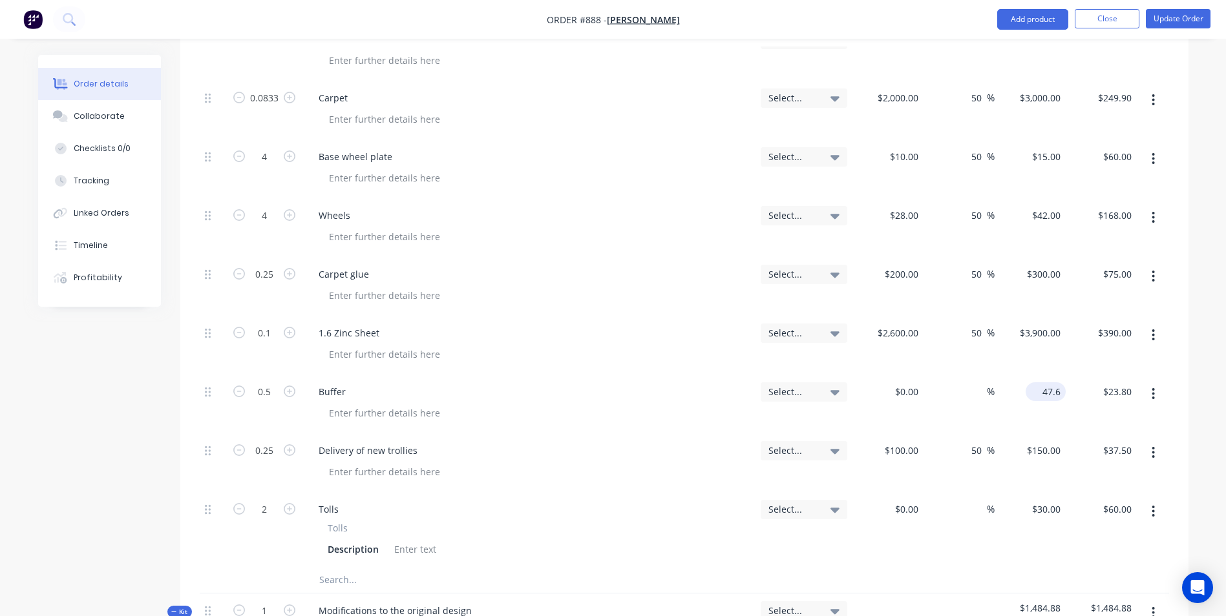
click at [1036, 383] on div "47.6 $47.60" at bounding box center [1045, 392] width 40 height 19
click at [274, 383] on input "0.5" at bounding box center [264, 392] width 34 height 19
click at [1055, 383] on input "$0.00" at bounding box center [1051, 392] width 30 height 19
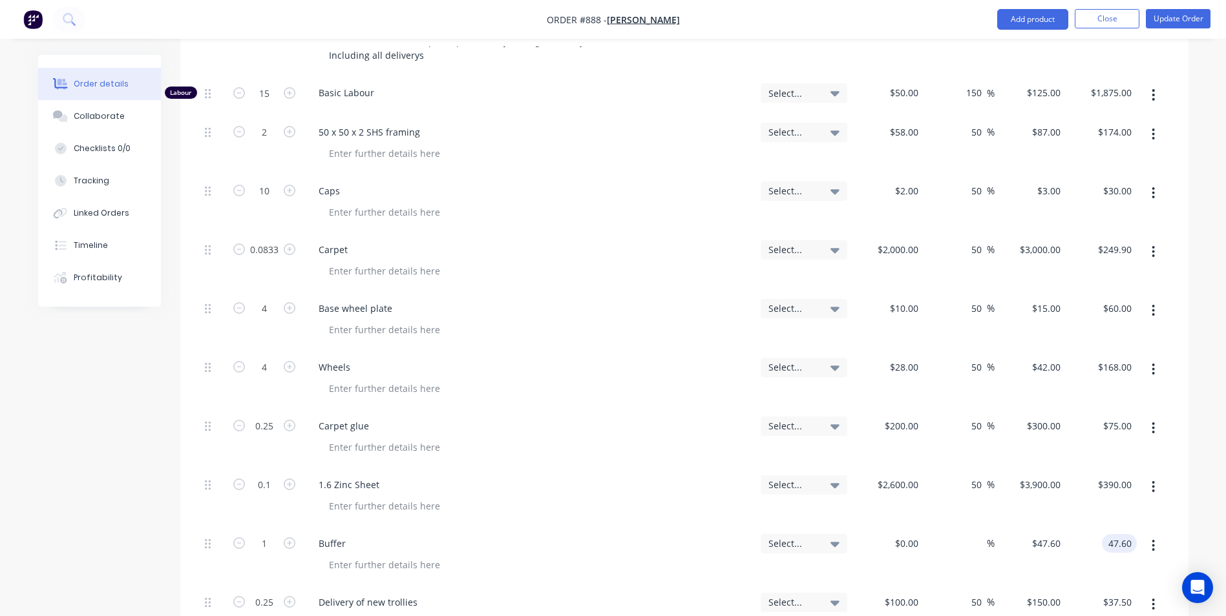
scroll to position [840, 0]
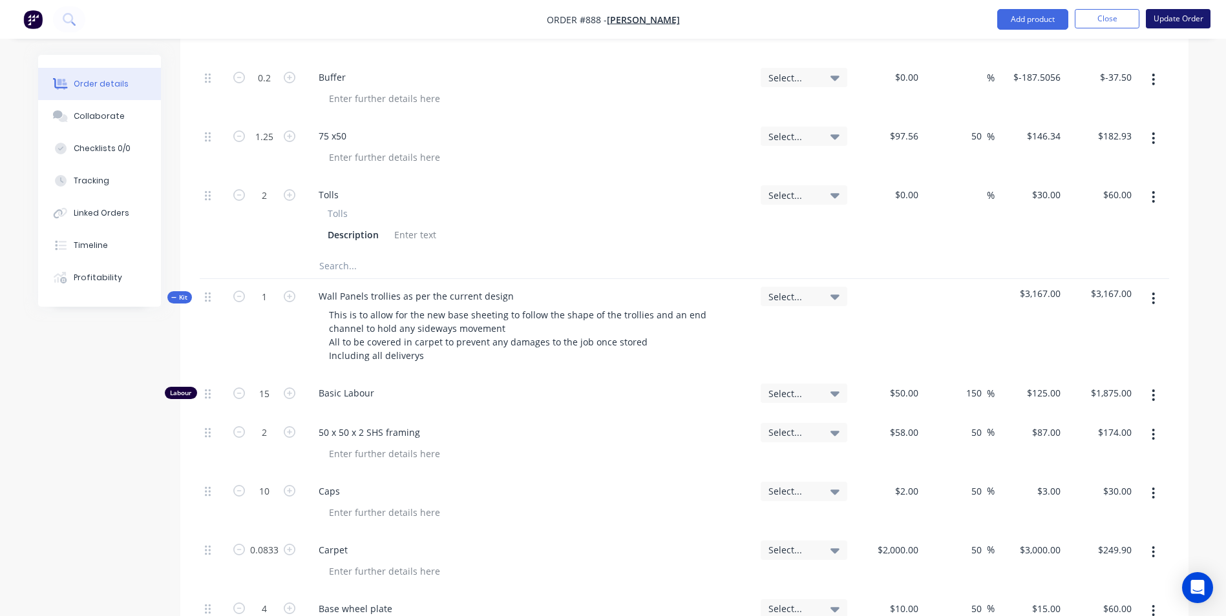
click at [1173, 23] on button "Update Order" at bounding box center [1178, 18] width 65 height 19
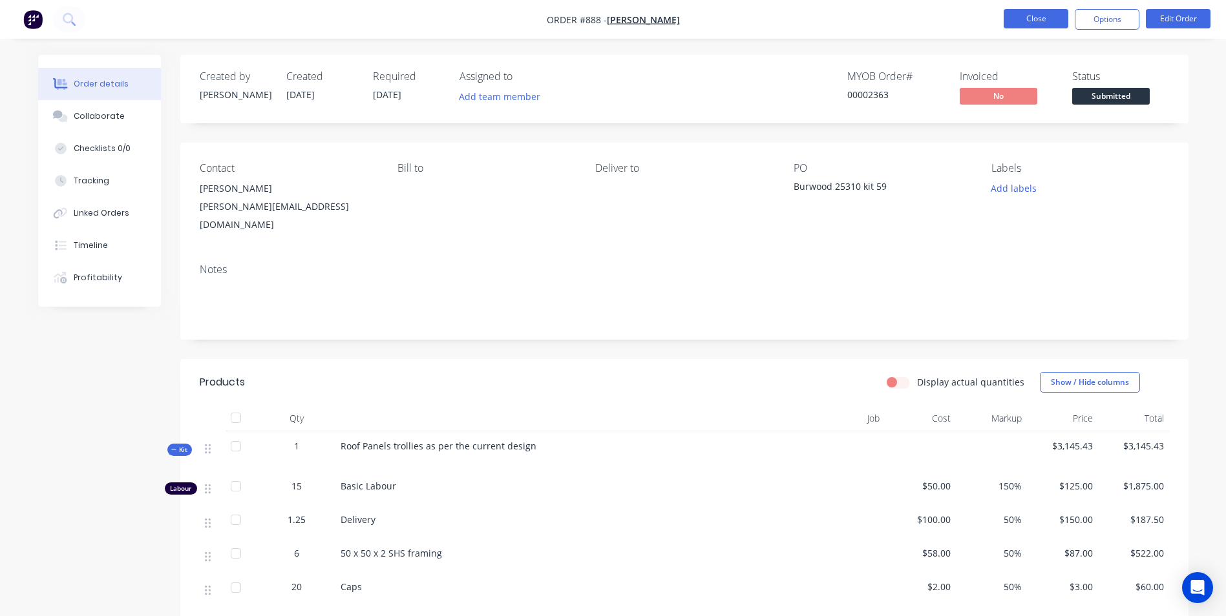
click at [1035, 26] on button "Close" at bounding box center [1035, 18] width 65 height 19
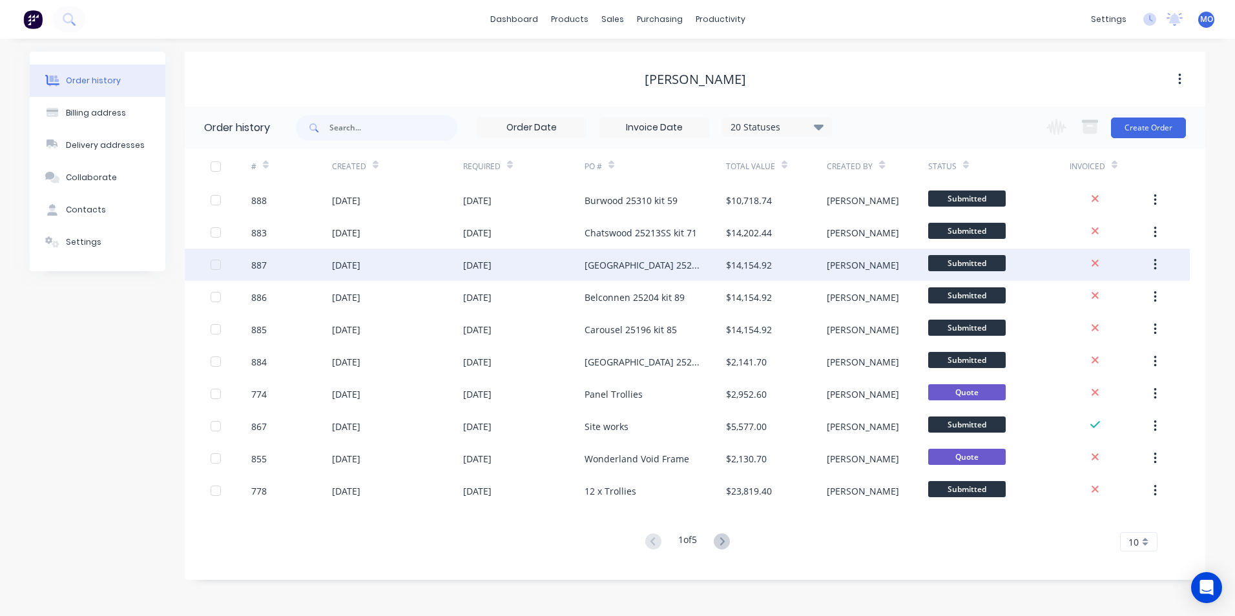
click at [749, 265] on div "$14,154.92" at bounding box center [749, 265] width 46 height 14
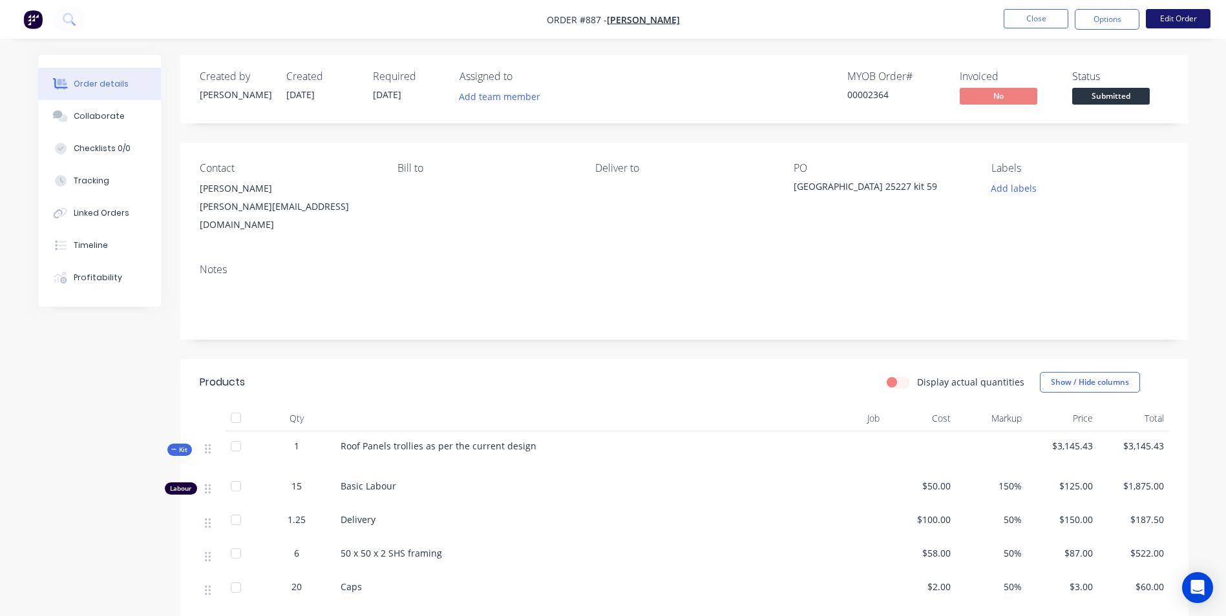
click at [1170, 23] on button "Edit Order" at bounding box center [1178, 18] width 65 height 19
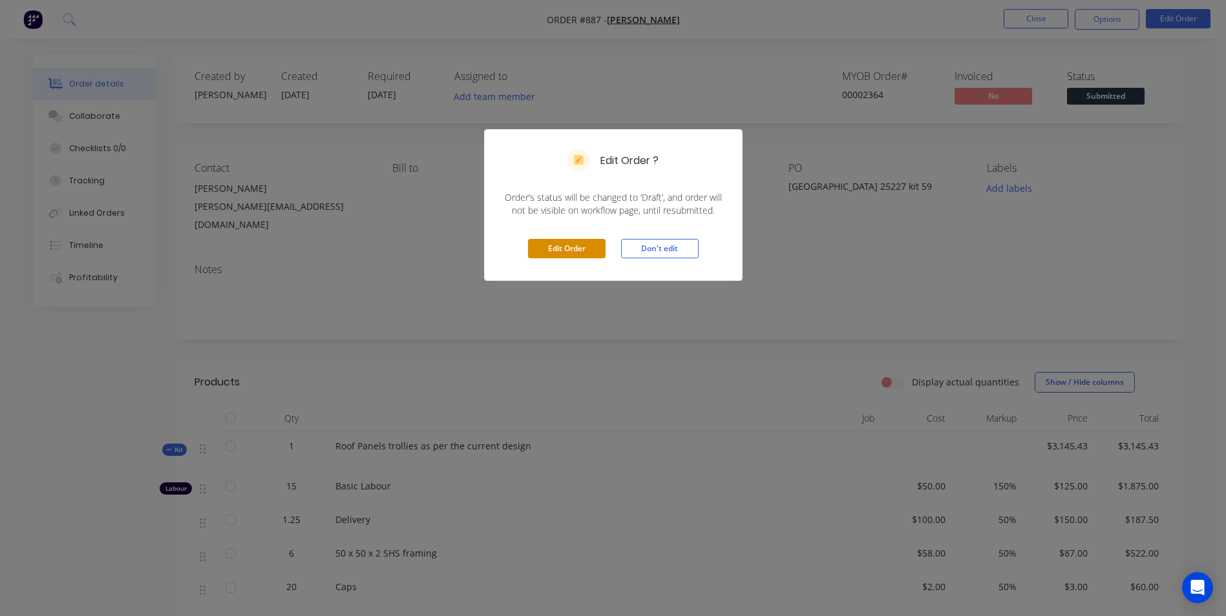
click at [576, 240] on button "Edit Order" at bounding box center [567, 248] width 78 height 19
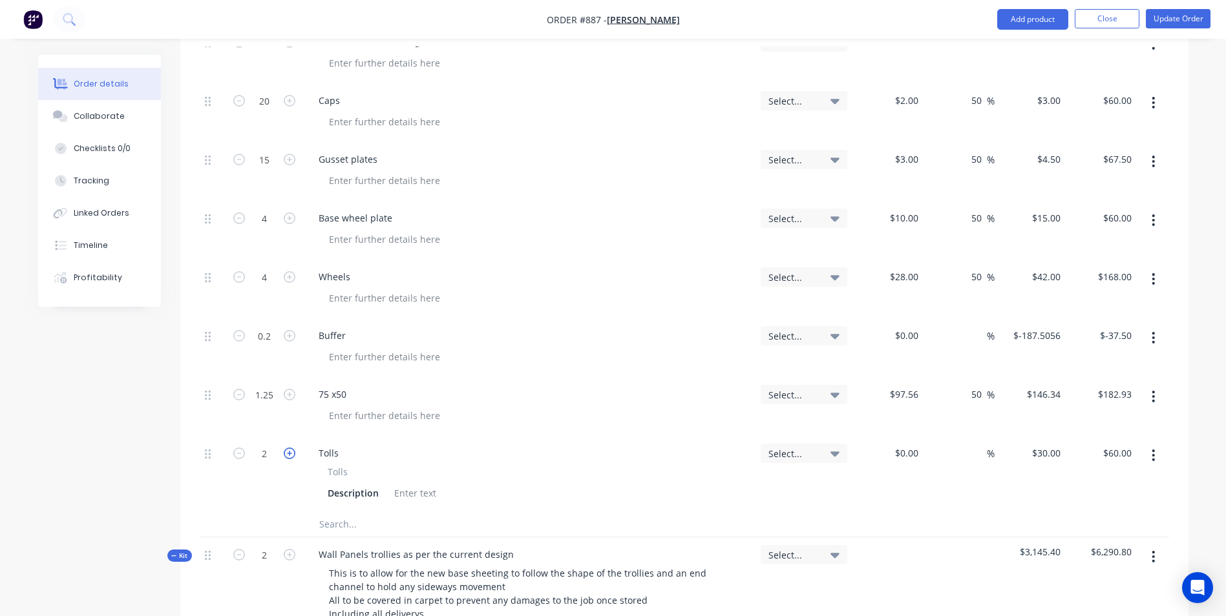
scroll to position [646, 0]
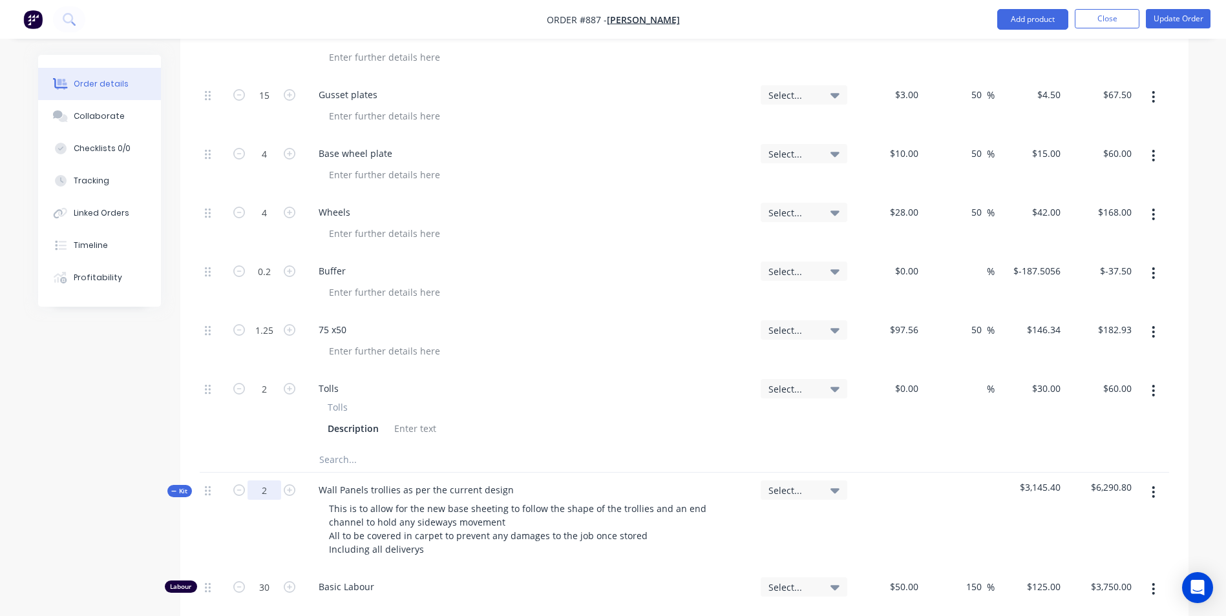
click at [274, 481] on input "2" at bounding box center [264, 490] width 34 height 19
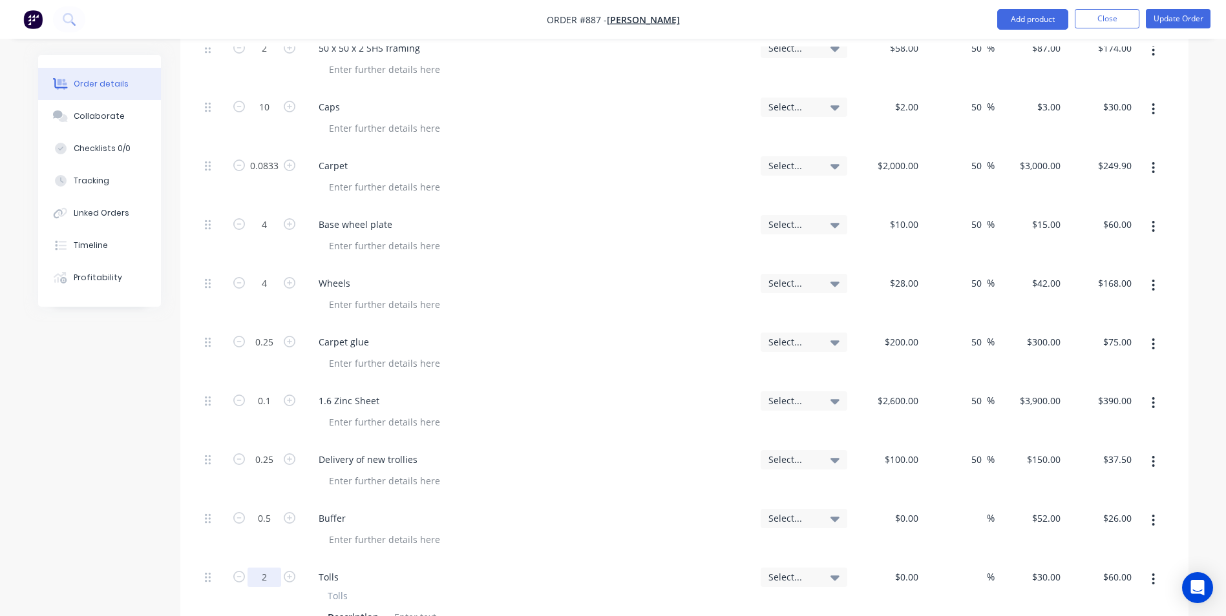
scroll to position [1228, 0]
click at [274, 506] on input "0.5" at bounding box center [264, 515] width 34 height 19
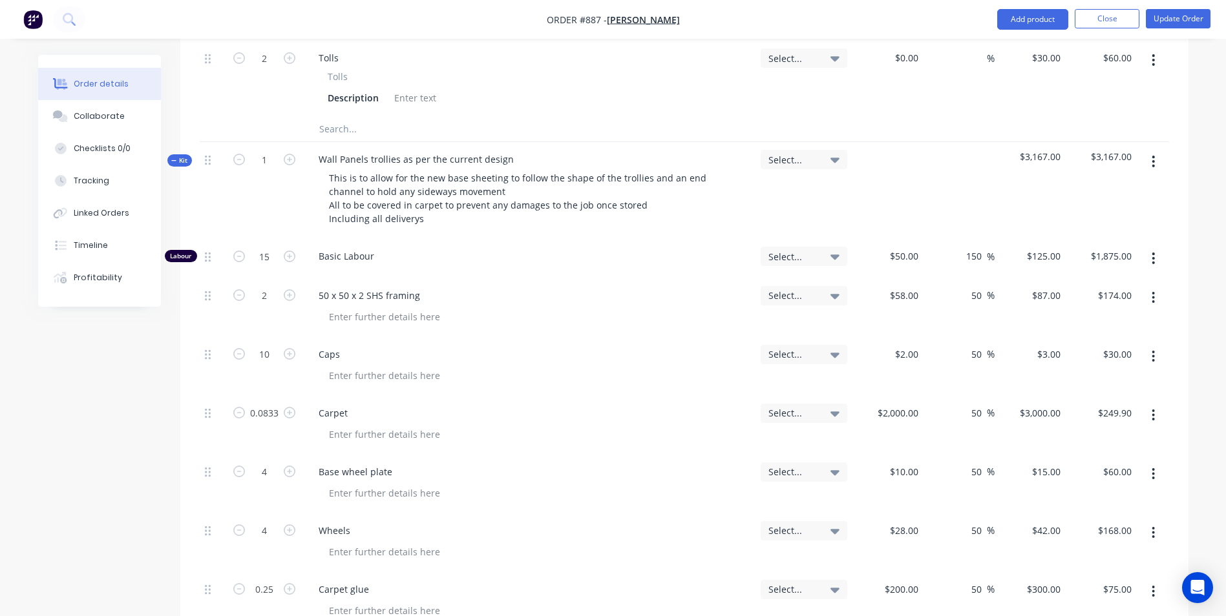
scroll to position [969, 0]
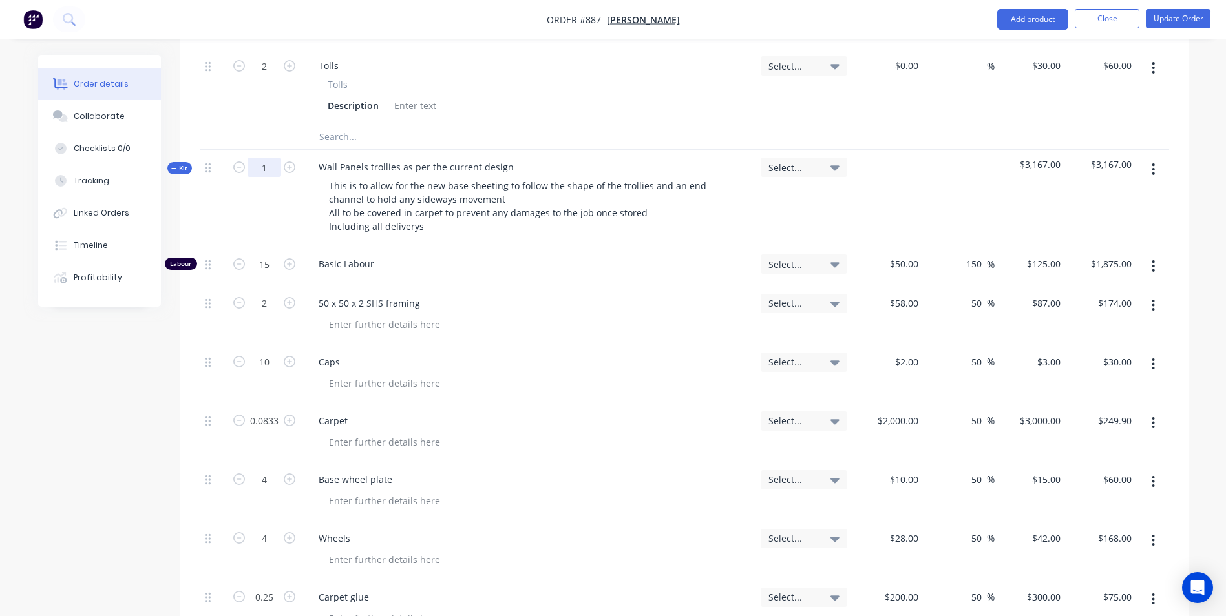
click at [278, 158] on input "1" at bounding box center [264, 167] width 34 height 19
click at [1165, 23] on button "Update Order" at bounding box center [1178, 18] width 65 height 19
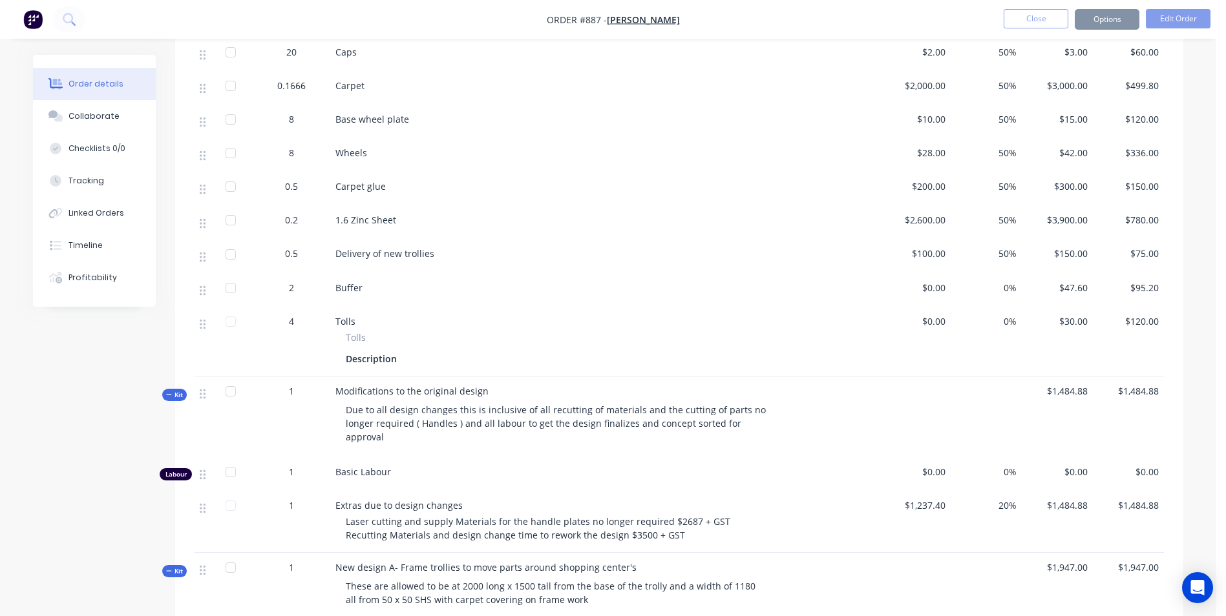
scroll to position [0, 0]
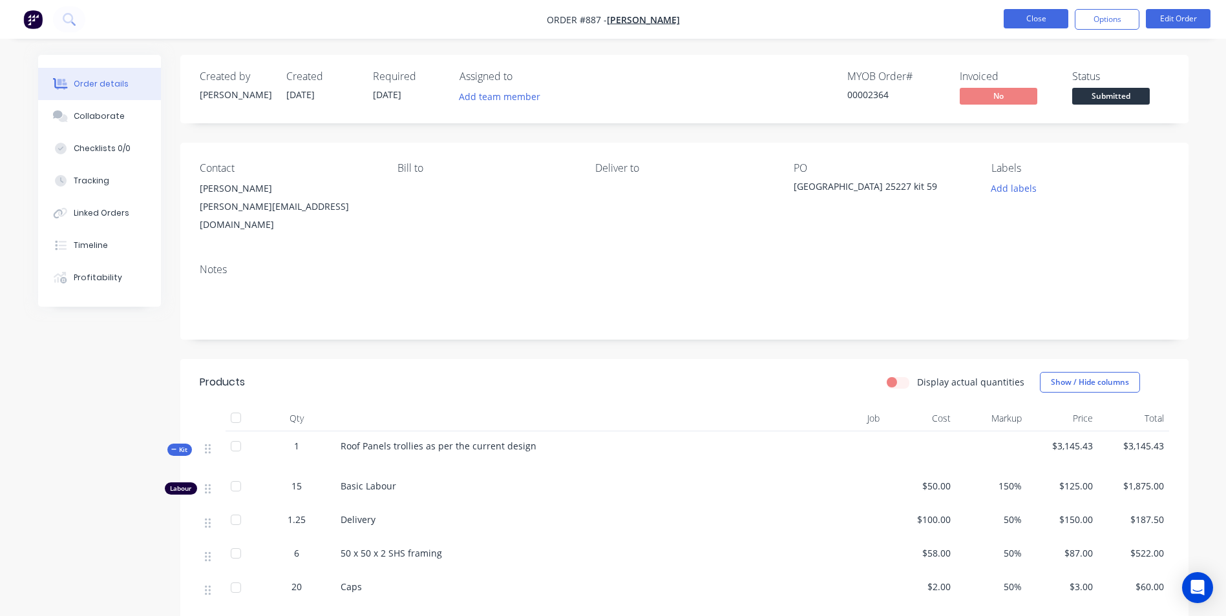
click at [1033, 19] on button "Close" at bounding box center [1035, 18] width 65 height 19
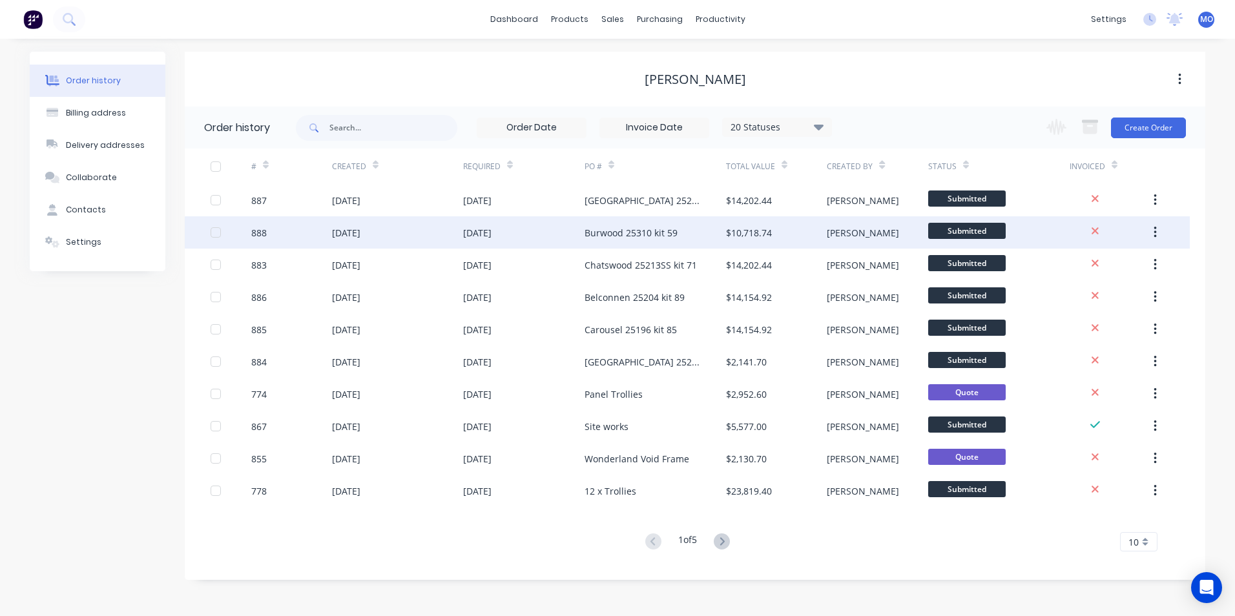
click at [743, 237] on div "$10,718.74" at bounding box center [749, 233] width 46 height 14
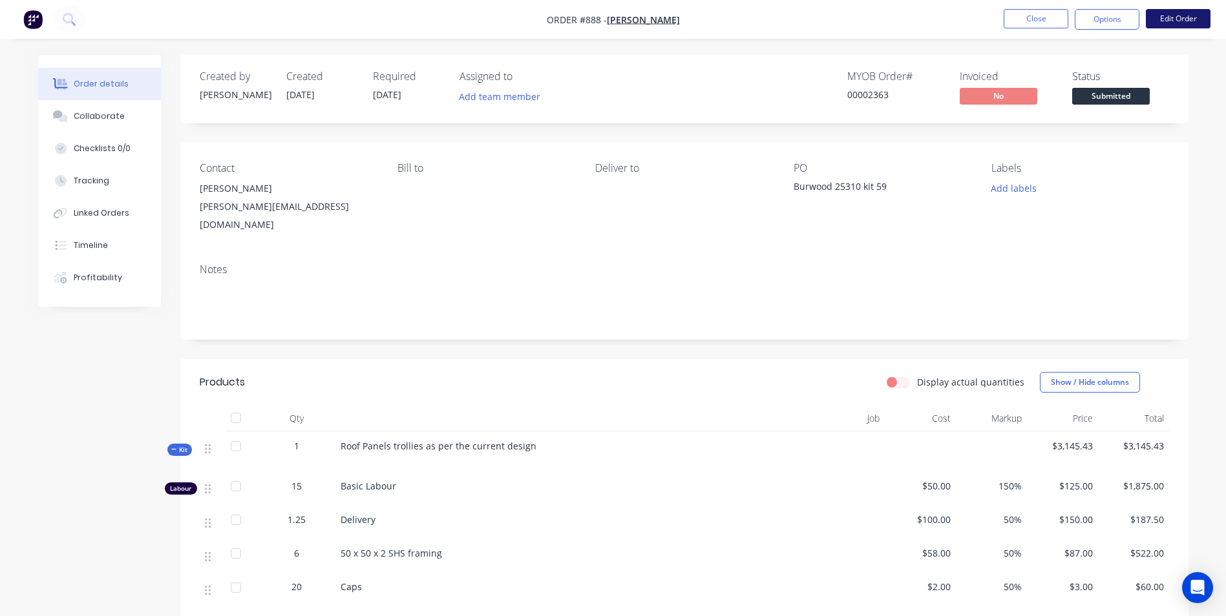
click at [1186, 11] on button "Edit Order" at bounding box center [1178, 18] width 65 height 19
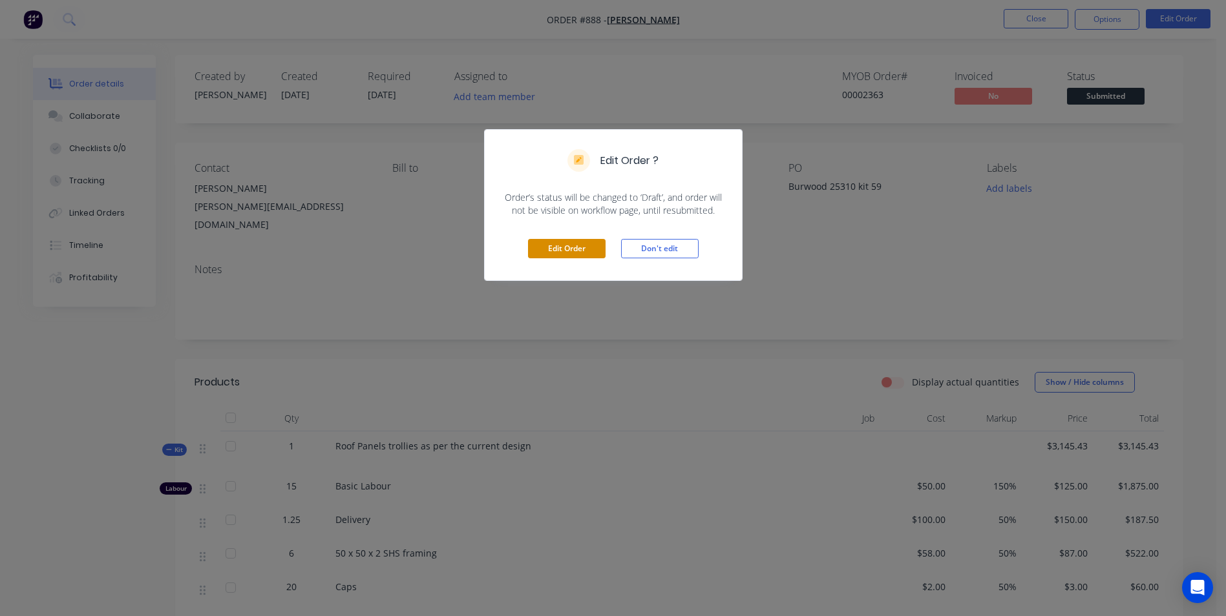
click at [580, 249] on button "Edit Order" at bounding box center [567, 248] width 78 height 19
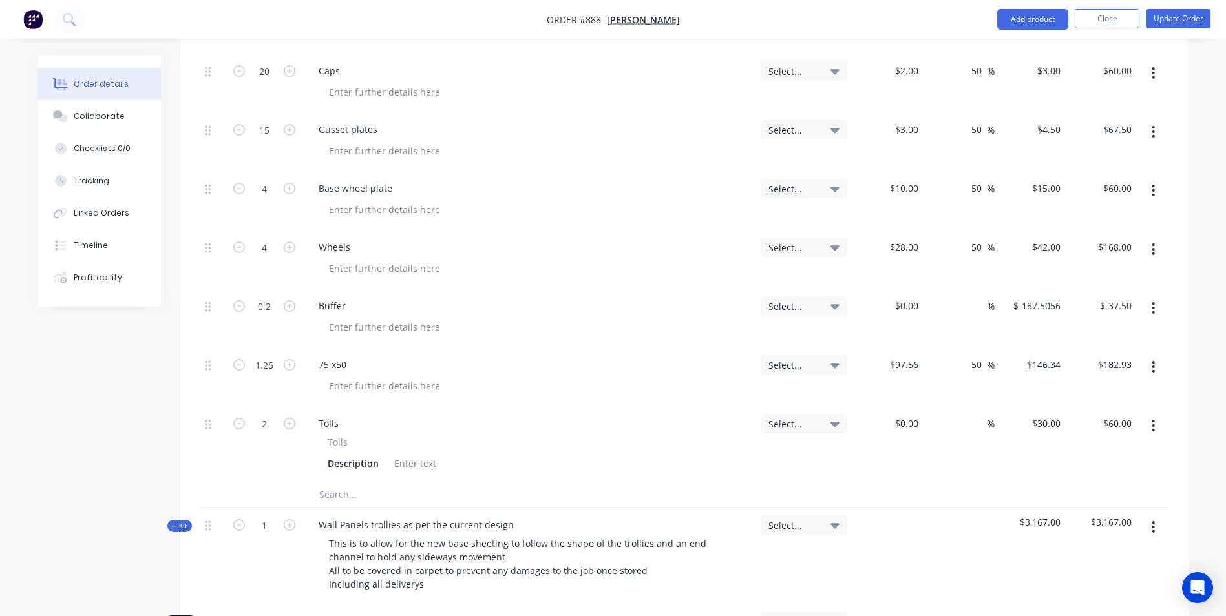
scroll to position [646, 0]
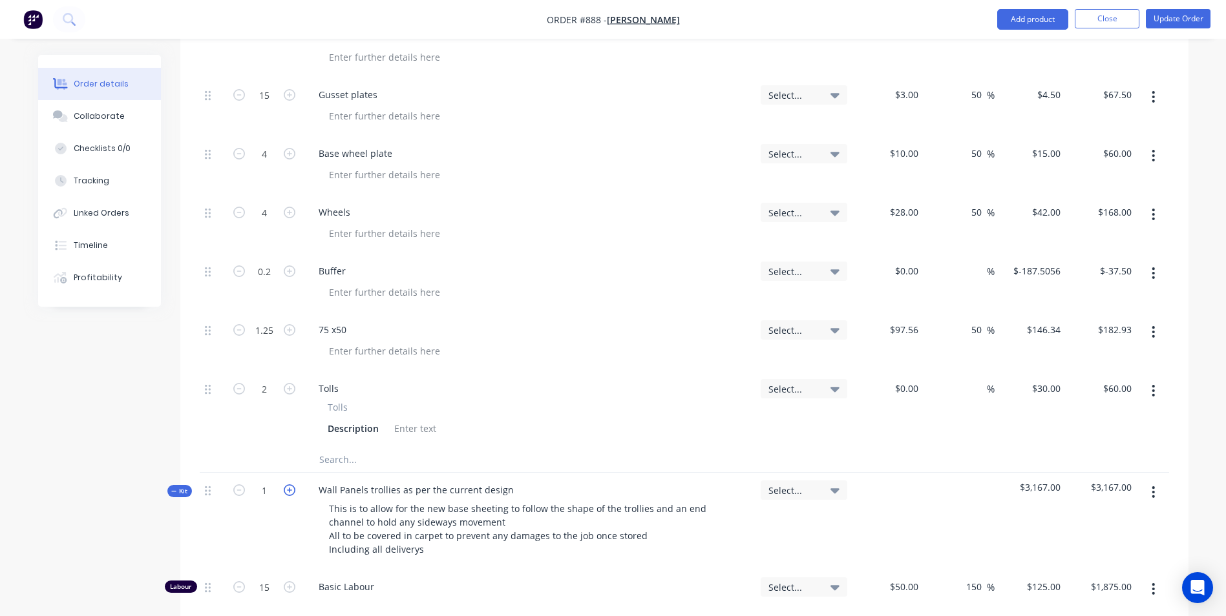
click at [284, 485] on icon "button" at bounding box center [290, 491] width 12 height 12
click at [1152, 17] on button "Update Order" at bounding box center [1178, 18] width 65 height 19
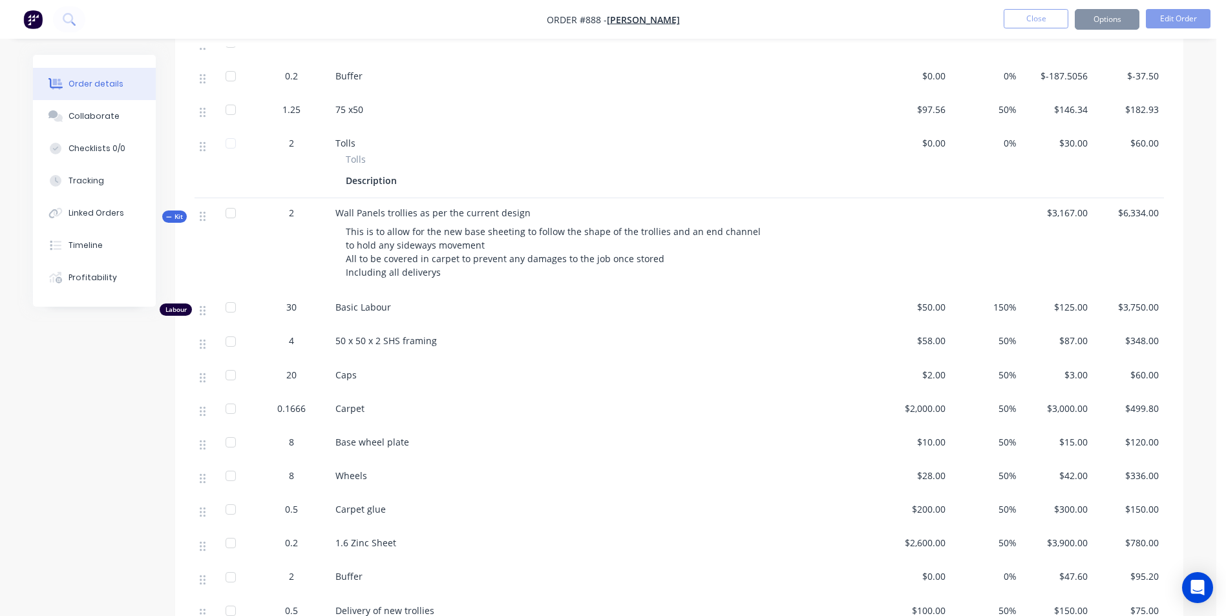
scroll to position [0, 0]
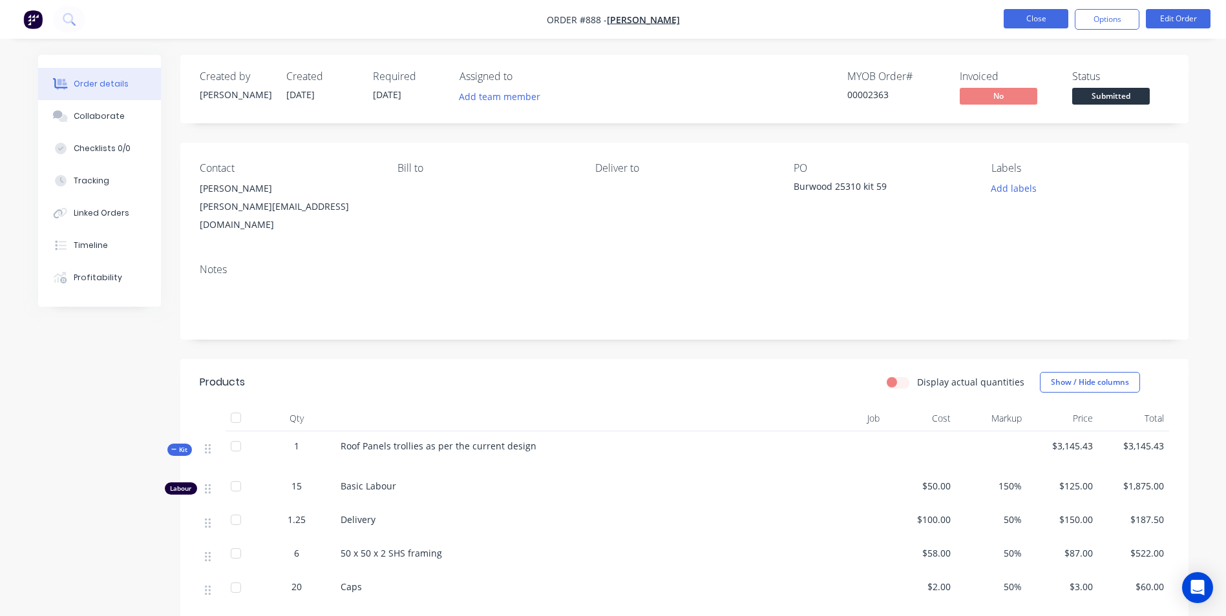
click at [1033, 25] on button "Close" at bounding box center [1035, 18] width 65 height 19
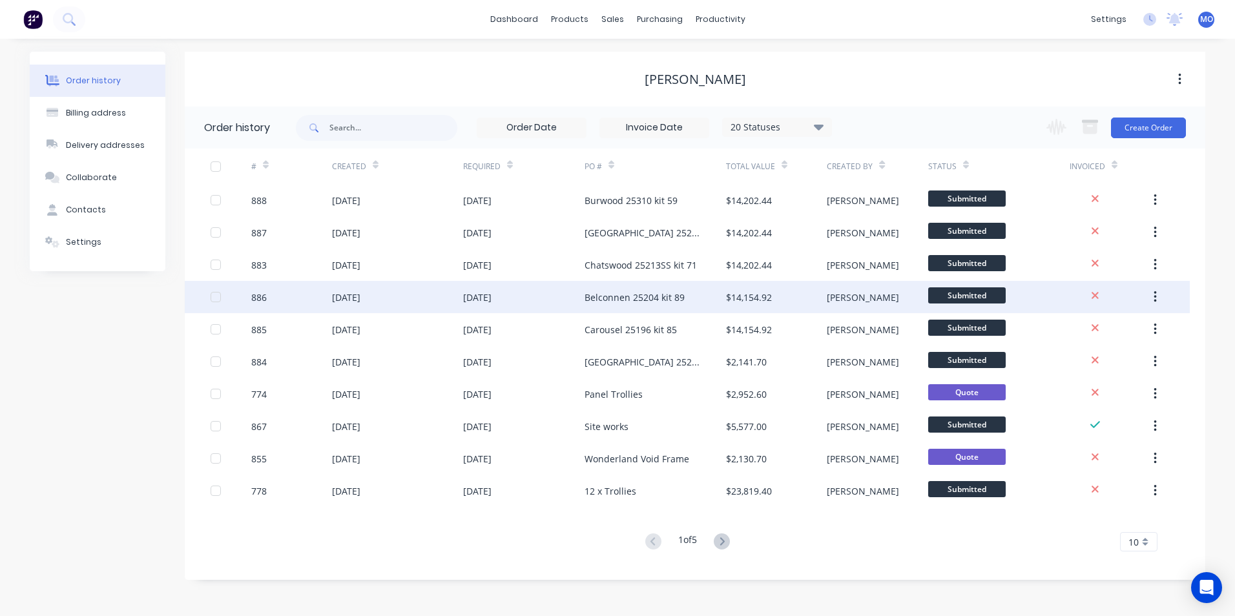
click at [735, 301] on div "$14,154.92" at bounding box center [749, 298] width 46 height 14
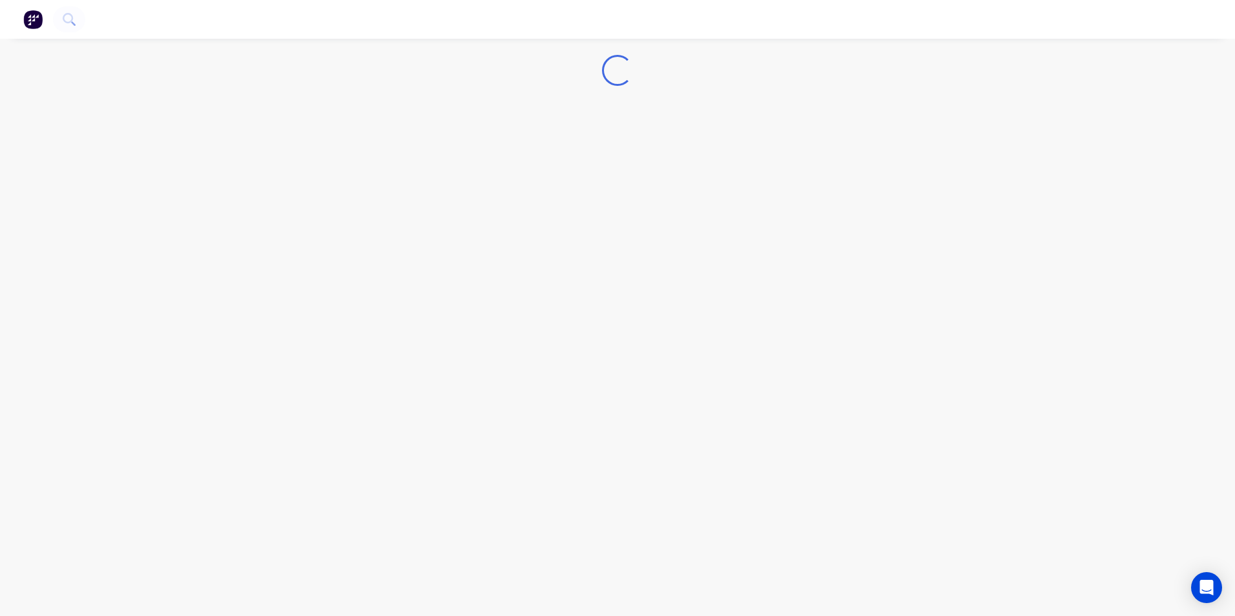
click at [735, 301] on div "Loading..." at bounding box center [617, 308] width 1235 height 616
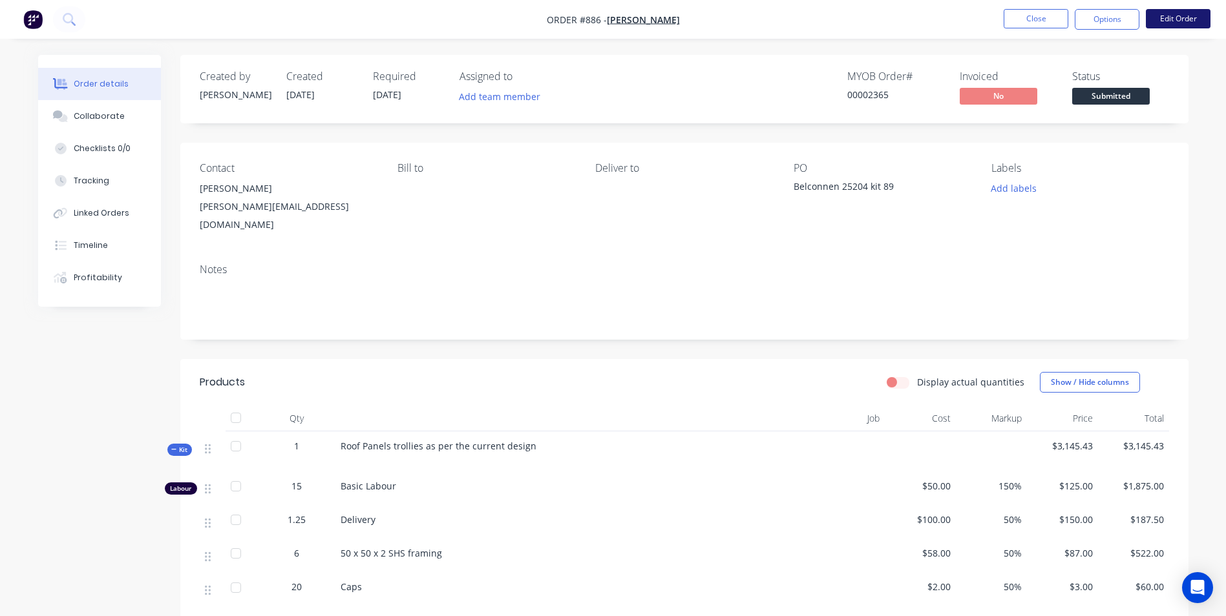
click at [1162, 19] on button "Edit Order" at bounding box center [1178, 18] width 65 height 19
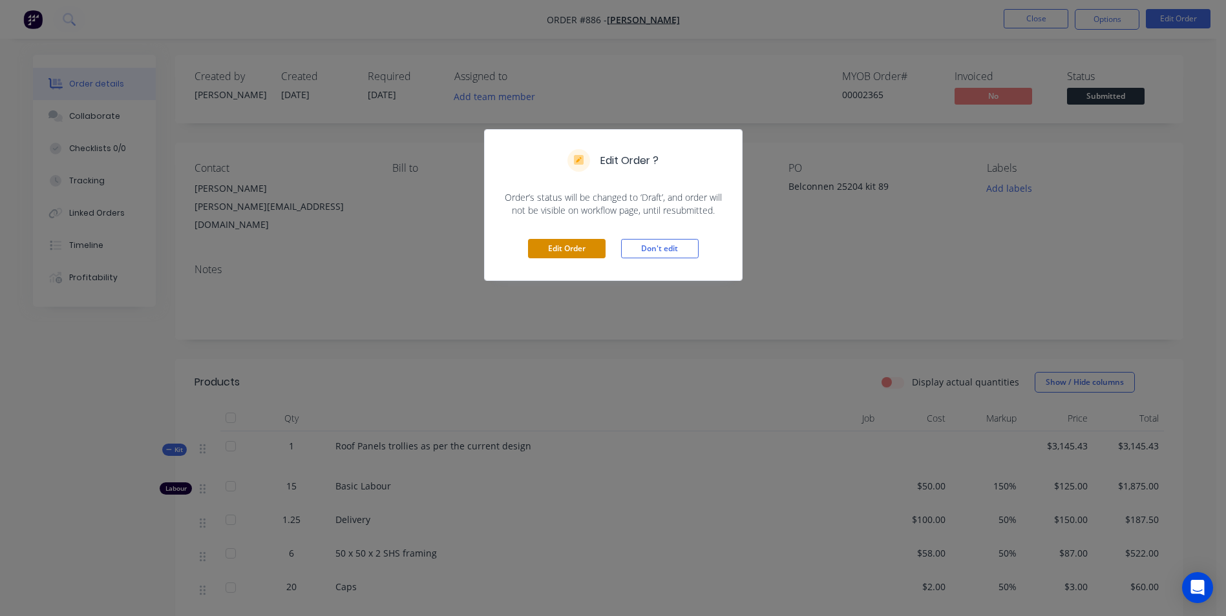
click at [547, 249] on button "Edit Order" at bounding box center [567, 248] width 78 height 19
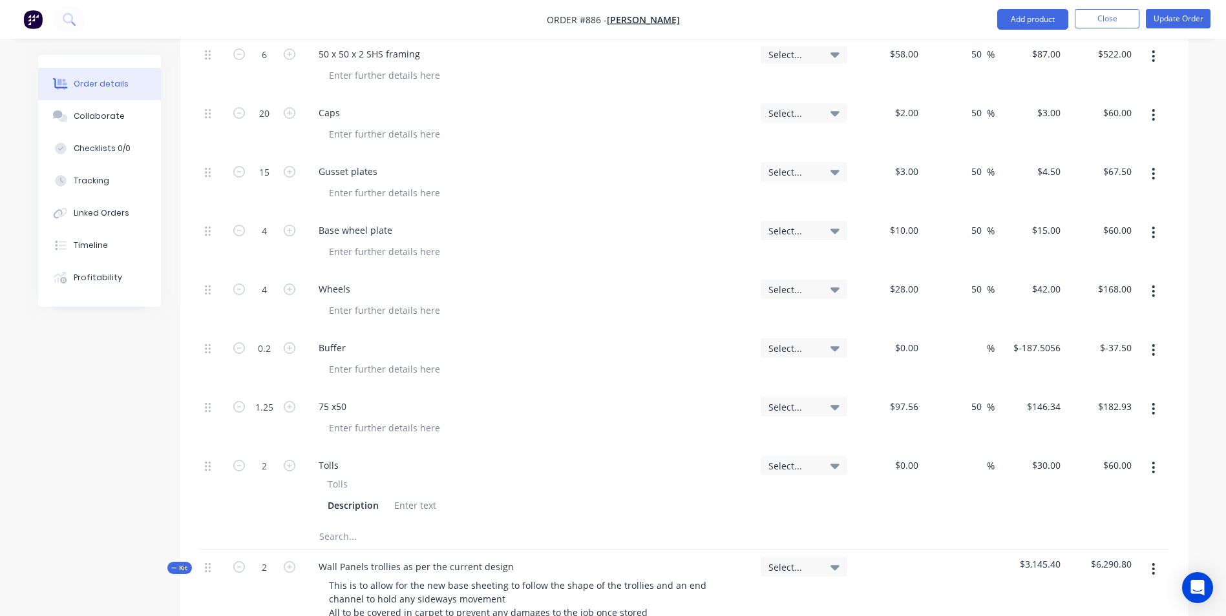
scroll to position [711, 0]
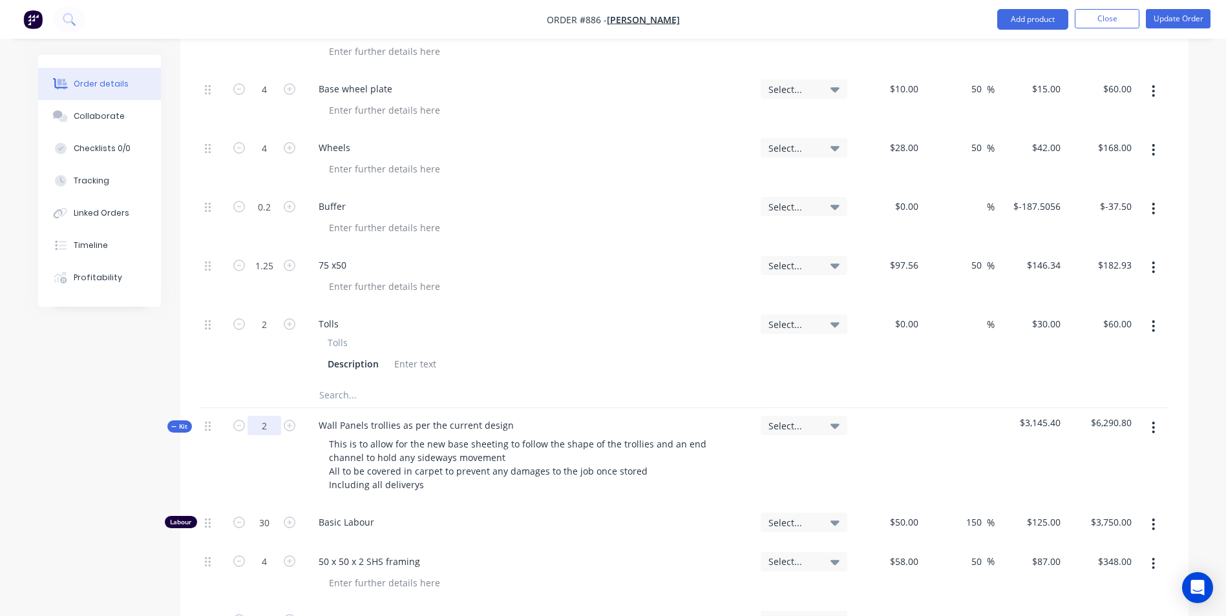
click at [259, 416] on input "2" at bounding box center [264, 425] width 34 height 19
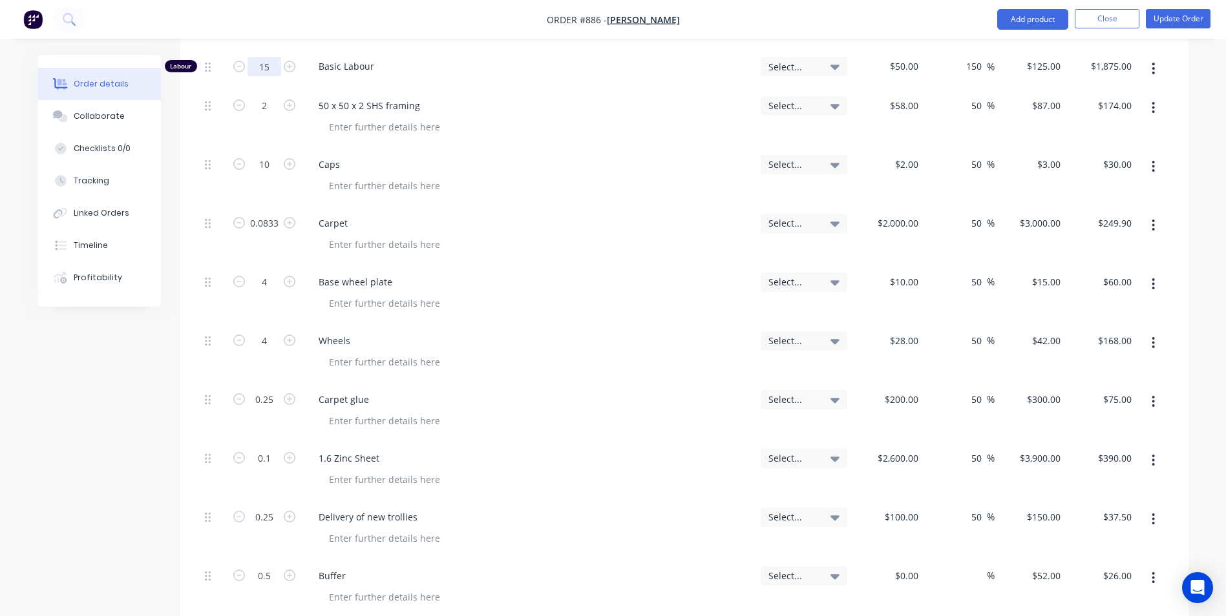
scroll to position [1228, 0]
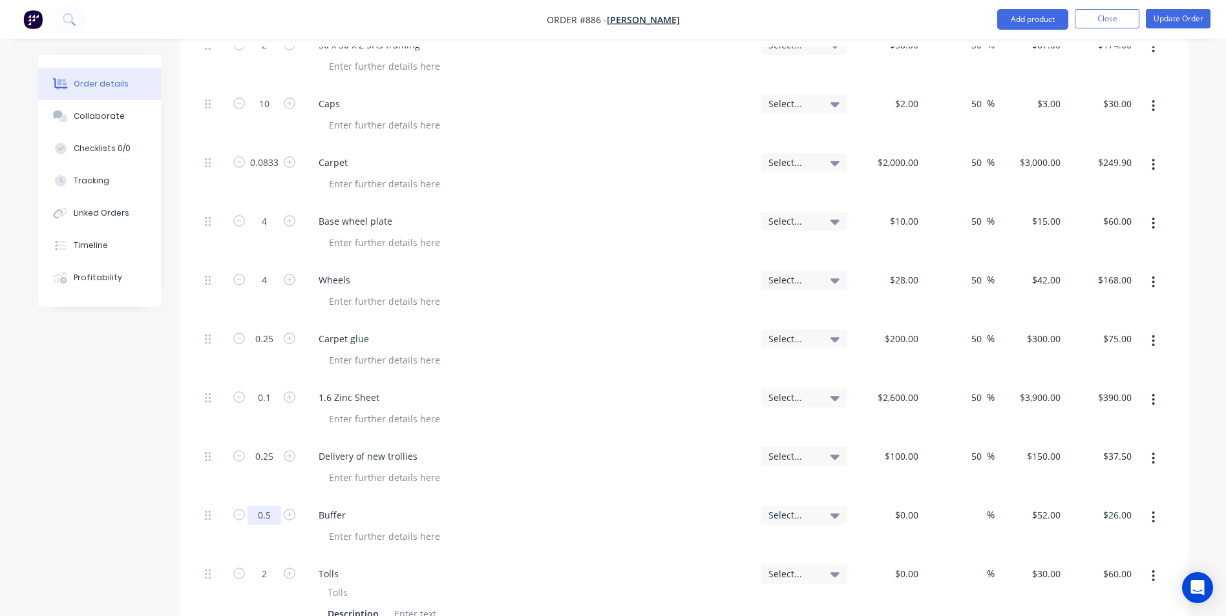
click at [262, 506] on input "0.5" at bounding box center [264, 515] width 34 height 19
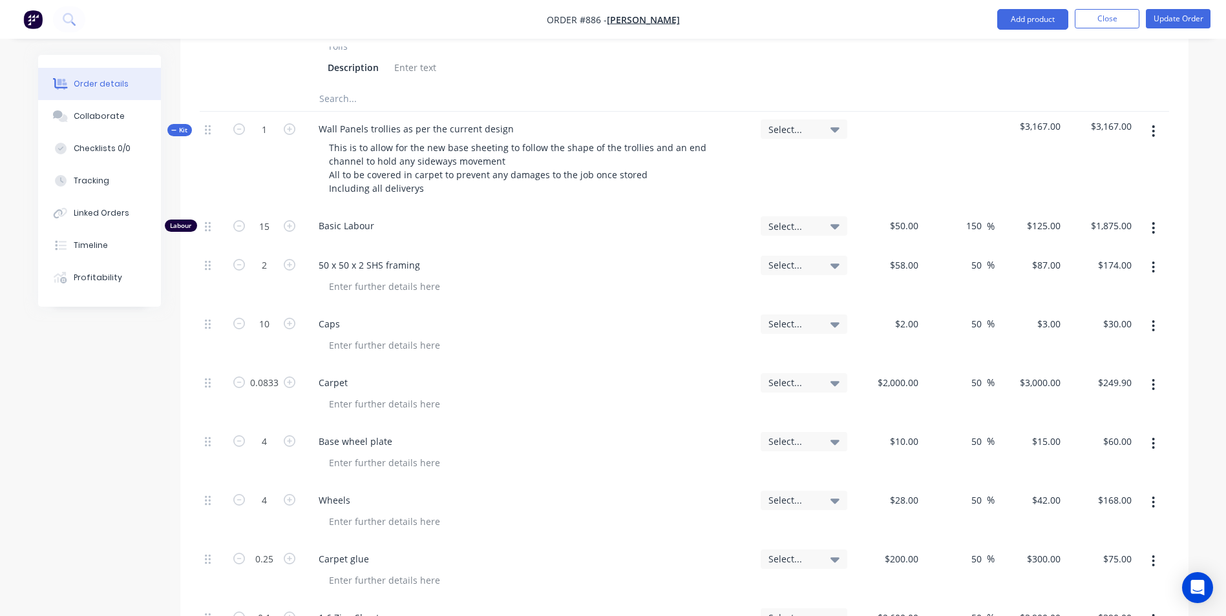
scroll to position [969, 0]
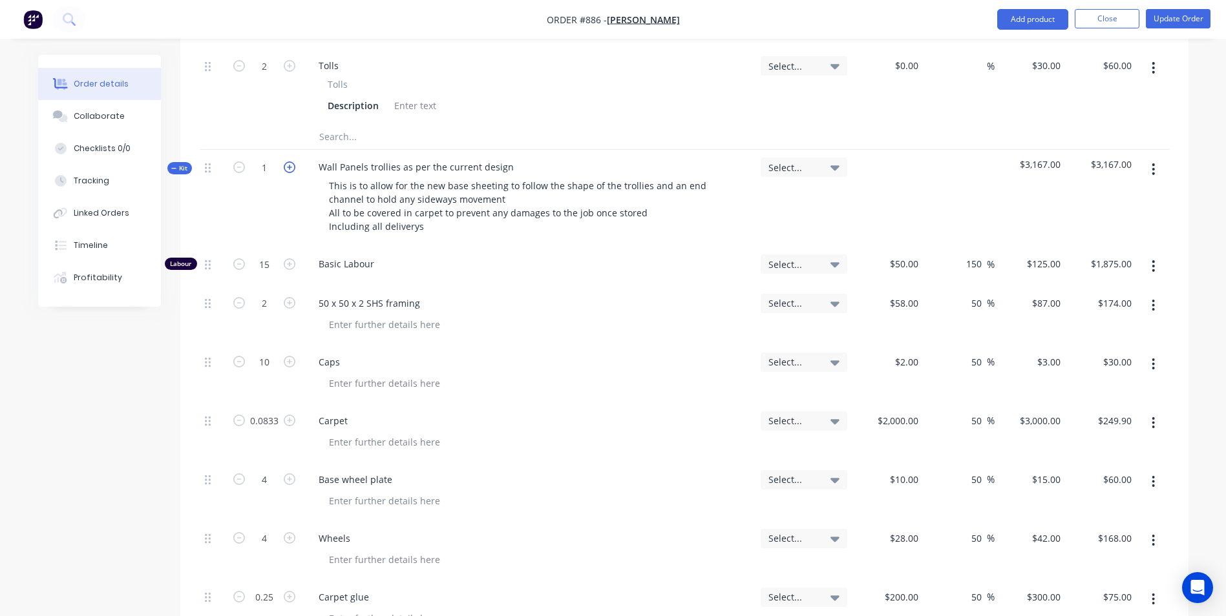
click at [290, 162] on icon "button" at bounding box center [290, 168] width 12 height 12
click at [1191, 18] on button "Update Order" at bounding box center [1178, 18] width 65 height 19
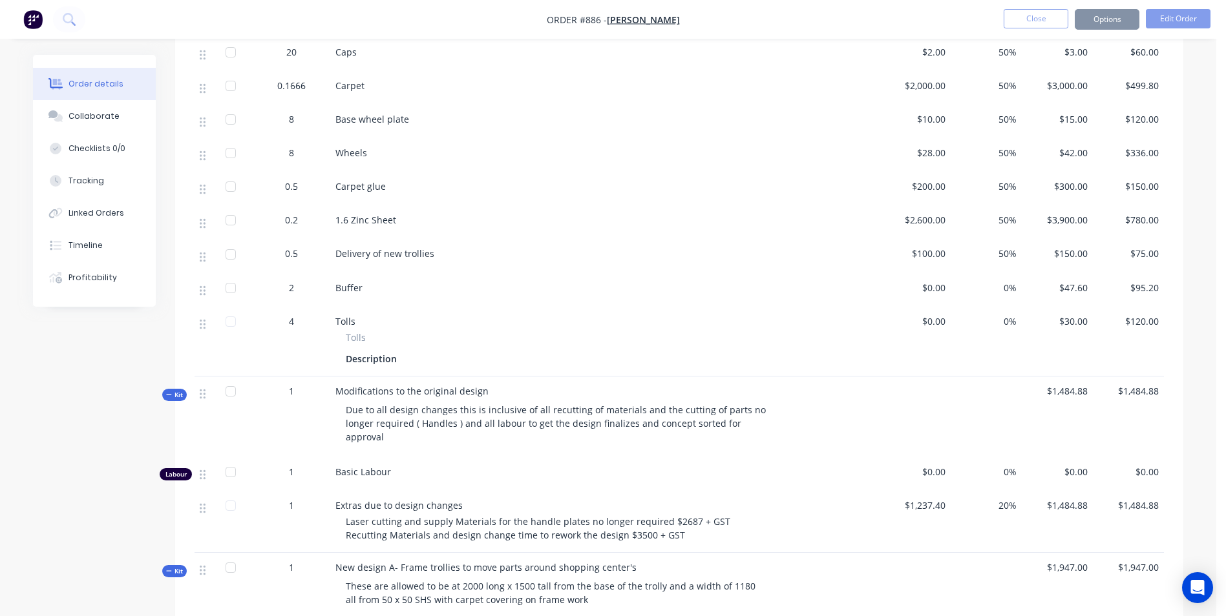
scroll to position [0, 0]
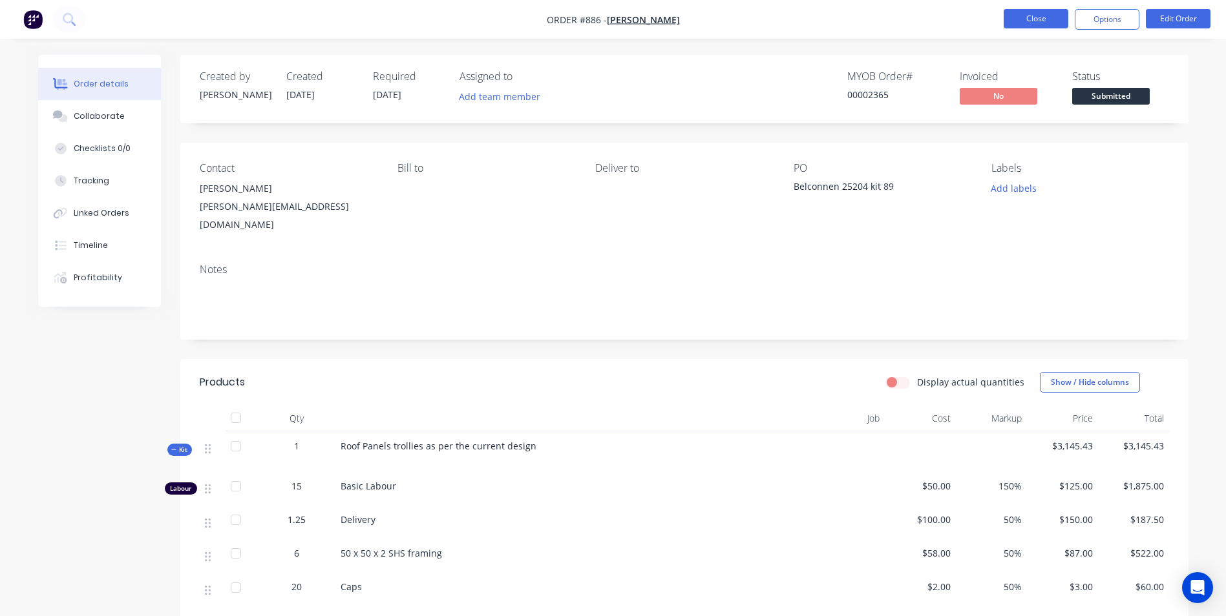
click at [1041, 12] on button "Close" at bounding box center [1035, 18] width 65 height 19
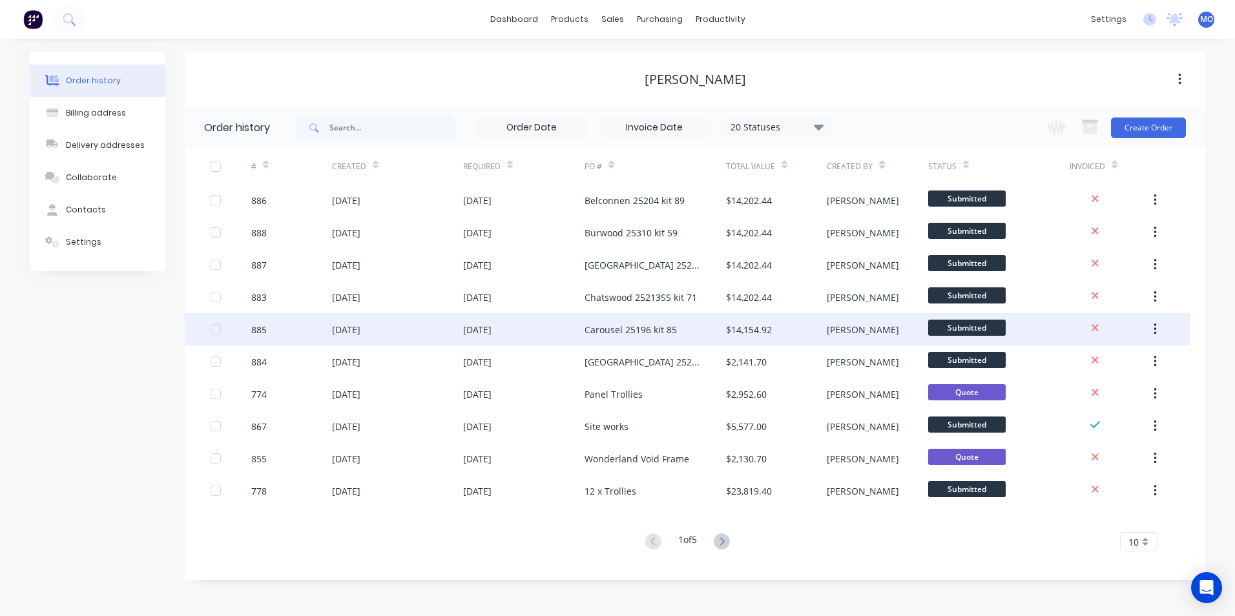
click at [746, 330] on div "$14,154.92" at bounding box center [749, 330] width 46 height 14
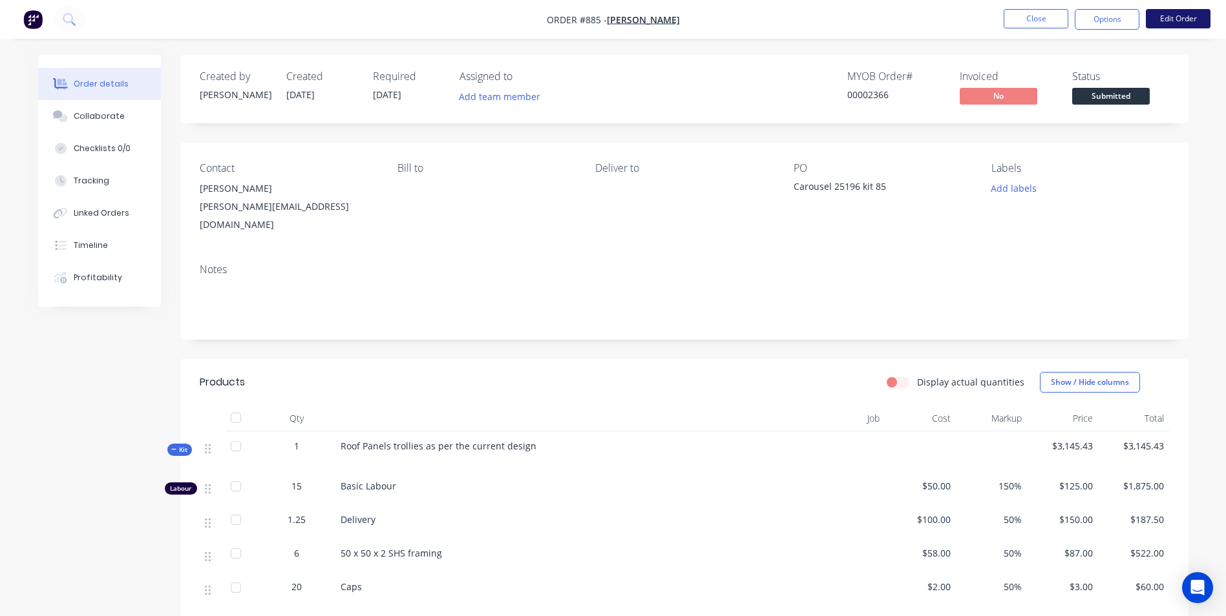
click at [1155, 25] on button "Edit Order" at bounding box center [1178, 18] width 65 height 19
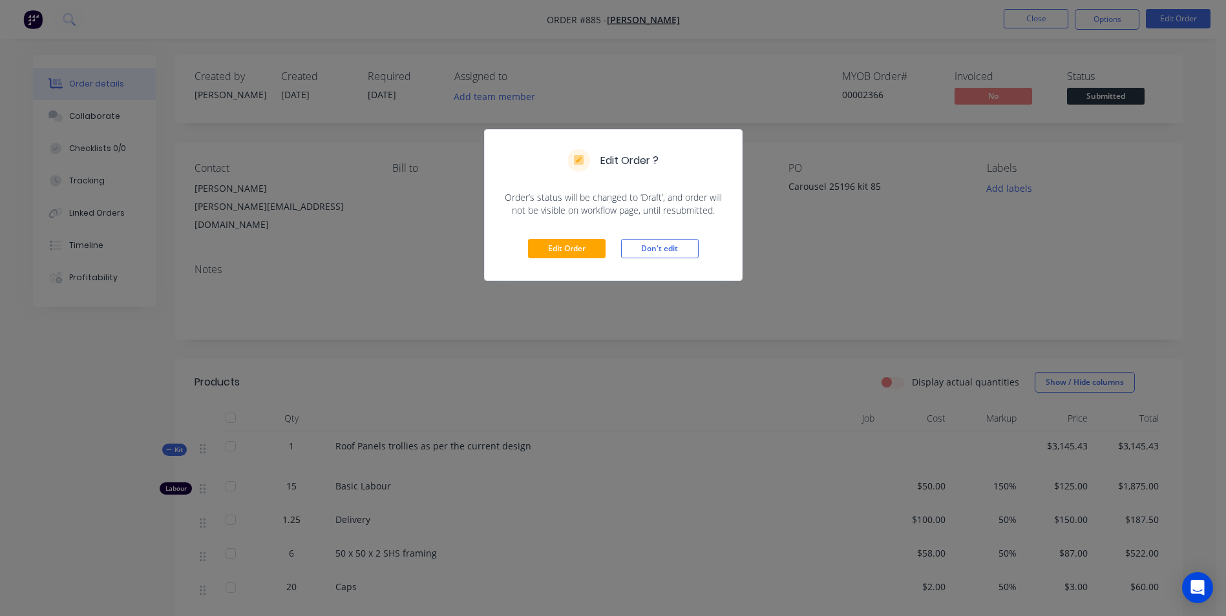
click at [558, 261] on div "Edit Order Don't edit" at bounding box center [613, 248] width 257 height 63
click at [564, 247] on button "Edit Order" at bounding box center [567, 248] width 78 height 19
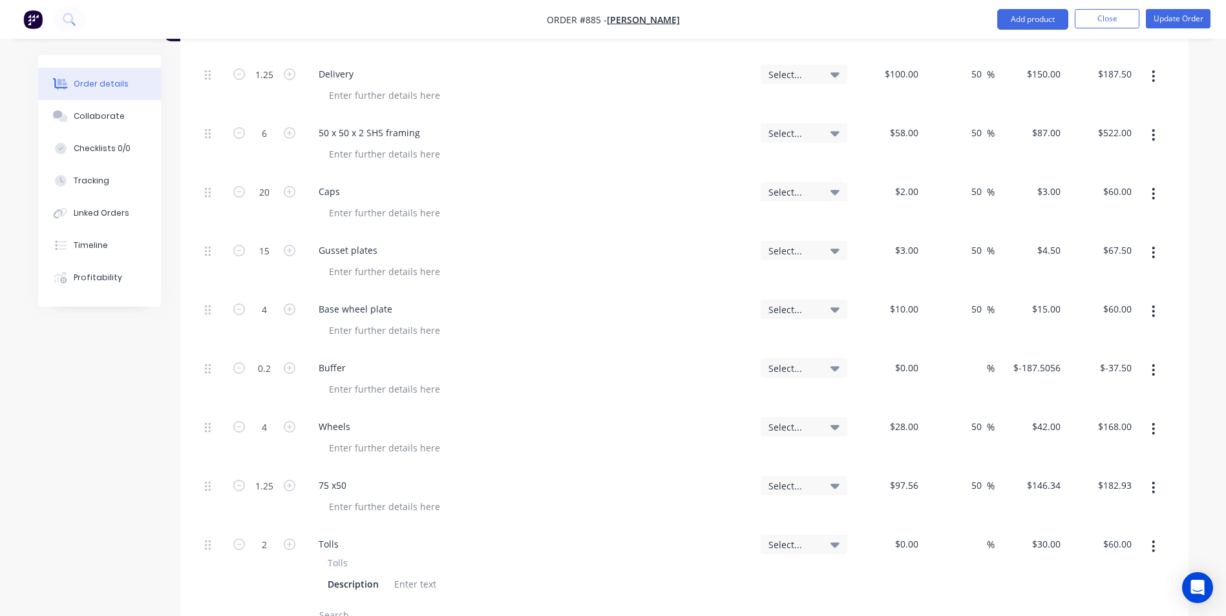
scroll to position [775, 0]
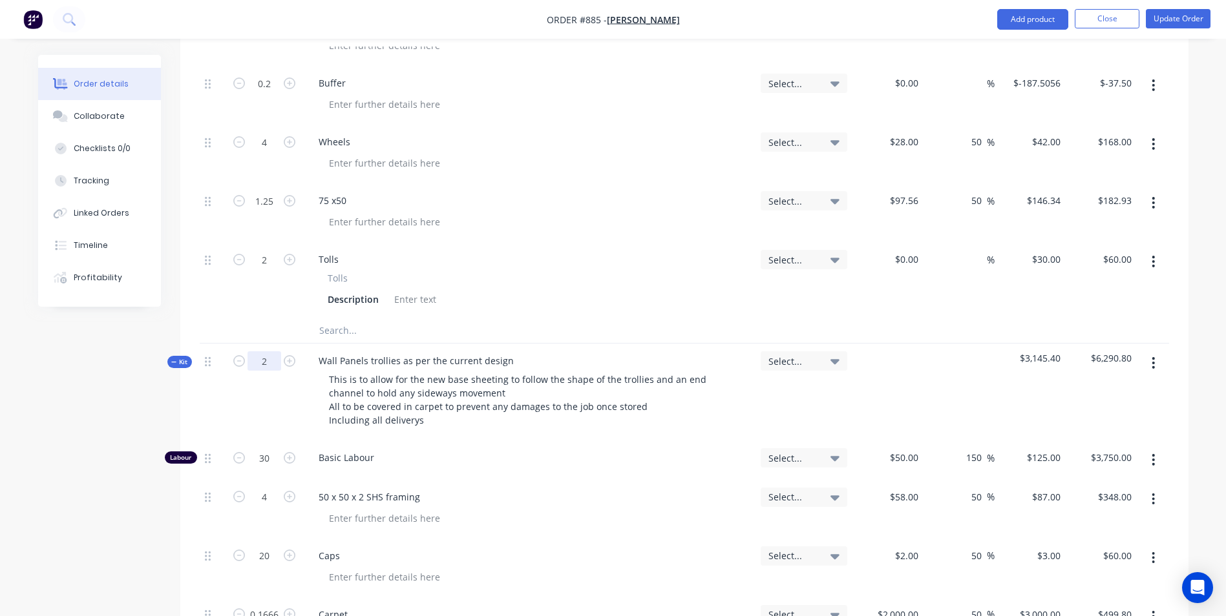
click at [271, 352] on input "2" at bounding box center [264, 361] width 34 height 19
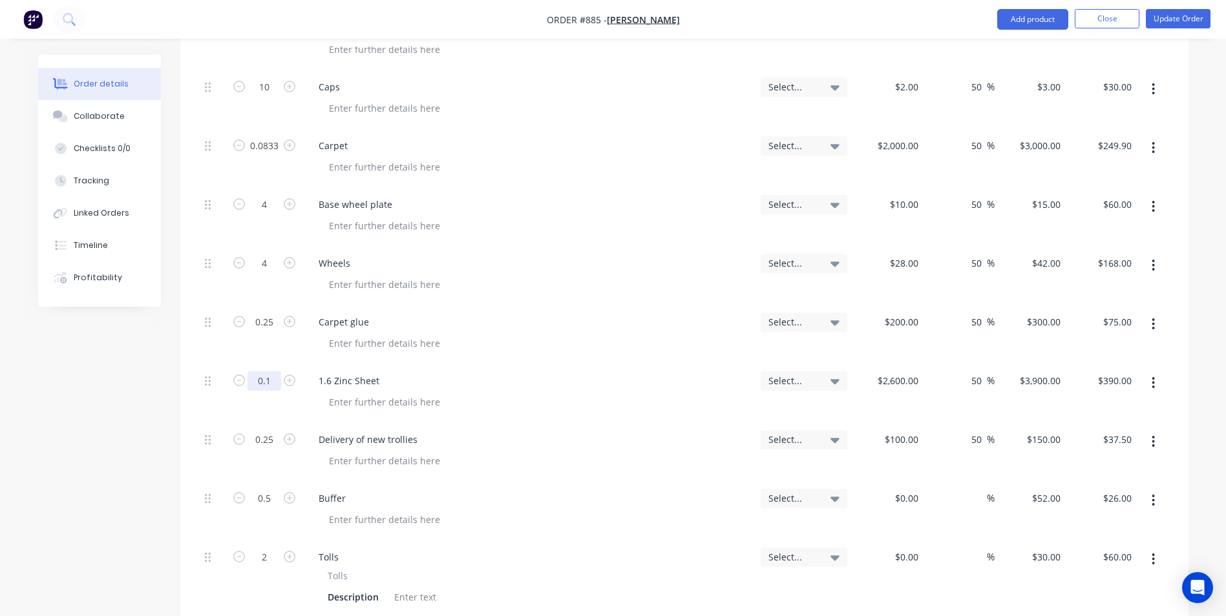
scroll to position [1228, 0]
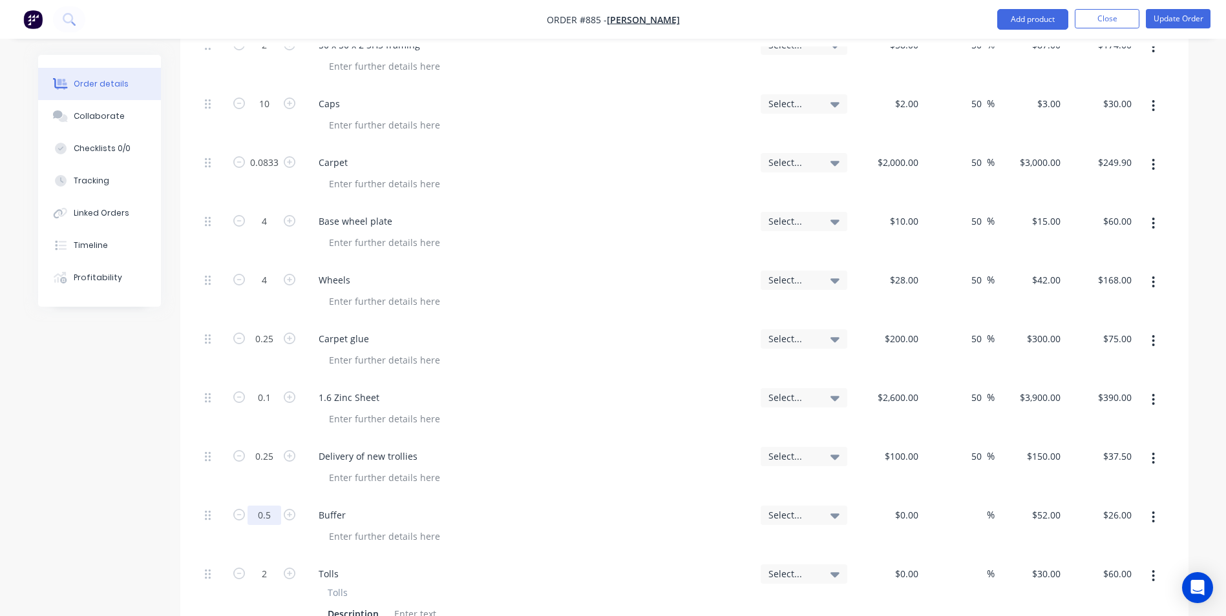
click at [272, 506] on input "0.5" at bounding box center [264, 515] width 34 height 19
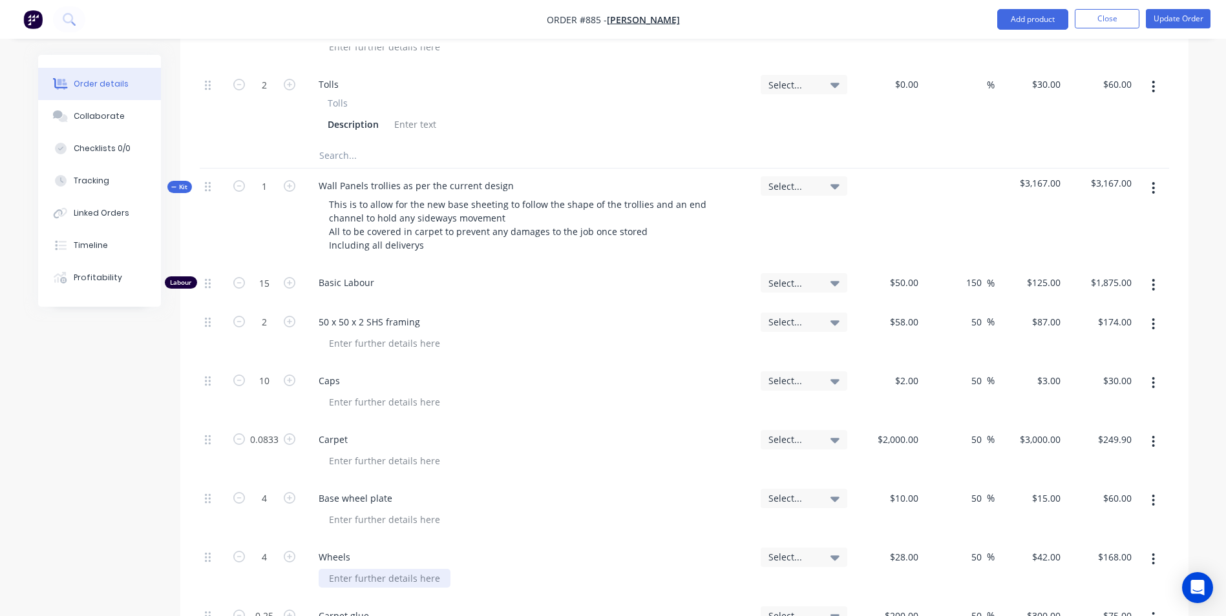
scroll to position [905, 0]
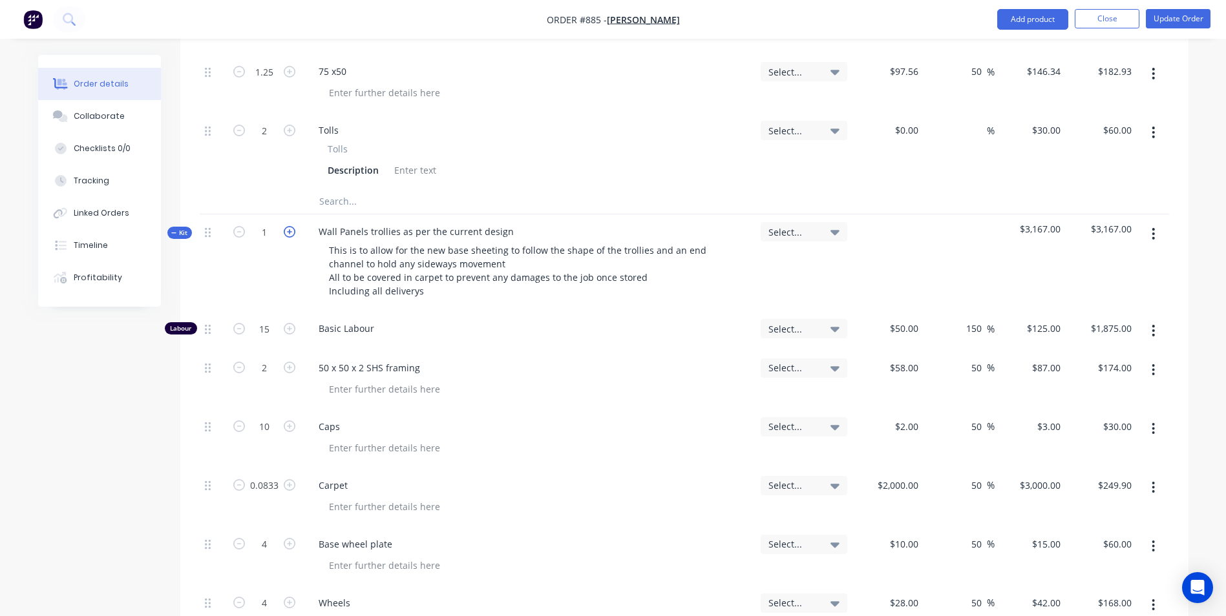
click at [294, 226] on icon "button" at bounding box center [290, 232] width 12 height 12
click at [1201, 11] on button "Update Order" at bounding box center [1178, 18] width 65 height 19
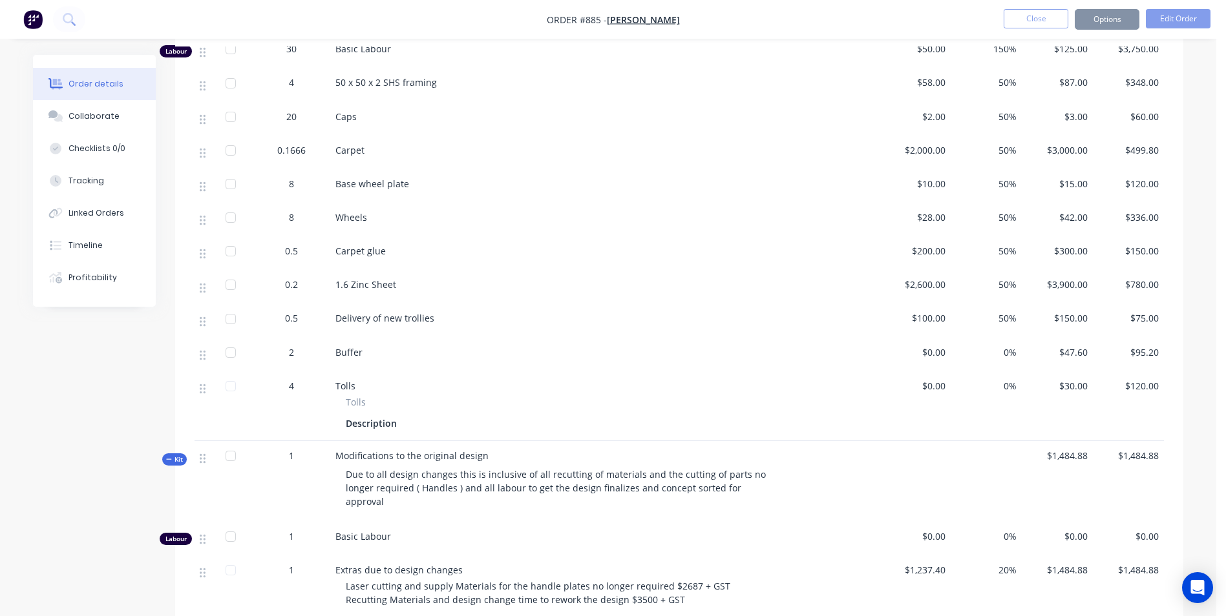
scroll to position [0, 0]
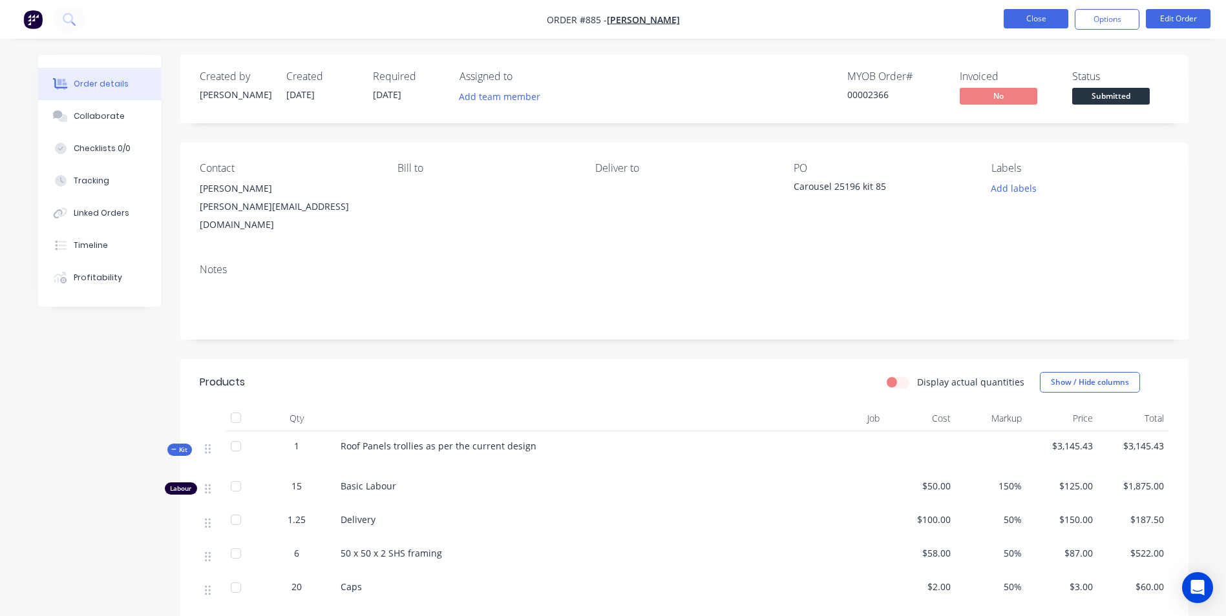
click at [1026, 25] on button "Close" at bounding box center [1035, 18] width 65 height 19
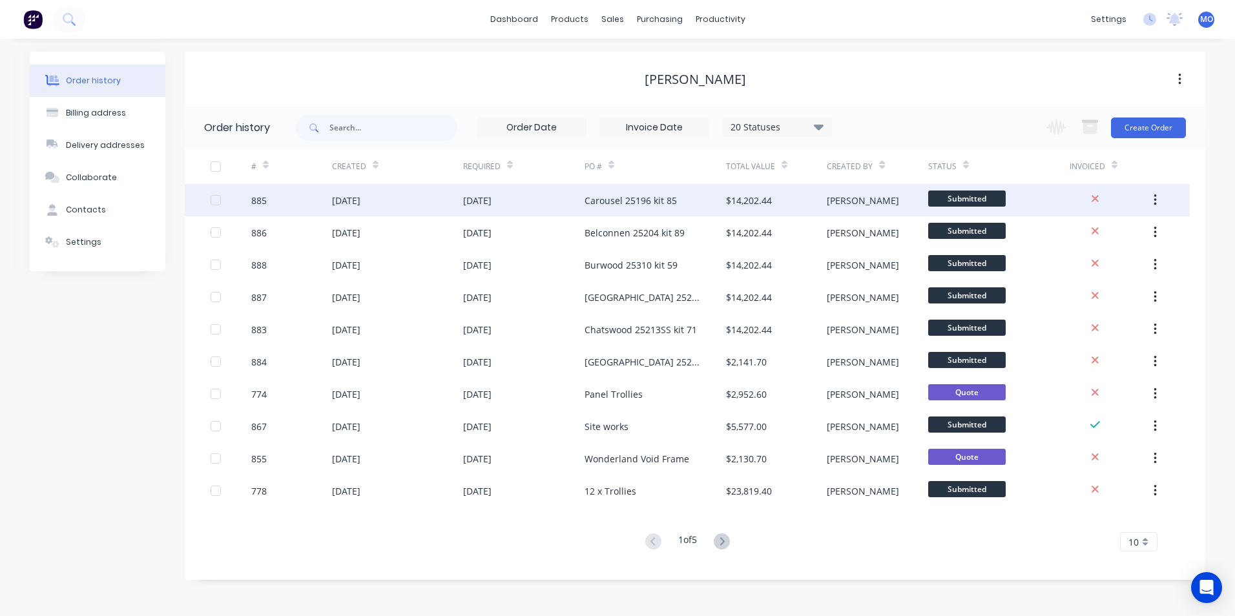
click at [731, 204] on div "$14,202.44" at bounding box center [749, 201] width 46 height 14
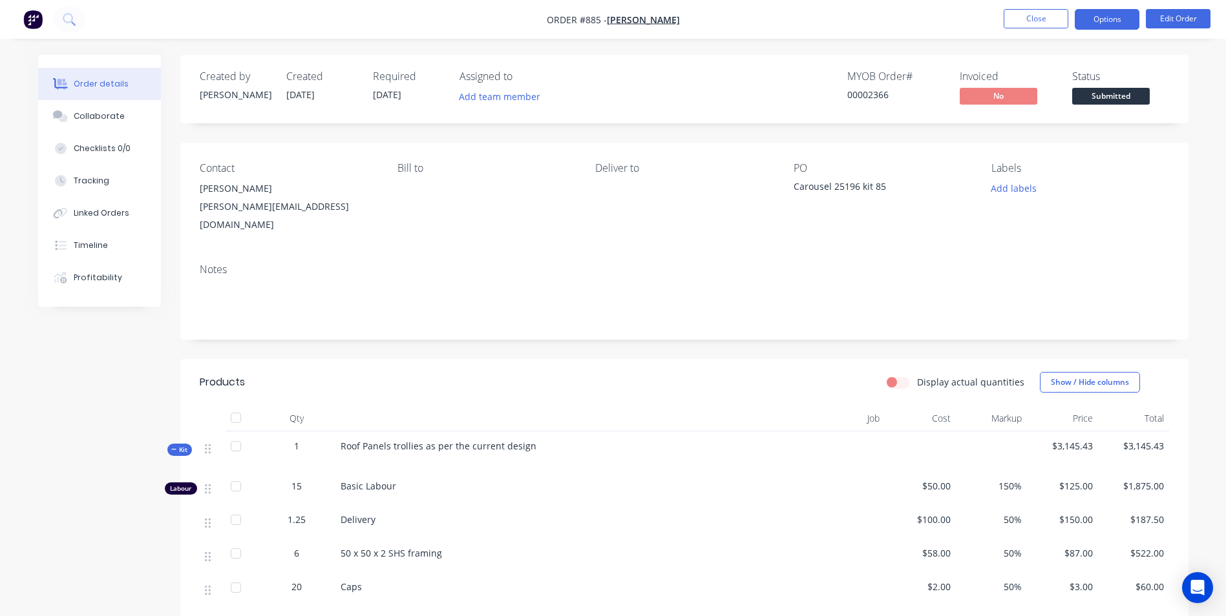
click at [1109, 23] on button "Options" at bounding box center [1107, 19] width 65 height 21
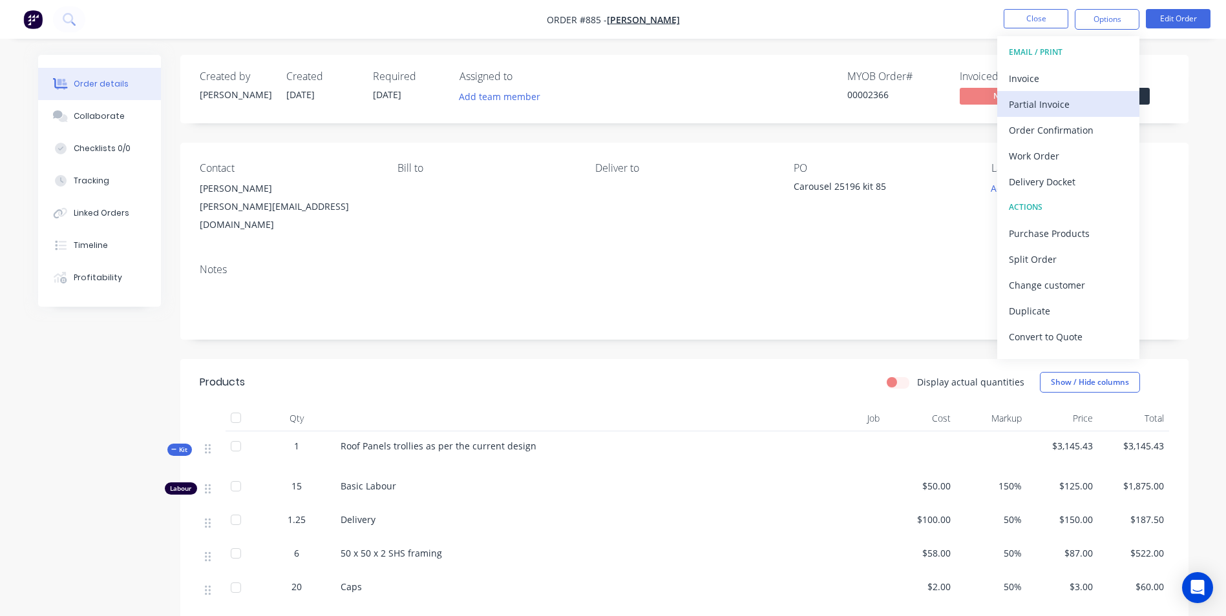
click at [1032, 105] on div "Partial Invoice" at bounding box center [1068, 104] width 119 height 19
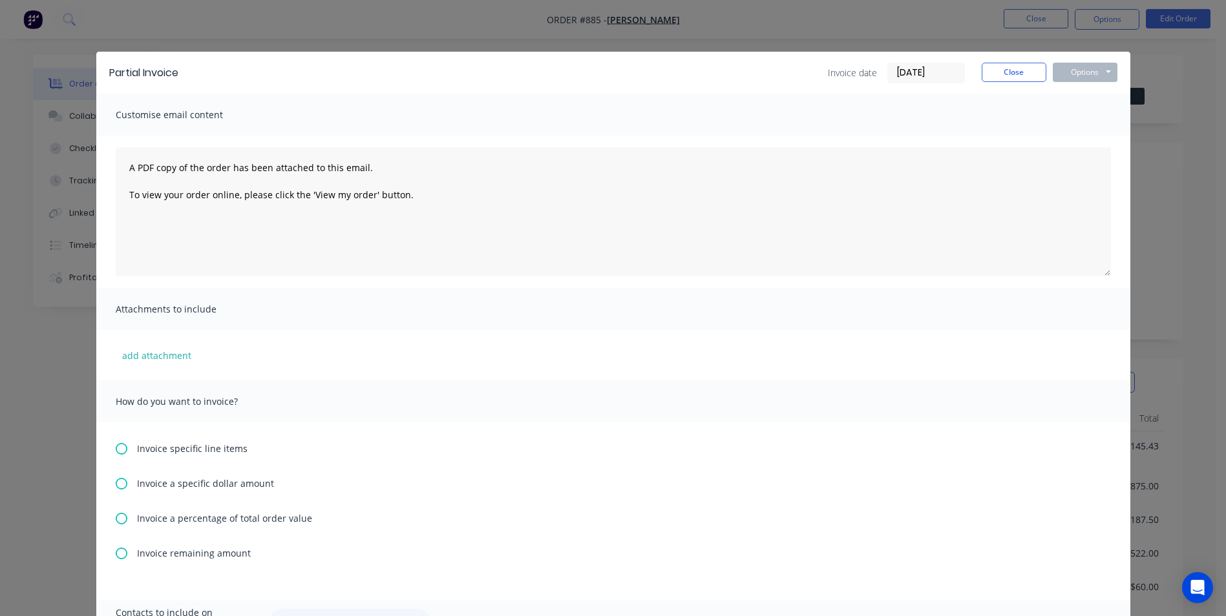
click at [116, 519] on icon at bounding box center [122, 519] width 12 height 12
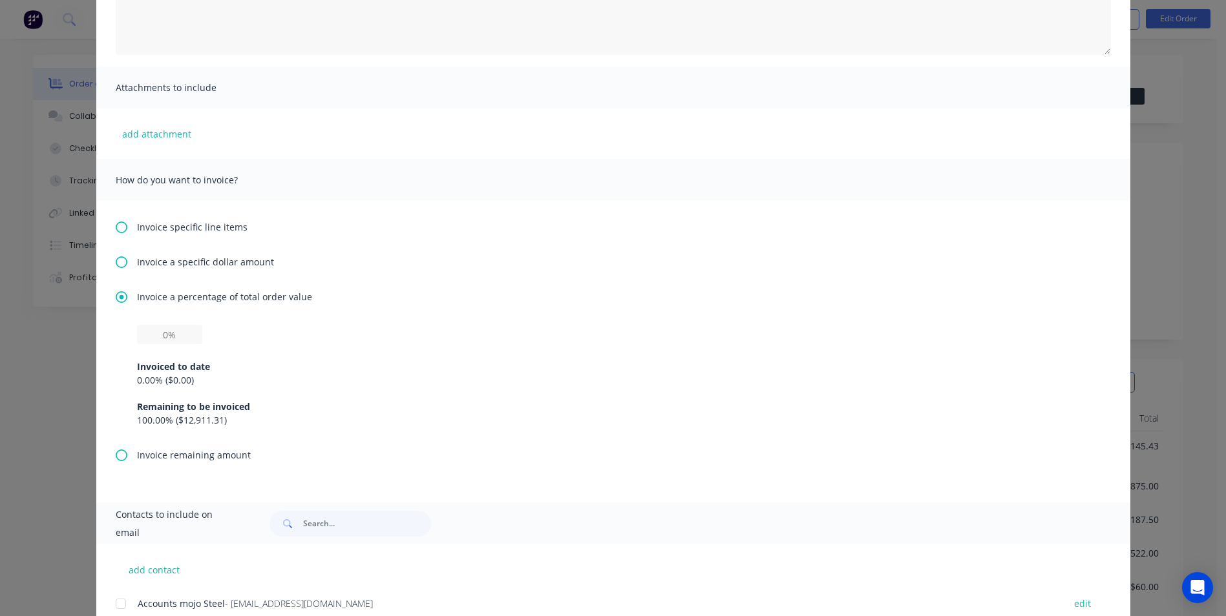
scroll to position [258, 0]
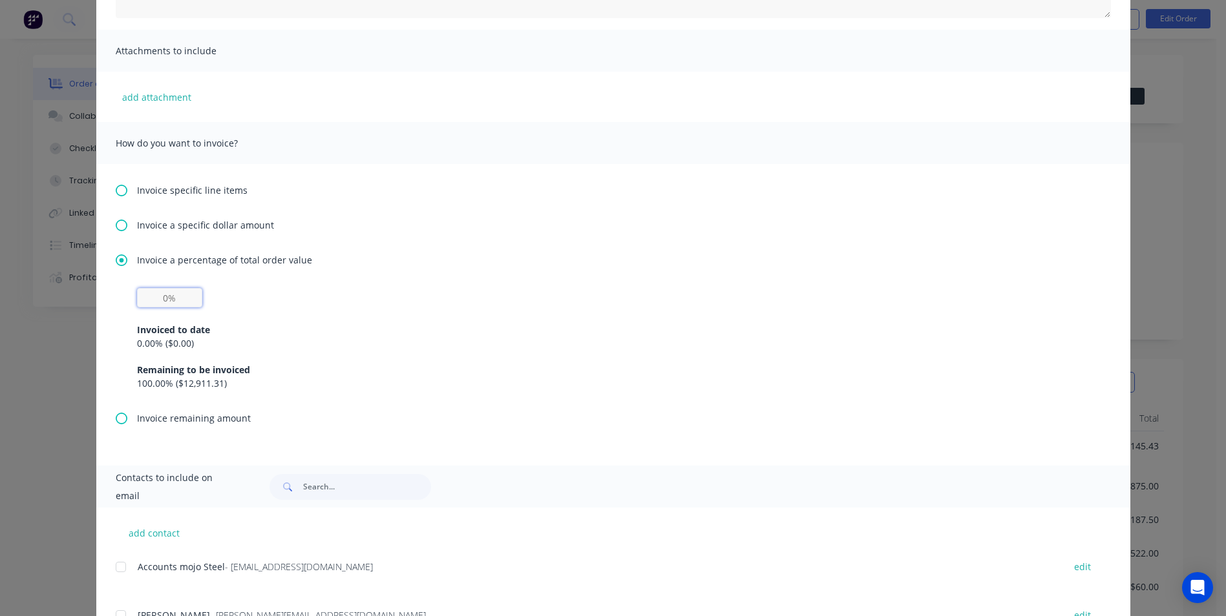
click at [165, 300] on input "text" at bounding box center [169, 297] width 65 height 19
click at [412, 439] on div "Invoice specific line items Invoice a specific dollar amount Invoice a percenta…" at bounding box center [613, 315] width 1034 height 302
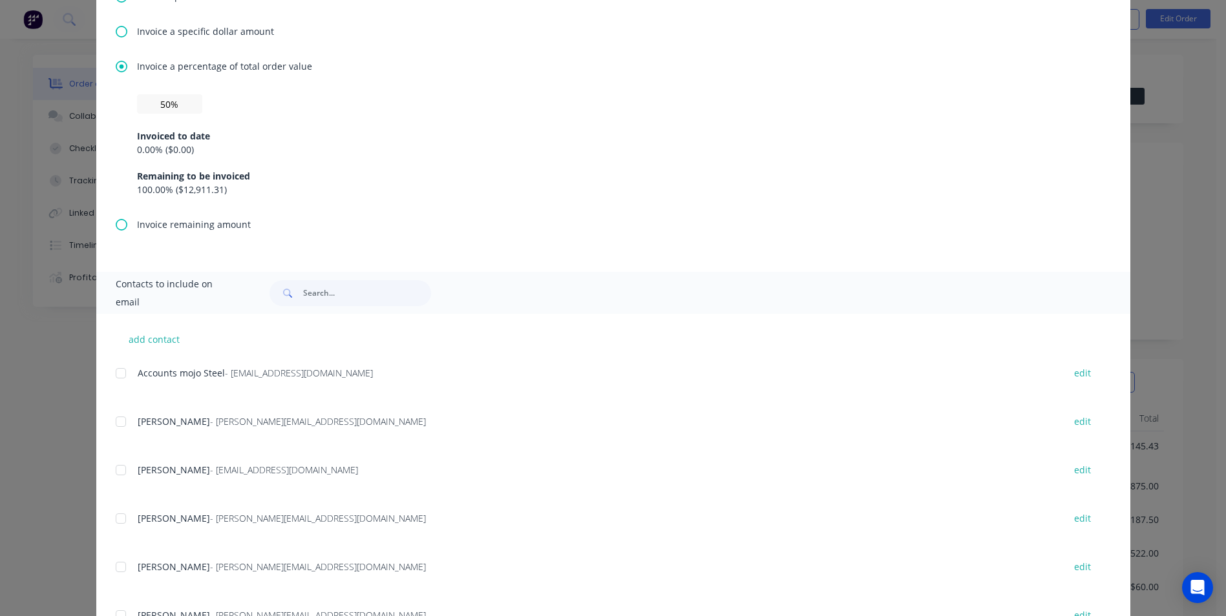
scroll to position [509, 0]
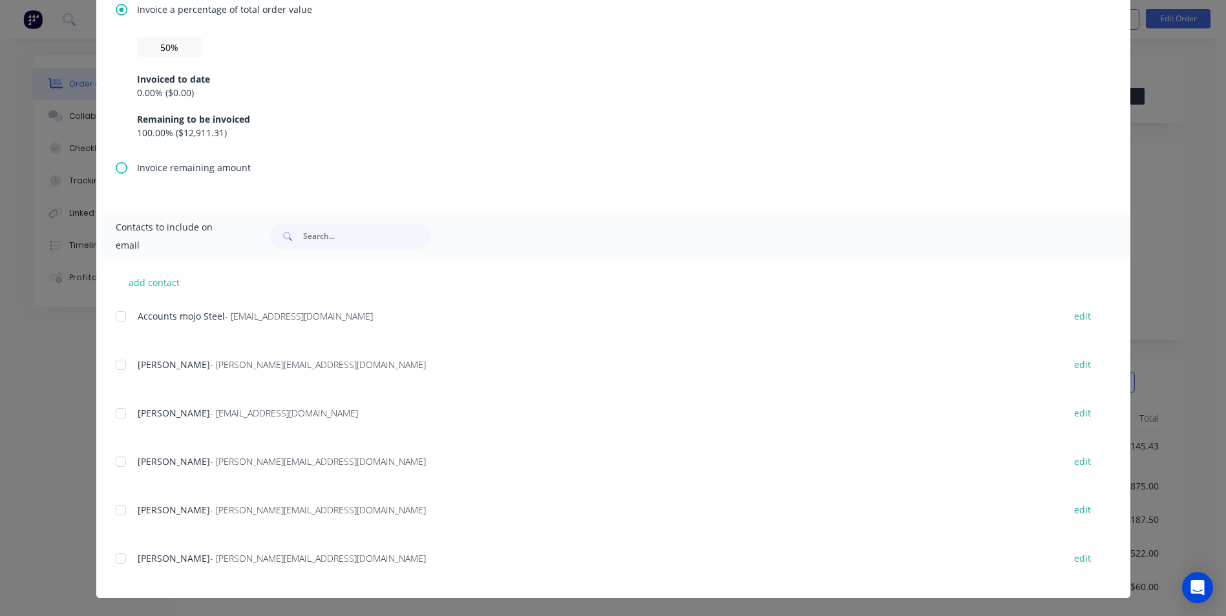
click at [116, 508] on div at bounding box center [121, 511] width 26 height 26
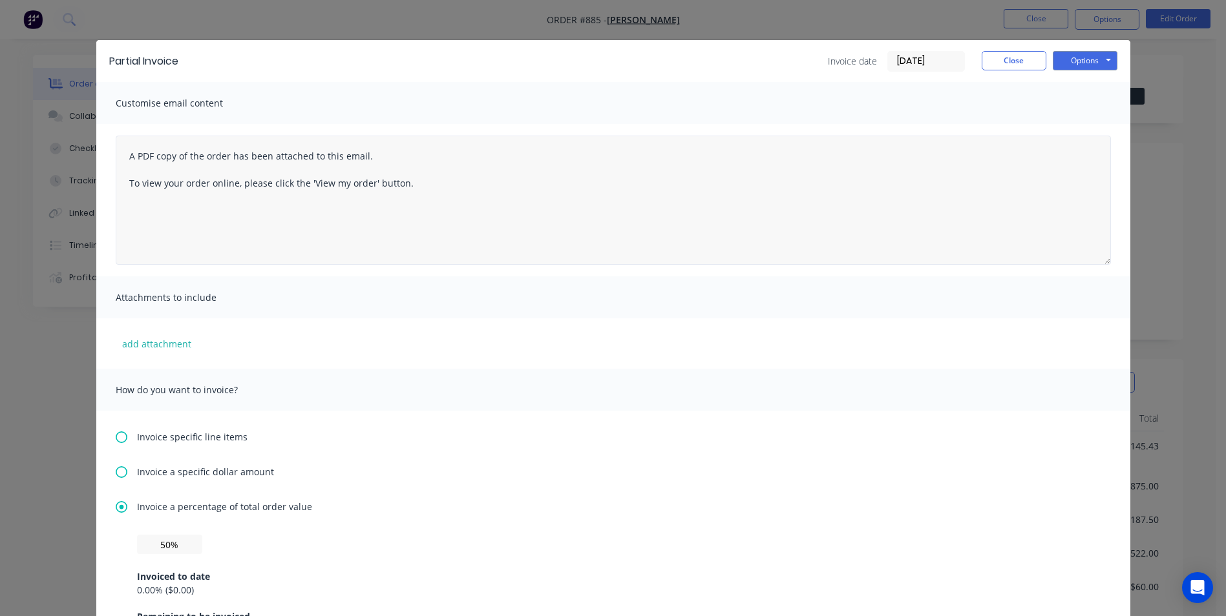
scroll to position [0, 0]
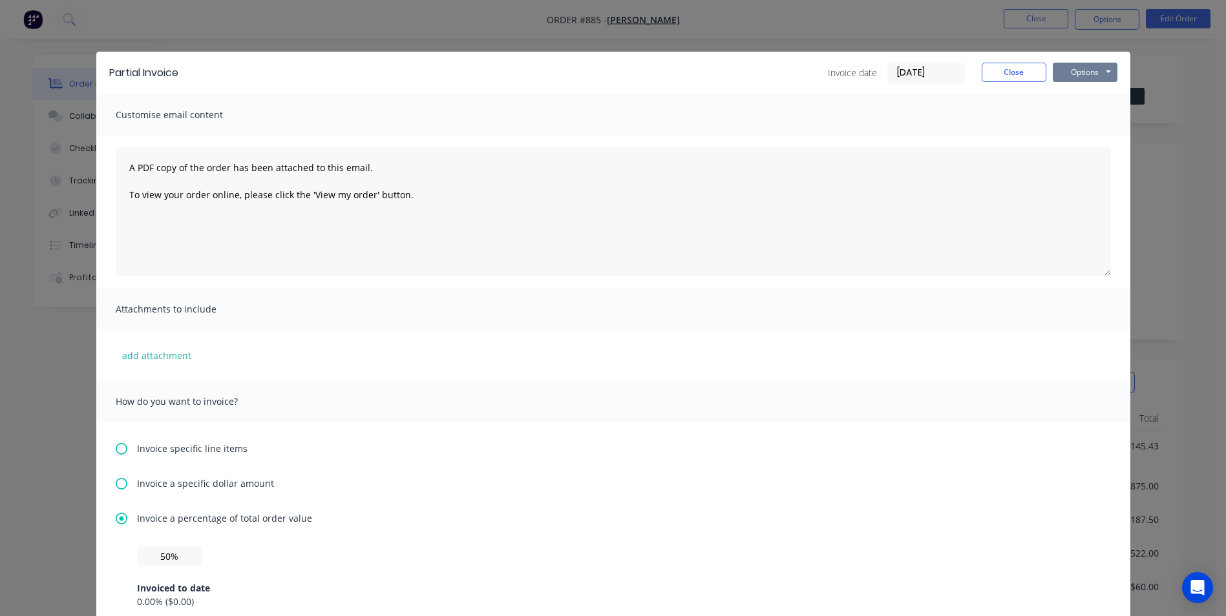
click at [1082, 71] on button "Options" at bounding box center [1085, 72] width 65 height 19
click at [1084, 134] on button "Email" at bounding box center [1094, 137] width 83 height 21
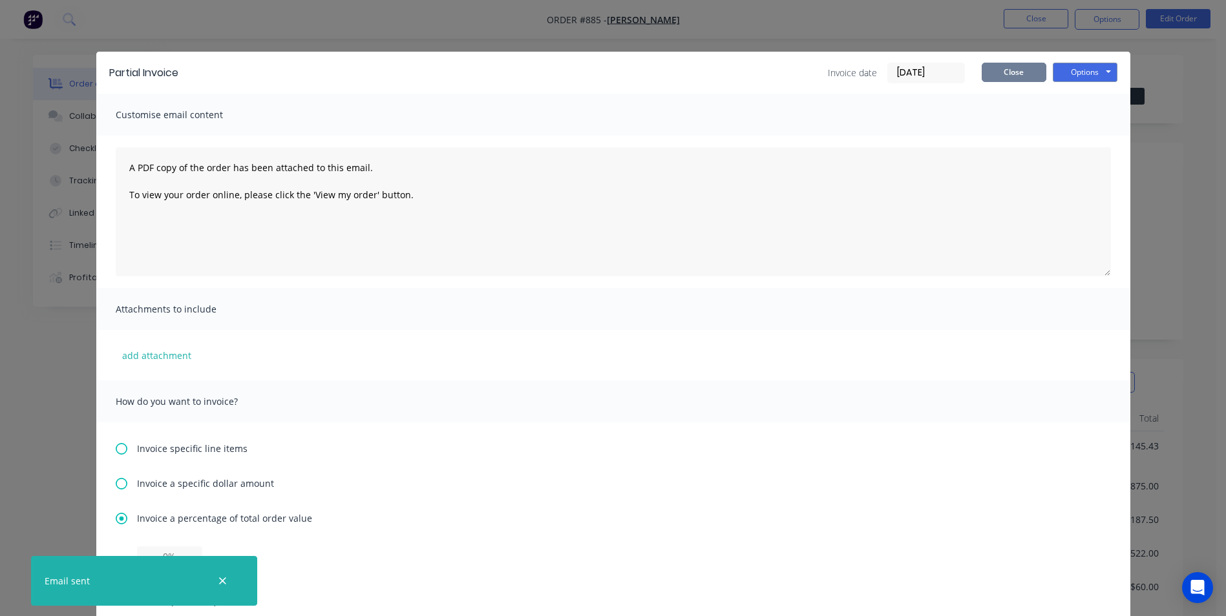
click at [1008, 65] on button "Close" at bounding box center [1013, 72] width 65 height 19
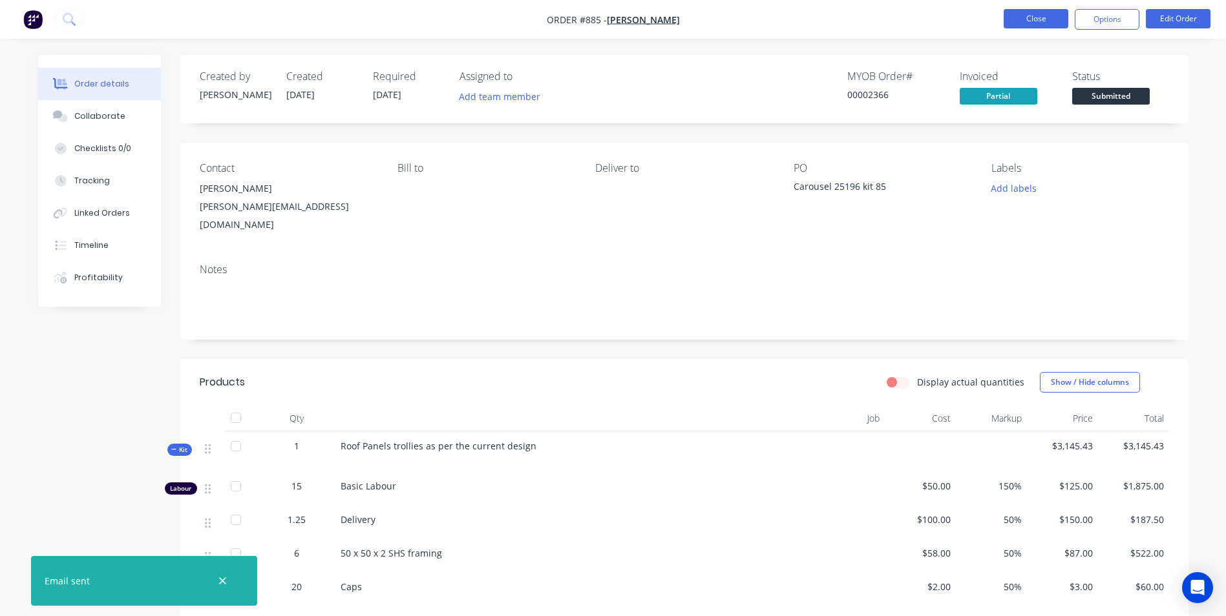
click at [1036, 12] on button "Close" at bounding box center [1035, 18] width 65 height 19
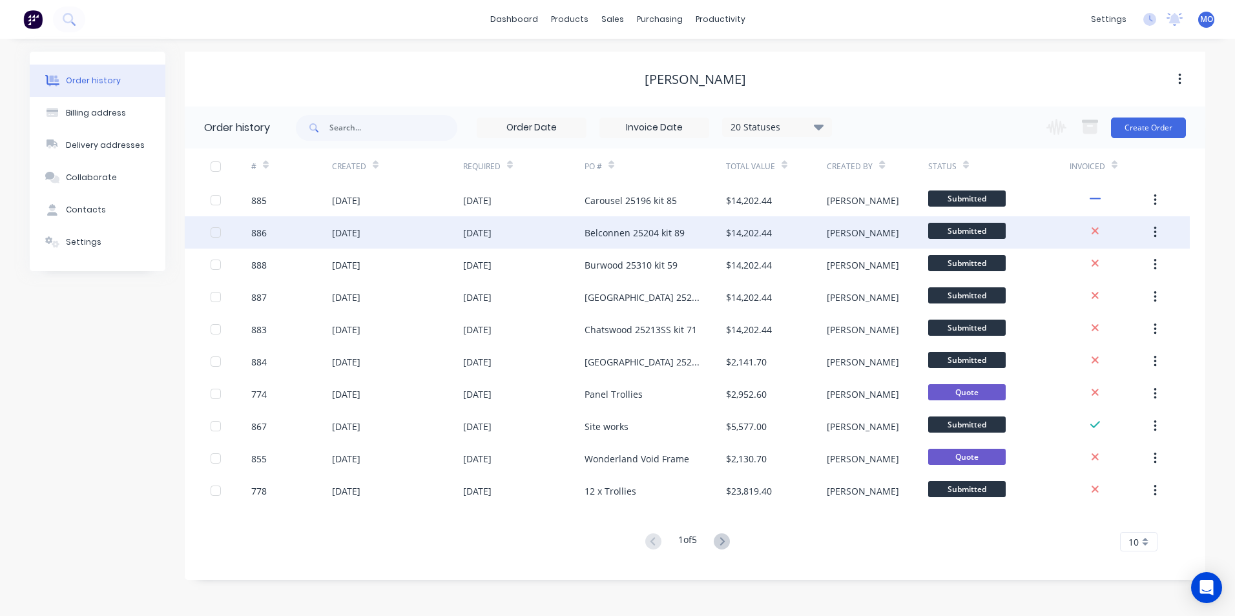
click at [762, 231] on div "$14,202.44" at bounding box center [749, 233] width 46 height 14
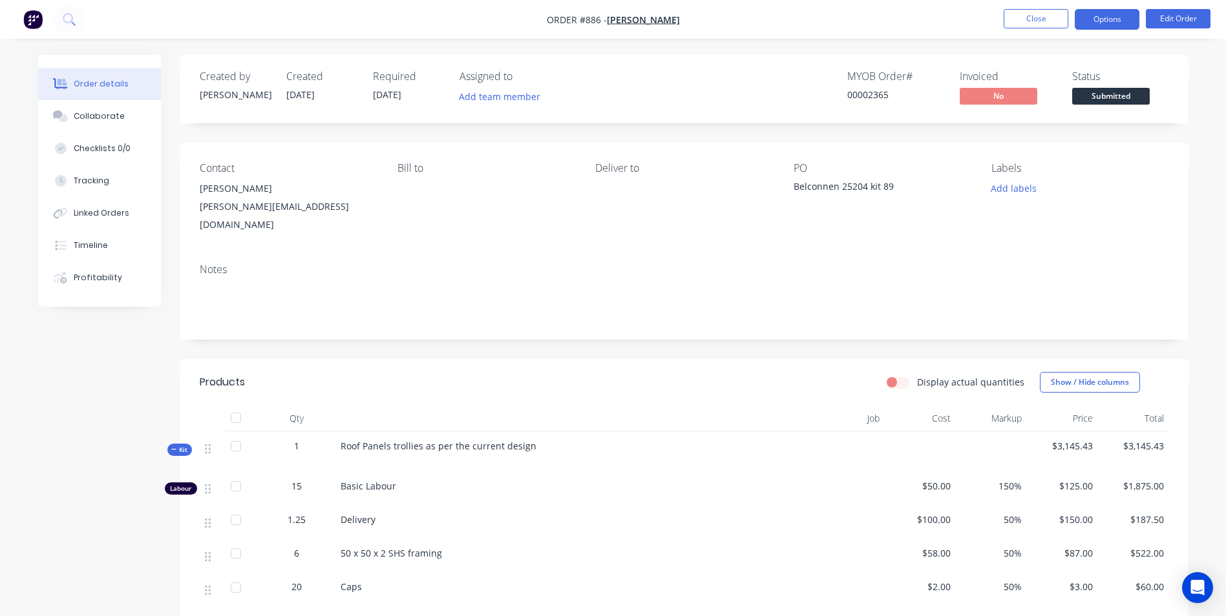
click at [1104, 16] on button "Options" at bounding box center [1107, 19] width 65 height 21
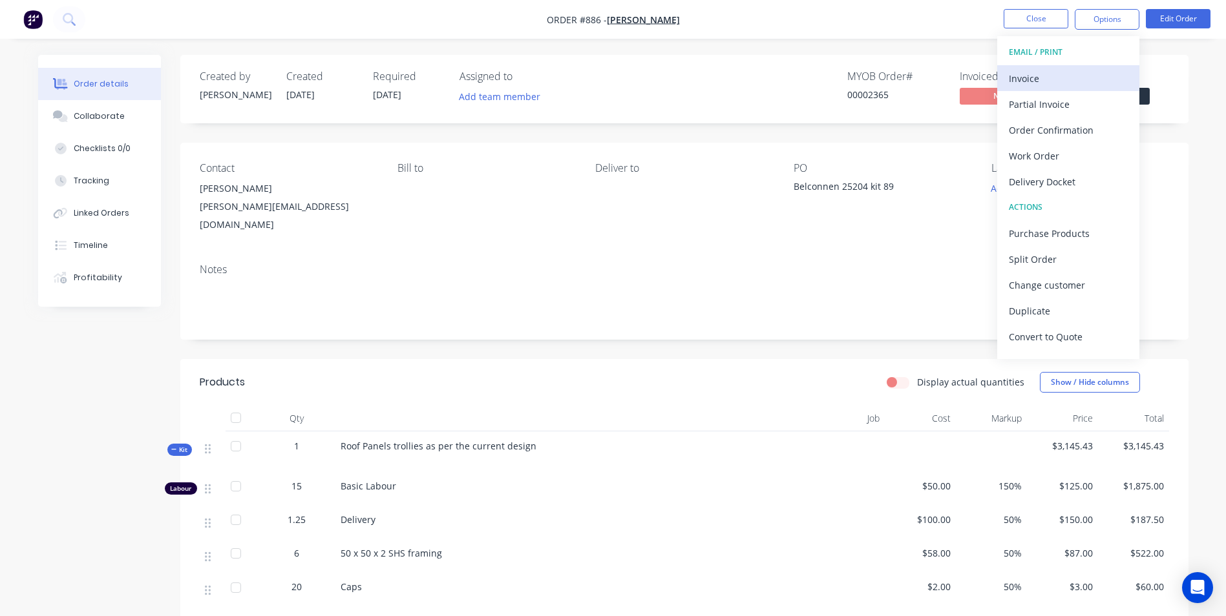
click at [1029, 89] on button "Invoice" at bounding box center [1068, 78] width 142 height 26
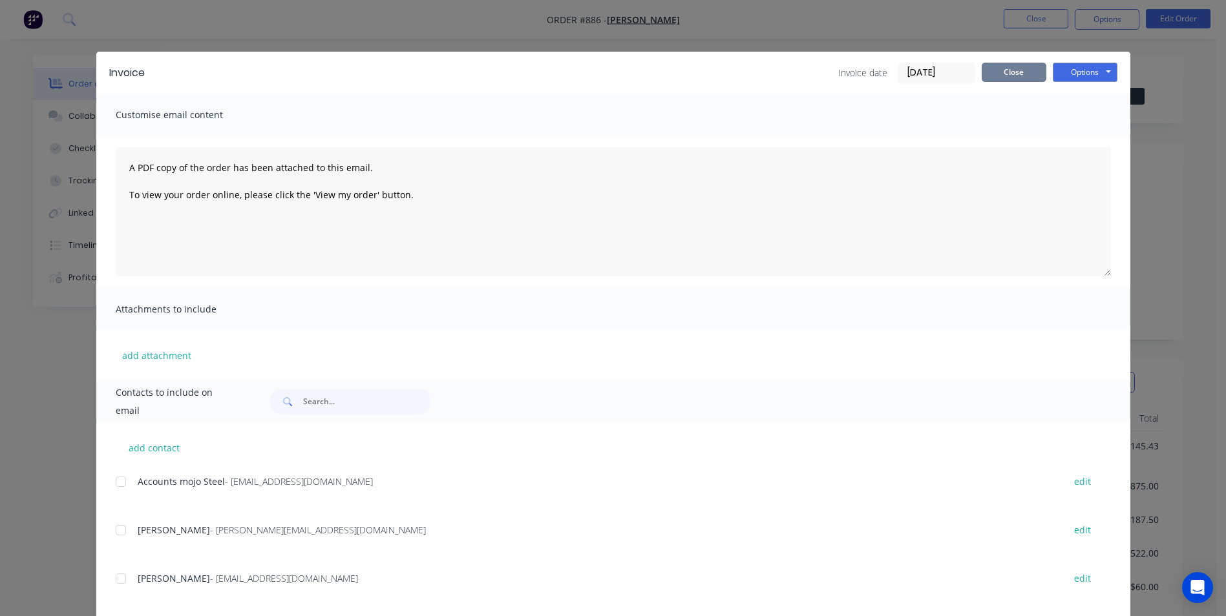
click at [1014, 78] on button "Close" at bounding box center [1013, 72] width 65 height 19
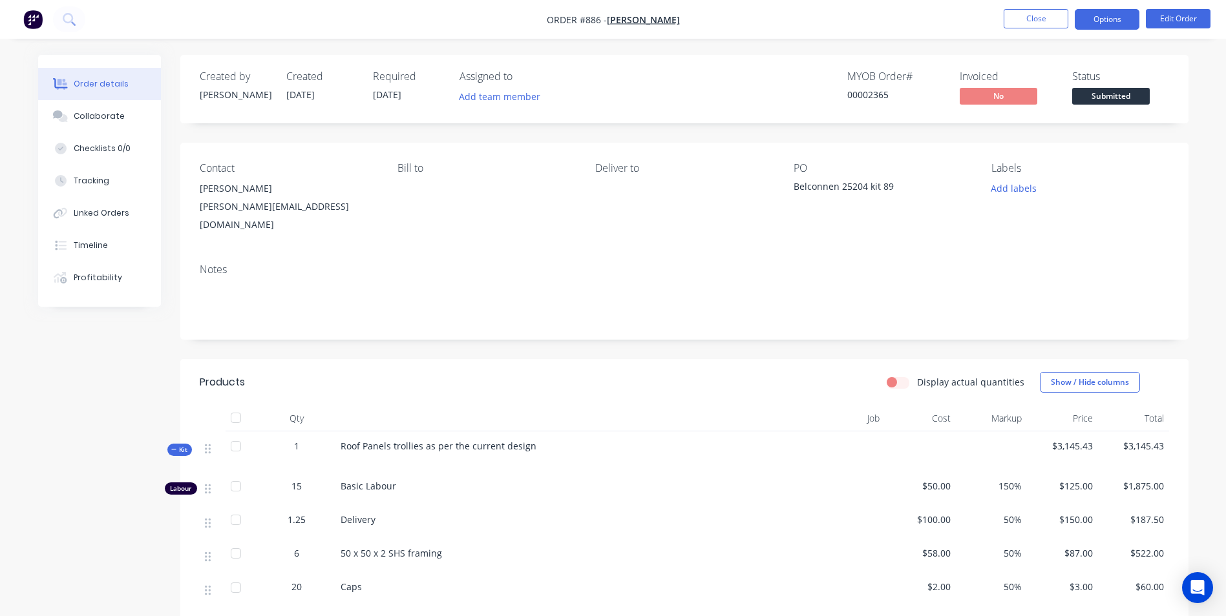
click at [1106, 17] on button "Options" at bounding box center [1107, 19] width 65 height 21
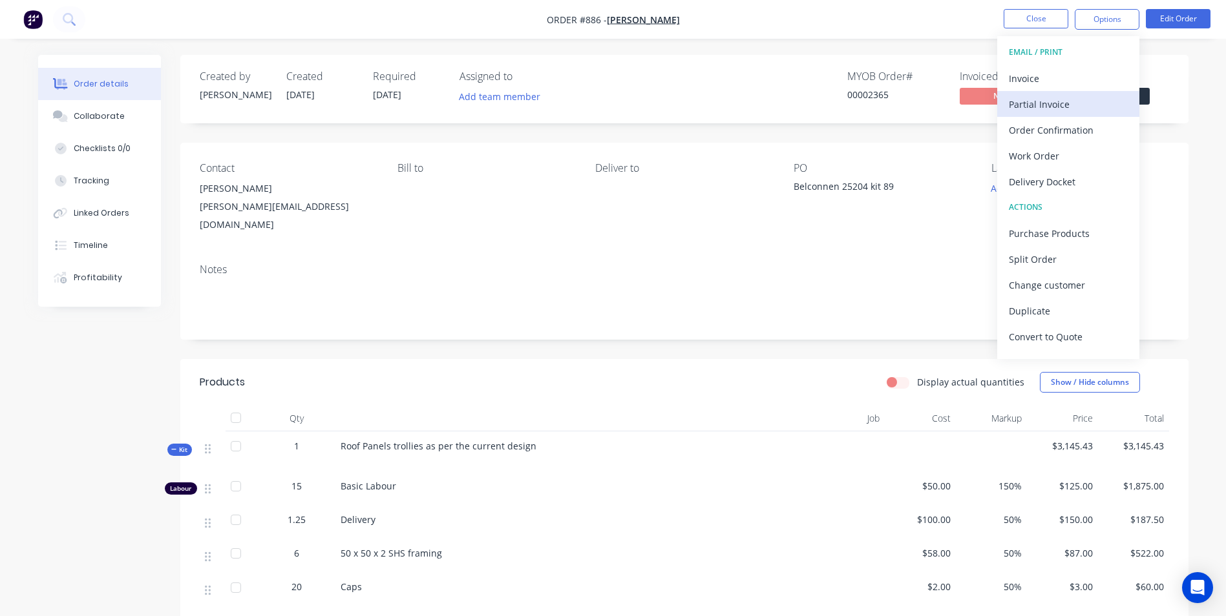
click at [1056, 103] on div "Partial Invoice" at bounding box center [1068, 104] width 119 height 19
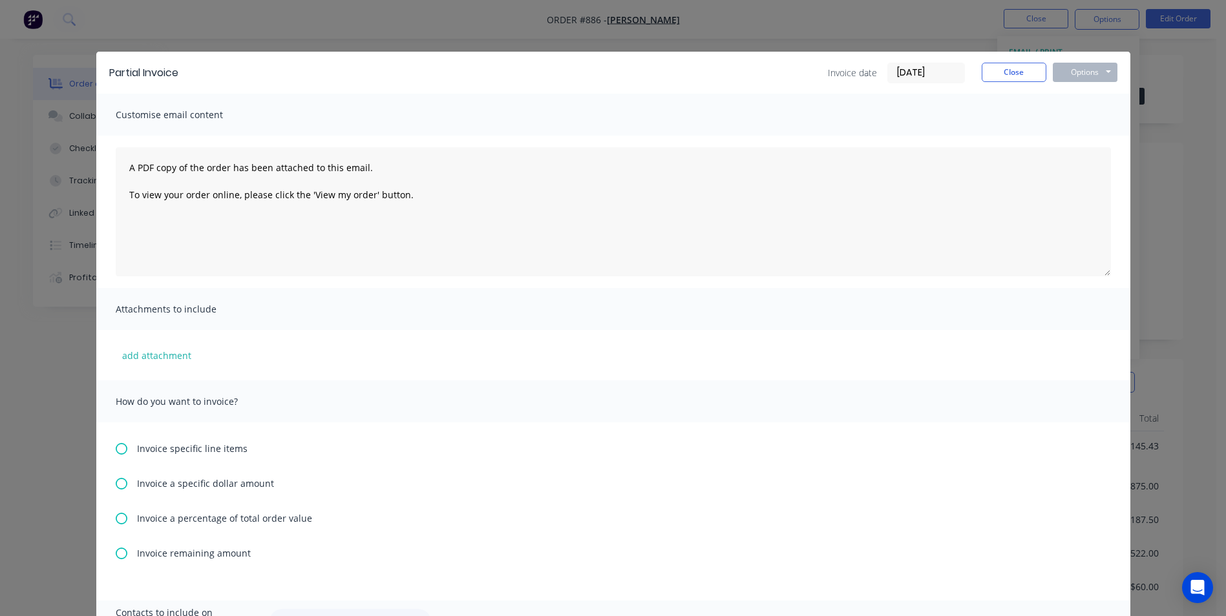
click at [116, 517] on icon at bounding box center [122, 519] width 12 height 12
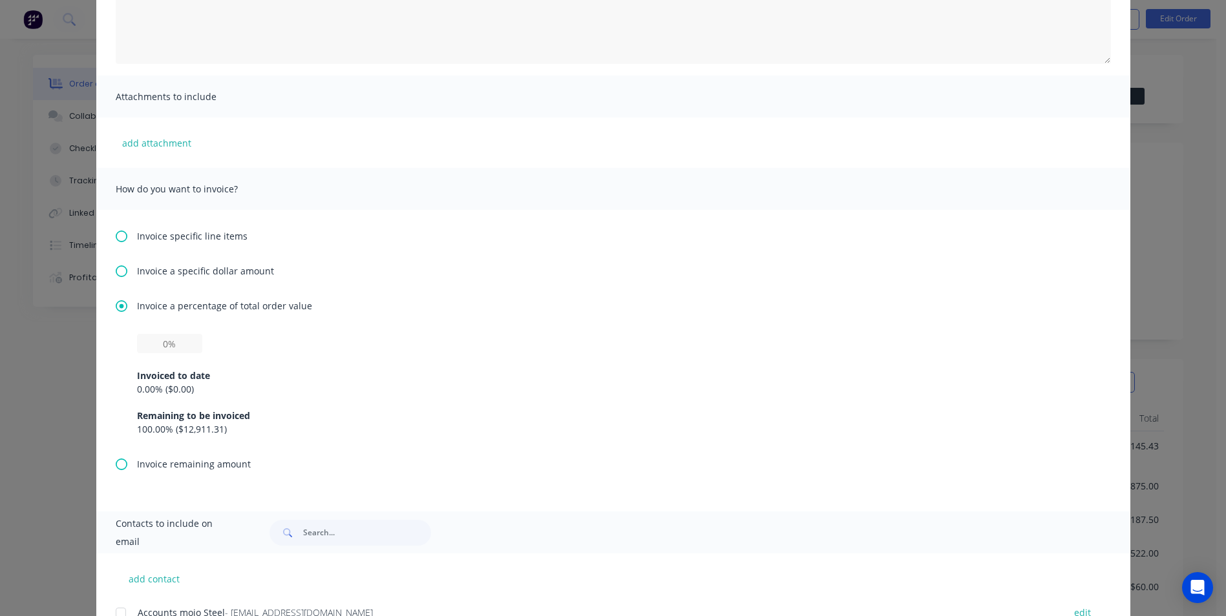
scroll to position [258, 0]
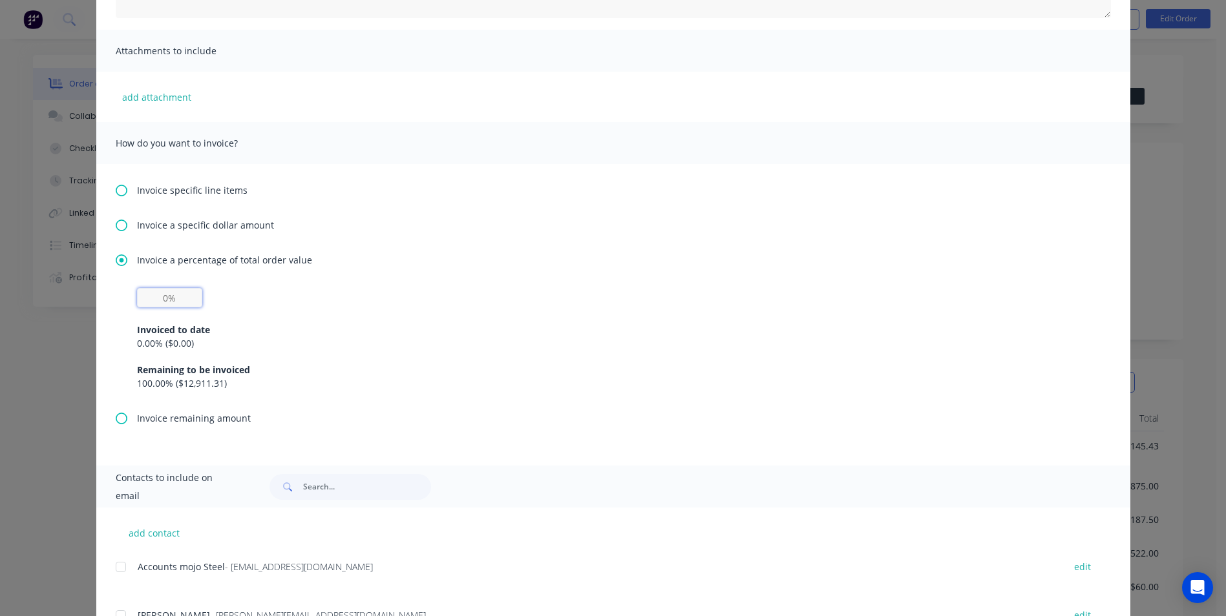
click at [163, 299] on input "text" at bounding box center [169, 297] width 65 height 19
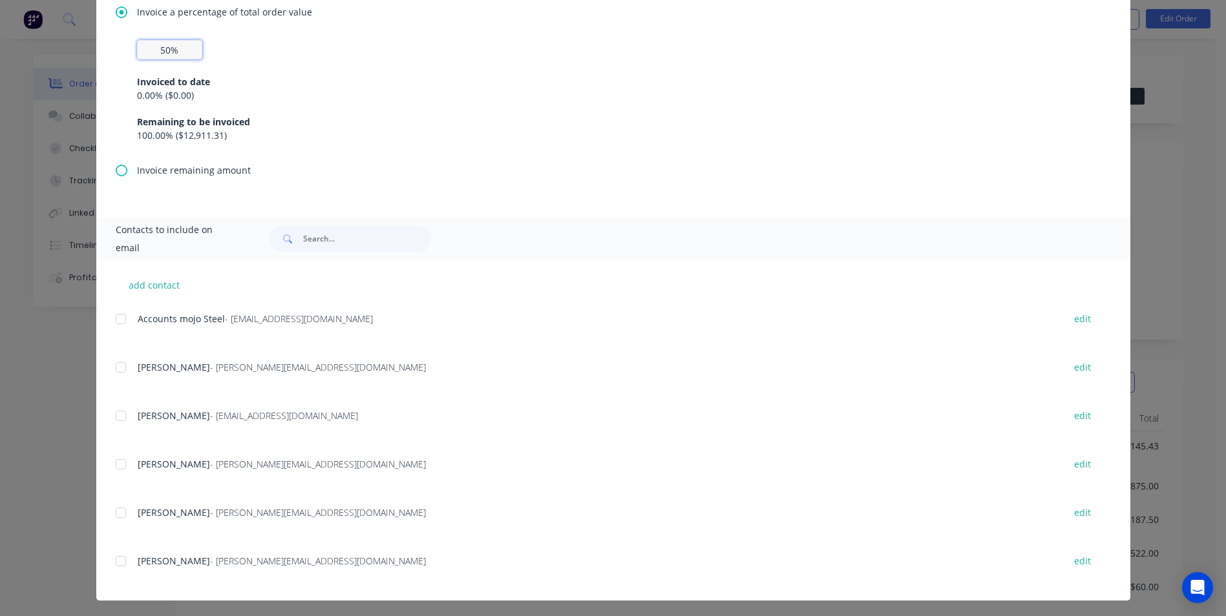
scroll to position [509, 0]
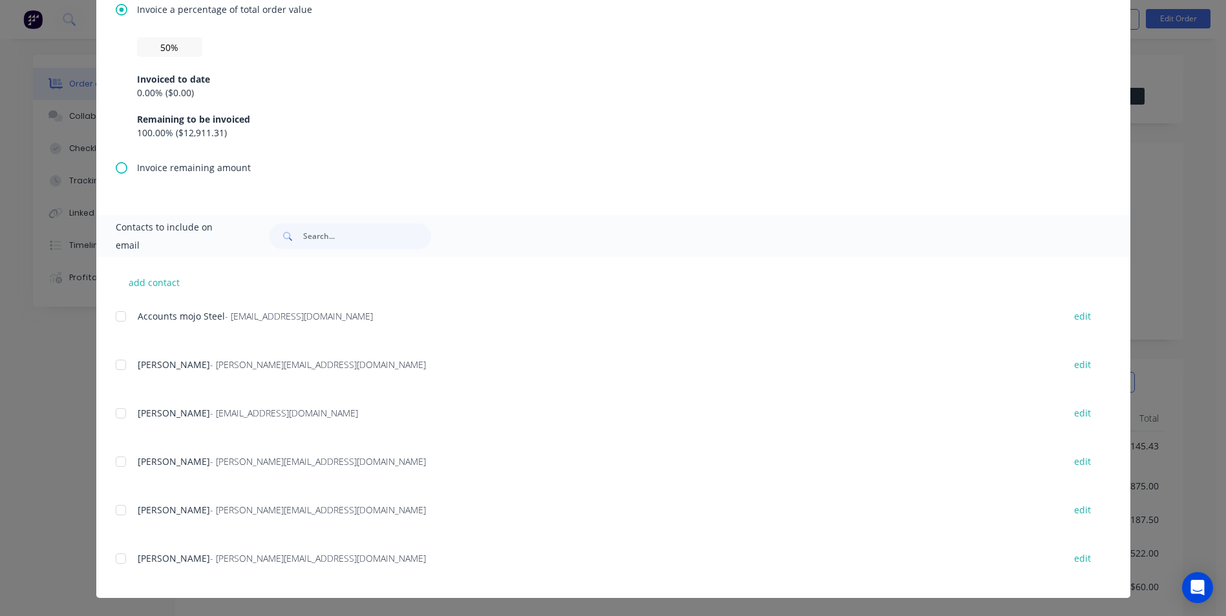
click at [109, 513] on div "add contact Accounts mojo Steel - accounts@mojosteel.com.au edit Adam Graham - …" at bounding box center [613, 427] width 1034 height 341
click at [110, 511] on div at bounding box center [121, 511] width 26 height 26
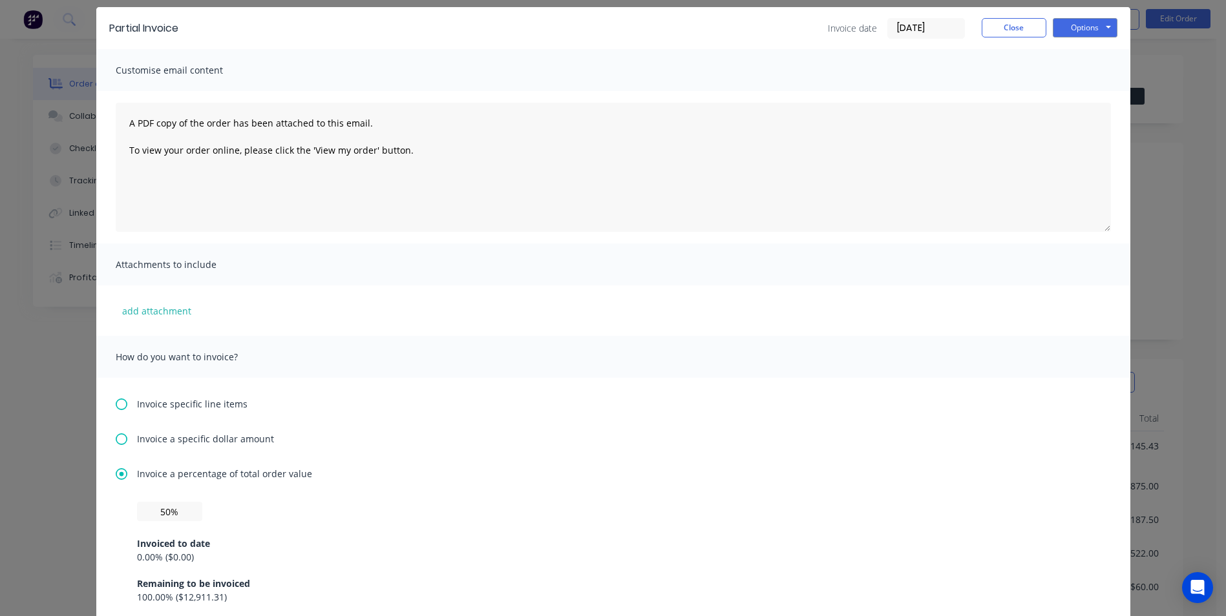
scroll to position [0, 0]
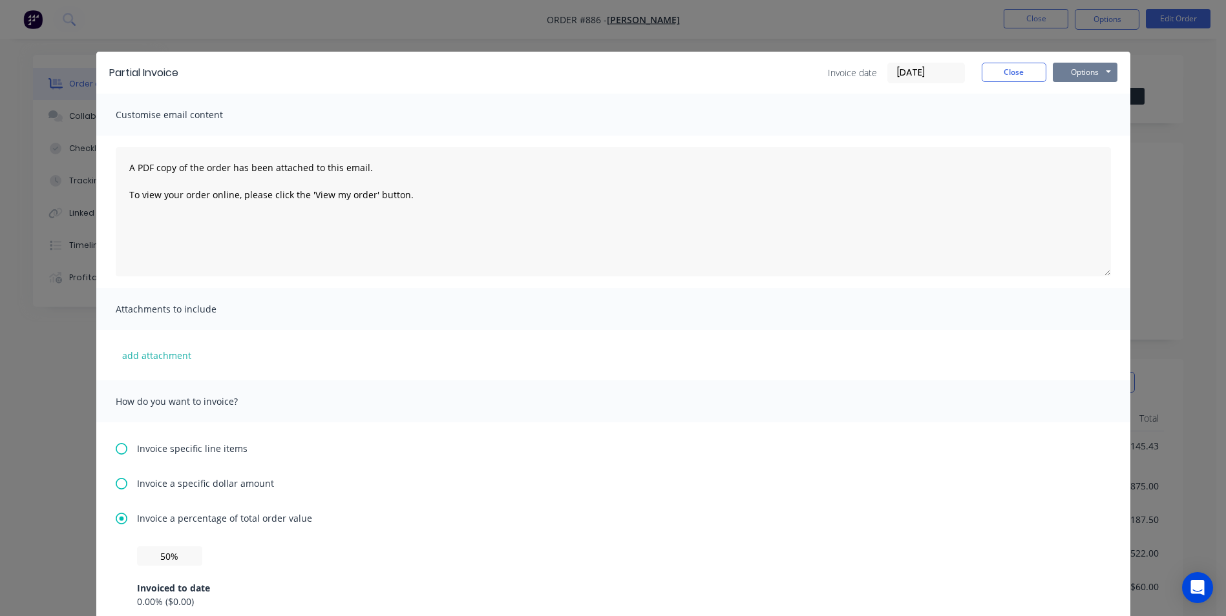
click at [1078, 68] on button "Options" at bounding box center [1085, 72] width 65 height 19
click at [1072, 132] on button "Email" at bounding box center [1094, 137] width 83 height 21
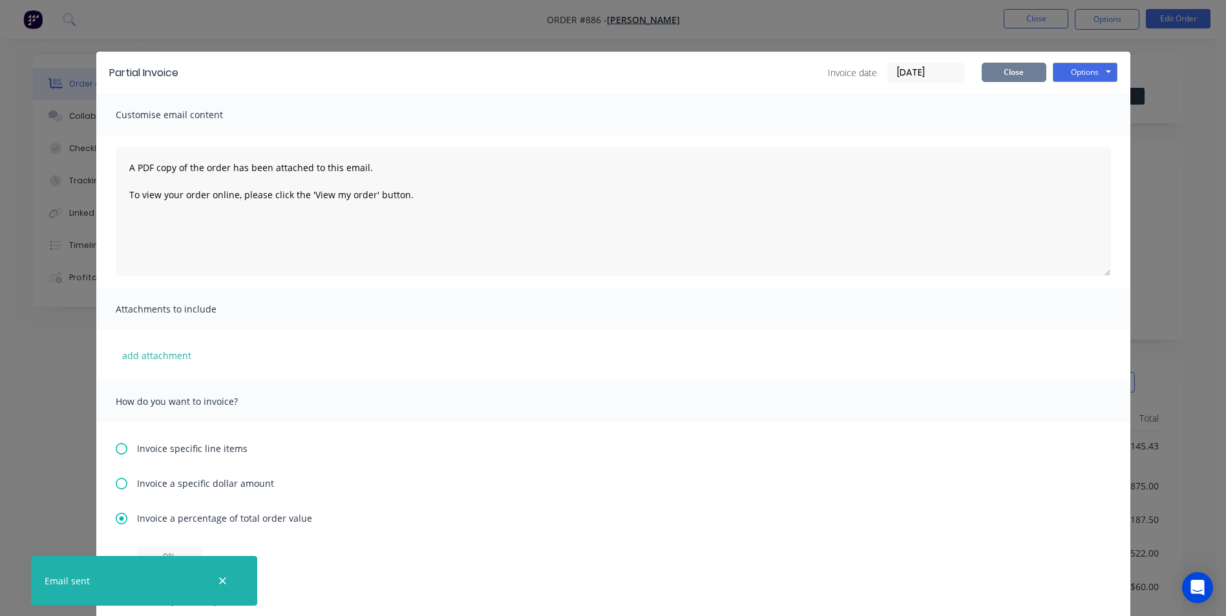
click at [1003, 78] on button "Close" at bounding box center [1013, 72] width 65 height 19
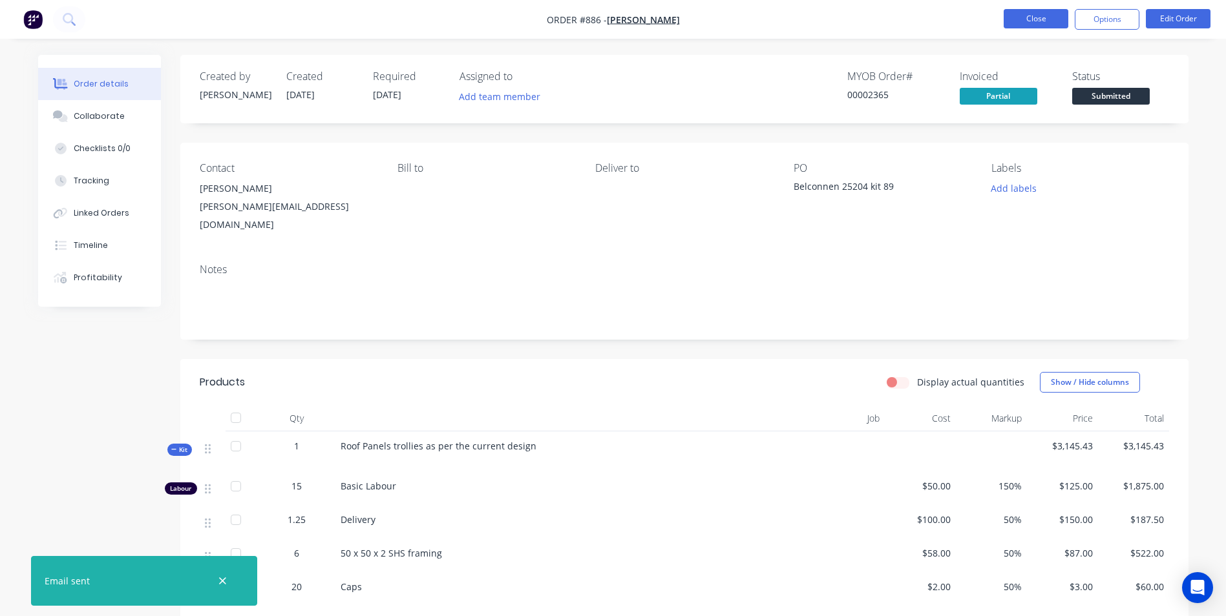
click at [1036, 20] on button "Close" at bounding box center [1035, 18] width 65 height 19
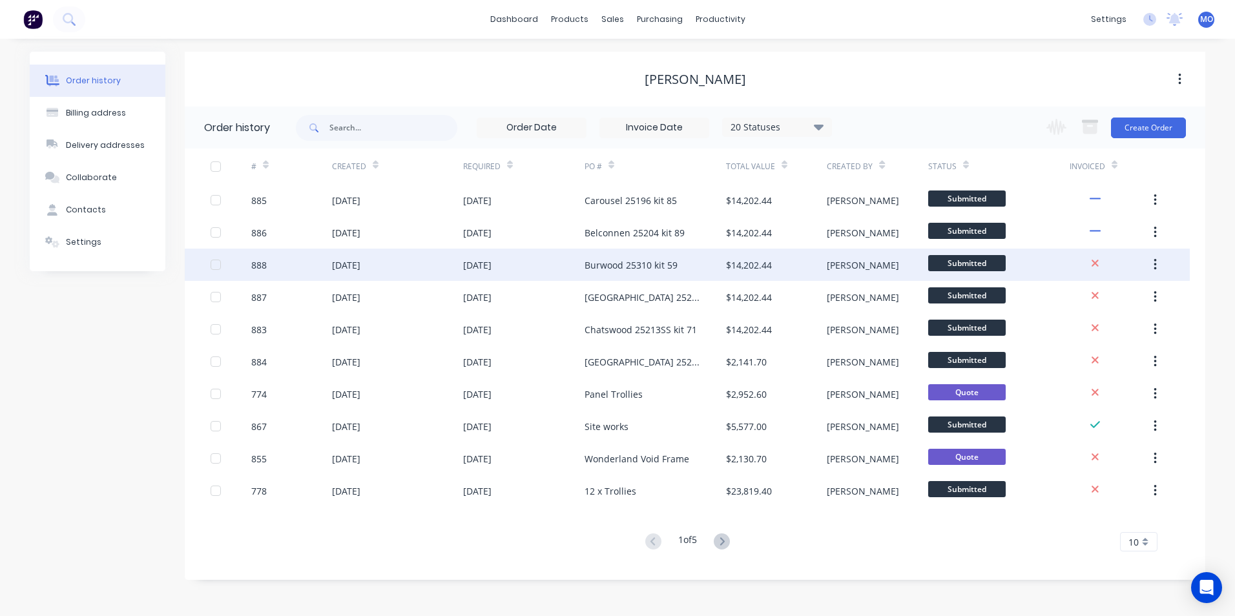
click at [675, 266] on div "Burwood 25310 kit 59" at bounding box center [631, 265] width 93 height 14
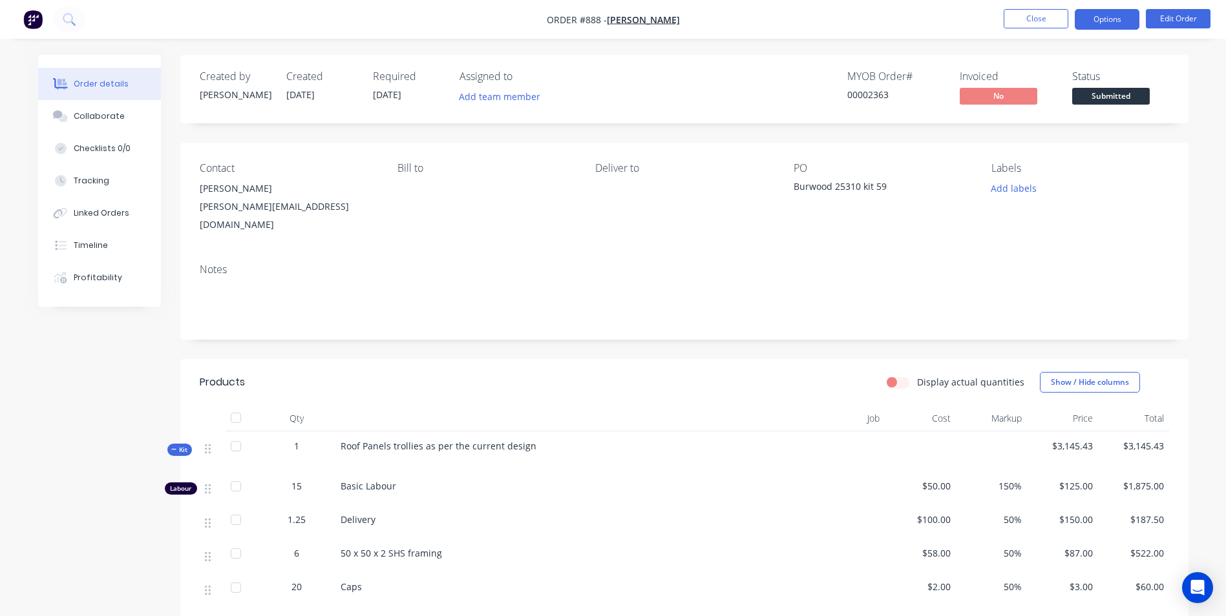
click at [1111, 13] on button "Options" at bounding box center [1107, 19] width 65 height 21
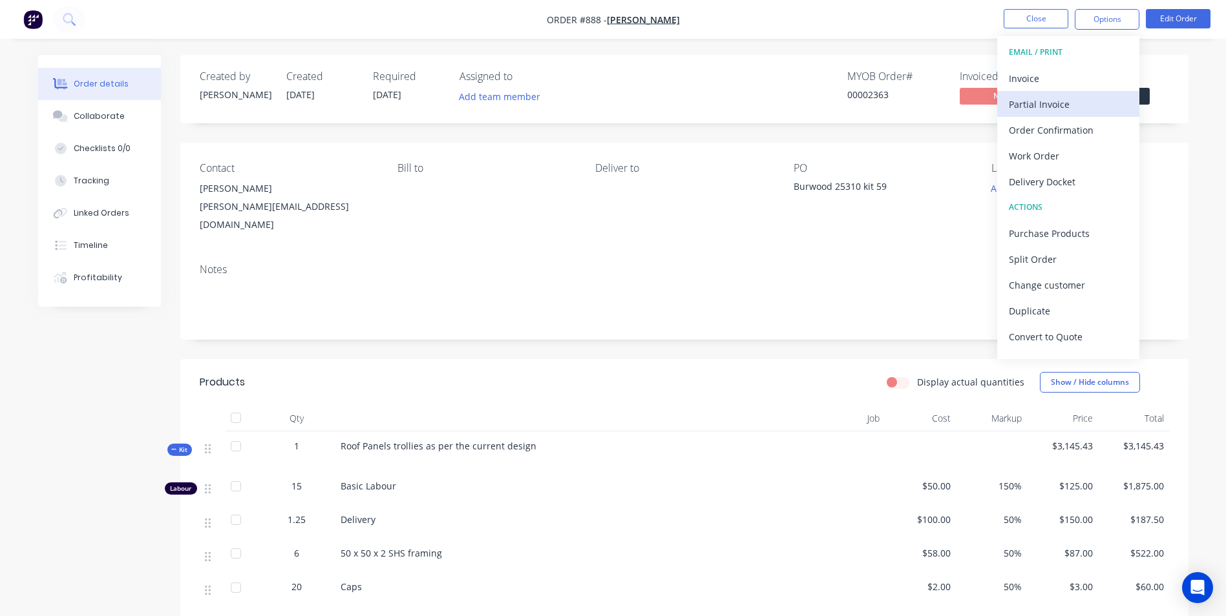
click at [1021, 108] on div "Partial Invoice" at bounding box center [1068, 104] width 119 height 19
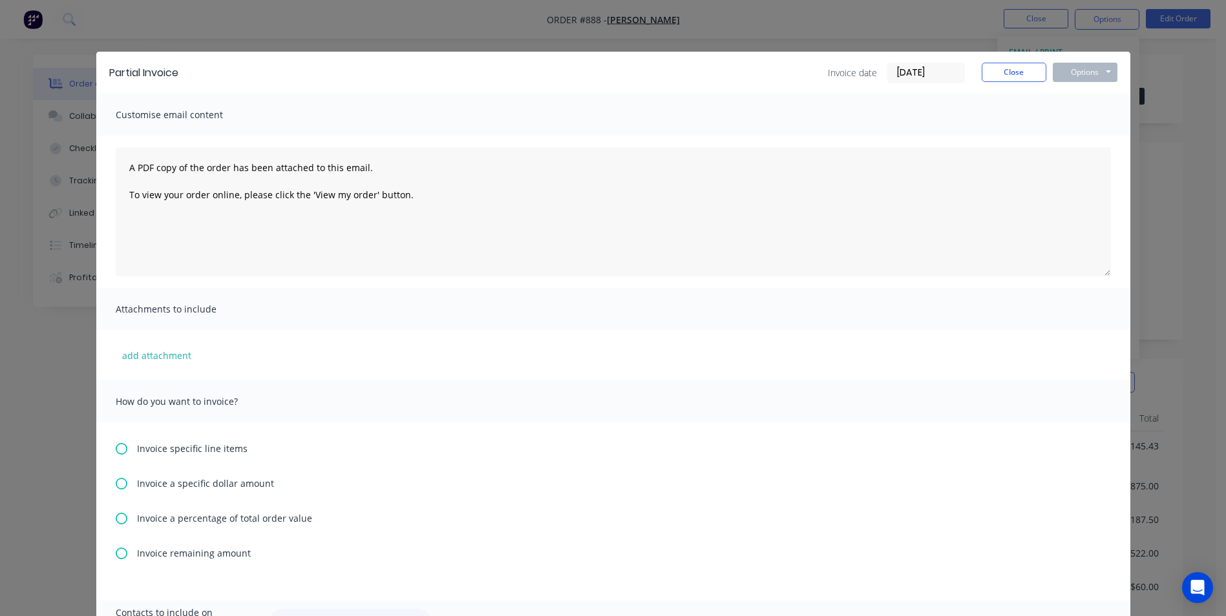
click at [124, 518] on div "Invoice a percentage of total order value" at bounding box center [613, 519] width 995 height 14
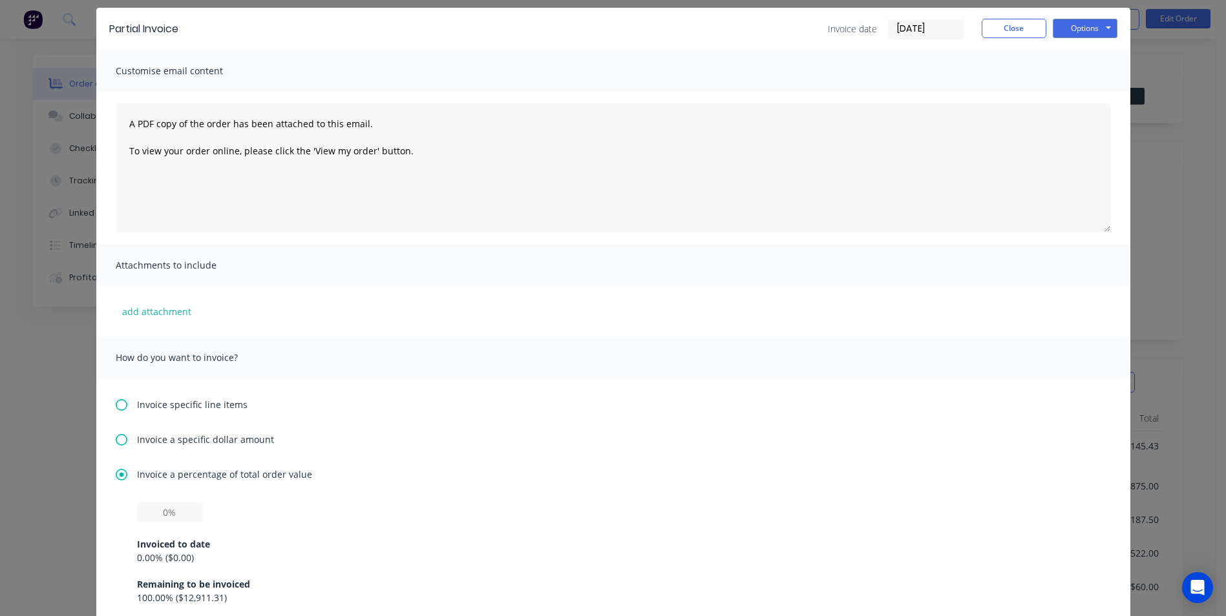
scroll to position [65, 0]
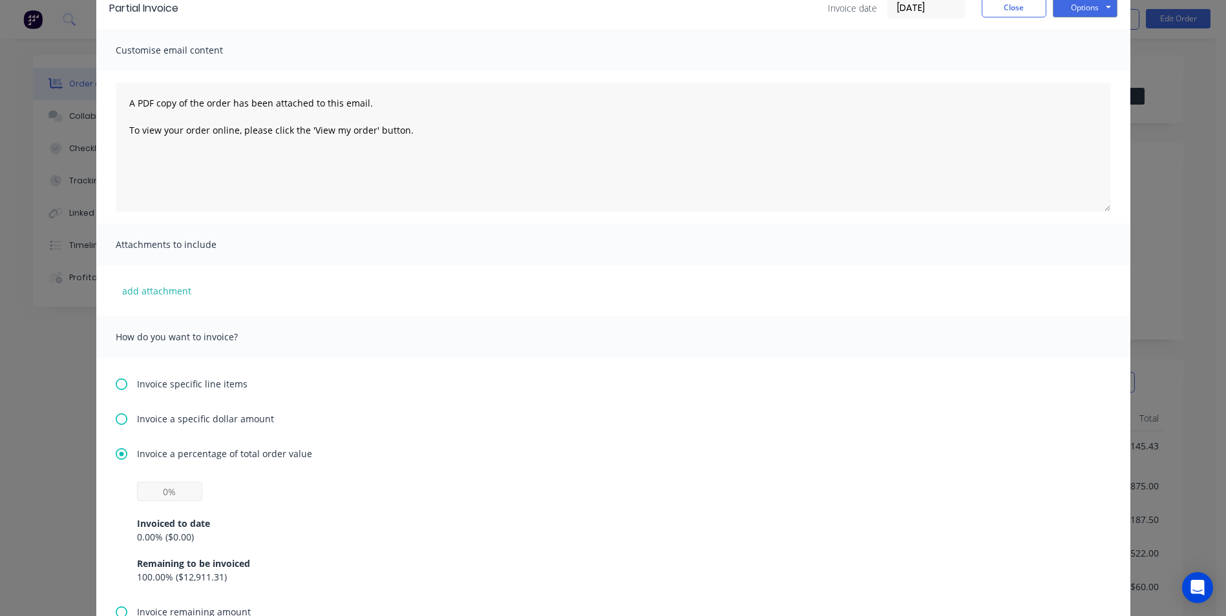
click at [160, 500] on div "Invoiced to date 0.00 % ( $0.00 ) Remaining to be invoiced 100.00 % ( $12,911.3…" at bounding box center [613, 533] width 952 height 102
click at [160, 496] on input "text" at bounding box center [169, 491] width 65 height 19
click at [416, 511] on div "Invoiced to date 0.00 % ( $0.00 ) Remaining to be invoiced 100.00 % ( $12,911.3…" at bounding box center [613, 542] width 952 height 83
click at [165, 494] on input "text" at bounding box center [169, 491] width 65 height 19
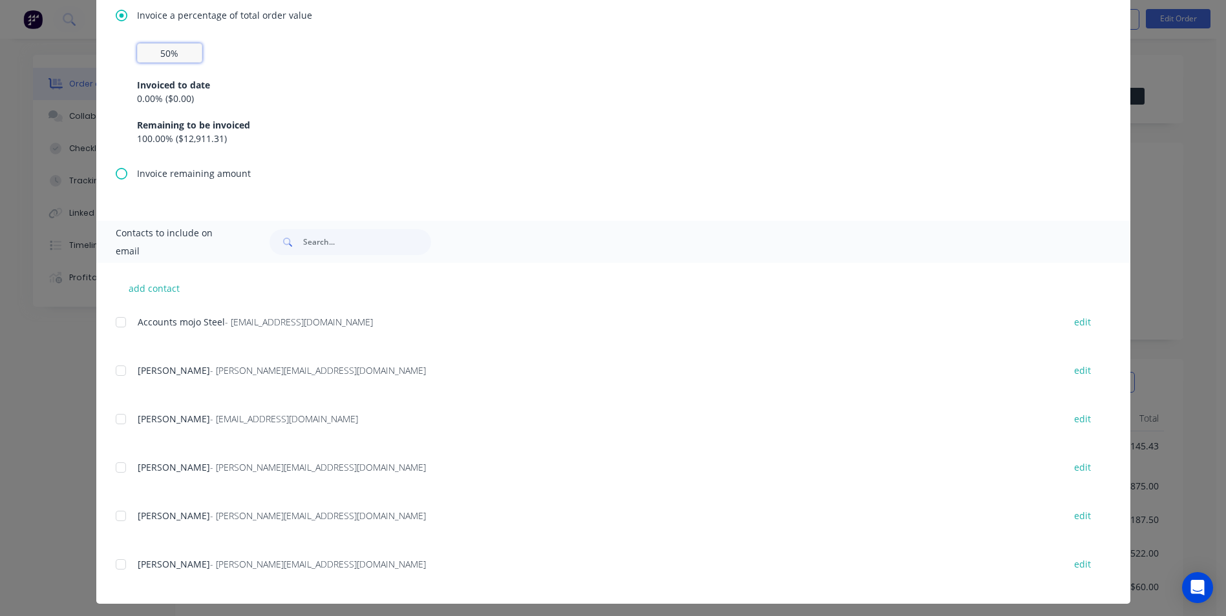
scroll to position [509, 0]
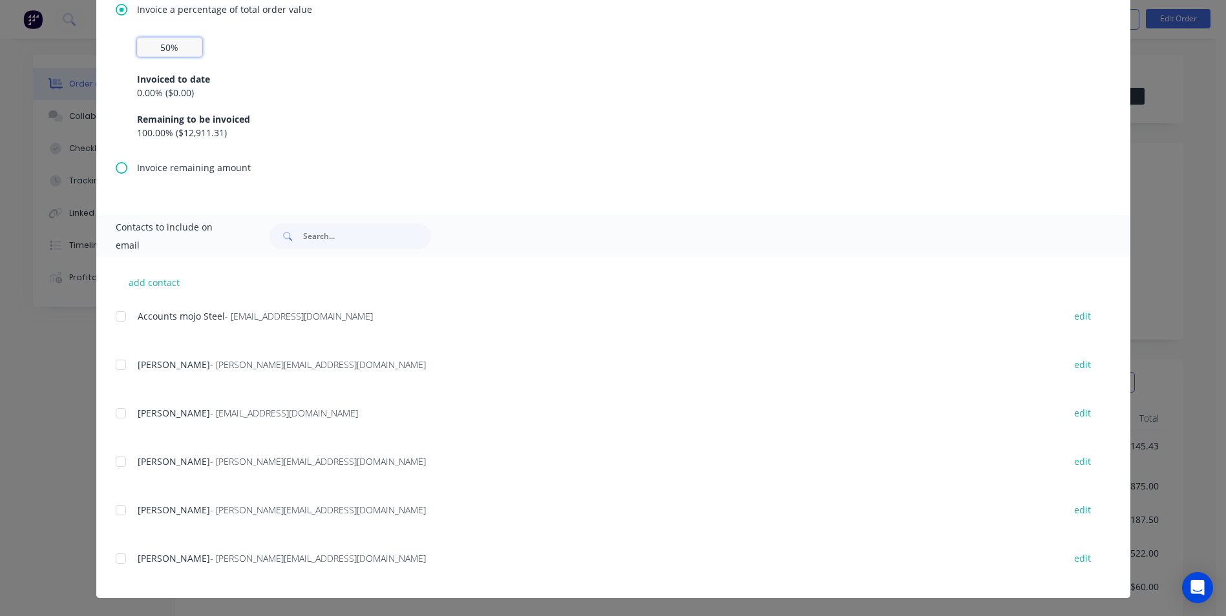
click at [121, 507] on div at bounding box center [121, 511] width 26 height 26
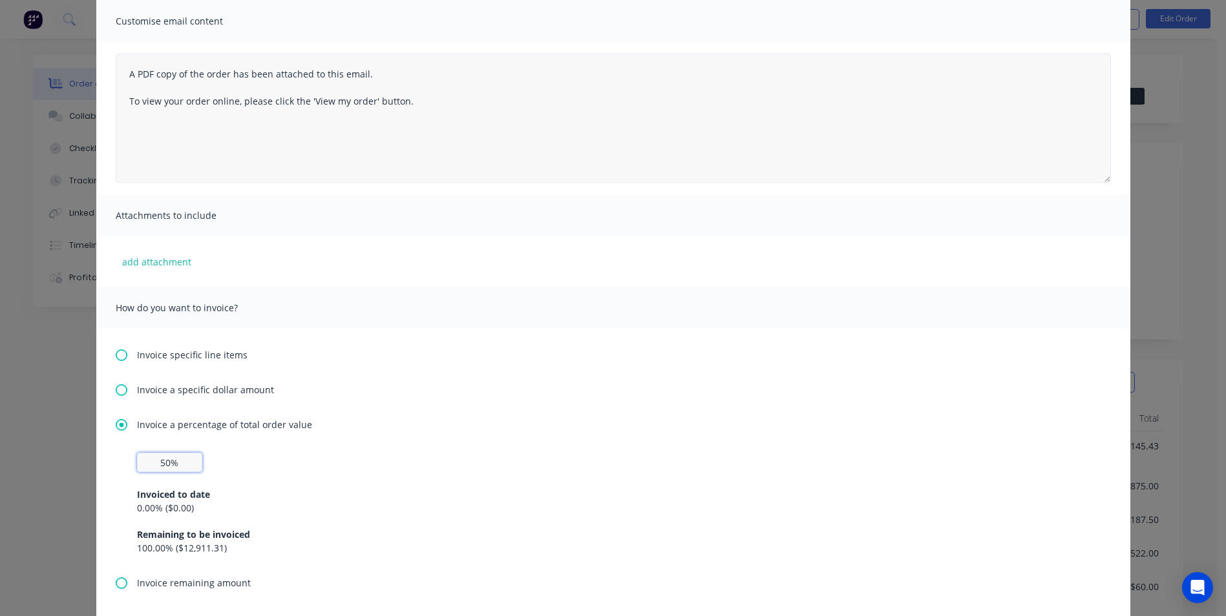
scroll to position [0, 0]
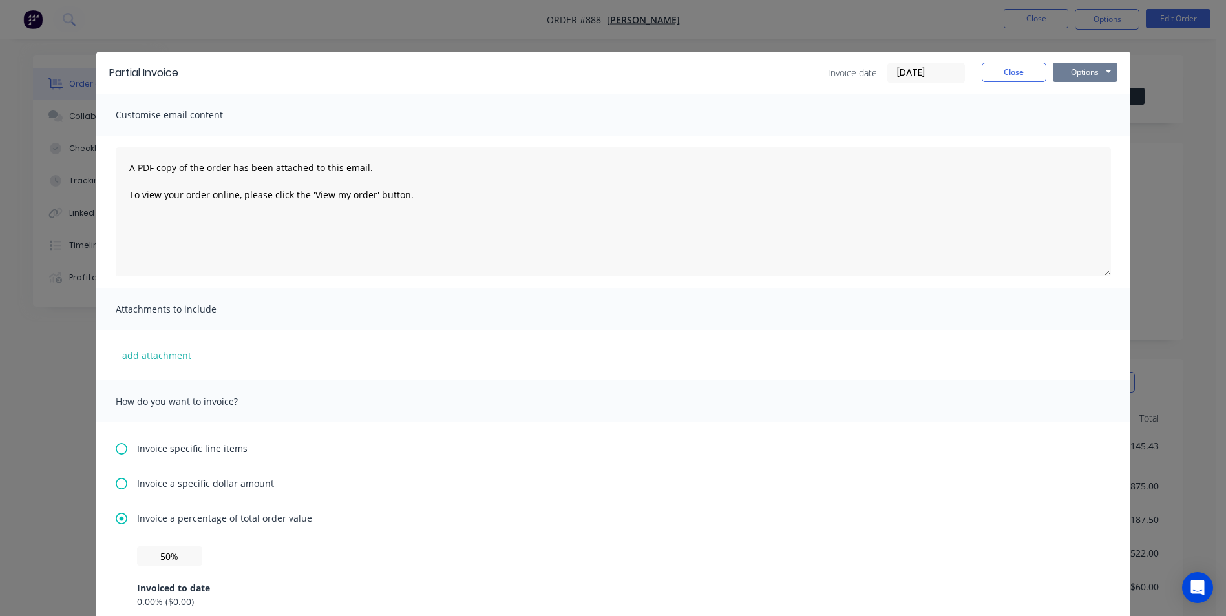
click at [1098, 74] on button "Options" at bounding box center [1085, 72] width 65 height 19
click at [1082, 136] on button "Email" at bounding box center [1094, 137] width 83 height 21
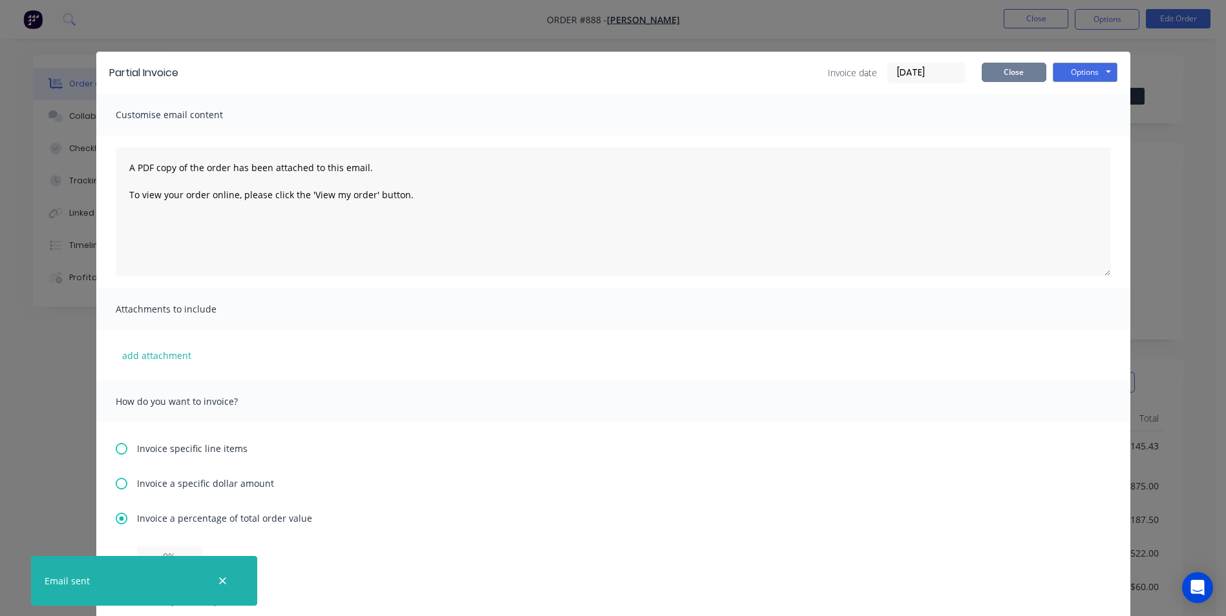
click at [1013, 79] on button "Close" at bounding box center [1013, 72] width 65 height 19
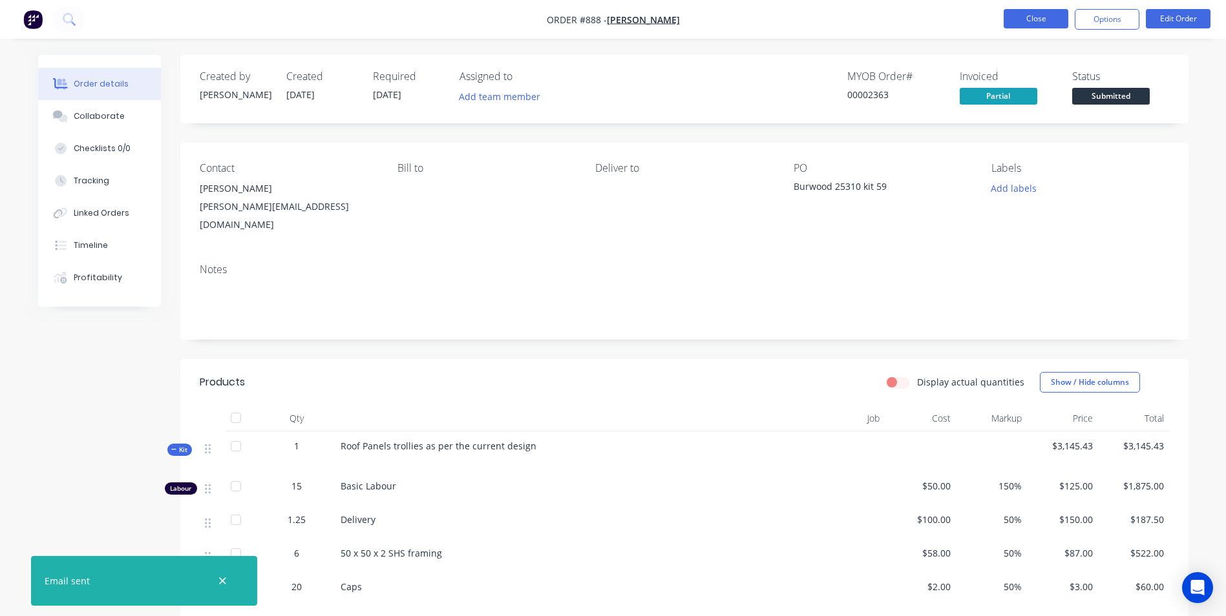
click at [1051, 21] on button "Close" at bounding box center [1035, 18] width 65 height 19
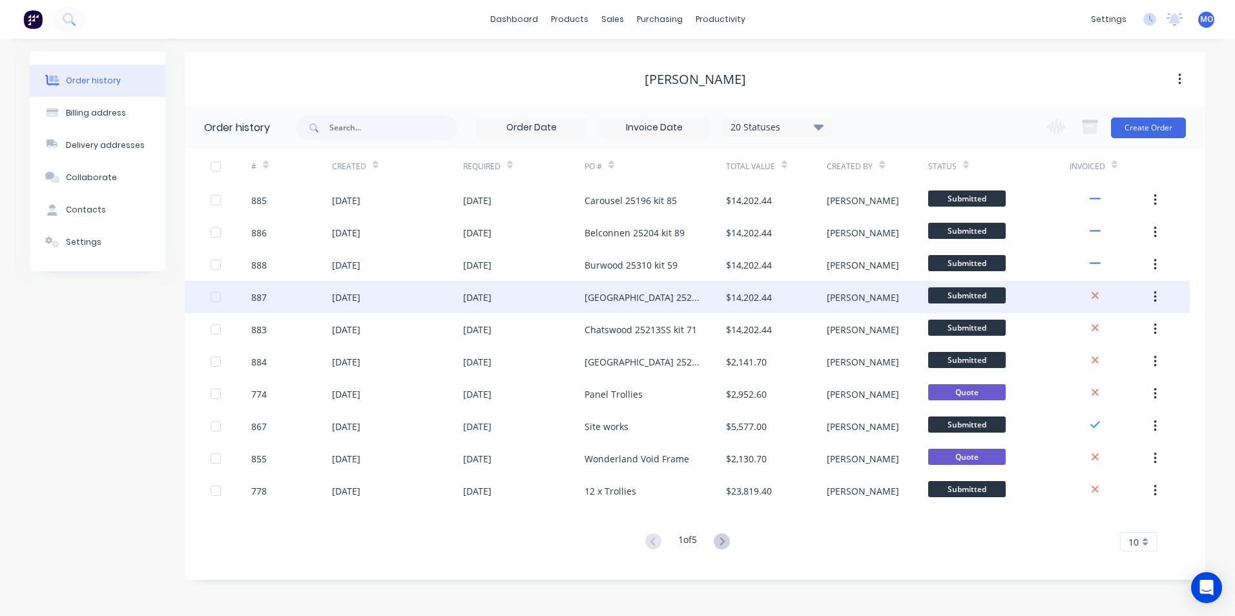
click at [738, 293] on div "$14,202.44" at bounding box center [749, 298] width 46 height 14
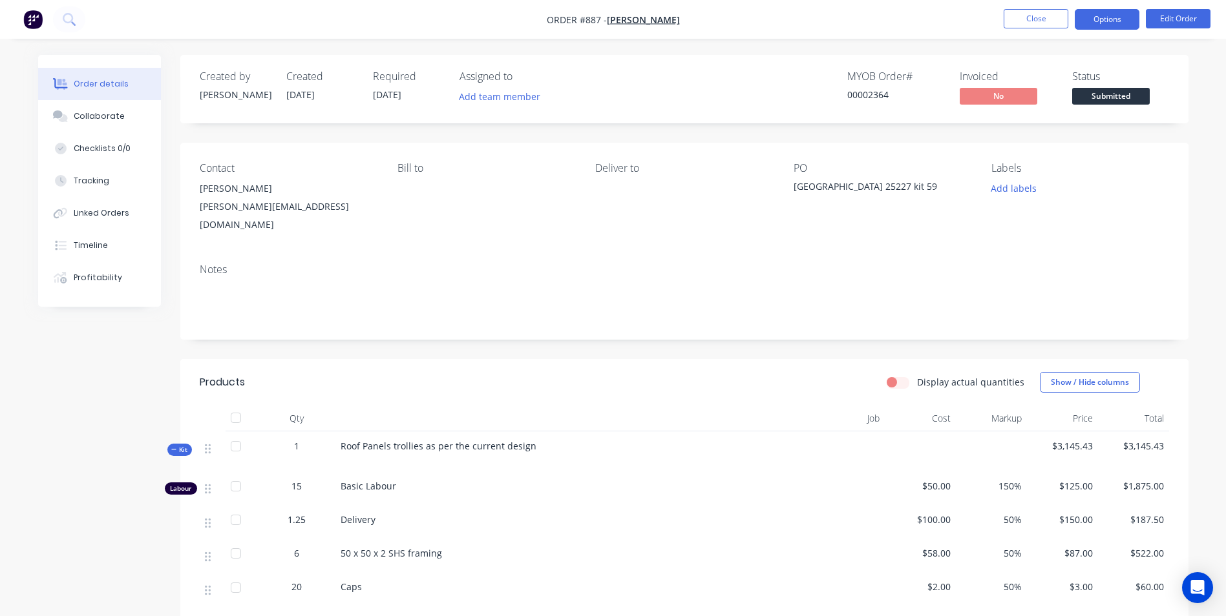
click at [1114, 19] on button "Options" at bounding box center [1107, 19] width 65 height 21
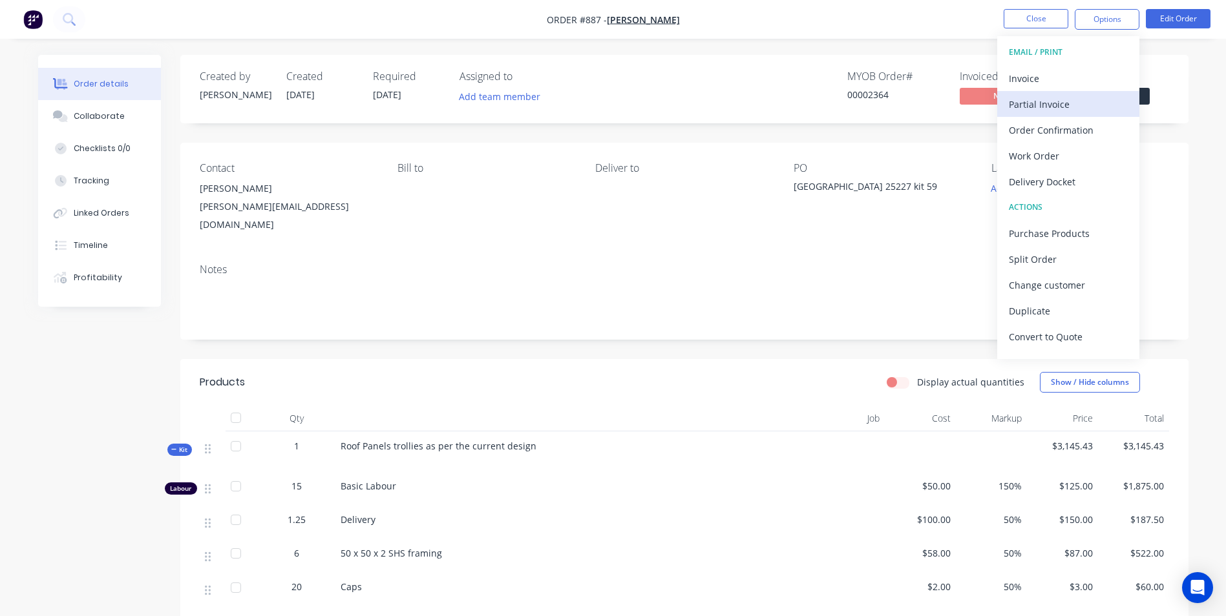
click at [1053, 105] on div "Partial Invoice" at bounding box center [1068, 104] width 119 height 19
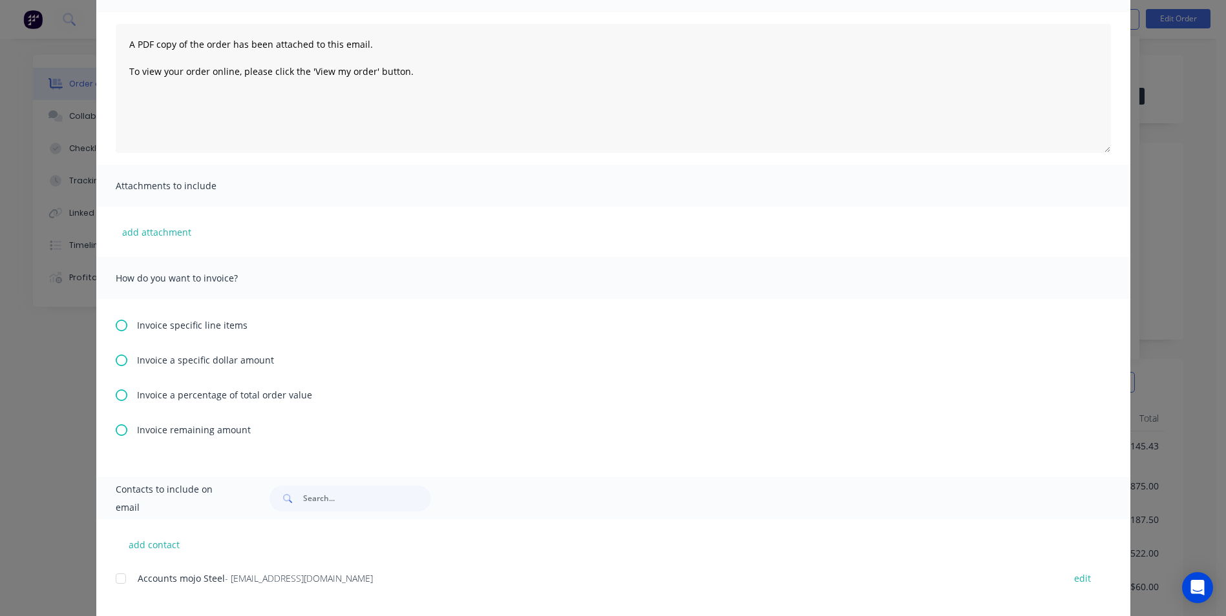
scroll to position [129, 0]
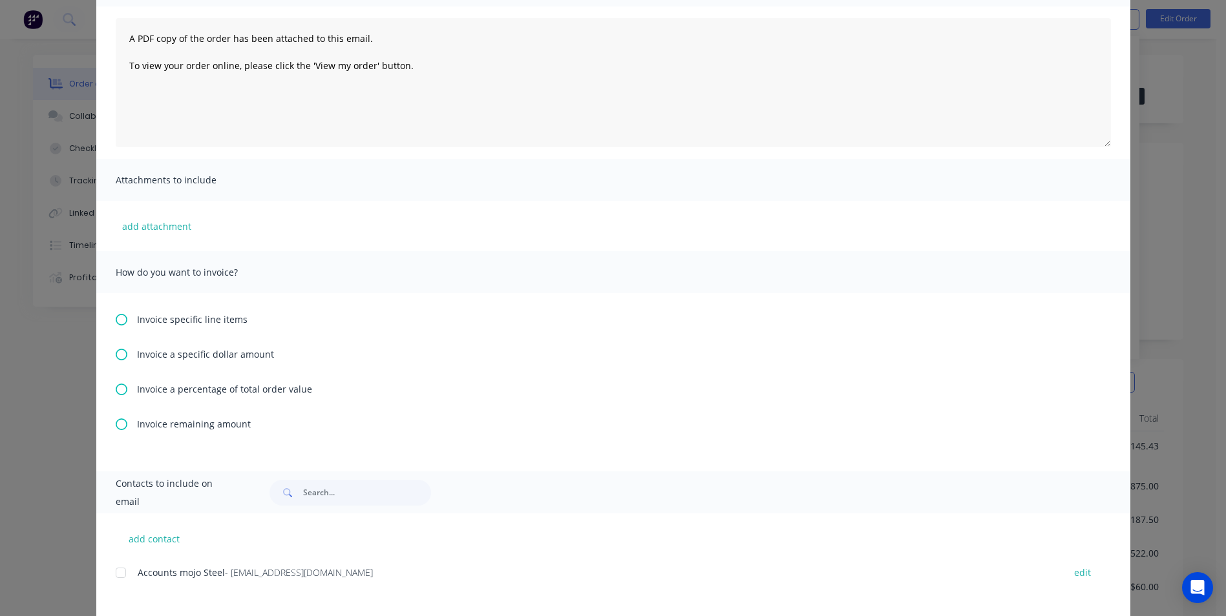
click at [116, 389] on icon at bounding box center [122, 390] width 12 height 12
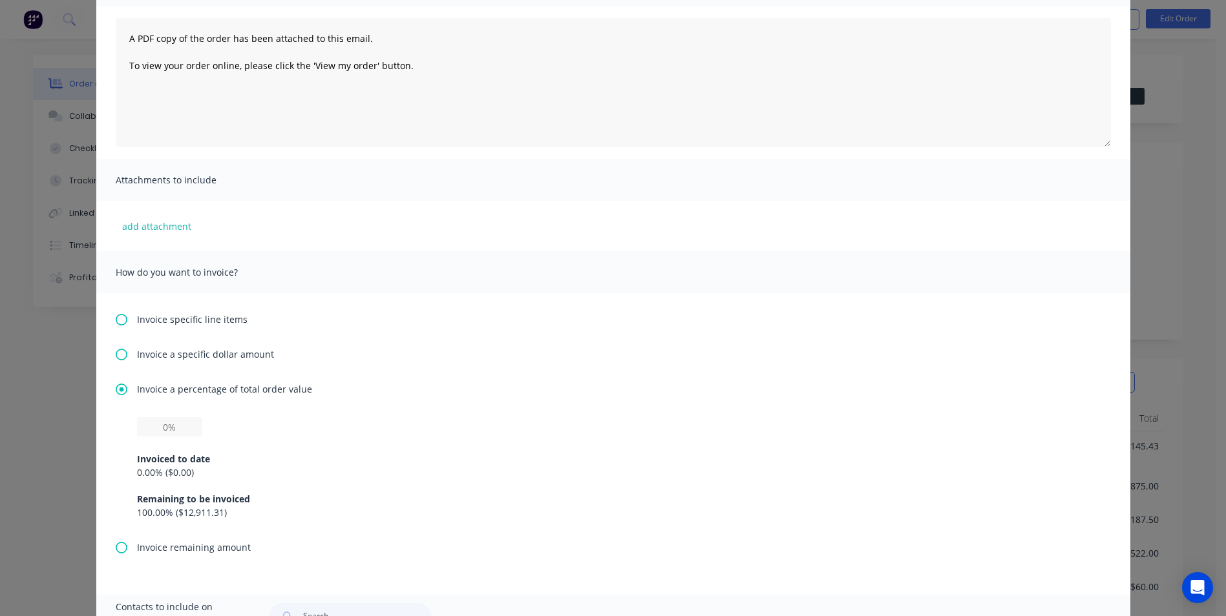
scroll to position [0, 0]
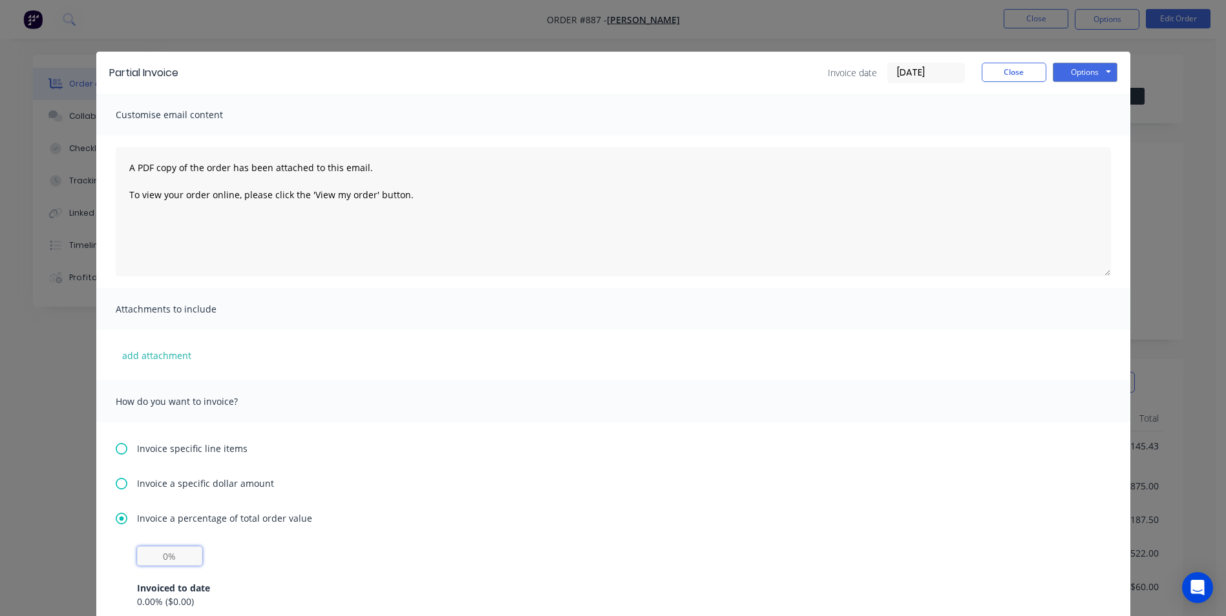
click at [151, 548] on input "text" at bounding box center [169, 556] width 65 height 19
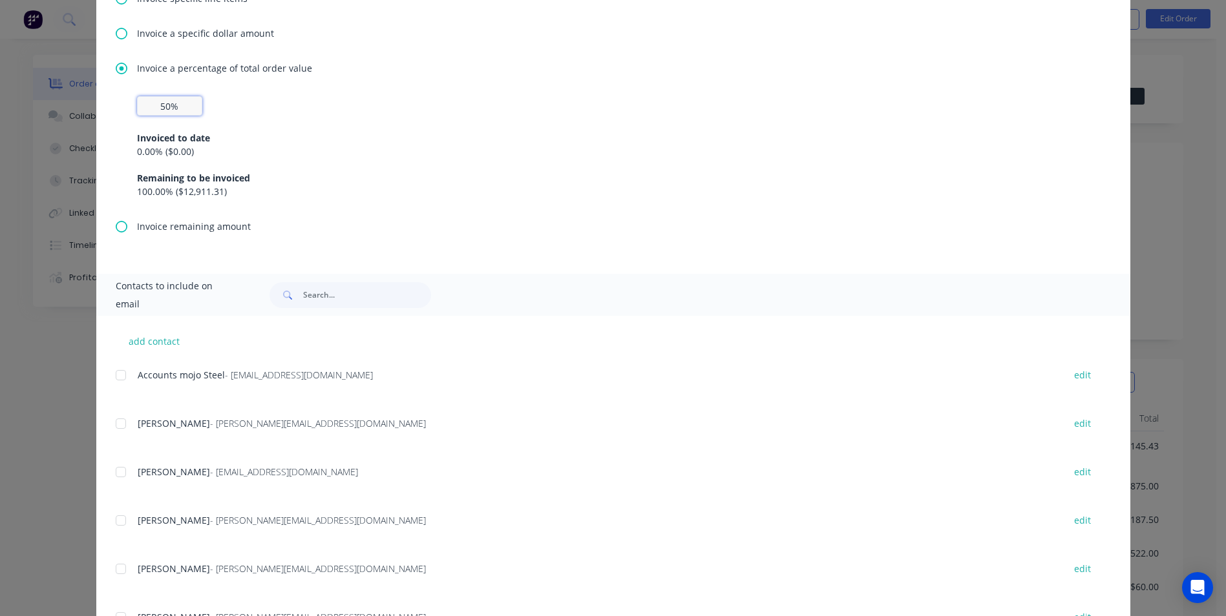
scroll to position [509, 0]
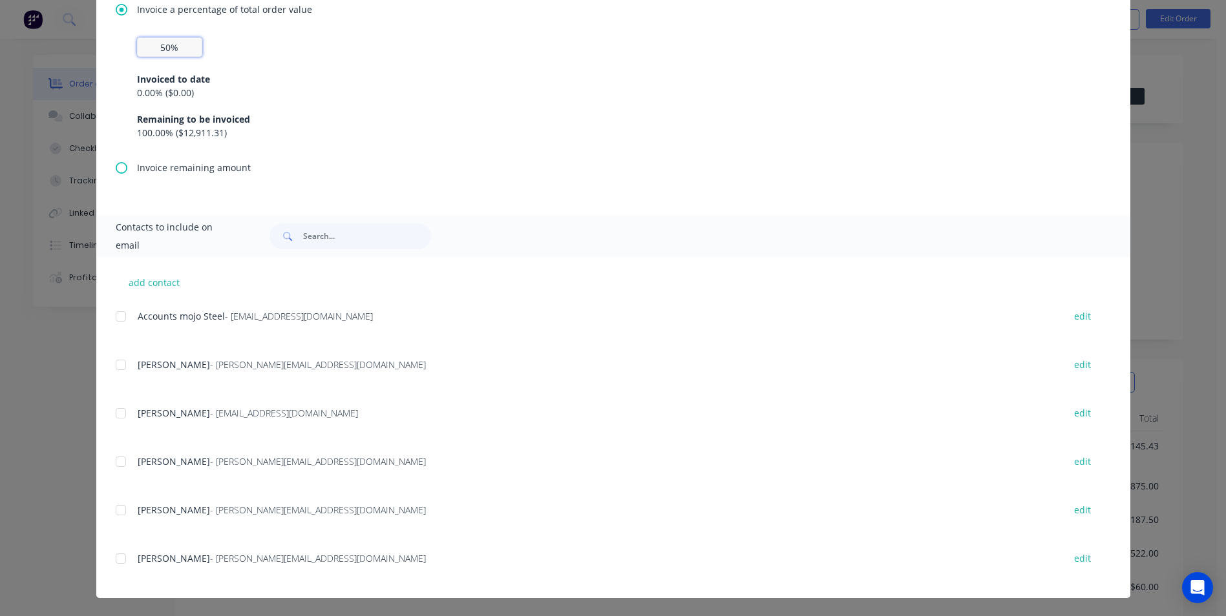
click at [121, 514] on div at bounding box center [121, 511] width 26 height 26
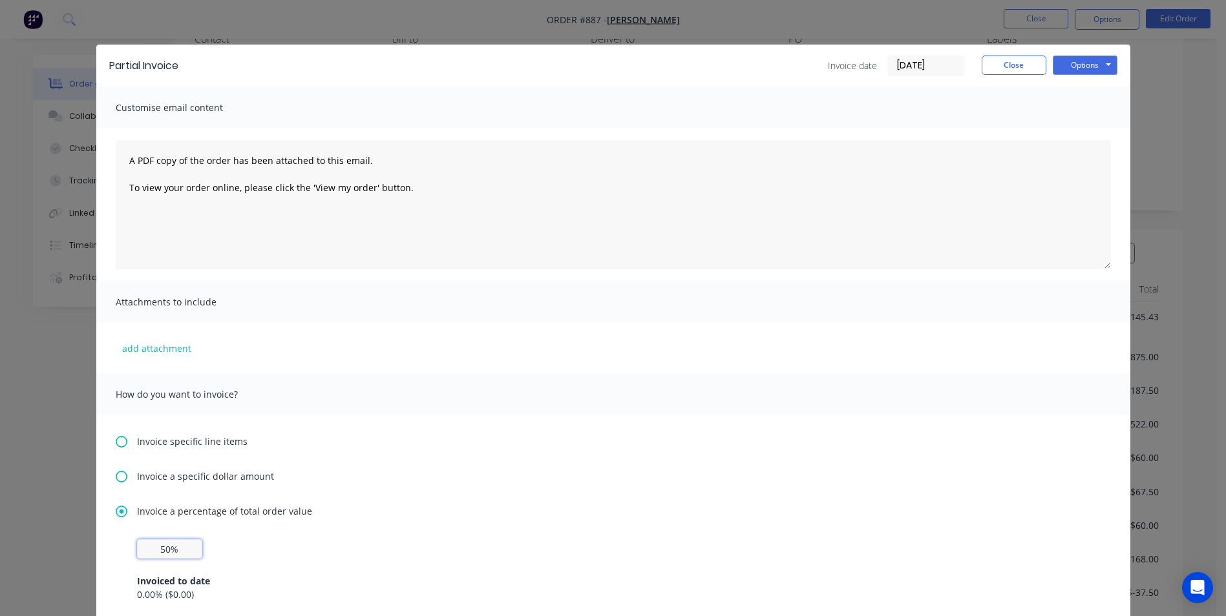
scroll to position [0, 0]
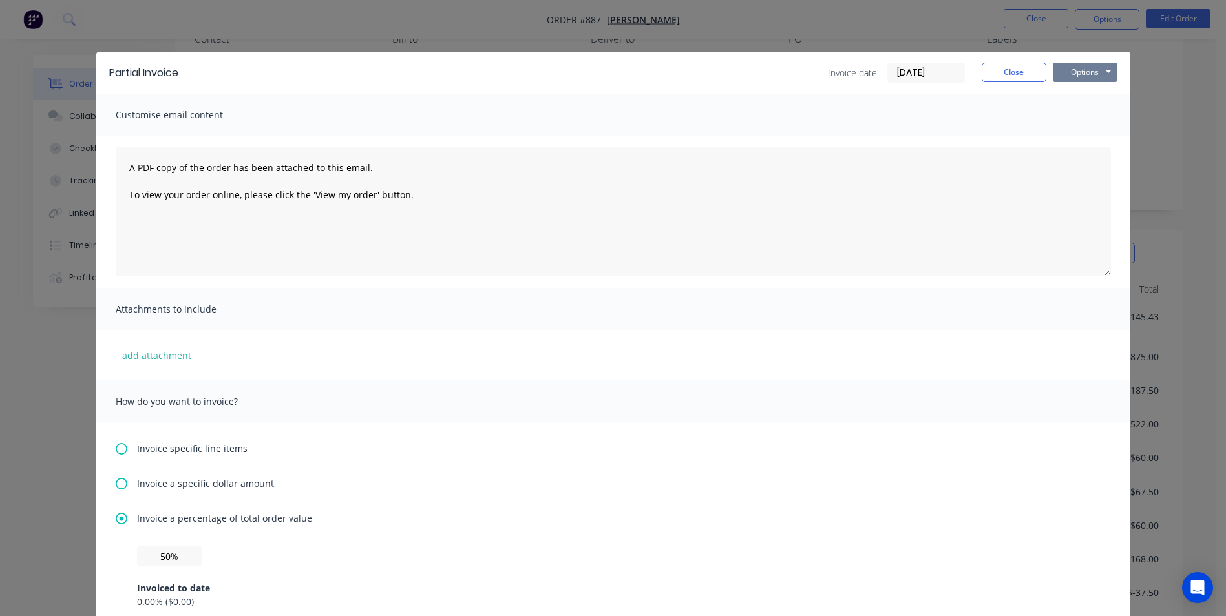
click at [1084, 72] on button "Options" at bounding box center [1085, 72] width 65 height 19
click at [1073, 134] on button "Email" at bounding box center [1094, 137] width 83 height 21
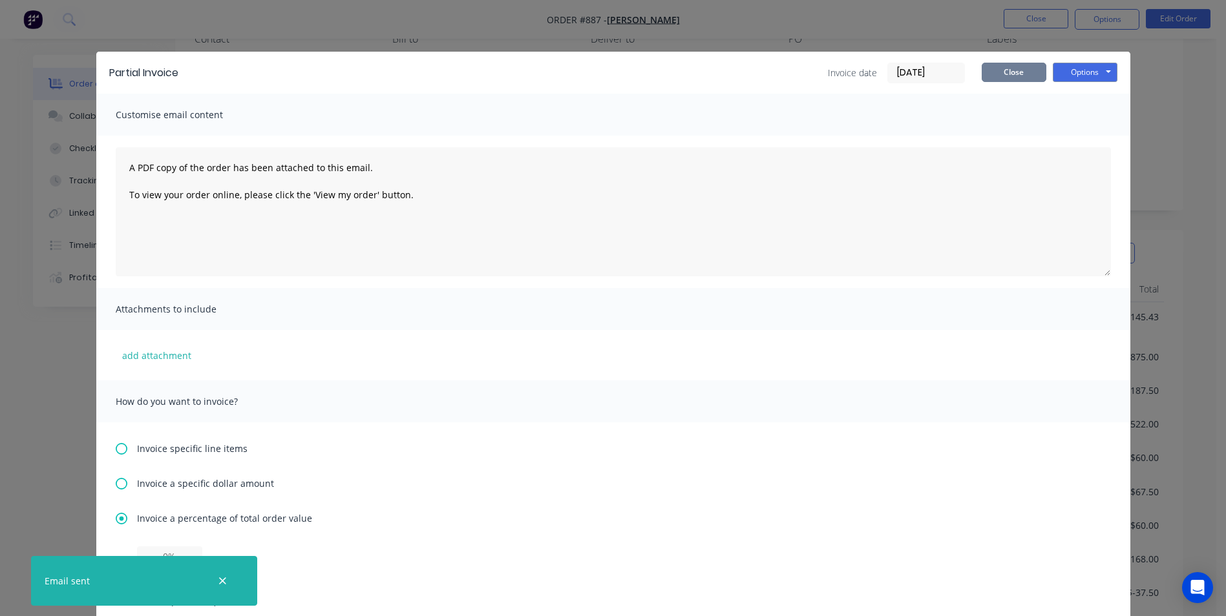
click at [991, 72] on button "Close" at bounding box center [1013, 72] width 65 height 19
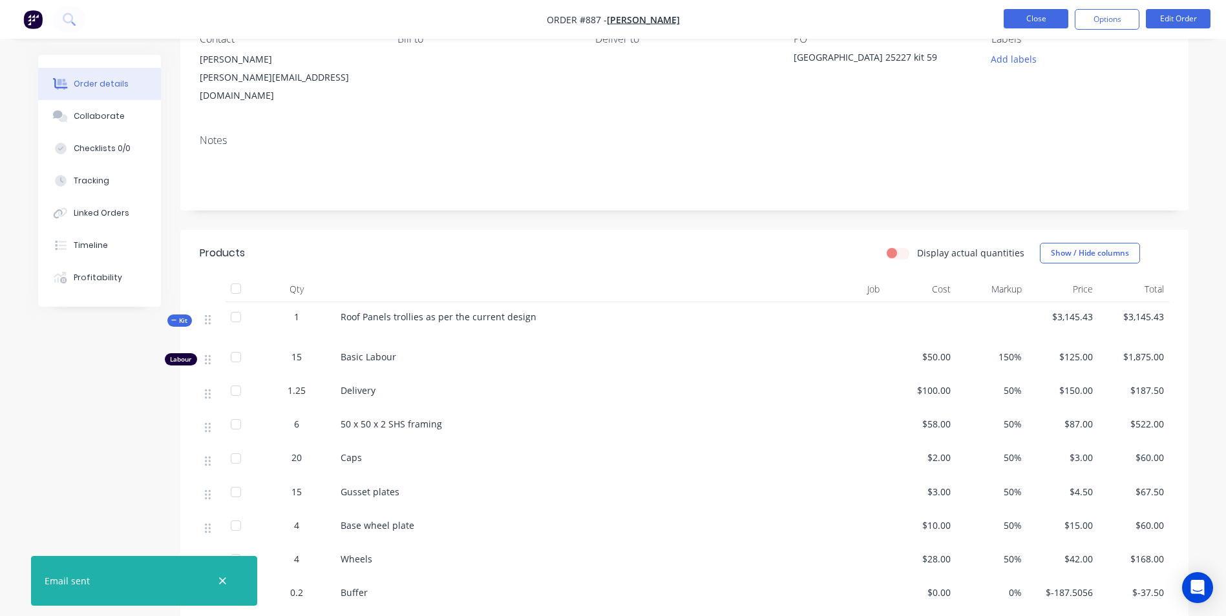
click at [1051, 16] on button "Close" at bounding box center [1035, 18] width 65 height 19
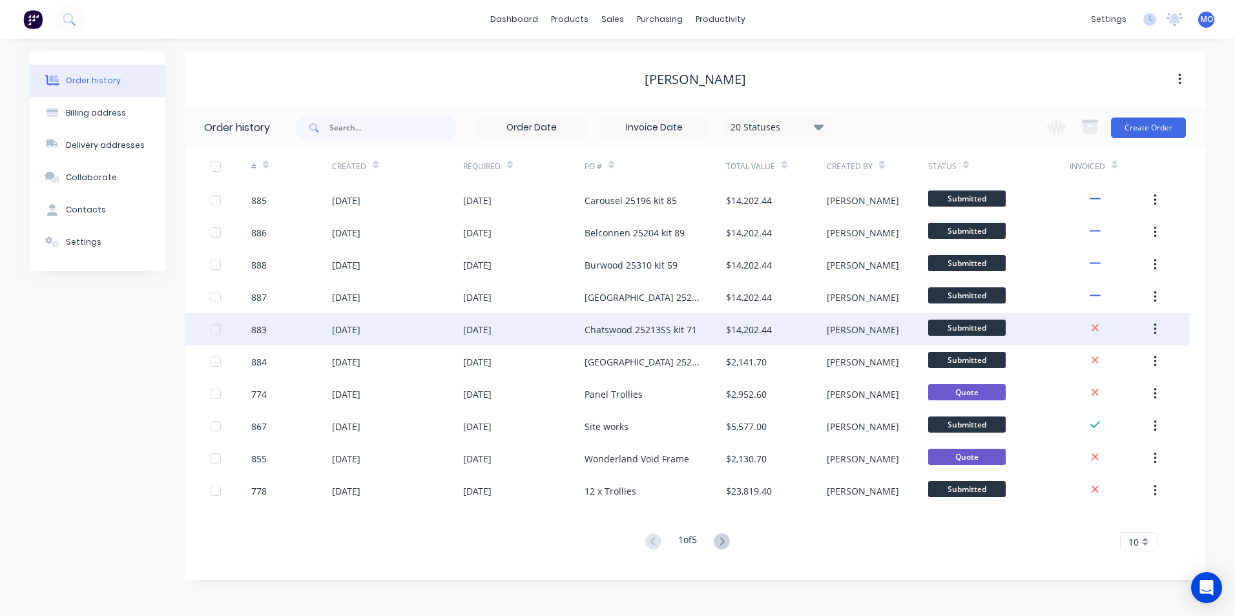
click at [649, 341] on div "Chatswood 25213SS kit 71" at bounding box center [656, 329] width 142 height 32
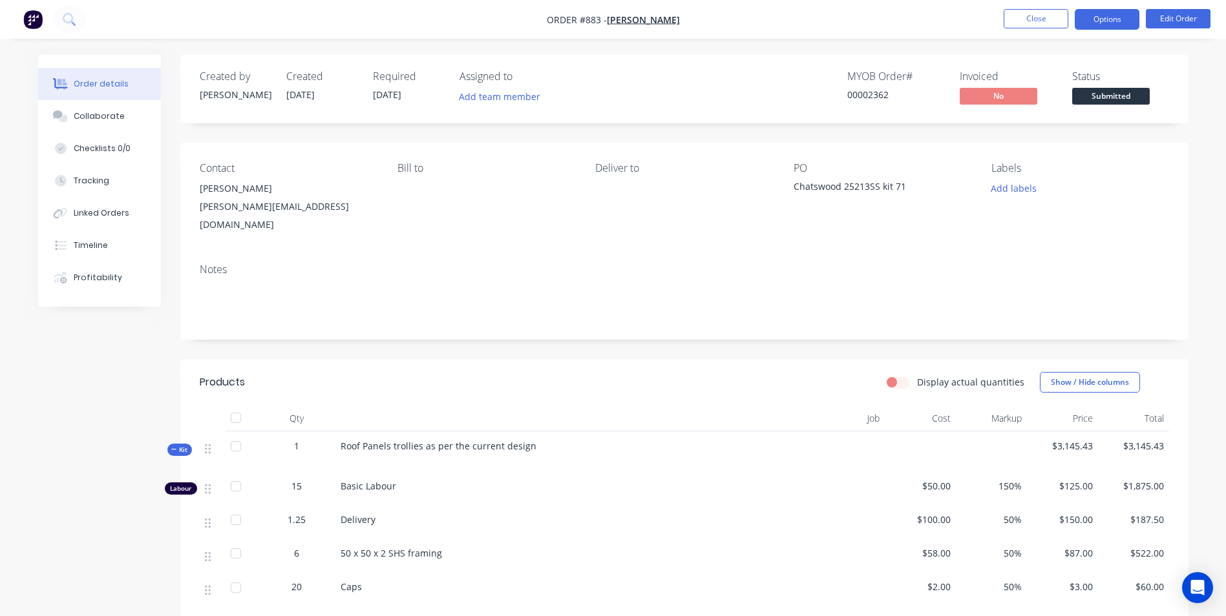
click at [1093, 13] on button "Options" at bounding box center [1107, 19] width 65 height 21
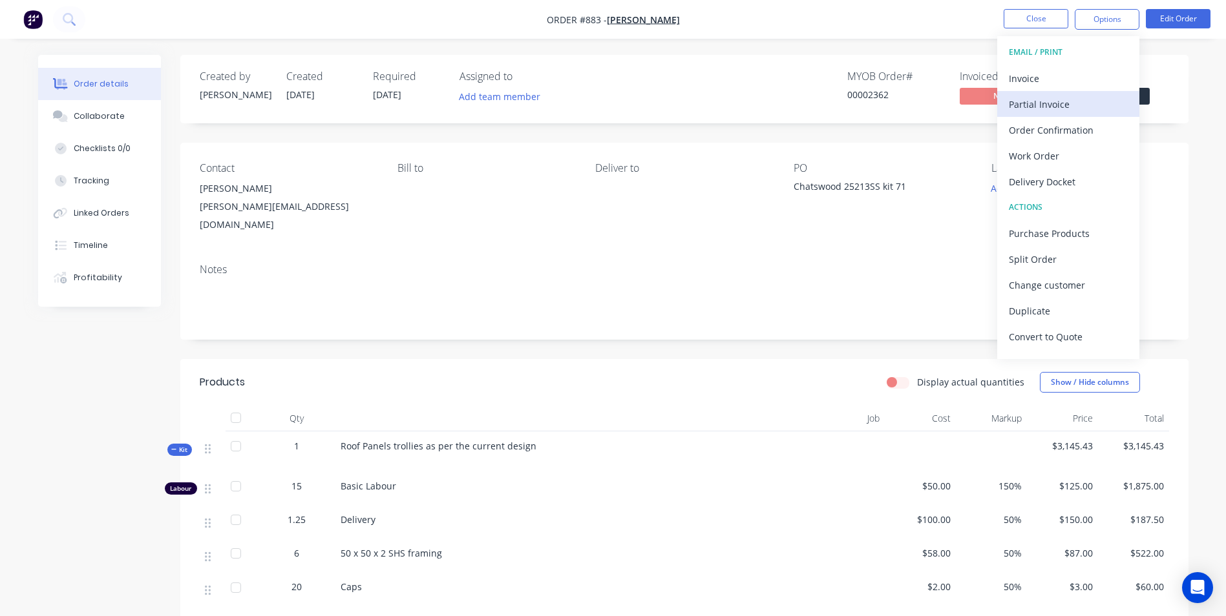
click at [1027, 105] on div "Partial Invoice" at bounding box center [1068, 104] width 119 height 19
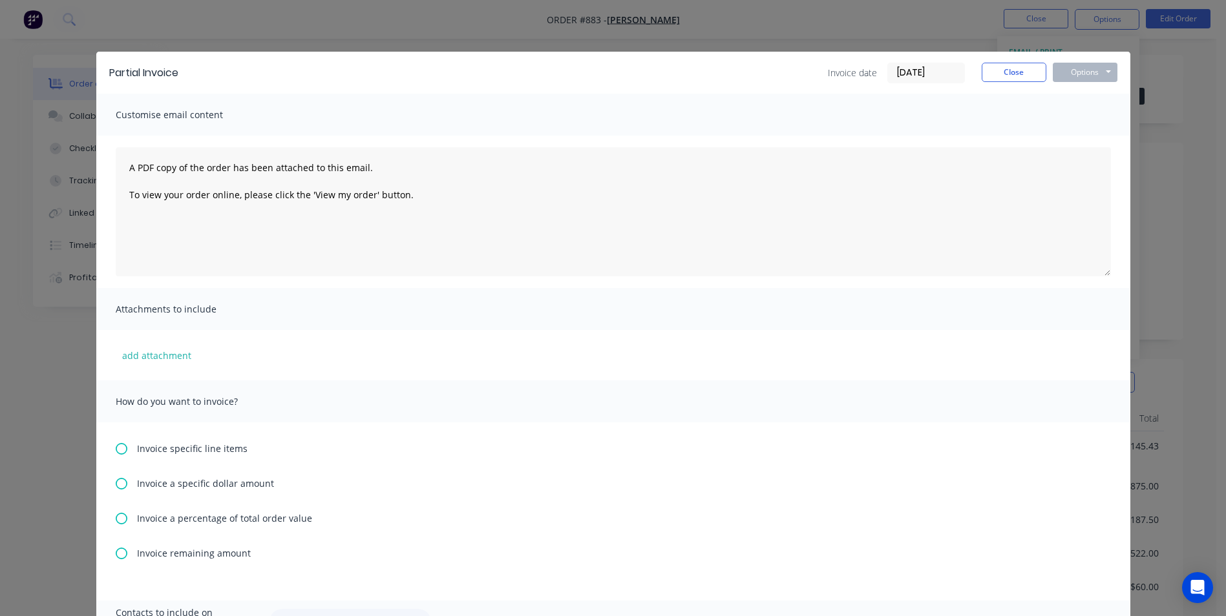
click at [116, 518] on icon at bounding box center [122, 519] width 12 height 12
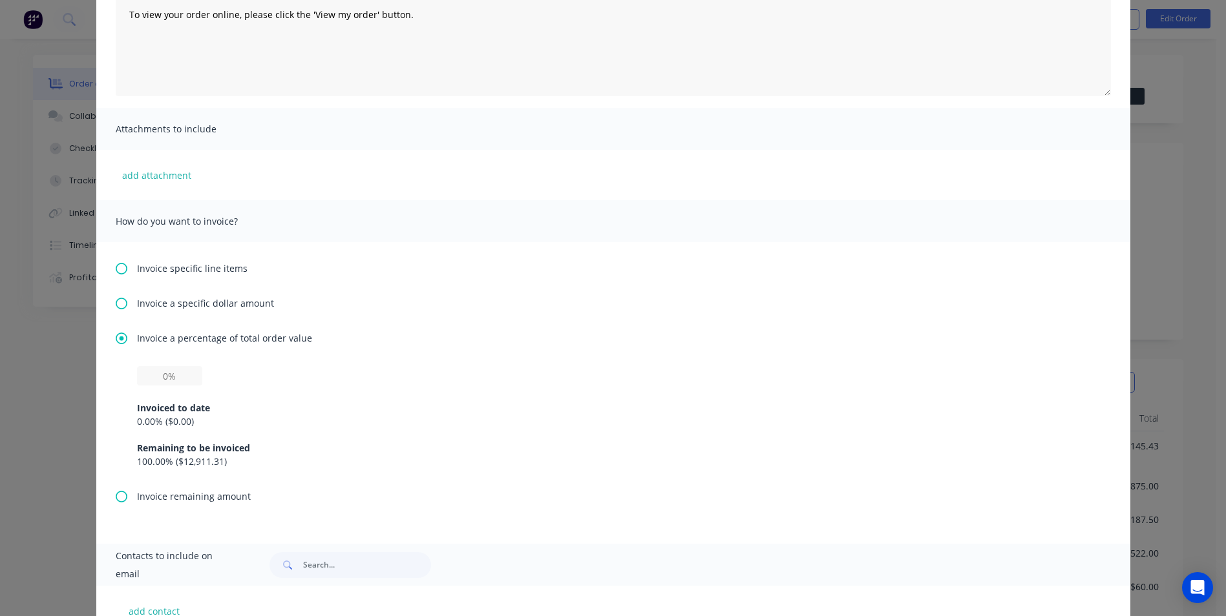
scroll to position [194, 0]
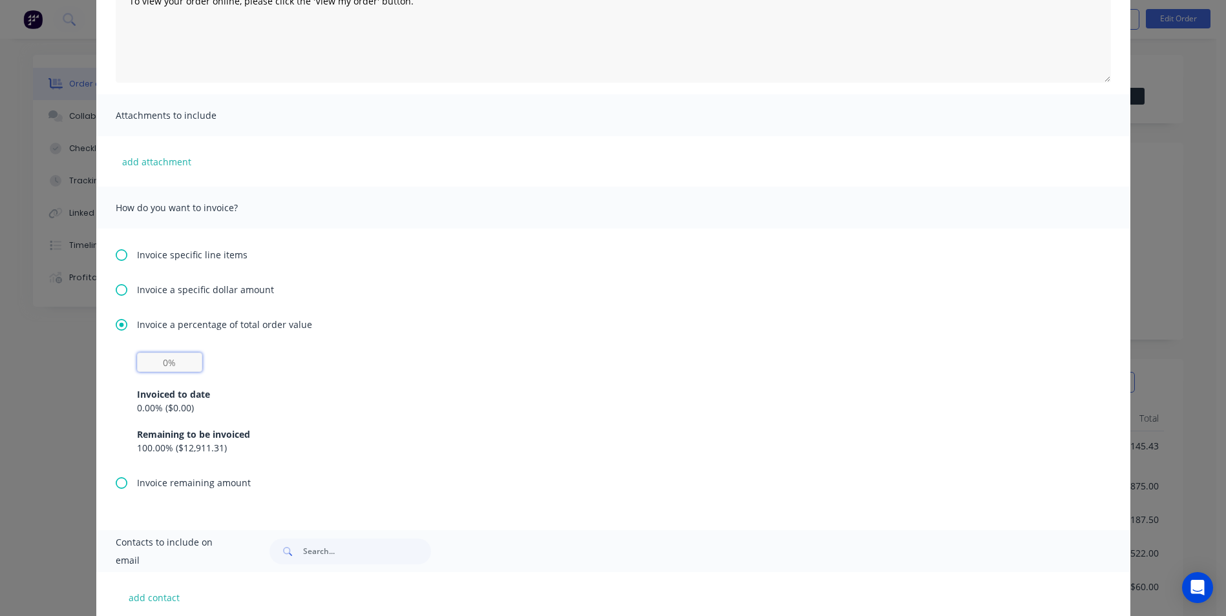
click at [179, 359] on input "text" at bounding box center [169, 362] width 65 height 19
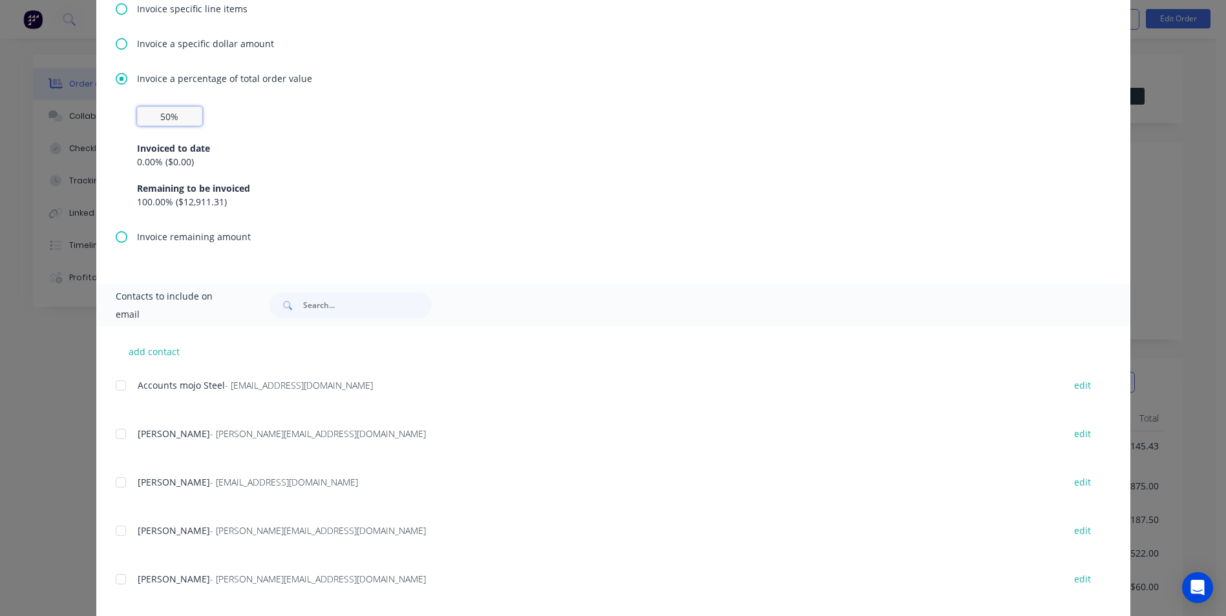
scroll to position [509, 0]
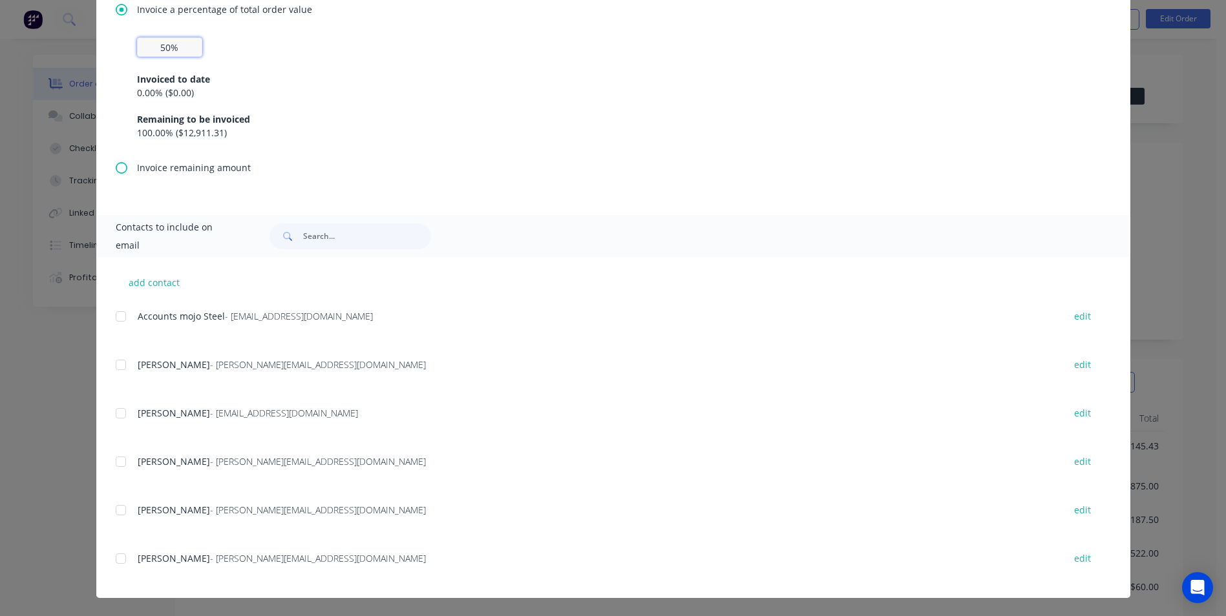
click at [116, 516] on div at bounding box center [121, 511] width 26 height 26
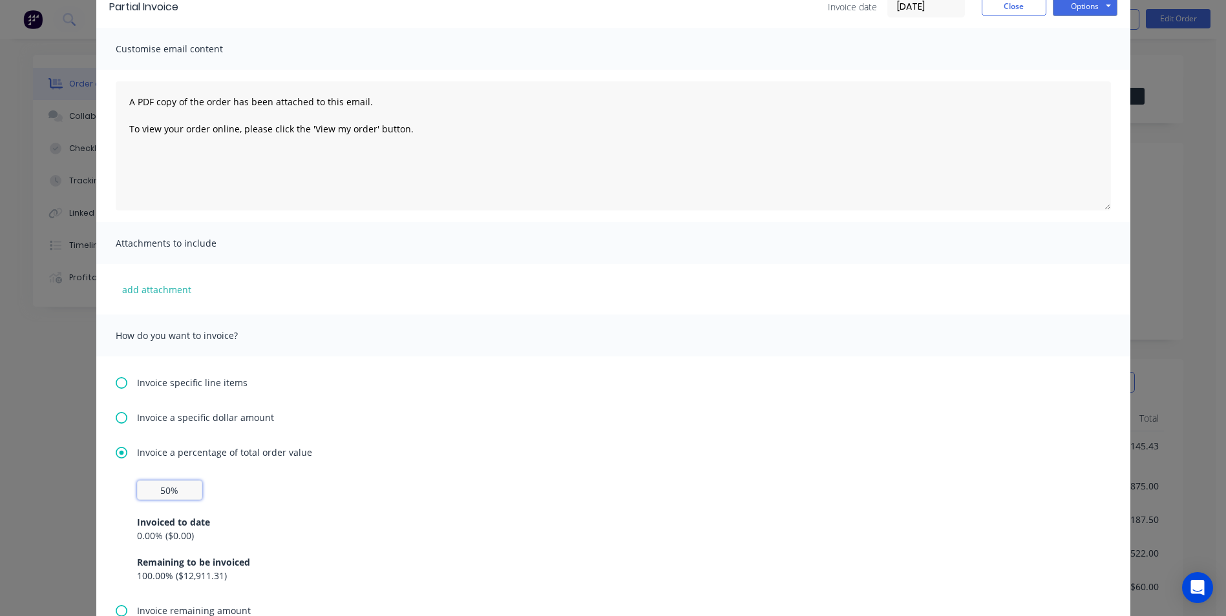
scroll to position [57, 0]
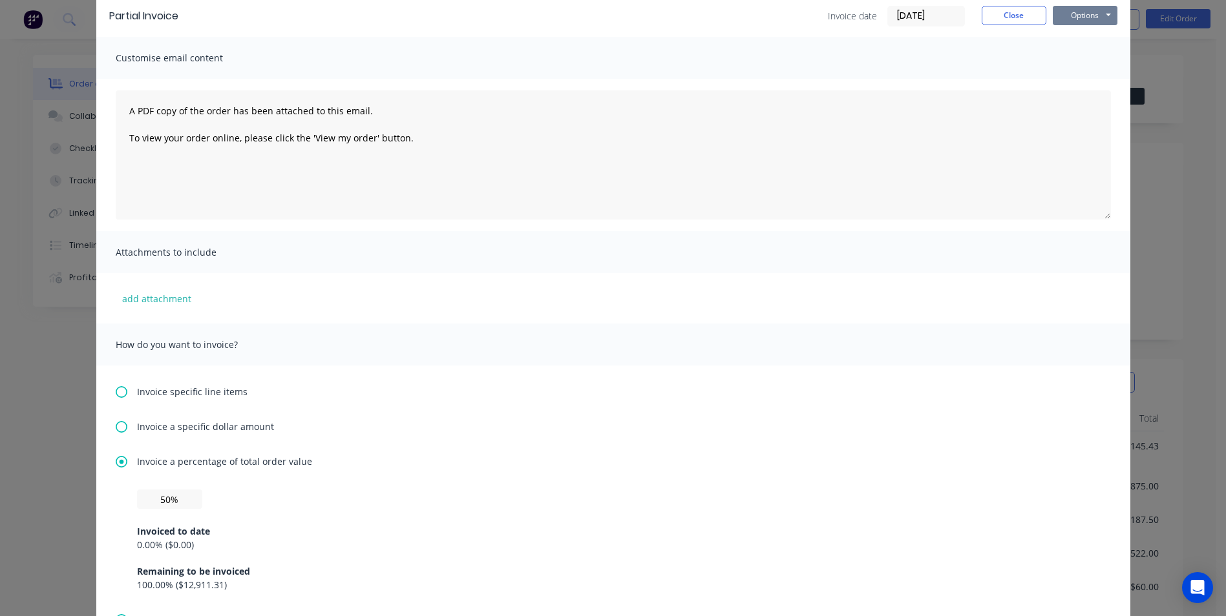
click at [1082, 17] on button "Options" at bounding box center [1085, 15] width 65 height 19
click at [1076, 76] on button "Email" at bounding box center [1094, 80] width 83 height 21
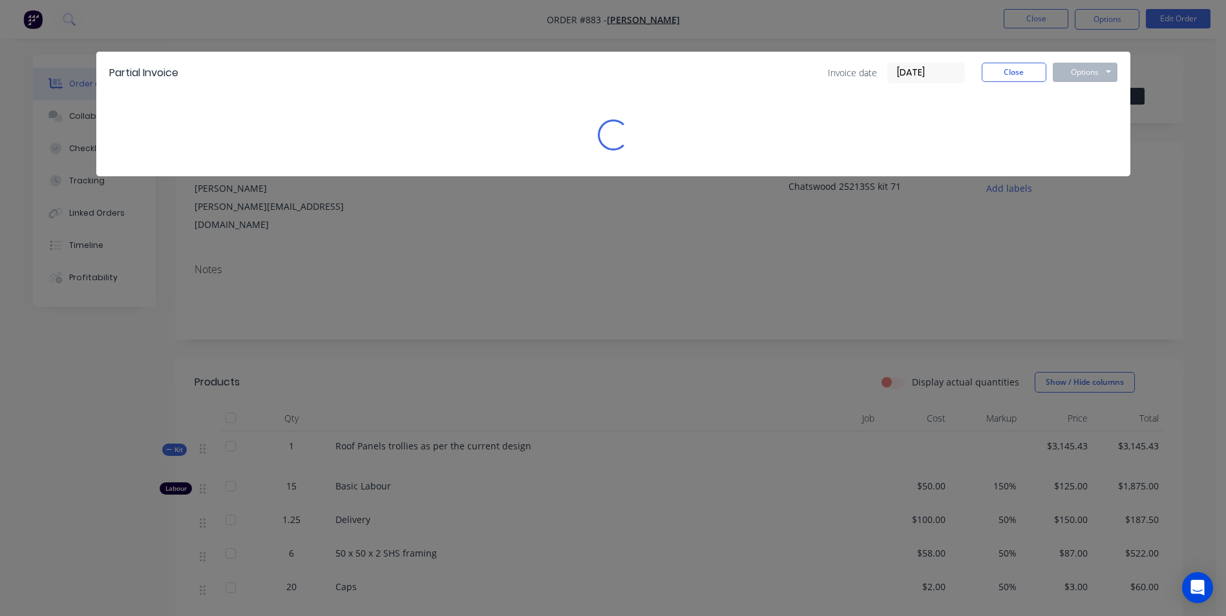
scroll to position [0, 0]
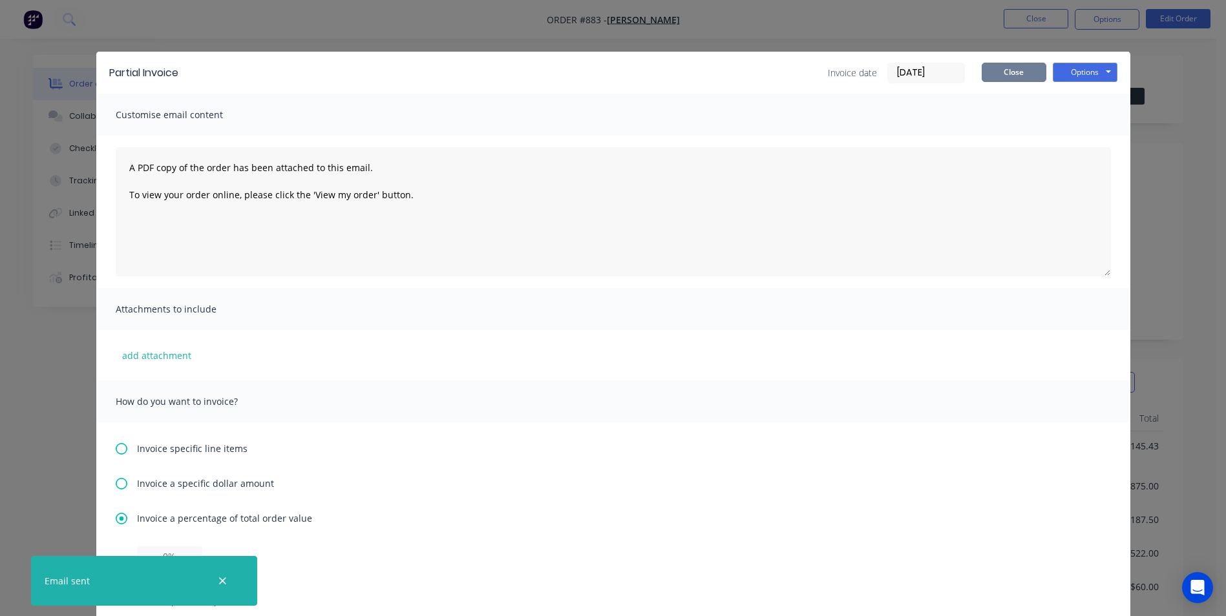
click at [1005, 76] on button "Close" at bounding box center [1013, 72] width 65 height 19
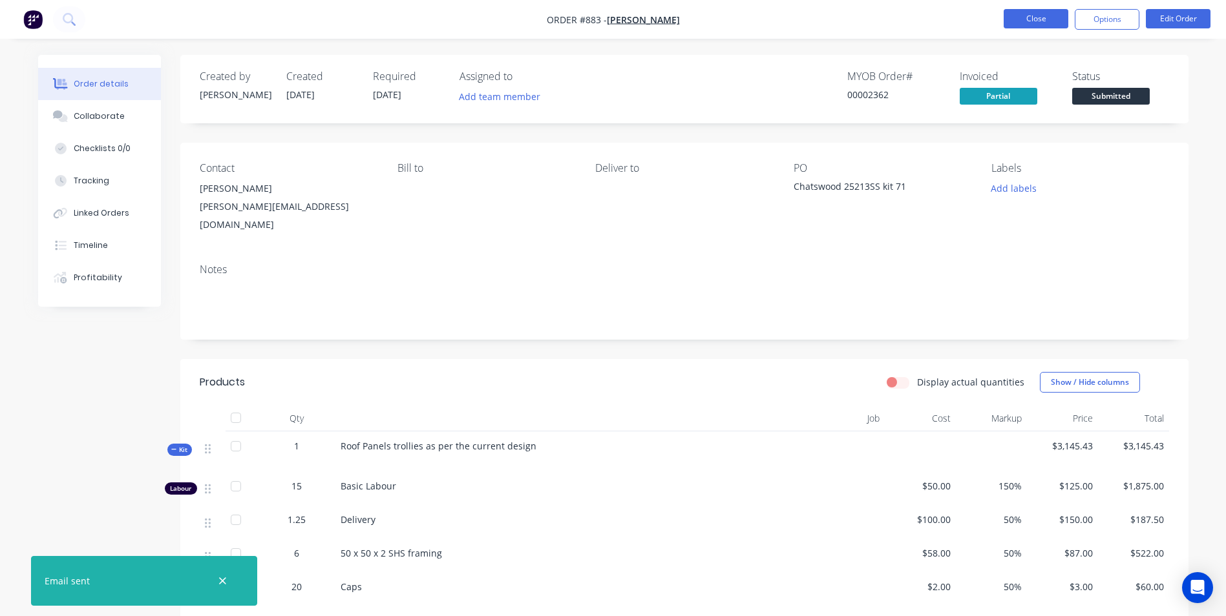
click at [1051, 20] on button "Close" at bounding box center [1035, 18] width 65 height 19
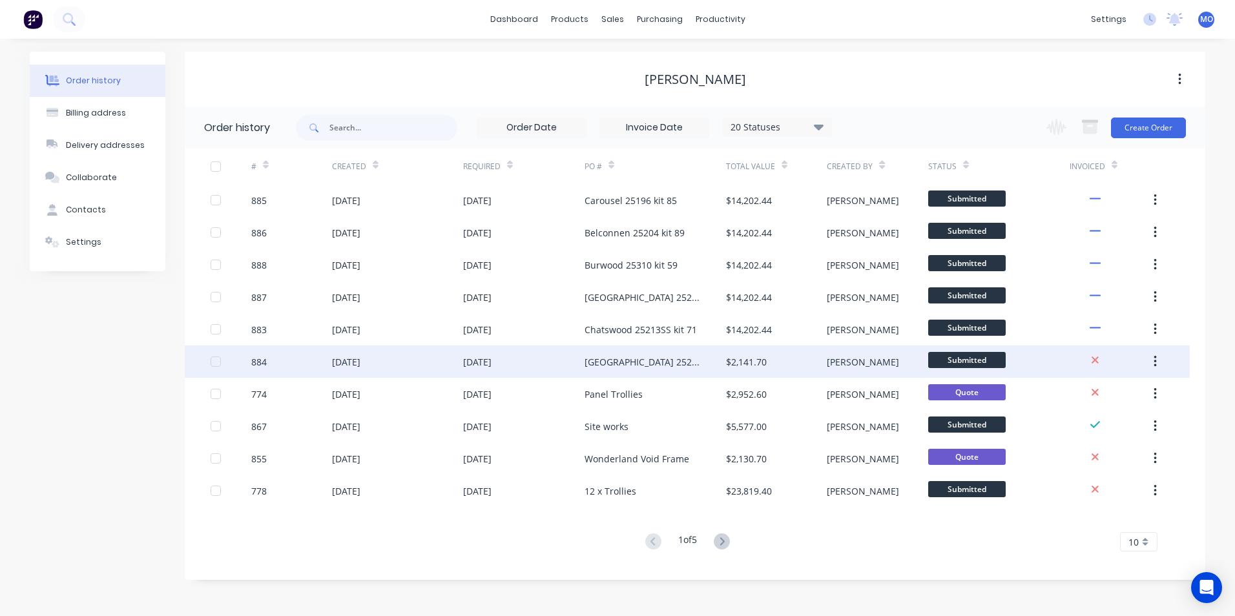
click at [733, 366] on div "$2,141.70" at bounding box center [746, 362] width 41 height 14
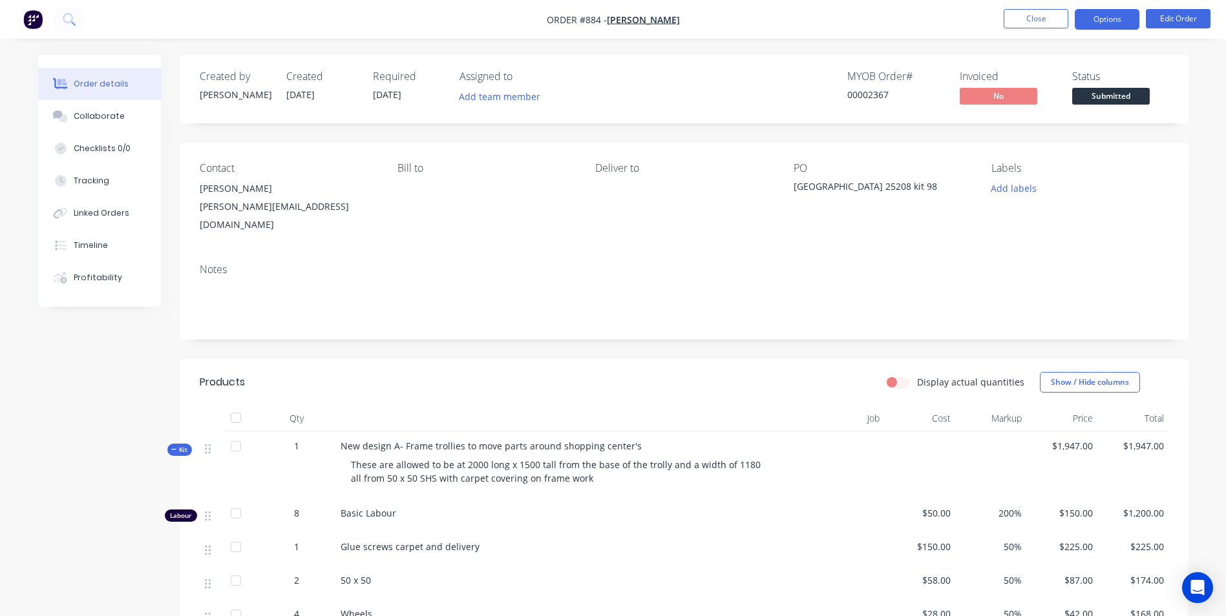
click at [1113, 23] on button "Options" at bounding box center [1107, 19] width 65 height 21
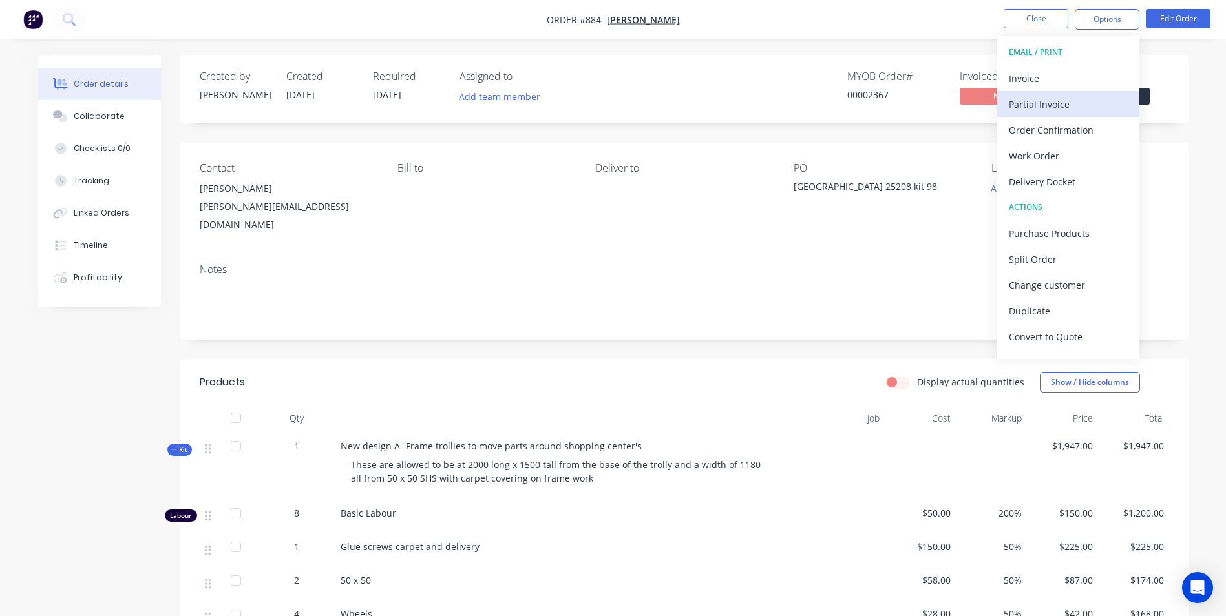
click at [1033, 110] on div "Partial Invoice" at bounding box center [1068, 104] width 119 height 19
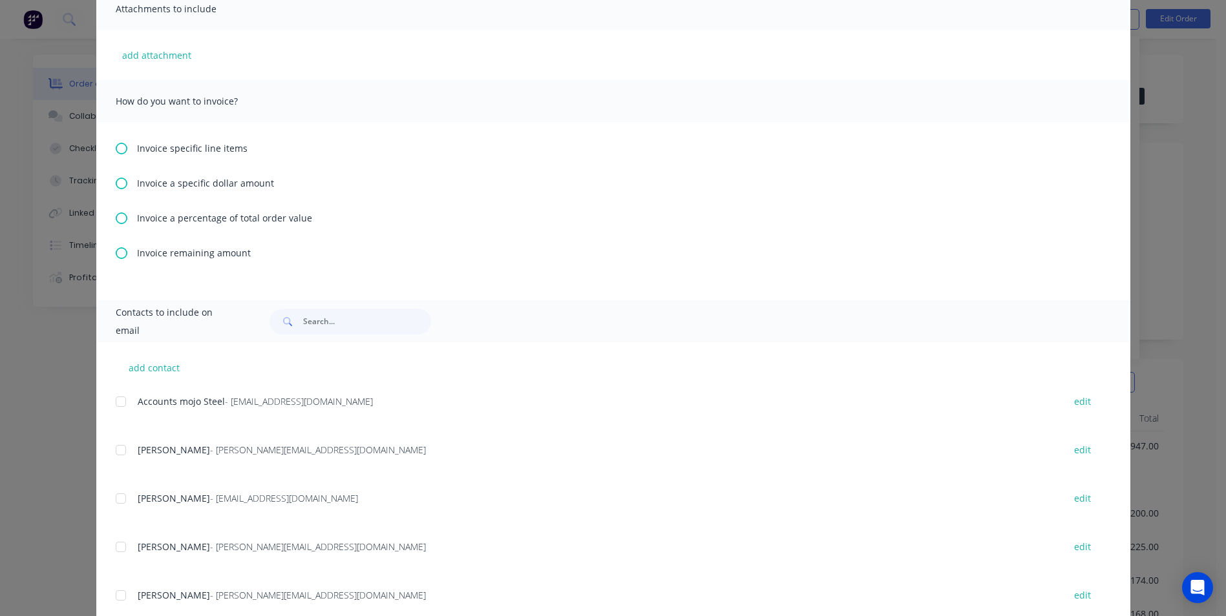
scroll to position [323, 0]
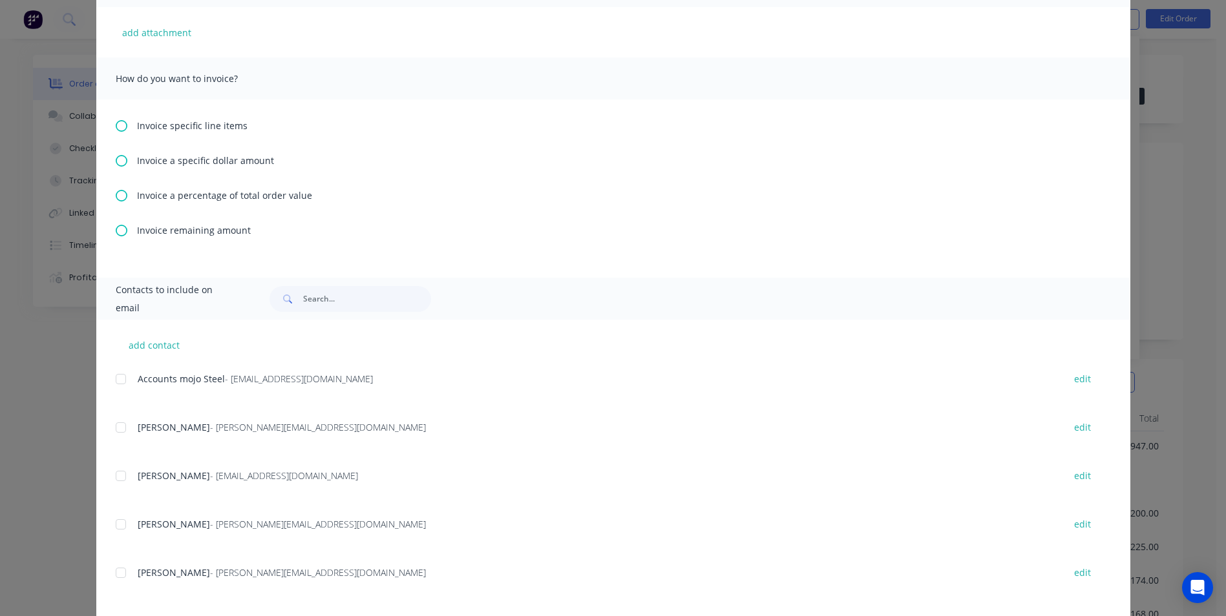
click at [125, 189] on div "Invoice a percentage of total order value" at bounding box center [613, 196] width 995 height 14
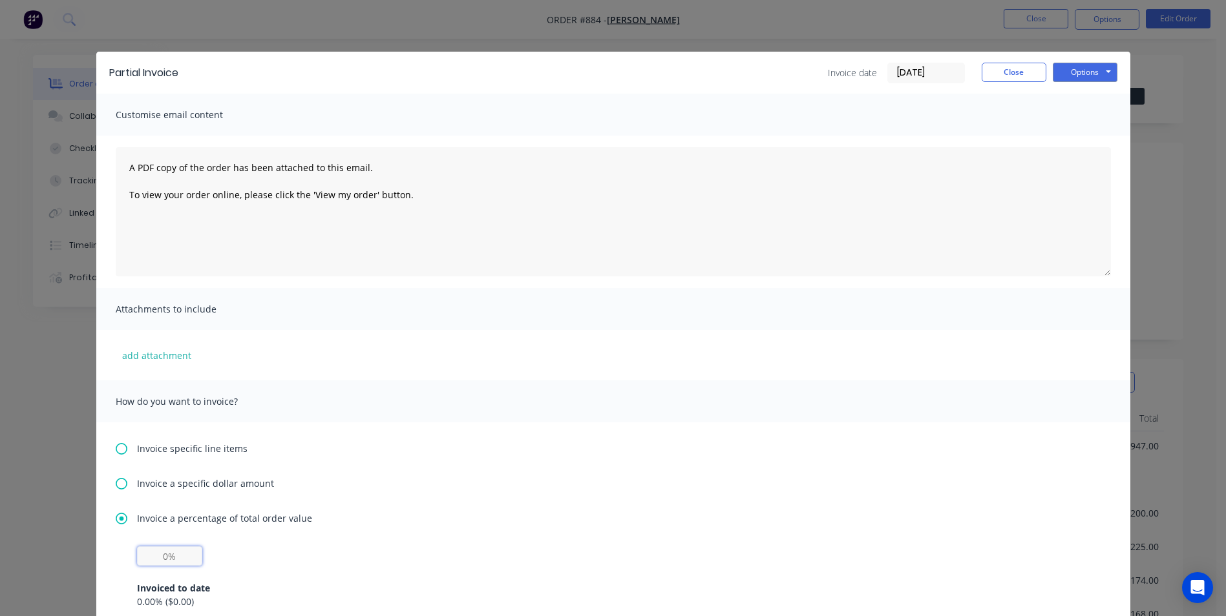
click at [149, 551] on input "text" at bounding box center [169, 556] width 65 height 19
click at [476, 534] on div "Invoice a percentage of total order value 50% Invoiced to date 0.00 % ( $0.00 )…" at bounding box center [613, 591] width 995 height 158
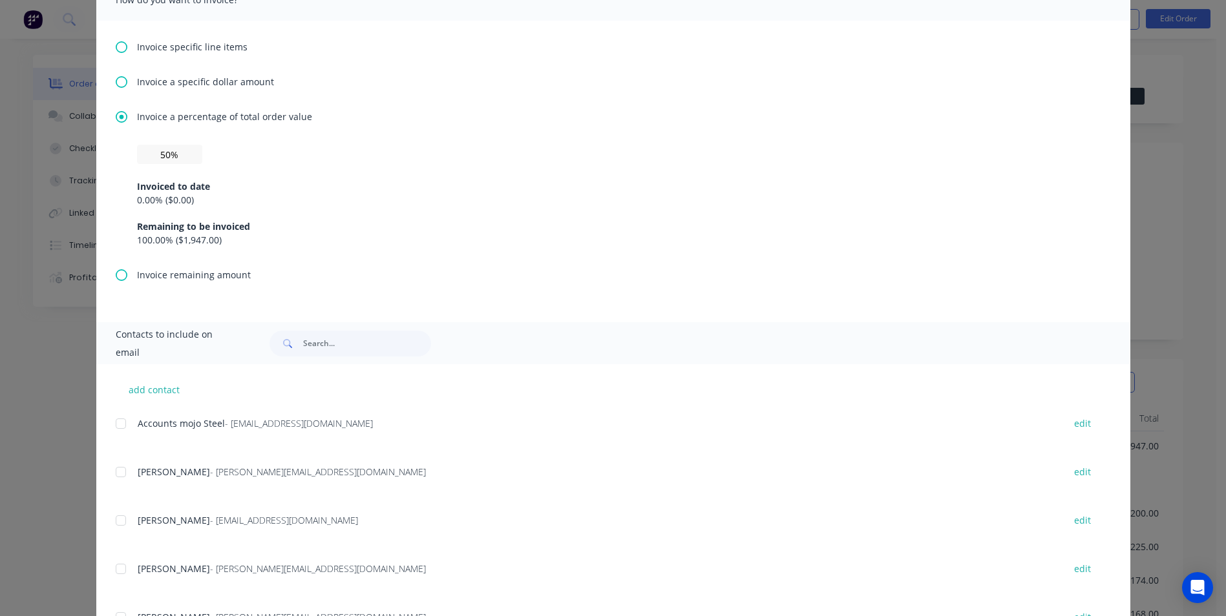
scroll to position [445, 0]
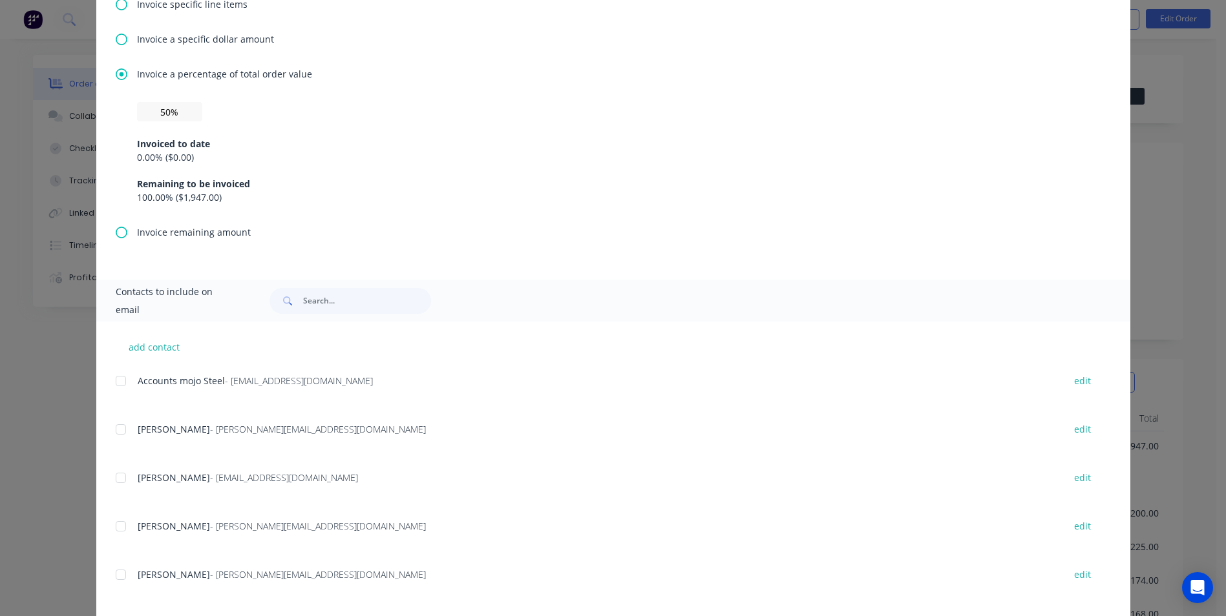
click at [116, 575] on div at bounding box center [121, 575] width 26 height 26
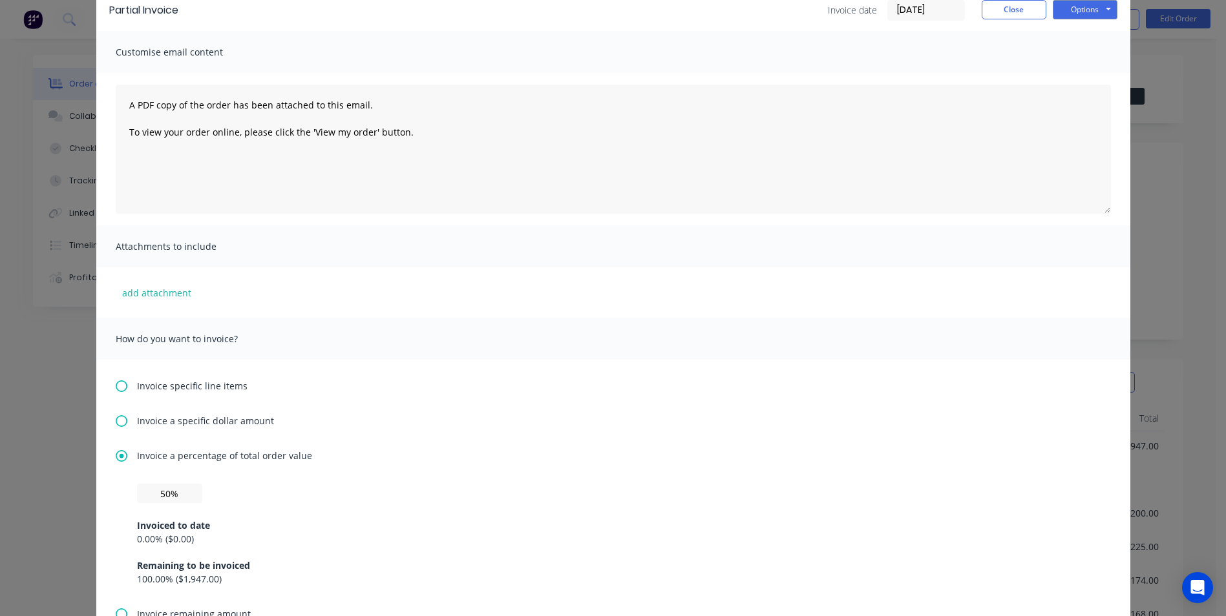
scroll to position [65, 0]
click at [1085, 0] on html "Order #884 - Chas Clarkson Close Options Edit Order Order details Collaborate C…" at bounding box center [613, 467] width 1226 height 934
click at [1083, 3] on button "Options" at bounding box center [1085, 7] width 65 height 19
click at [1071, 77] on button "Email" at bounding box center [1094, 73] width 83 height 21
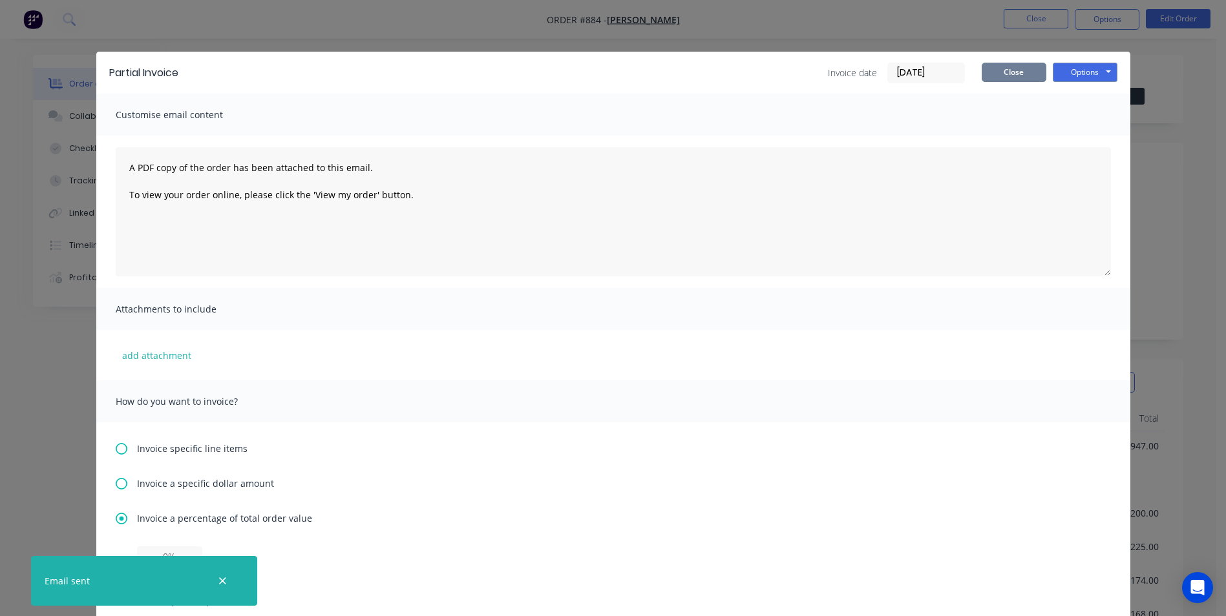
click at [1011, 72] on button "Close" at bounding box center [1013, 72] width 65 height 19
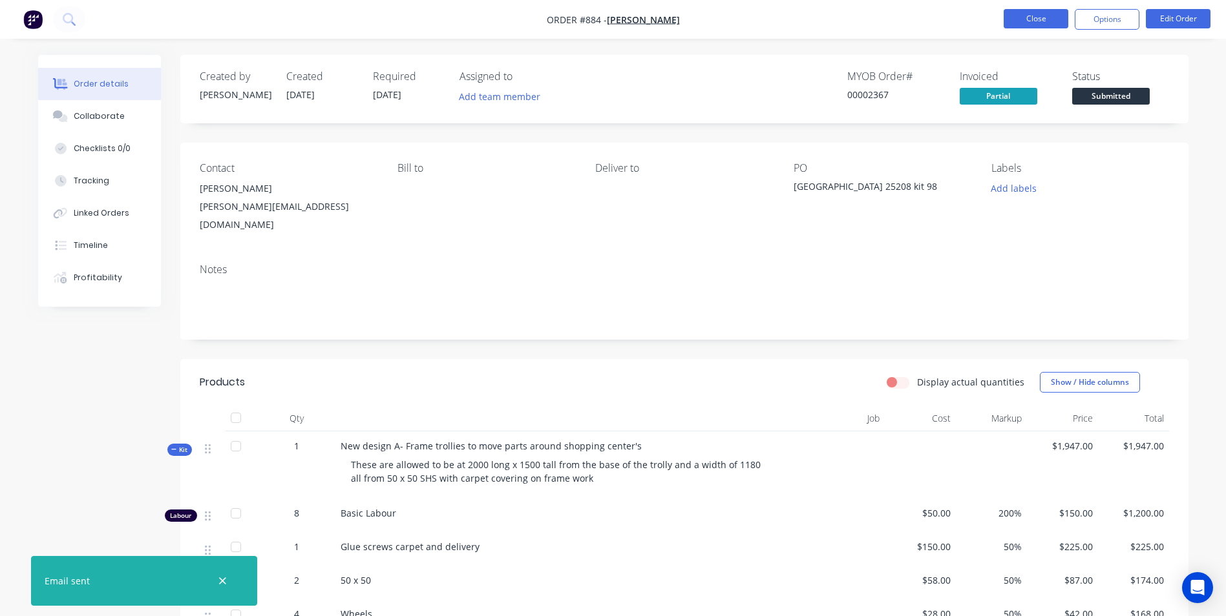
click at [1025, 13] on button "Close" at bounding box center [1035, 18] width 65 height 19
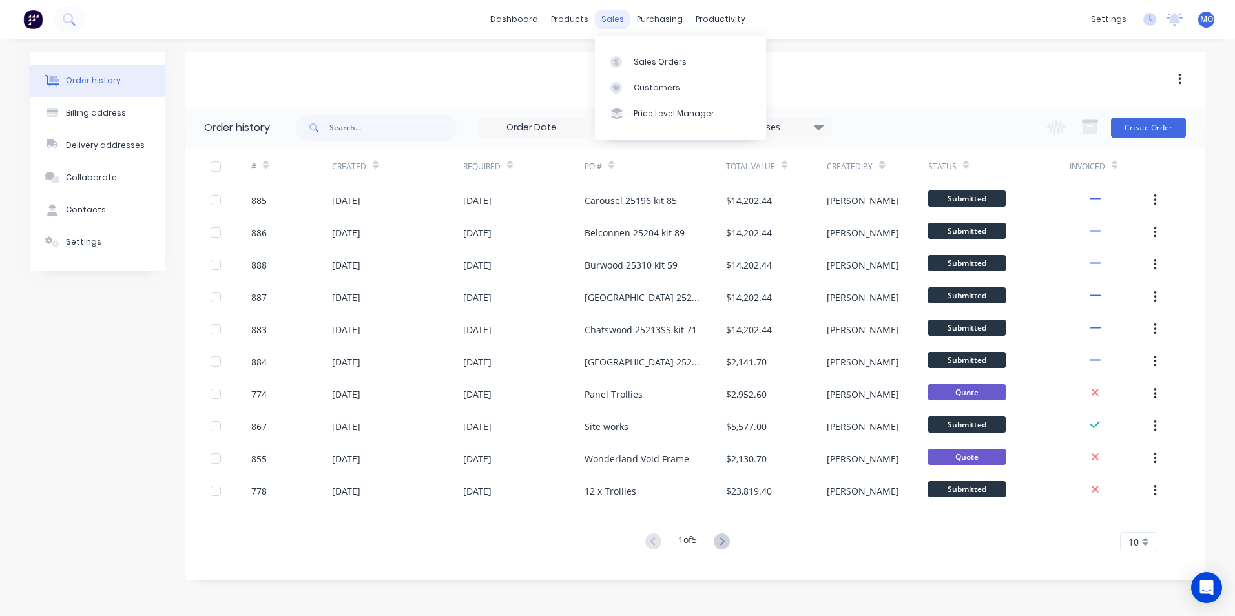
click at [613, 21] on div "sales" at bounding box center [613, 19] width 36 height 19
